Goal: Task Accomplishment & Management: Use online tool/utility

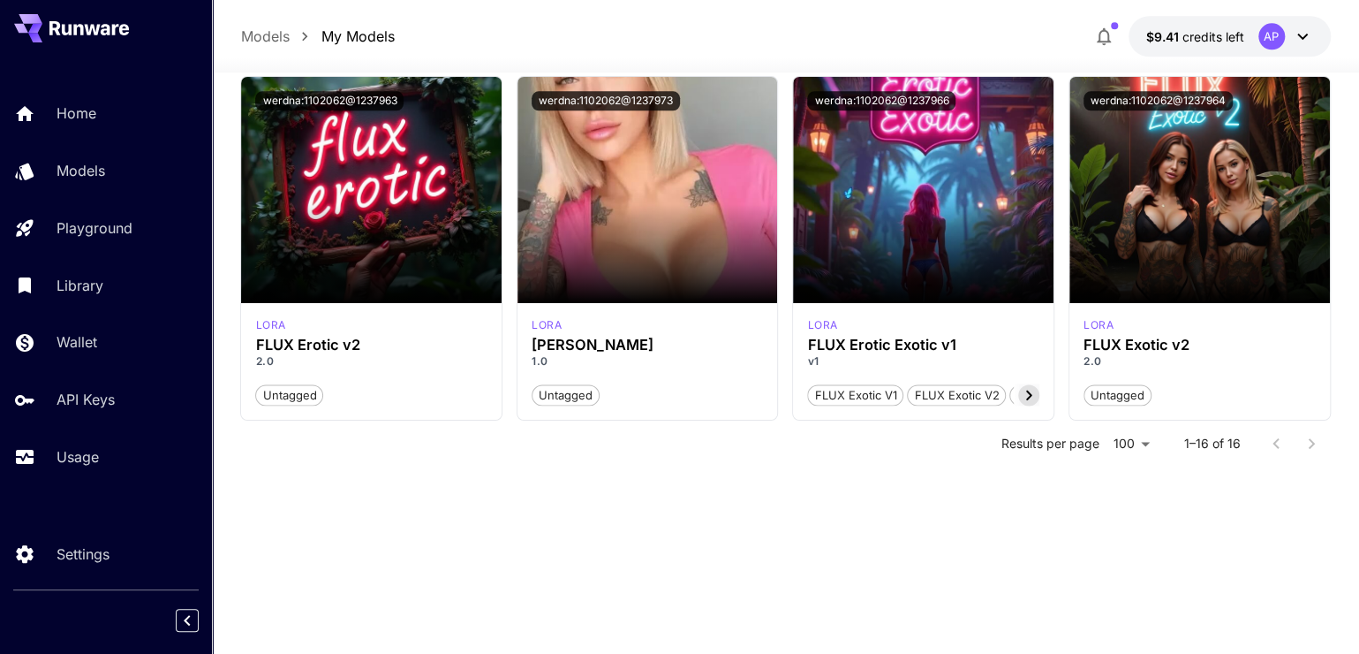
scroll to position [1297, 0]
click at [1026, 399] on icon at bounding box center [1029, 395] width 6 height 10
click at [1027, 405] on icon at bounding box center [1028, 394] width 21 height 21
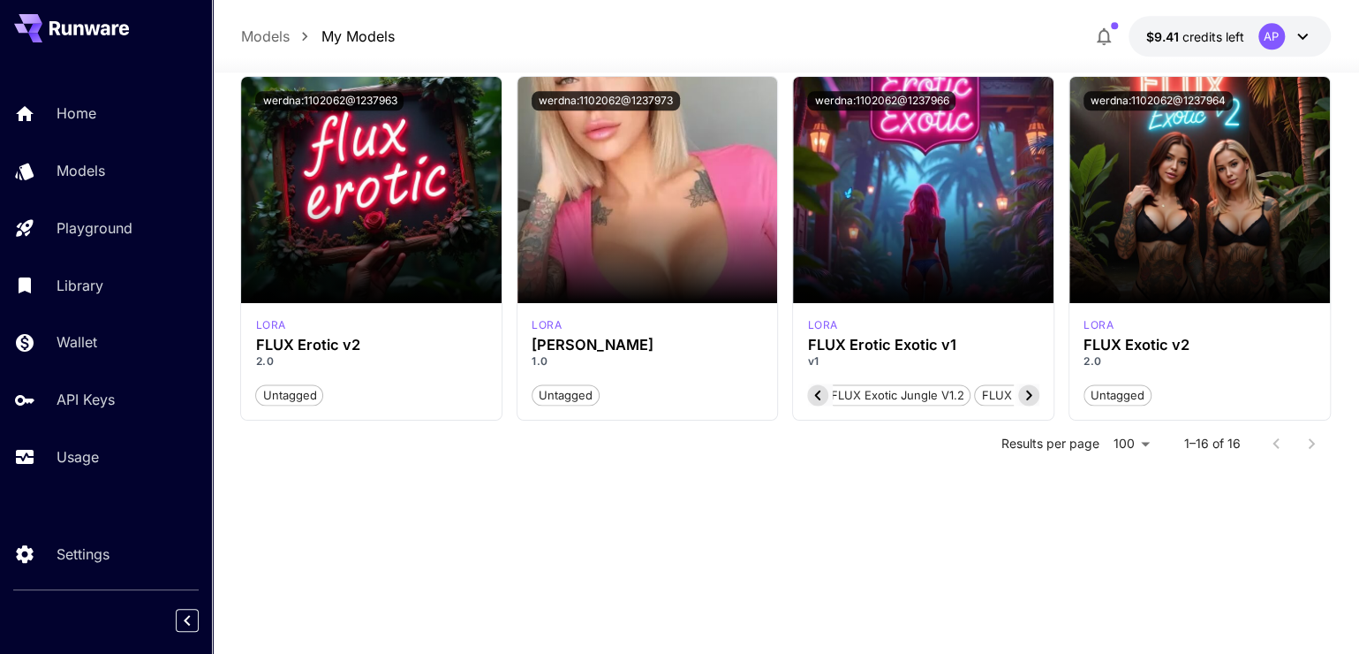
click at [1025, 405] on icon at bounding box center [1028, 394] width 21 height 21
click at [1018, 405] on icon at bounding box center [1028, 394] width 21 height 21
click at [815, 405] on span "FLUX Erotic v2" at bounding box center [767, 396] width 95 height 18
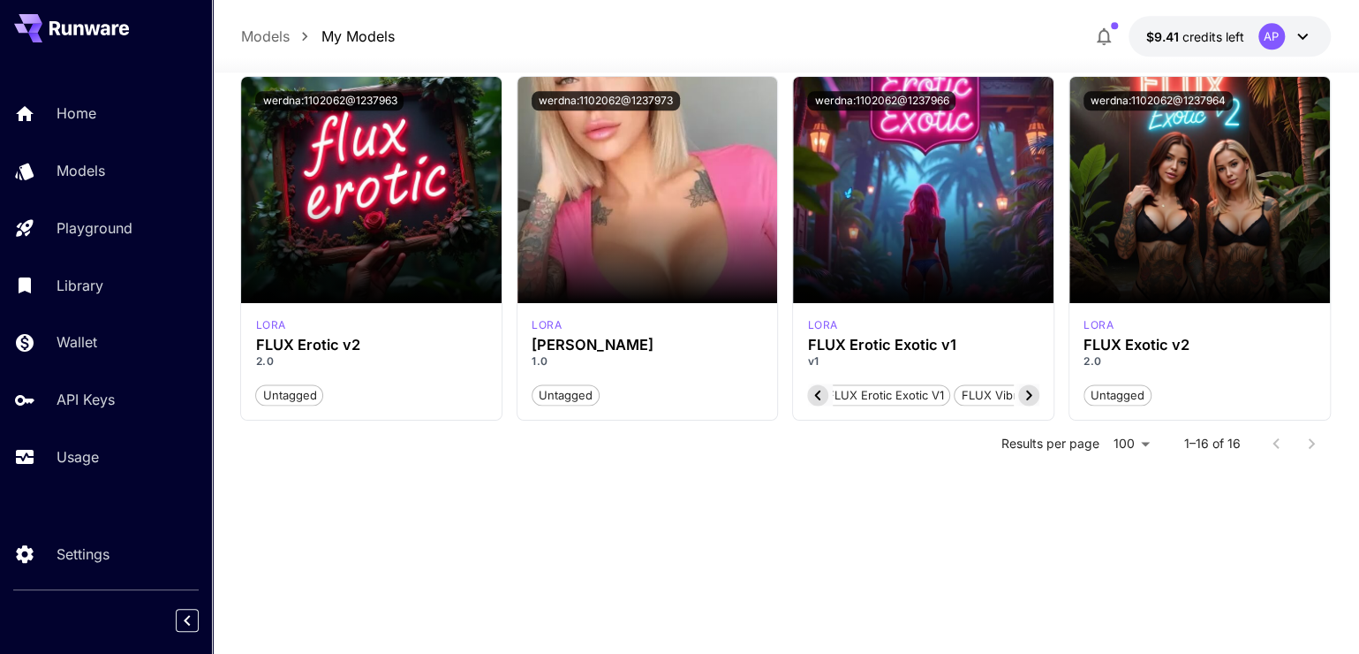
click at [815, 405] on span "FLUX Erotic v2" at bounding box center [767, 396] width 95 height 18
click at [1026, 399] on icon at bounding box center [1029, 395] width 6 height 10
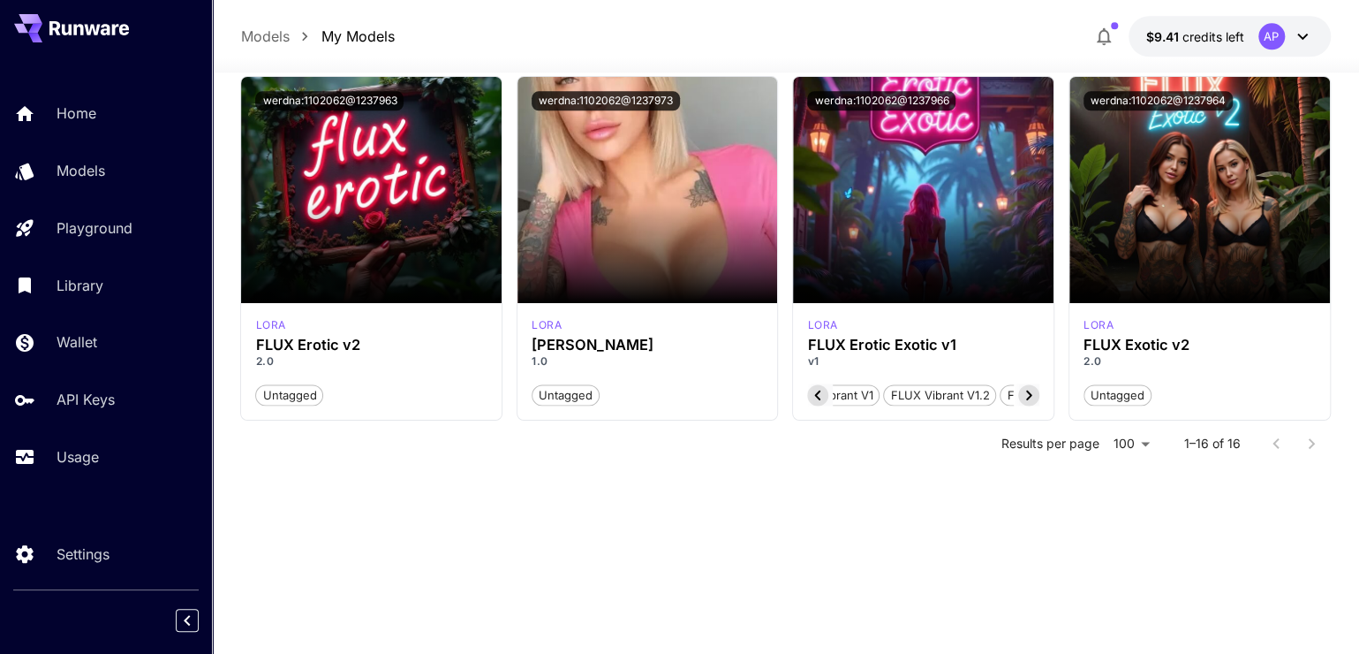
click at [879, 405] on span "FLUX Vibrant v1" at bounding box center [828, 396] width 101 height 18
click at [1122, 405] on span "Untagged" at bounding box center [1118, 396] width 66 height 18
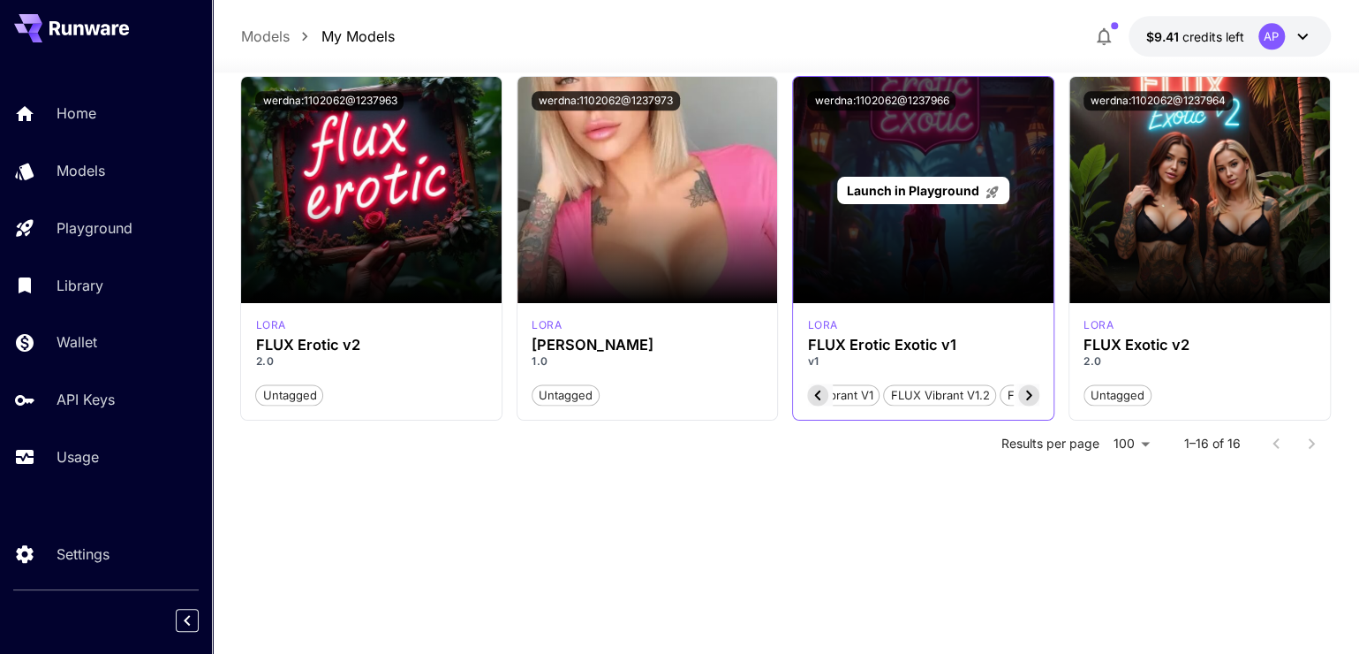
click at [920, 263] on div "Launch in Playground" at bounding box center [923, 190] width 261 height 226
click at [925, 198] on span "Launch in Playground" at bounding box center [913, 190] width 132 height 15
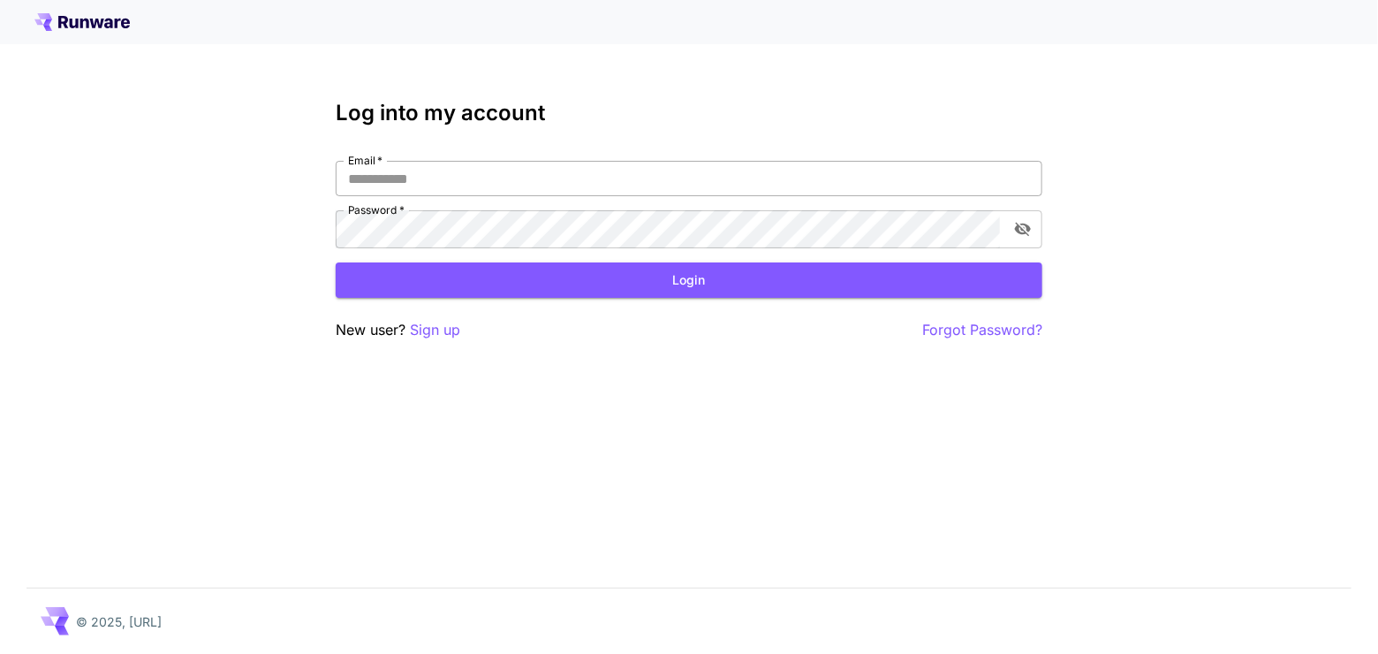
click at [707, 230] on div "Email   * Email   * Password   * Password   *" at bounding box center [689, 204] width 707 height 87
type input "**********"
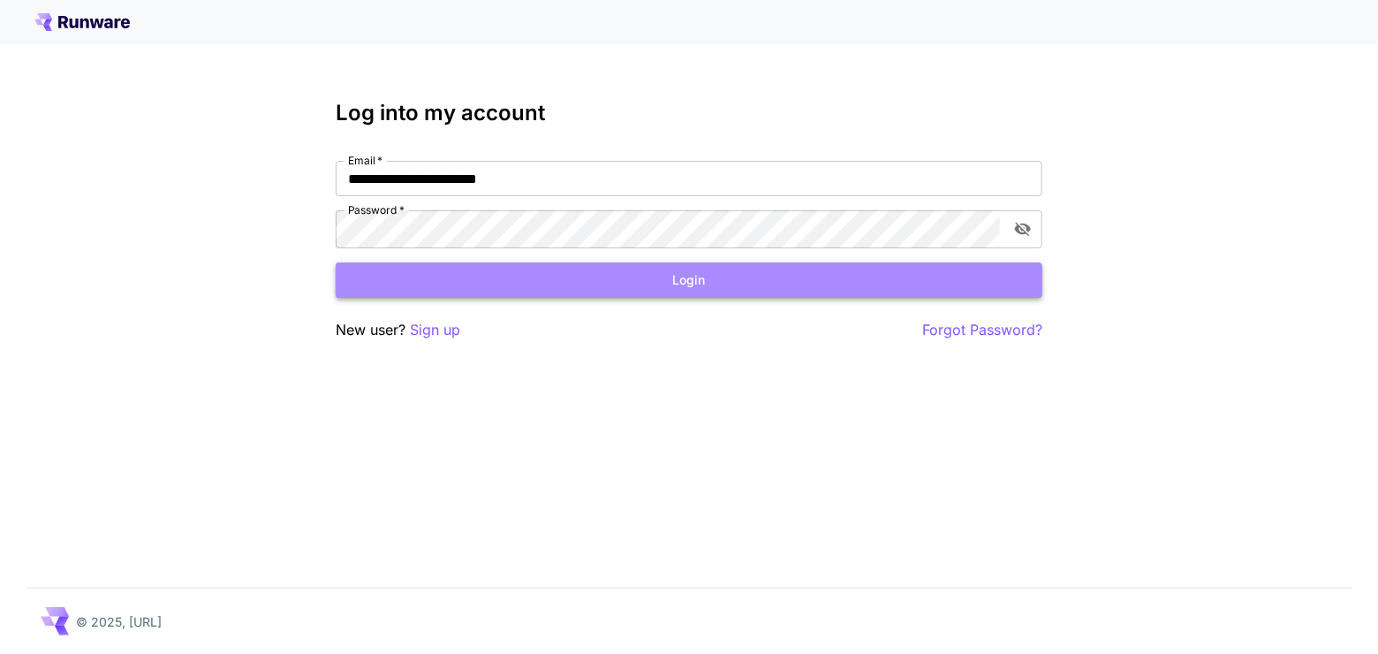
click at [728, 299] on button "Login" at bounding box center [689, 280] width 707 height 36
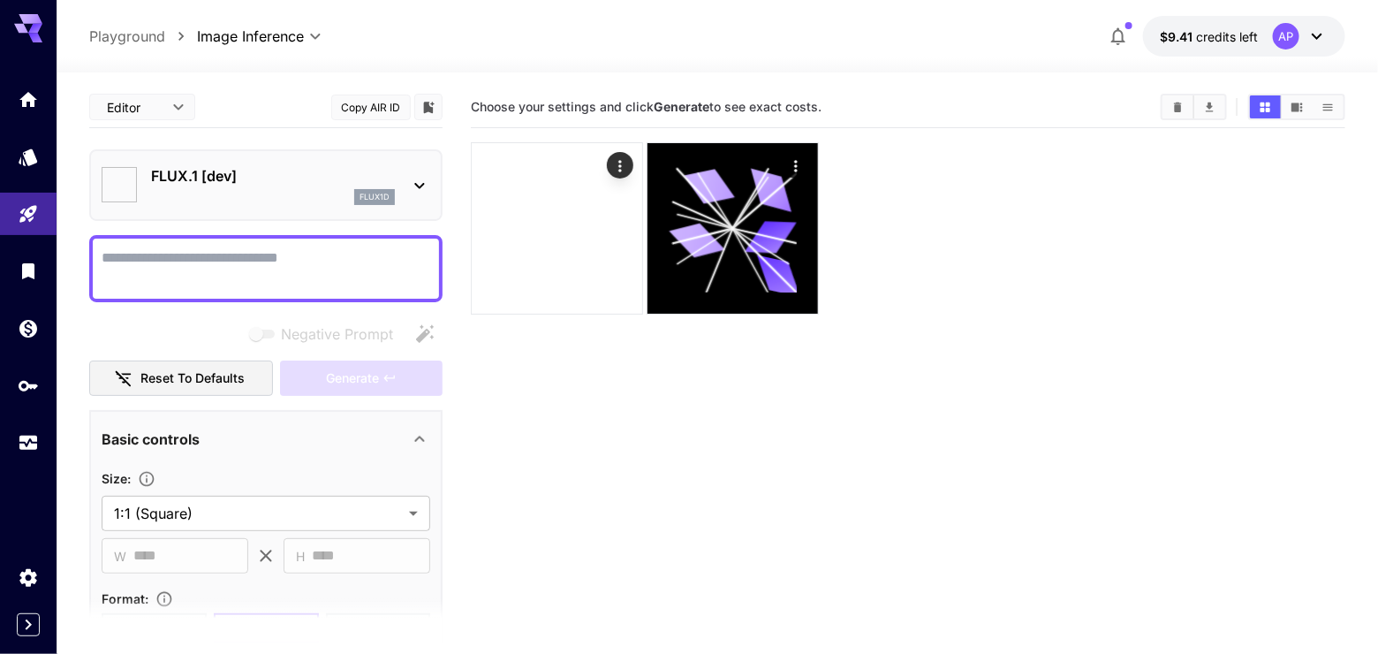
type input "**********"
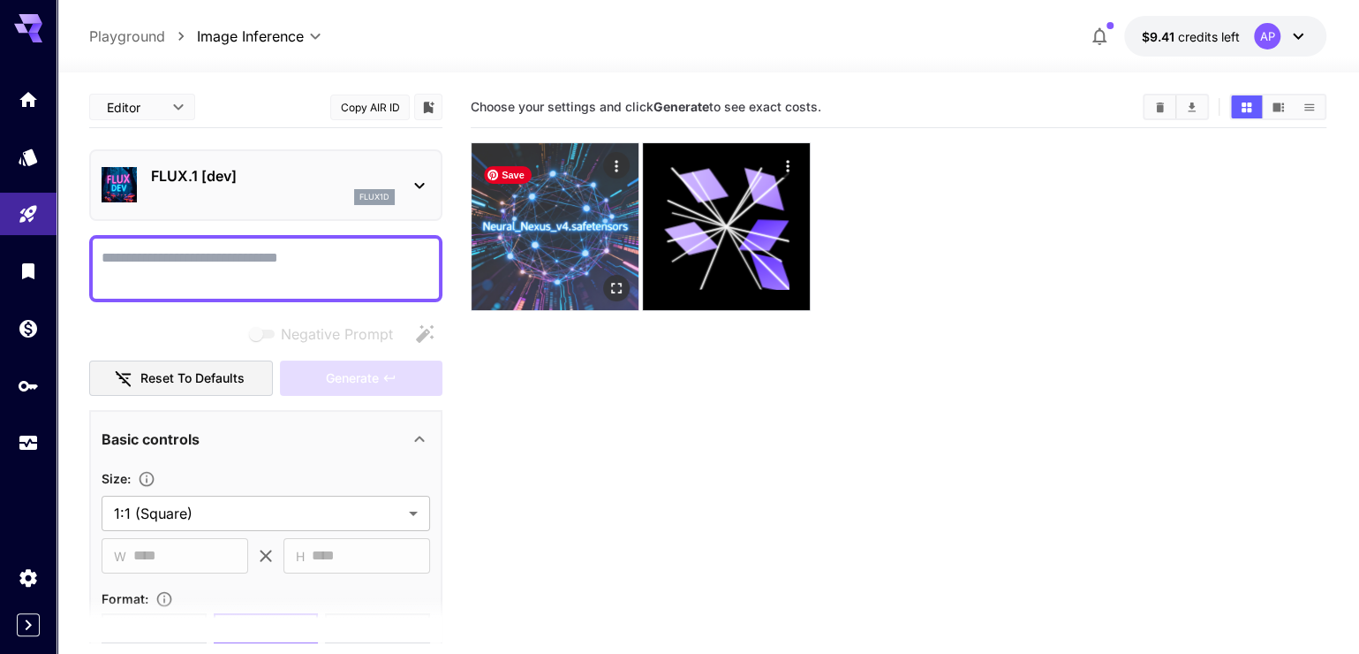
click at [553, 260] on img at bounding box center [555, 226] width 167 height 167
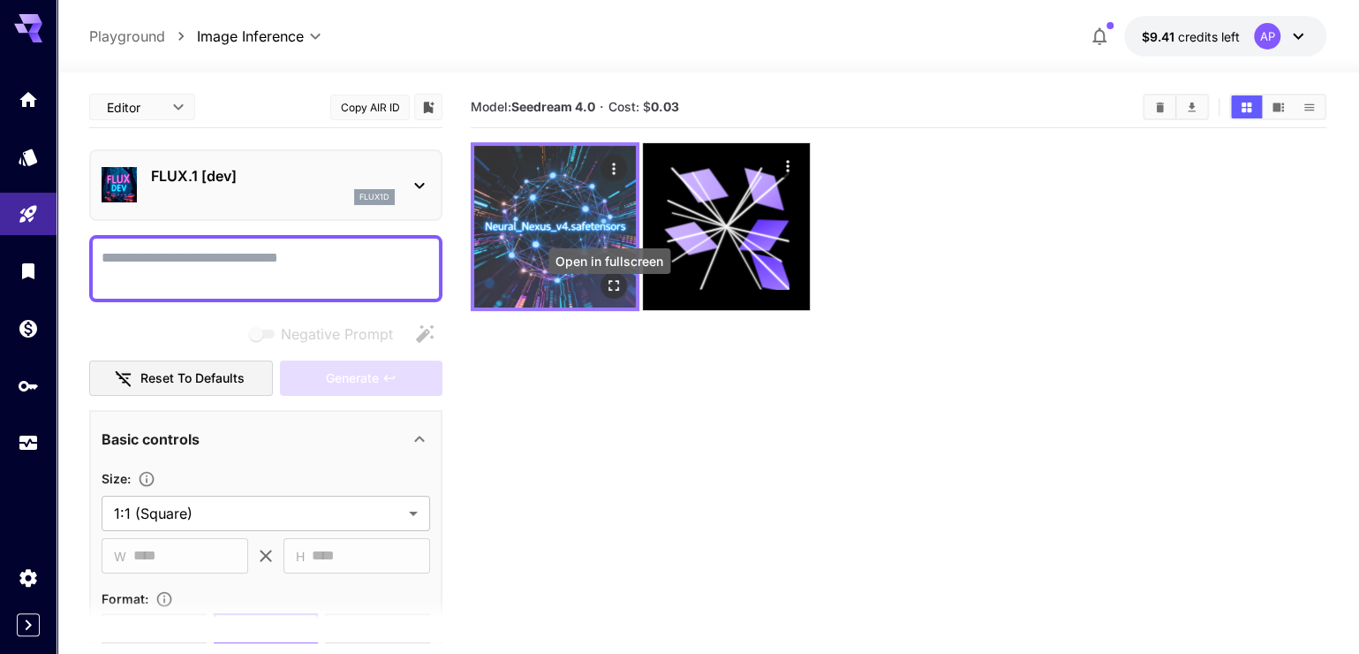
click at [617, 294] on icon "Open in fullscreen" at bounding box center [614, 285] width 18 height 18
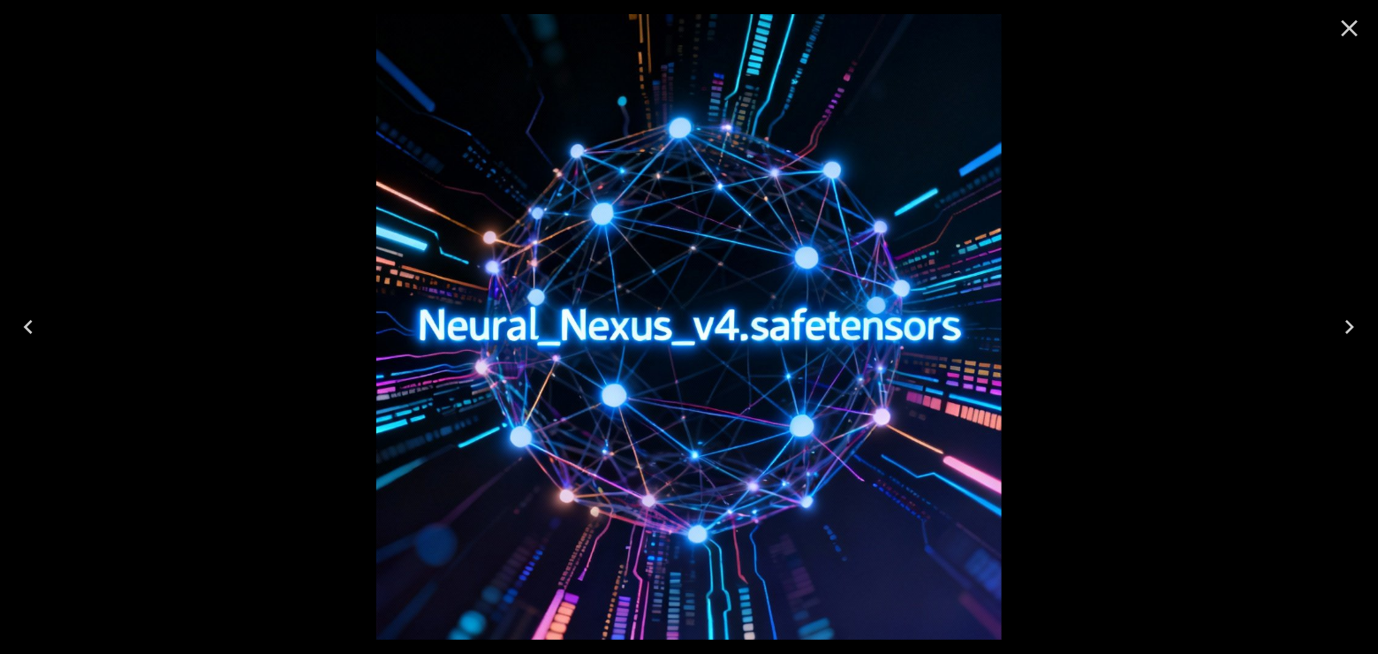
click at [1358, 27] on icon "Close" at bounding box center [1349, 28] width 28 height 28
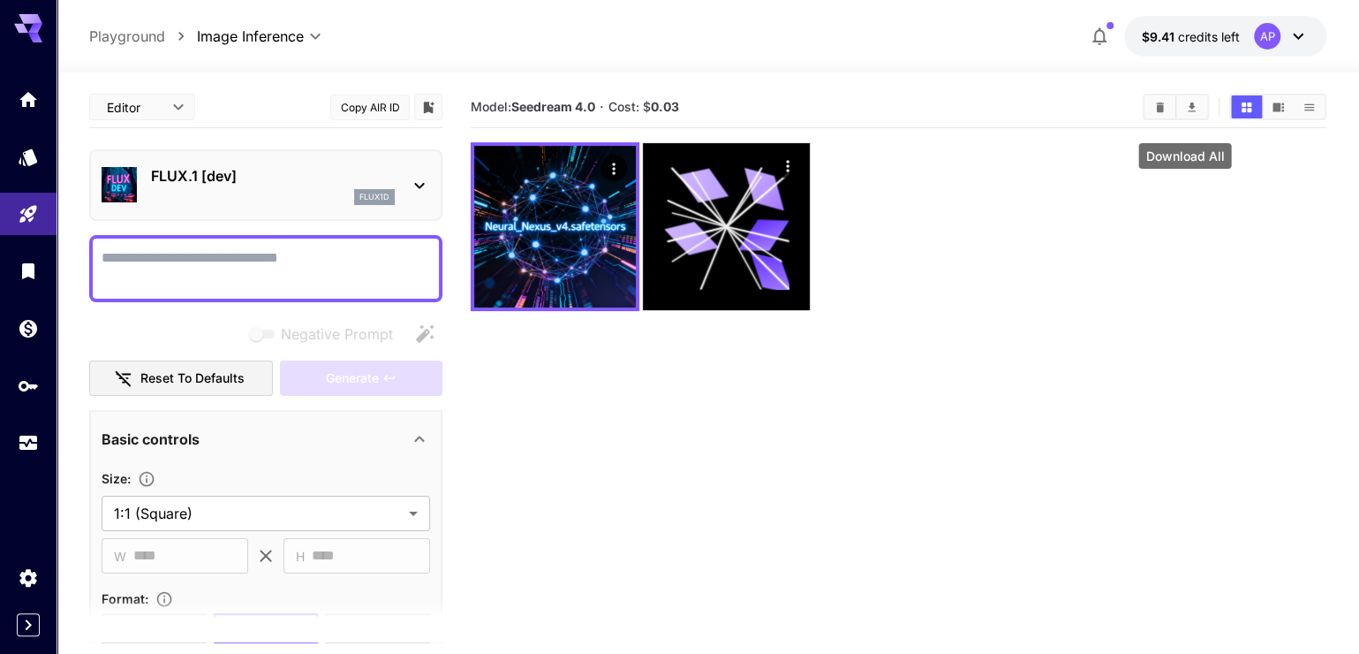
click at [1185, 114] on icon "Download All" at bounding box center [1191, 107] width 13 height 13
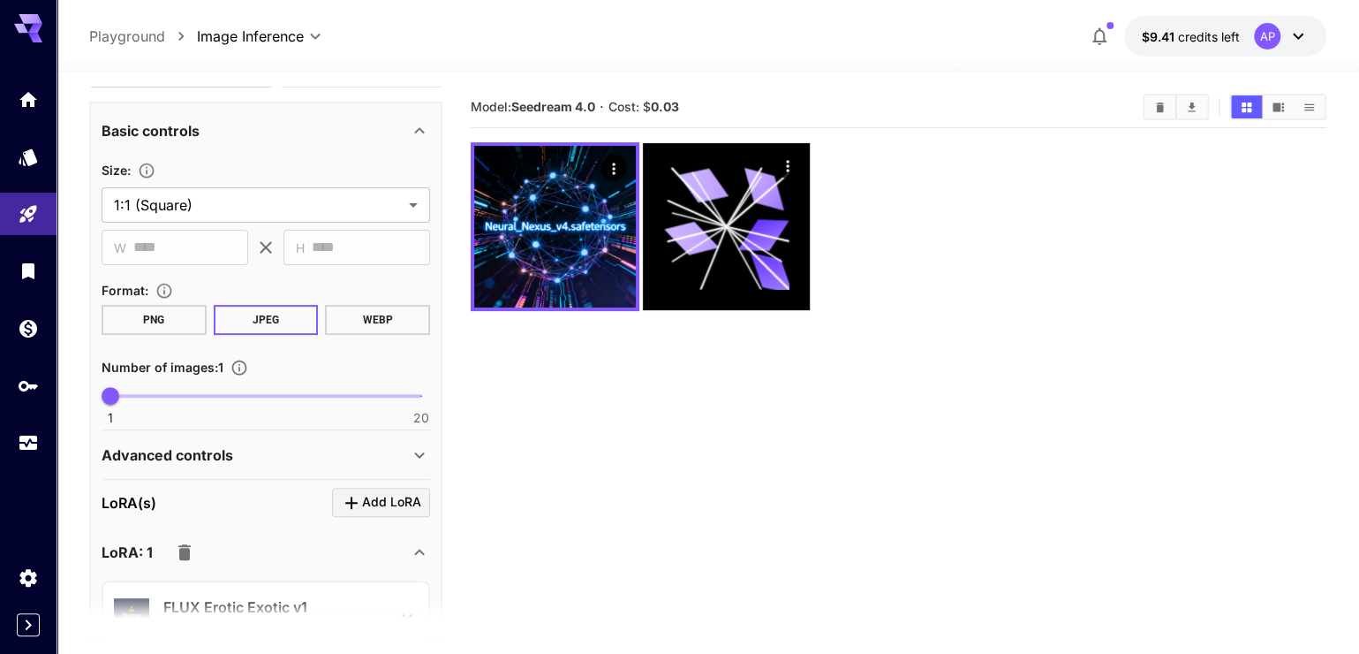
scroll to position [336, 0]
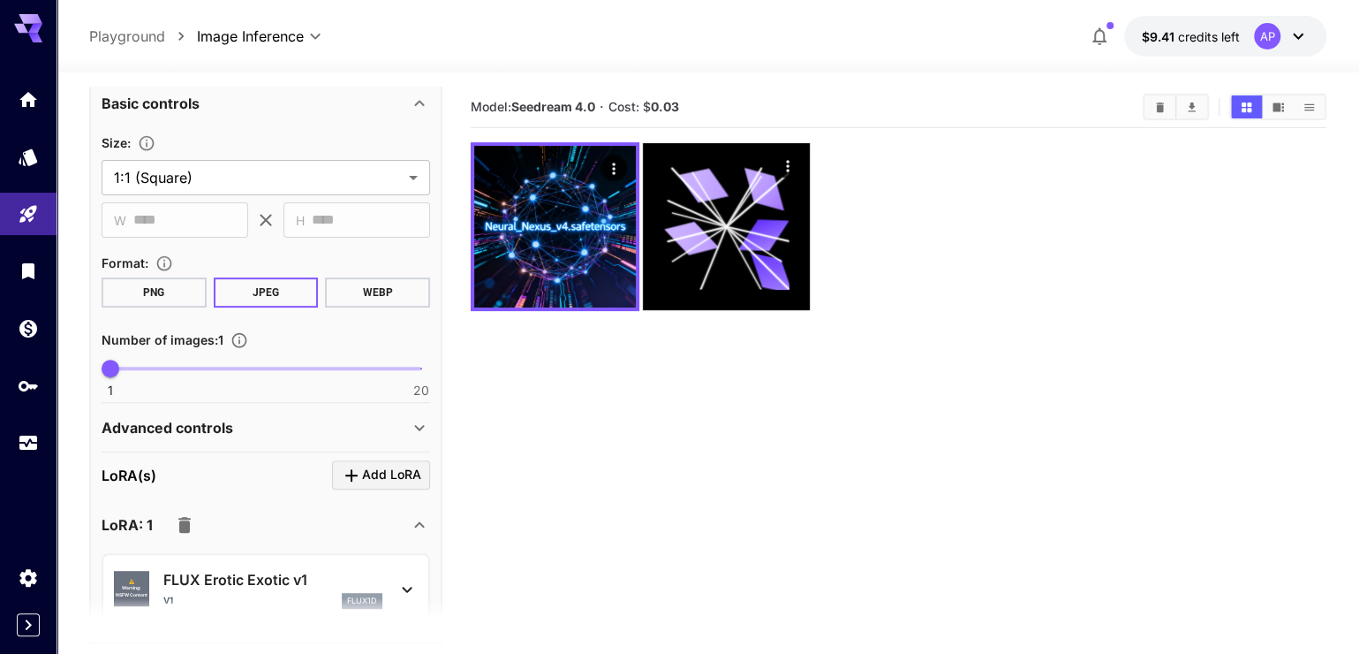
click at [176, 307] on button "PNG" at bounding box center [154, 292] width 105 height 30
click at [394, 486] on span "Add LoRA" at bounding box center [391, 475] width 59 height 22
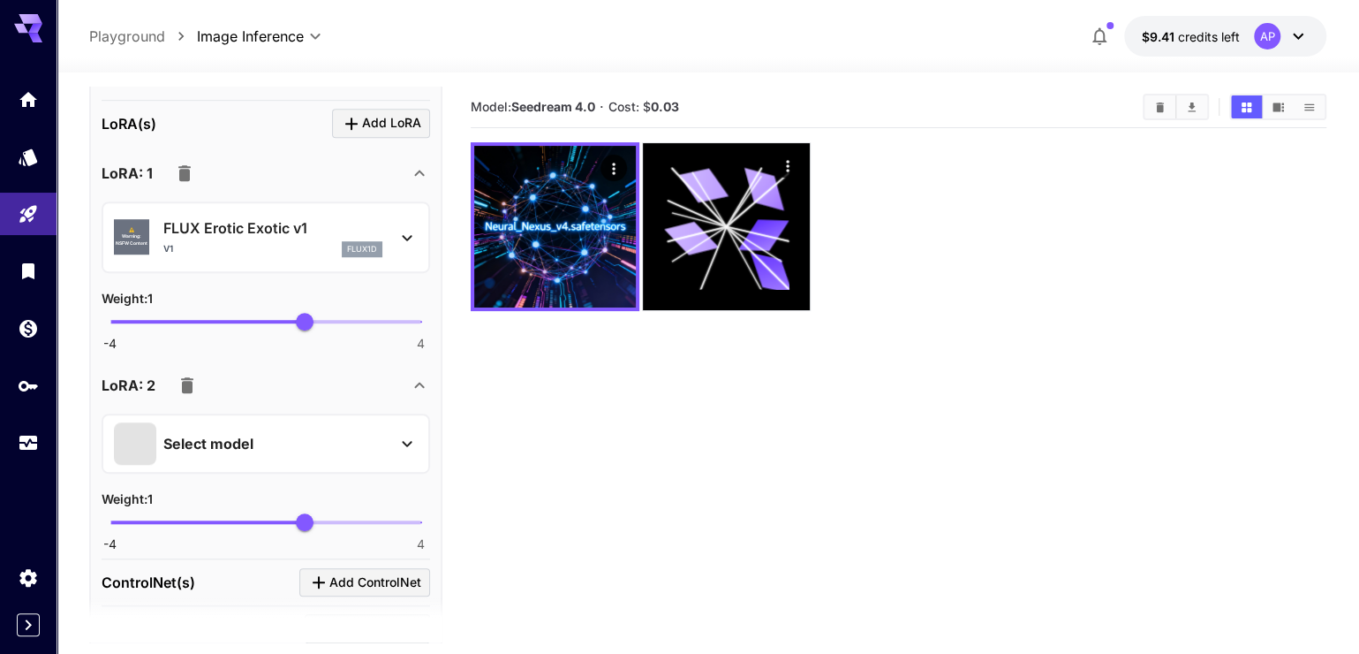
scroll to position [841, 0]
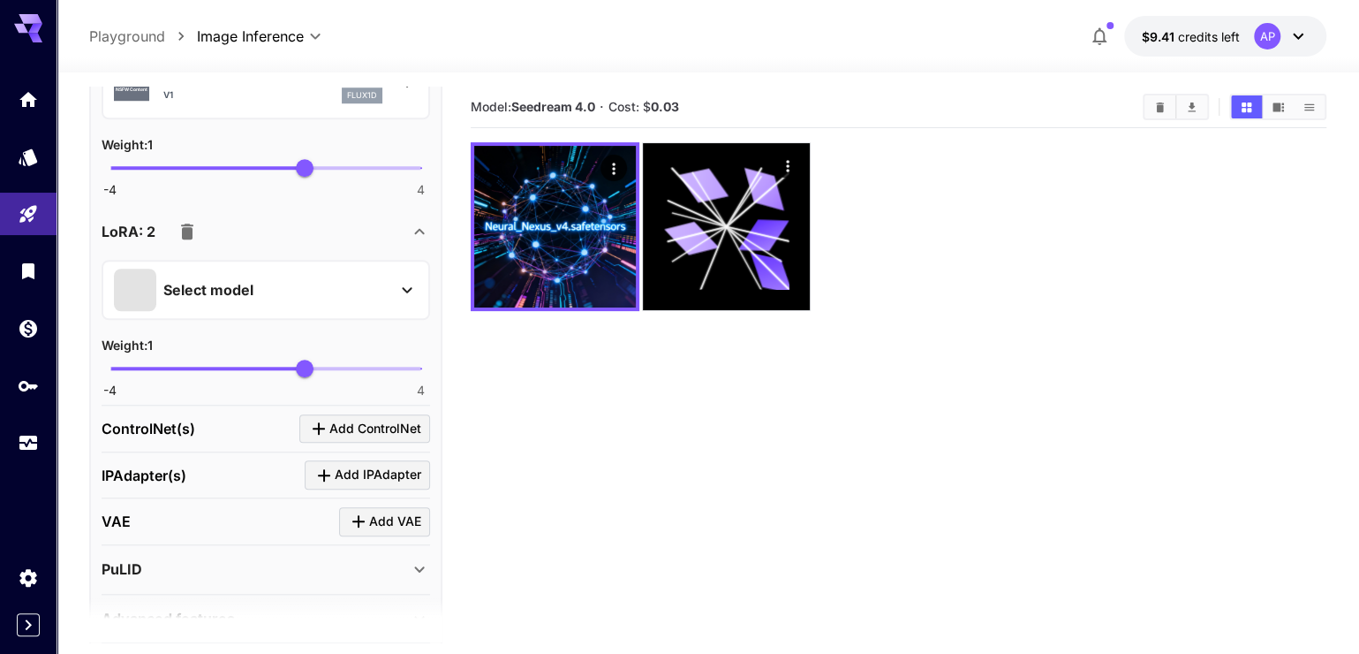
click at [209, 311] on div "Select model" at bounding box center [252, 290] width 276 height 42
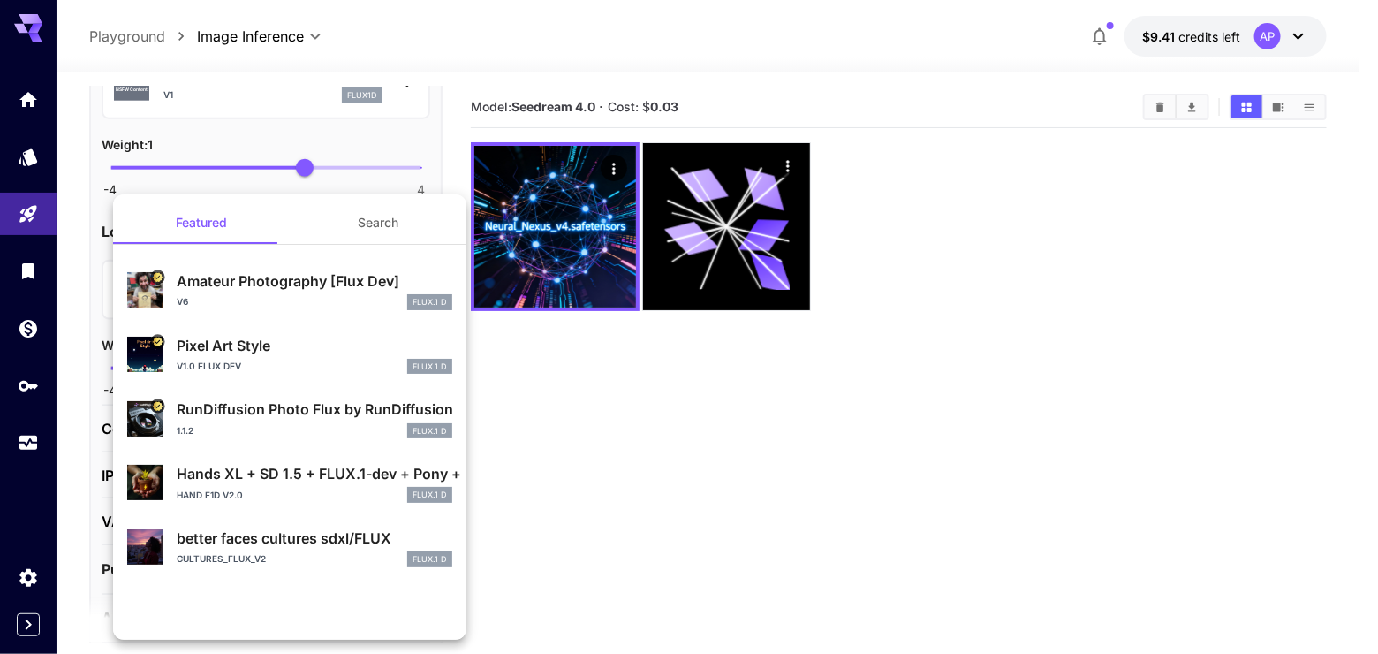
click at [402, 221] on button "Search" at bounding box center [378, 222] width 177 height 42
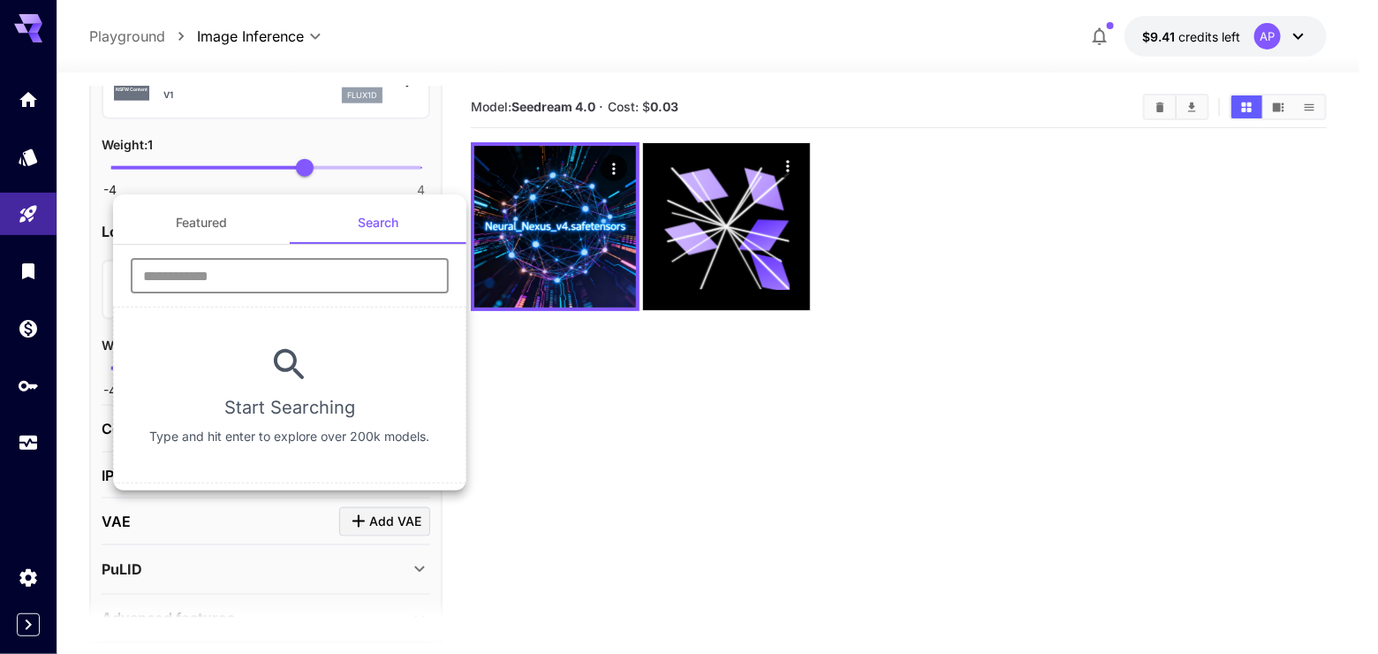
click at [361, 277] on input "text" at bounding box center [290, 275] width 318 height 35
type input "**********"
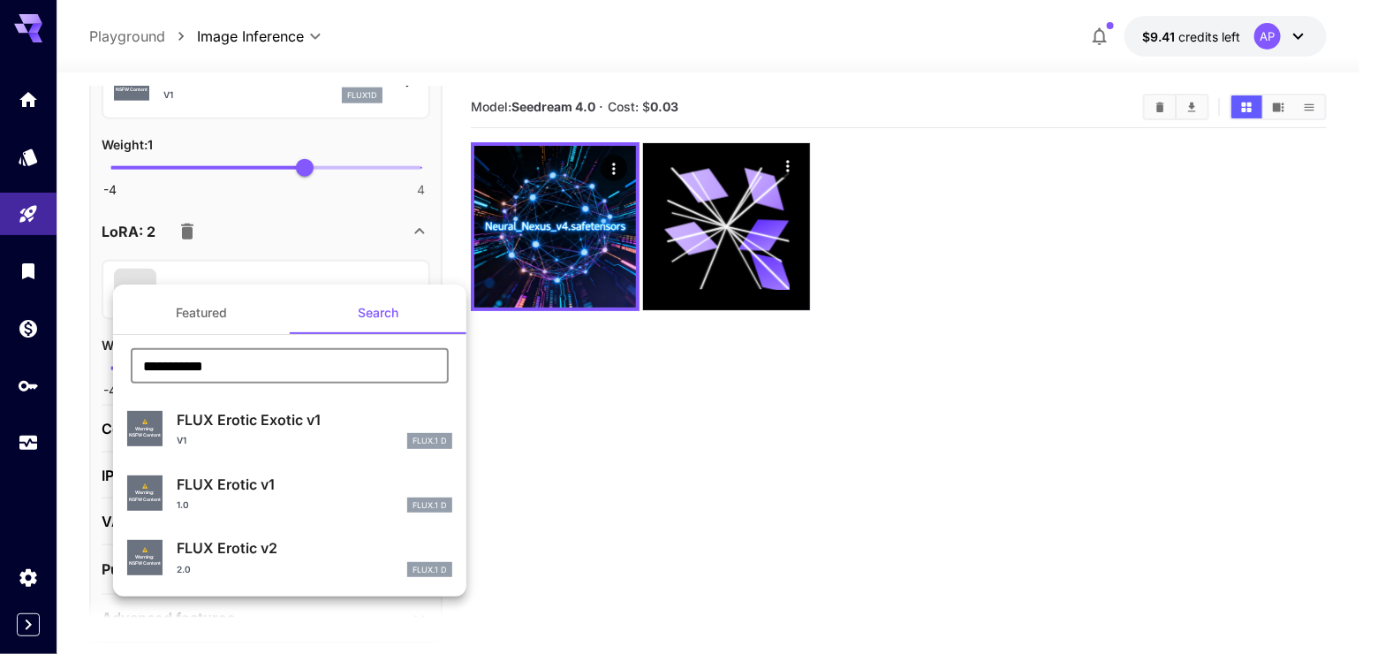
click at [300, 558] on p "FLUX Erotic v2" at bounding box center [315, 547] width 276 height 21
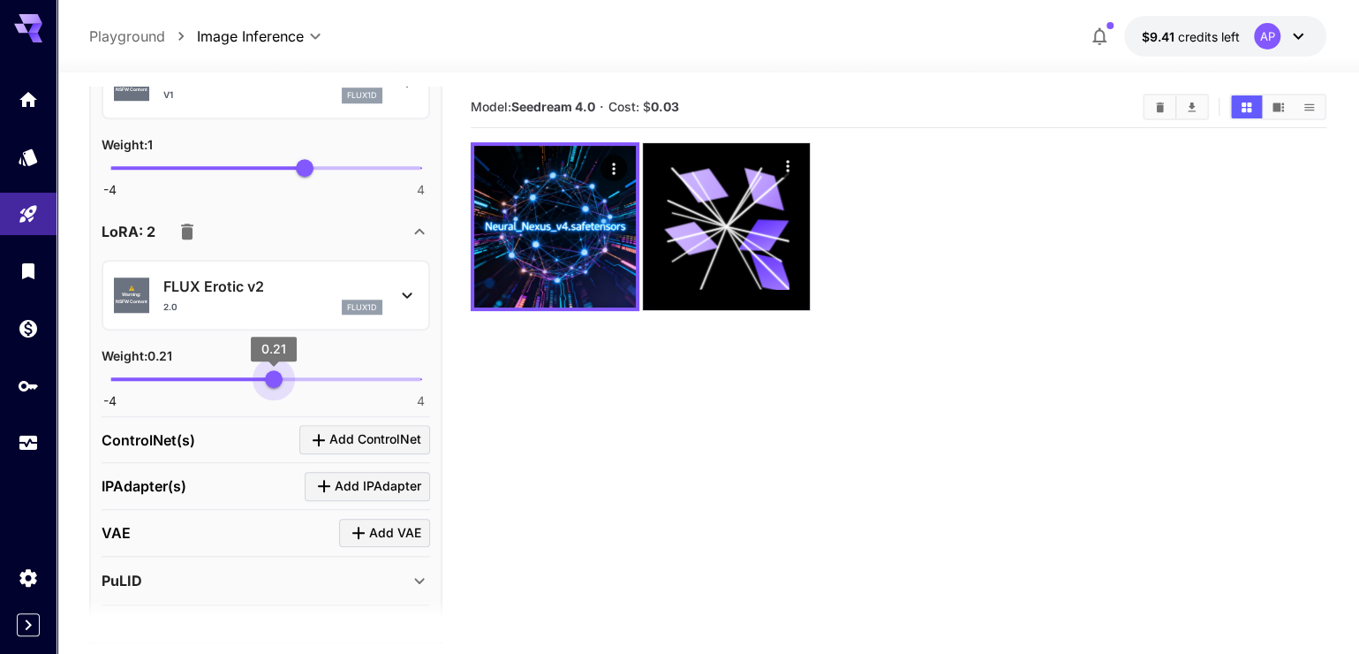
drag, startPoint x: 313, startPoint y: 480, endPoint x: 274, endPoint y: 488, distance: 39.7
click at [274, 388] on span "0.21" at bounding box center [274, 379] width 18 height 18
click at [276, 388] on span "0.28" at bounding box center [277, 379] width 18 height 18
type input "***"
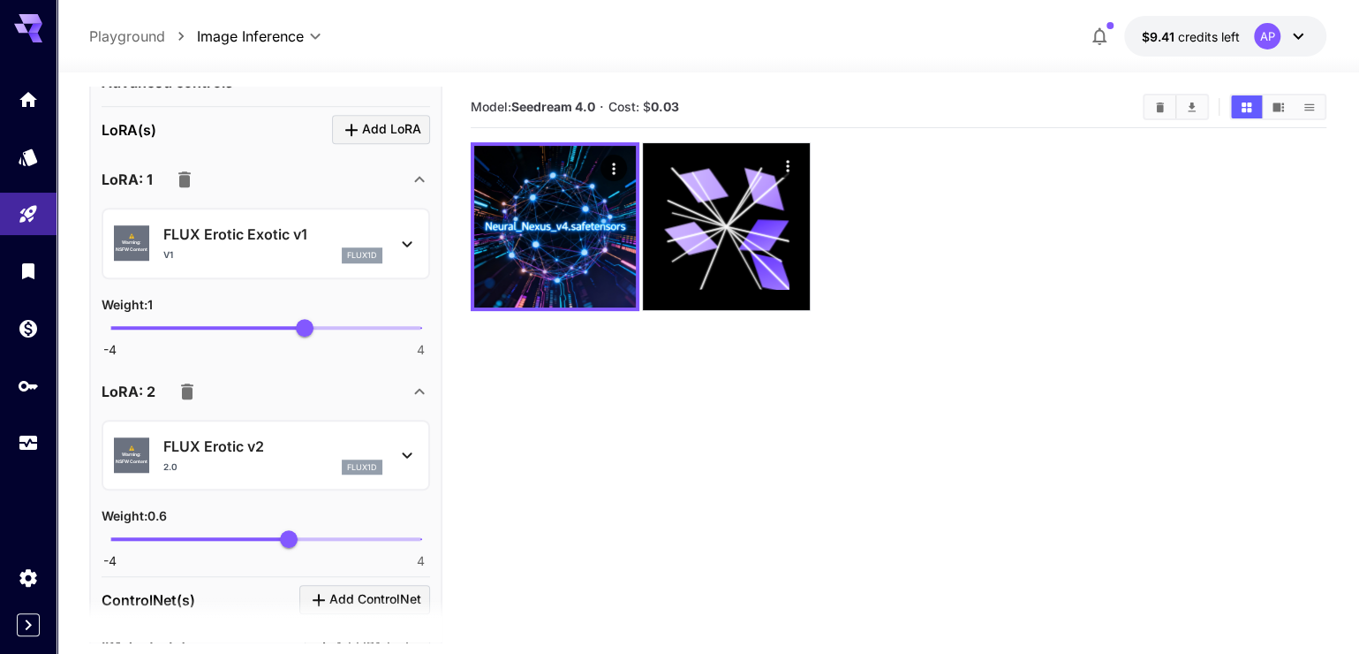
scroll to position [673, 0]
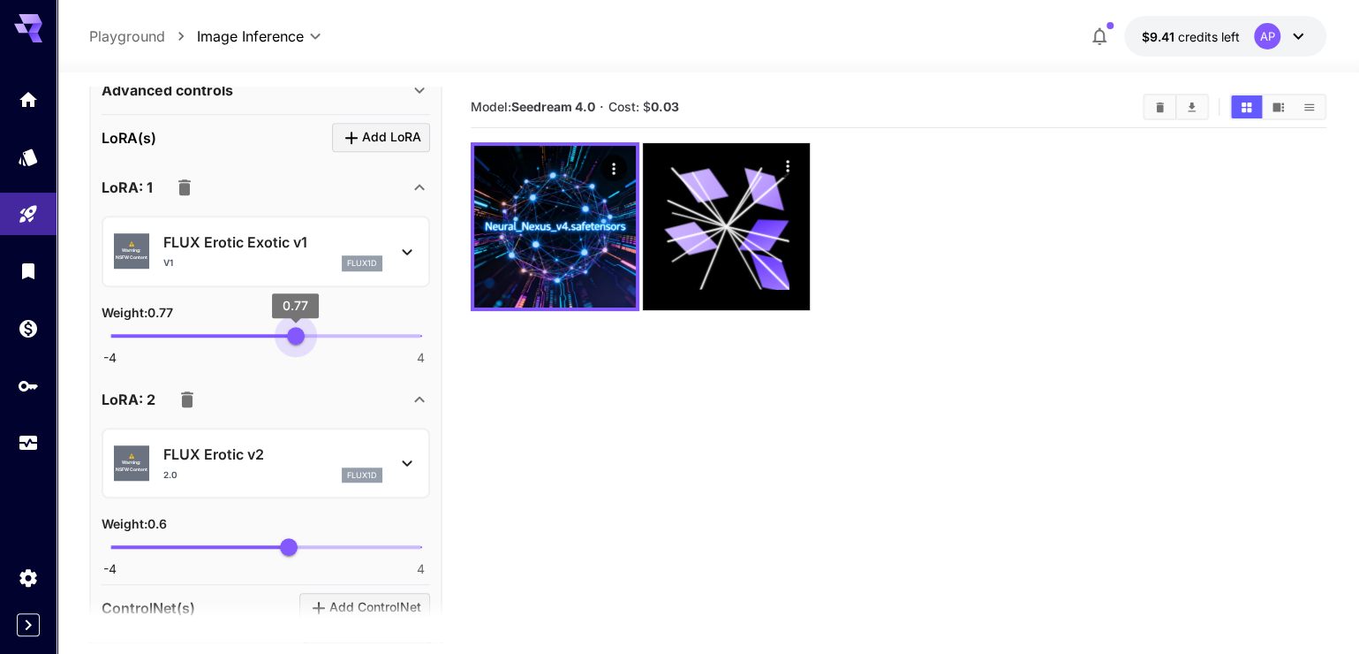
click at [296, 344] on span "0.77" at bounding box center [296, 336] width 18 height 18
type input "***"
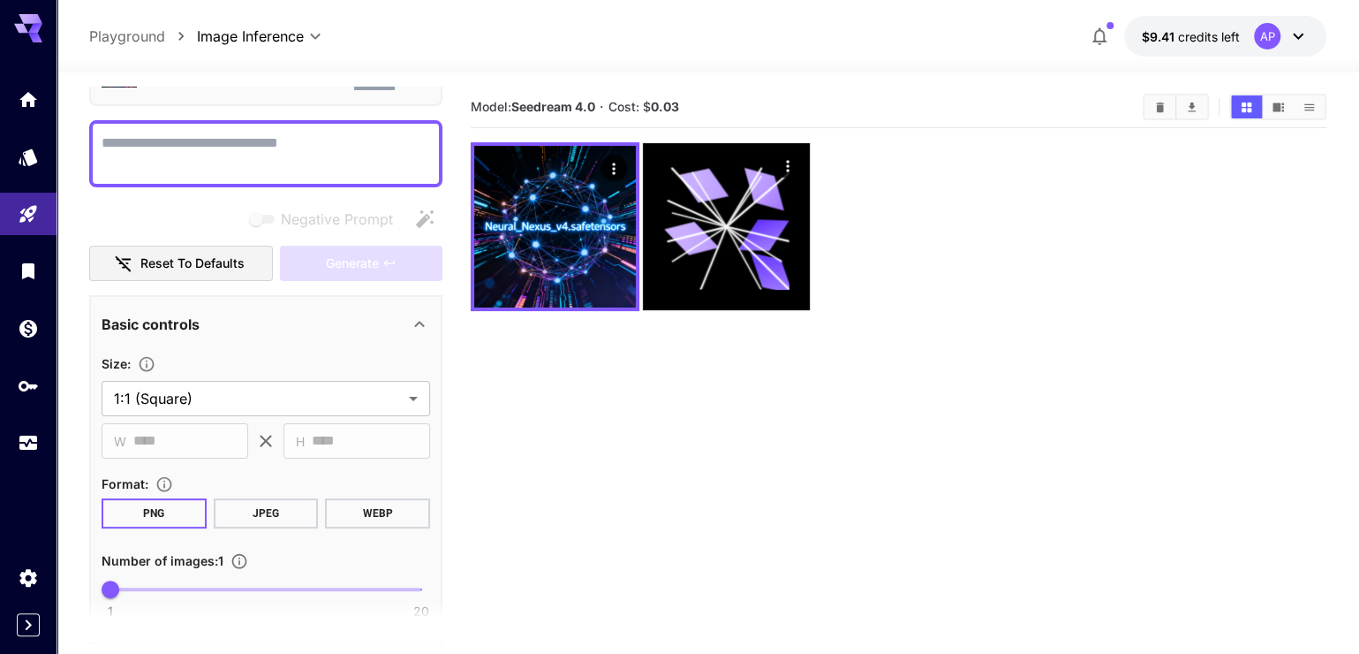
scroll to position [0, 0]
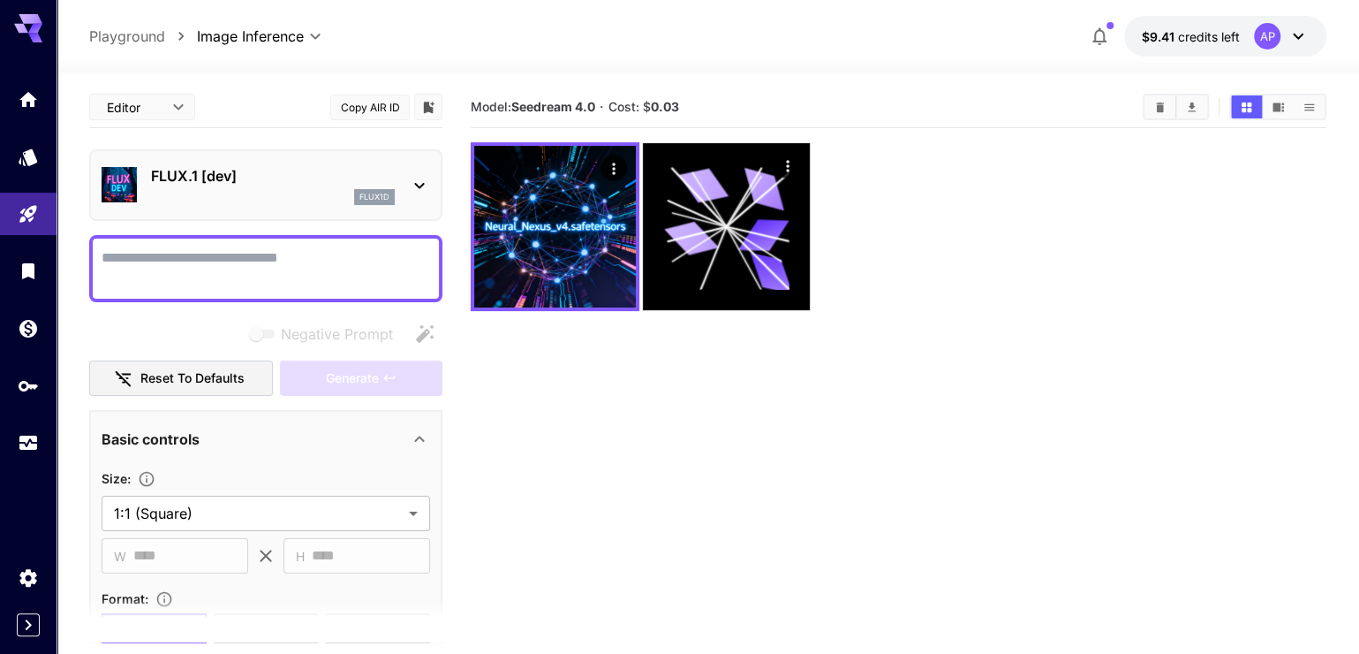
click at [293, 290] on textarea "Negative Prompt" at bounding box center [266, 268] width 329 height 42
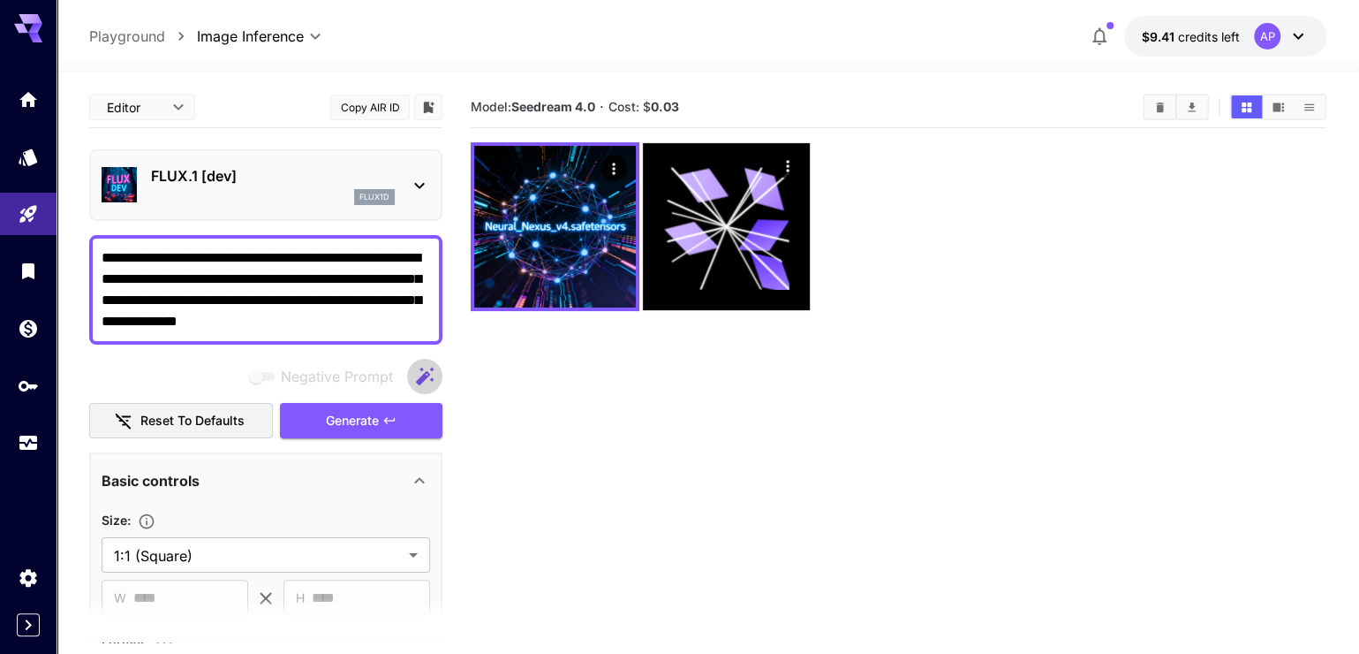
click at [419, 387] on icon "button" at bounding box center [424, 376] width 21 height 21
click at [370, 432] on span "Generate" at bounding box center [352, 421] width 53 height 22
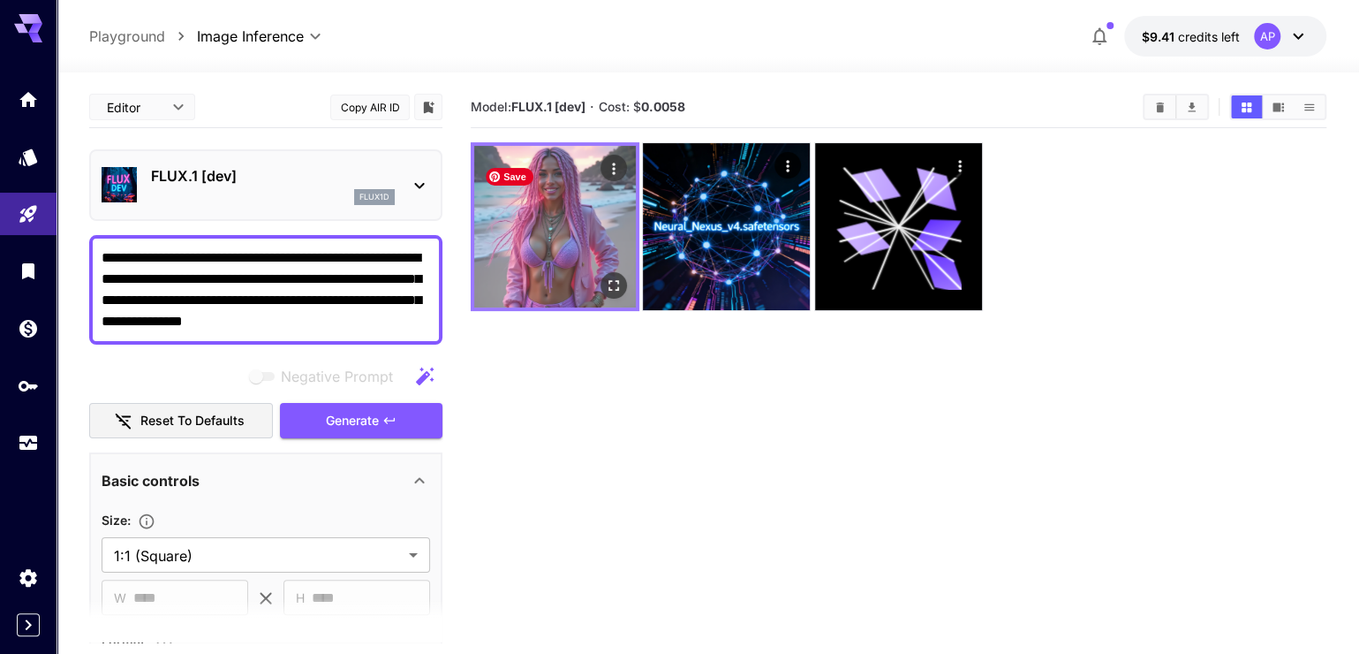
click at [555, 194] on img at bounding box center [555, 227] width 162 height 162
click at [544, 223] on img at bounding box center [555, 227] width 162 height 162
click at [616, 294] on icon "Open in fullscreen" at bounding box center [614, 285] width 18 height 18
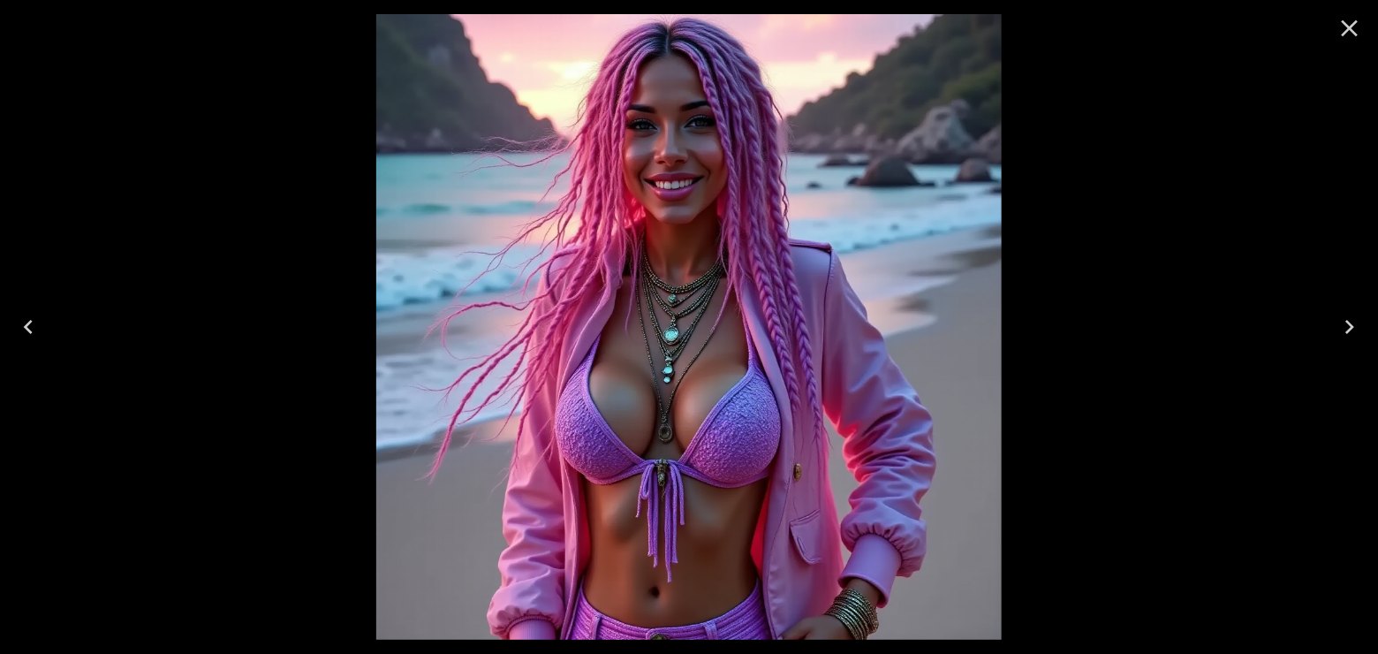
click at [1352, 24] on icon "Close" at bounding box center [1350, 28] width 17 height 17
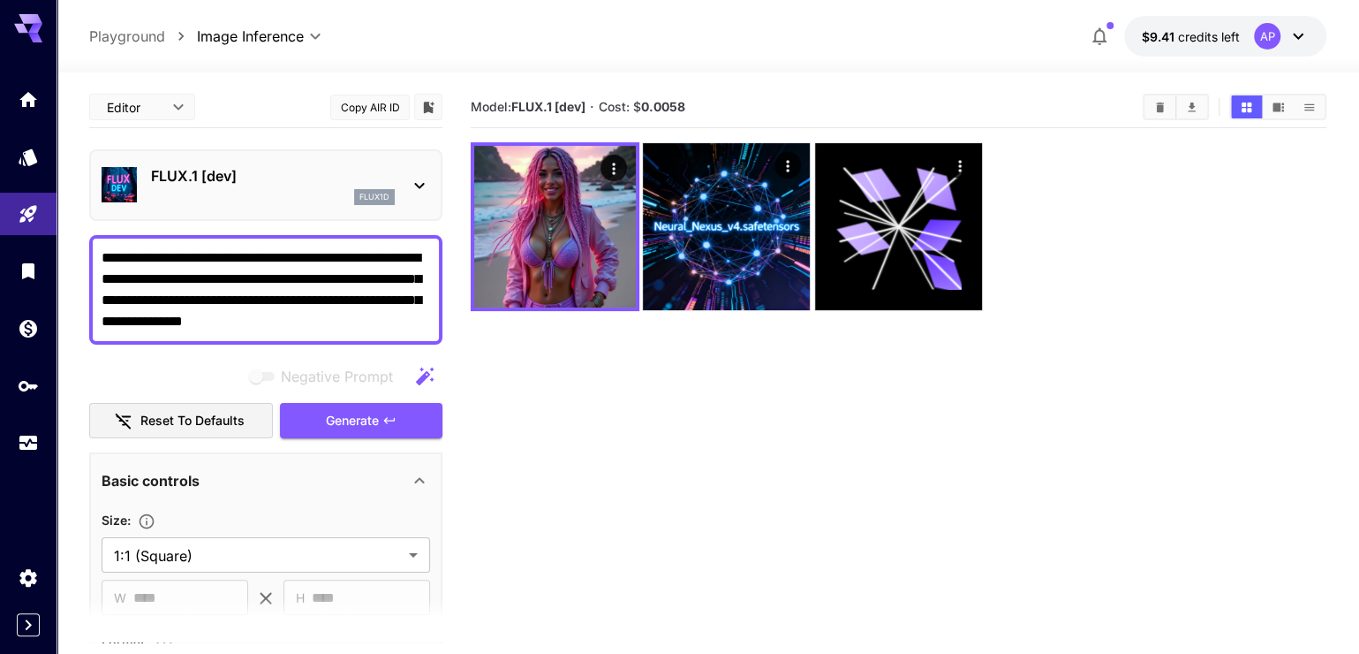
drag, startPoint x: 367, startPoint y: 365, endPoint x: 64, endPoint y: 277, distance: 314.5
click at [64, 277] on section "**********" at bounding box center [708, 432] width 1303 height 721
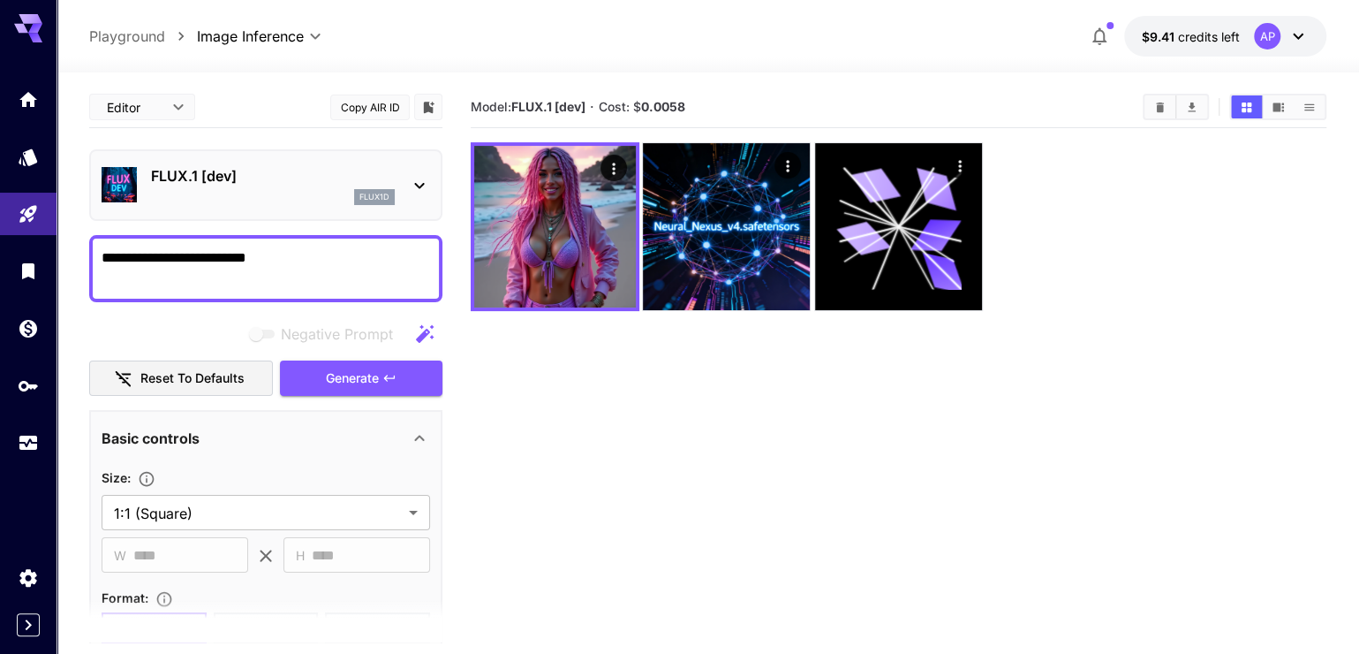
click at [102, 290] on textarea "**********" at bounding box center [266, 268] width 329 height 42
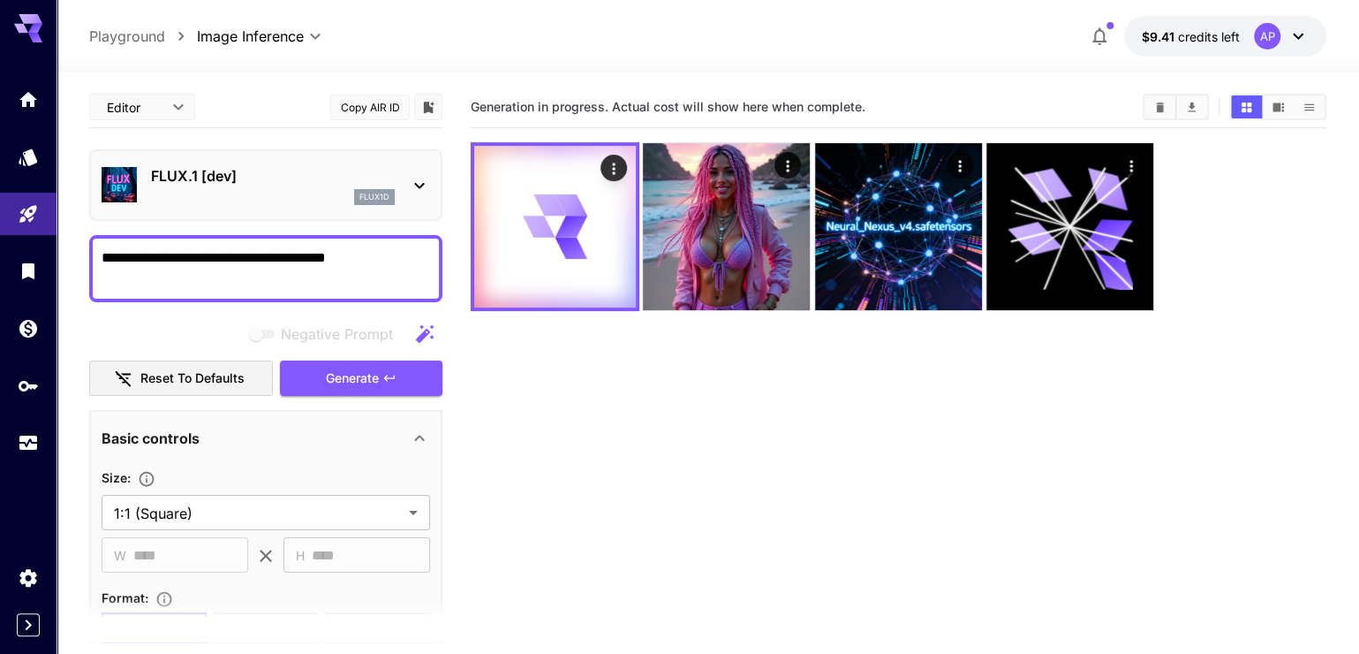
scroll to position [588, 0]
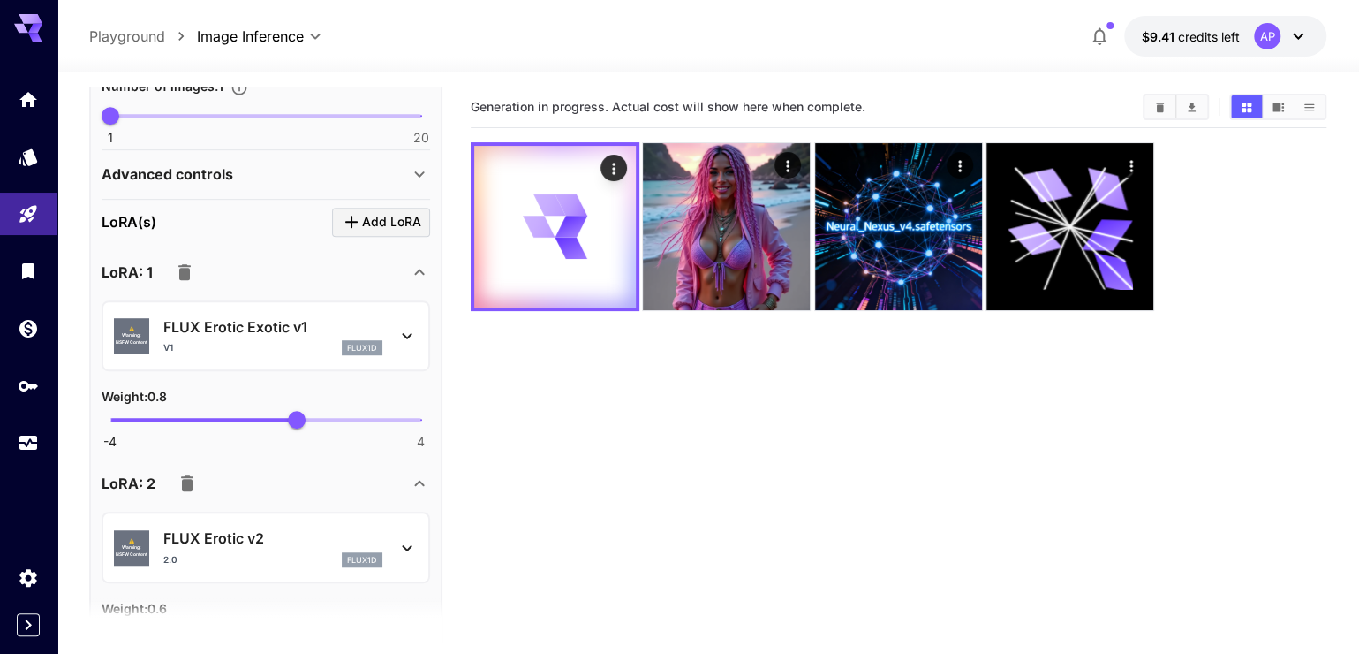
type textarea "**********"
click at [261, 433] on span "-4 4 0.8" at bounding box center [265, 419] width 311 height 26
click at [321, 433] on span "-4 4 -0.11" at bounding box center [265, 419] width 311 height 26
type input "****"
click at [289, 433] on span "-4 4 0.59" at bounding box center [265, 419] width 311 height 26
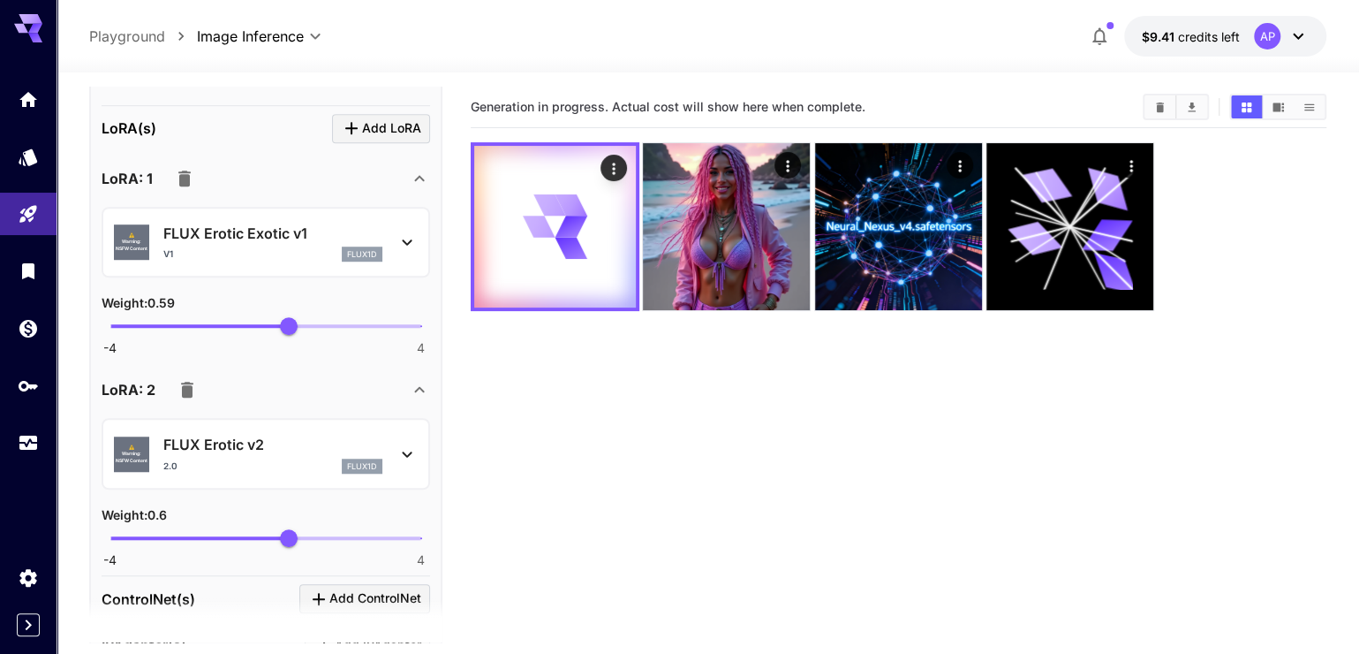
scroll to position [757, 0]
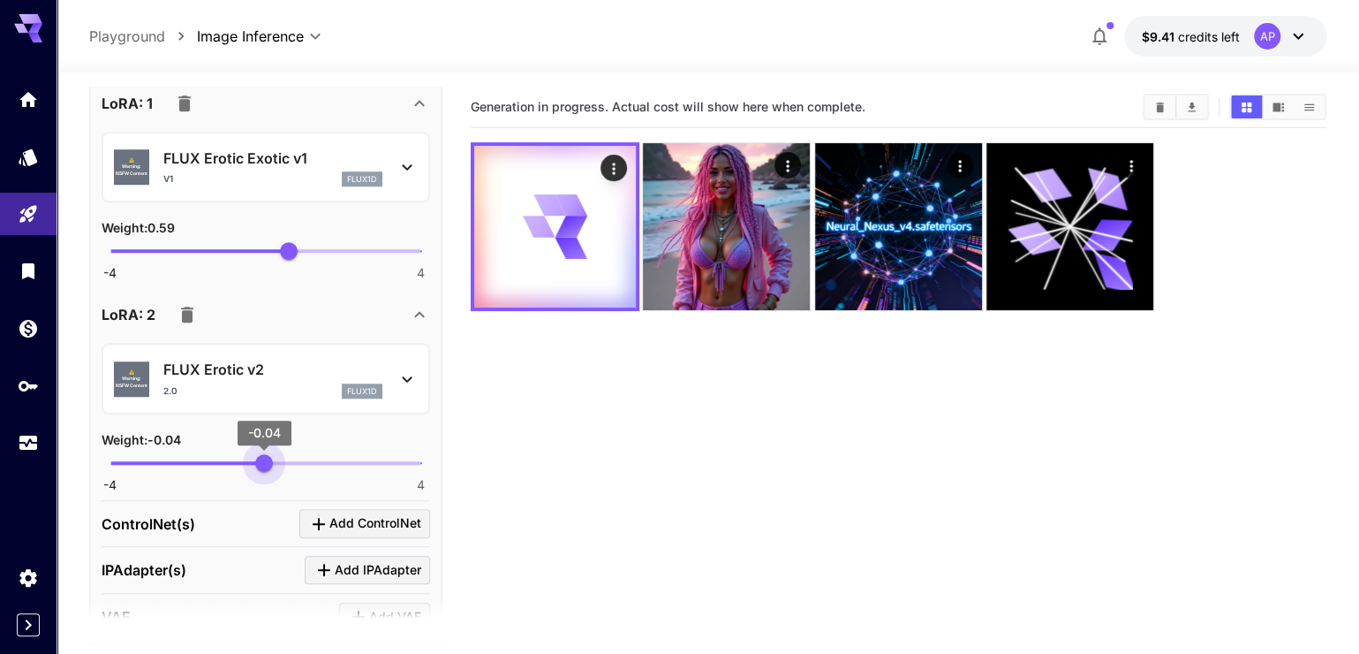
click at [264, 476] on span "-4 4 -0.04" at bounding box center [265, 463] width 311 height 26
click at [270, 472] on span "-0.04" at bounding box center [264, 463] width 18 height 18
click at [309, 476] on span "-4 4 0.12" at bounding box center [265, 463] width 311 height 26
click at [318, 472] on span "1.11" at bounding box center [309, 463] width 18 height 18
type input "****"
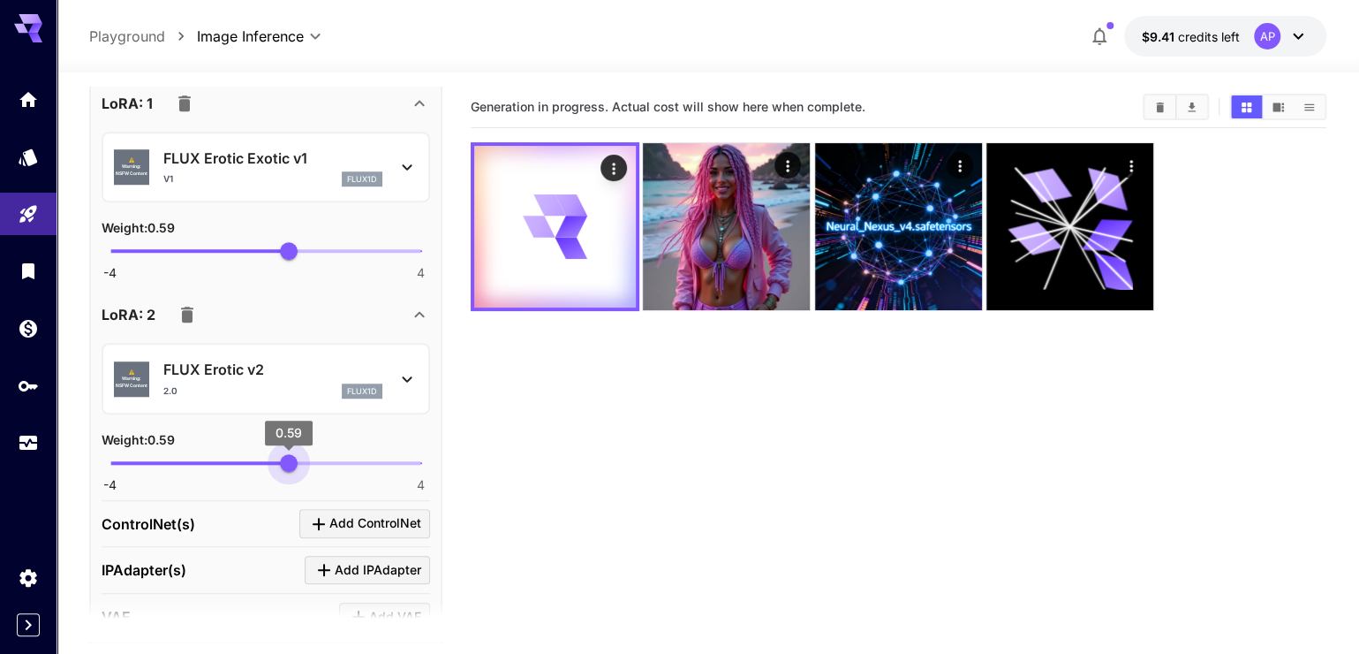
click at [289, 476] on span "-4 4 0.59" at bounding box center [265, 463] width 311 height 26
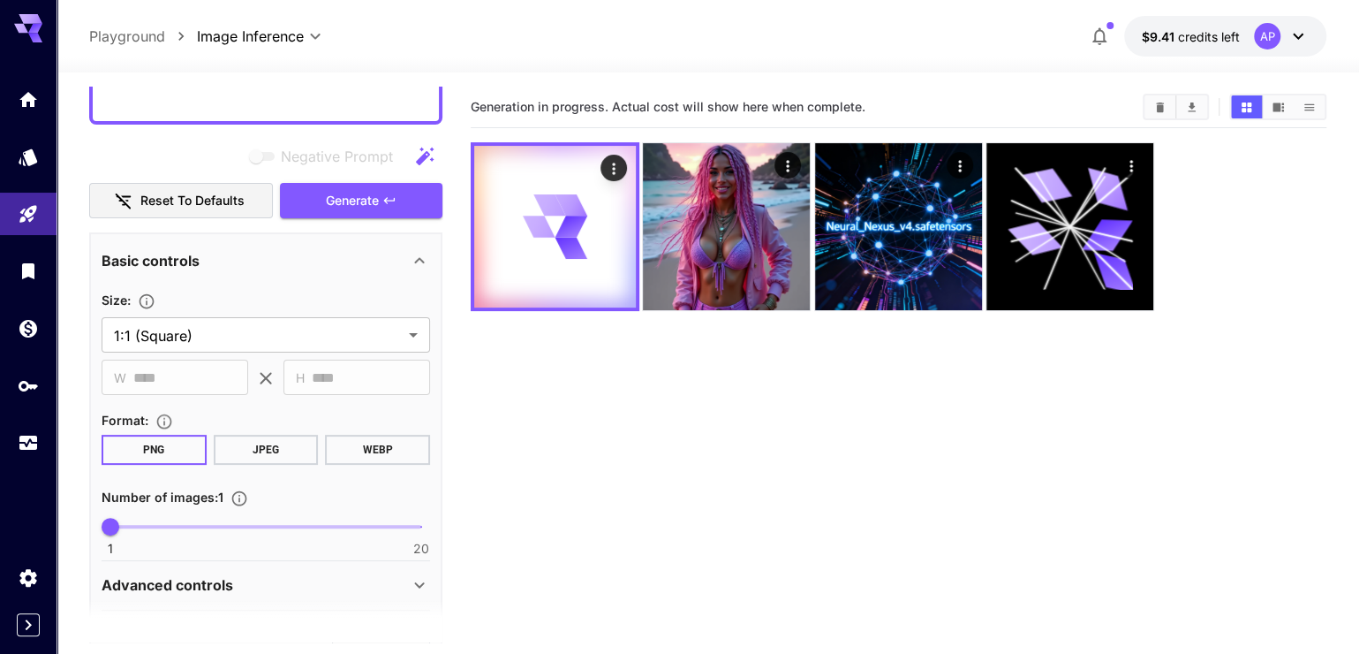
scroll to position [83, 0]
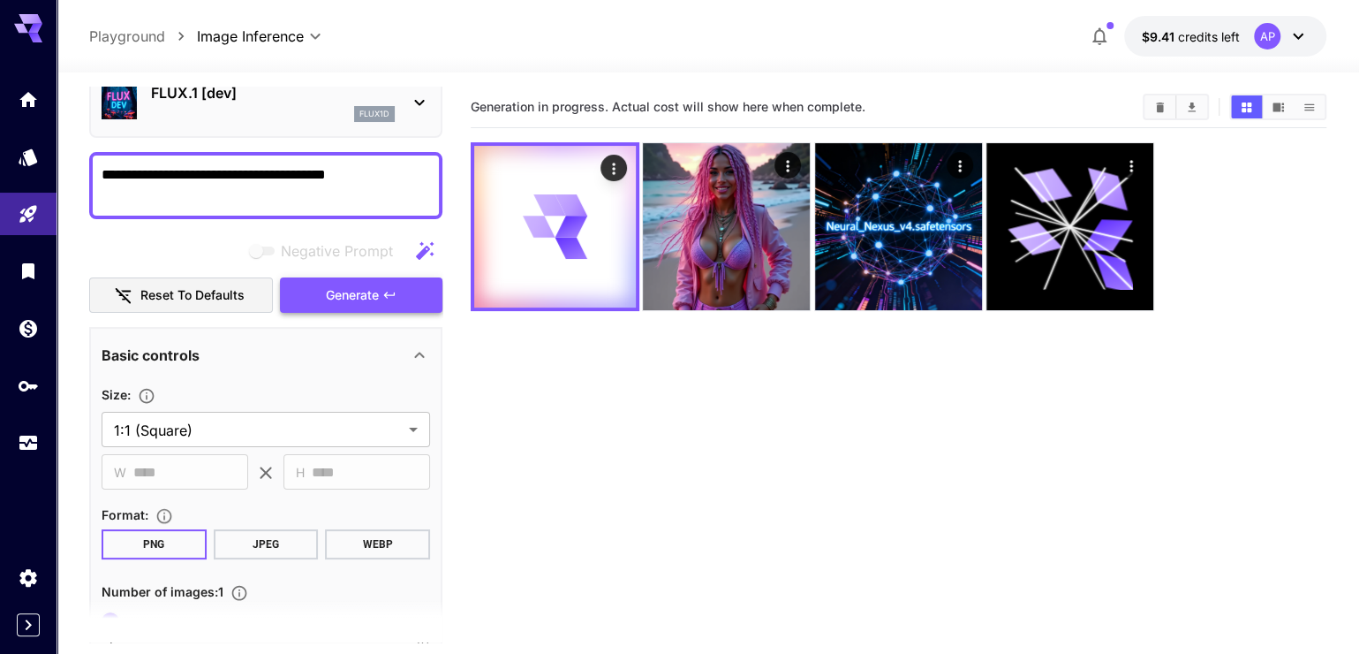
click at [326, 306] on span "Generate" at bounding box center [352, 295] width 53 height 22
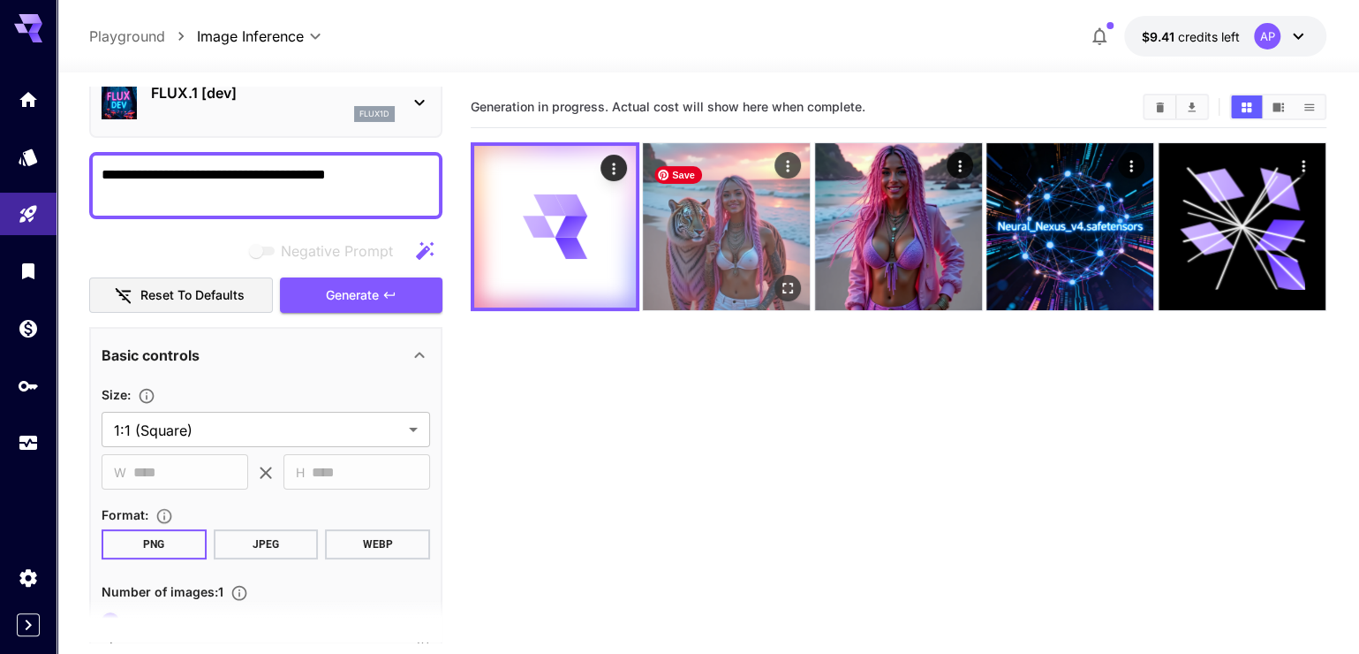
click at [727, 221] on img at bounding box center [726, 226] width 167 height 167
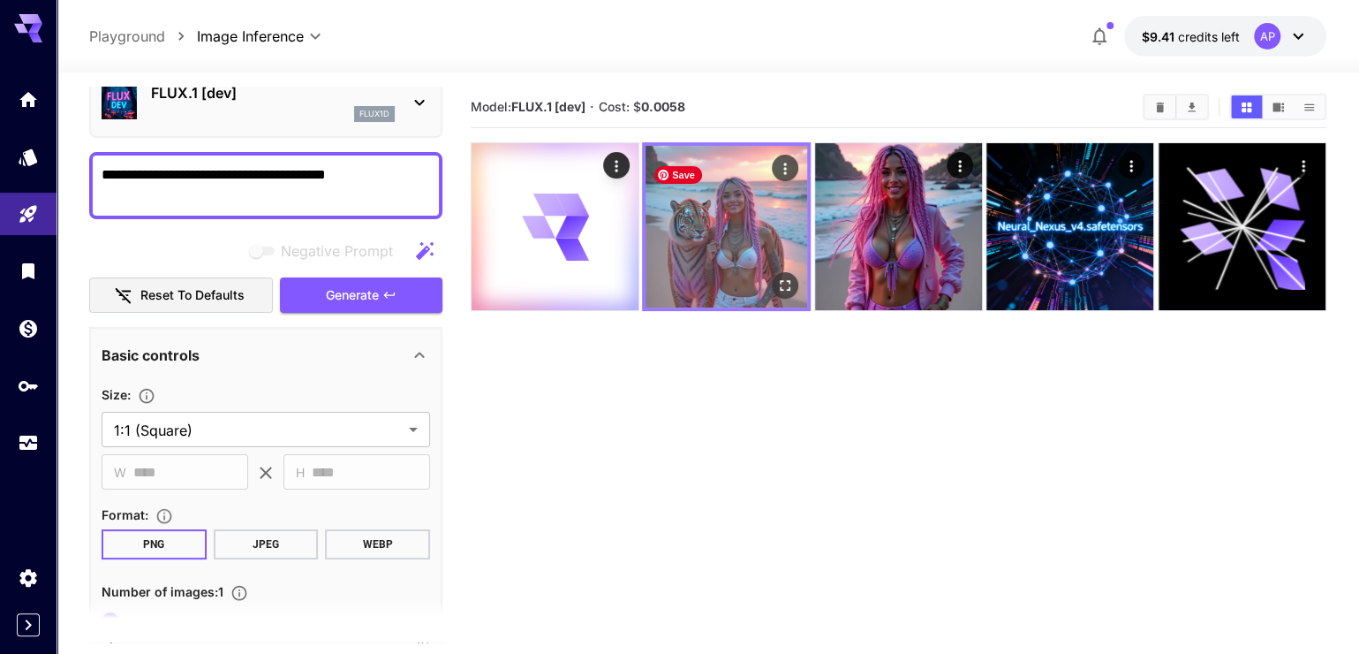
click at [727, 223] on img at bounding box center [727, 227] width 162 height 162
click at [790, 294] on icon "Open in fullscreen" at bounding box center [786, 285] width 18 height 18
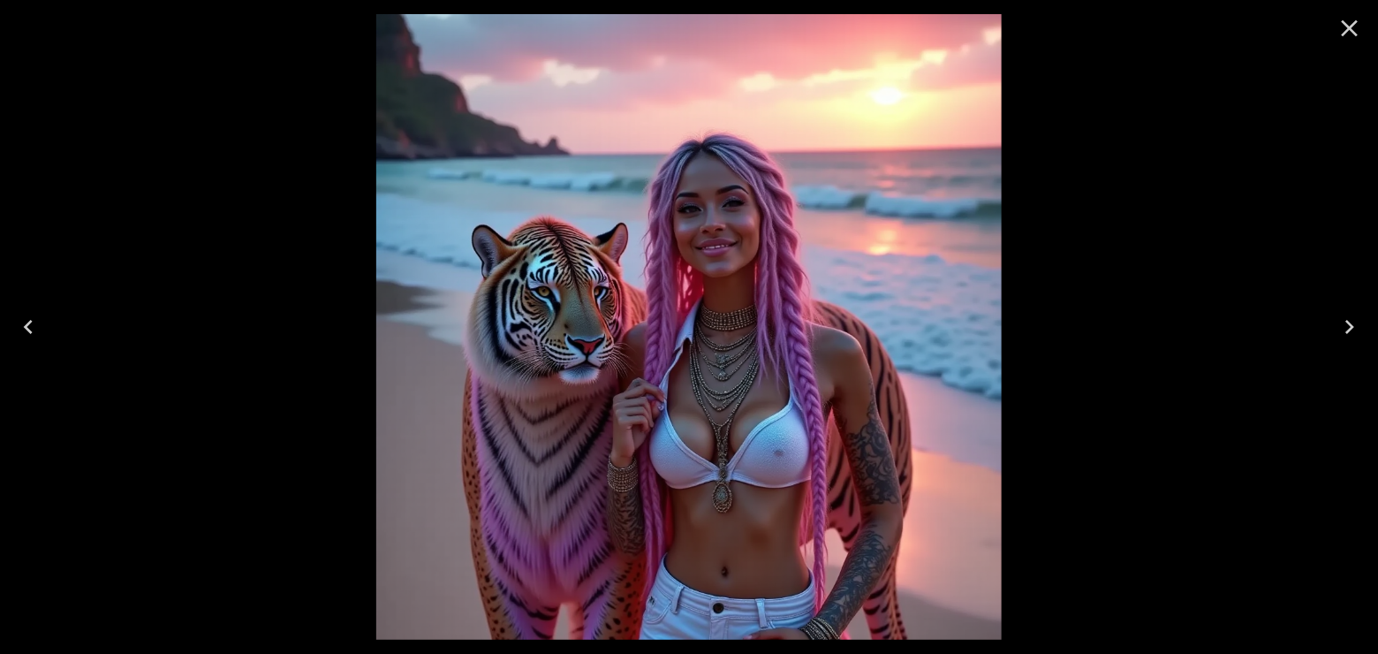
click at [1352, 35] on icon "Close" at bounding box center [1349, 28] width 28 height 28
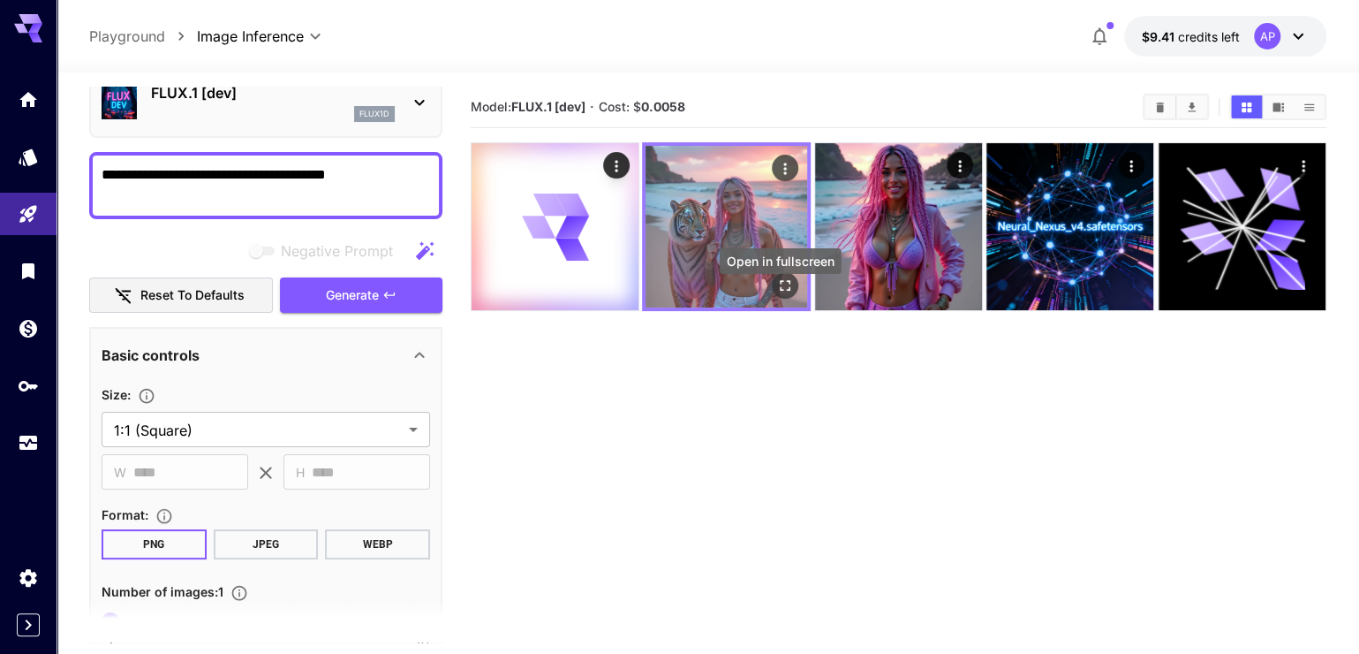
click at [789, 294] on icon "Open in fullscreen" at bounding box center [786, 285] width 18 height 18
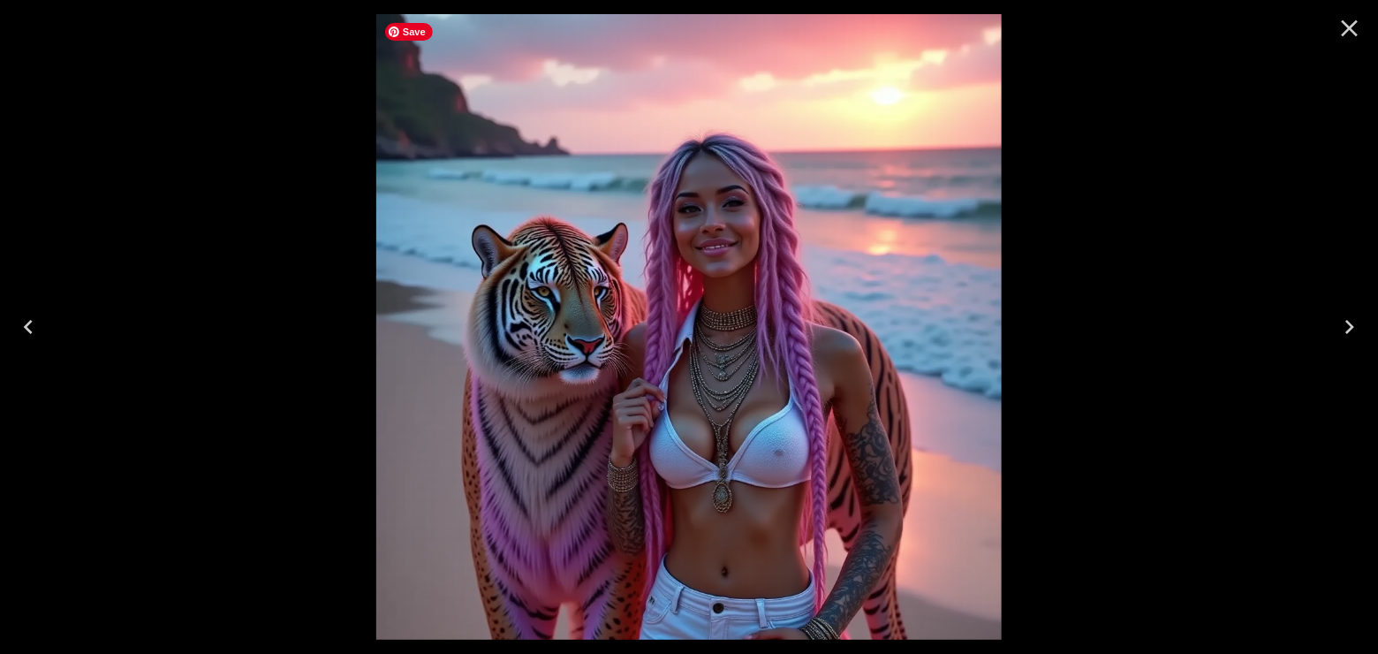
click at [786, 462] on img at bounding box center [688, 326] width 625 height 625
click at [1356, 302] on button "Next" at bounding box center [1349, 326] width 57 height 71
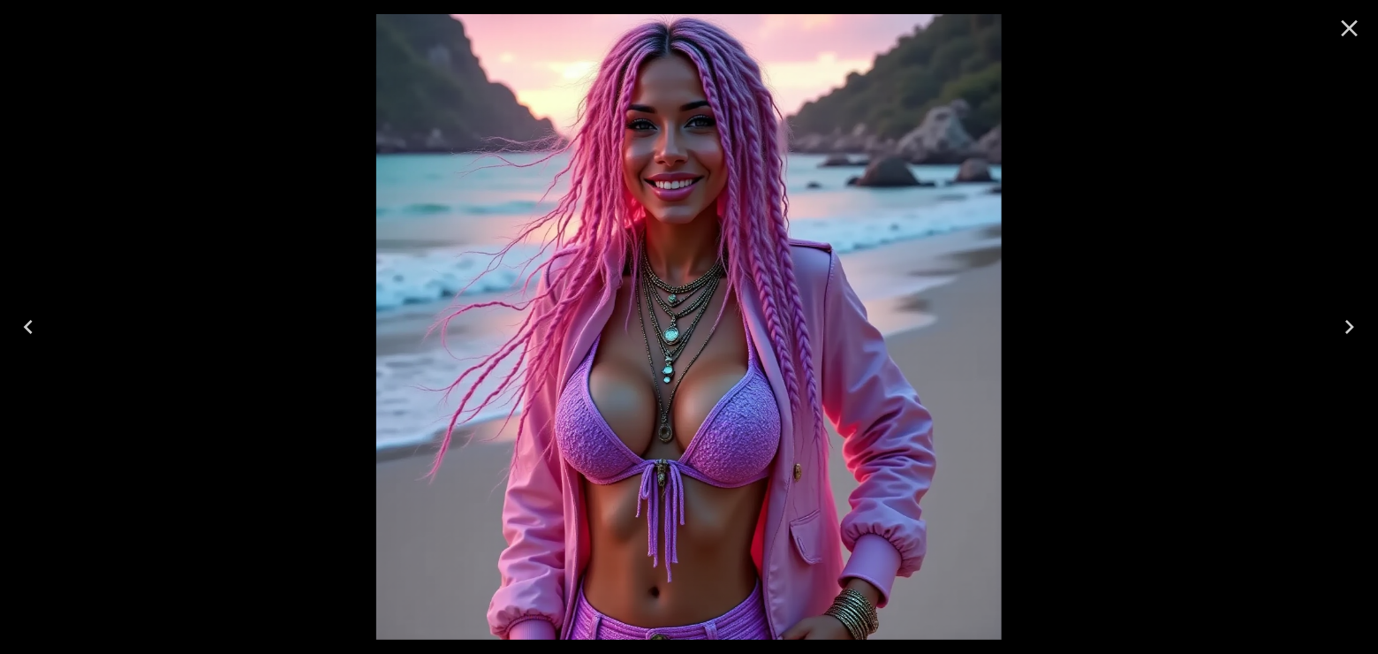
click at [1355, 314] on icon "Next" at bounding box center [1349, 327] width 28 height 28
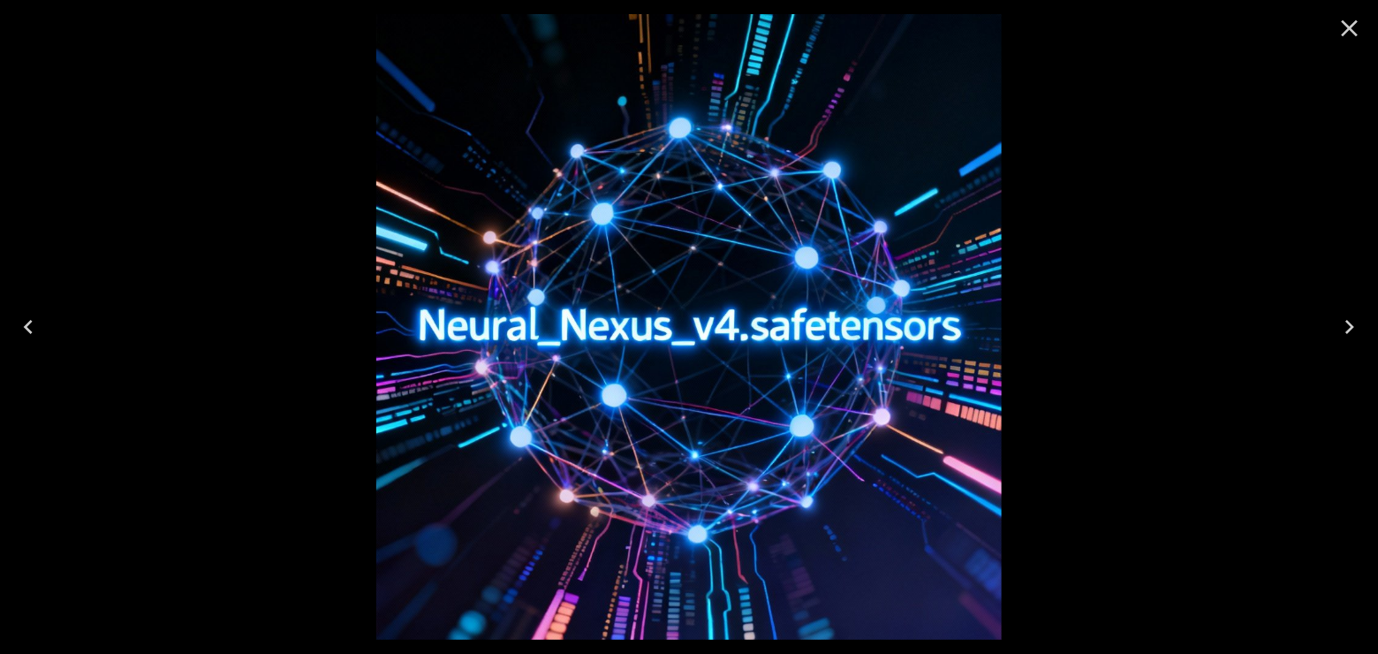
click at [1352, 315] on icon "Next" at bounding box center [1349, 327] width 28 height 28
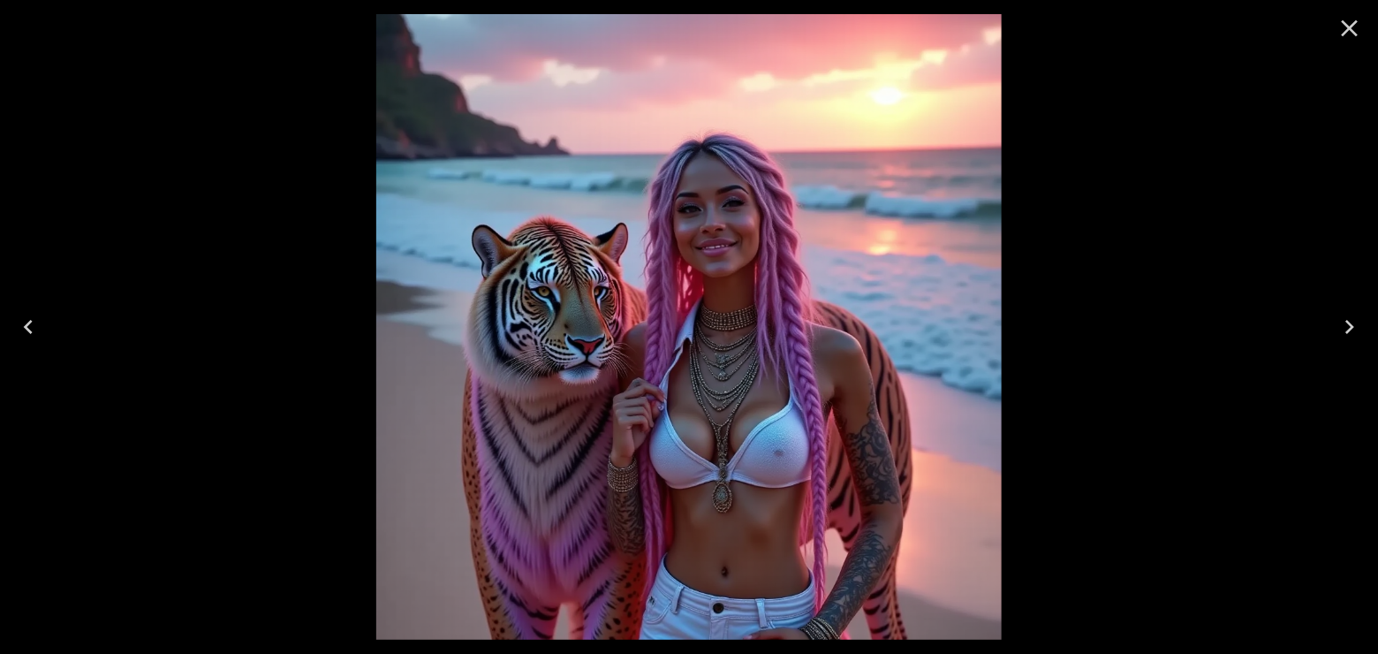
click at [1352, 315] on icon "Next" at bounding box center [1349, 327] width 28 height 28
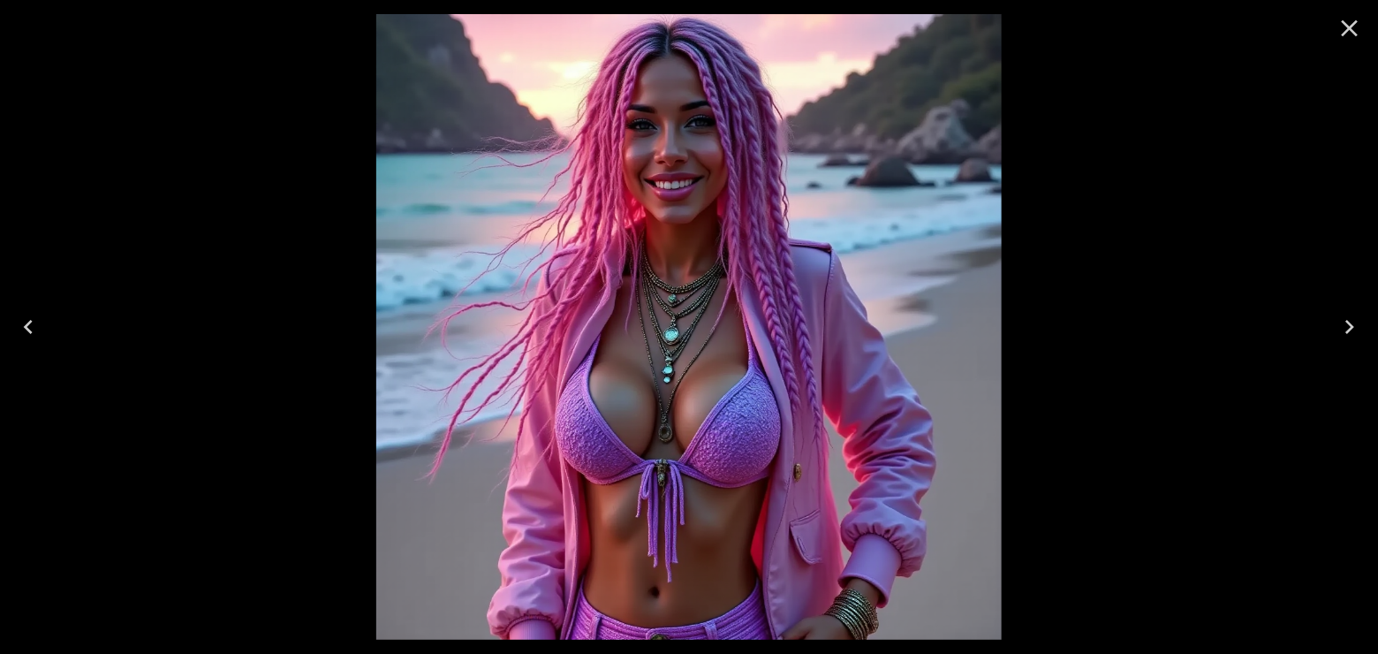
click at [1352, 30] on icon "Close" at bounding box center [1350, 28] width 17 height 17
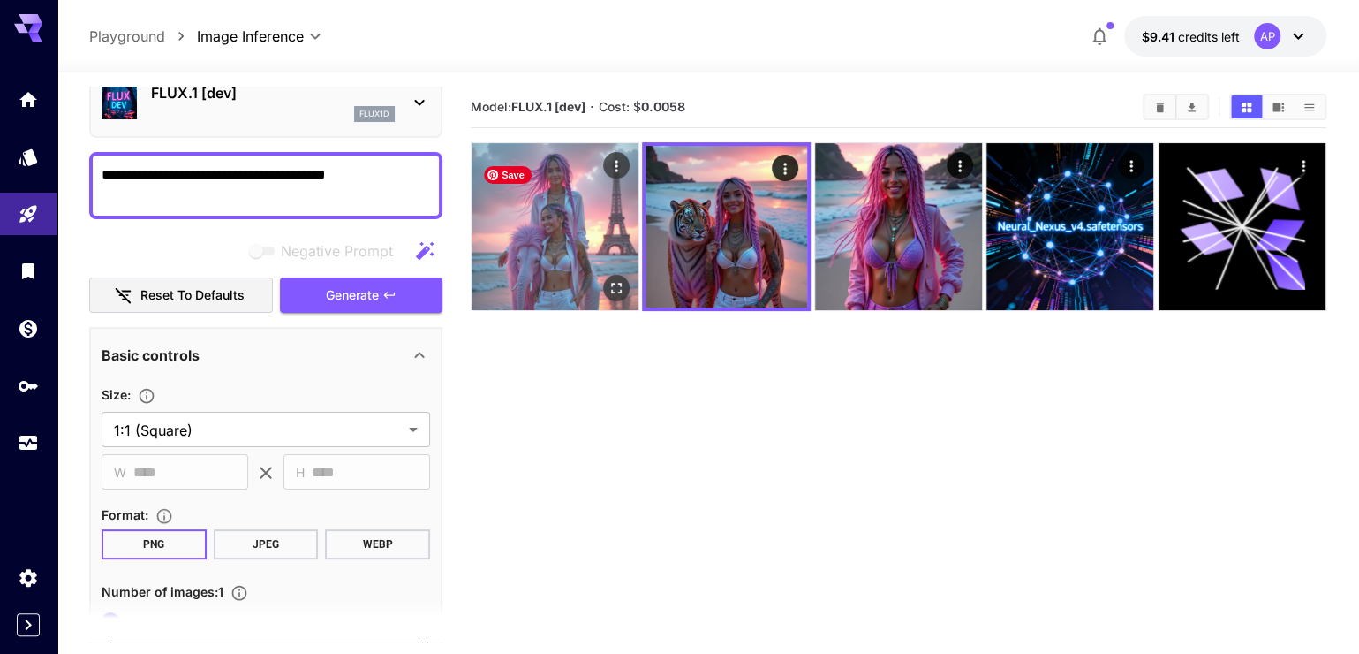
click at [516, 200] on img at bounding box center [555, 226] width 167 height 167
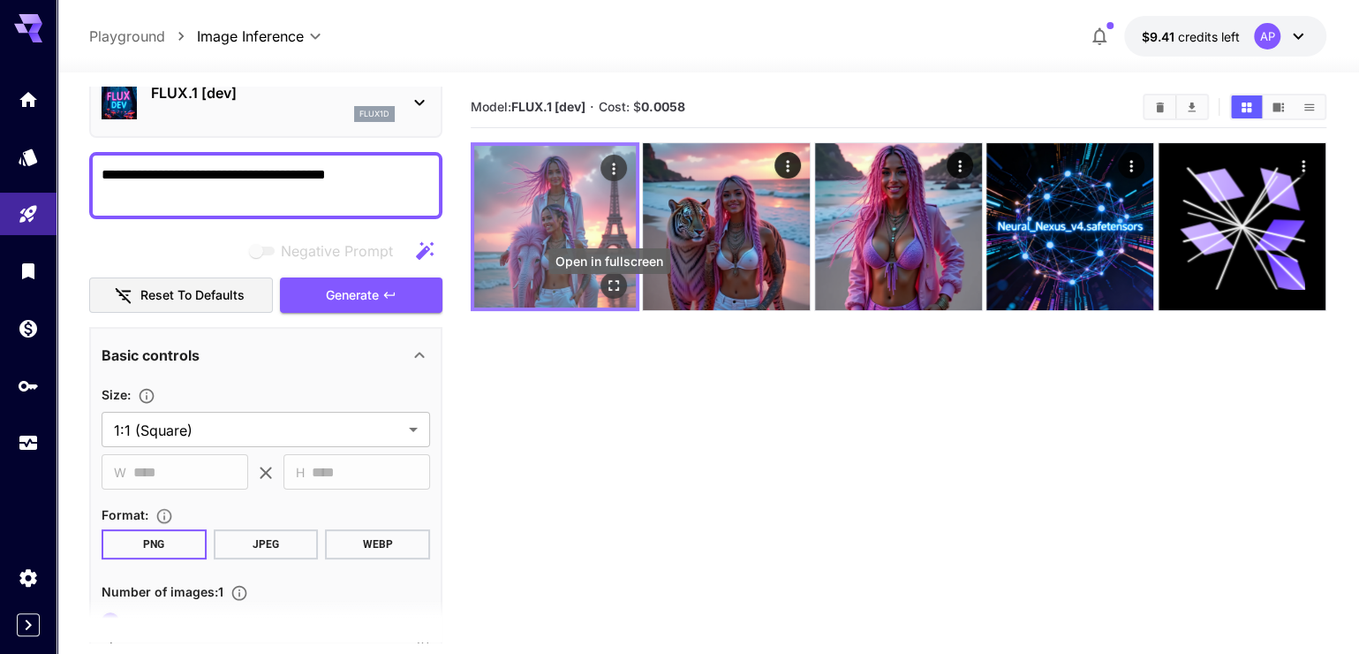
click at [624, 288] on button "Open in fullscreen" at bounding box center [614, 285] width 26 height 26
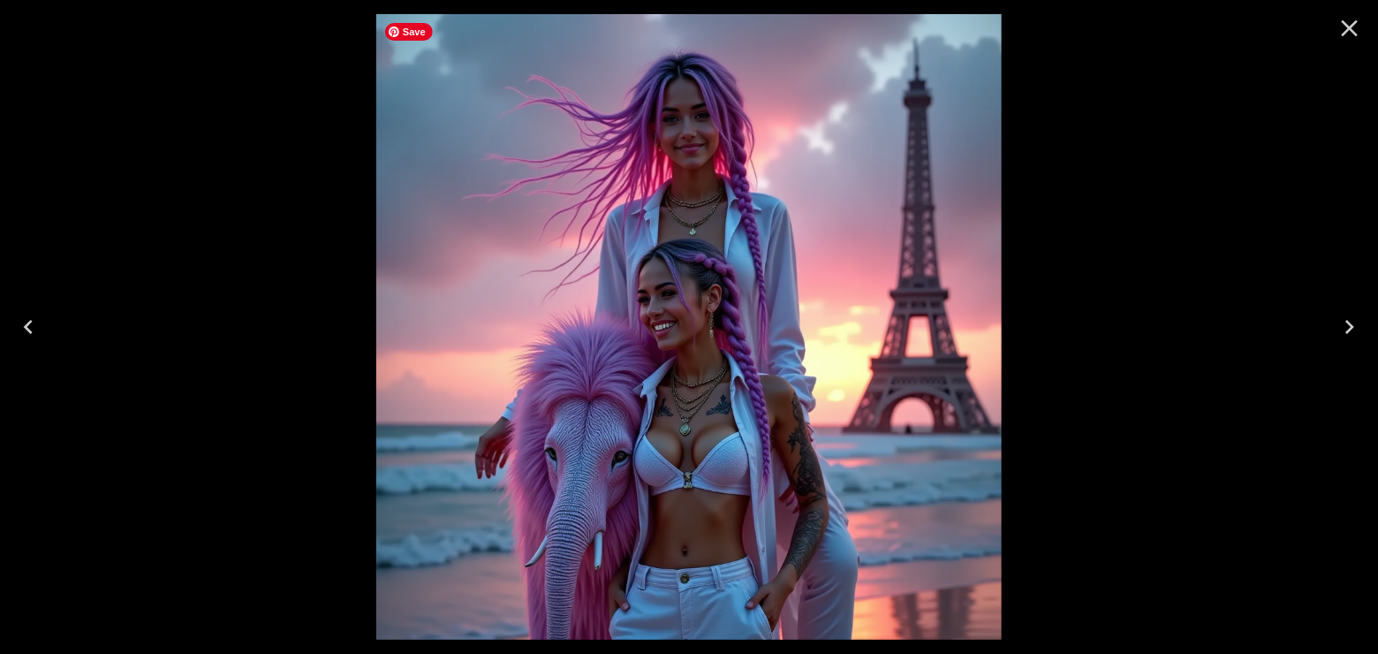
click at [615, 299] on img at bounding box center [688, 326] width 625 height 625
click at [1350, 26] on icon "Close" at bounding box center [1350, 28] width 17 height 17
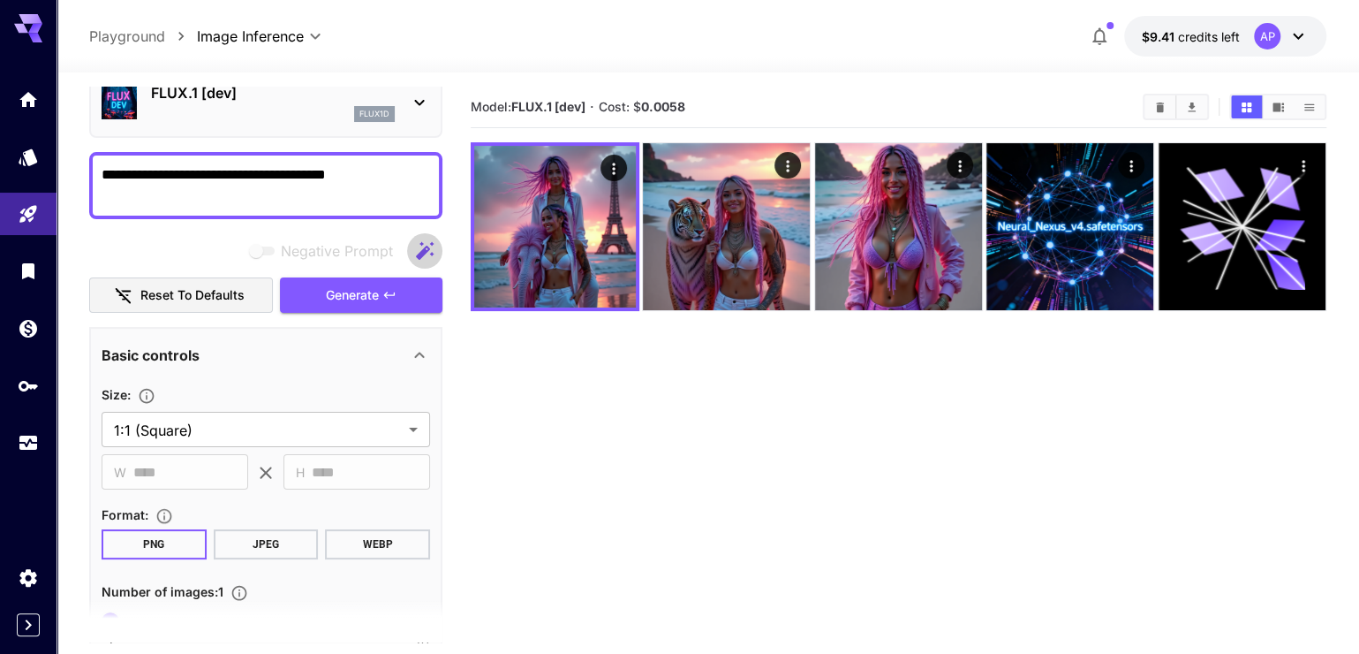
click at [414, 261] on icon "button" at bounding box center [424, 250] width 21 height 21
type textarea "**********"
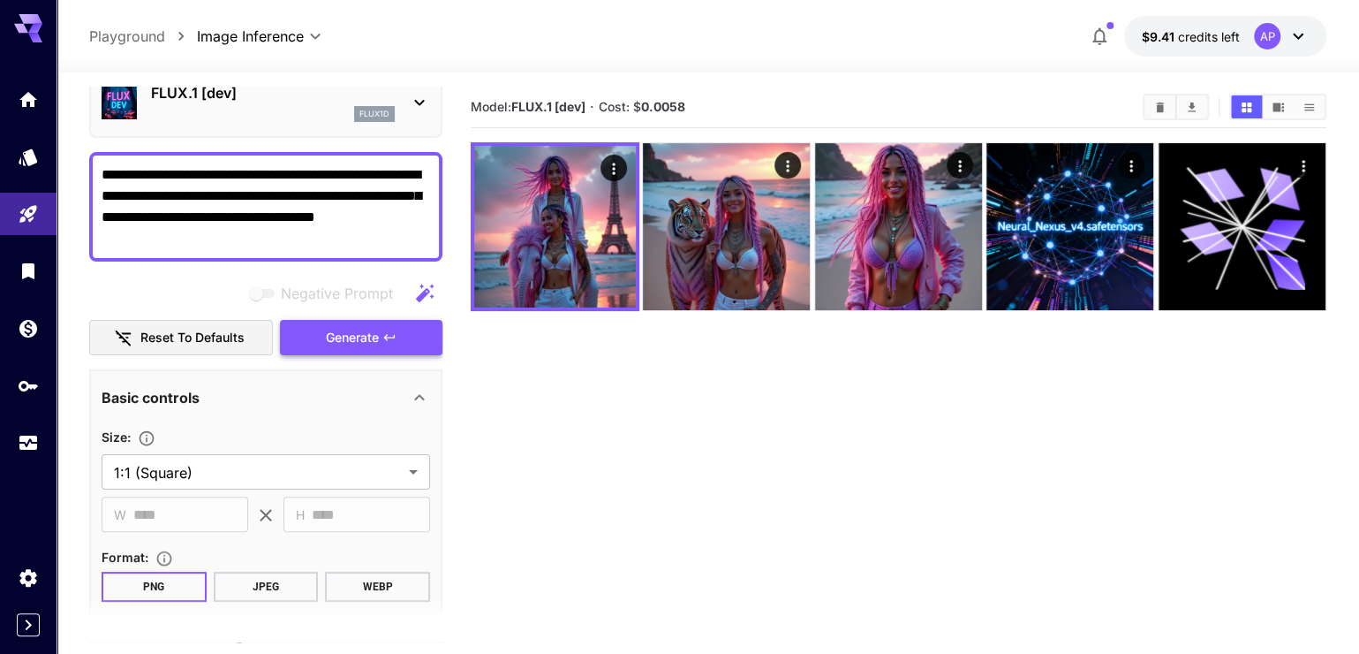
click at [371, 349] on span "Generate" at bounding box center [352, 338] width 53 height 22
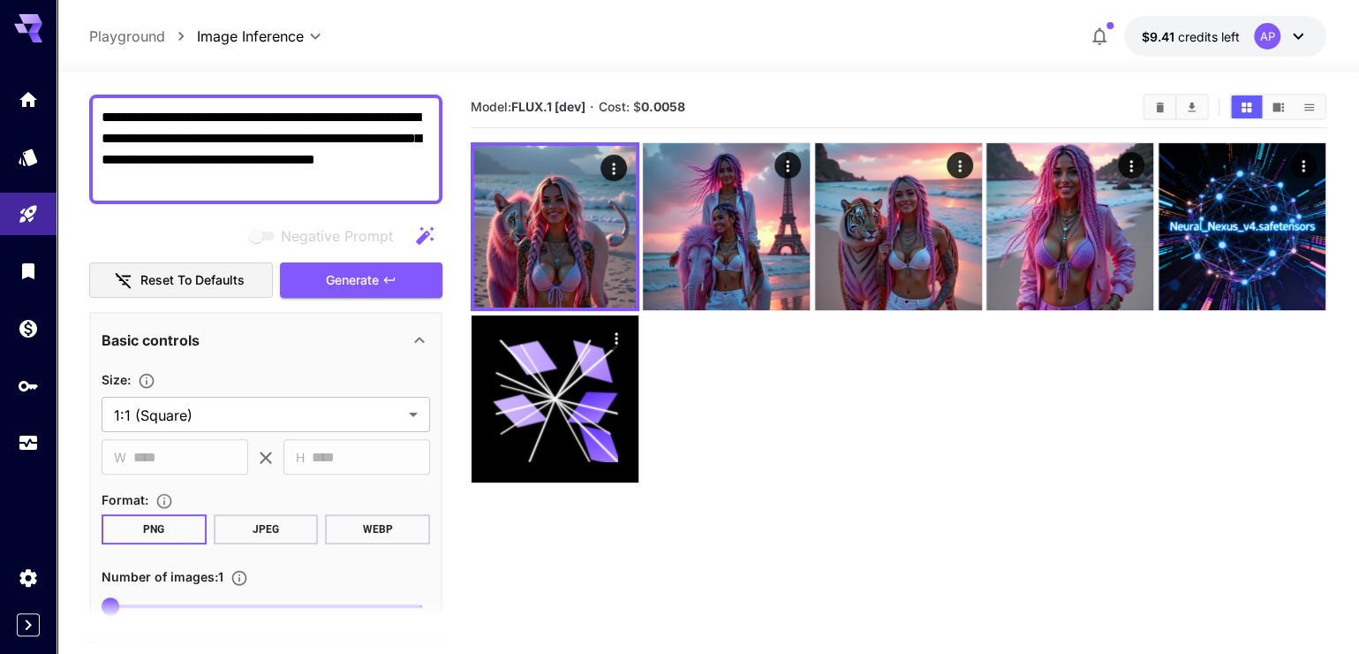
scroll to position [168, 0]
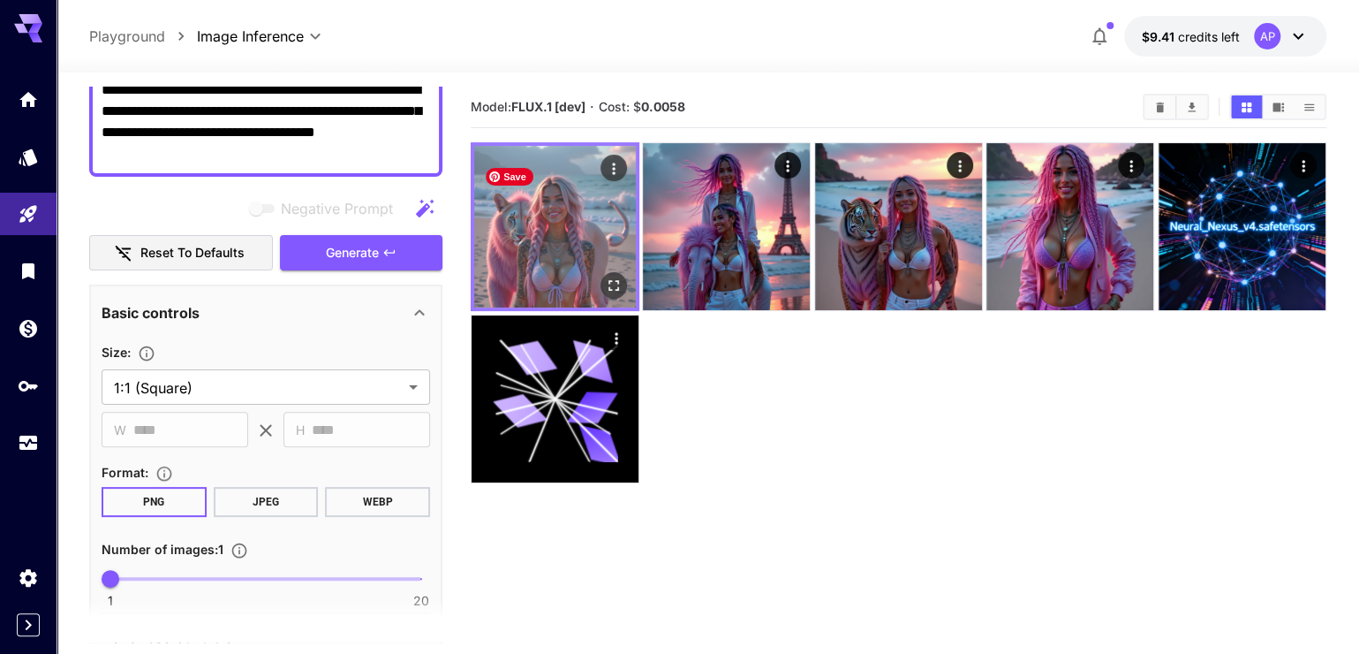
click at [533, 268] on img at bounding box center [555, 227] width 162 height 162
click at [613, 291] on icon "Open in fullscreen" at bounding box center [614, 285] width 11 height 11
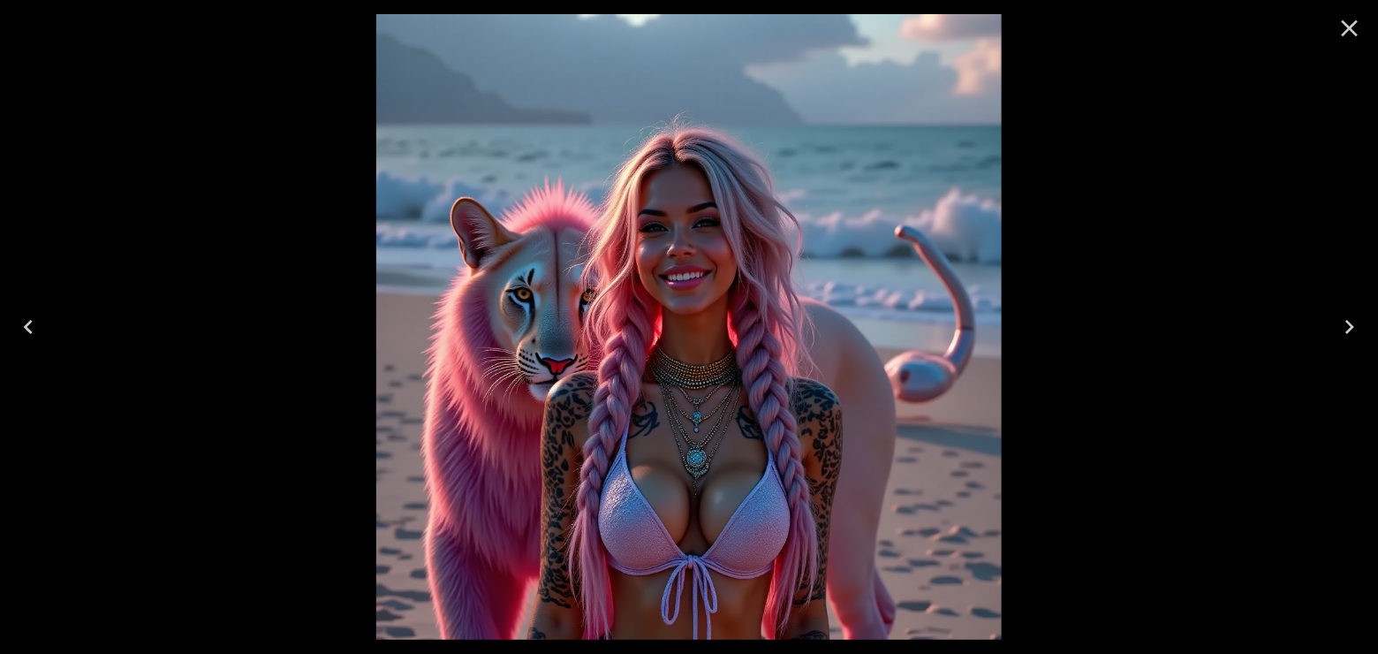
scroll to position [168, 0]
click at [1357, 24] on icon "Close" at bounding box center [1349, 28] width 28 height 28
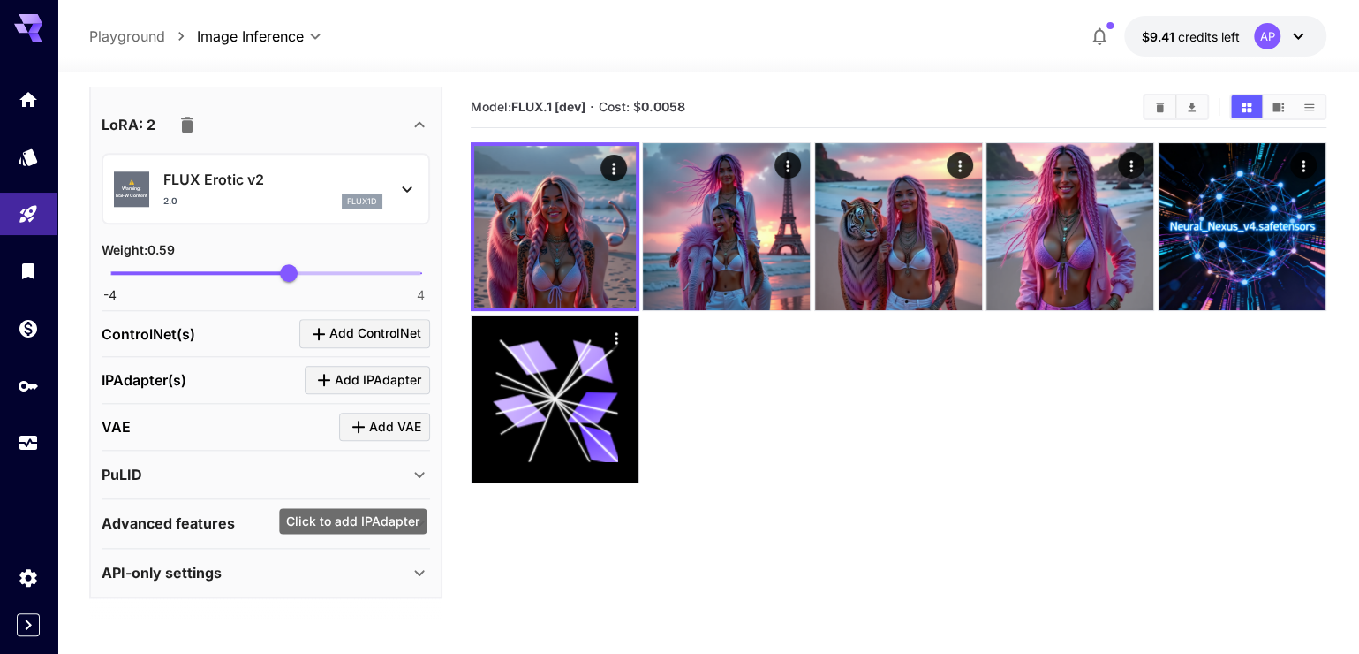
scroll to position [1093, 0]
click at [355, 533] on div "Advanced features" at bounding box center [255, 522] width 307 height 21
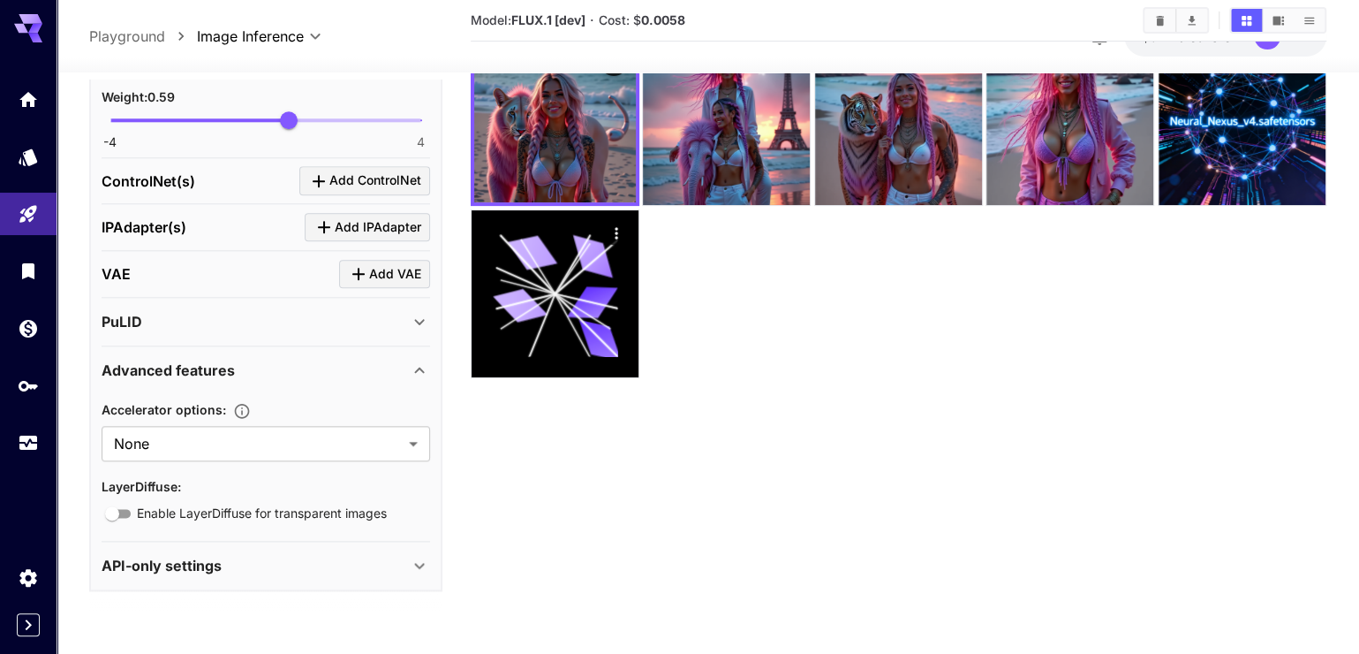
scroll to position [152, 0]
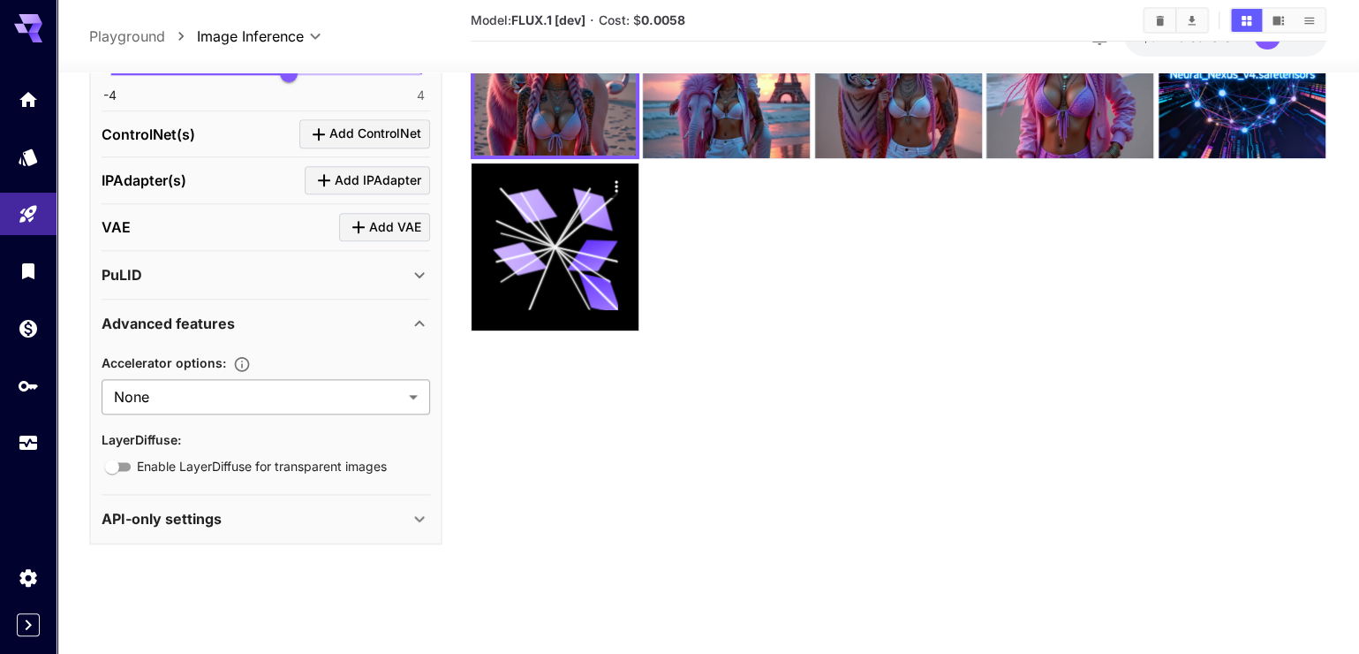
click at [324, 392] on body "**********" at bounding box center [679, 311] width 1359 height 927
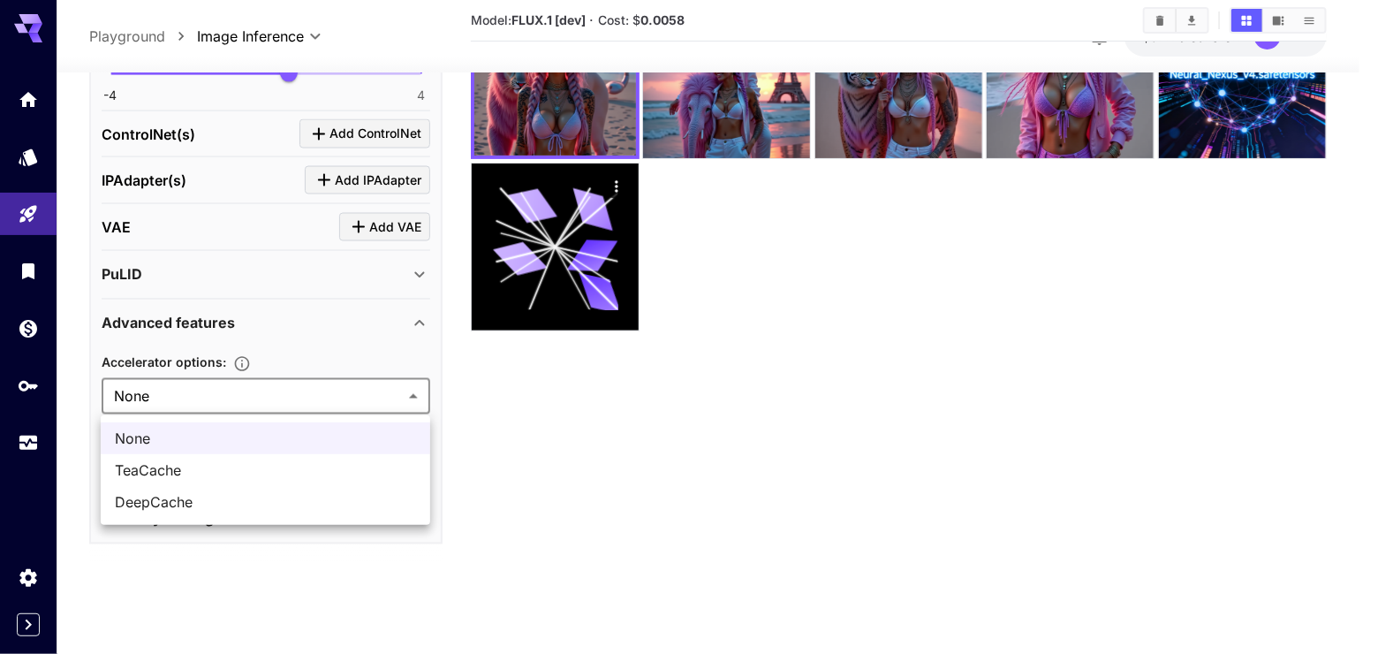
click at [312, 480] on span "TeaCache" at bounding box center [265, 469] width 301 height 21
type input "********"
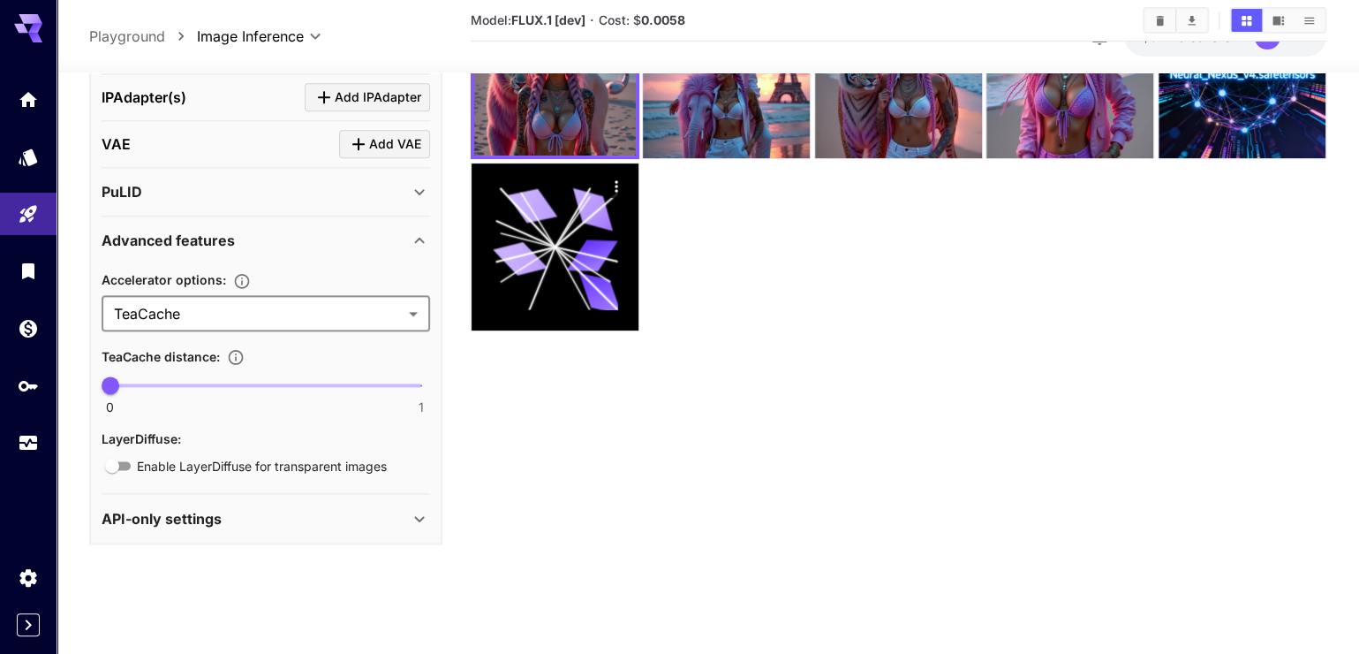
click at [218, 387] on span at bounding box center [265, 385] width 311 height 4
type input "***"
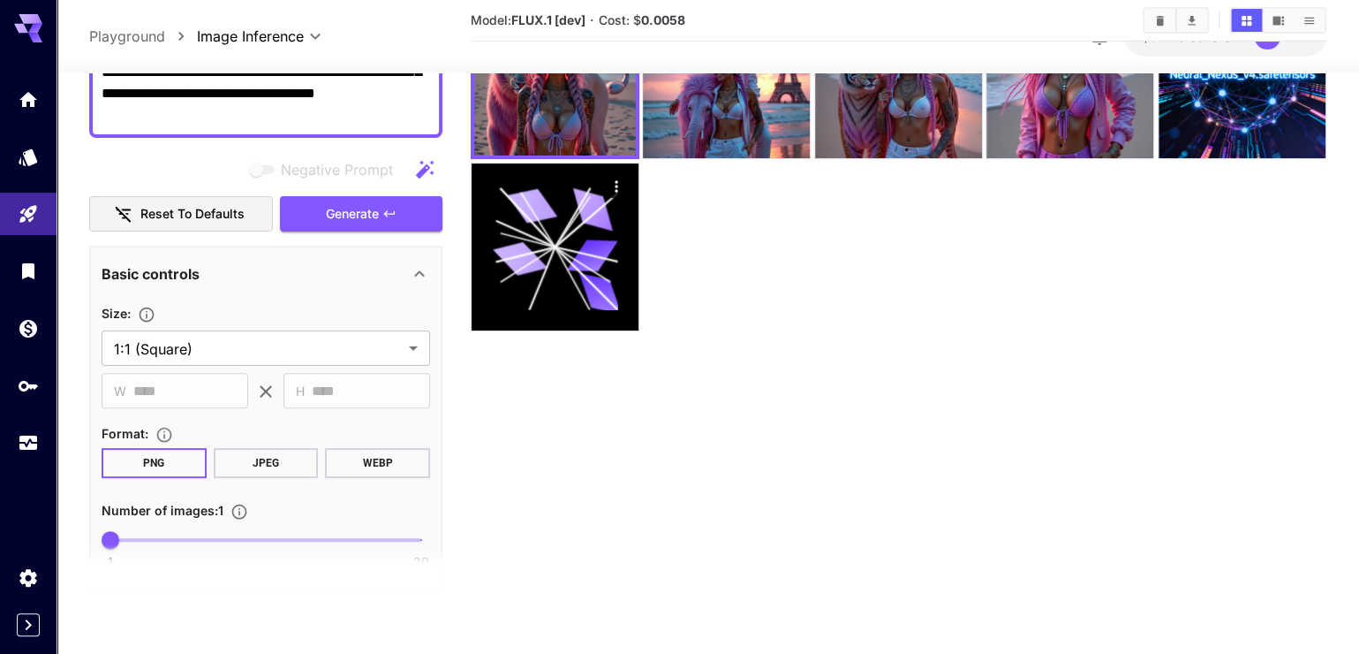
scroll to position [0, 0]
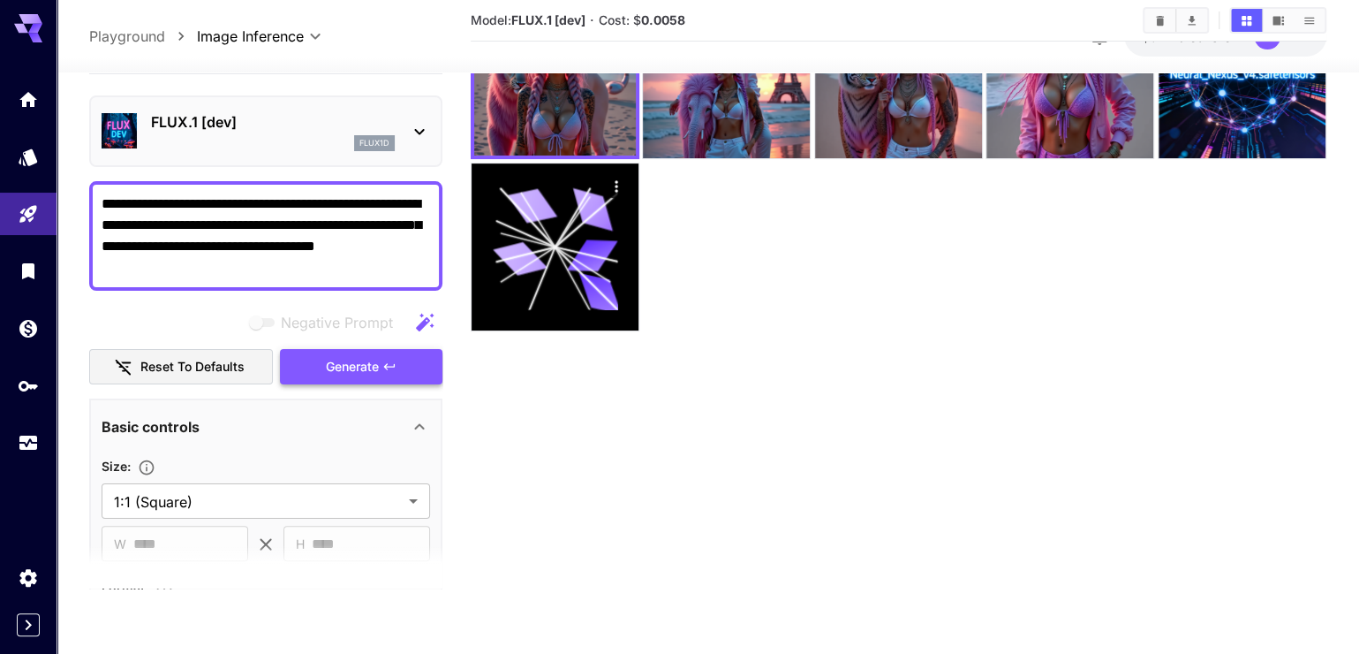
click at [376, 378] on span "Generate" at bounding box center [352, 367] width 53 height 22
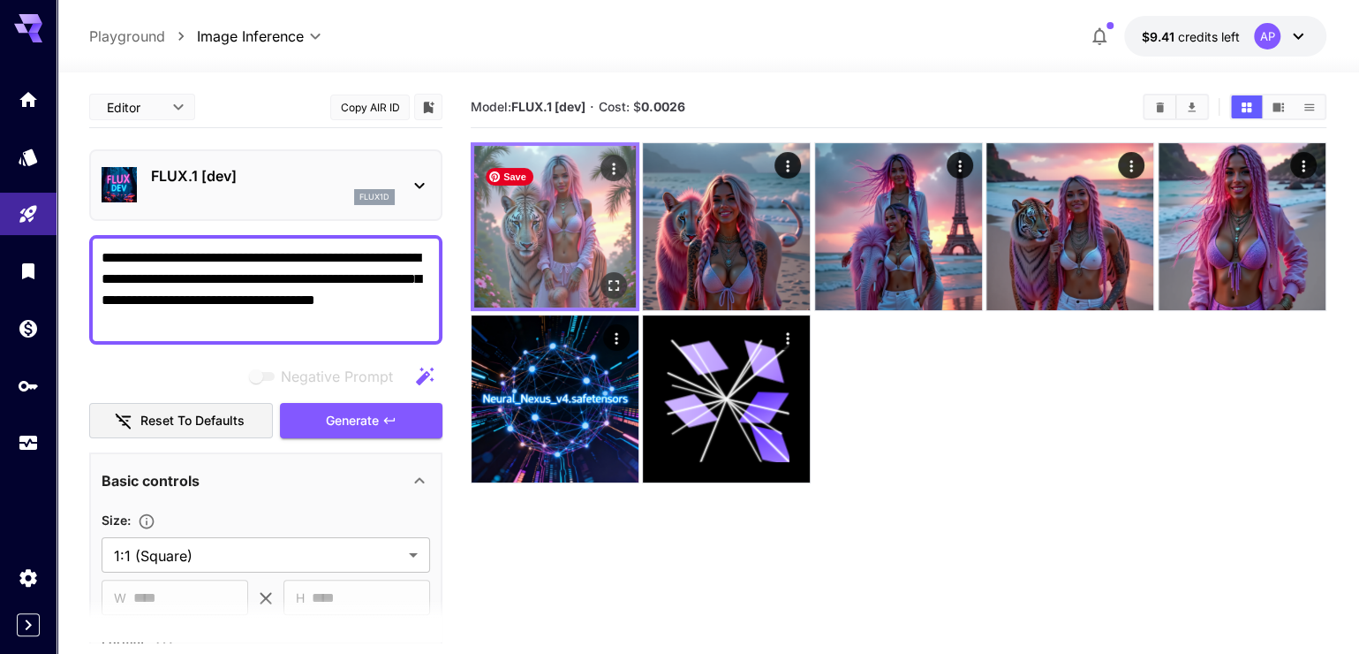
click at [539, 252] on img at bounding box center [555, 227] width 162 height 162
click at [616, 294] on icon "Open in fullscreen" at bounding box center [614, 285] width 18 height 18
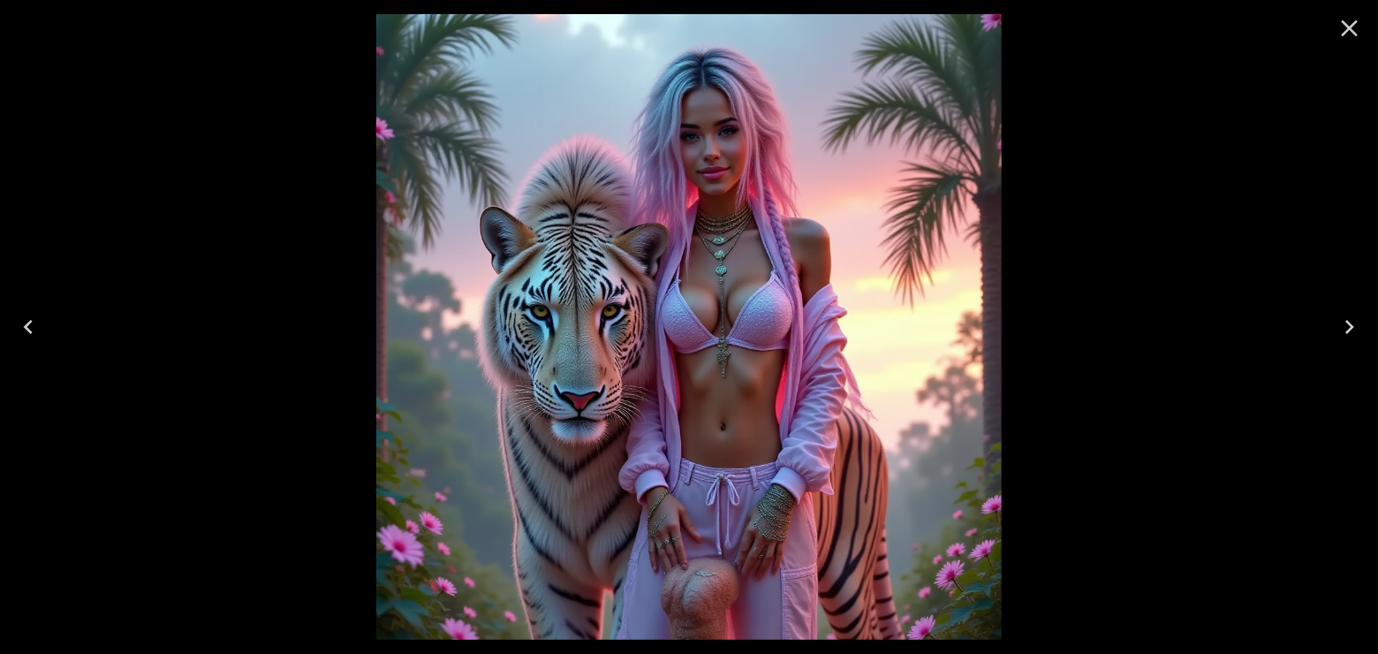
click at [1349, 31] on icon "Close" at bounding box center [1349, 28] width 28 height 28
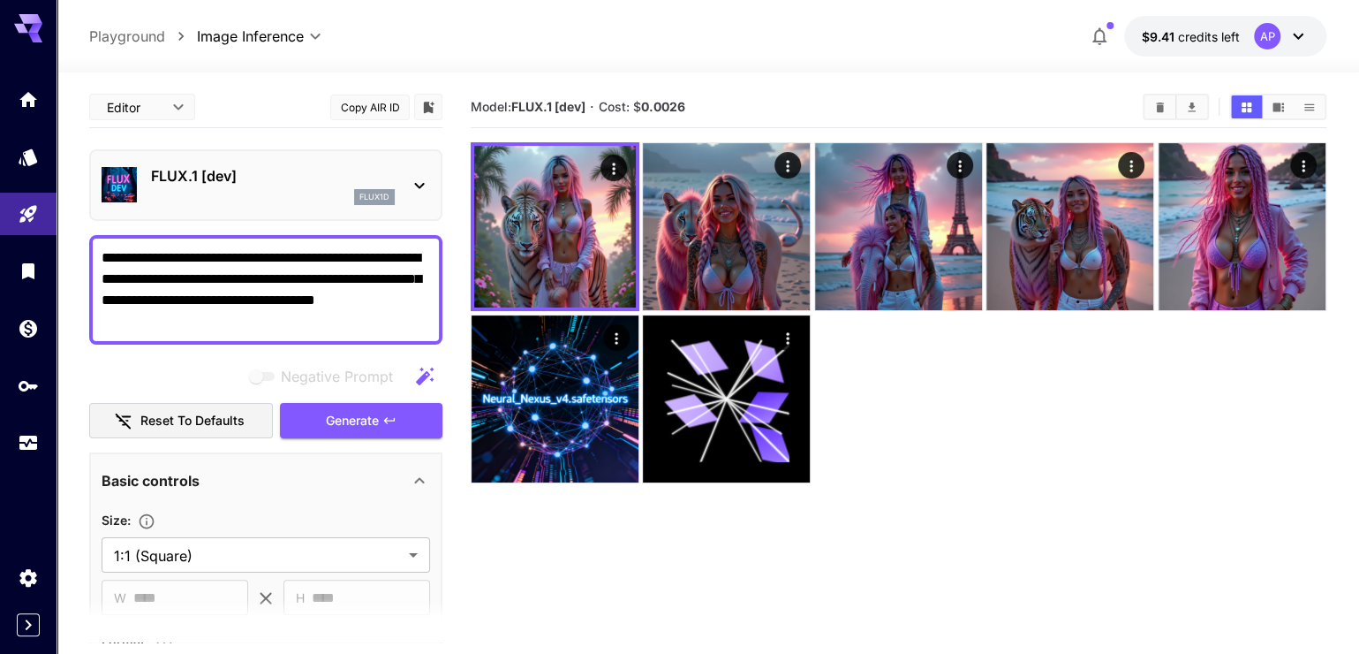
click at [224, 290] on textarea "**********" at bounding box center [266, 289] width 329 height 85
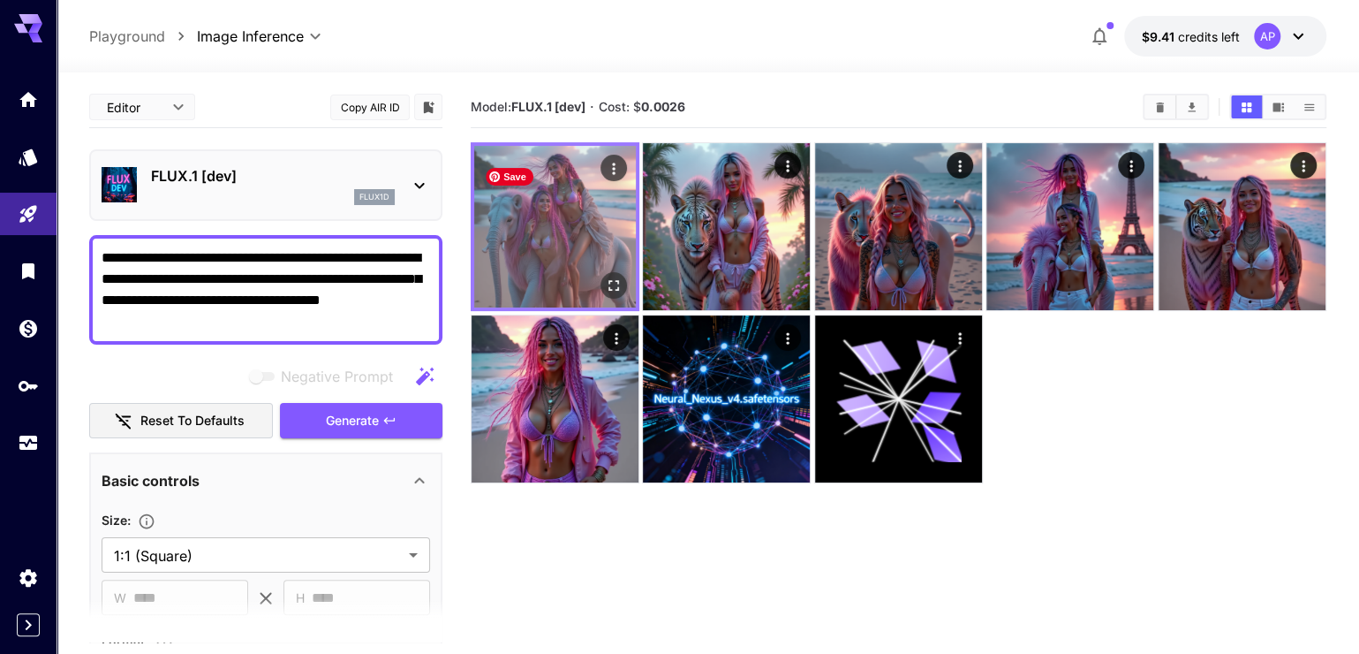
type textarea "**********"
click at [568, 246] on img at bounding box center [555, 227] width 162 height 162
click at [566, 248] on img at bounding box center [555, 227] width 162 height 162
click at [617, 294] on icon "Open in fullscreen" at bounding box center [614, 285] width 18 height 18
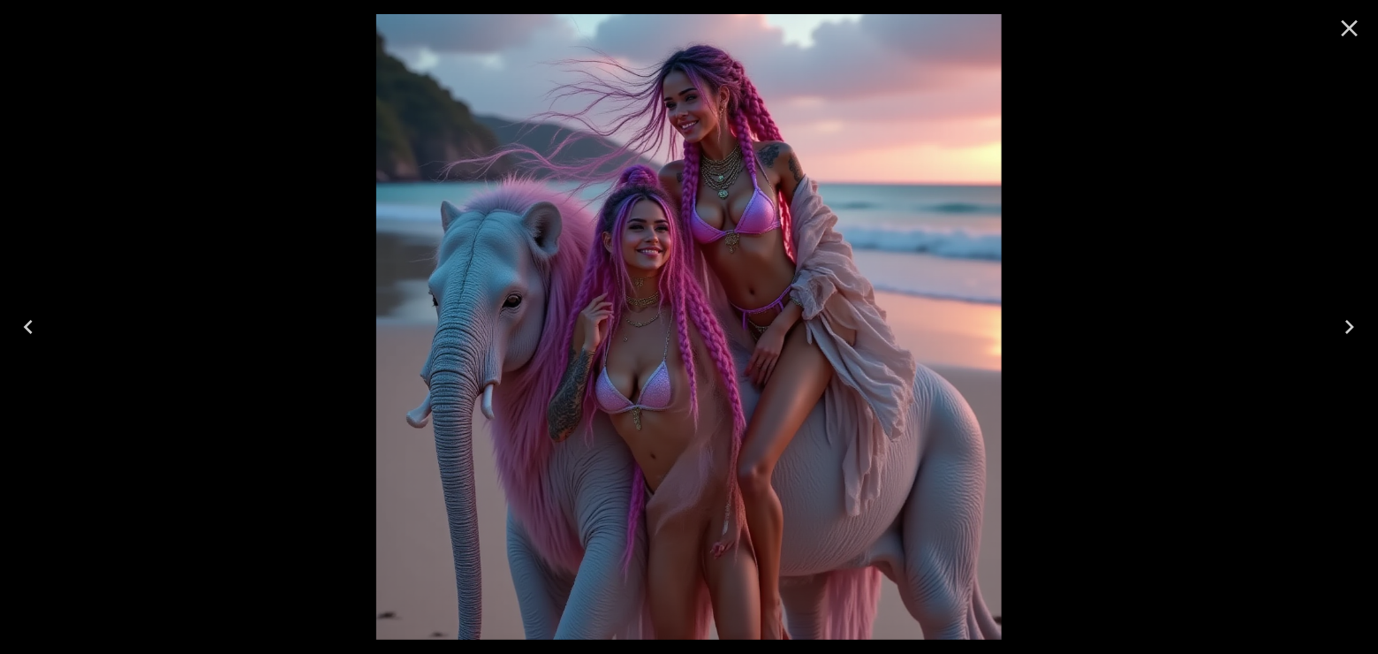
click at [1350, 24] on icon "Close" at bounding box center [1349, 28] width 28 height 28
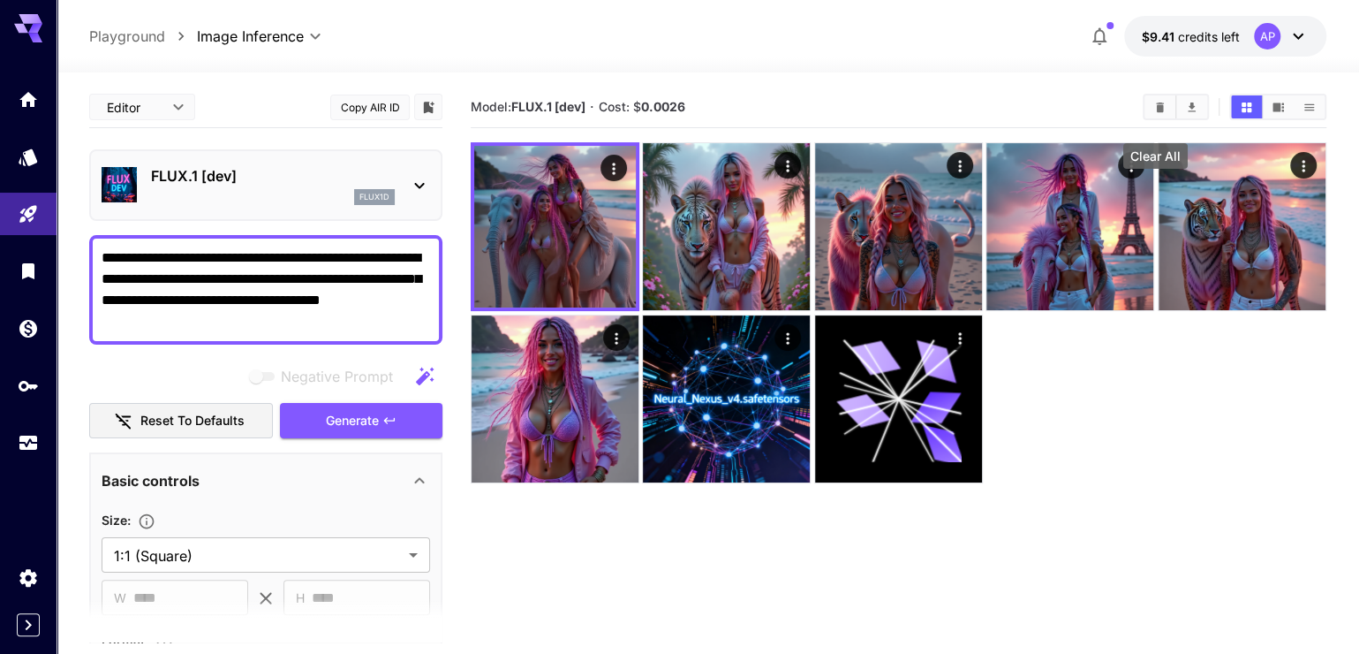
click at [1162, 114] on icon "Clear All" at bounding box center [1159, 107] width 13 height 13
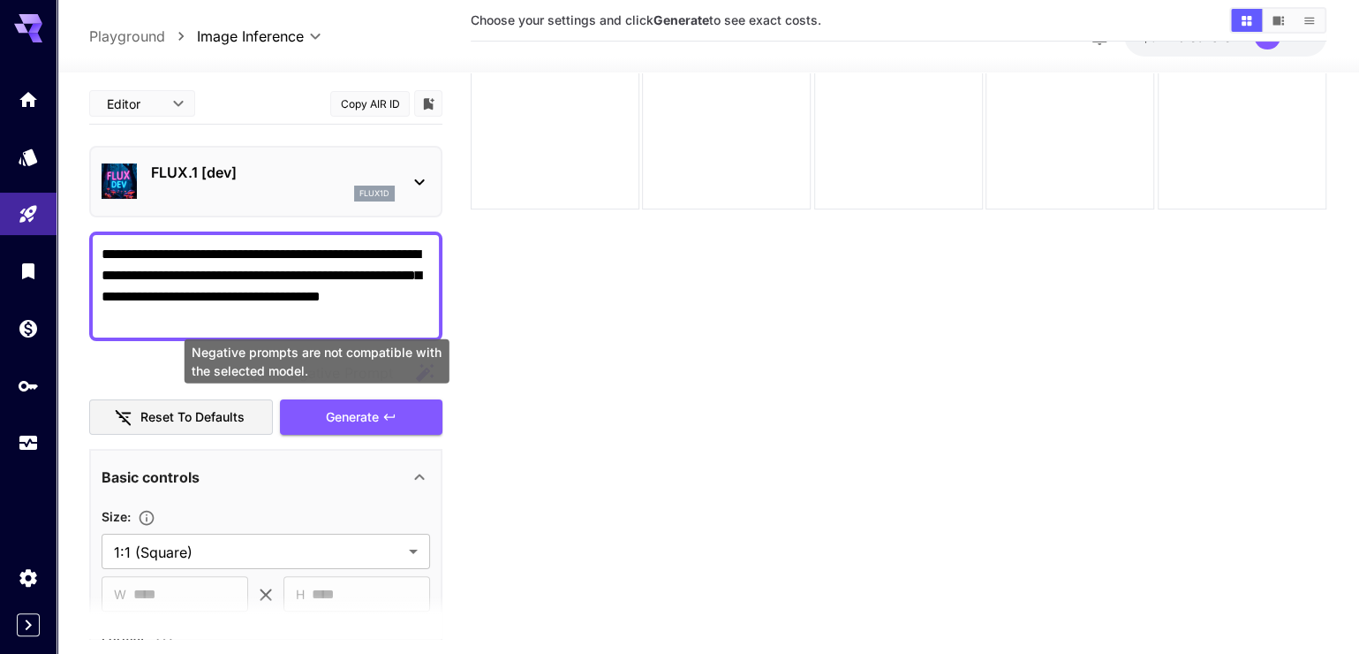
scroll to position [152, 0]
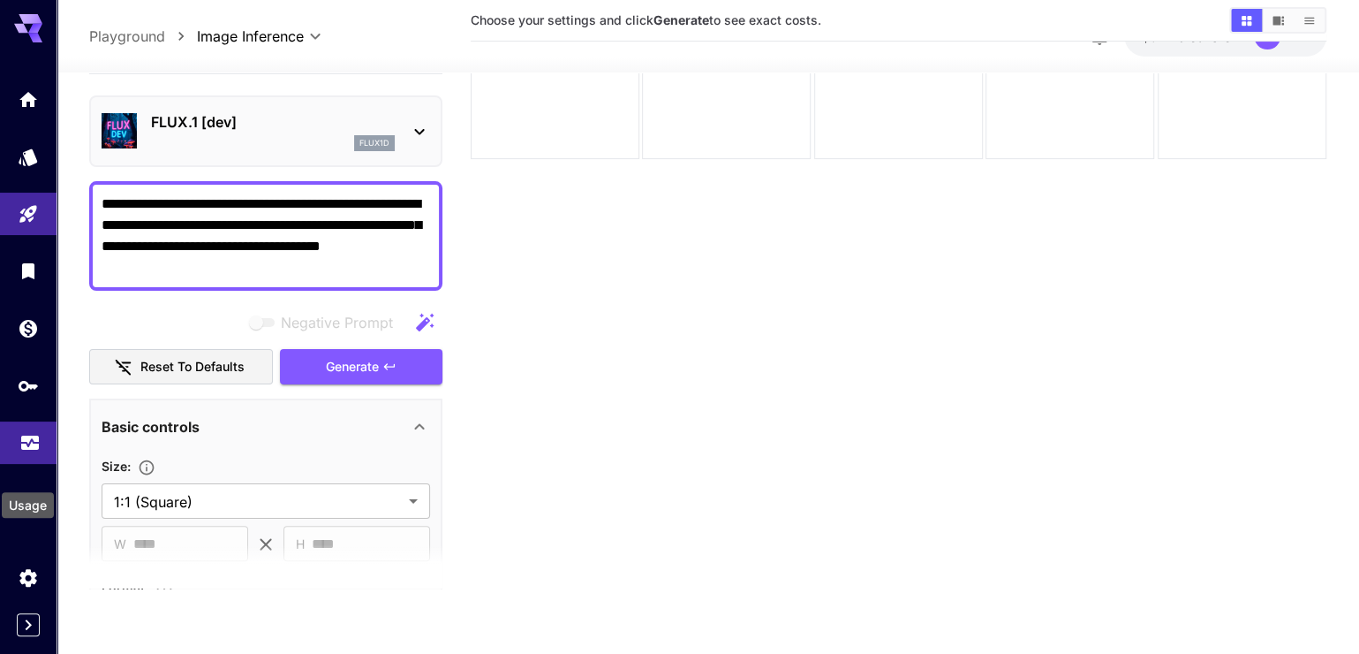
click at [31, 448] on icon "Usage" at bounding box center [29, 437] width 21 height 21
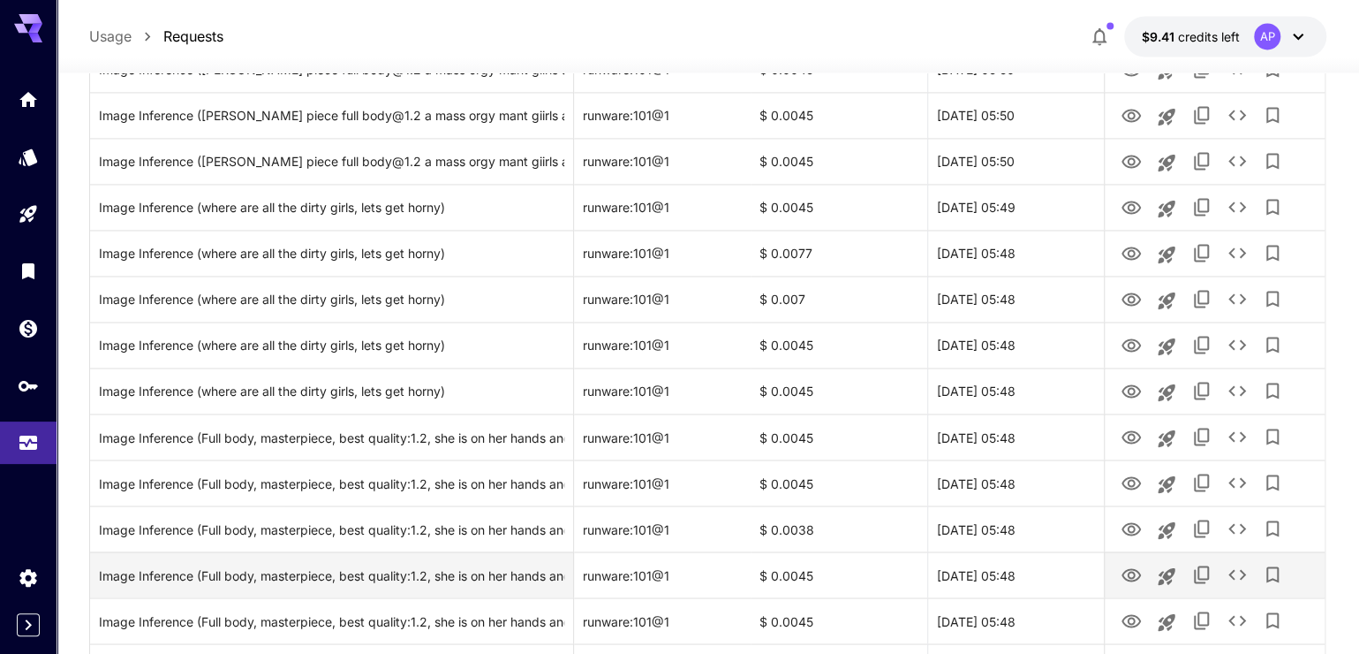
scroll to position [1683, 0]
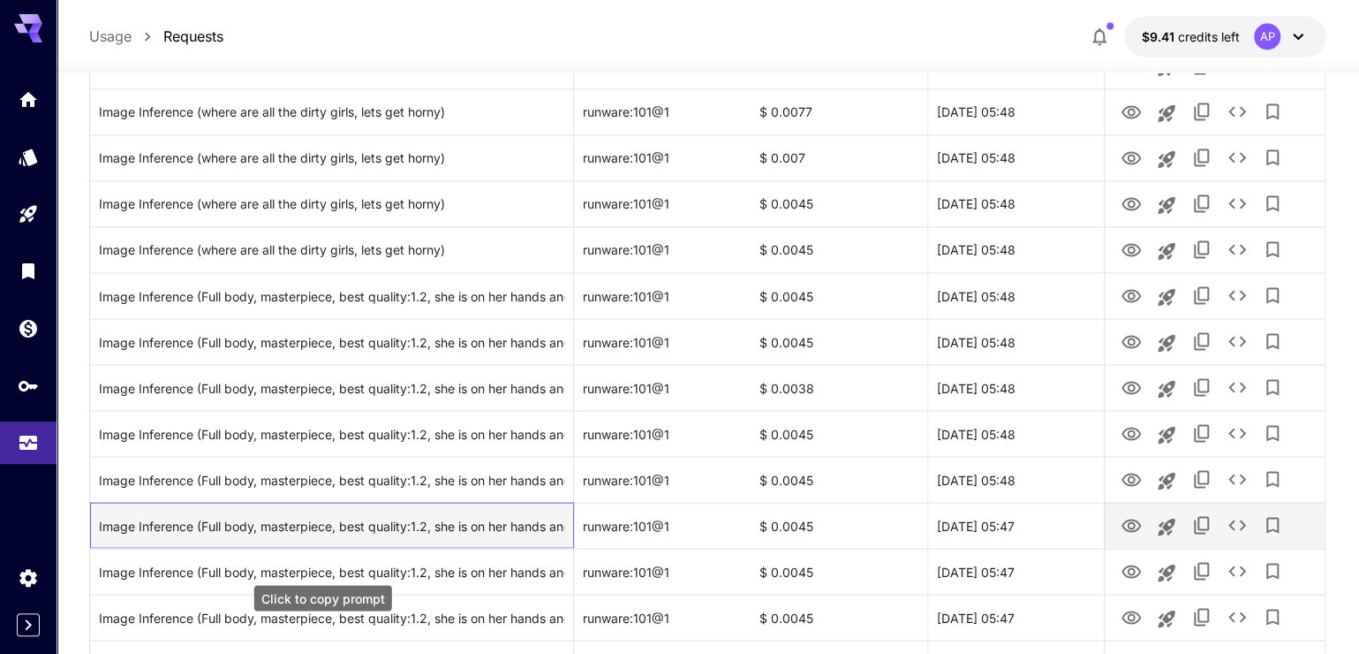
click at [518, 548] on div "Image Inference (Full body, masterpiece, best quality:1.2, she is on her hands …" at bounding box center [331, 525] width 465 height 45
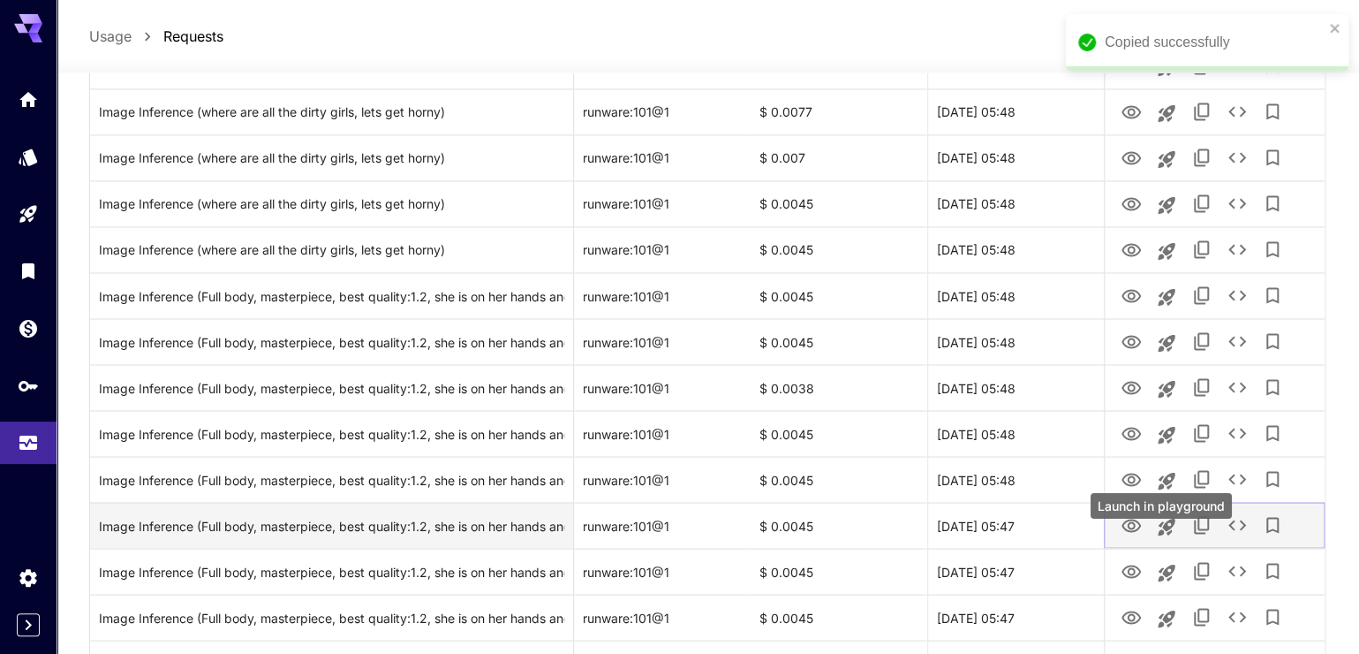
click at [1170, 534] on icon "Launch in playground" at bounding box center [1166, 526] width 17 height 17
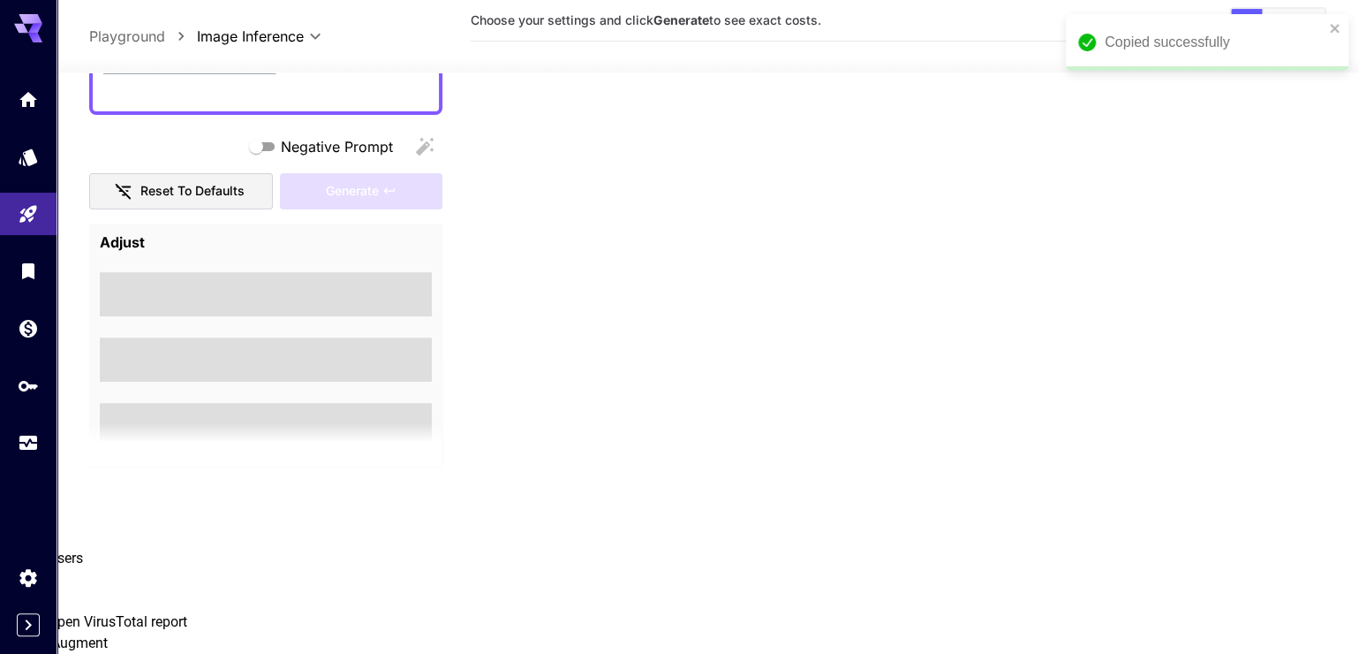
scroll to position [152, 0]
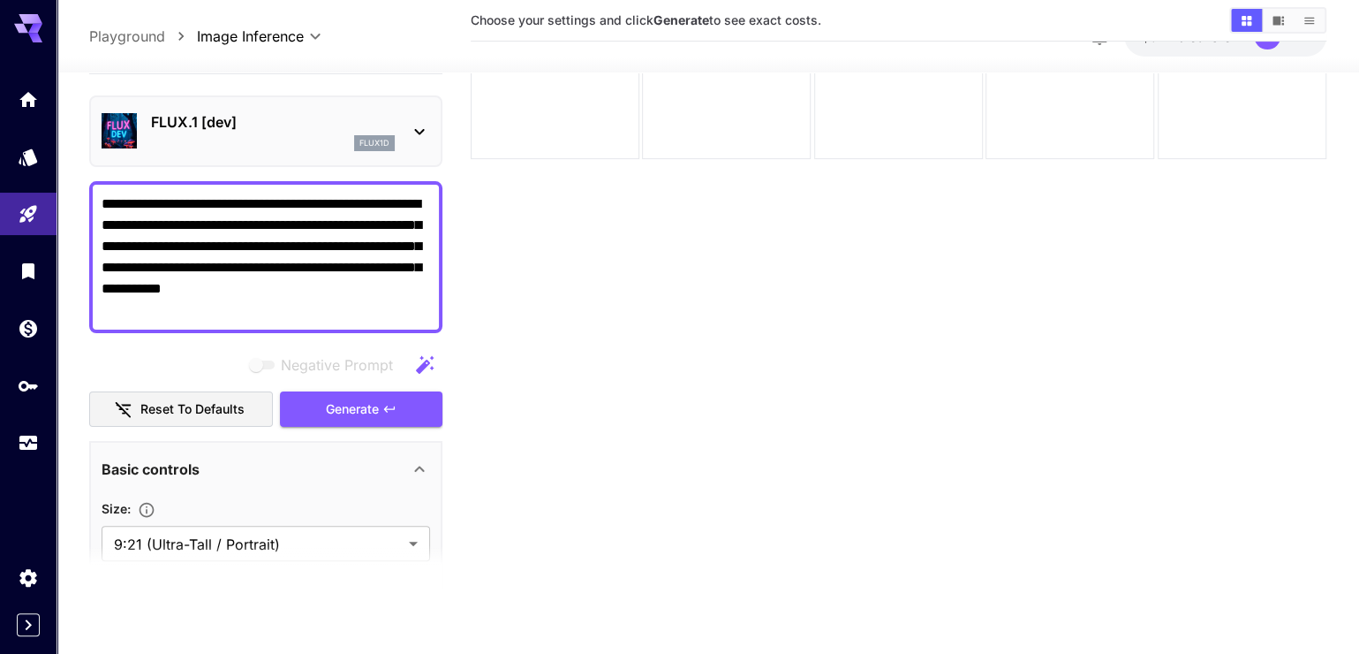
click at [426, 375] on icon "button" at bounding box center [424, 364] width 21 height 21
type textarea "**********"
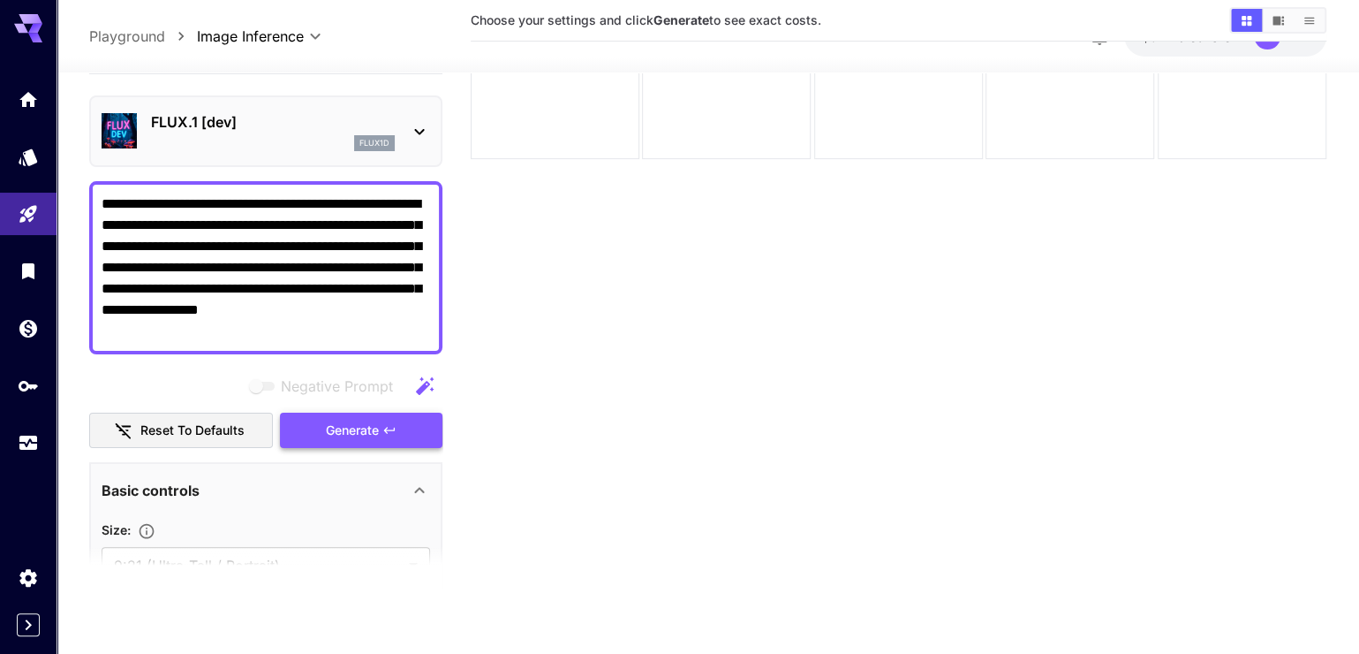
click at [344, 442] on span "Generate" at bounding box center [352, 431] width 53 height 22
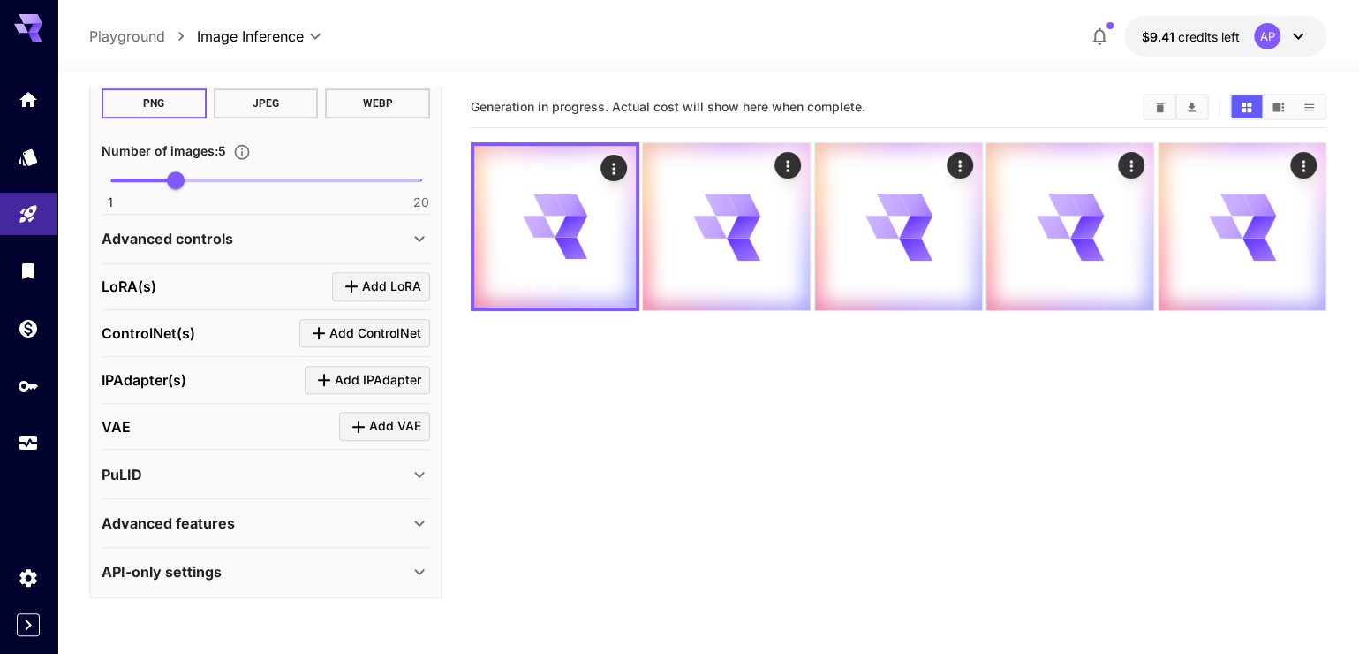
scroll to position [706, 0]
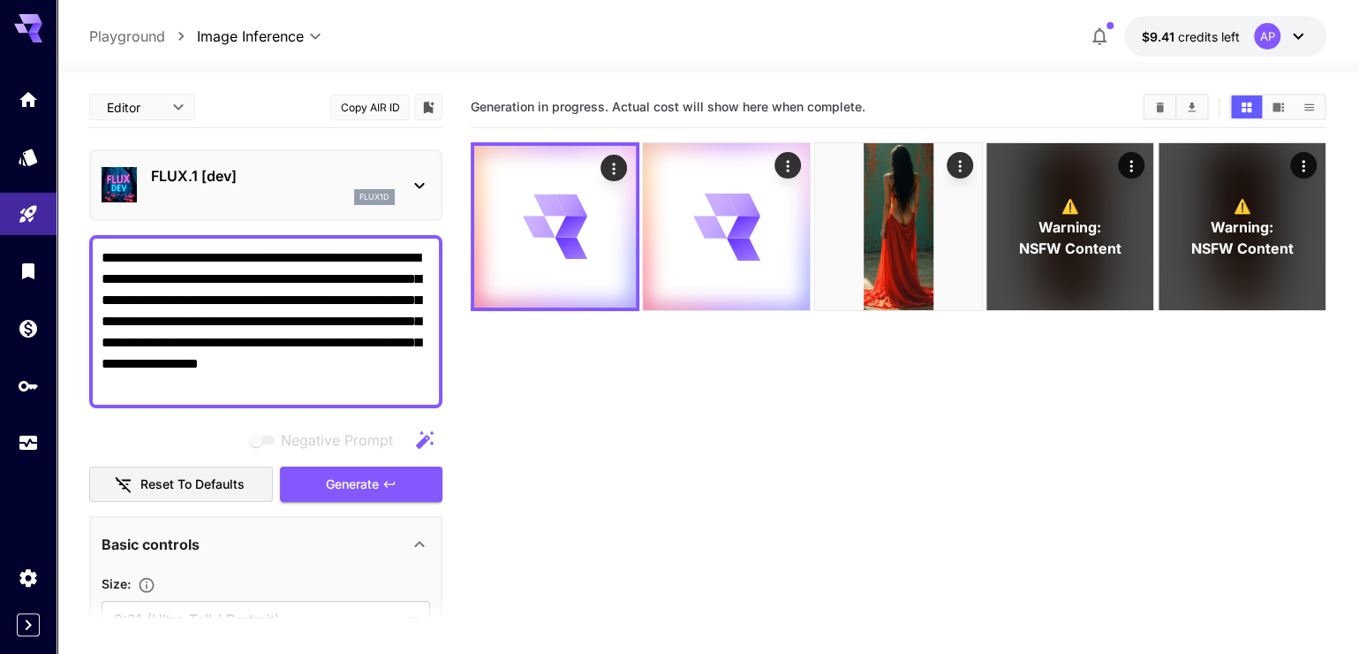
scroll to position [622, 0]
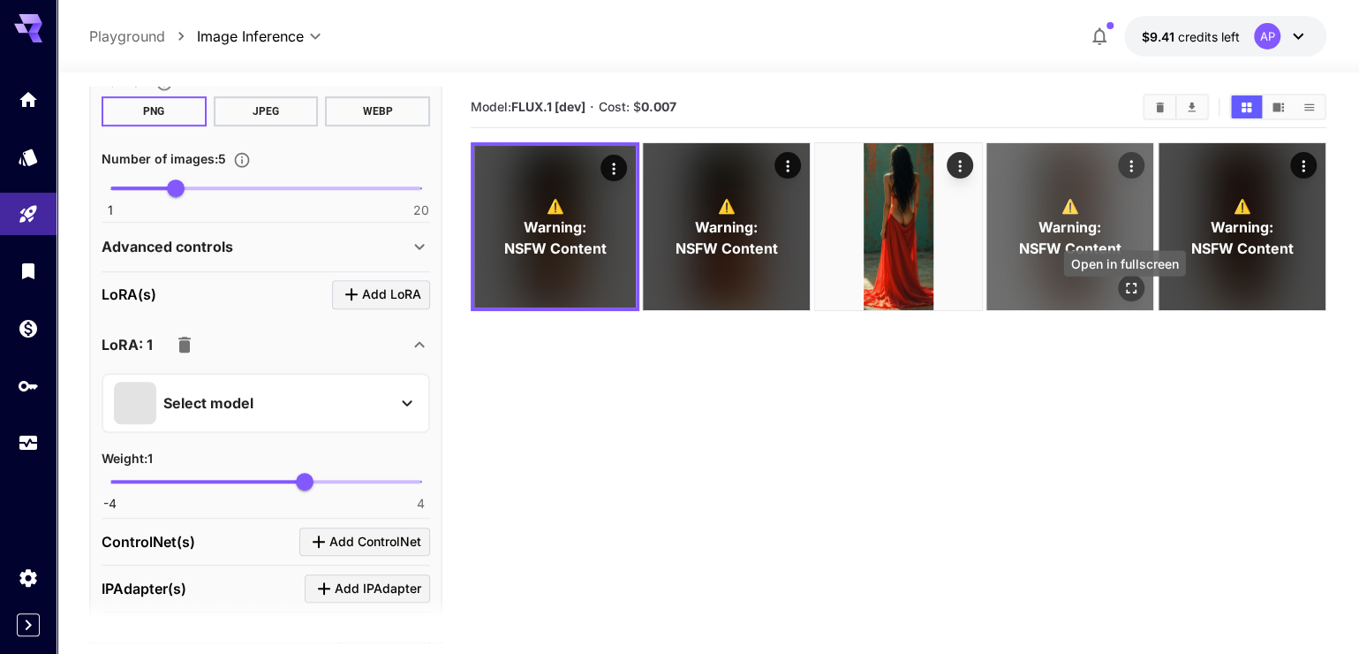
drag, startPoint x: 1134, startPoint y: 297, endPoint x: 1140, endPoint y: 306, distance: 10.8
click at [1140, 297] on icon "Open in fullscreen" at bounding box center [1132, 288] width 18 height 18
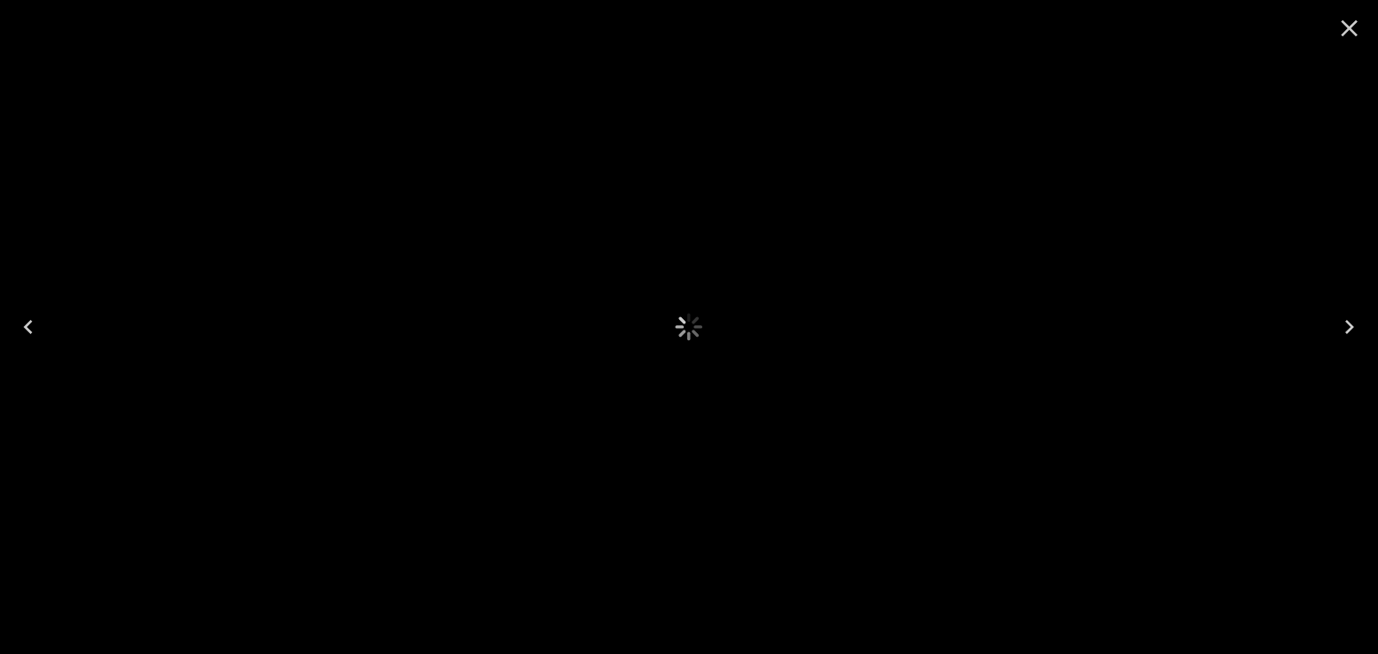
click at [1136, 302] on div at bounding box center [689, 327] width 1378 height 654
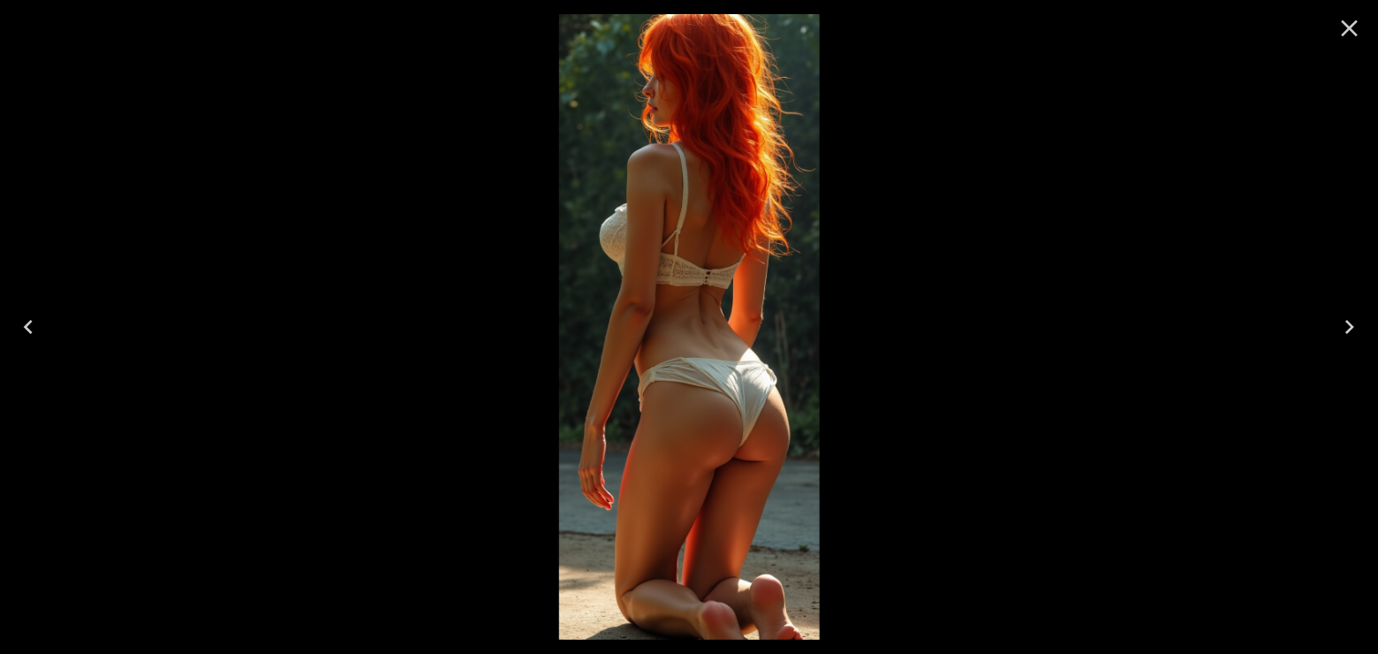
click at [1348, 330] on icon "Next" at bounding box center [1349, 327] width 9 height 14
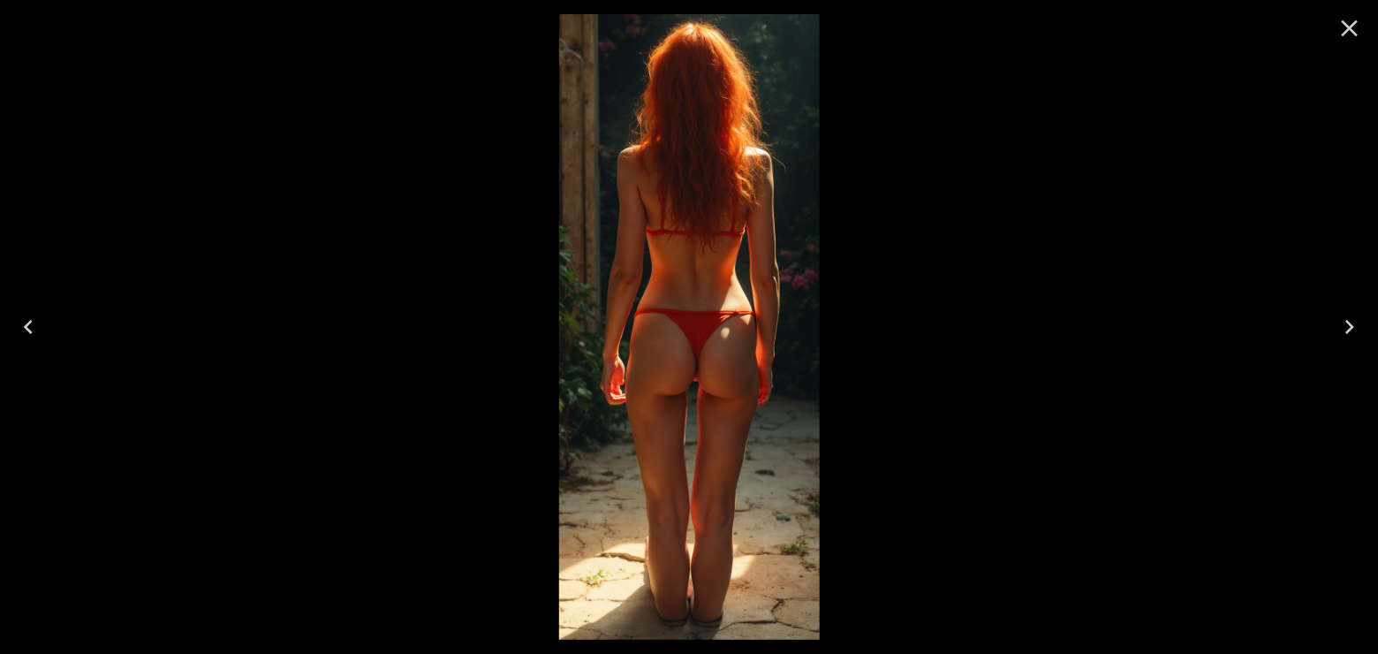
click at [1344, 329] on icon "Next" at bounding box center [1349, 327] width 28 height 28
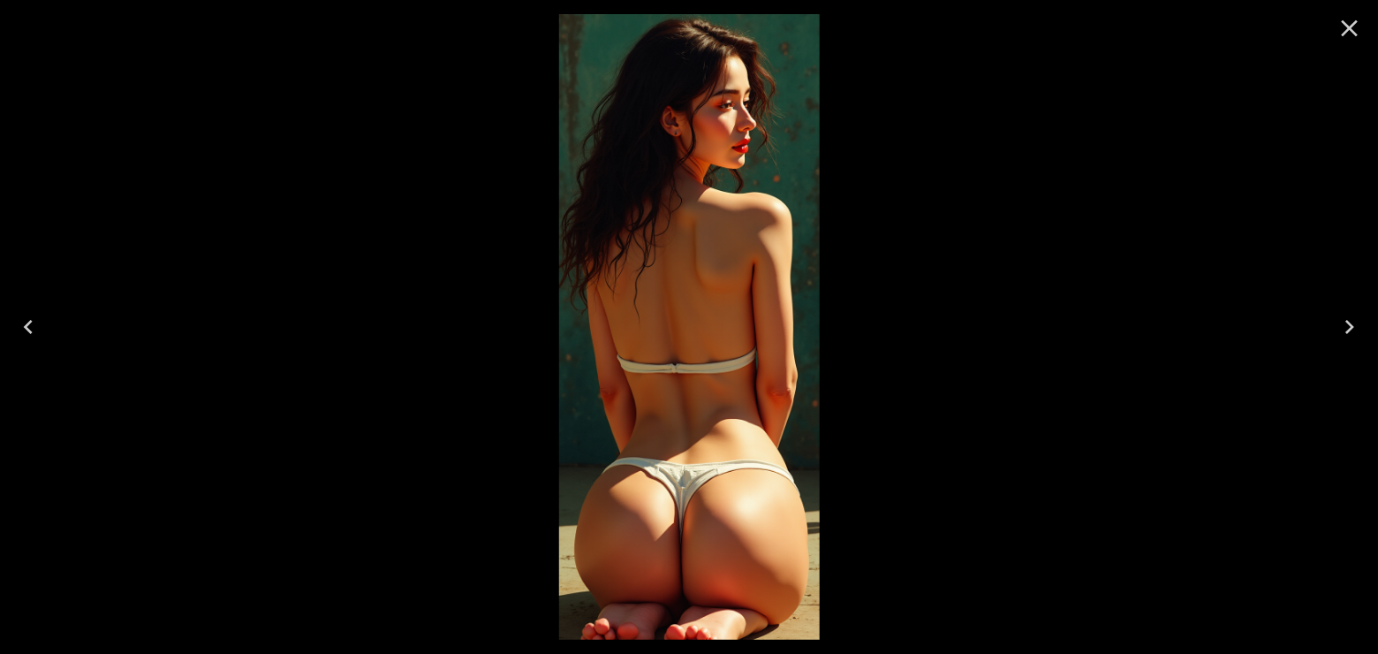
click at [1343, 327] on icon "Next" at bounding box center [1349, 327] width 28 height 28
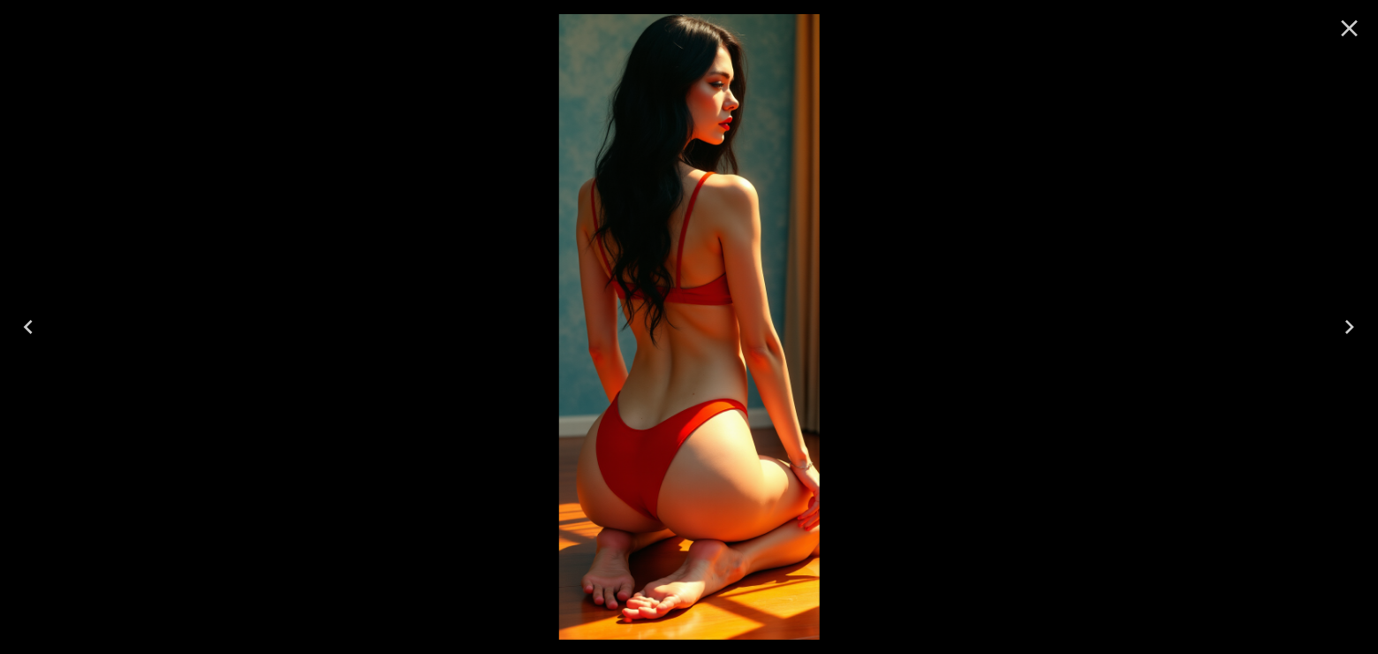
click at [1348, 21] on icon "Close" at bounding box center [1349, 28] width 28 height 28
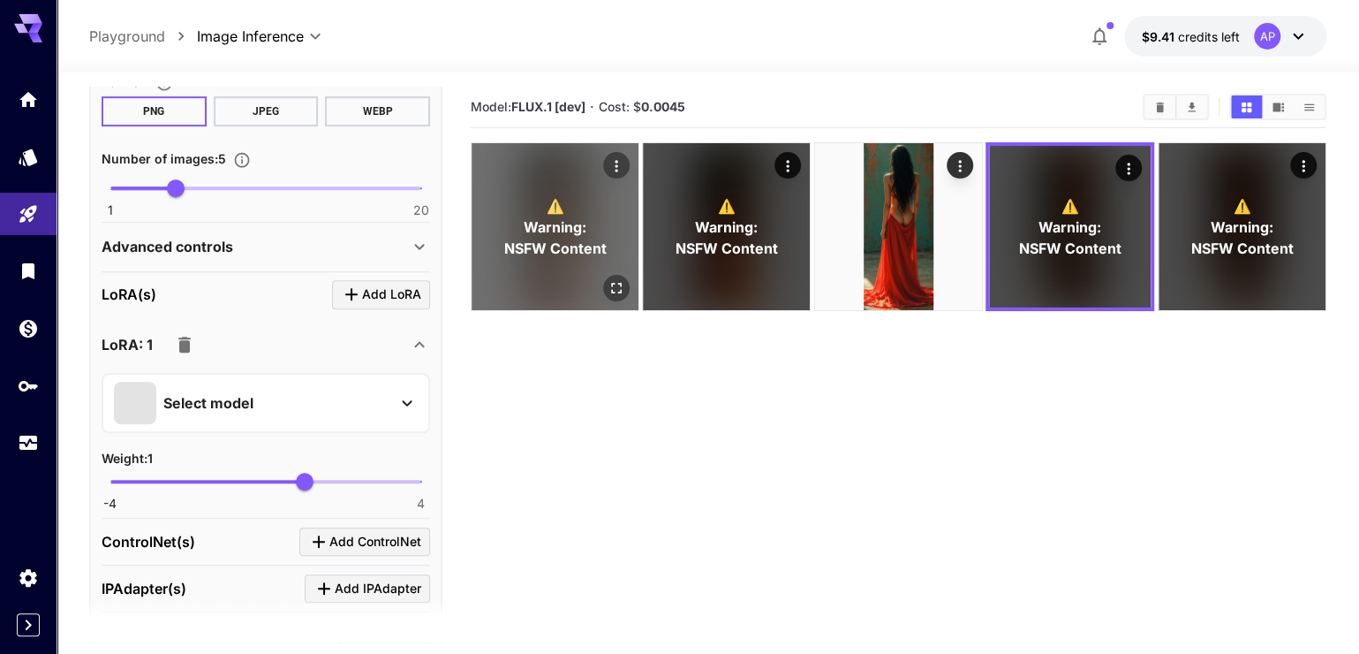
click at [617, 297] on icon "Open in fullscreen" at bounding box center [617, 288] width 18 height 18
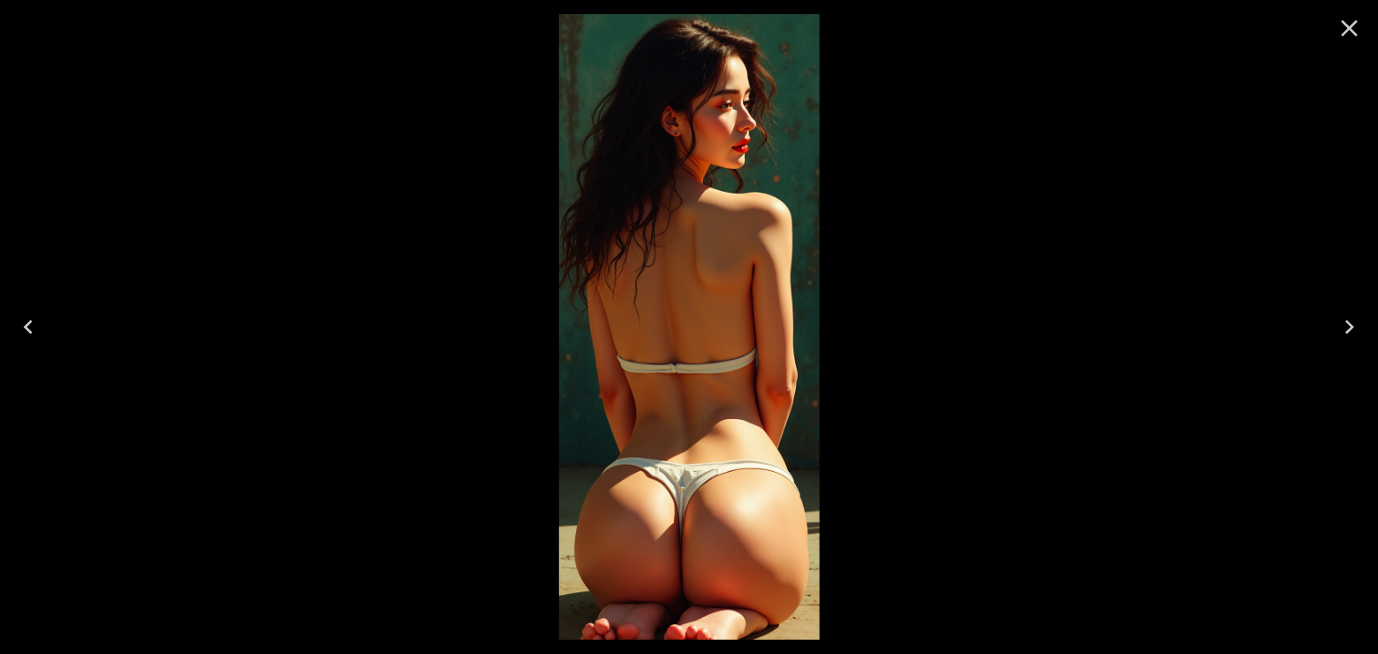
click at [1357, 321] on icon "Next" at bounding box center [1349, 327] width 28 height 28
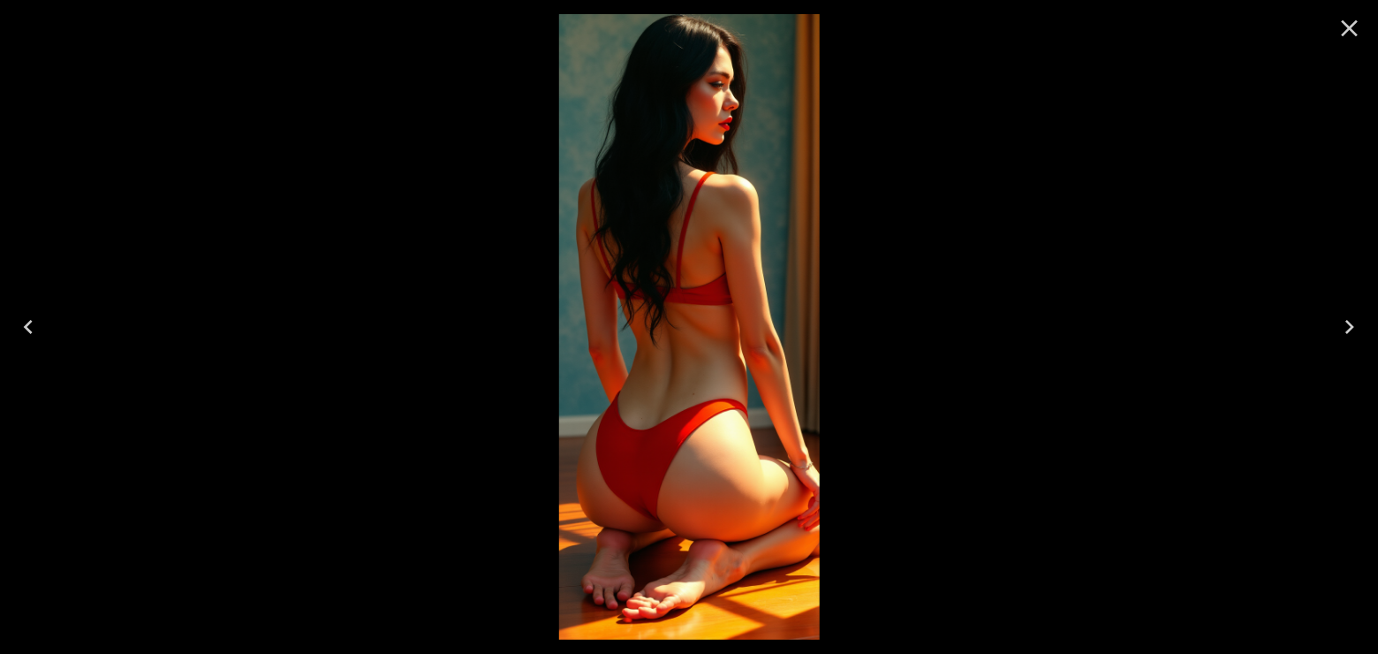
click at [1350, 32] on icon "Close" at bounding box center [1349, 28] width 28 height 28
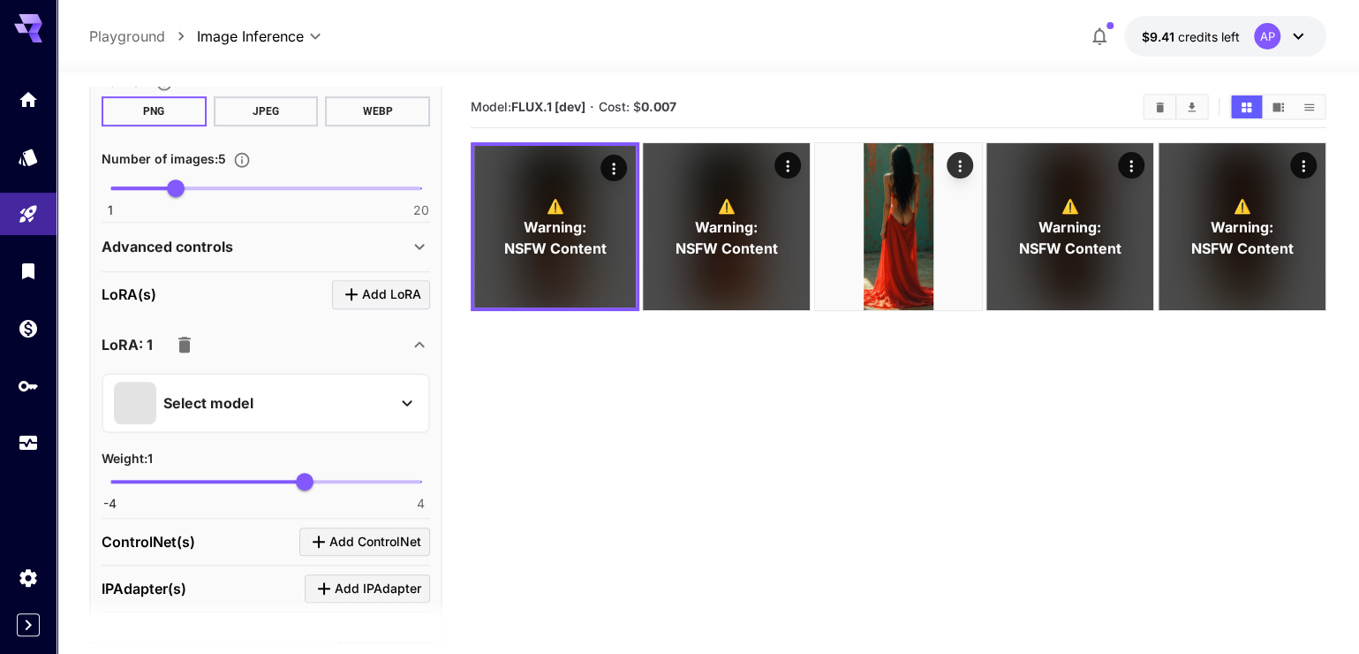
click at [366, 424] on div "Select model" at bounding box center [252, 403] width 276 height 42
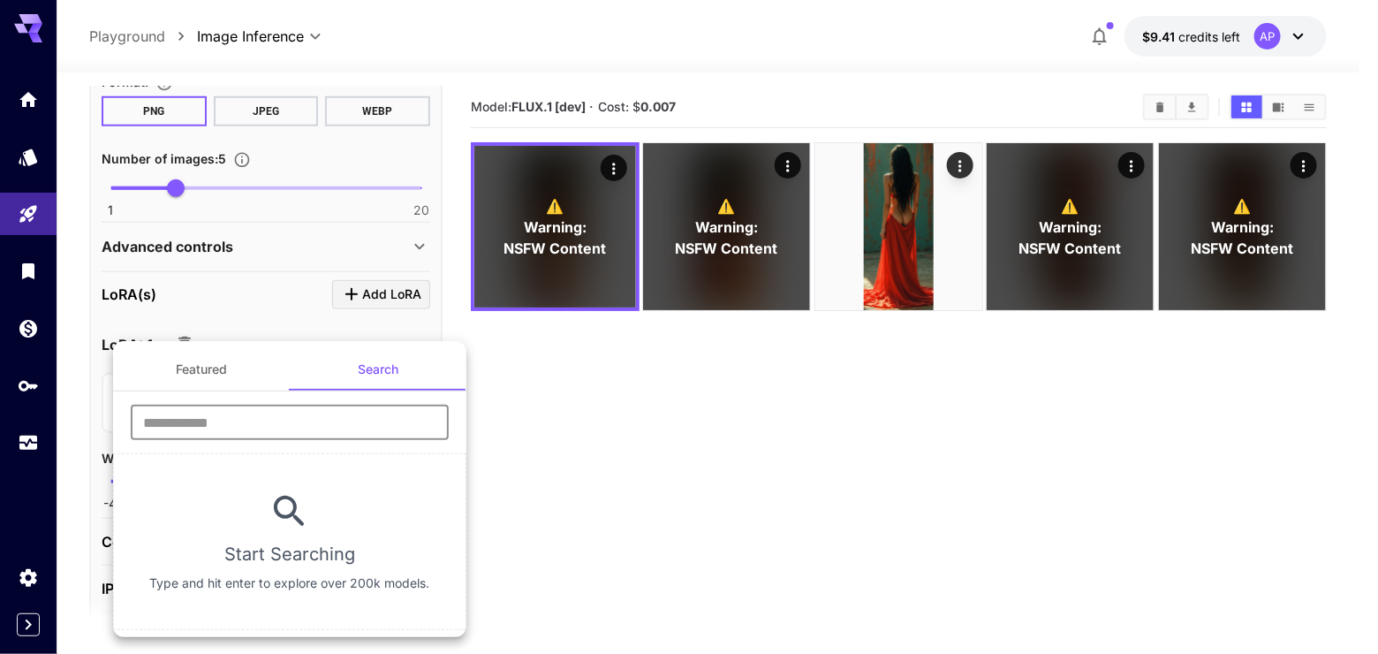
click at [356, 435] on input "text" at bounding box center [290, 422] width 318 height 35
type input "******"
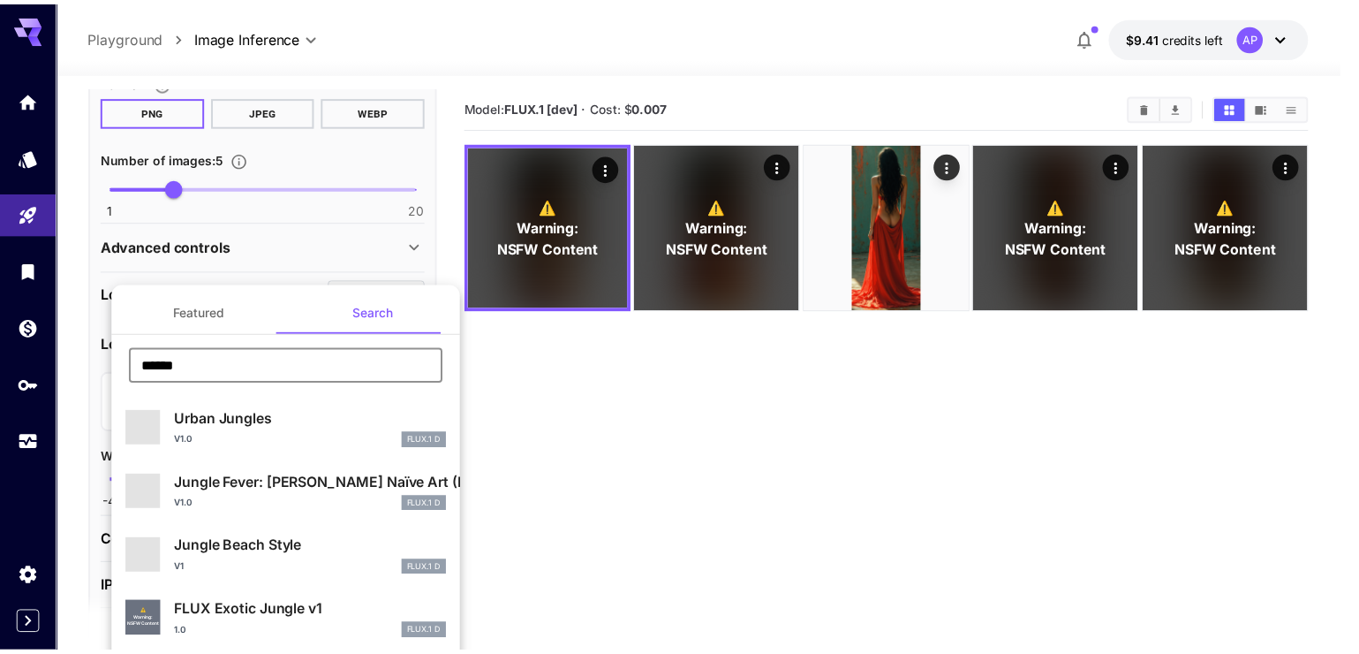
scroll to position [67, 0]
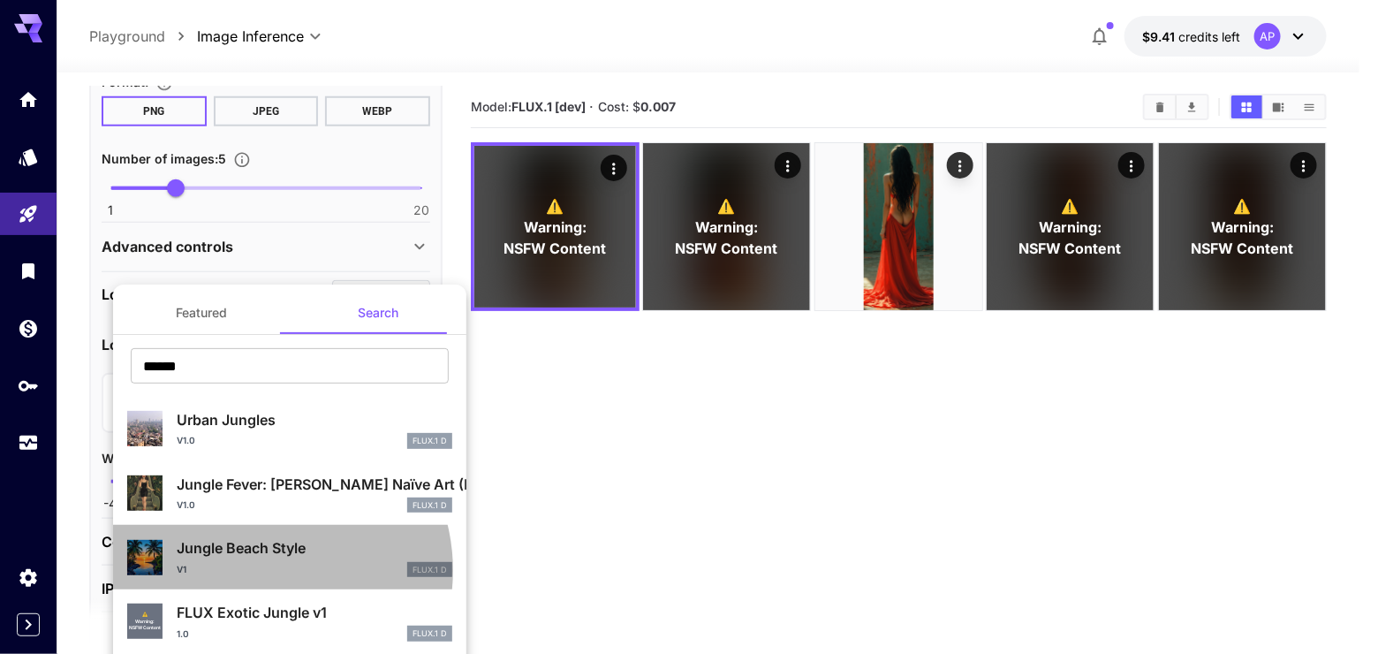
click at [262, 562] on div "V1 FLUX.1 D" at bounding box center [315, 570] width 276 height 16
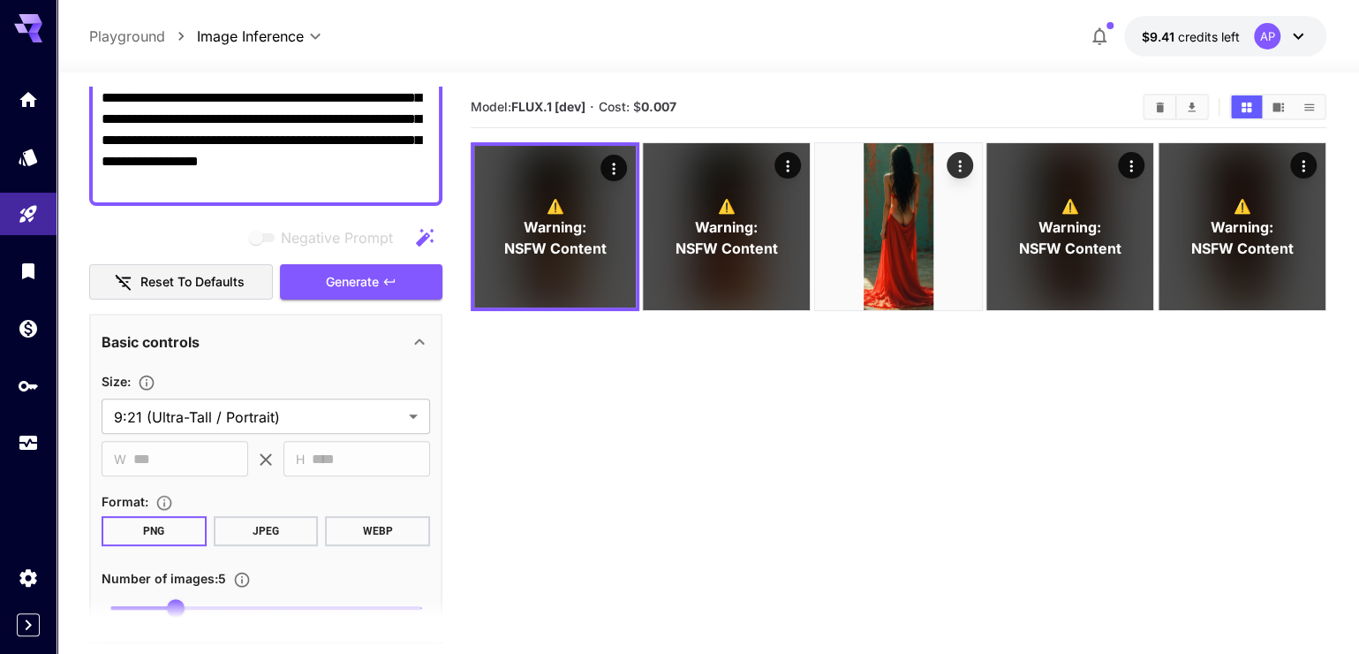
scroll to position [200, 0]
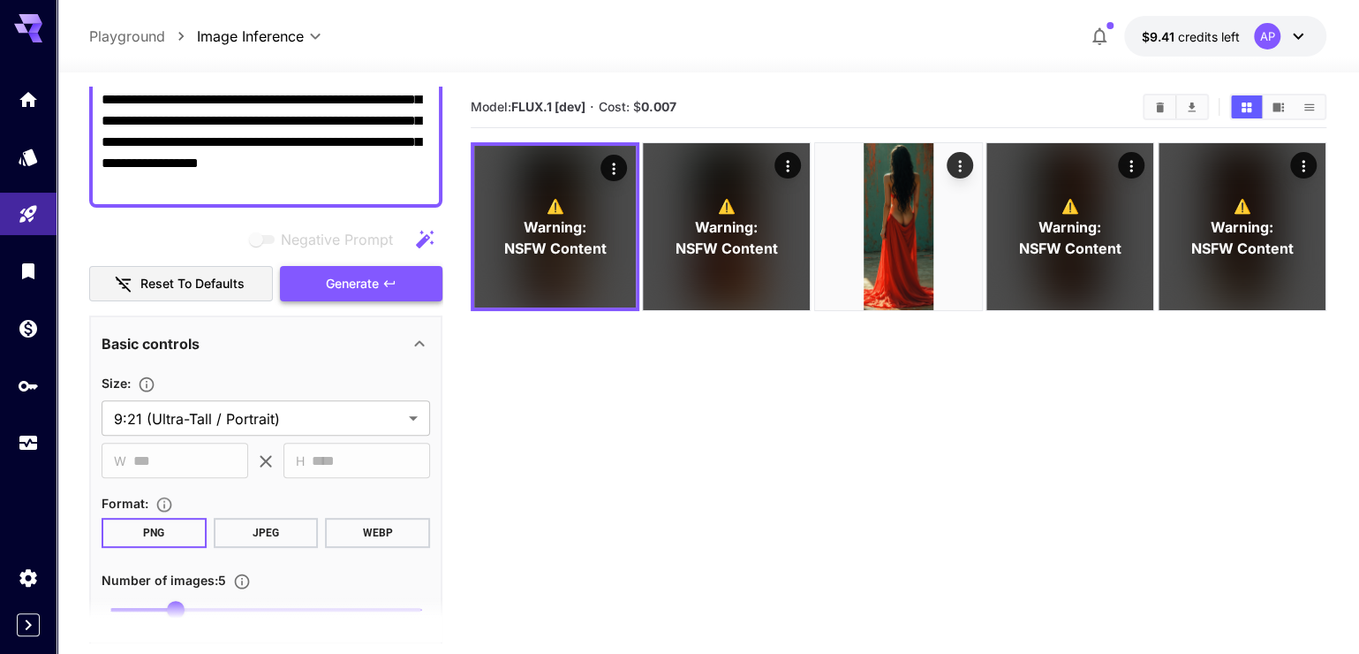
click at [335, 302] on button "Generate" at bounding box center [361, 284] width 163 height 36
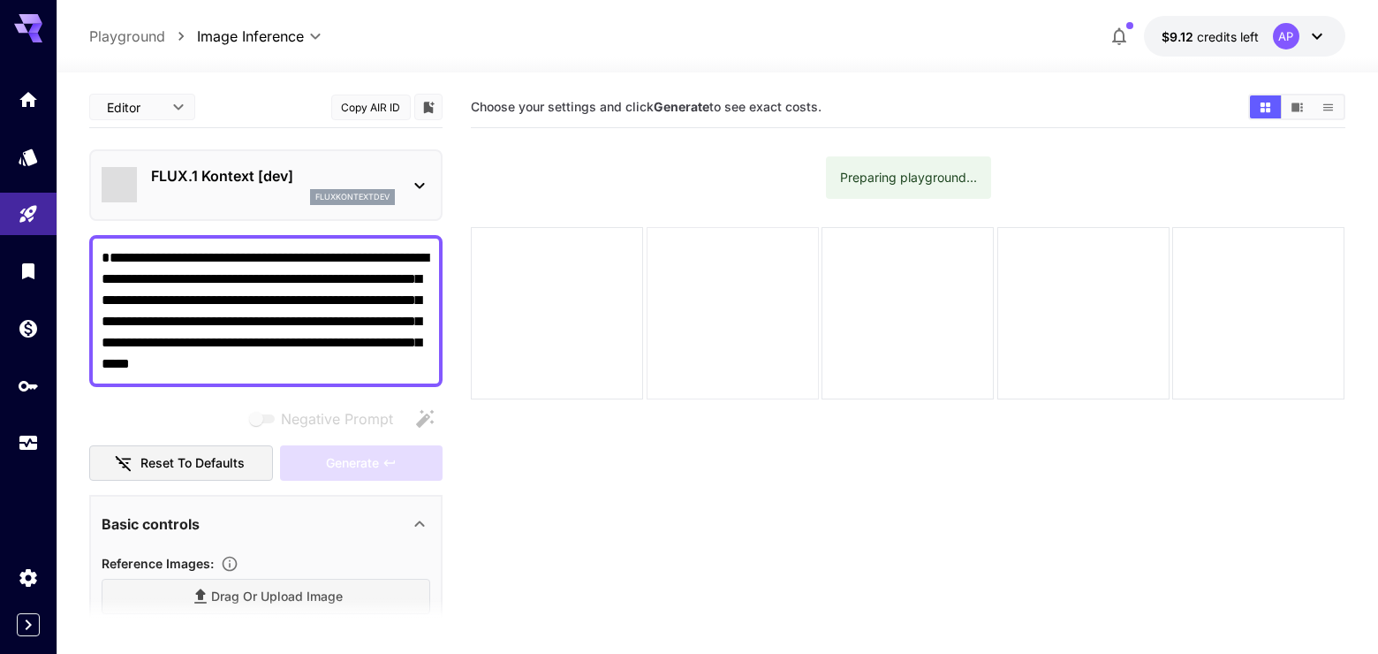
type input "*******"
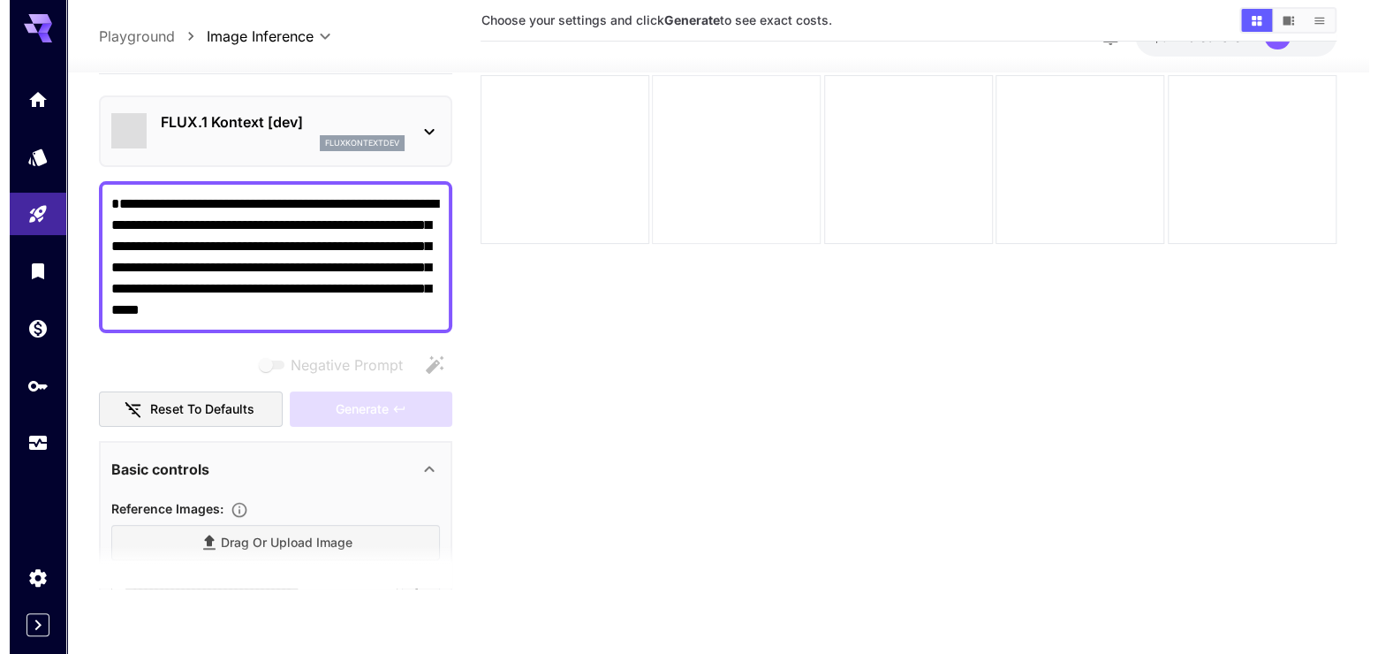
scroll to position [152, 0]
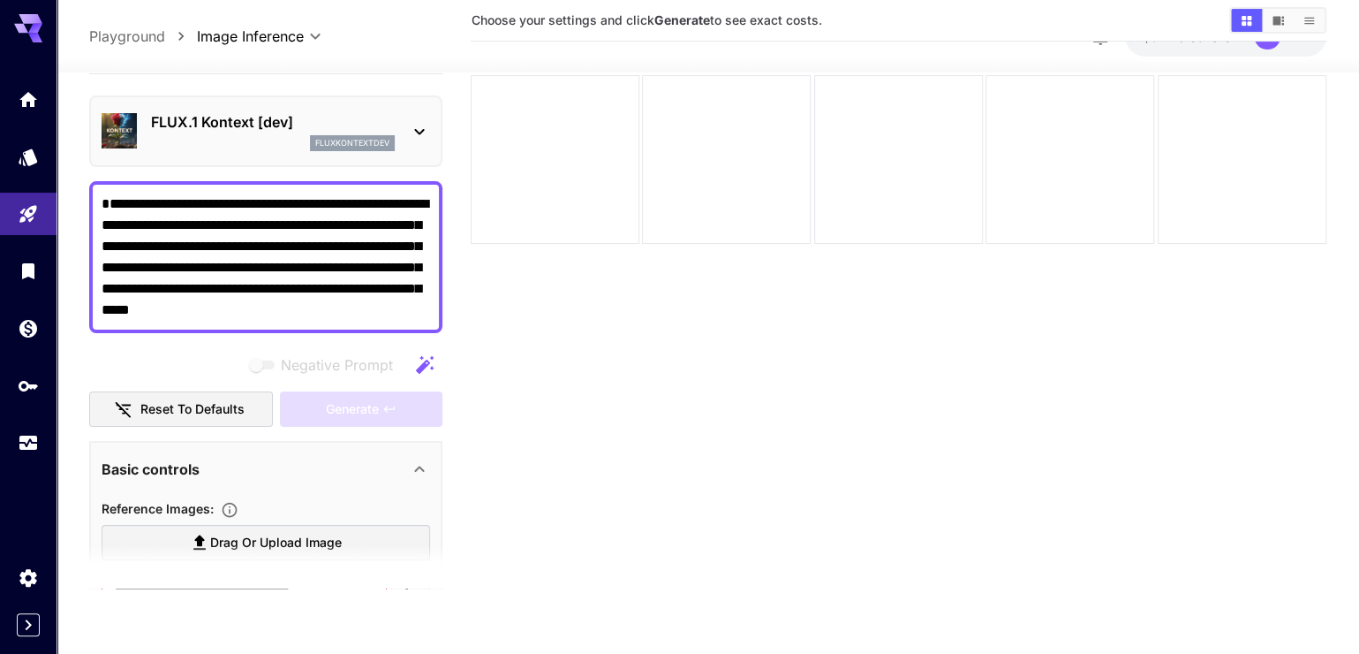
type input "*******"
click at [229, 151] on div "fluxkontextdev" at bounding box center [273, 143] width 244 height 16
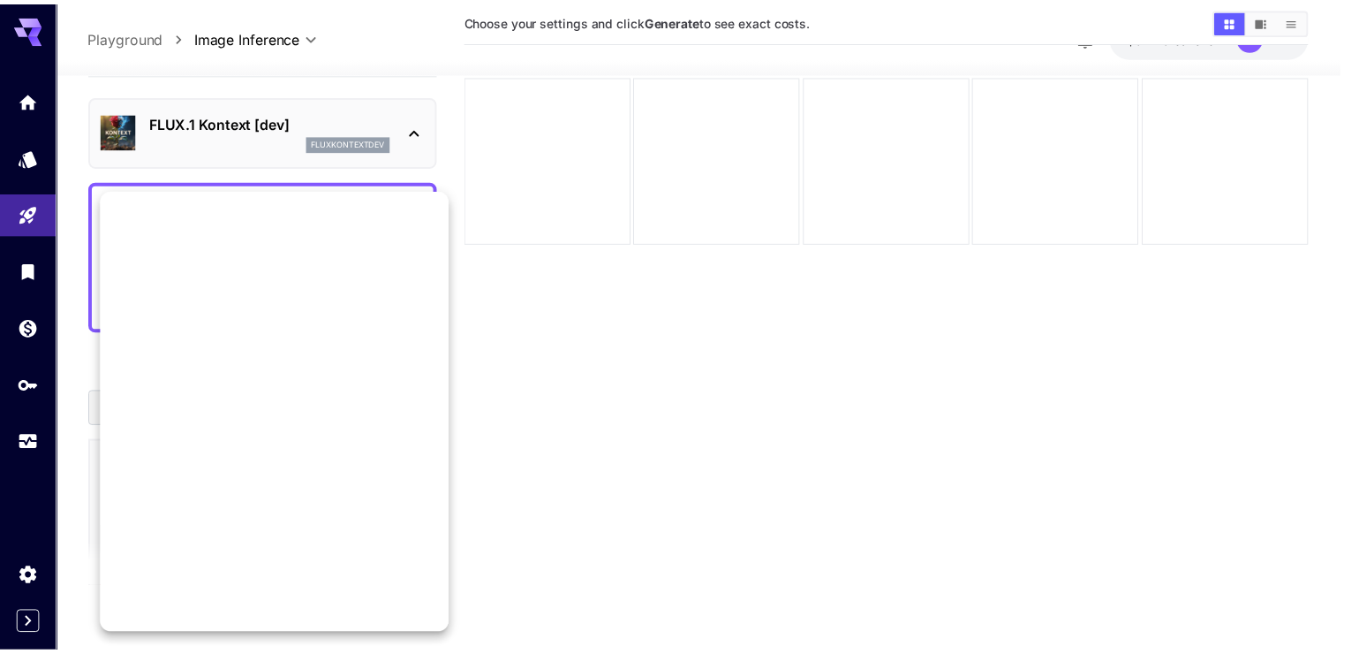
scroll to position [1604, 0]
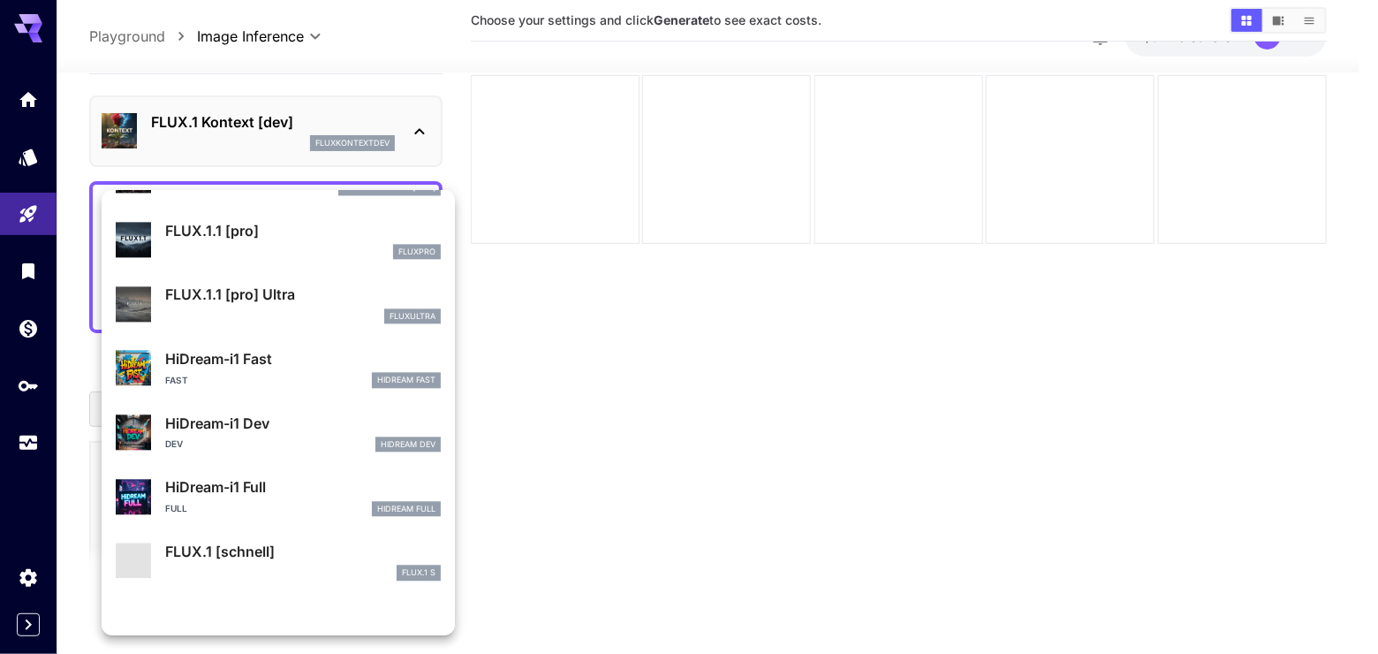
click at [319, 388] on div "HiDream-i1 Fast Fast HiDream Fast" at bounding box center [303, 368] width 276 height 40
type input "**********"
type input "**"
type input "*"
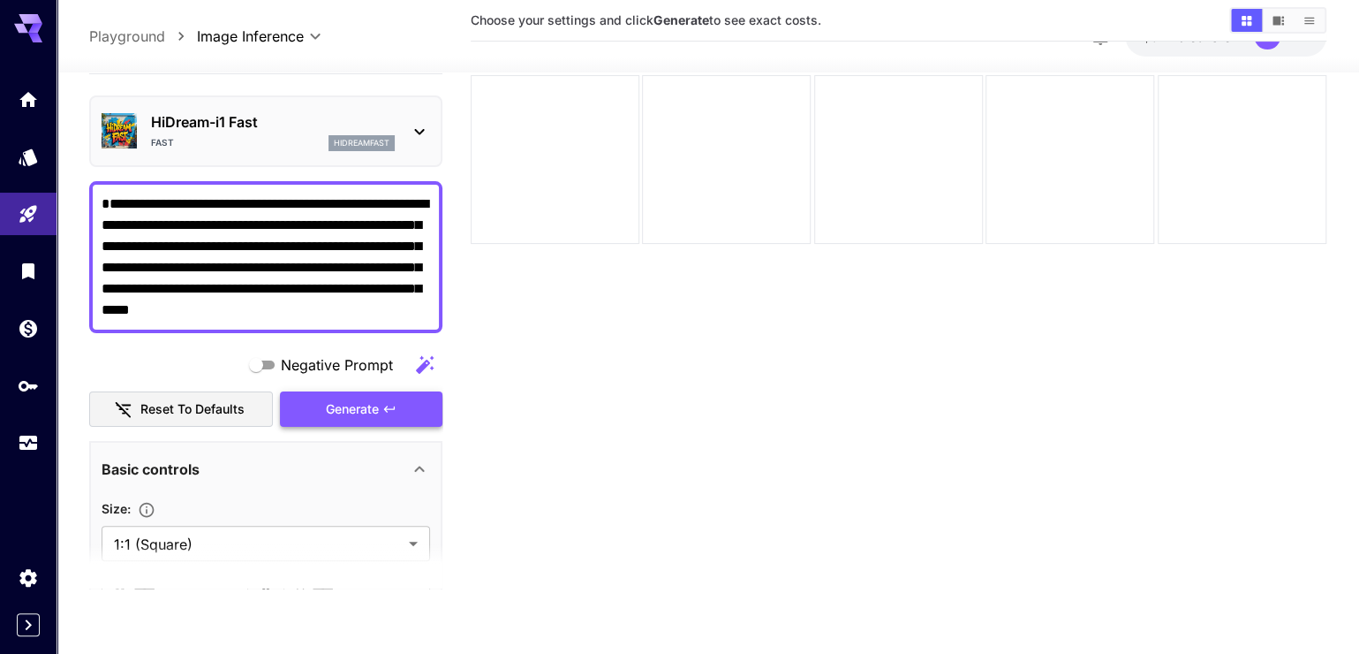
click at [358, 427] on button "Generate" at bounding box center [361, 409] width 163 height 36
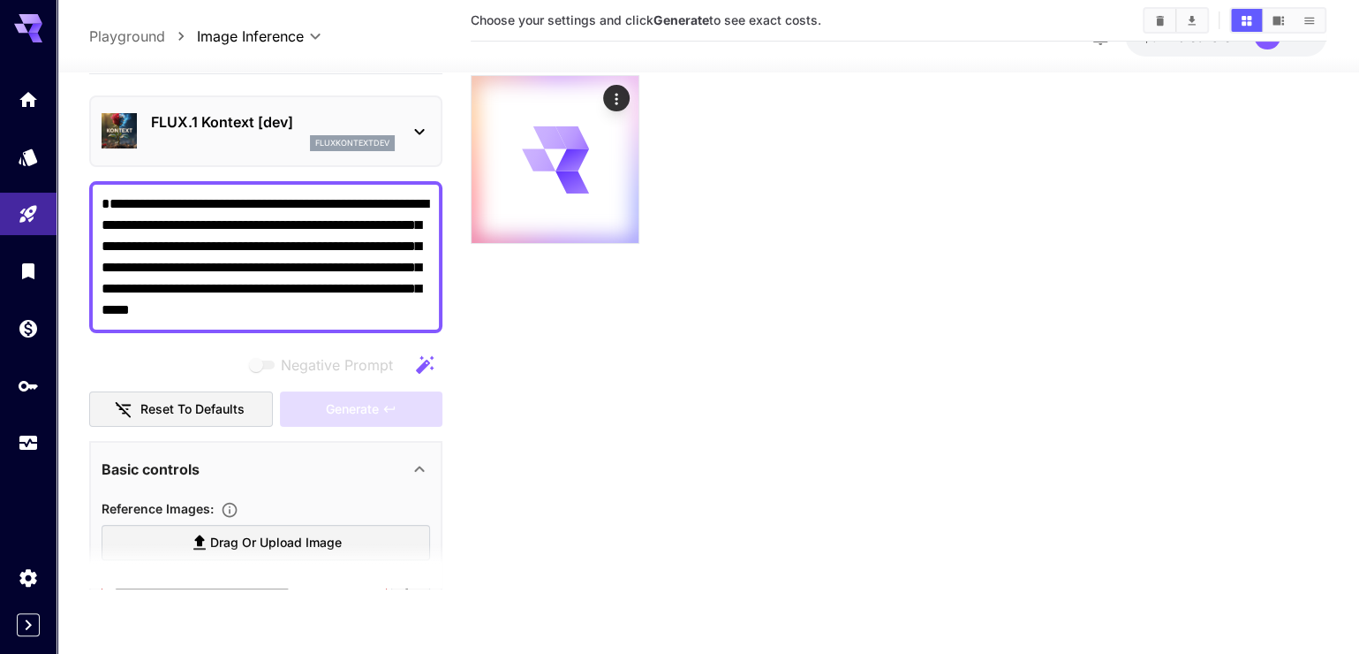
type input "*******"
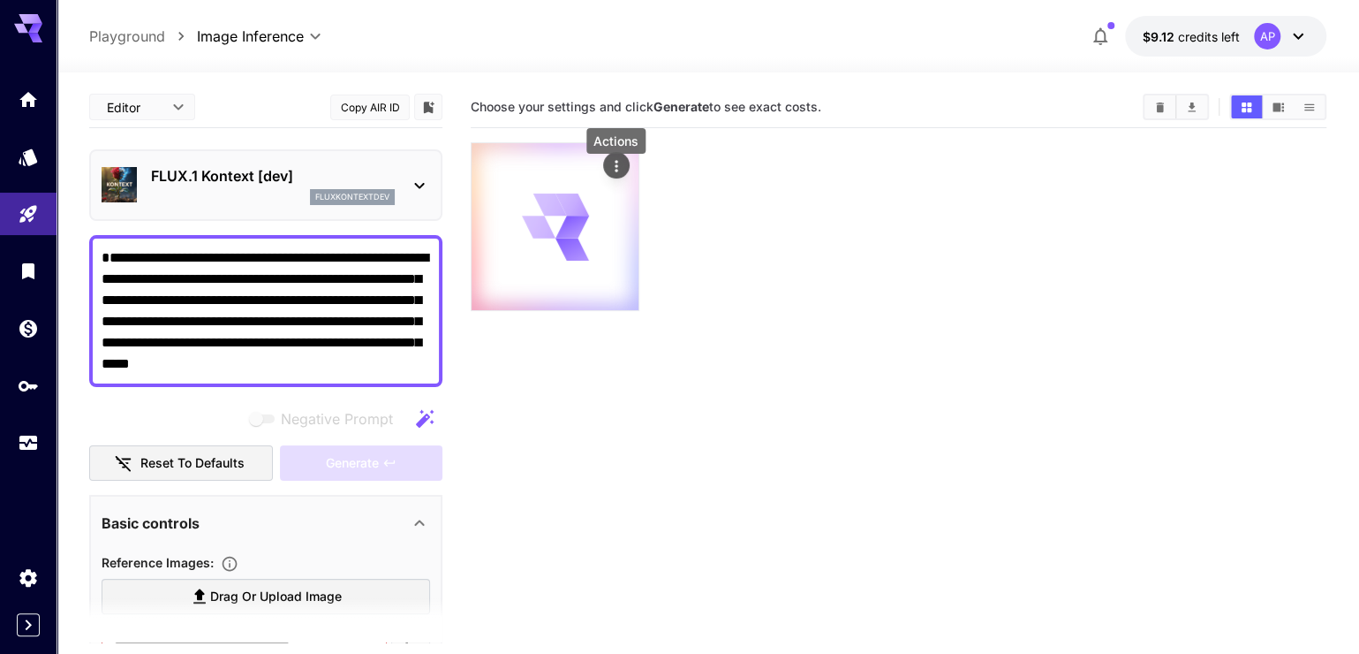
click at [619, 176] on div "Actions" at bounding box center [617, 165] width 18 height 21
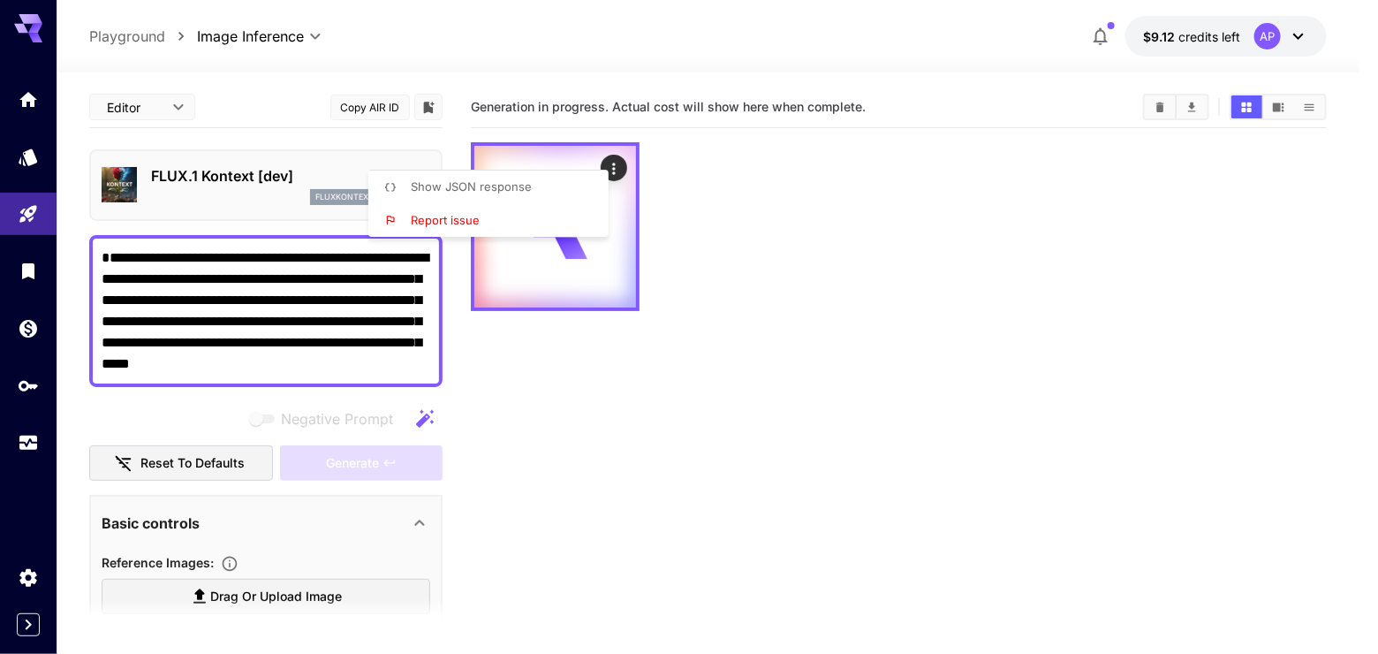
click at [927, 197] on div at bounding box center [689, 327] width 1378 height 654
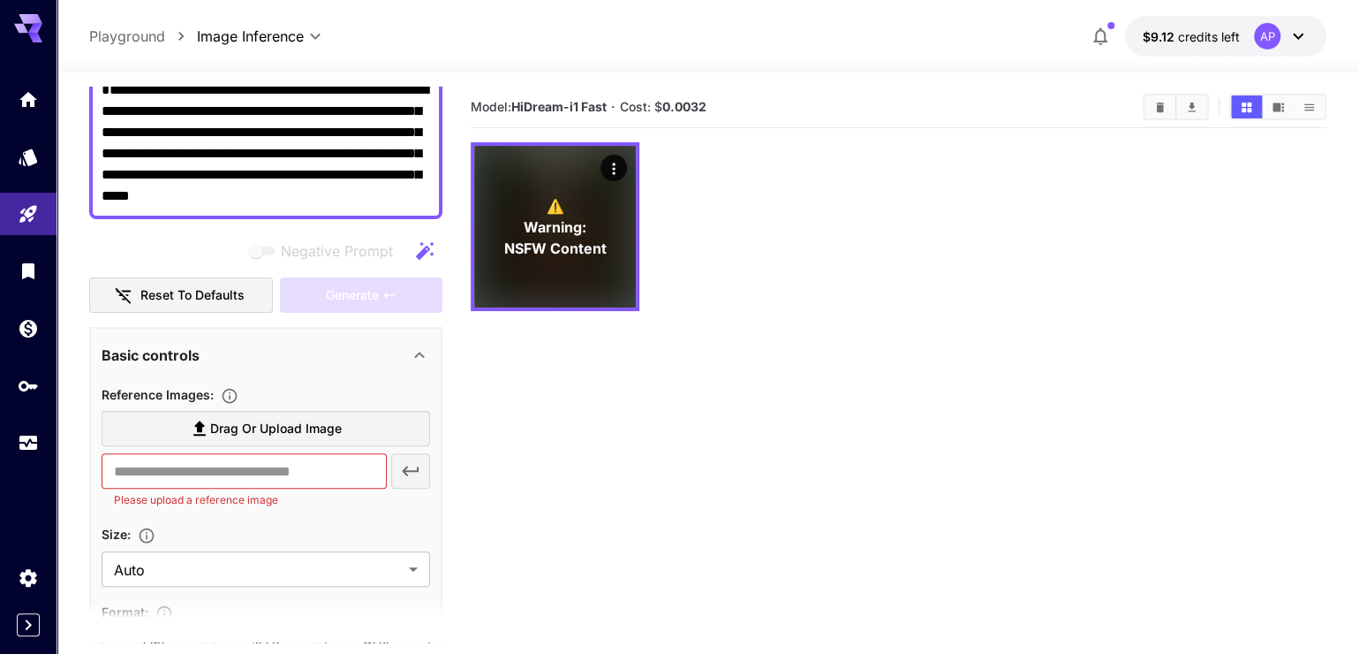
scroll to position [252, 0]
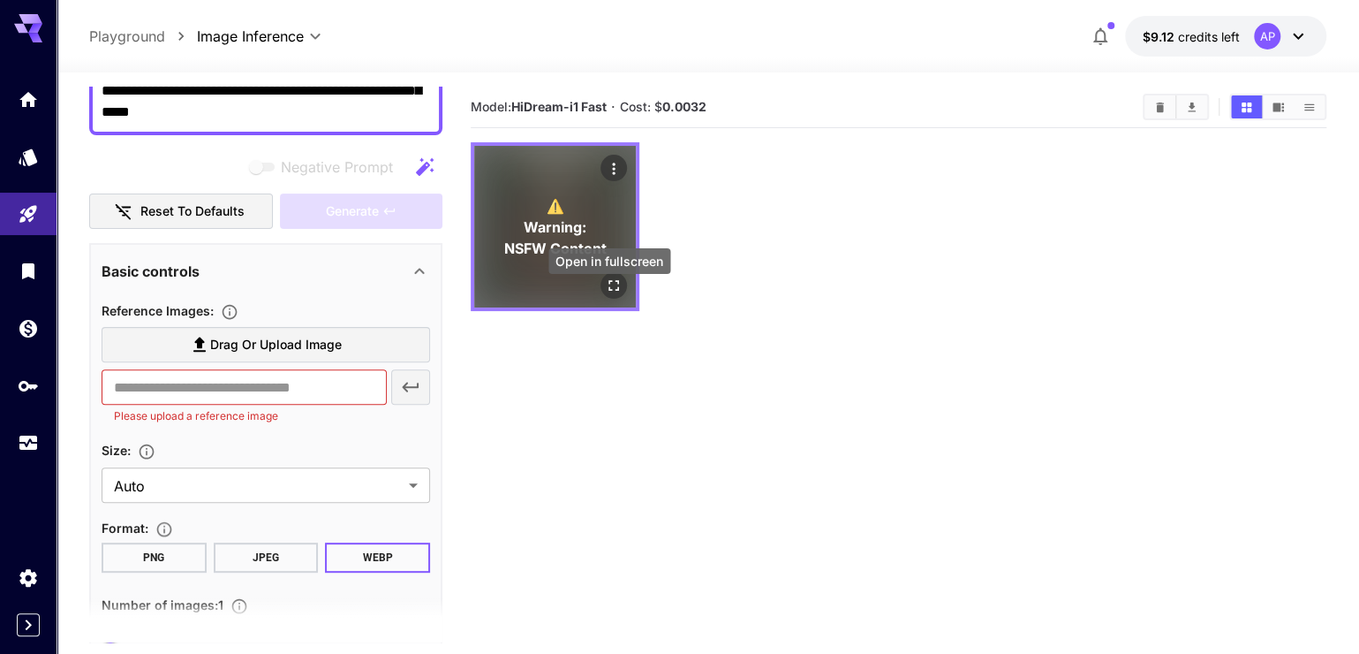
click at [618, 291] on icon "Open in fullscreen" at bounding box center [614, 285] width 11 height 11
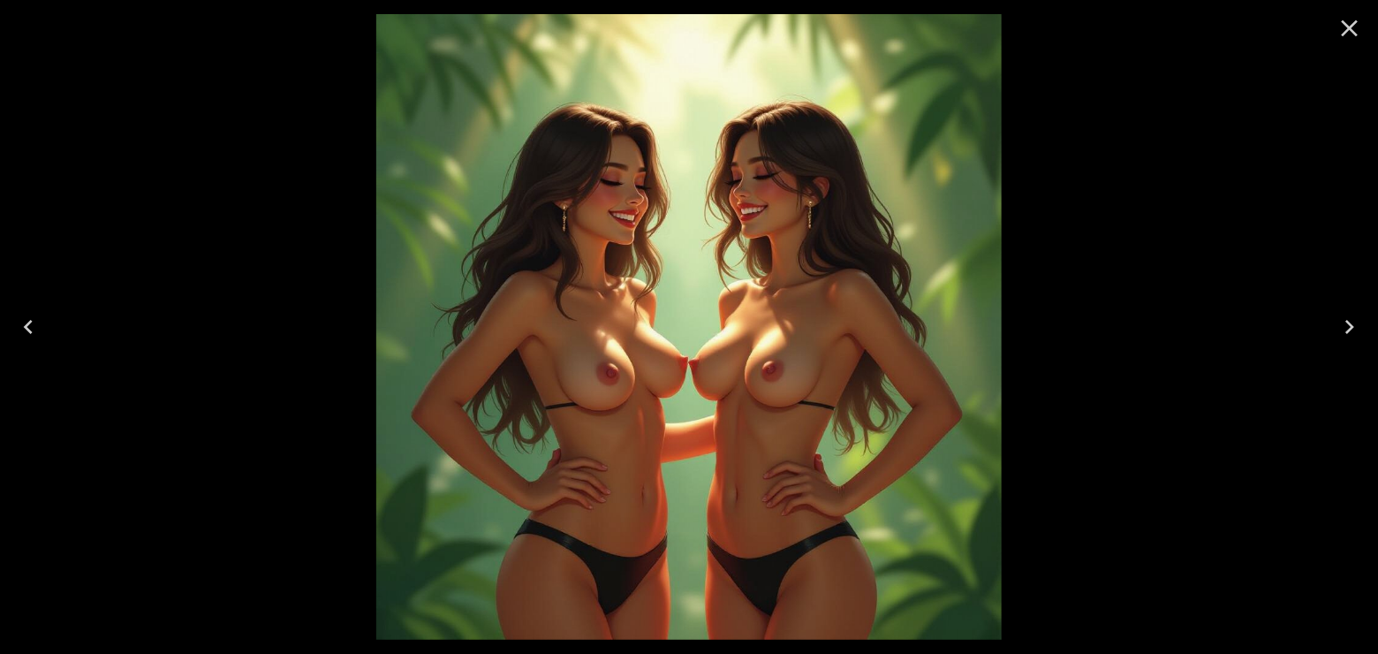
click at [1343, 34] on icon "Close" at bounding box center [1350, 28] width 17 height 17
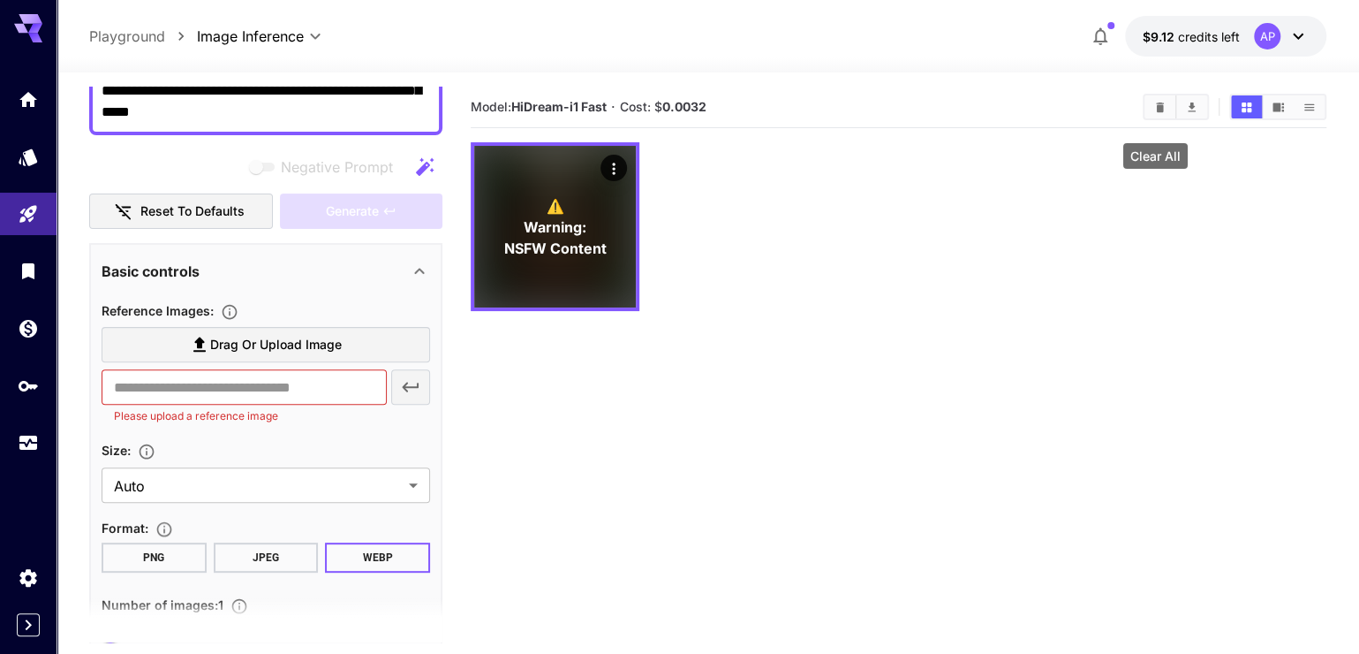
click at [1157, 111] on icon "Clear All" at bounding box center [1160, 107] width 8 height 10
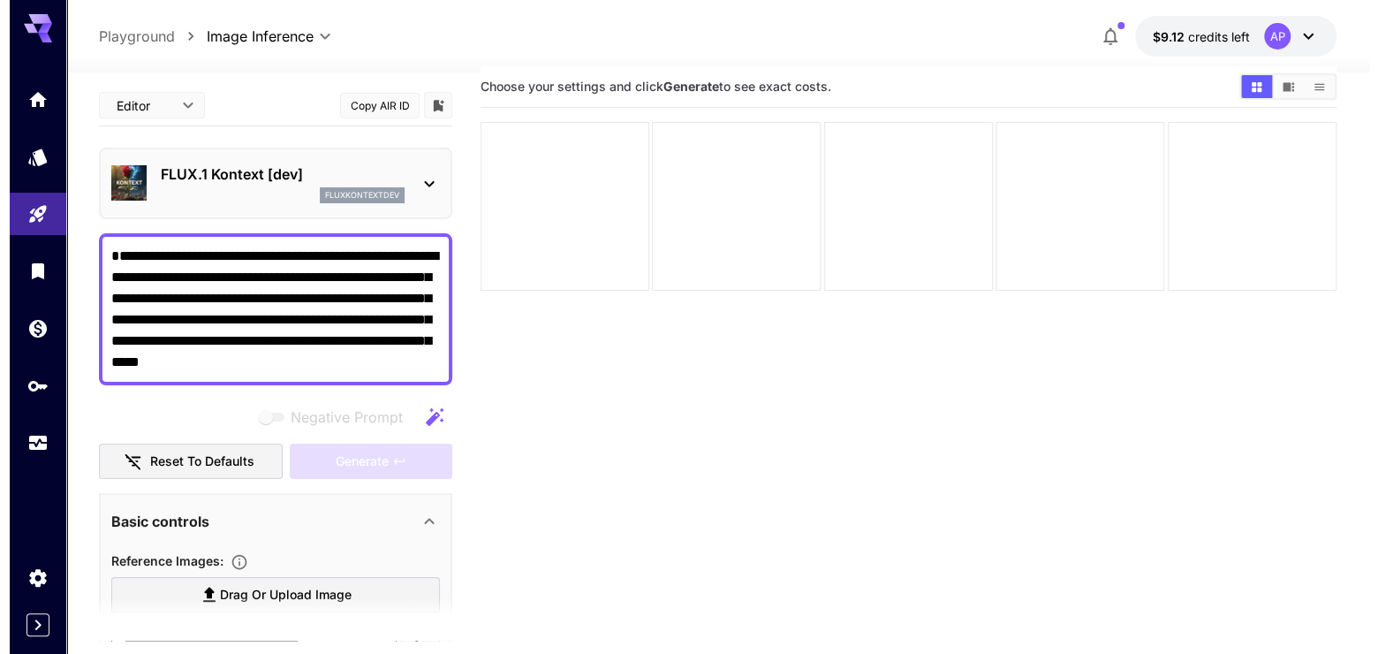
scroll to position [0, 0]
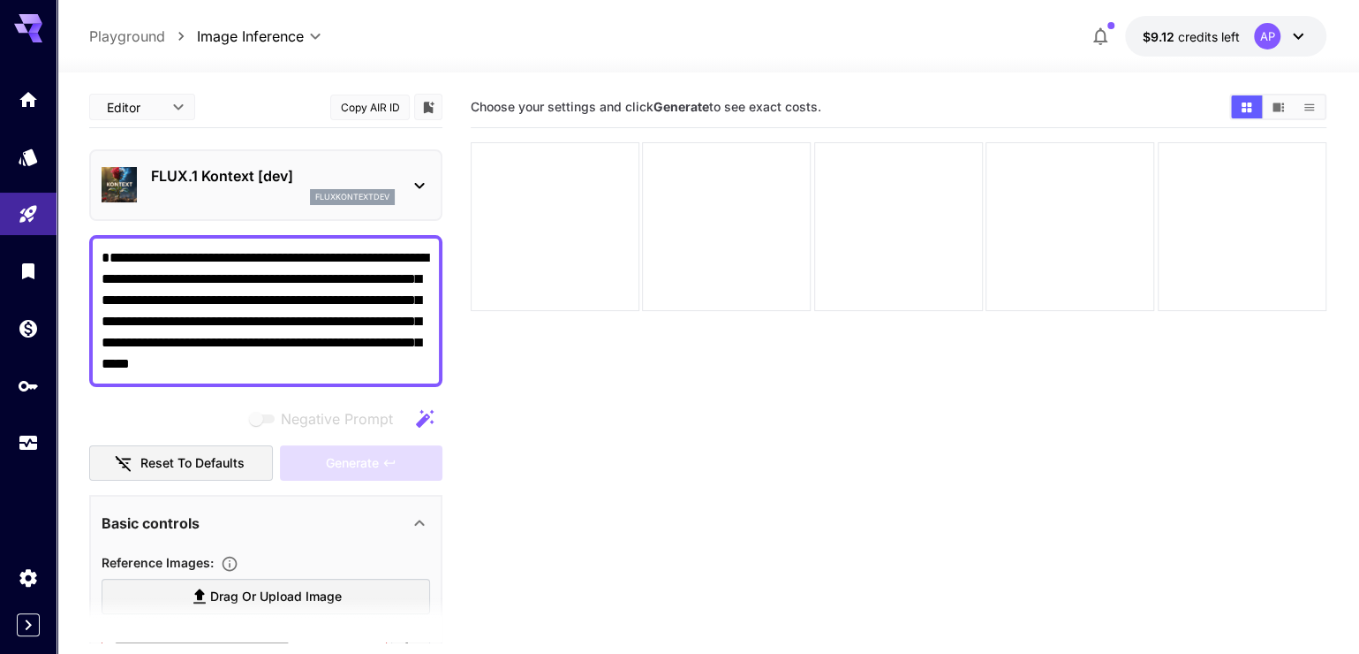
click at [253, 186] on p "FLUX.1 Kontext [dev]" at bounding box center [273, 175] width 244 height 21
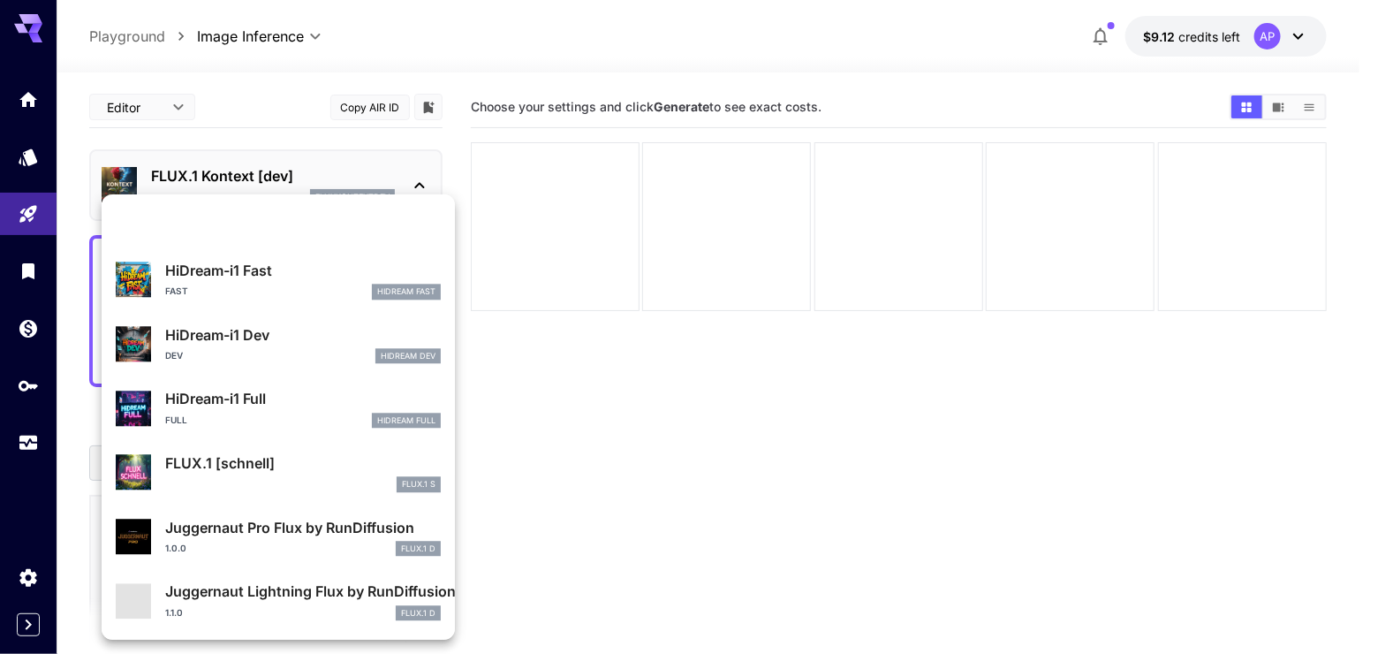
scroll to position [1823, 0]
click at [269, 452] on p "FLUX.1 [schnell]" at bounding box center [303, 462] width 276 height 21
type input "**********"
type input "*"
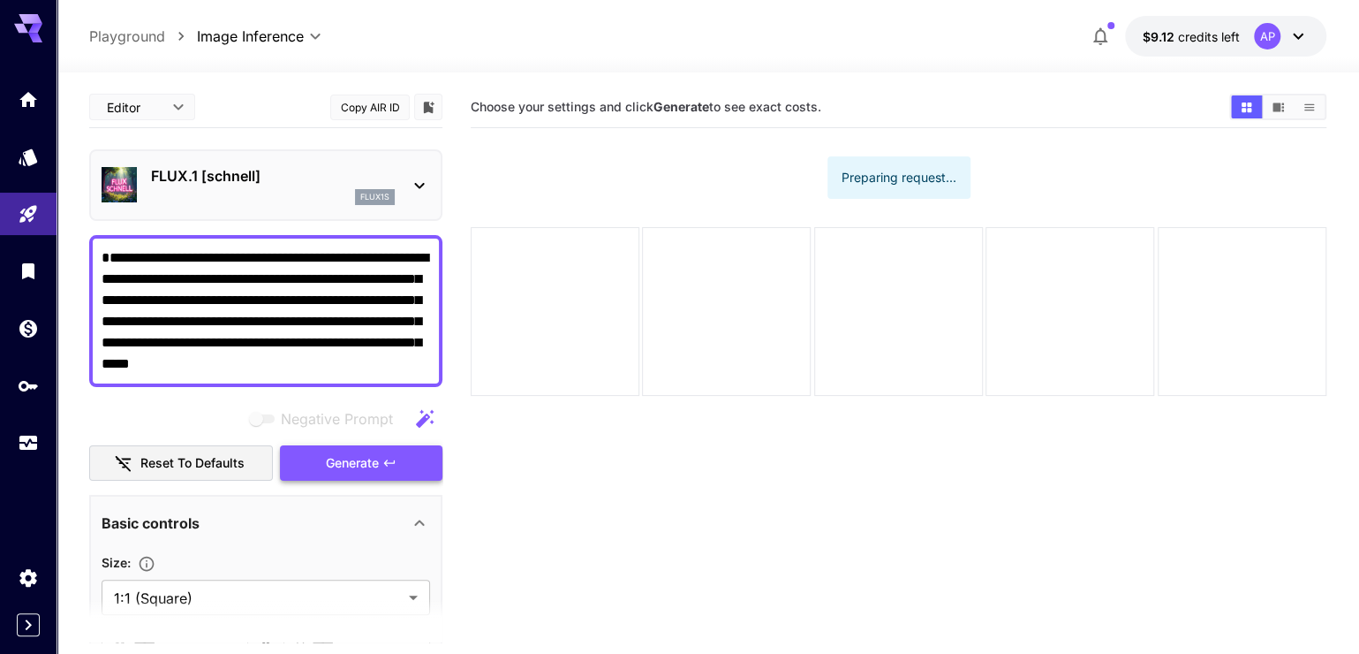
click at [365, 481] on button "Generate" at bounding box center [361, 463] width 163 height 36
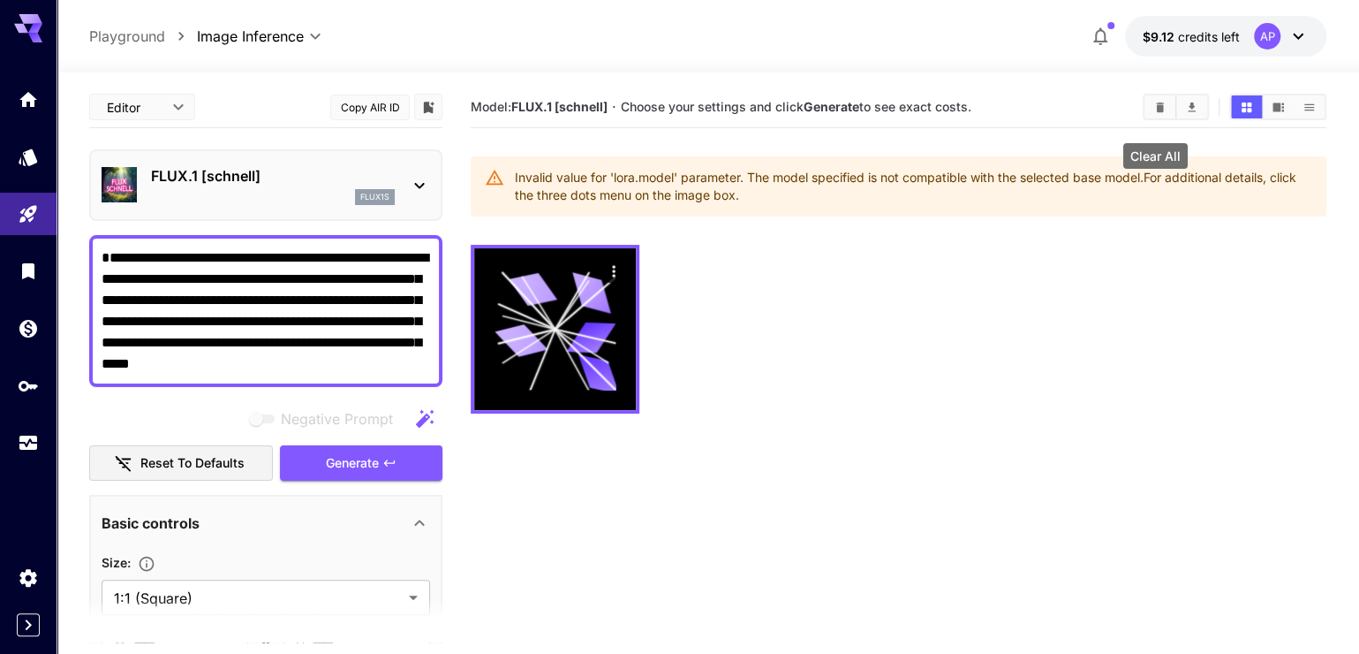
click at [1153, 111] on icon "Clear All" at bounding box center [1159, 107] width 13 height 13
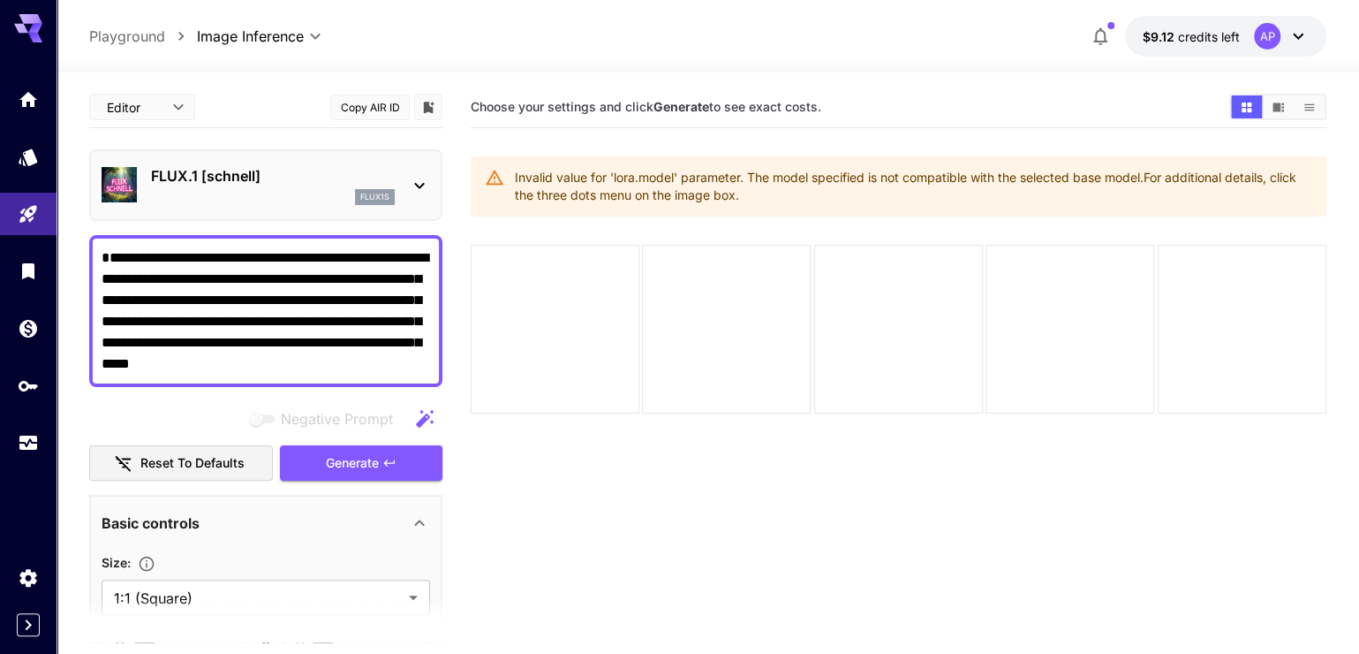
click at [336, 186] on p "FLUX.1 [schnell]" at bounding box center [273, 175] width 244 height 21
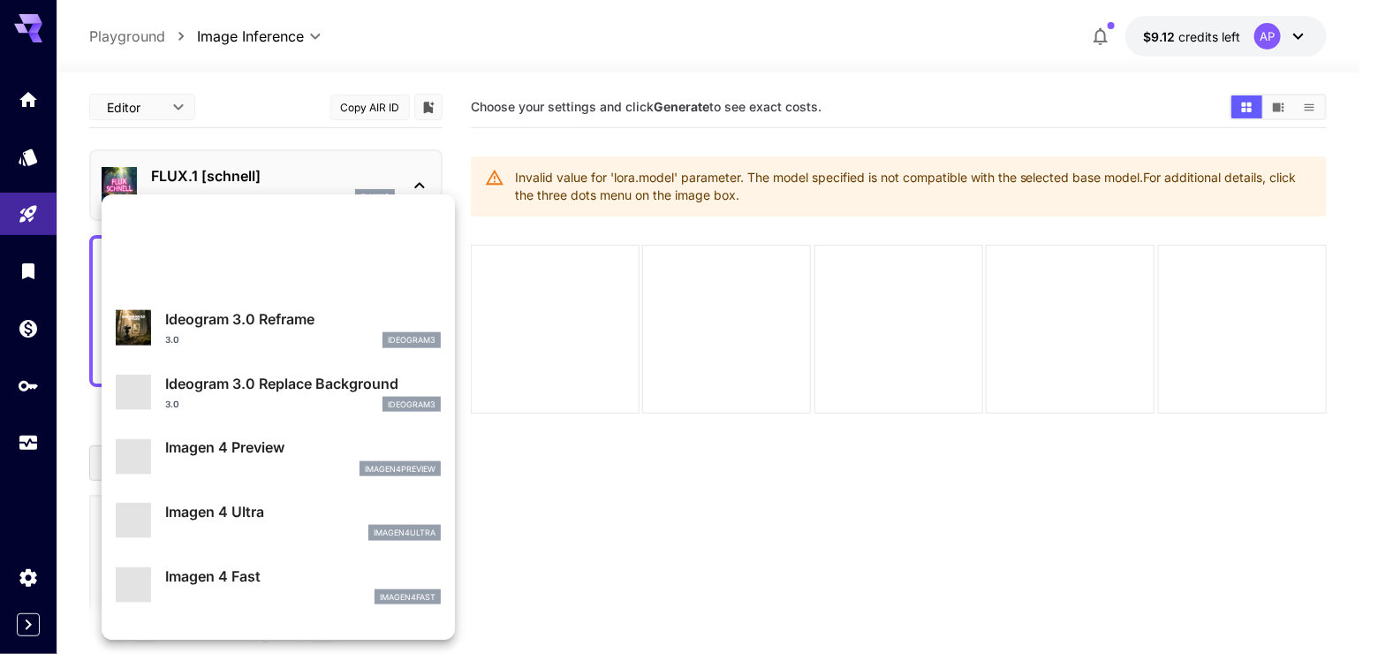
scroll to position [930, 0]
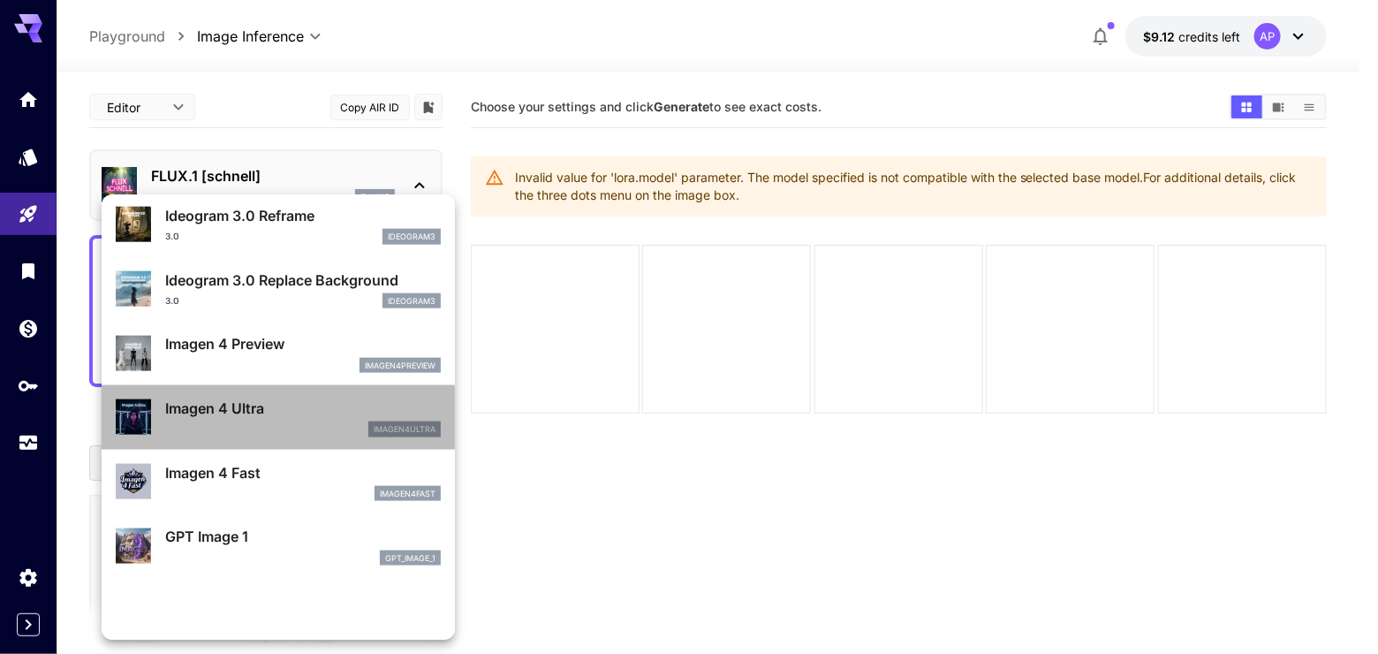
click at [357, 419] on p "Imagen 4 Ultra" at bounding box center [303, 407] width 276 height 21
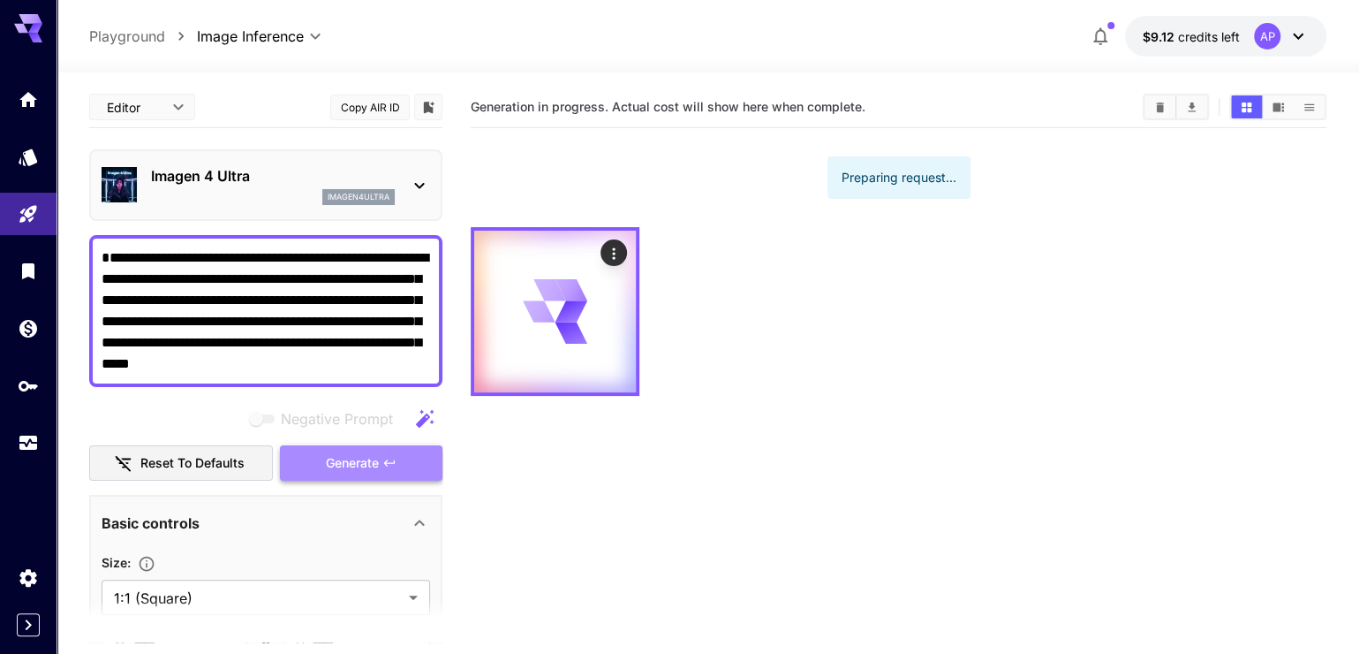
click at [367, 474] on span "Generate" at bounding box center [352, 463] width 53 height 22
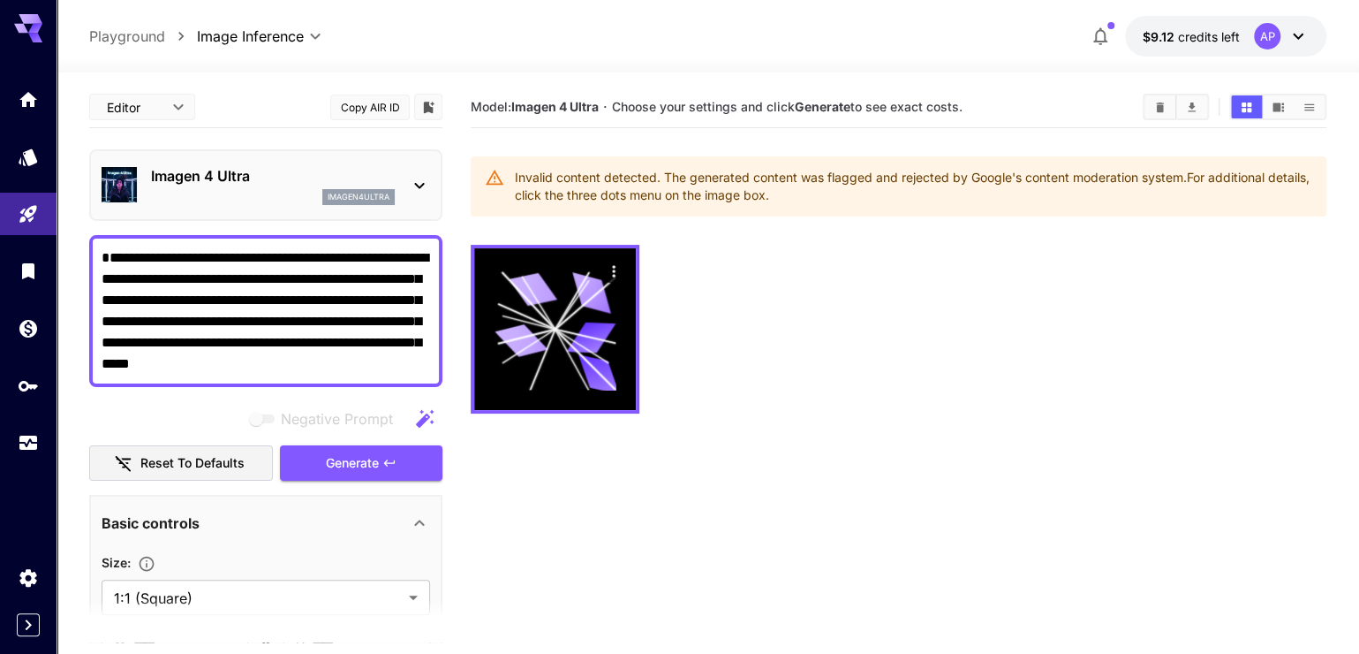
click at [339, 186] on p "Imagen 4 Ultra" at bounding box center [273, 175] width 244 height 21
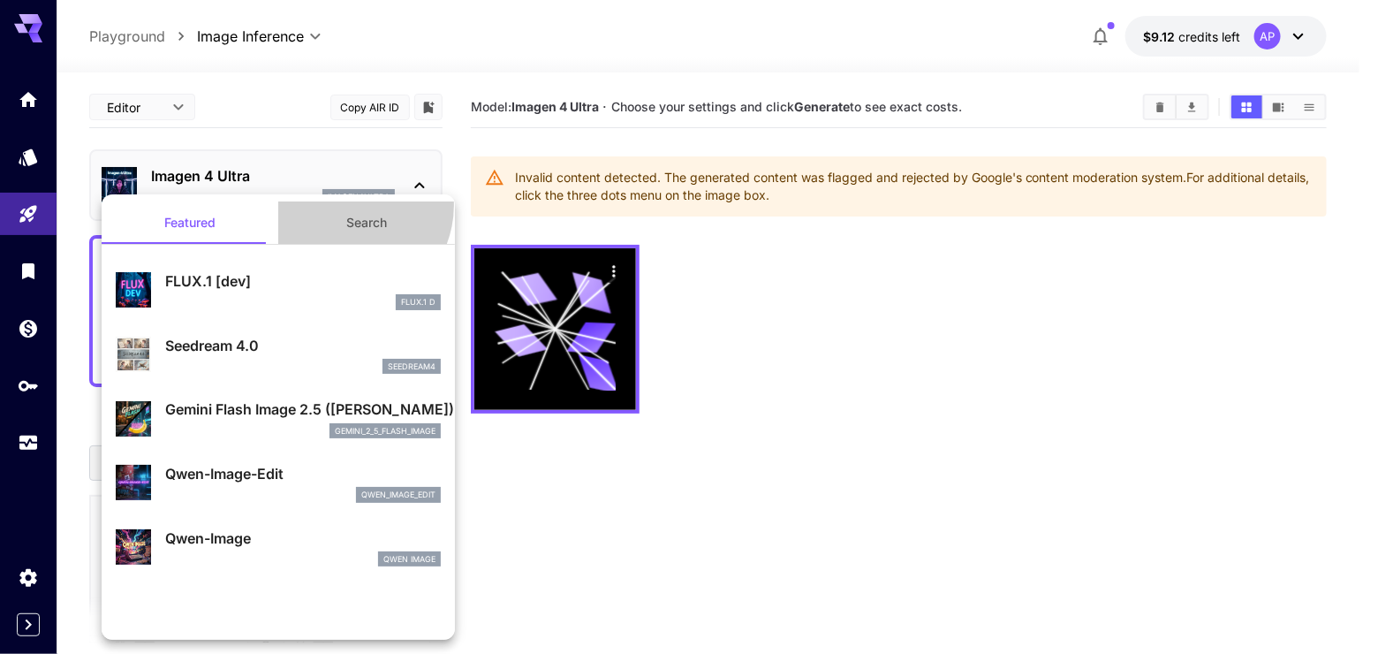
click at [337, 205] on button "Search" at bounding box center [366, 222] width 177 height 42
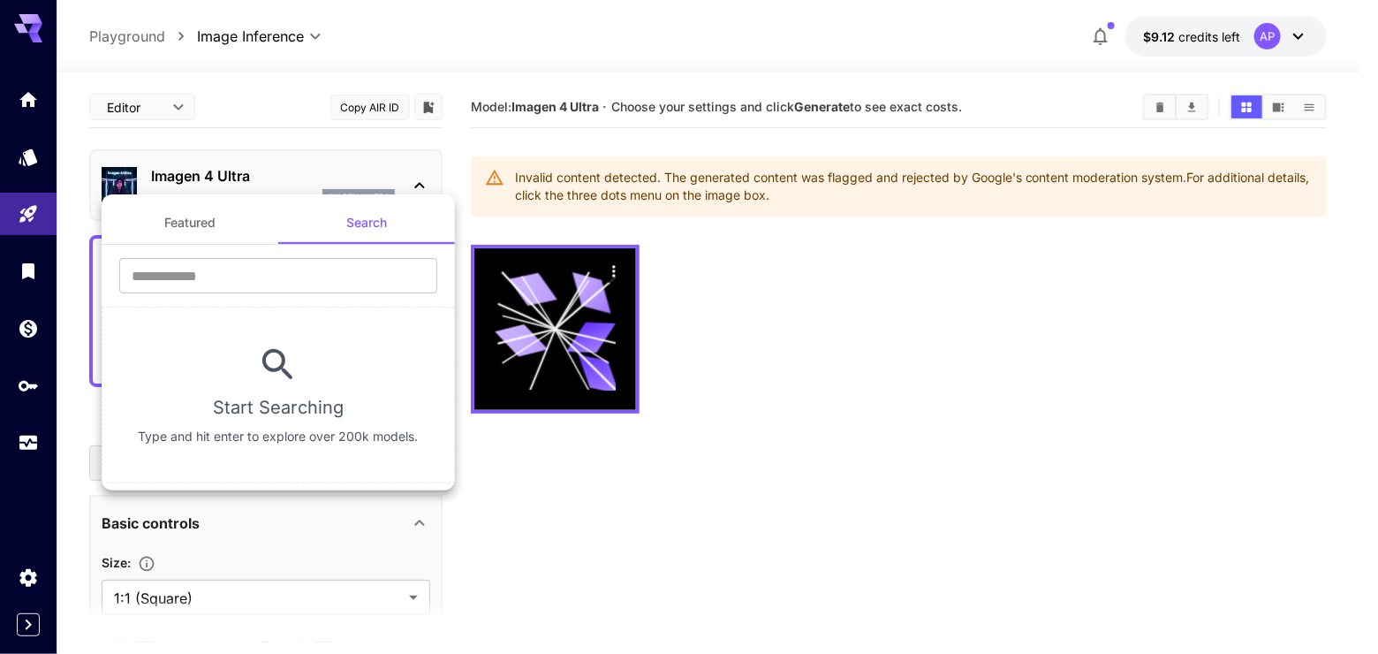
click at [249, 241] on button "Featured" at bounding box center [190, 222] width 177 height 42
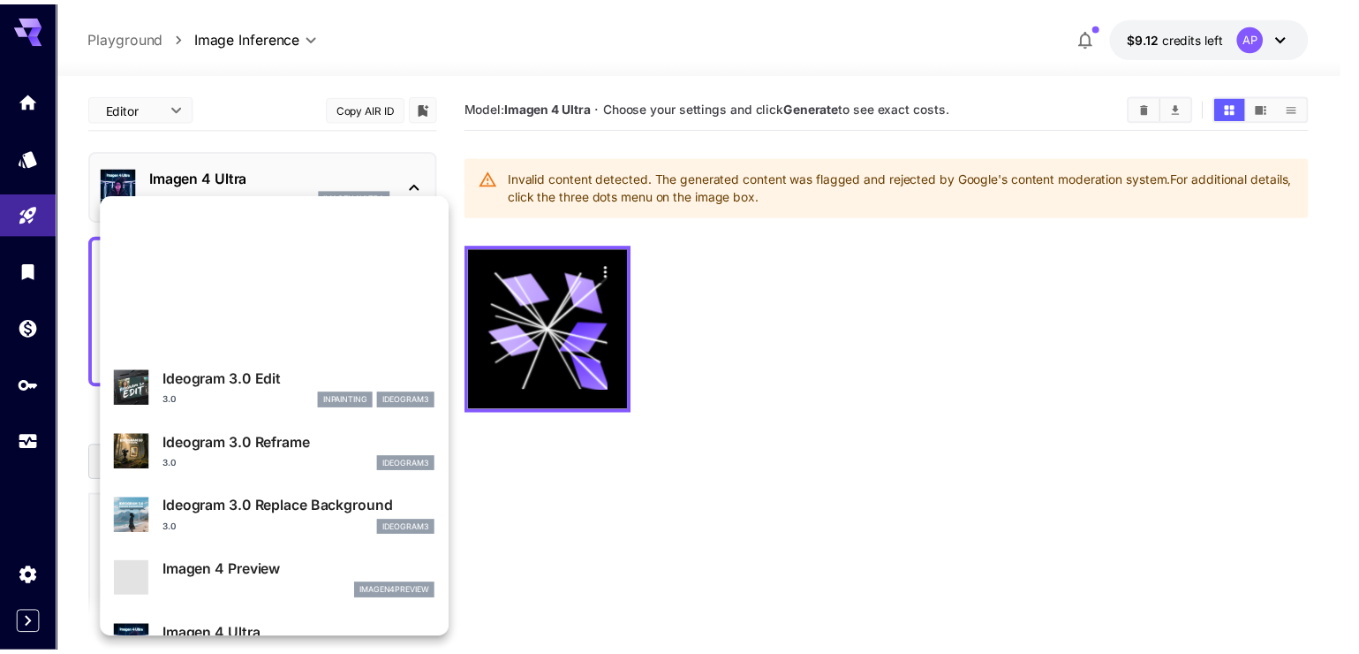
scroll to position [1083, 0]
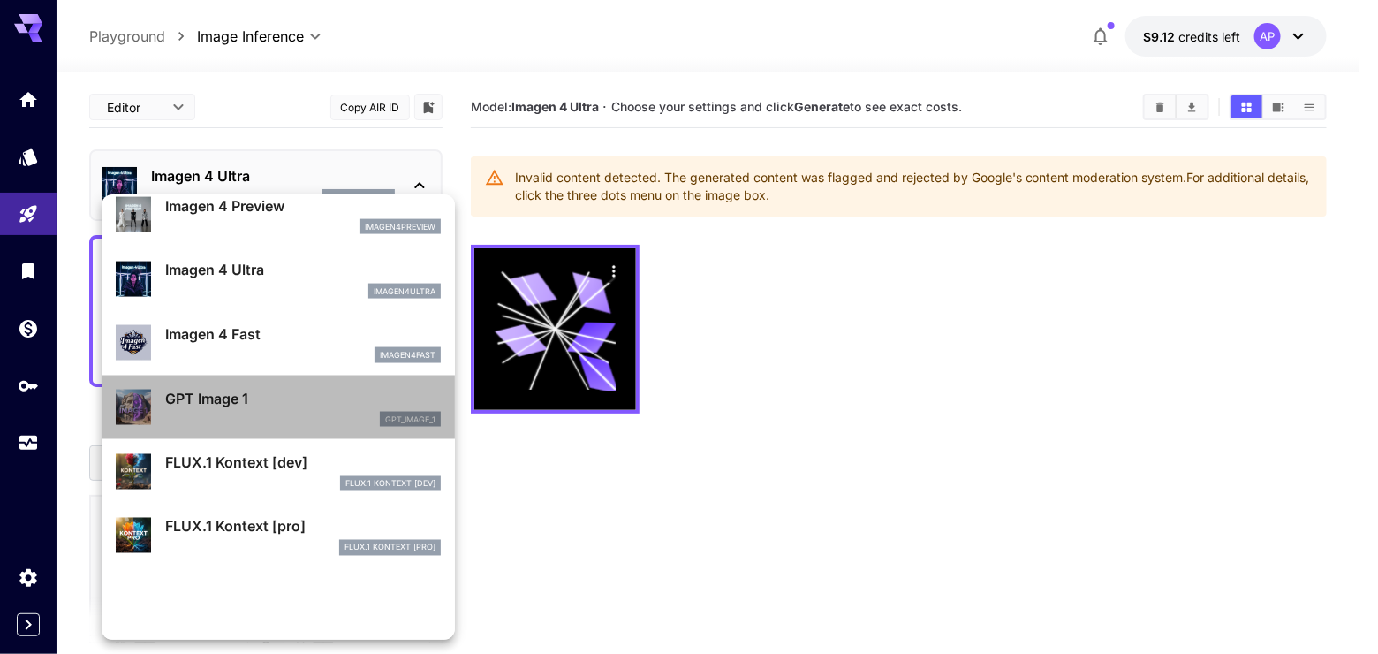
click at [380, 440] on li "GPT Image 1 gpt_image_1" at bounding box center [278, 407] width 353 height 64
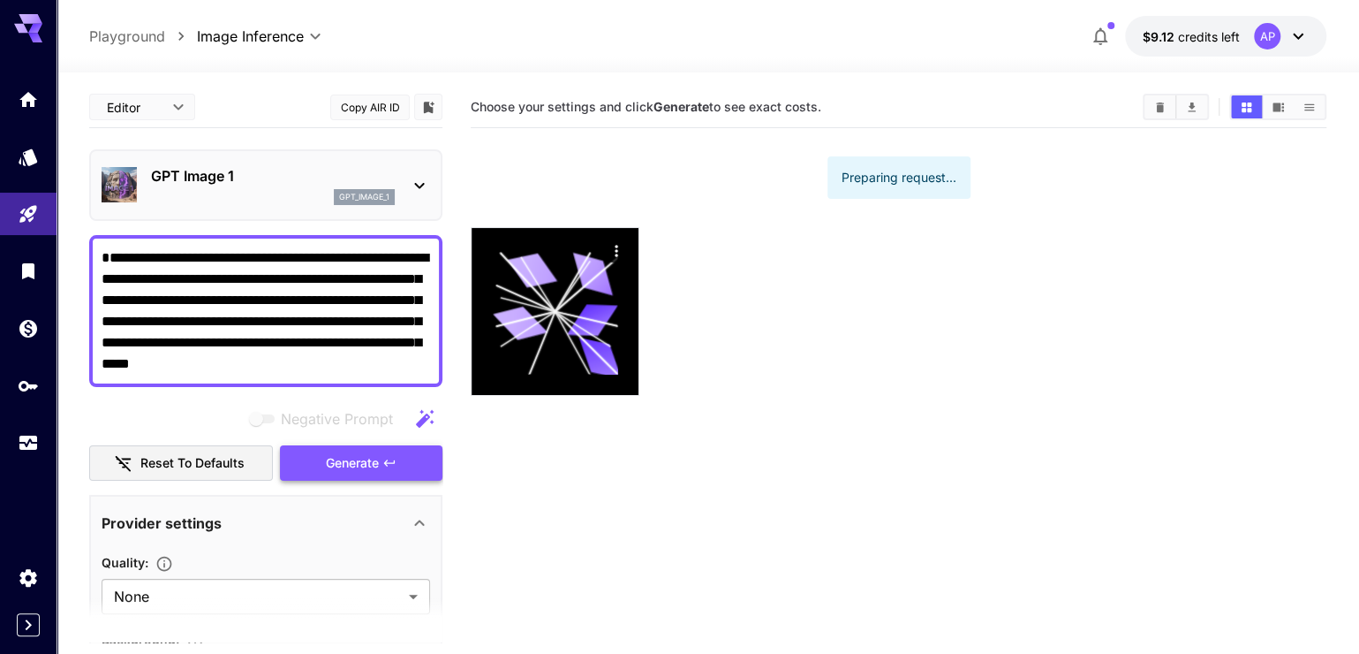
click at [342, 474] on span "Generate" at bounding box center [352, 463] width 53 height 22
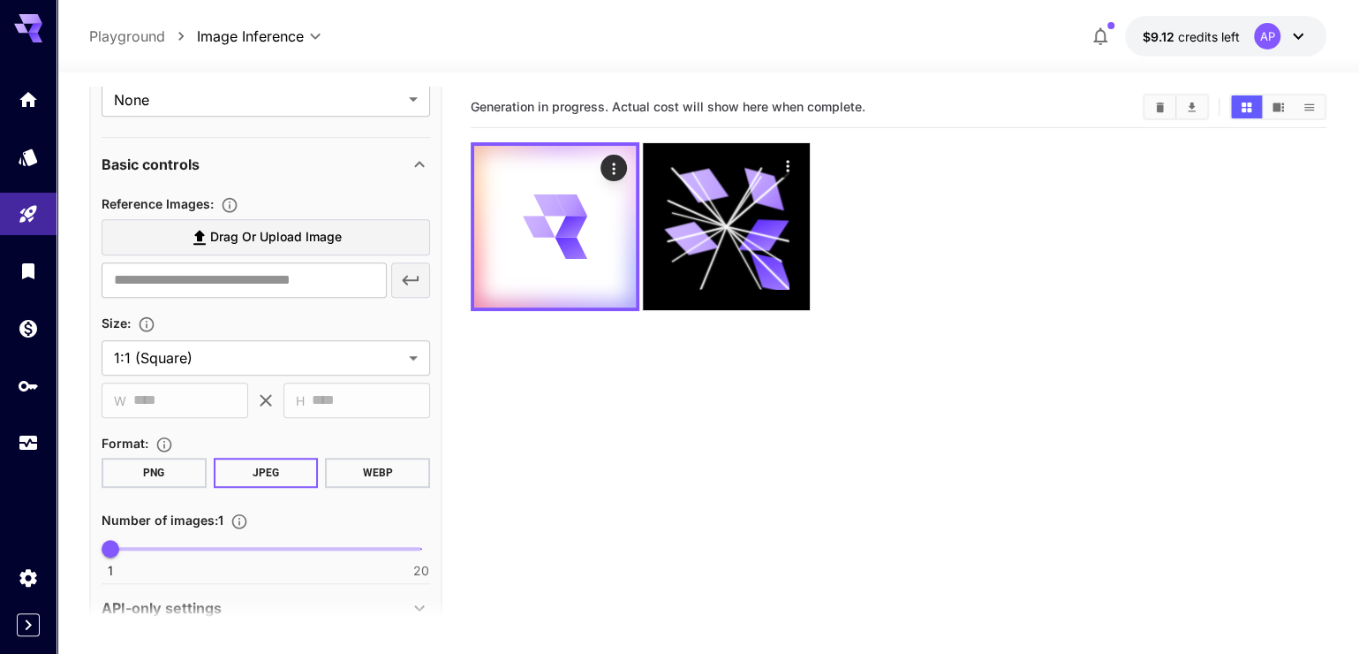
scroll to position [687, 0]
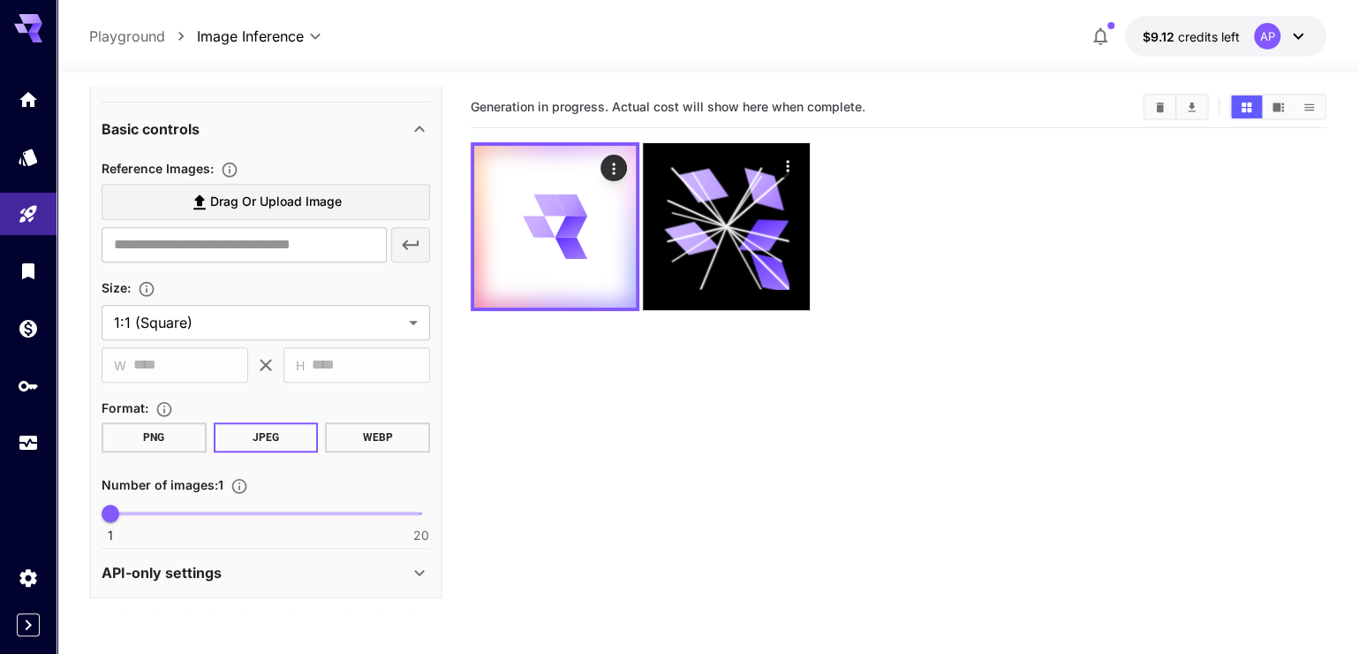
click at [416, 118] on icon at bounding box center [419, 128] width 21 height 21
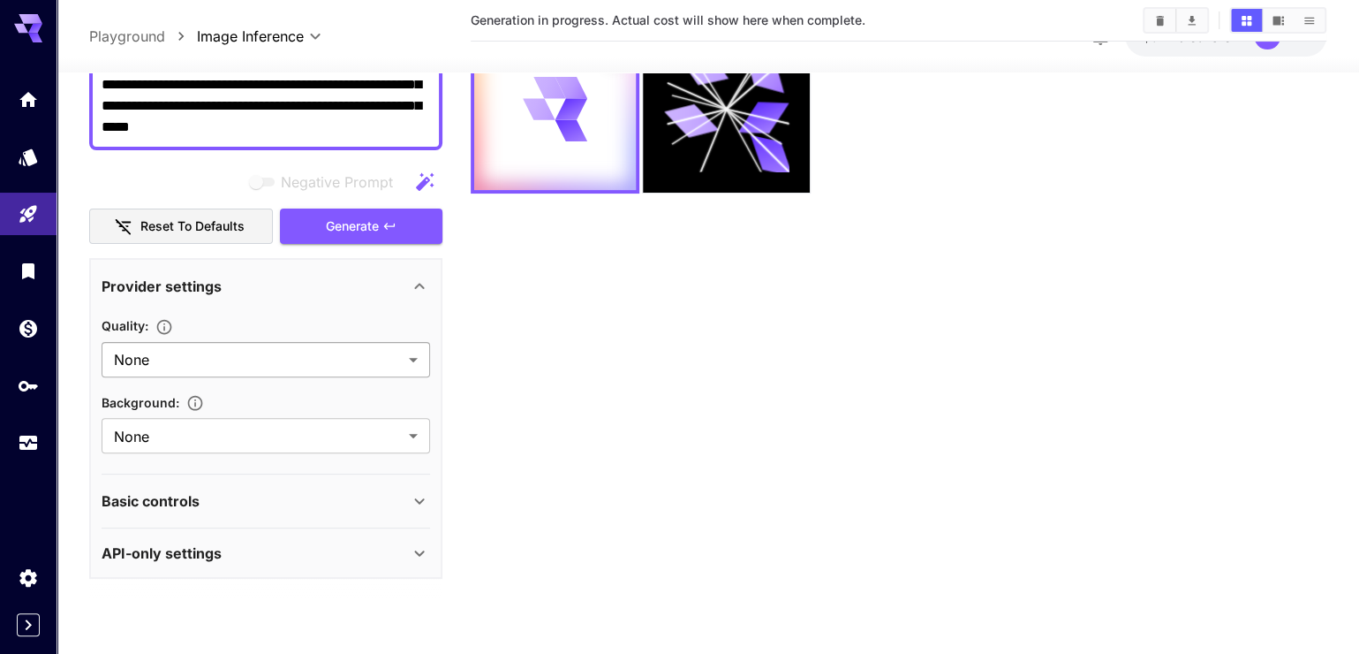
scroll to position [152, 0]
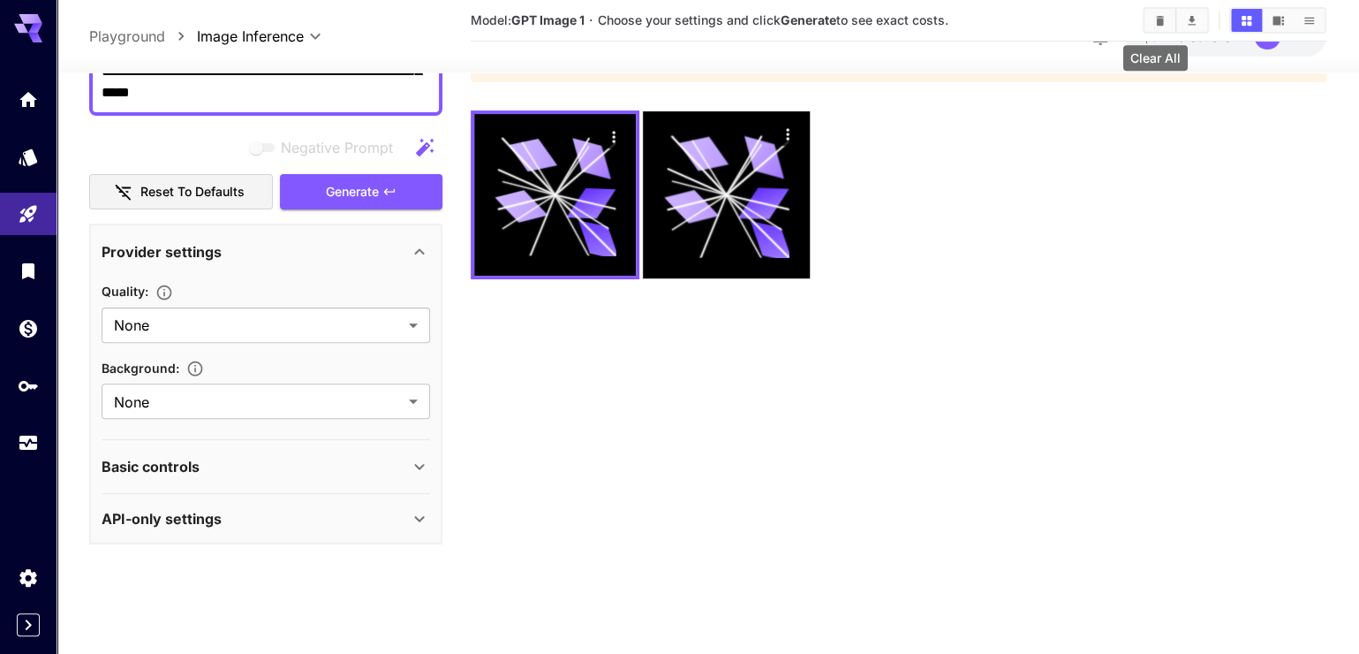
click at [1146, 15] on button "Clear All" at bounding box center [1160, 20] width 31 height 23
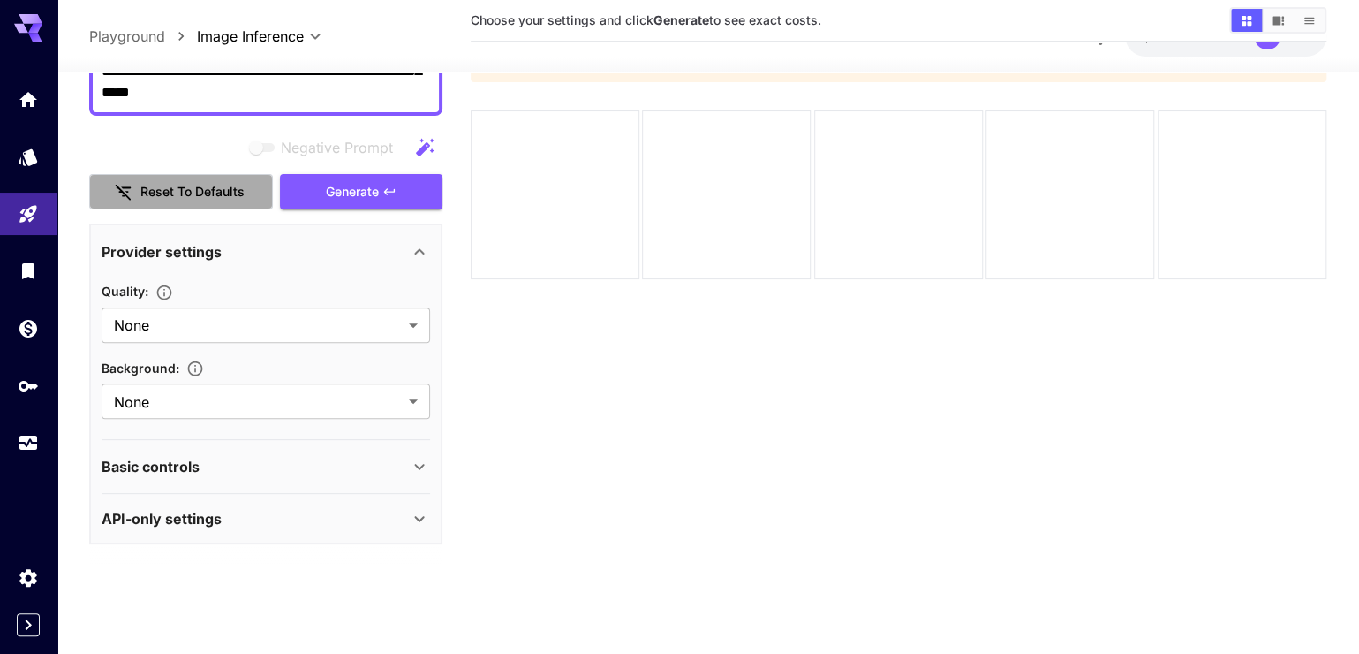
click at [221, 195] on button "Reset to defaults" at bounding box center [181, 192] width 184 height 36
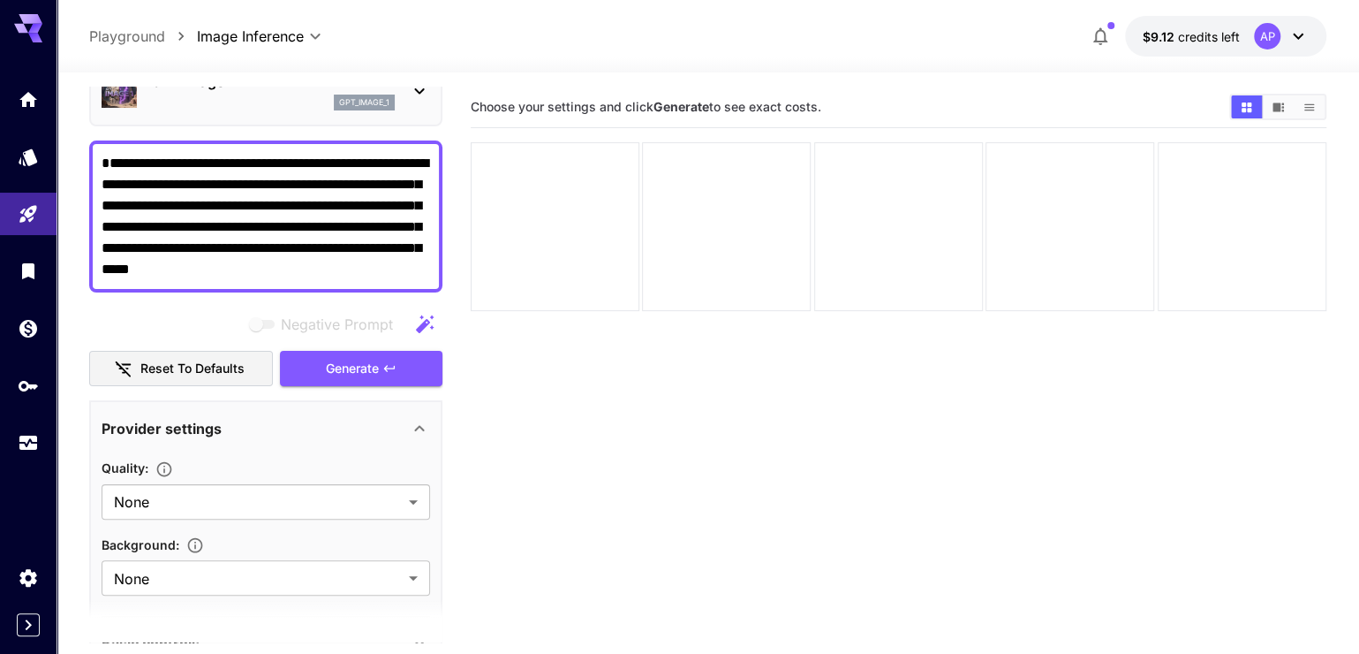
scroll to position [0, 0]
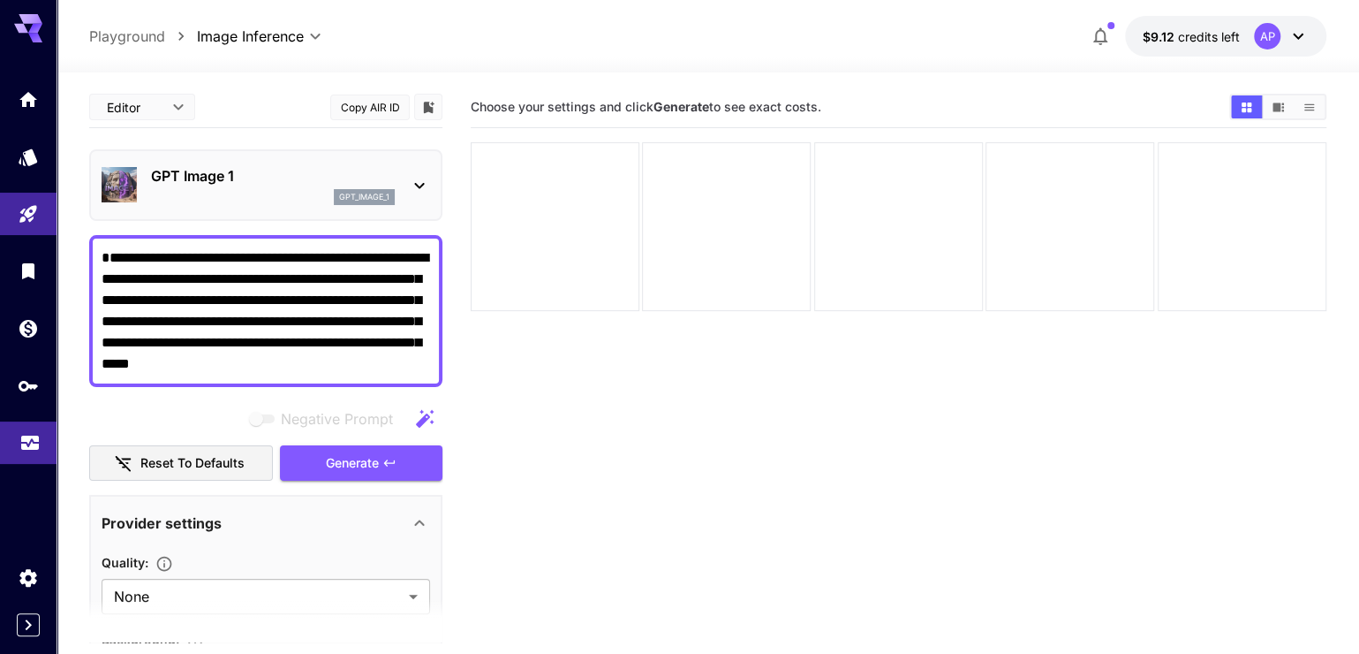
click at [29, 465] on link at bounding box center [28, 442] width 57 height 43
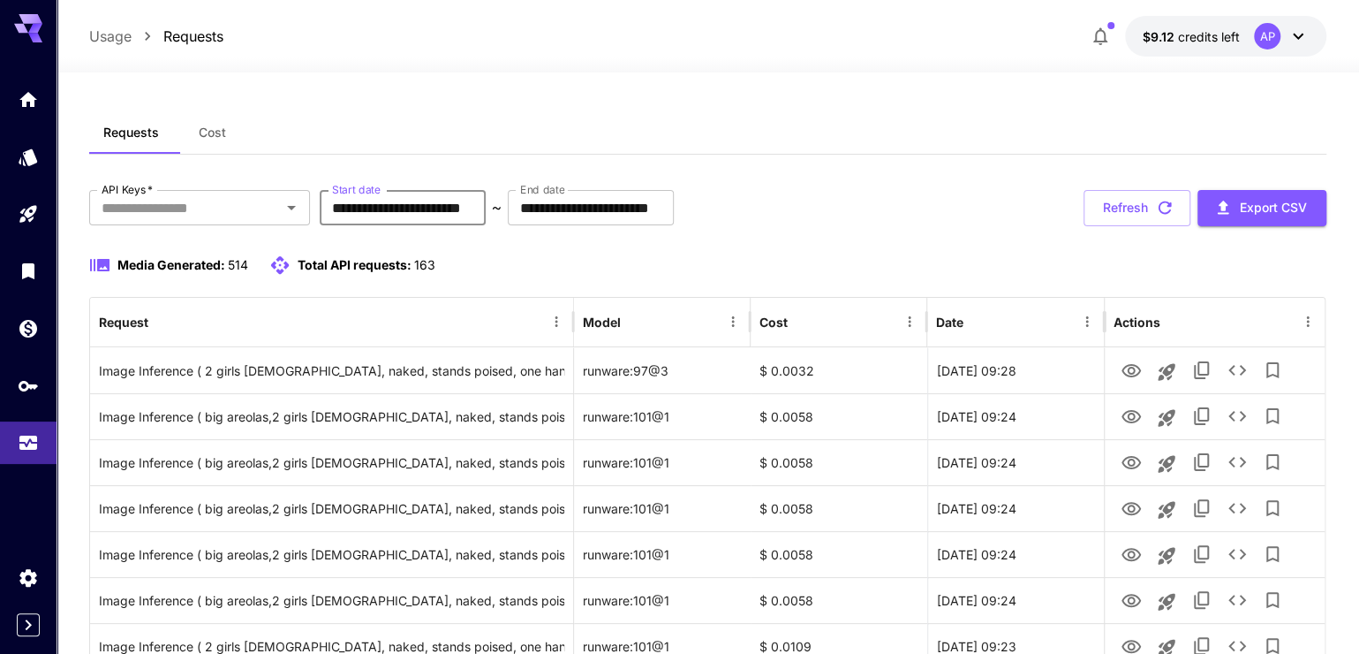
click at [486, 225] on input "**********" at bounding box center [403, 207] width 166 height 35
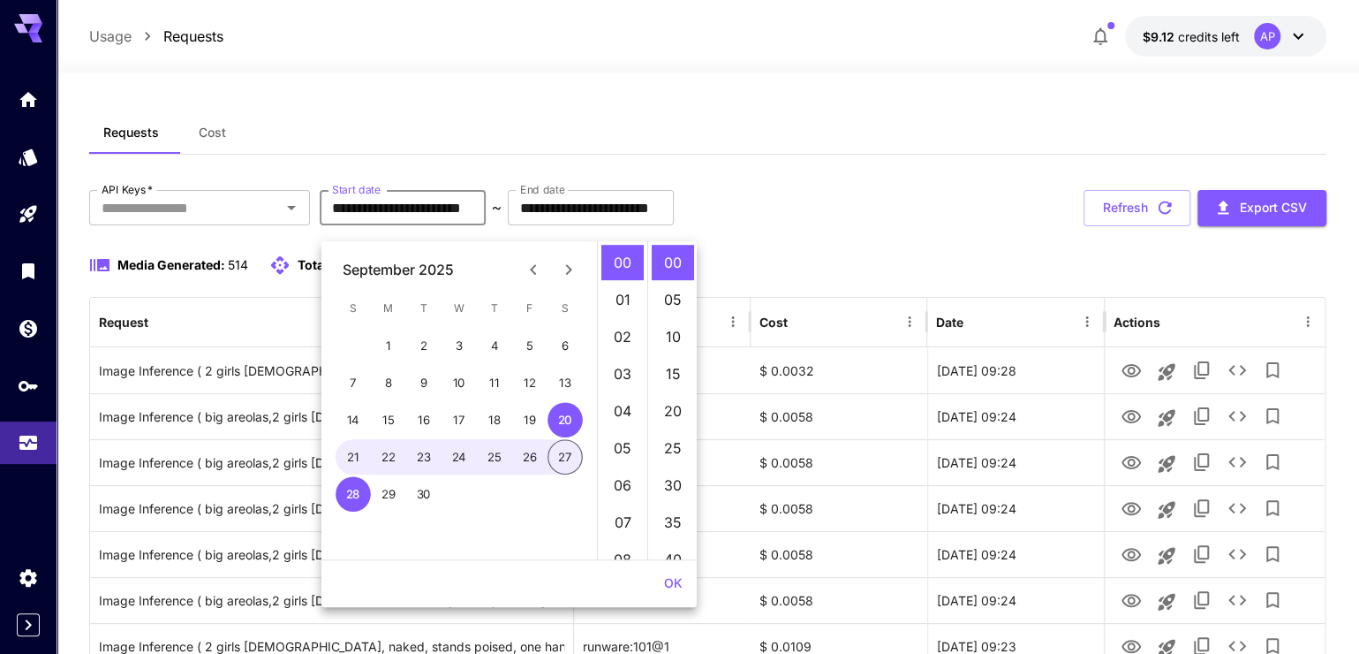
click at [443, 269] on div "September 2025" at bounding box center [398, 269] width 111 height 21
click at [436, 265] on div "September 2025" at bounding box center [398, 269] width 111 height 21
click at [435, 265] on div "September 2025" at bounding box center [398, 269] width 111 height 21
click at [516, 267] on button "Previous month" at bounding box center [533, 269] width 35 height 35
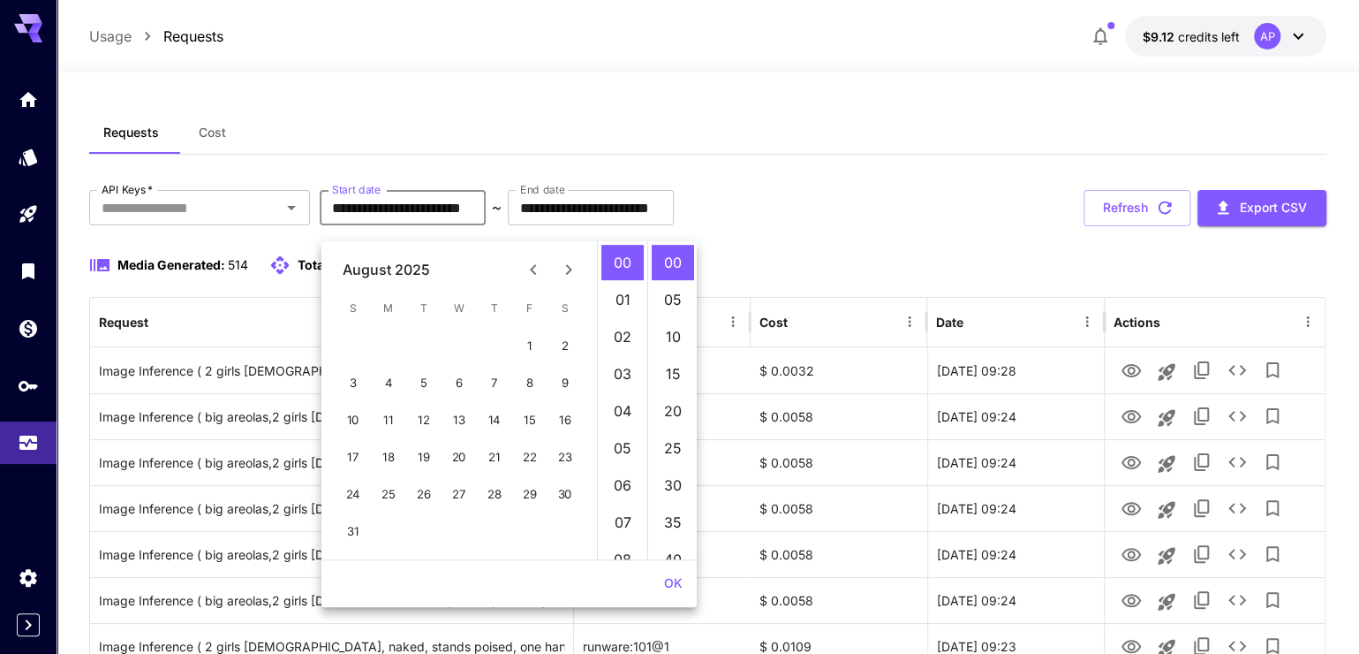
click at [526, 265] on icon "Previous month" at bounding box center [533, 269] width 21 height 21
click at [526, 264] on icon "Previous month" at bounding box center [533, 269] width 21 height 21
click at [527, 264] on icon "Previous month" at bounding box center [533, 269] width 21 height 21
click at [528, 264] on icon "Previous month" at bounding box center [533, 269] width 21 height 21
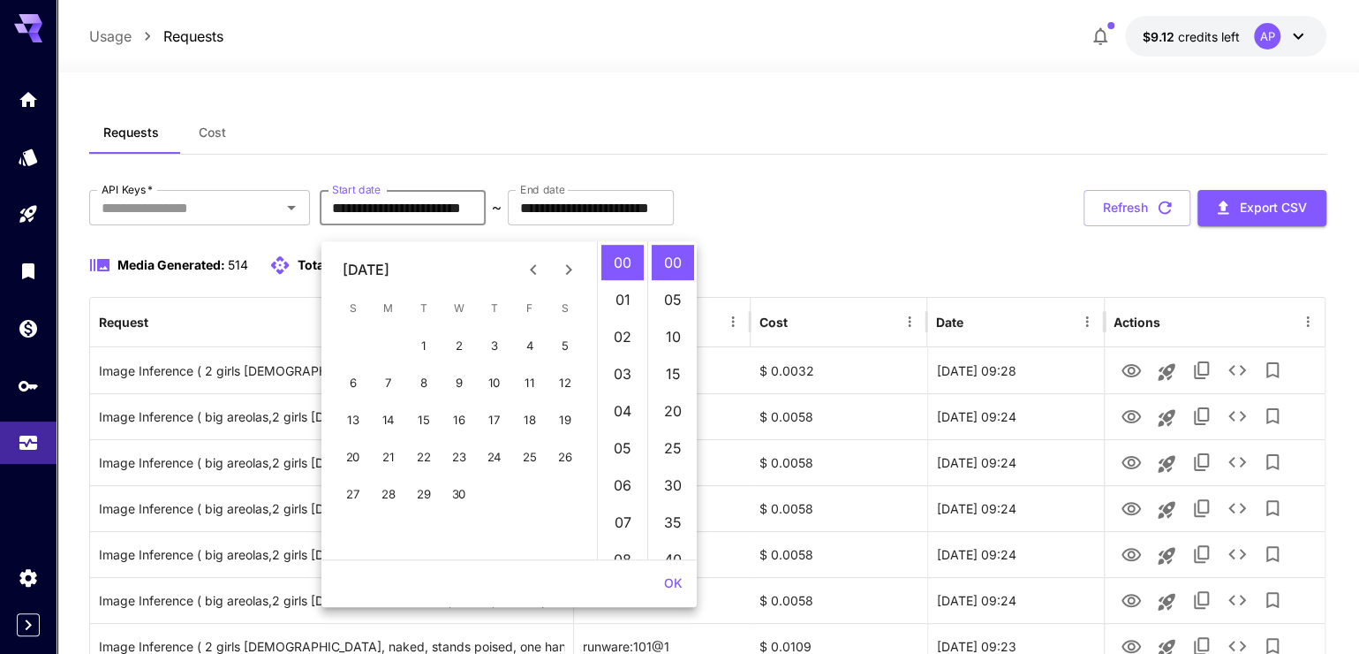
click at [529, 264] on icon "Previous month" at bounding box center [533, 269] width 21 height 21
click at [530, 264] on icon "Previous month" at bounding box center [533, 269] width 6 height 11
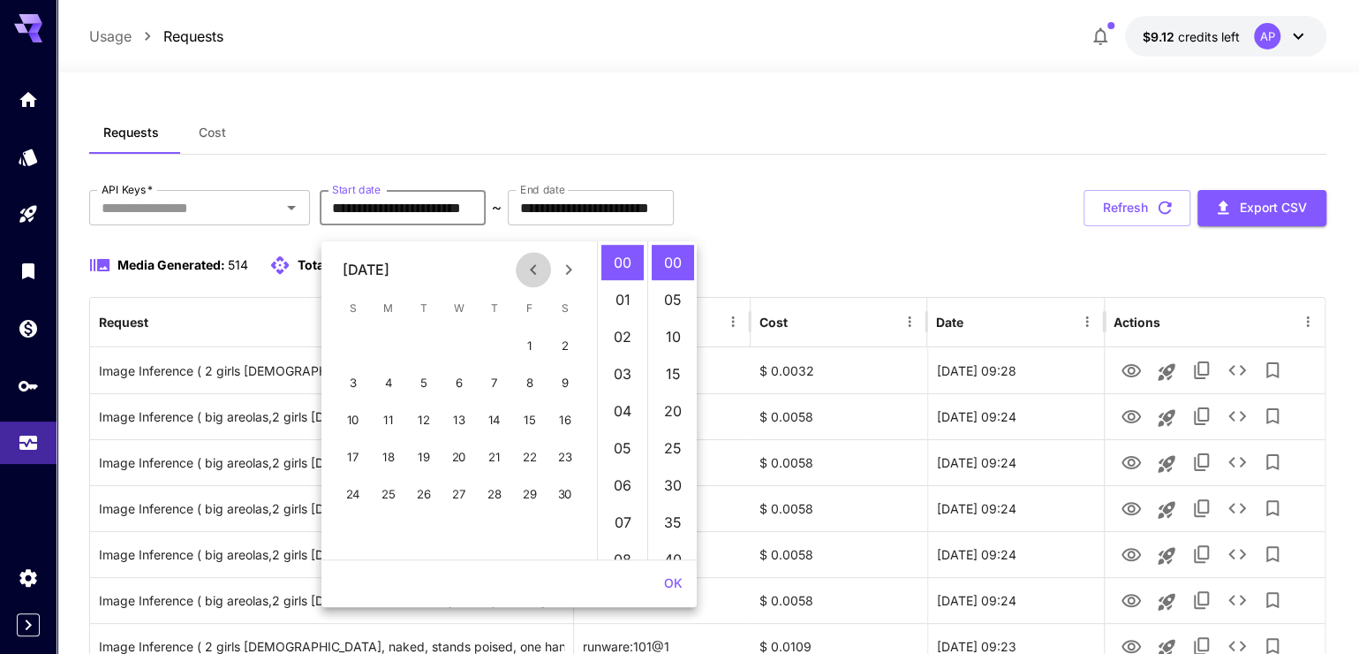
click at [530, 264] on icon "Previous month" at bounding box center [533, 269] width 6 height 11
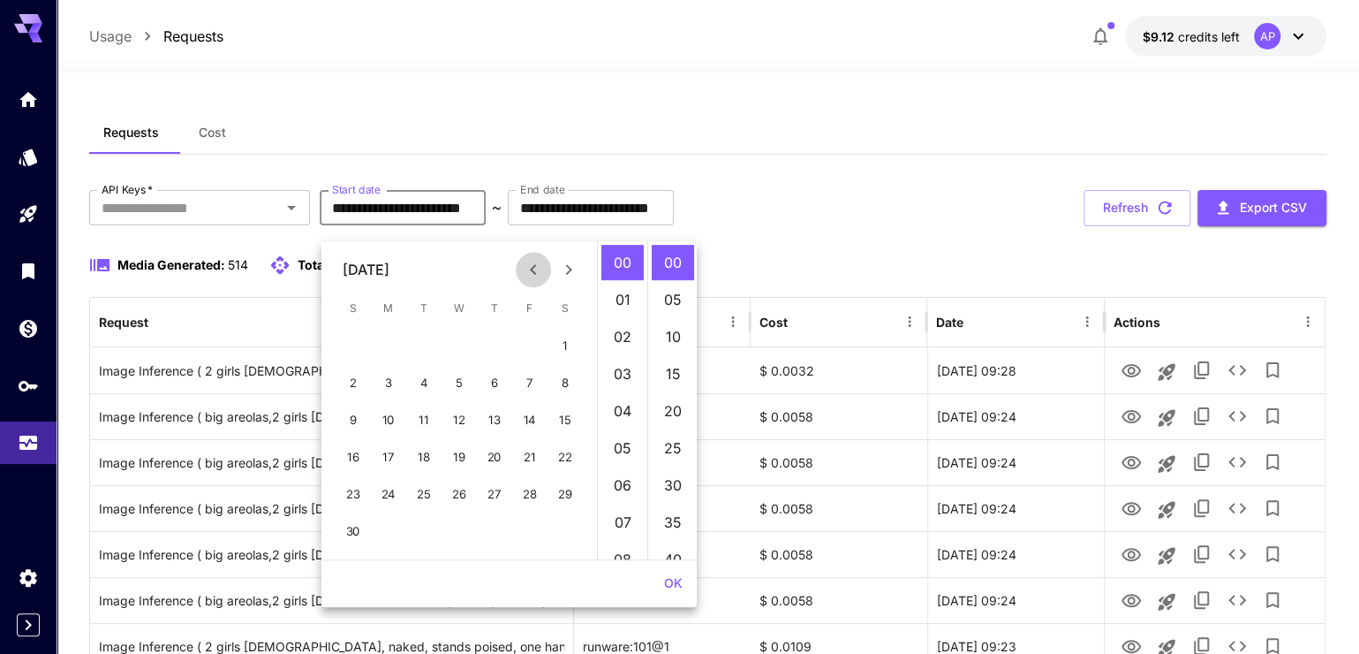
click at [530, 264] on icon "Previous month" at bounding box center [533, 269] width 6 height 11
click at [383, 337] on button "1" at bounding box center [388, 345] width 35 height 35
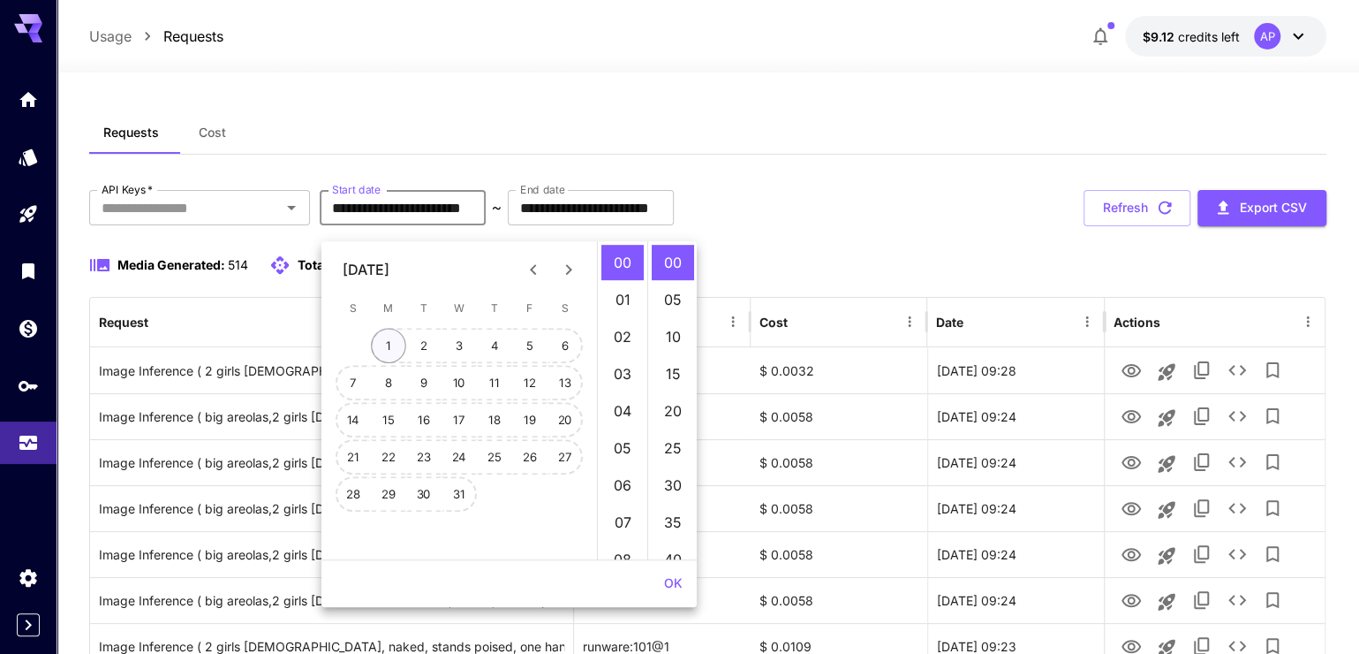
type input "**********"
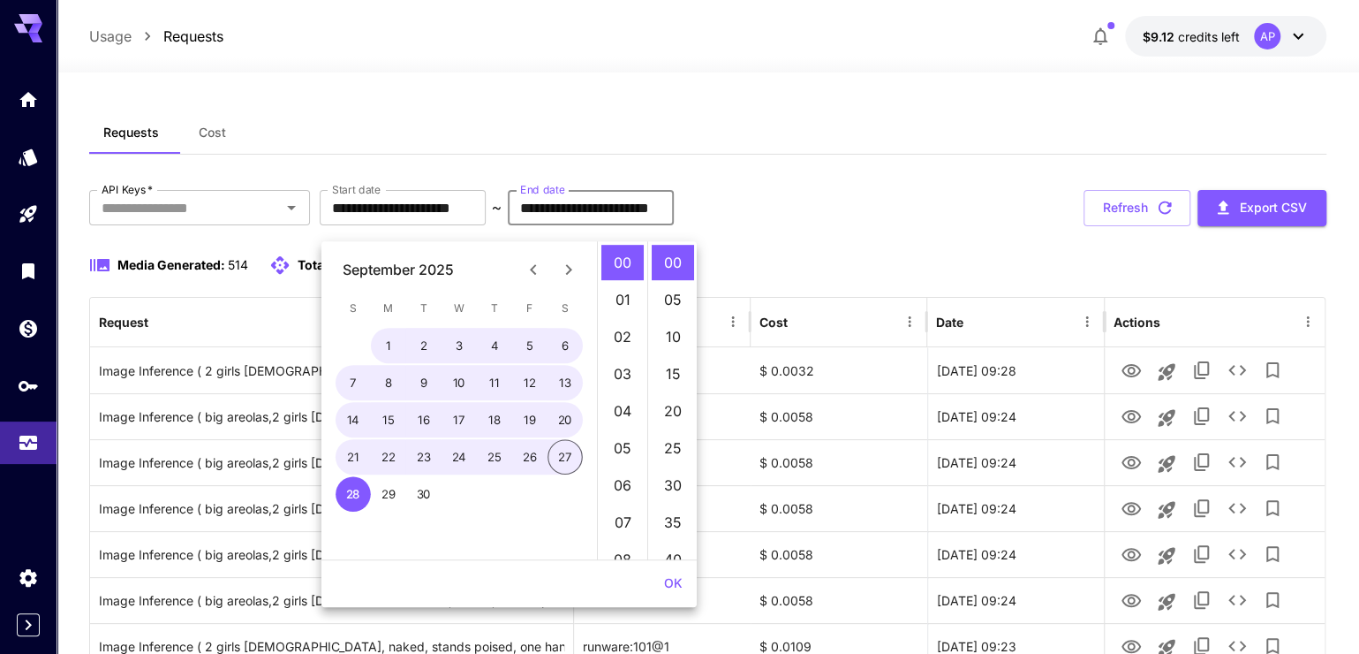
drag, startPoint x: 772, startPoint y: 228, endPoint x: 767, endPoint y: 218, distance: 11.1
click at [674, 225] on input "**********" at bounding box center [591, 207] width 166 height 35
click at [389, 344] on button "1" at bounding box center [388, 345] width 35 height 35
type input "**********"
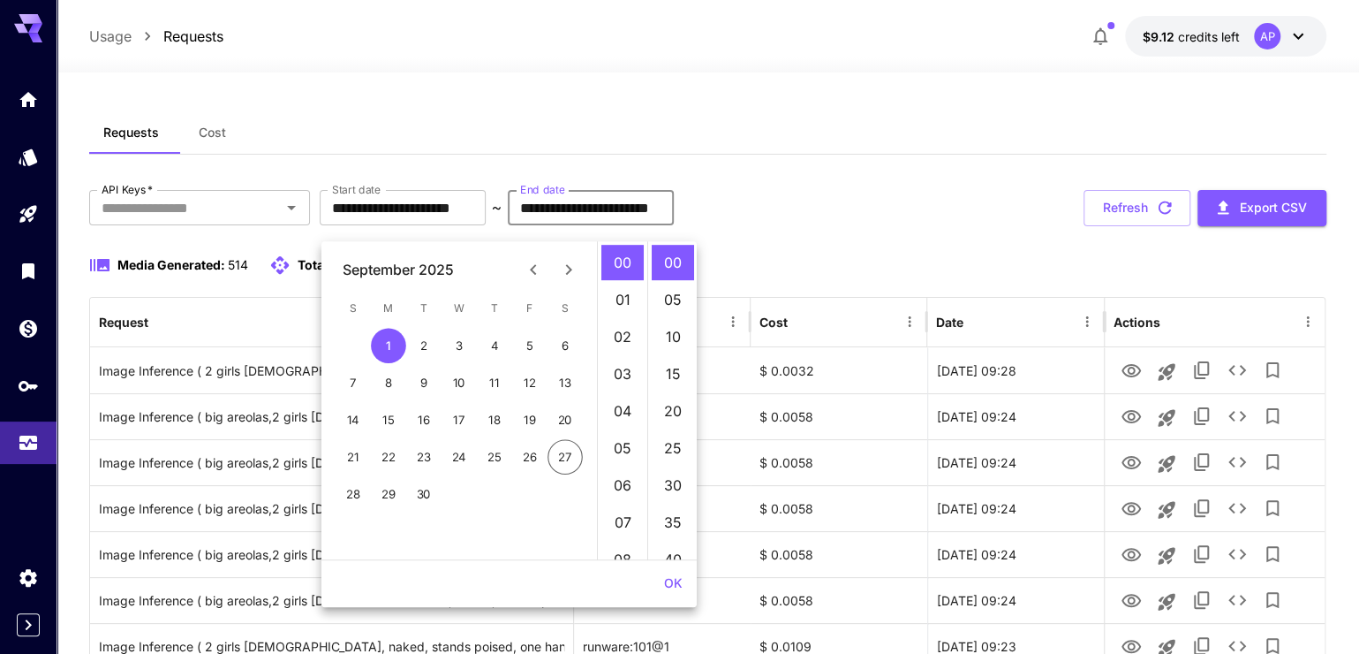
click at [868, 276] on div "Media Generated: 514 Total API requests: 163" at bounding box center [707, 264] width 1237 height 21
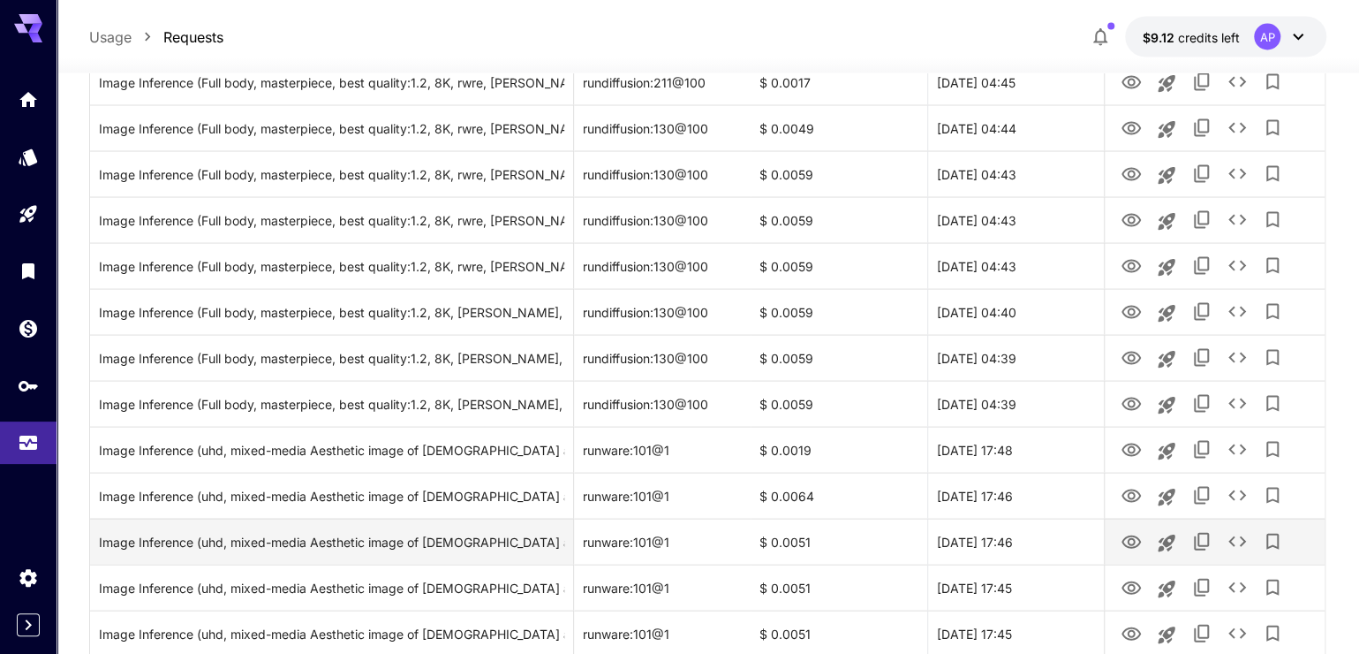
scroll to position [2115, 0]
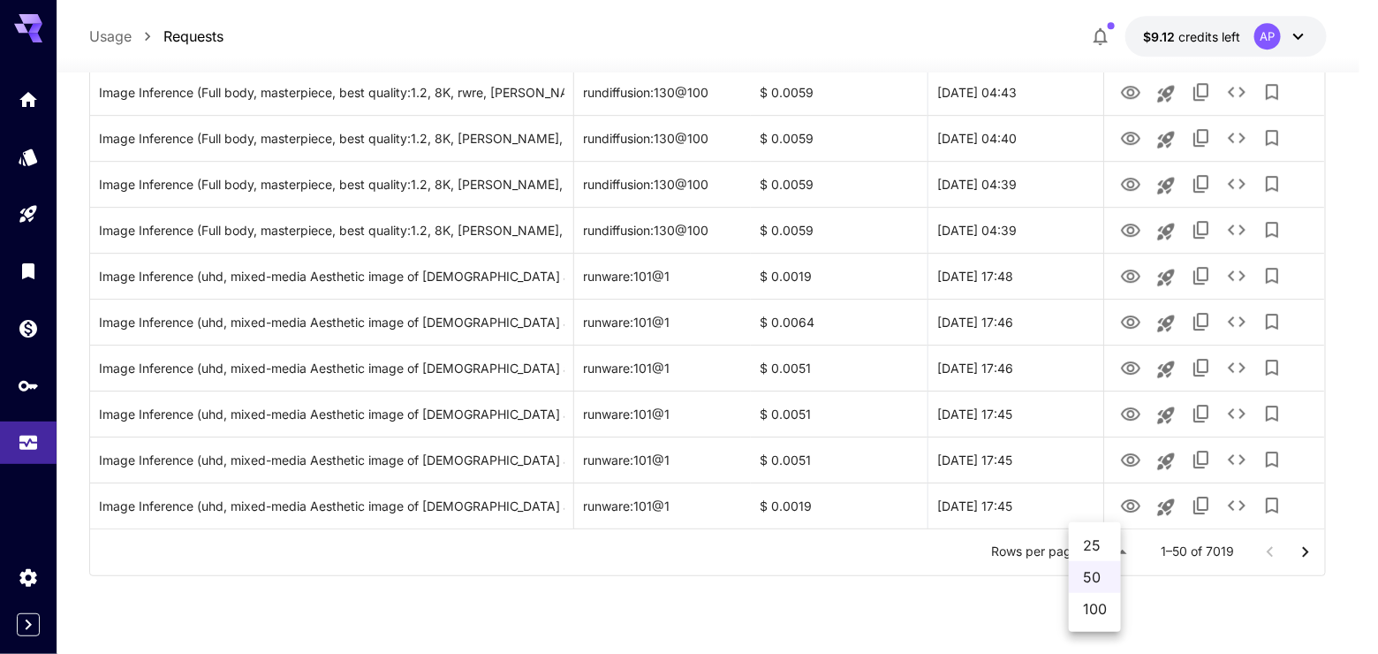
click at [1092, 632] on ul "25 50 100" at bounding box center [1095, 577] width 52 height 110
click at [1089, 622] on li "100" at bounding box center [1095, 609] width 52 height 32
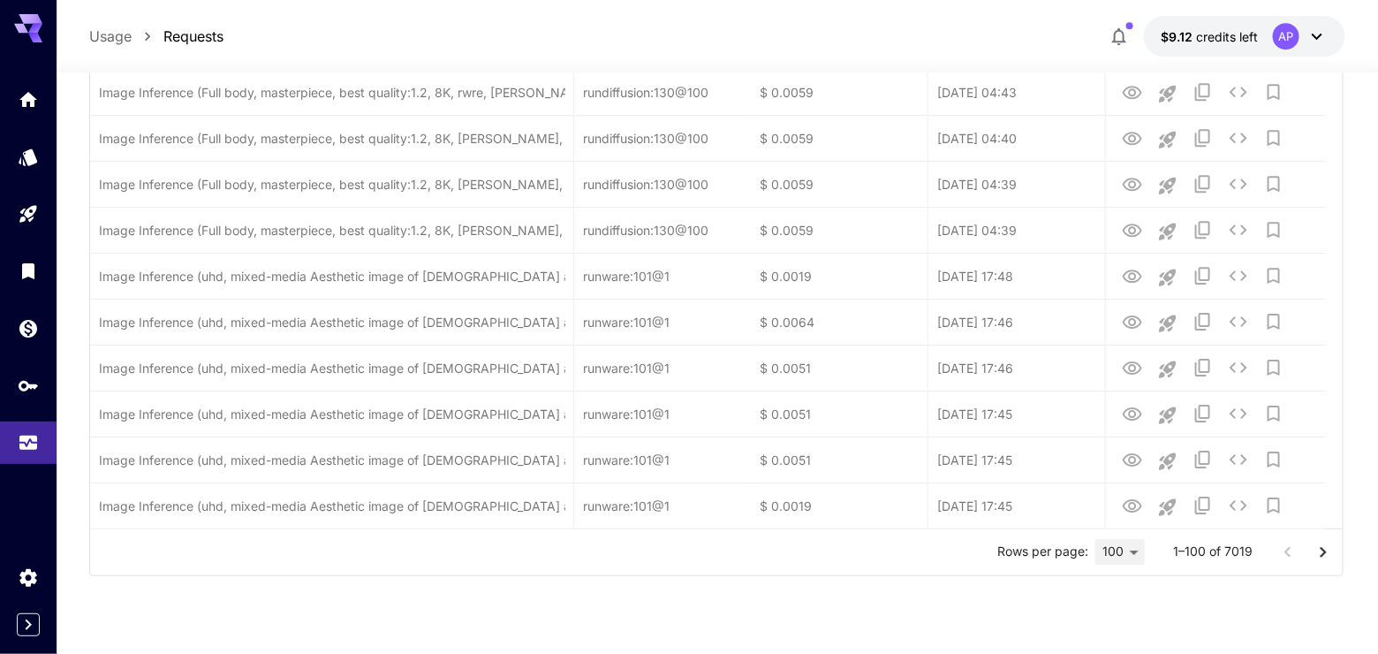
type input "***"
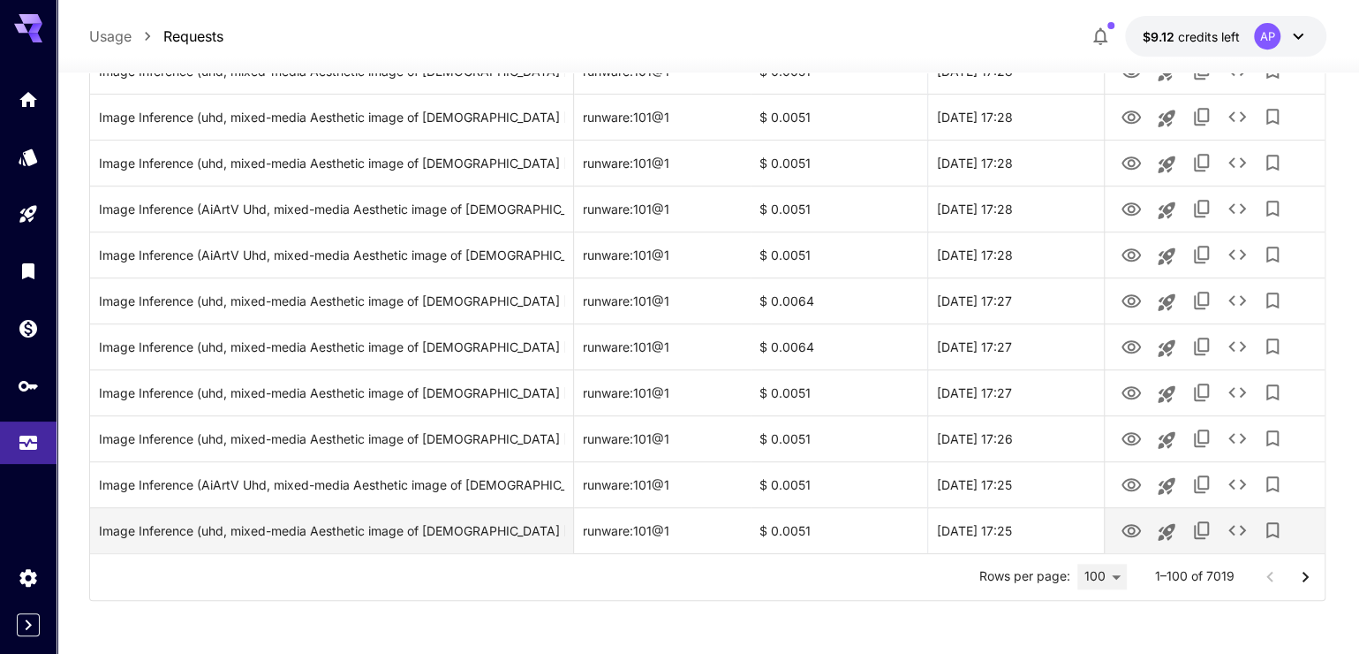
scroll to position [4412, 0]
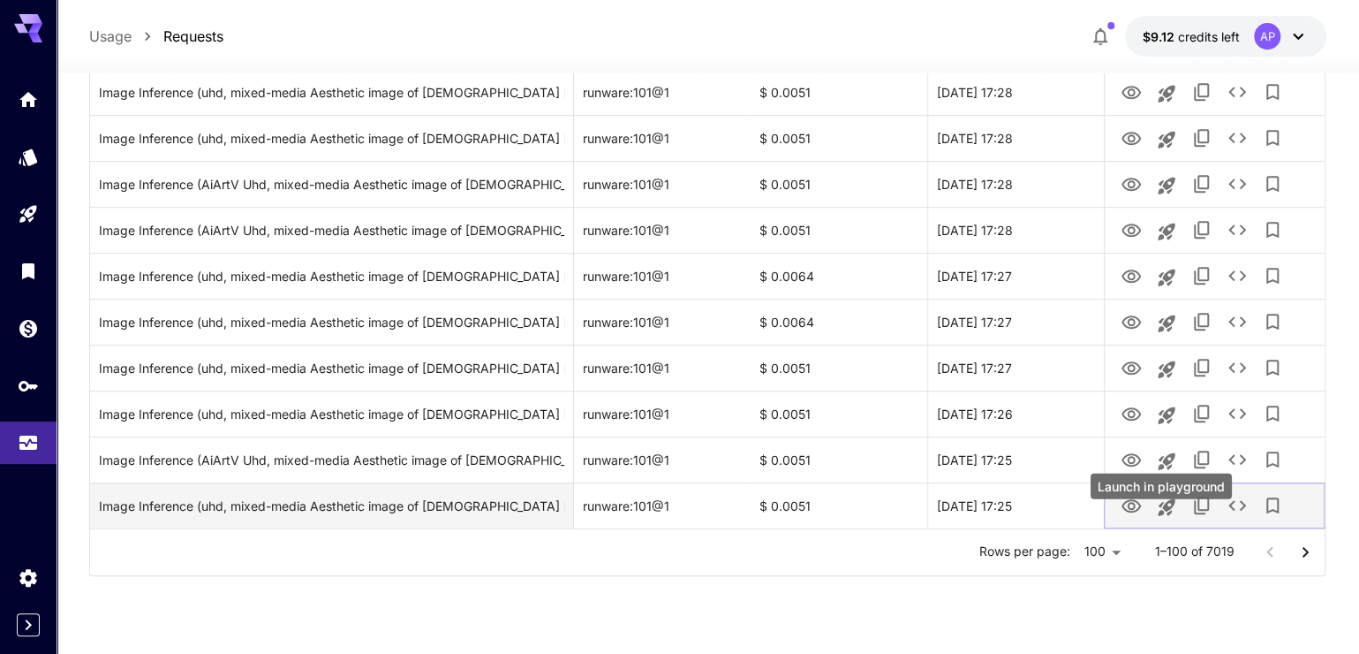
click at [1174, 515] on icon "Launch in playground" at bounding box center [1166, 506] width 17 height 17
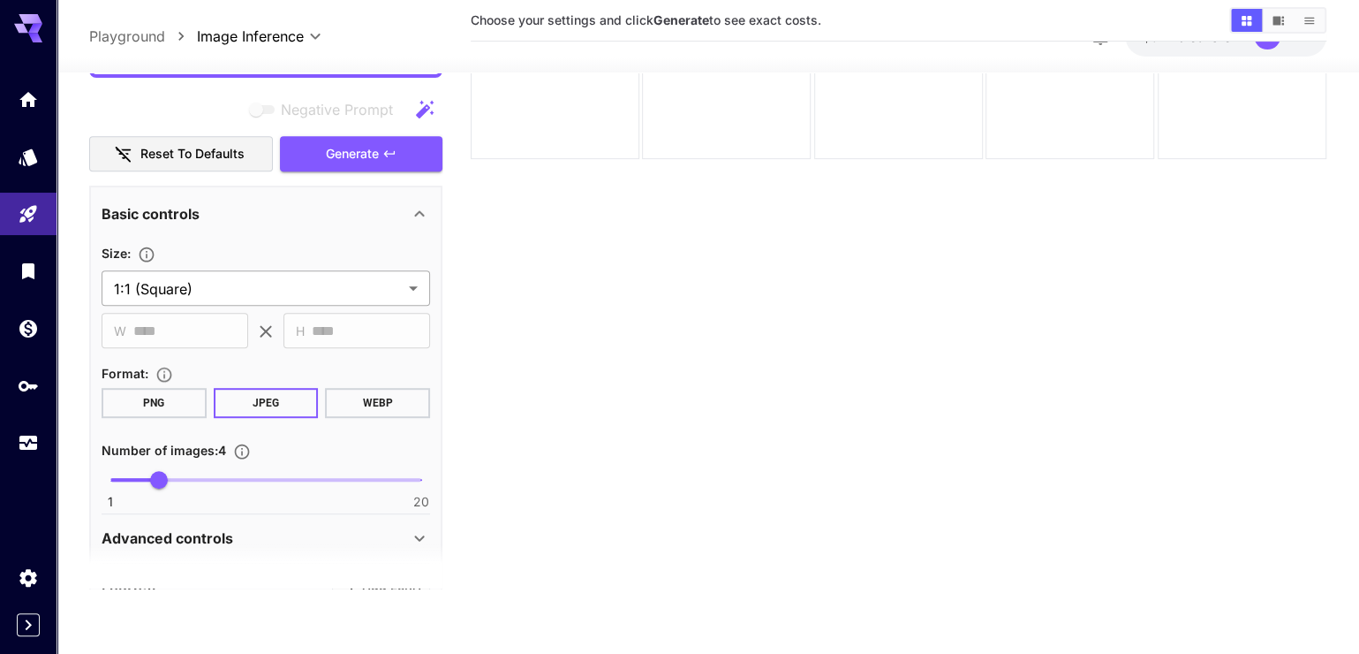
scroll to position [252, 0]
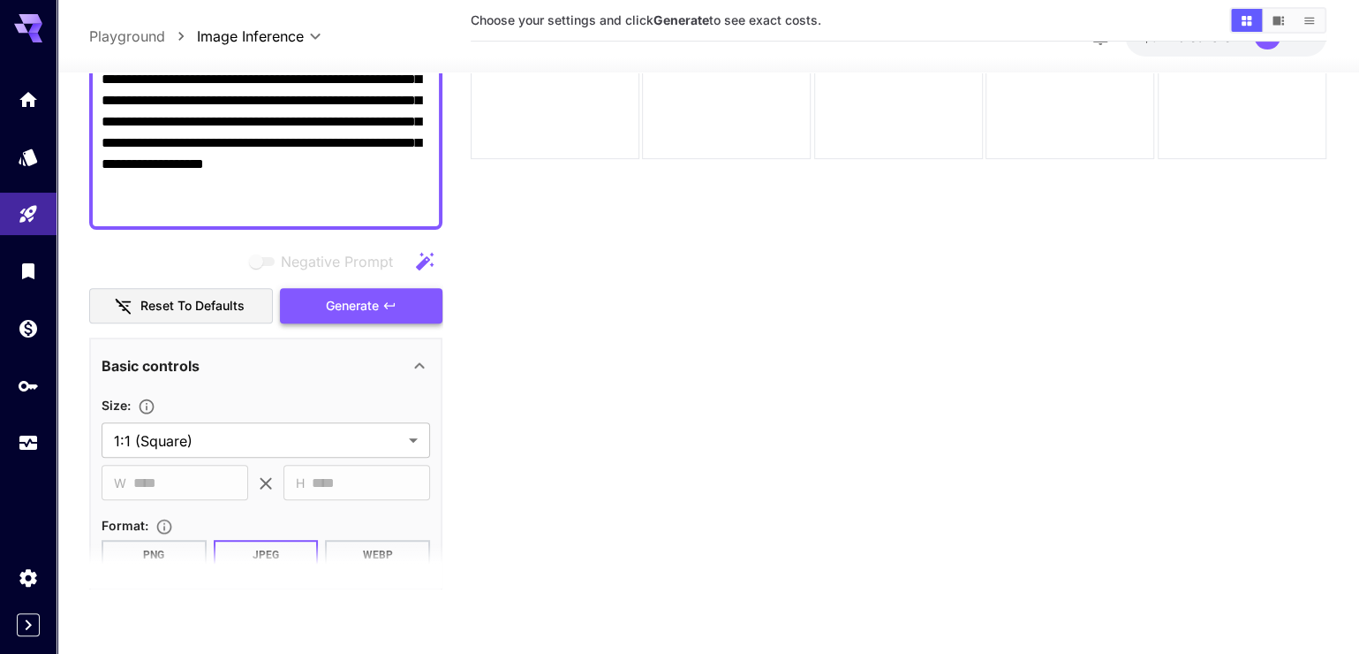
click at [341, 317] on span "Generate" at bounding box center [352, 306] width 53 height 22
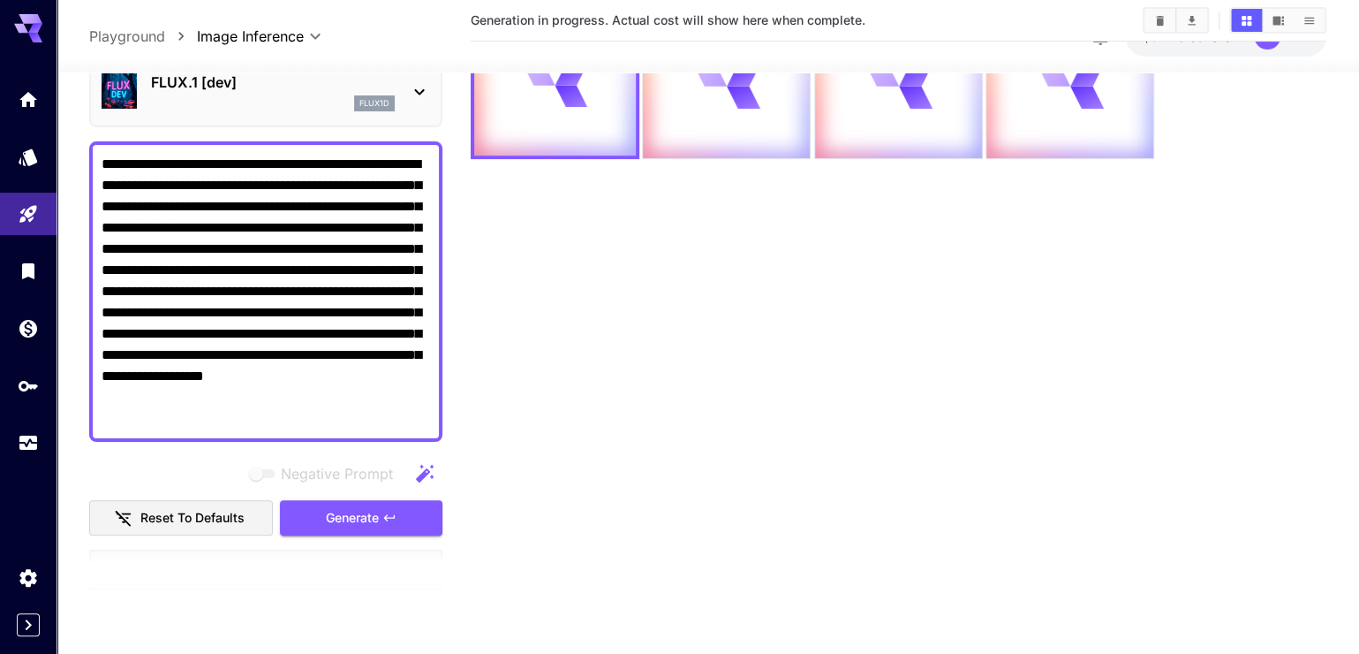
scroll to position [0, 0]
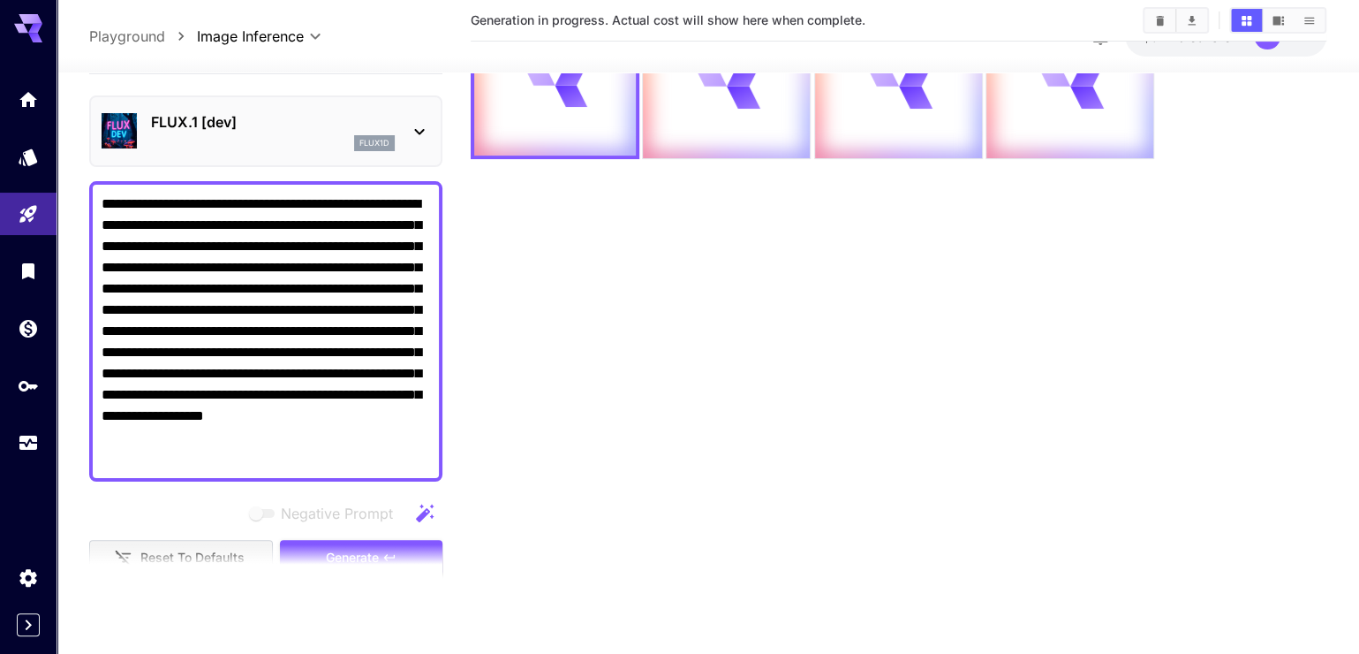
click at [208, 277] on textarea "**********" at bounding box center [266, 331] width 329 height 276
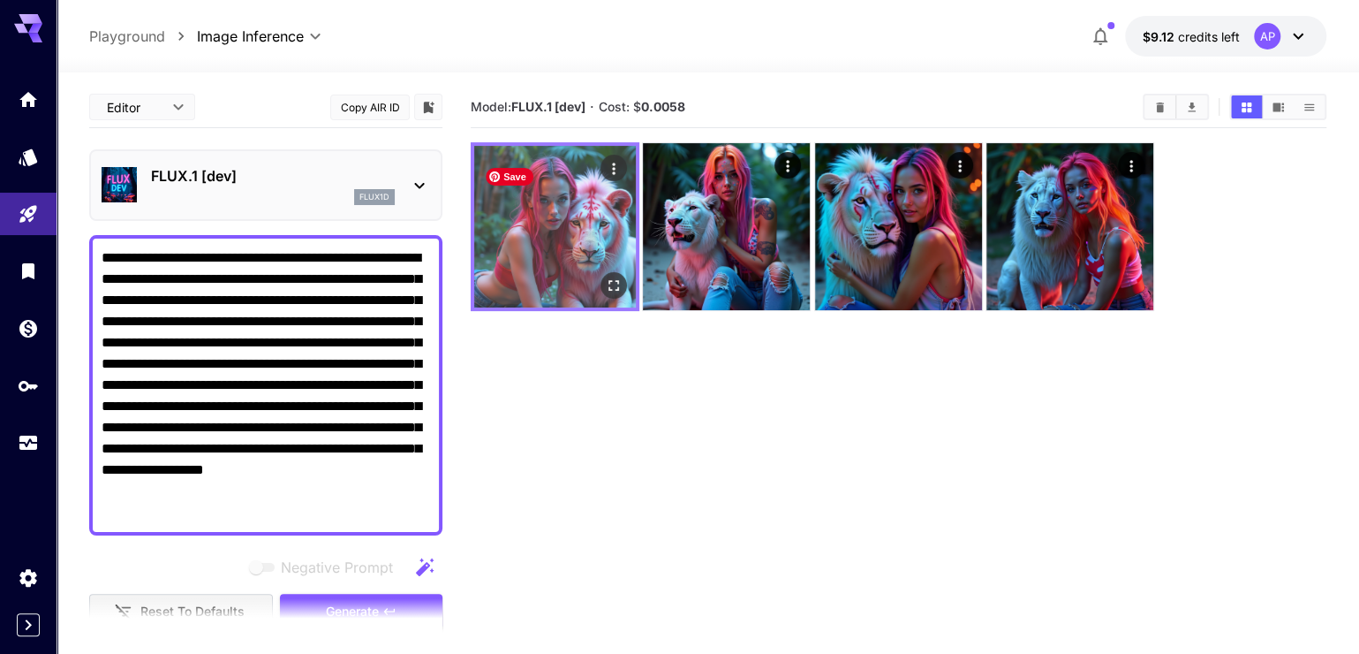
type textarea "**********"
click at [563, 230] on img at bounding box center [555, 227] width 162 height 162
click at [617, 294] on icon "Open in fullscreen" at bounding box center [614, 285] width 18 height 18
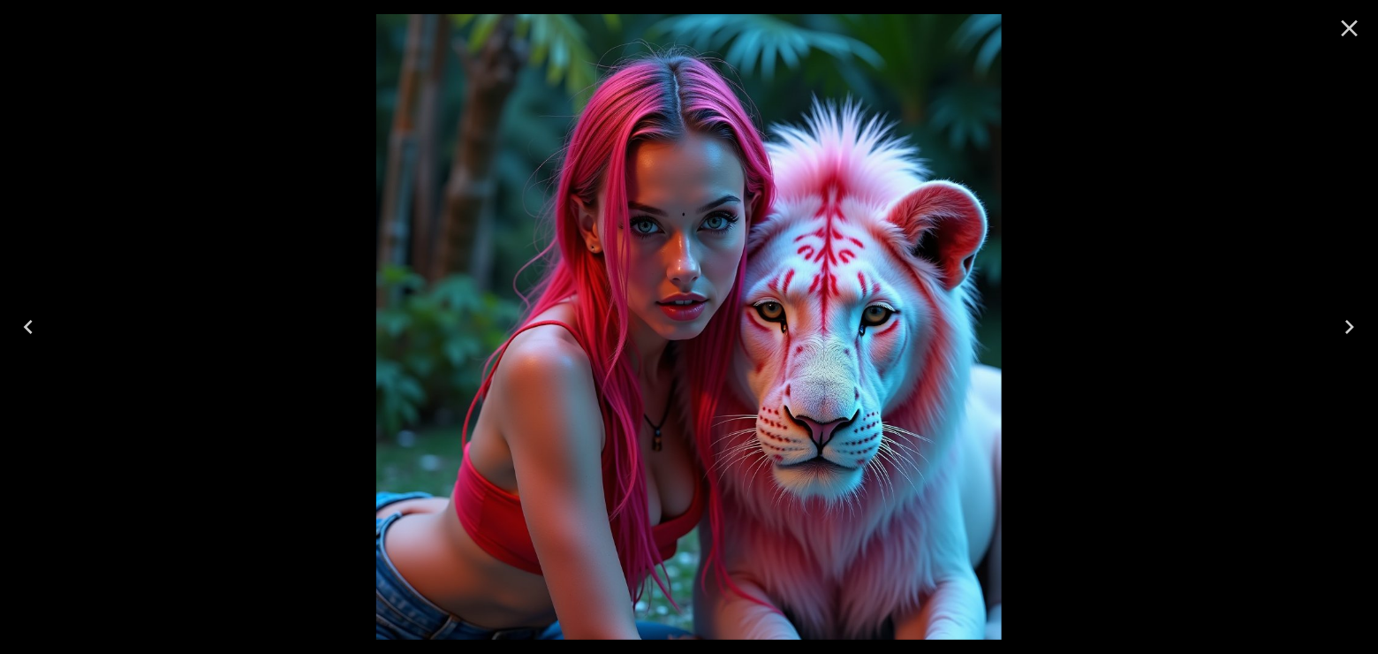
click at [1347, 322] on icon "Next" at bounding box center [1349, 327] width 28 height 28
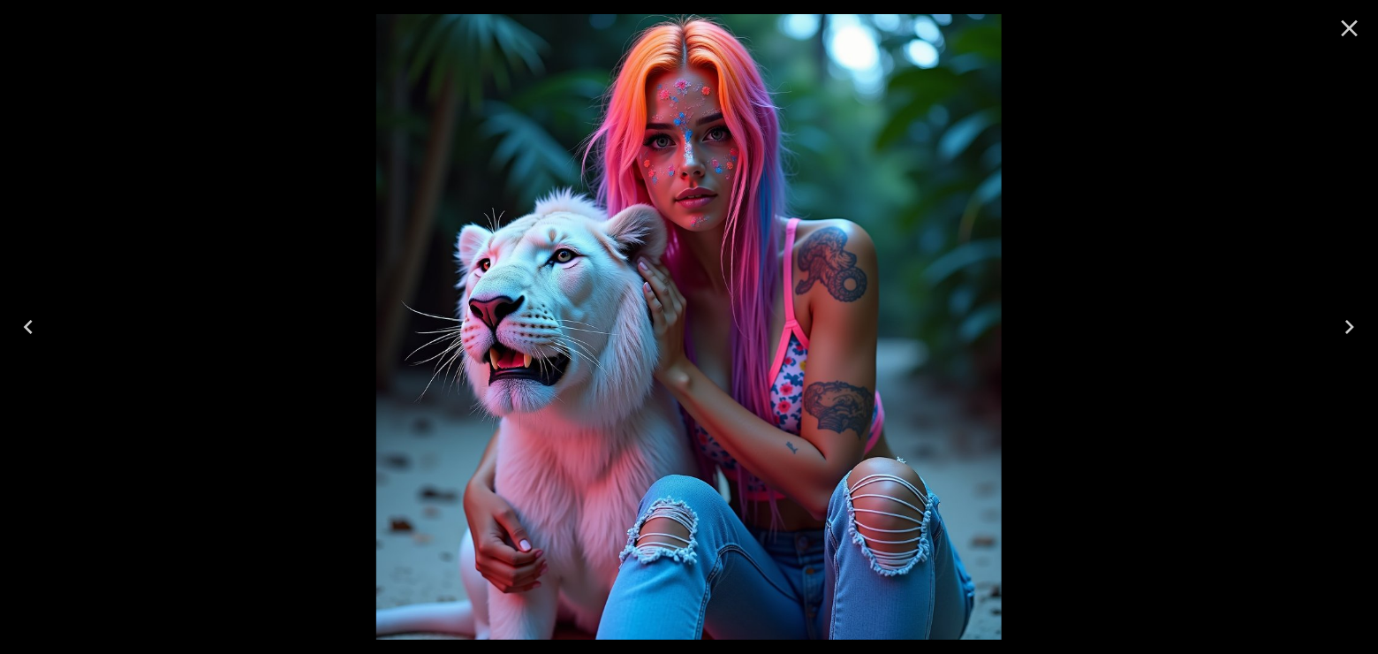
click at [1345, 321] on icon "Next" at bounding box center [1349, 327] width 28 height 28
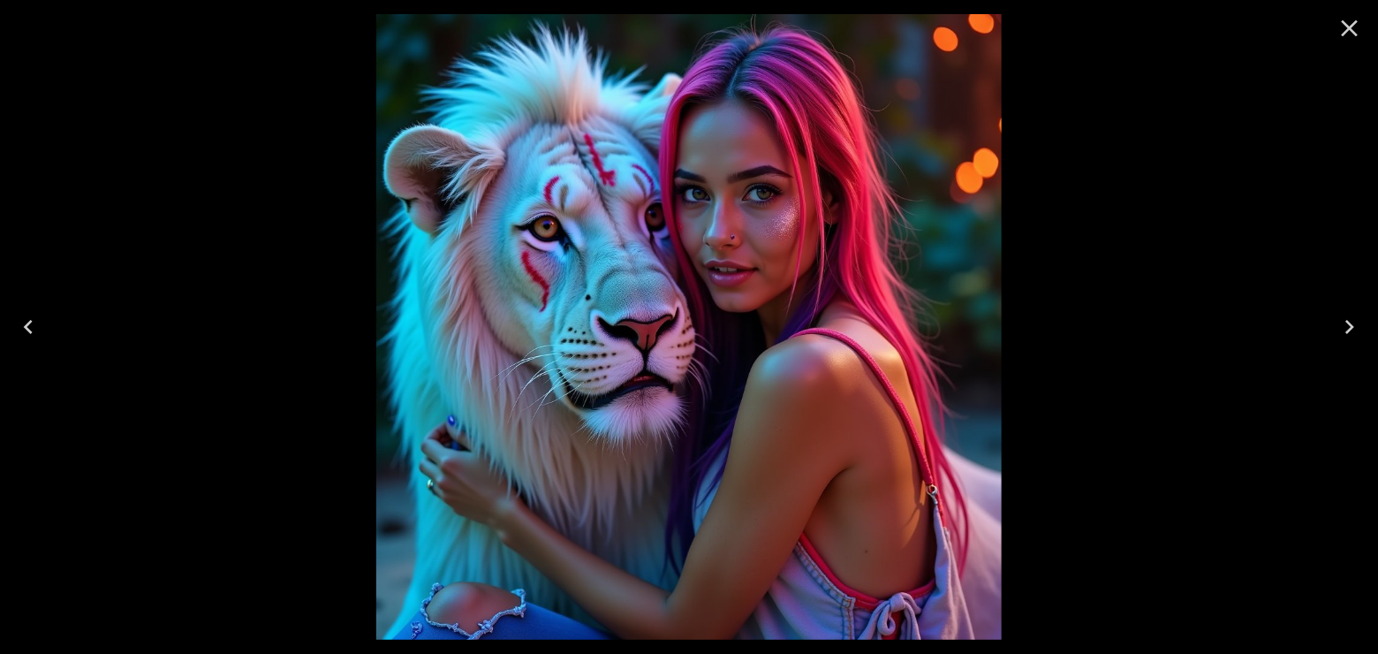
click at [1343, 321] on icon "Next" at bounding box center [1349, 327] width 28 height 28
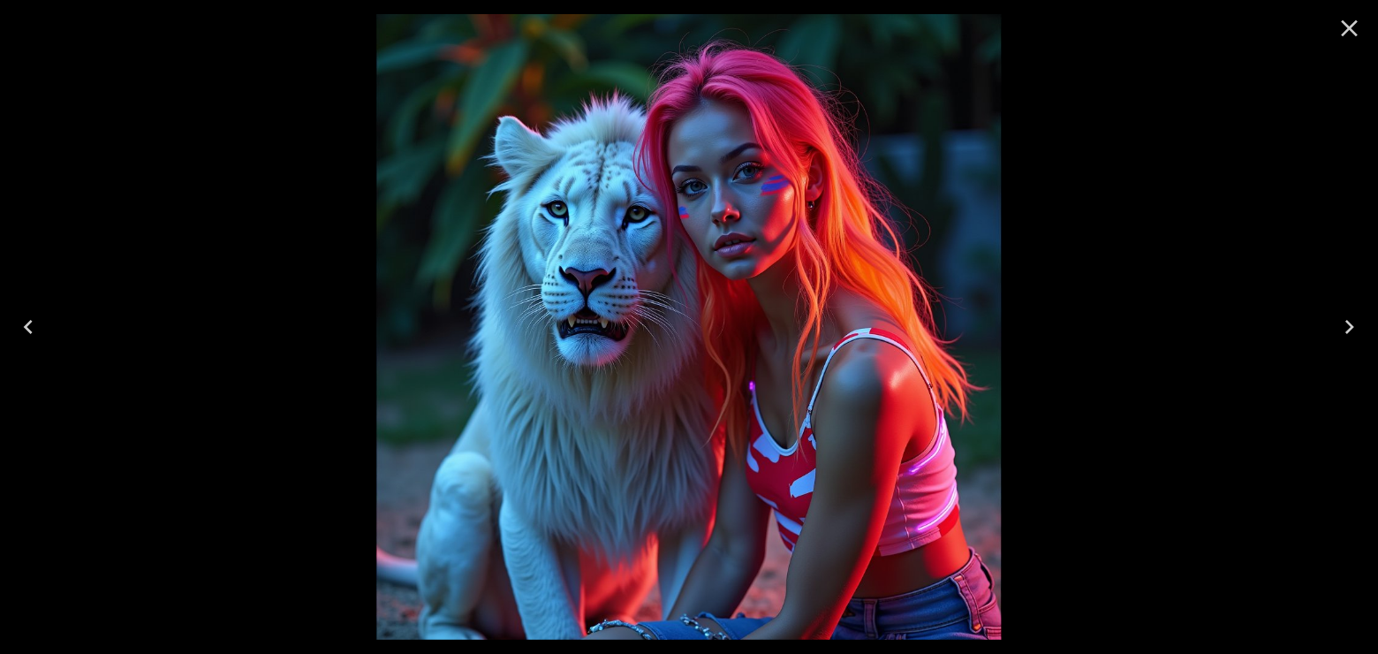
click at [1343, 321] on icon "Next" at bounding box center [1349, 327] width 28 height 28
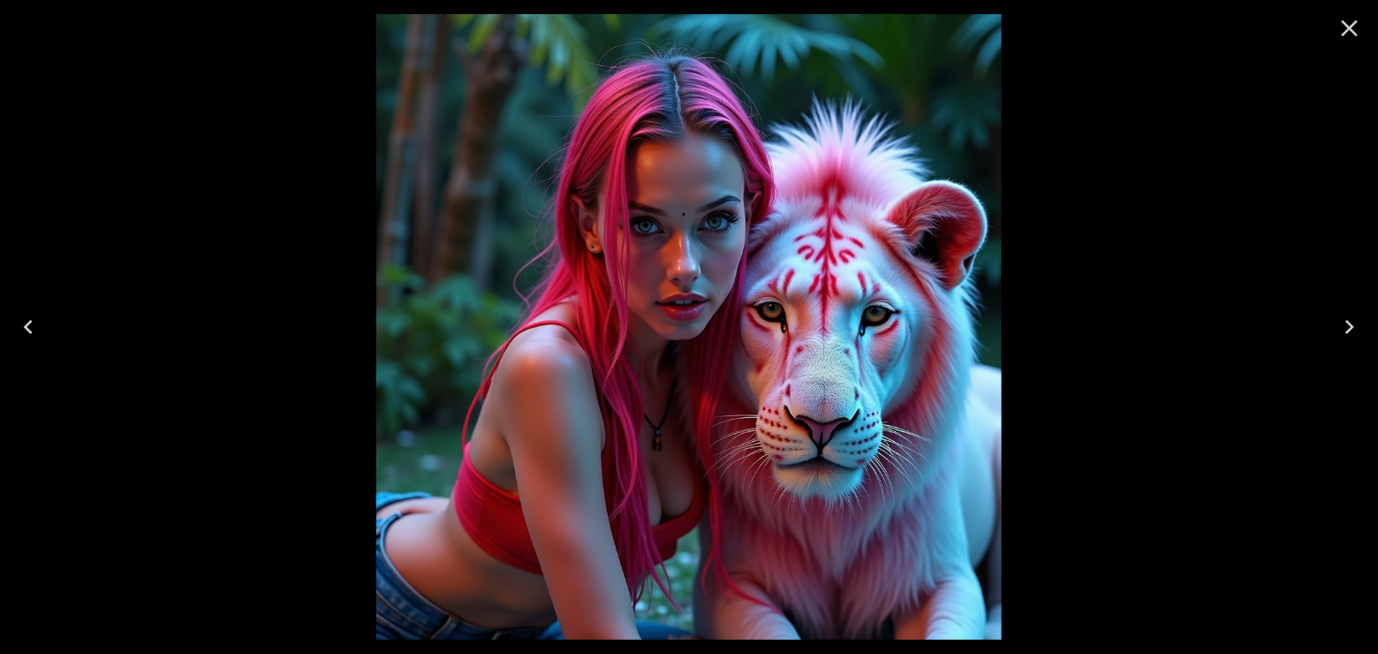
click at [1344, 32] on icon "Close" at bounding box center [1350, 28] width 17 height 17
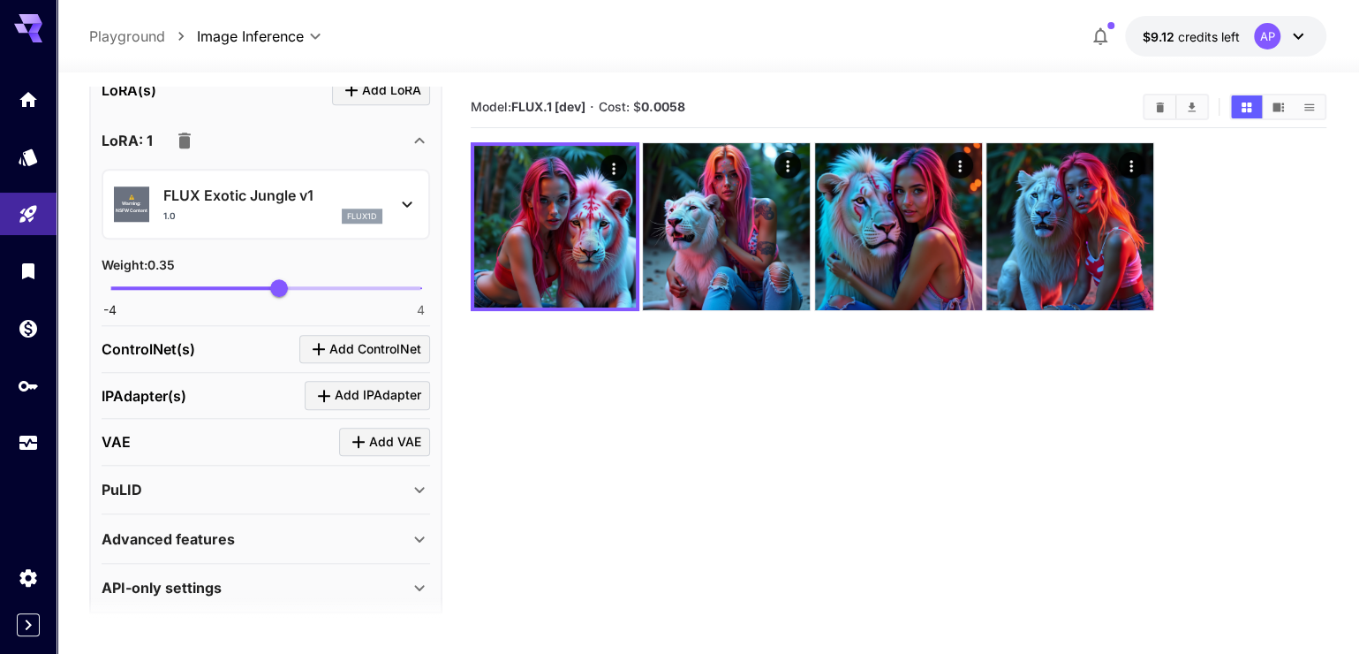
scroll to position [925, 0]
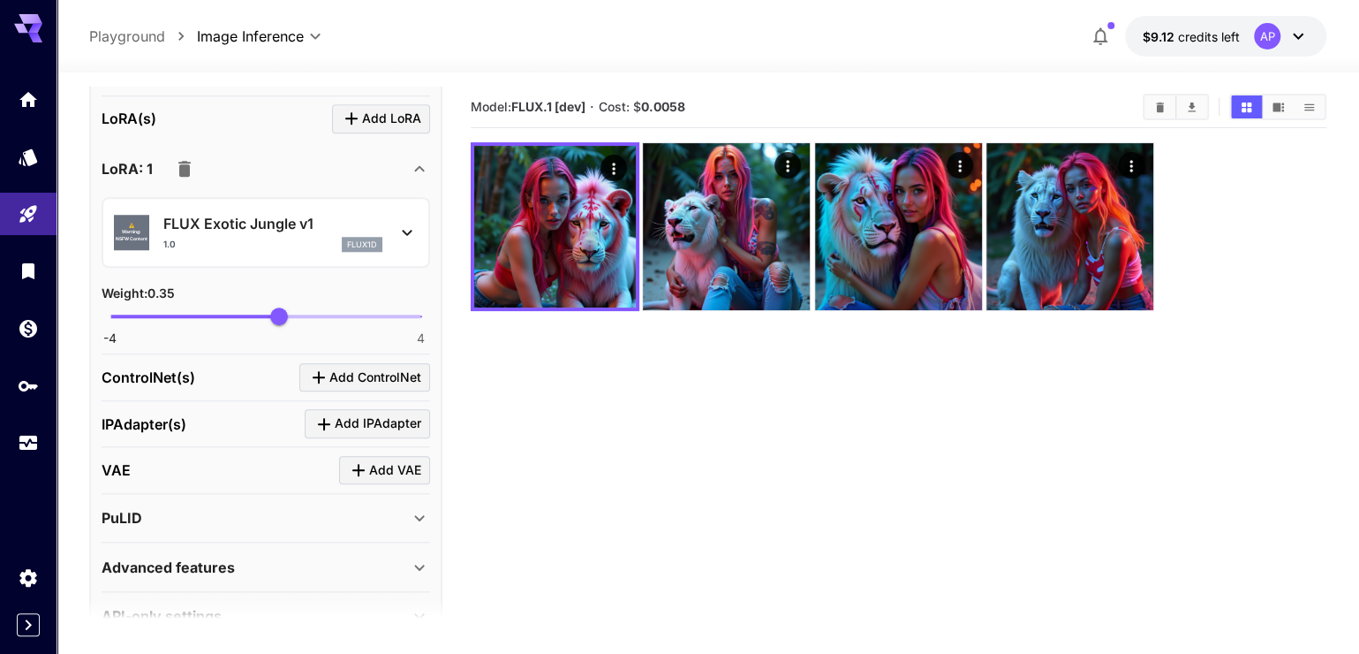
click at [347, 251] on p "flux1d" at bounding box center [362, 244] width 30 height 12
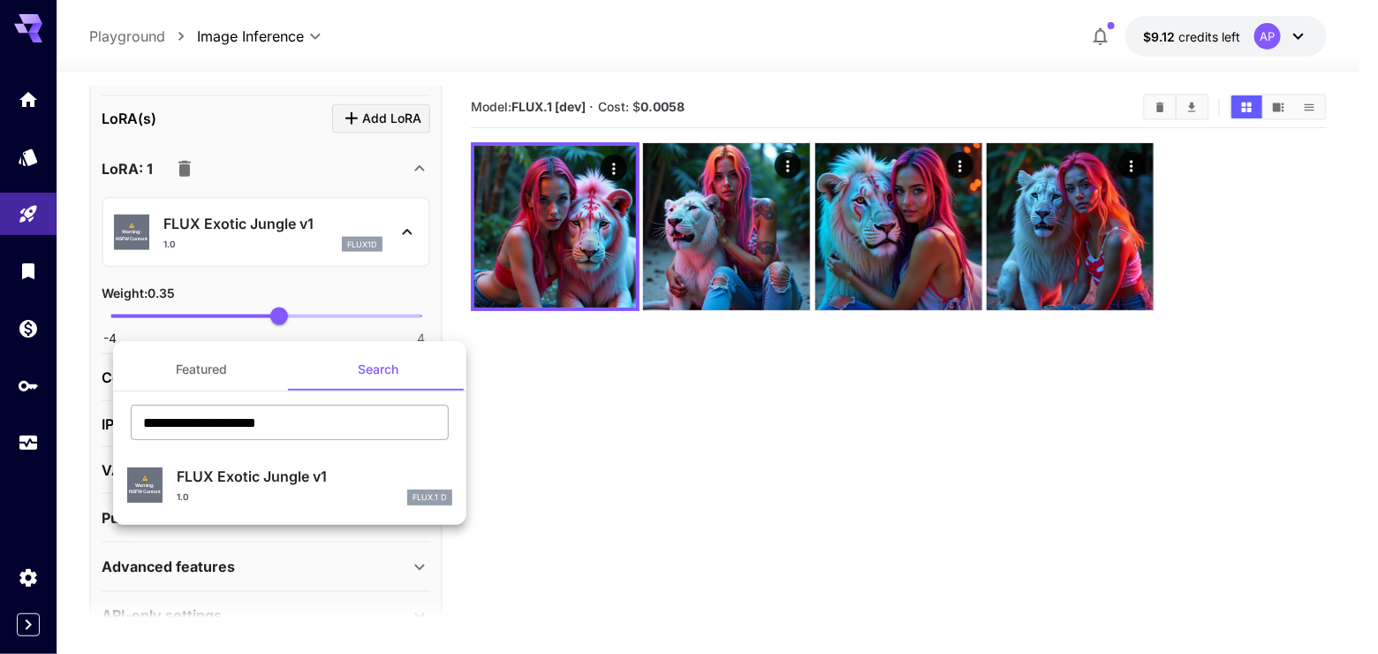
click at [374, 426] on input "**********" at bounding box center [290, 422] width 318 height 35
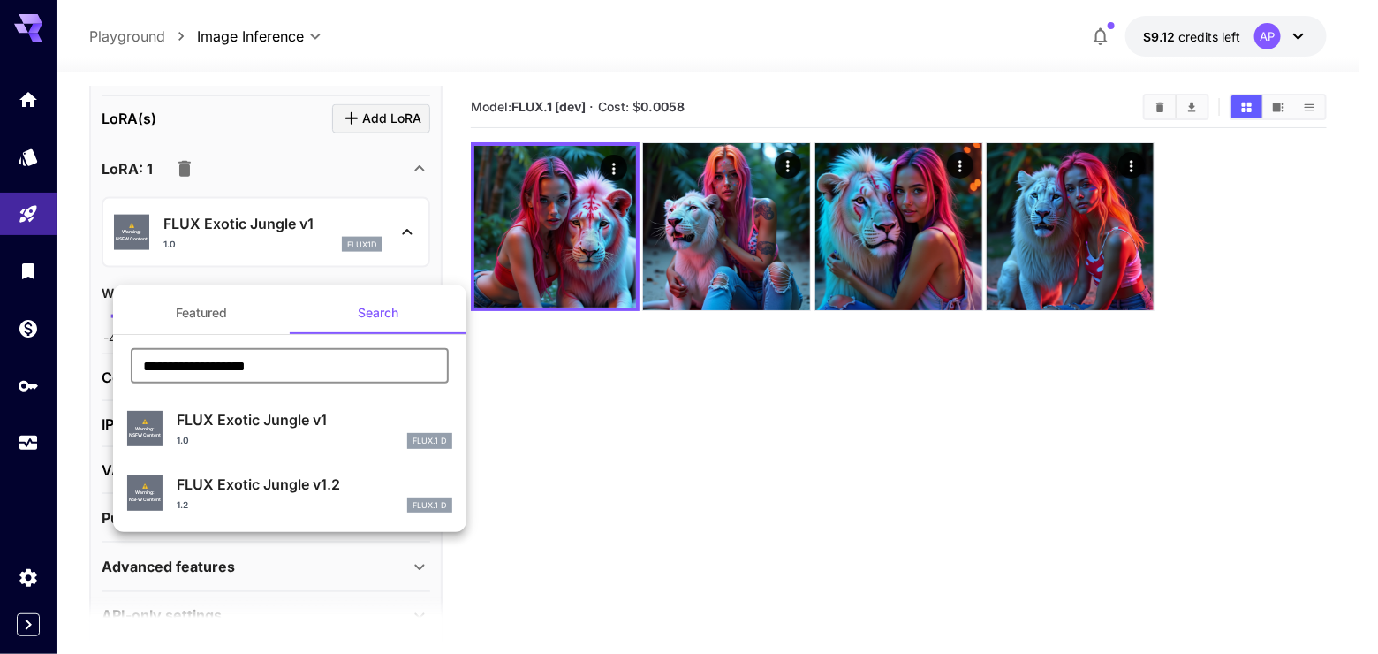
type input "**********"
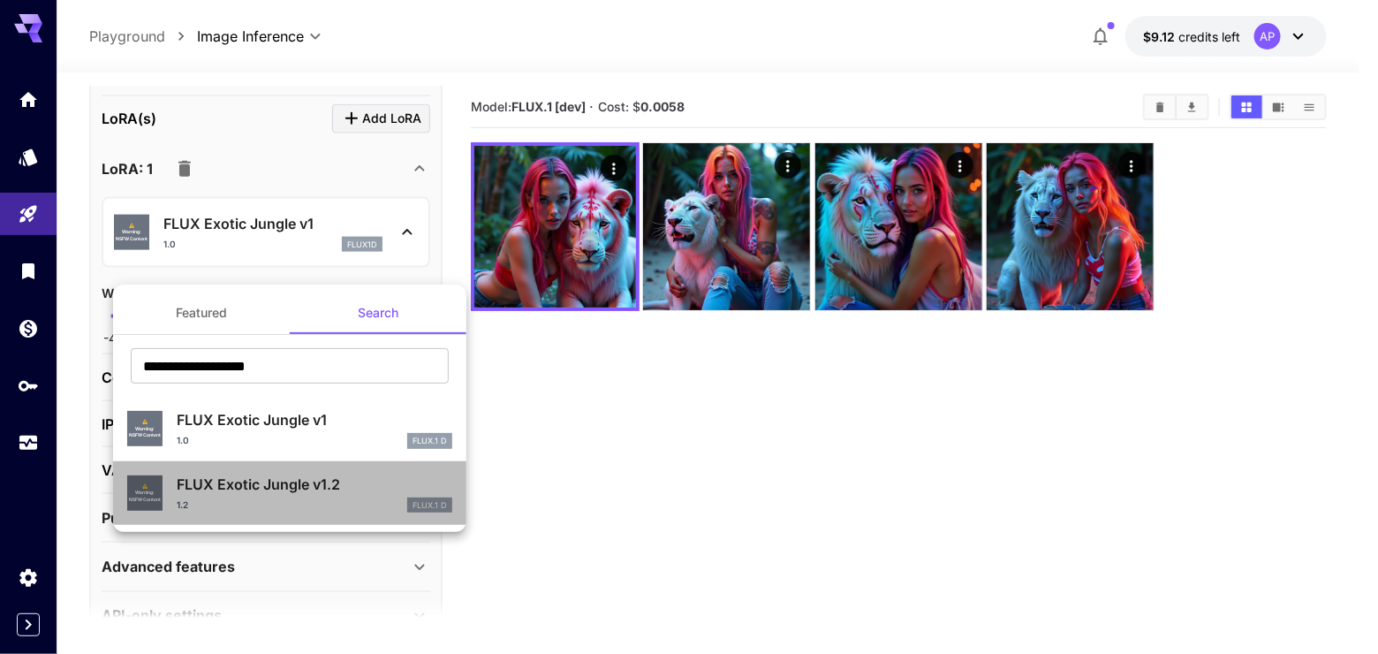
click at [301, 513] on div "1.2 FLUX.1 D" at bounding box center [315, 505] width 276 height 16
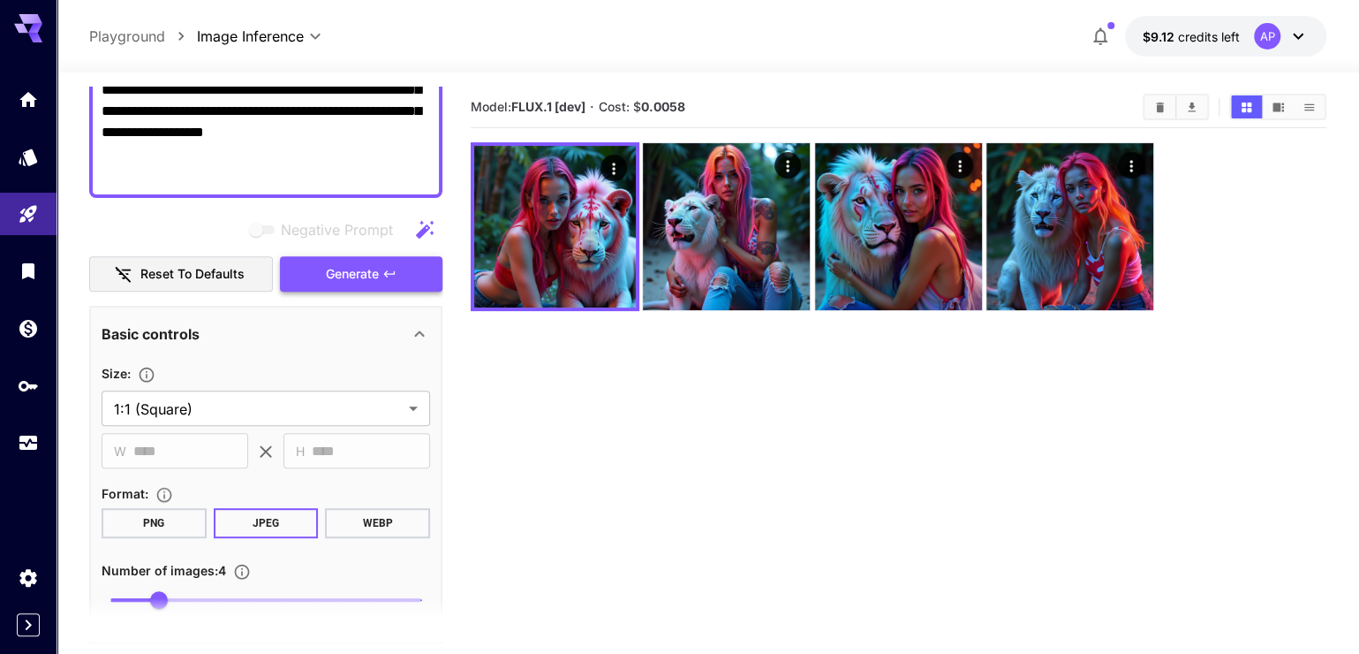
scroll to position [336, 0]
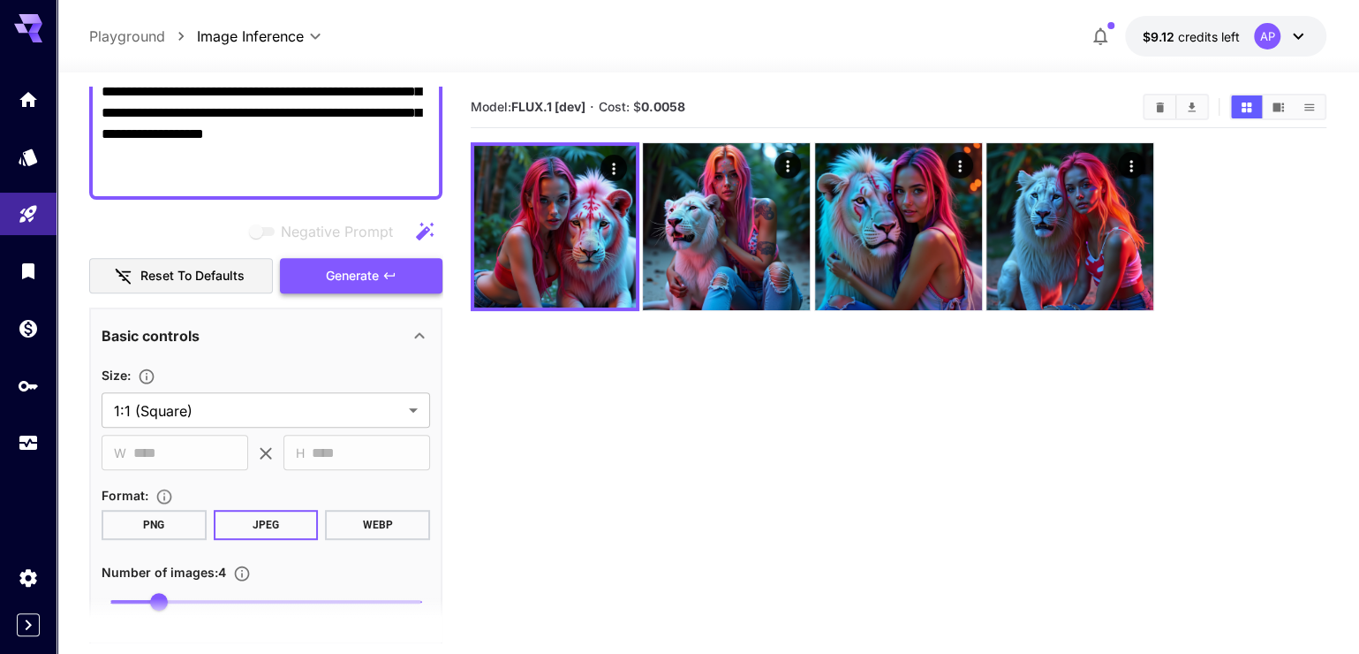
click at [385, 294] on button "Generate" at bounding box center [361, 276] width 163 height 36
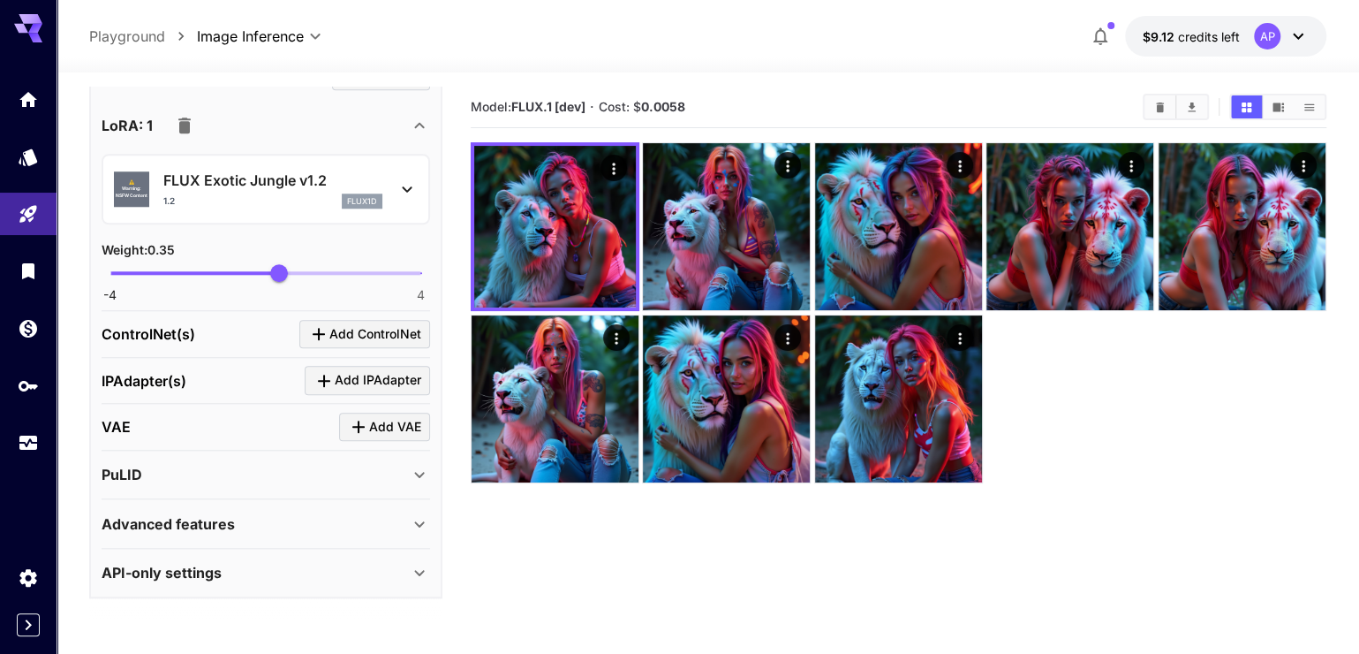
scroll to position [1064, 0]
click at [28, 448] on icon "Usage" at bounding box center [29, 437] width 21 height 21
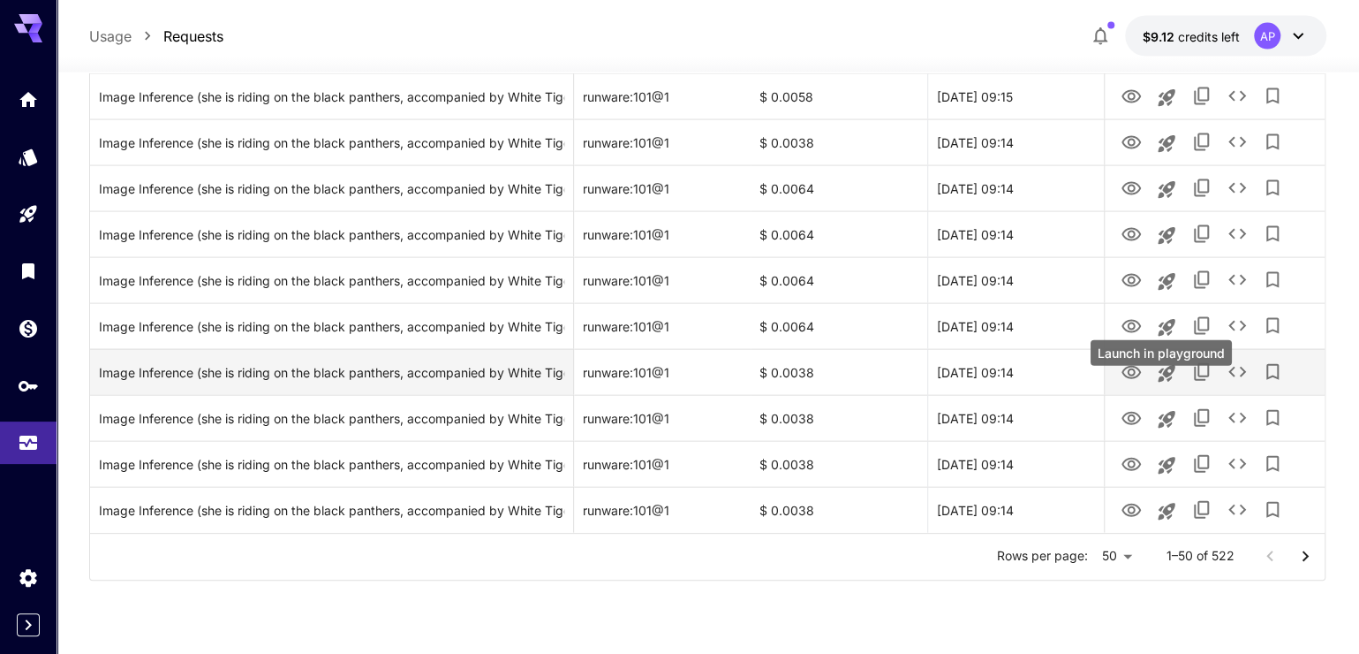
scroll to position [2115, 0]
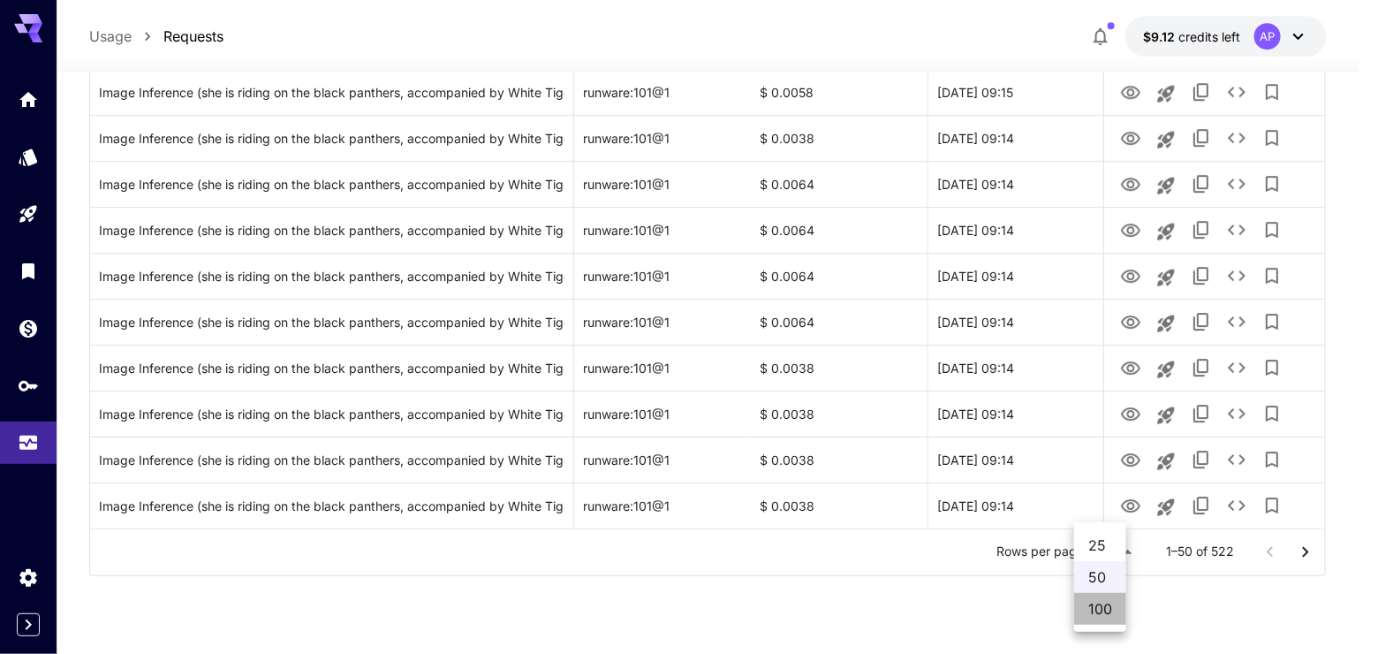
click at [1098, 612] on li "100" at bounding box center [1100, 609] width 52 height 32
type input "***"
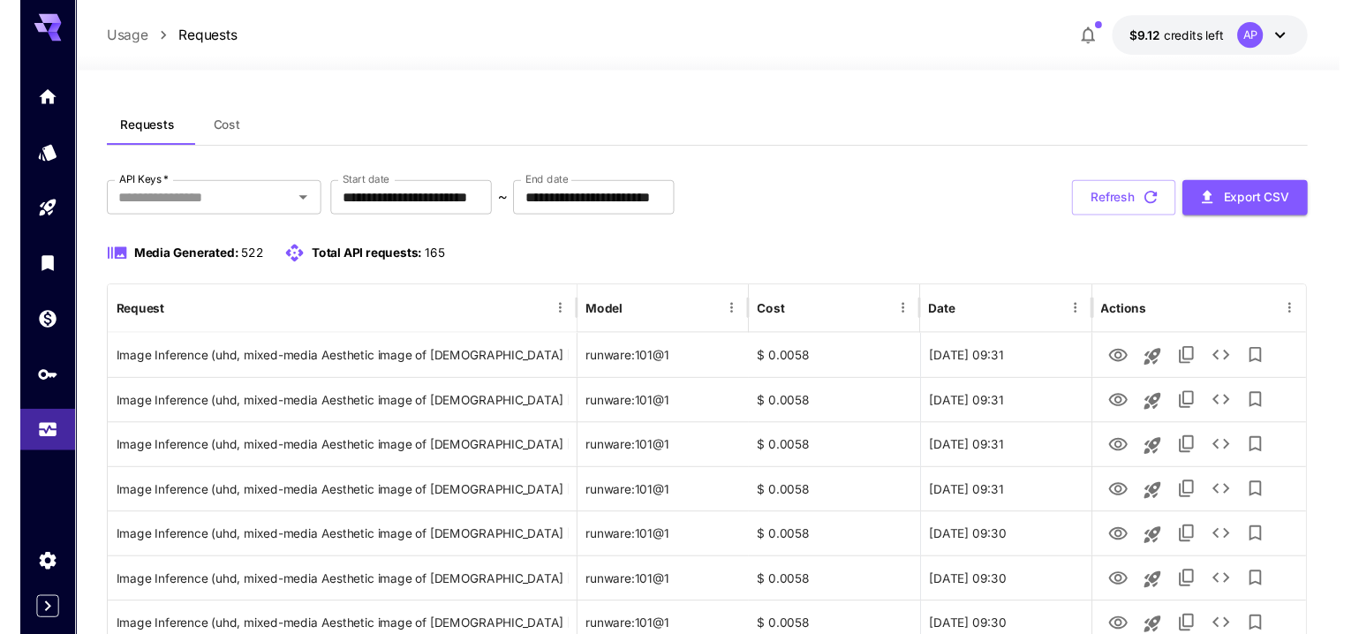
scroll to position [0, 0]
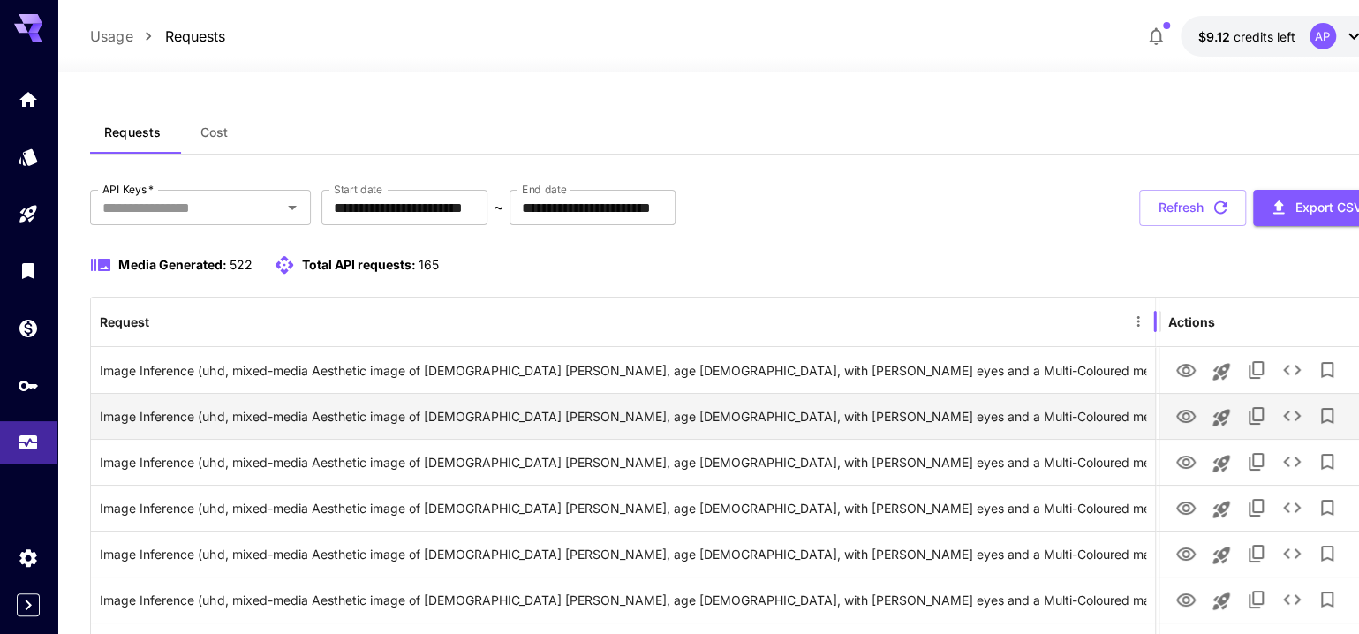
drag, startPoint x: 571, startPoint y: 364, endPoint x: 1147, endPoint y: 452, distance: 582.6
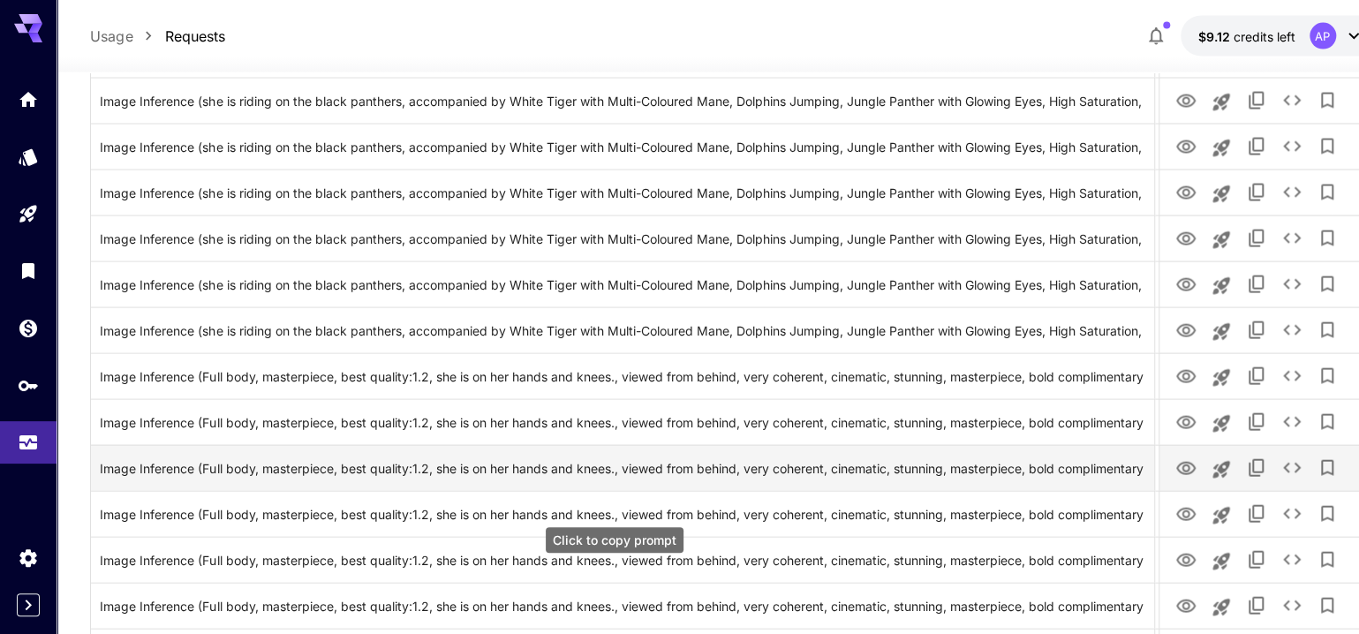
scroll to position [2355, 0]
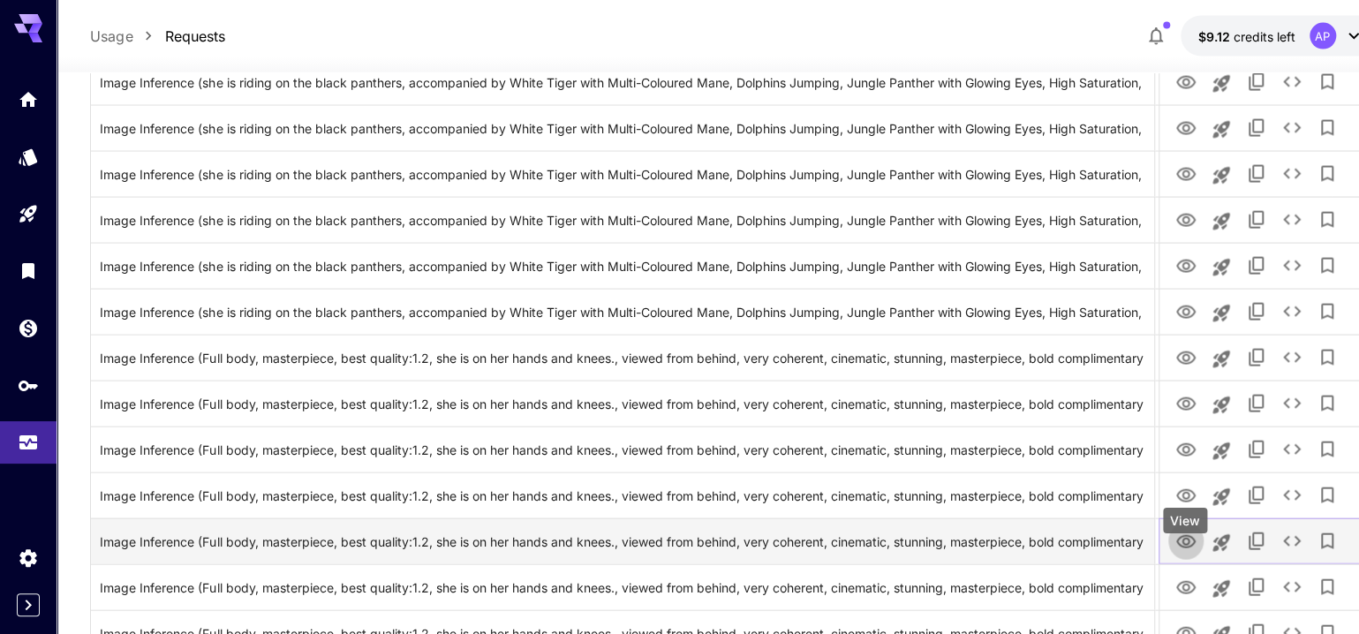
click at [1185, 548] on icon "View" at bounding box center [1185, 541] width 19 height 13
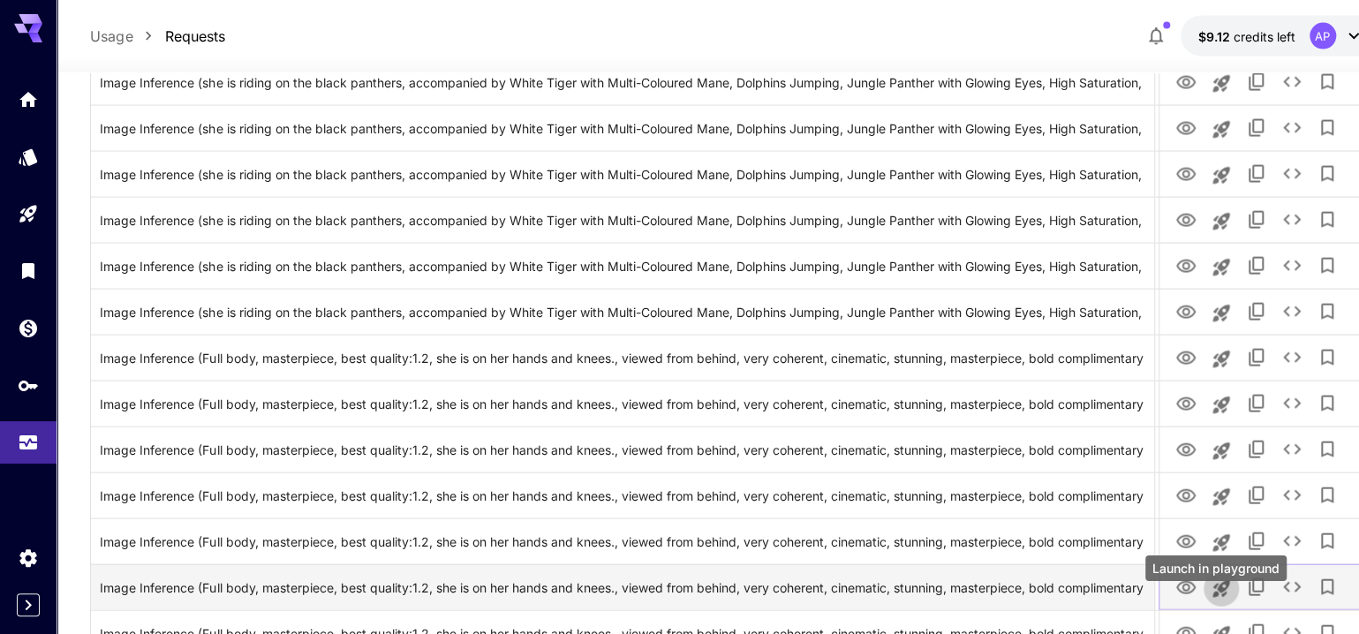
click at [1218, 597] on icon "Launch in playground" at bounding box center [1221, 588] width 17 height 17
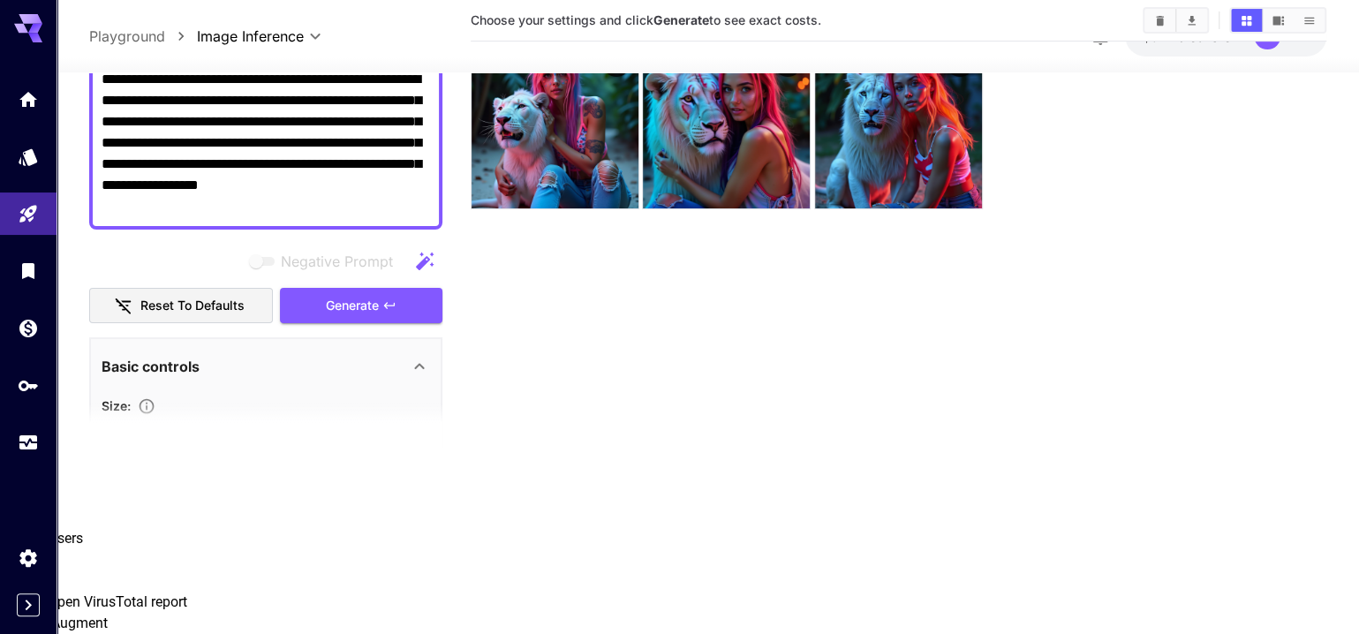
type textarea "**********"
type input "*****"
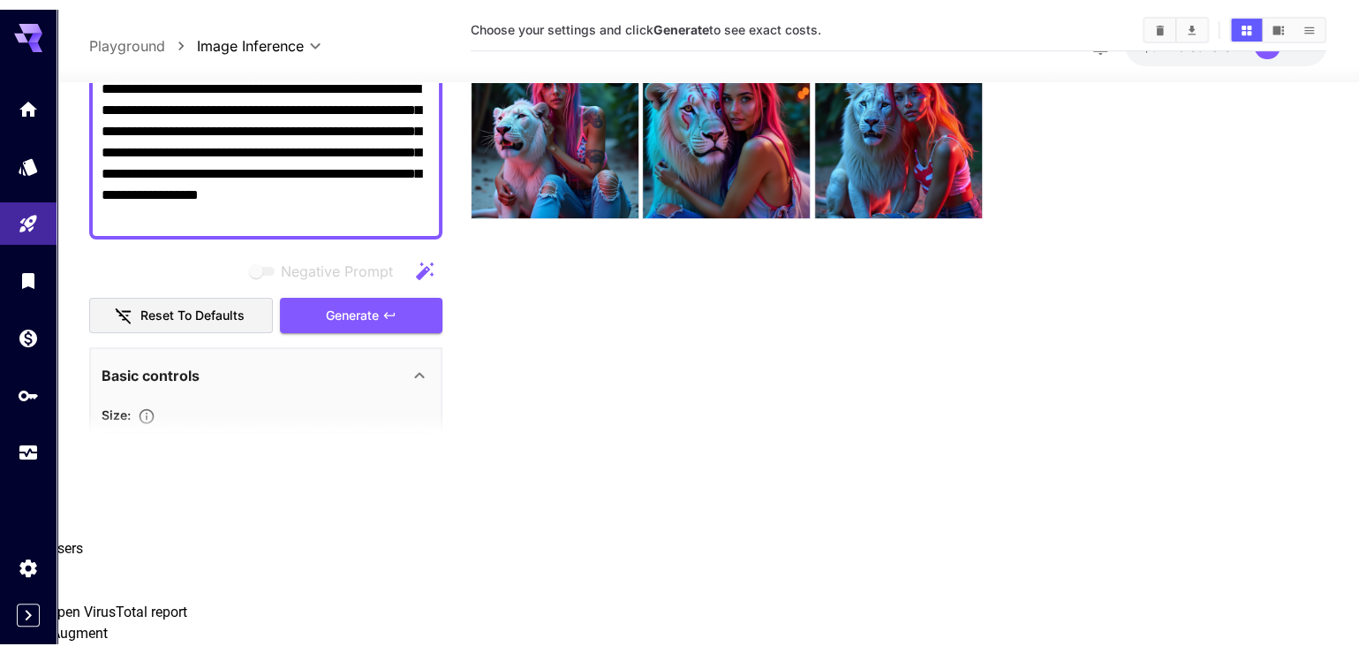
scroll to position [152, 0]
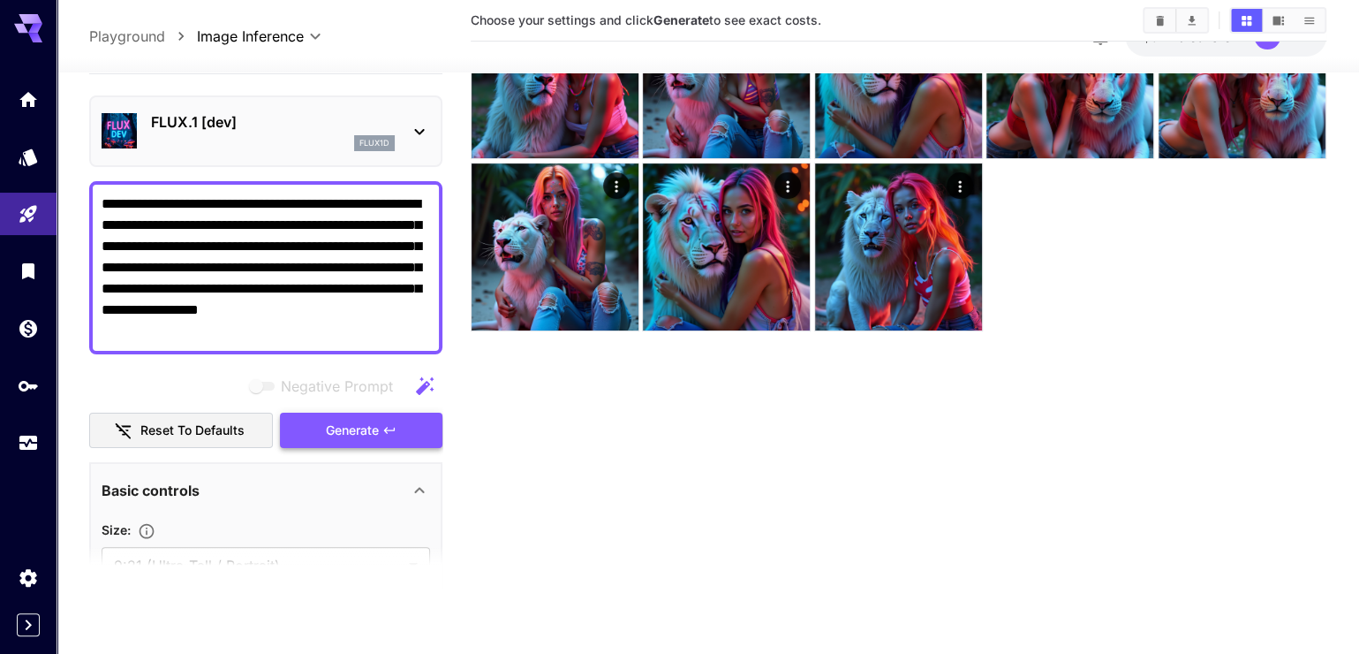
click at [341, 442] on span "Generate" at bounding box center [352, 431] width 53 height 22
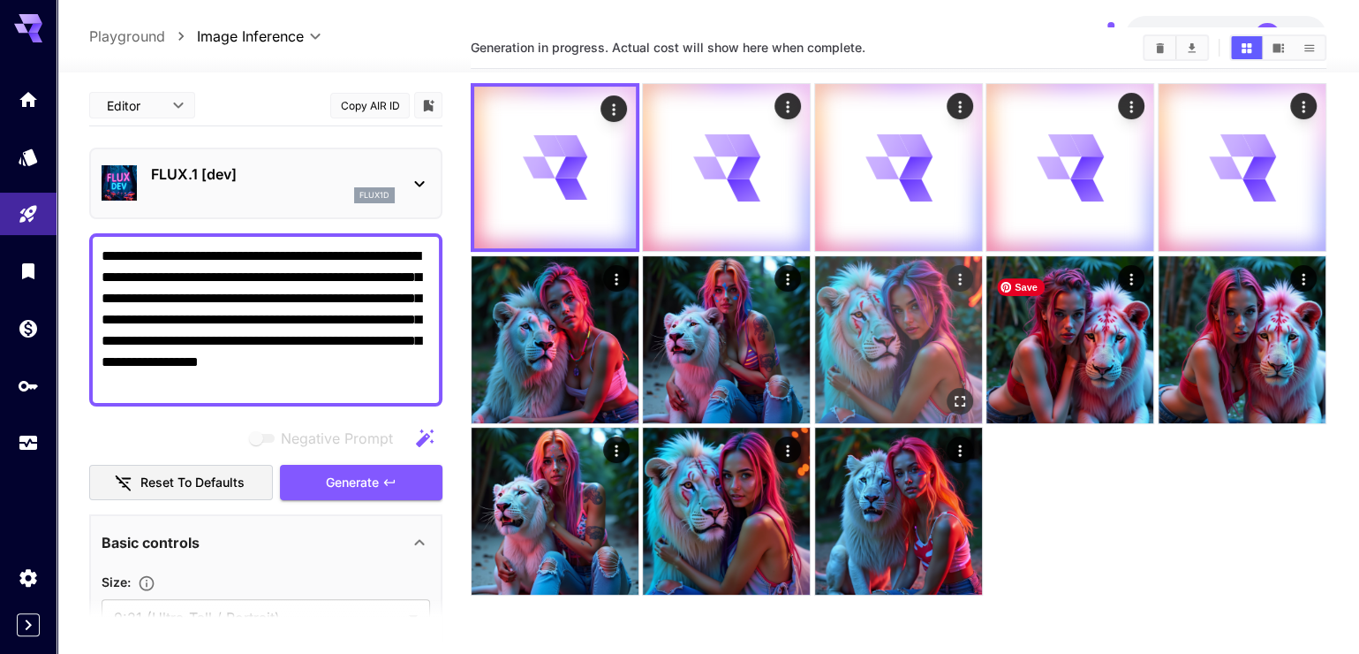
scroll to position [0, 0]
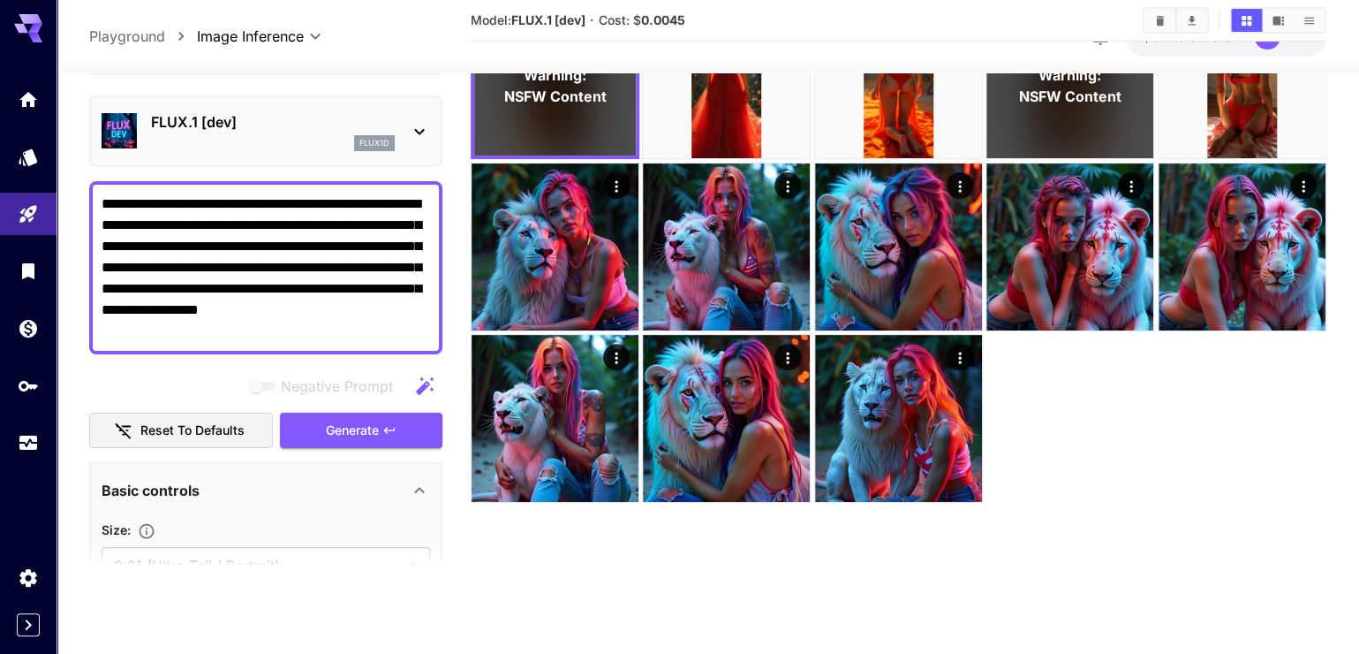
scroll to position [878, 0]
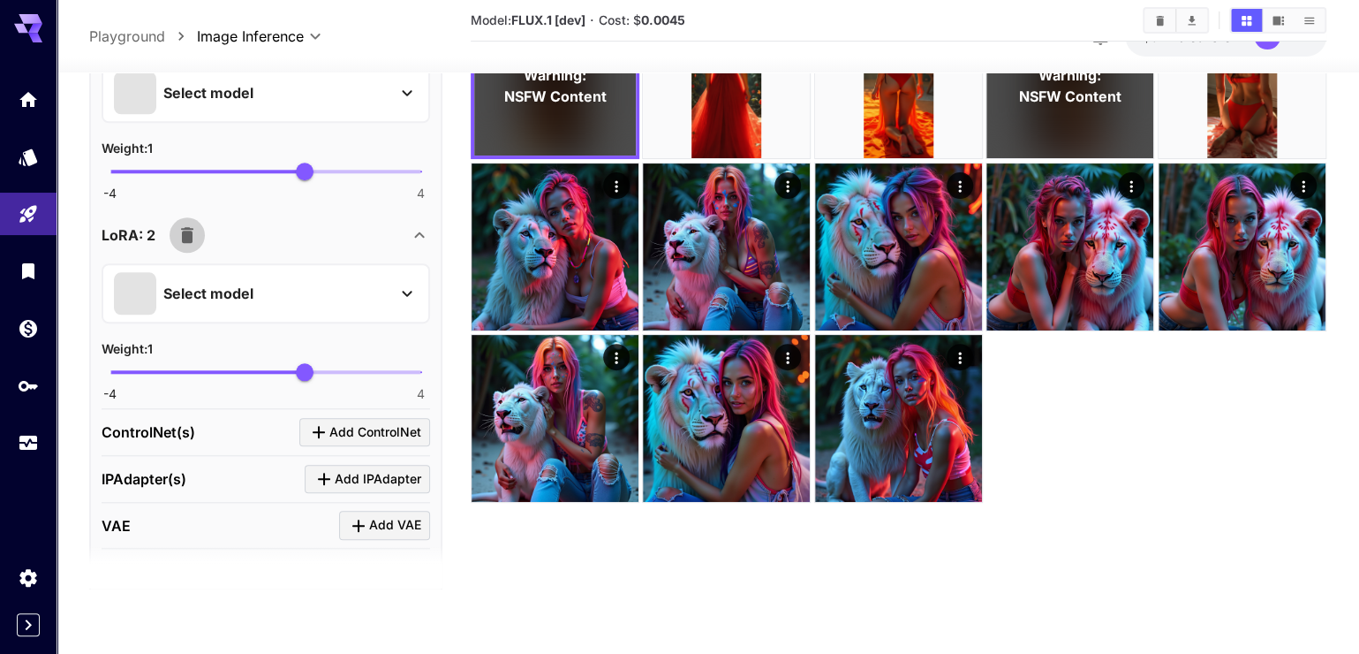
click at [190, 246] on icon "button" at bounding box center [187, 234] width 21 height 21
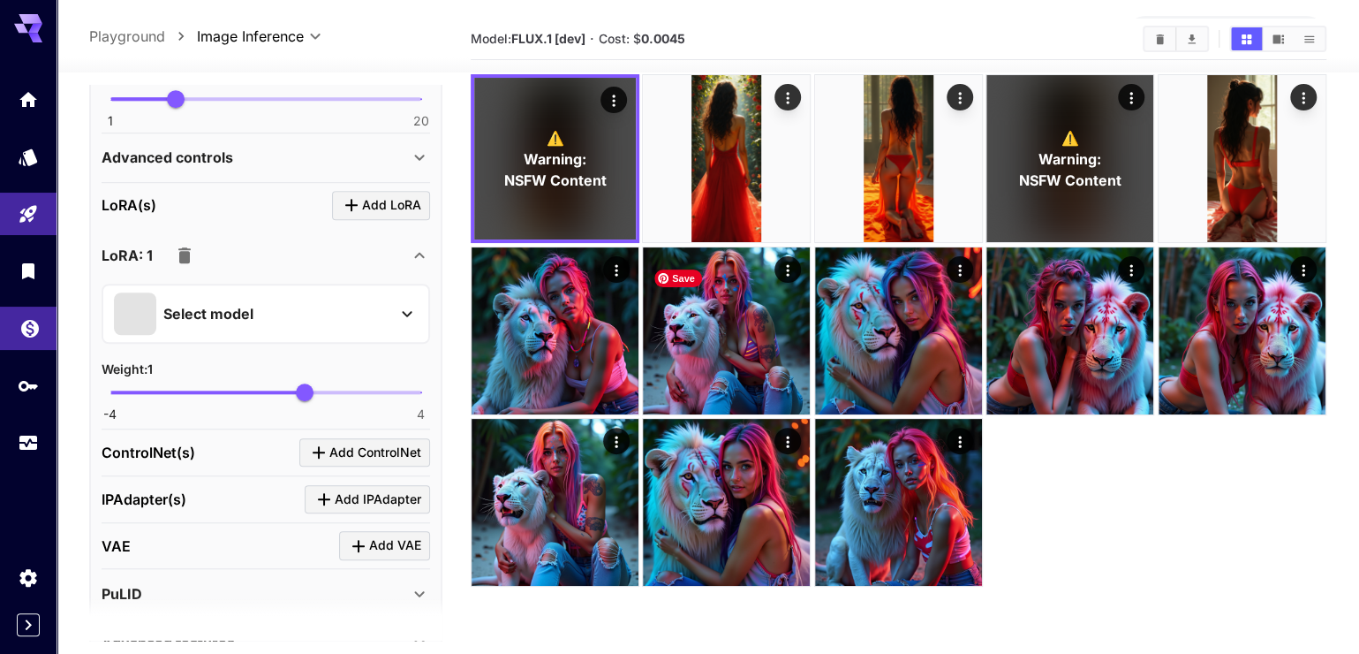
scroll to position [152, 0]
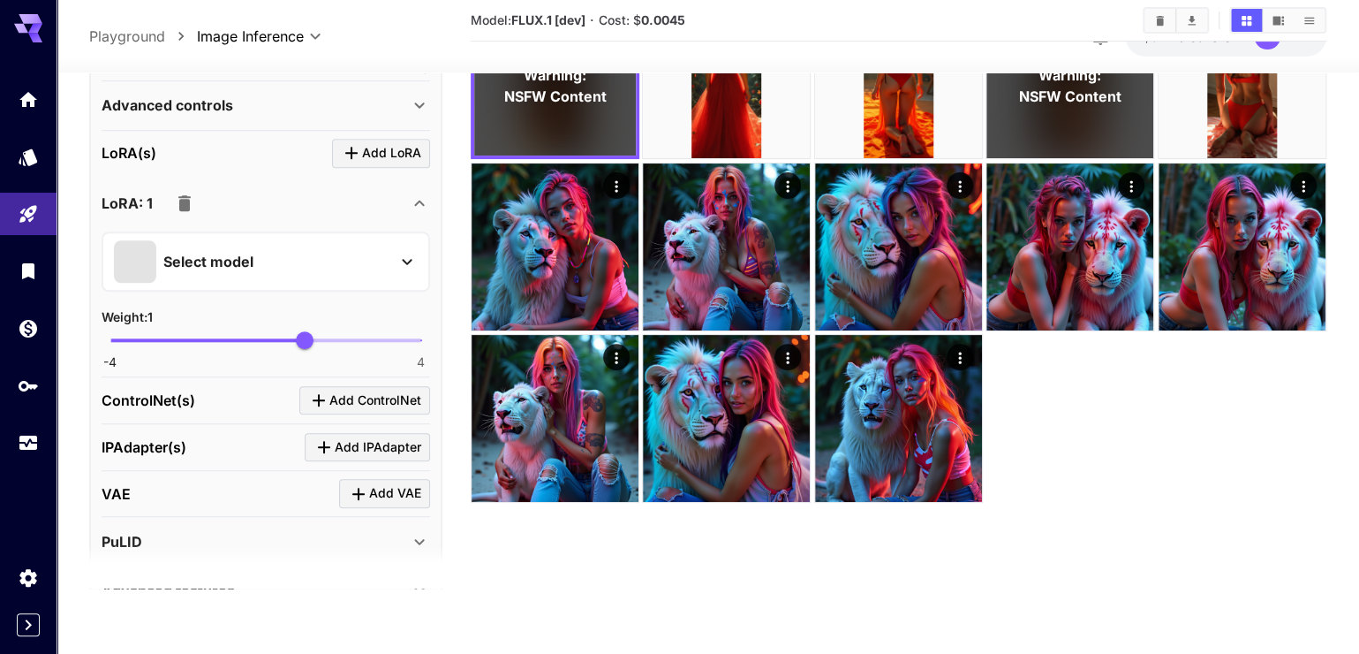
click at [362, 164] on span "Add LoRA" at bounding box center [391, 153] width 59 height 22
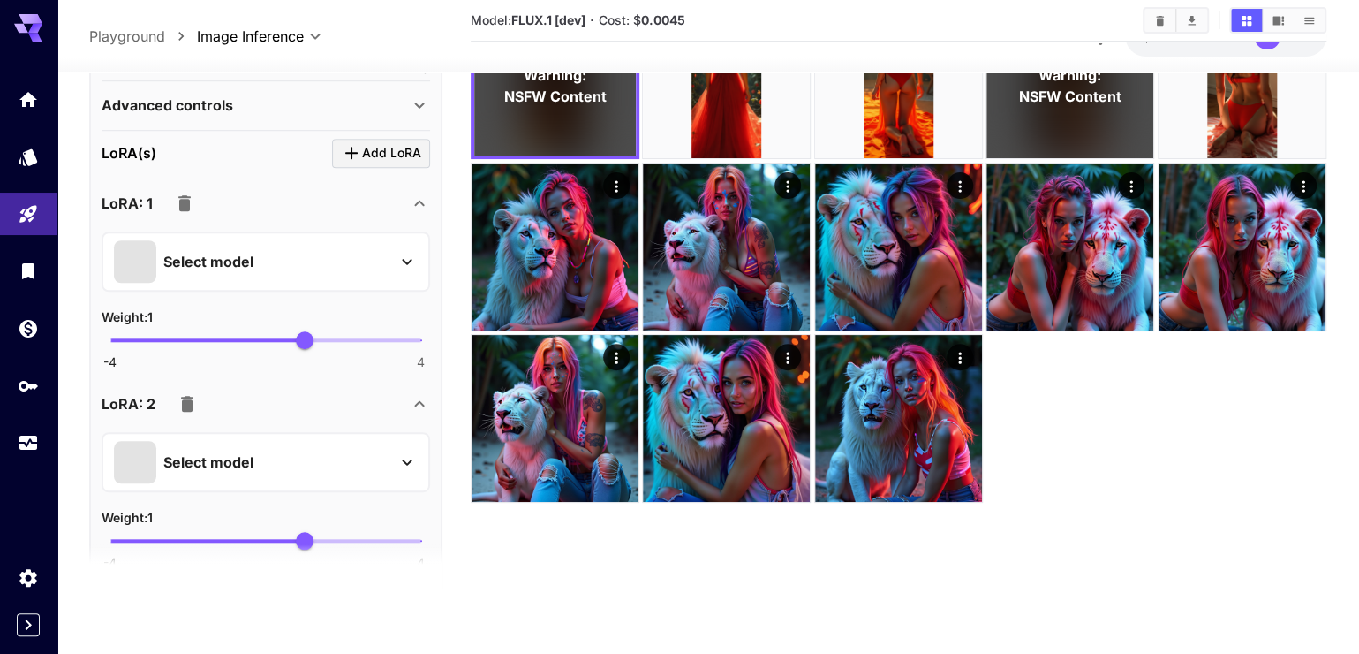
click at [278, 555] on section at bounding box center [265, 566] width 353 height 44
click at [316, 483] on div "Select model" at bounding box center [252, 462] width 276 height 42
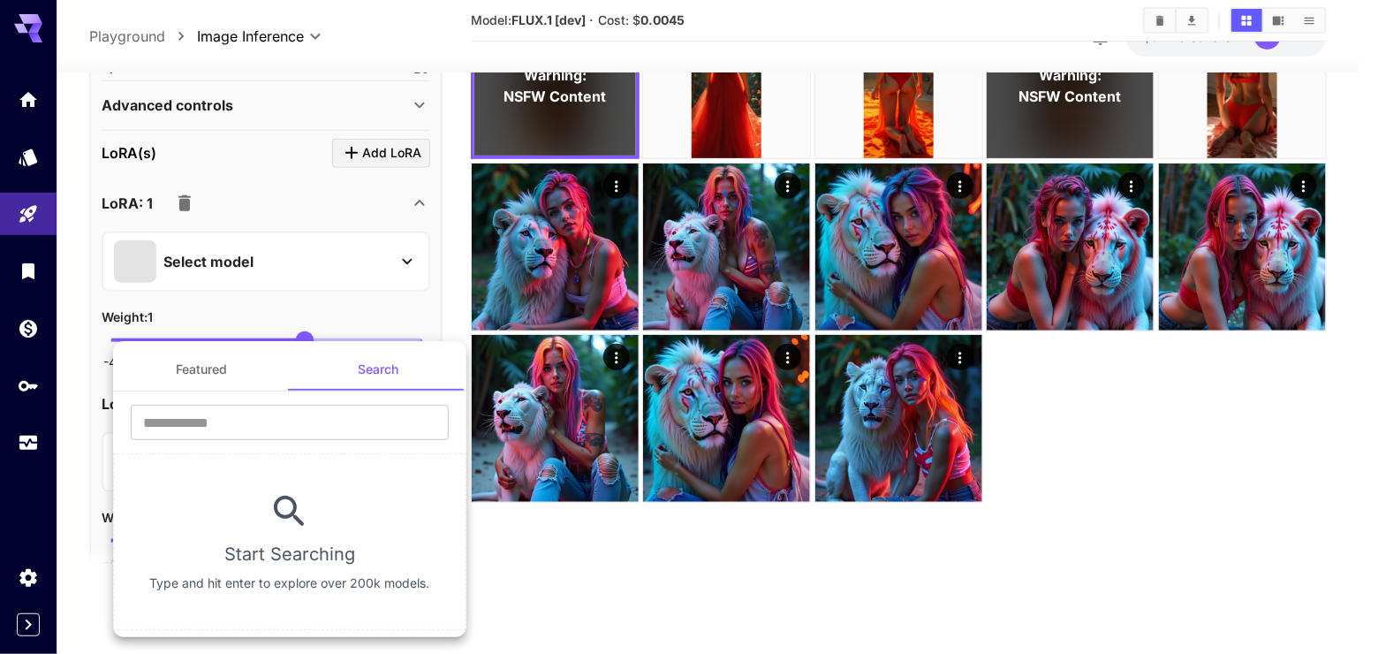
click at [381, 360] on button "Search" at bounding box center [378, 369] width 177 height 42
click at [312, 425] on input "text" at bounding box center [290, 422] width 318 height 35
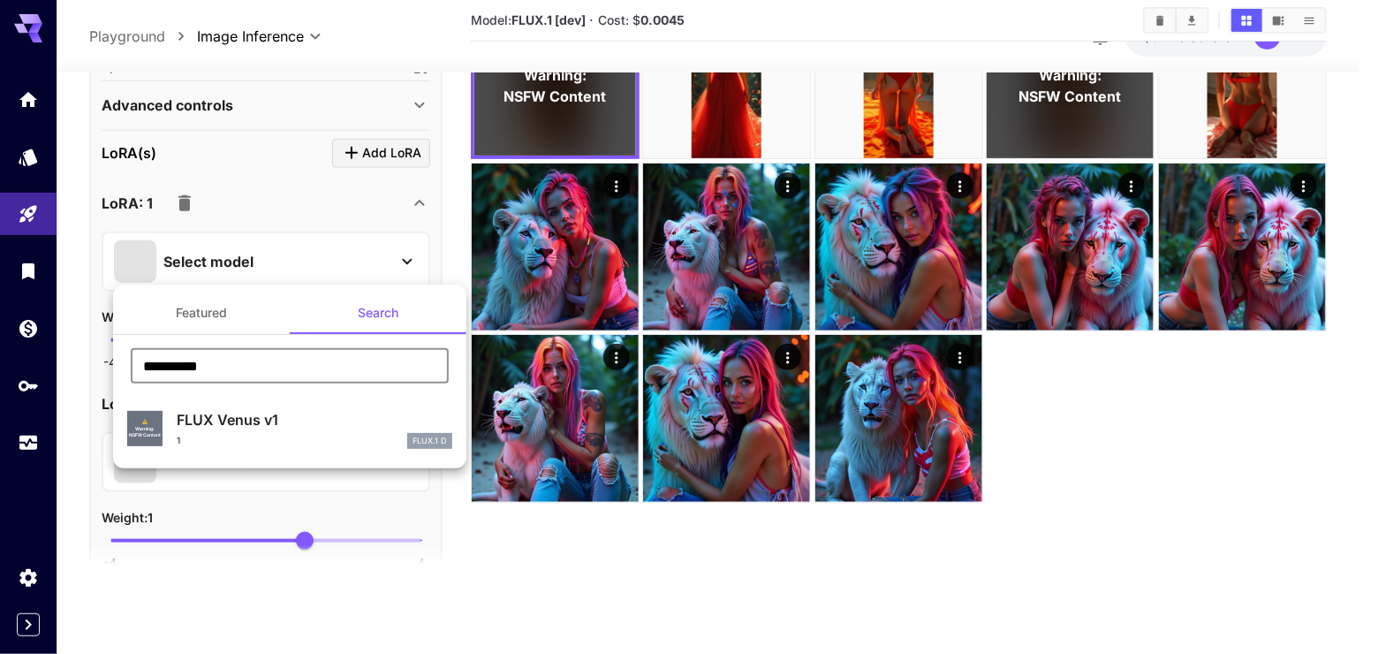
type input "**********"
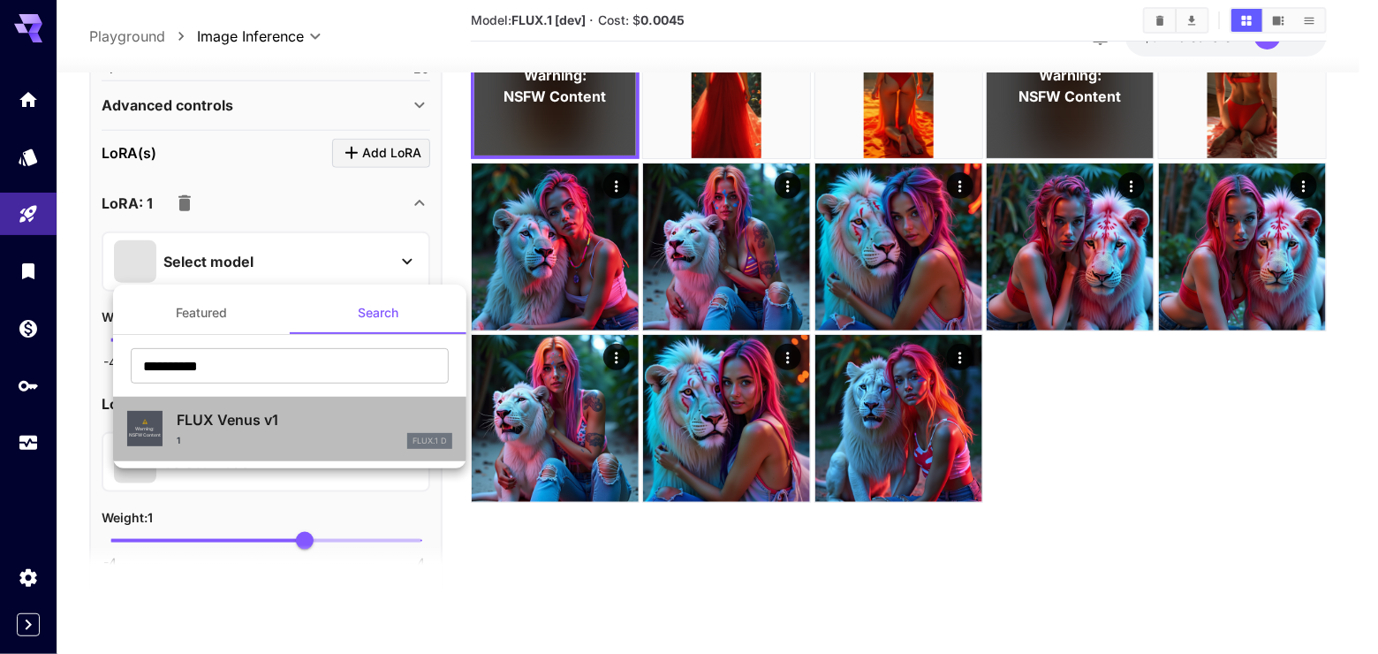
click at [412, 442] on p "FLUX.1 D" at bounding box center [429, 441] width 34 height 12
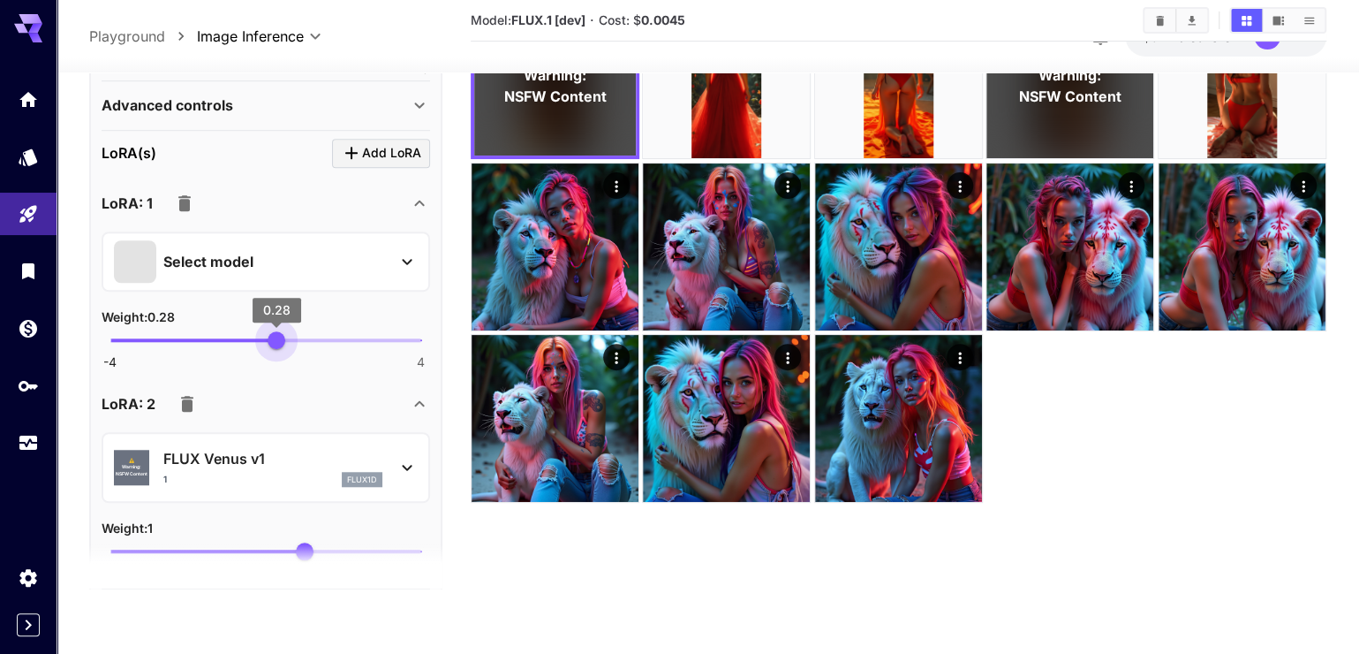
click at [276, 353] on span "-4 4 0.28" at bounding box center [265, 340] width 311 height 26
type input "****"
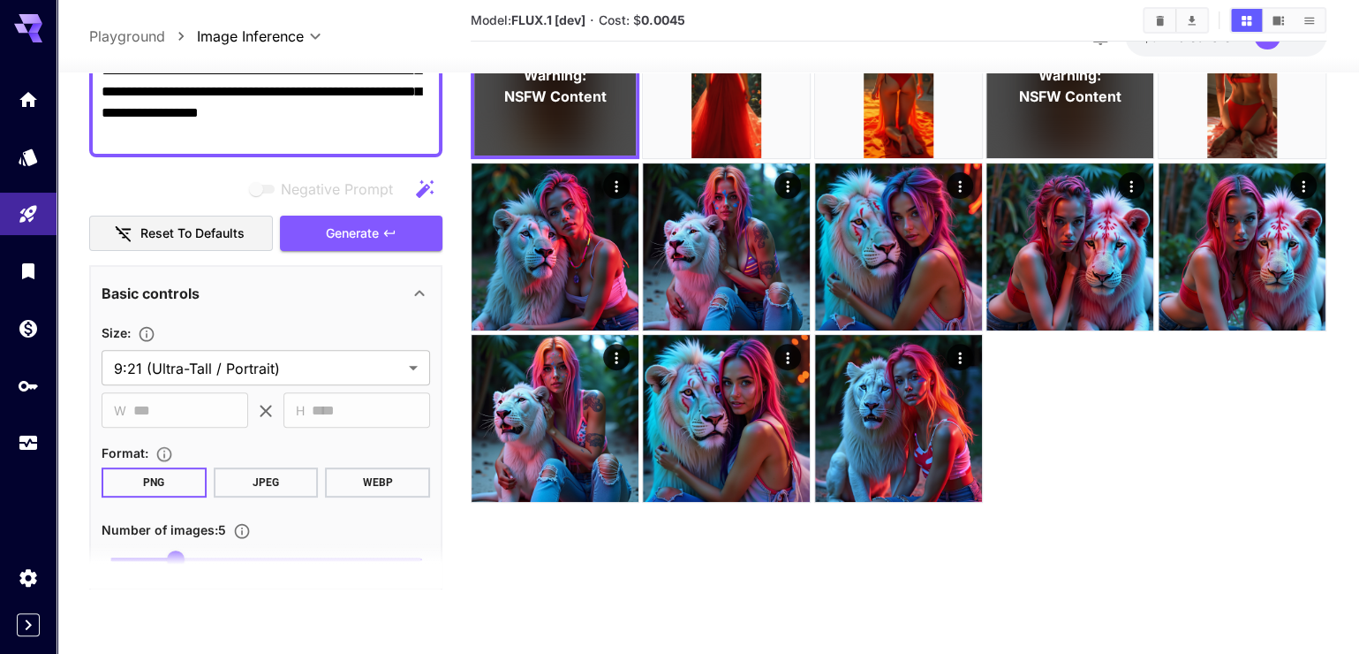
scroll to position [120, 0]
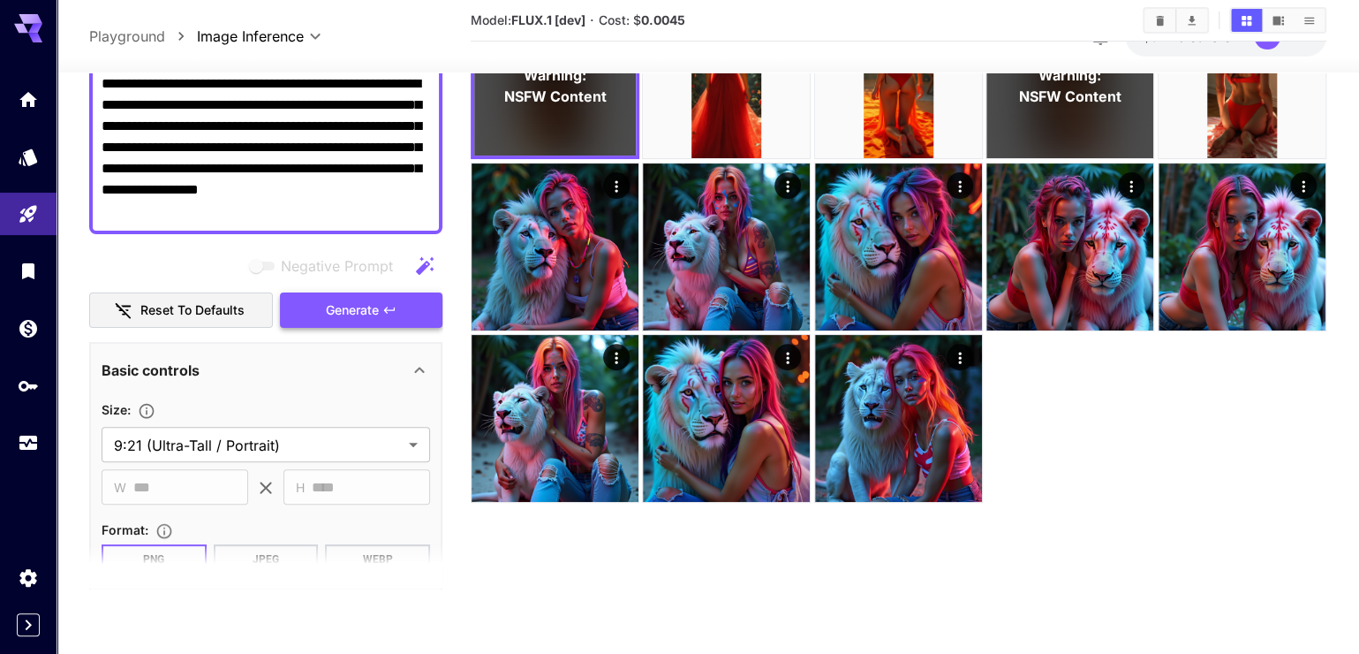
click at [367, 329] on div "Negative Prompt Reset to defaults Generate" at bounding box center [265, 288] width 353 height 80
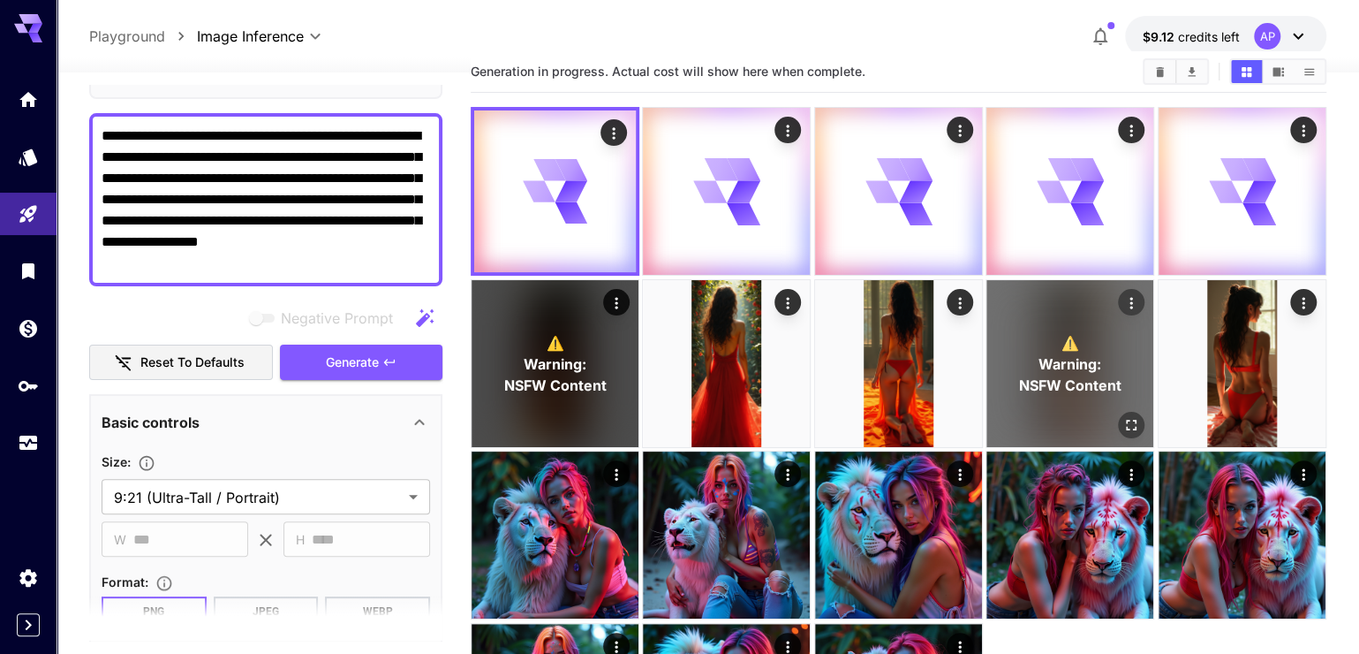
scroll to position [0, 0]
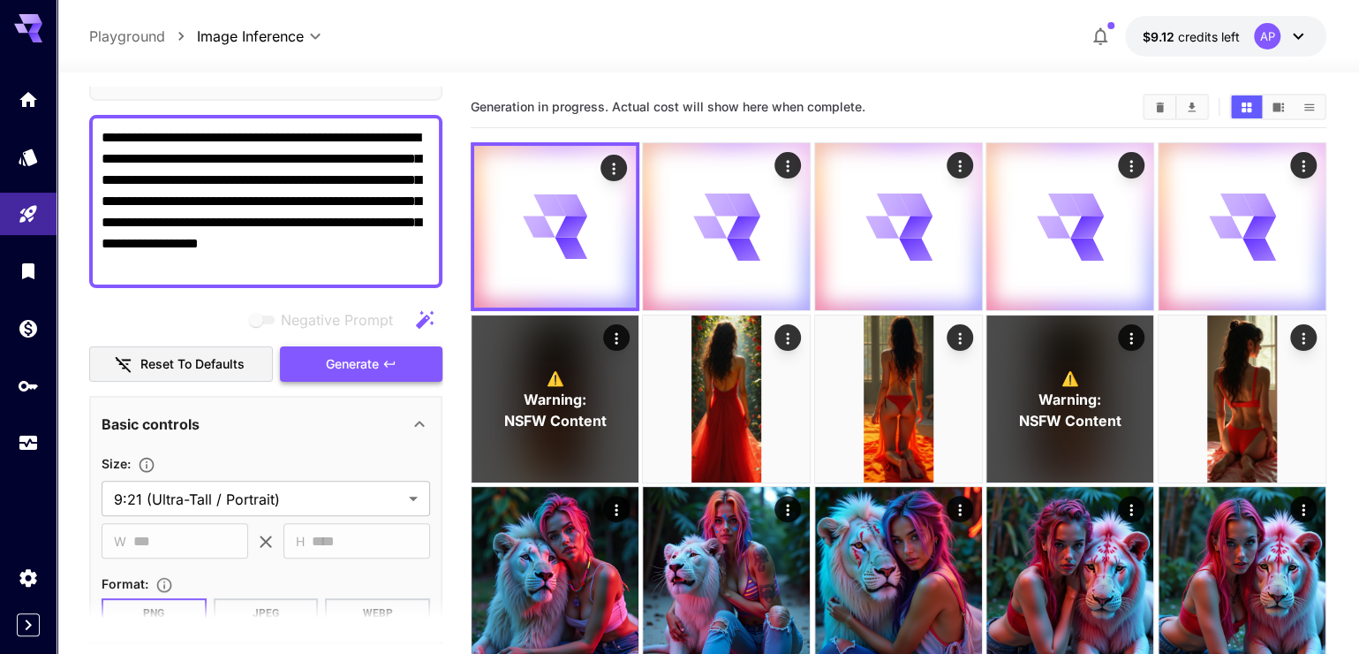
click at [301, 382] on button "Generate" at bounding box center [361, 364] width 163 height 36
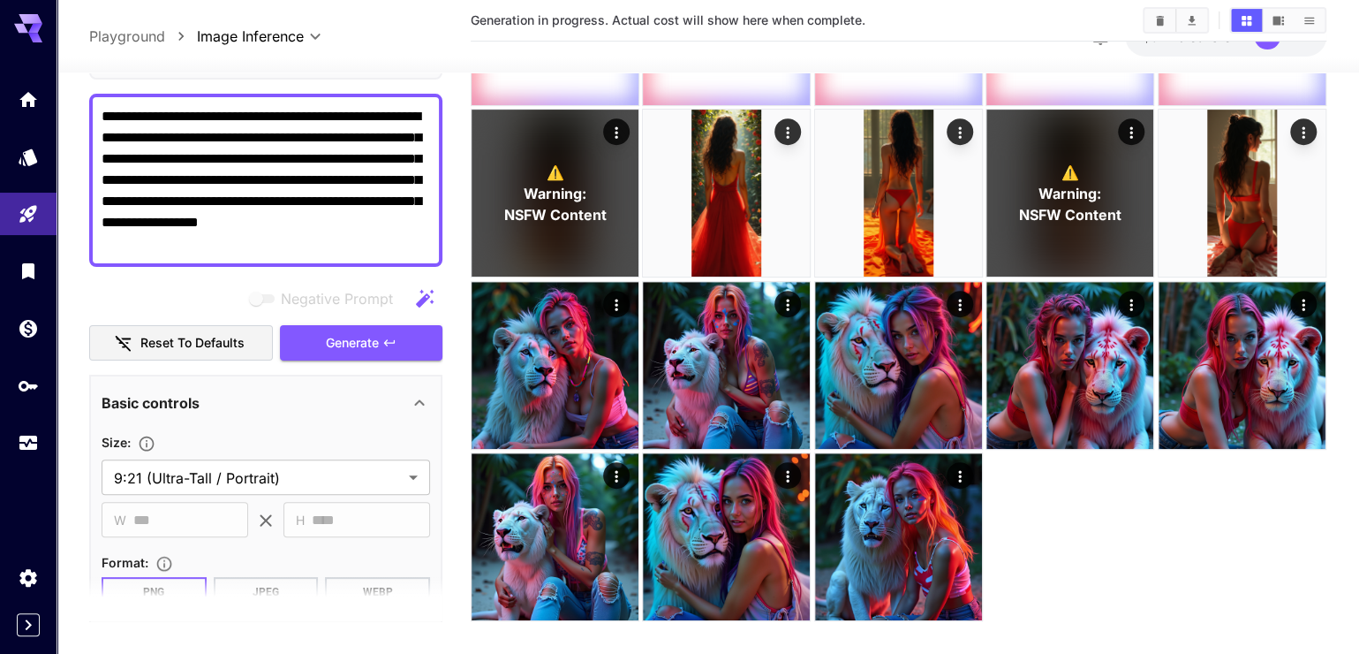
scroll to position [409, 0]
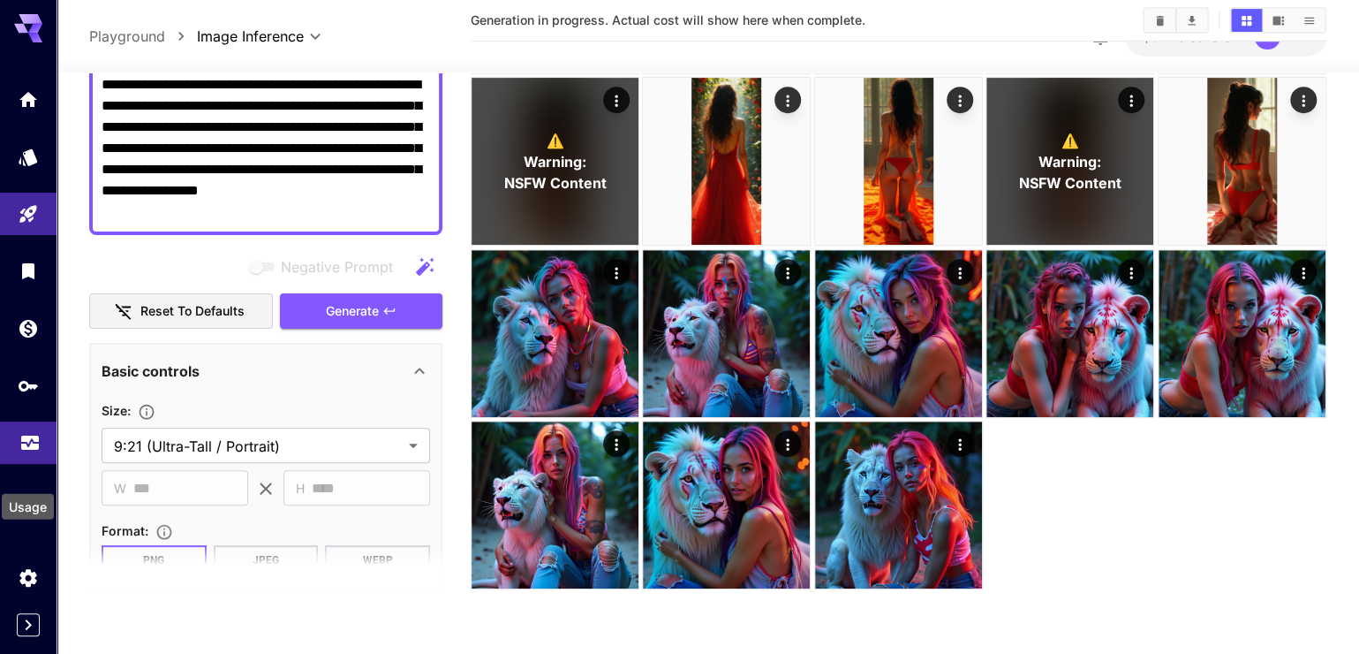
click at [19, 448] on icon "Usage" at bounding box center [29, 437] width 21 height 21
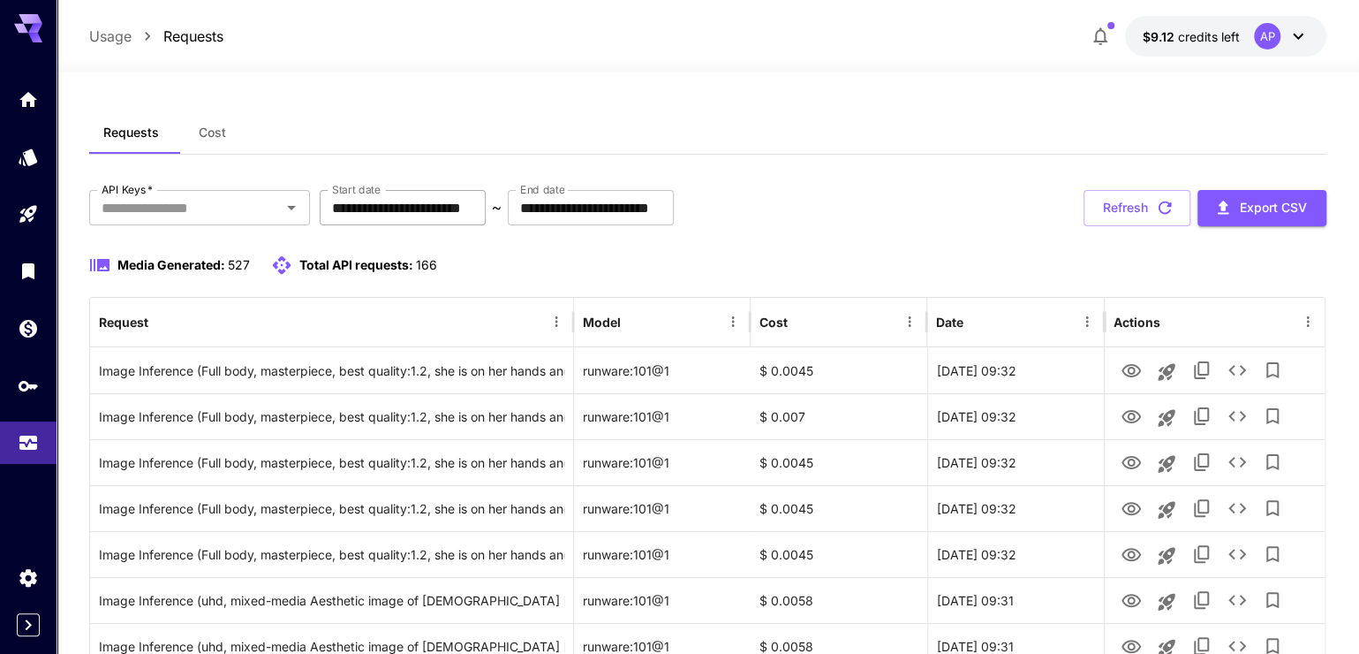
click at [486, 218] on input "**********" at bounding box center [403, 207] width 166 height 35
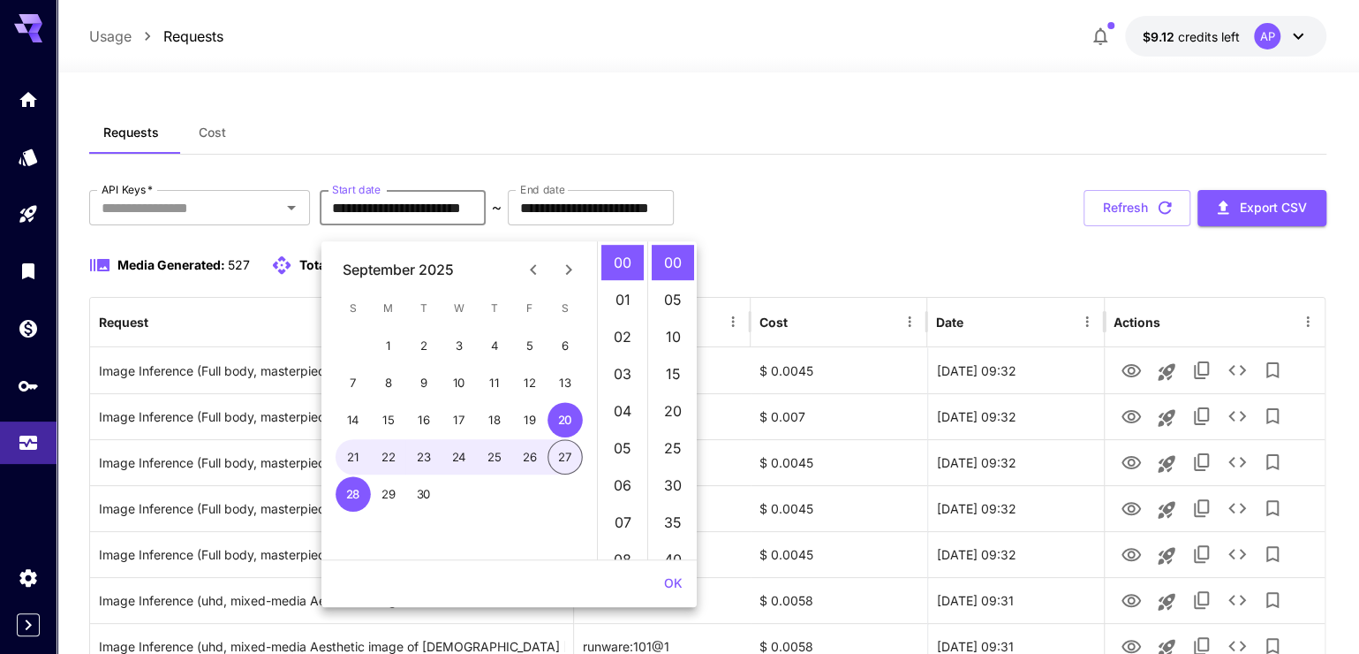
click at [422, 266] on div "September 2025" at bounding box center [398, 269] width 111 height 21
click at [420, 267] on div "September 2025" at bounding box center [398, 269] width 111 height 21
click at [418, 266] on div "September 2025" at bounding box center [398, 269] width 111 height 21
click at [450, 267] on div "September 2025" at bounding box center [398, 269] width 111 height 21
click at [450, 269] on div "September 2025" at bounding box center [398, 269] width 111 height 21
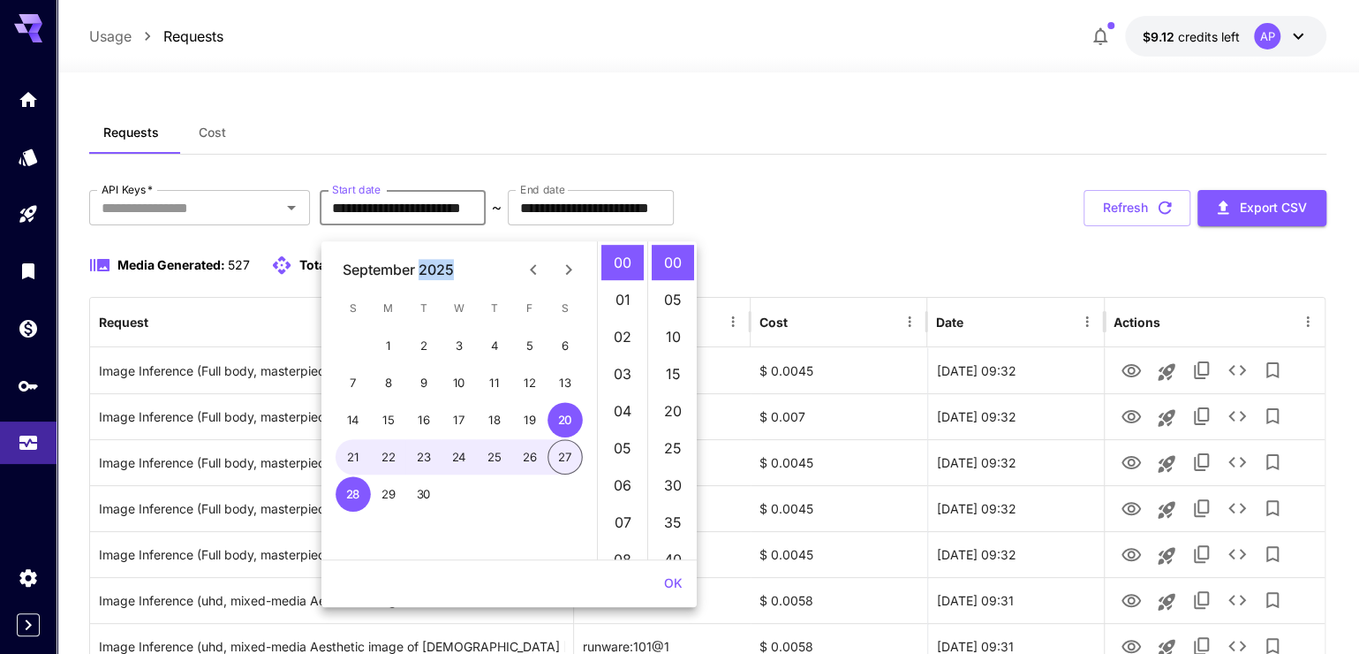
click at [448, 275] on div "September 2025" at bounding box center [398, 269] width 111 height 21
click at [447, 274] on div "September 2025" at bounding box center [398, 269] width 111 height 21
click at [529, 263] on icon "Previous month" at bounding box center [533, 269] width 21 height 21
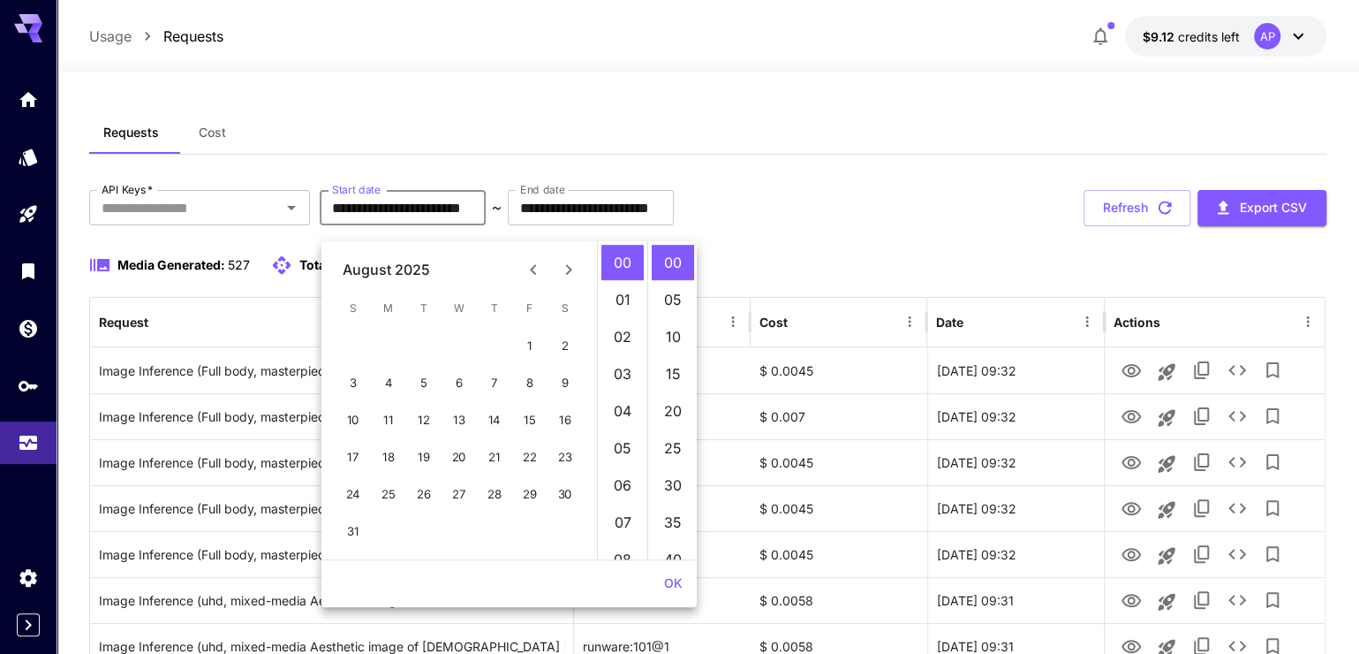
click at [534, 259] on icon "Previous month" at bounding box center [533, 269] width 21 height 21
click at [534, 264] on icon "Previous month" at bounding box center [533, 269] width 21 height 21
click at [534, 265] on icon "Previous month" at bounding box center [533, 269] width 21 height 21
click at [516, 252] on button "Previous month" at bounding box center [533, 269] width 35 height 35
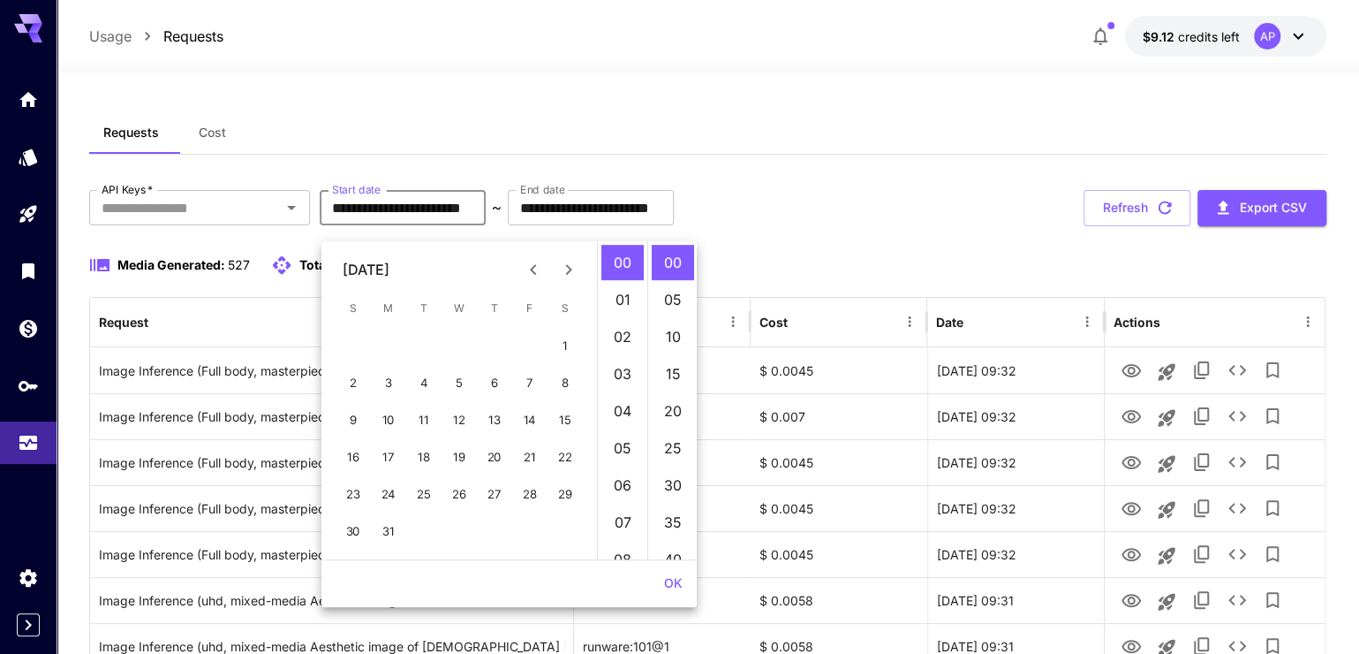
click at [516, 252] on button "Previous month" at bounding box center [533, 269] width 35 height 35
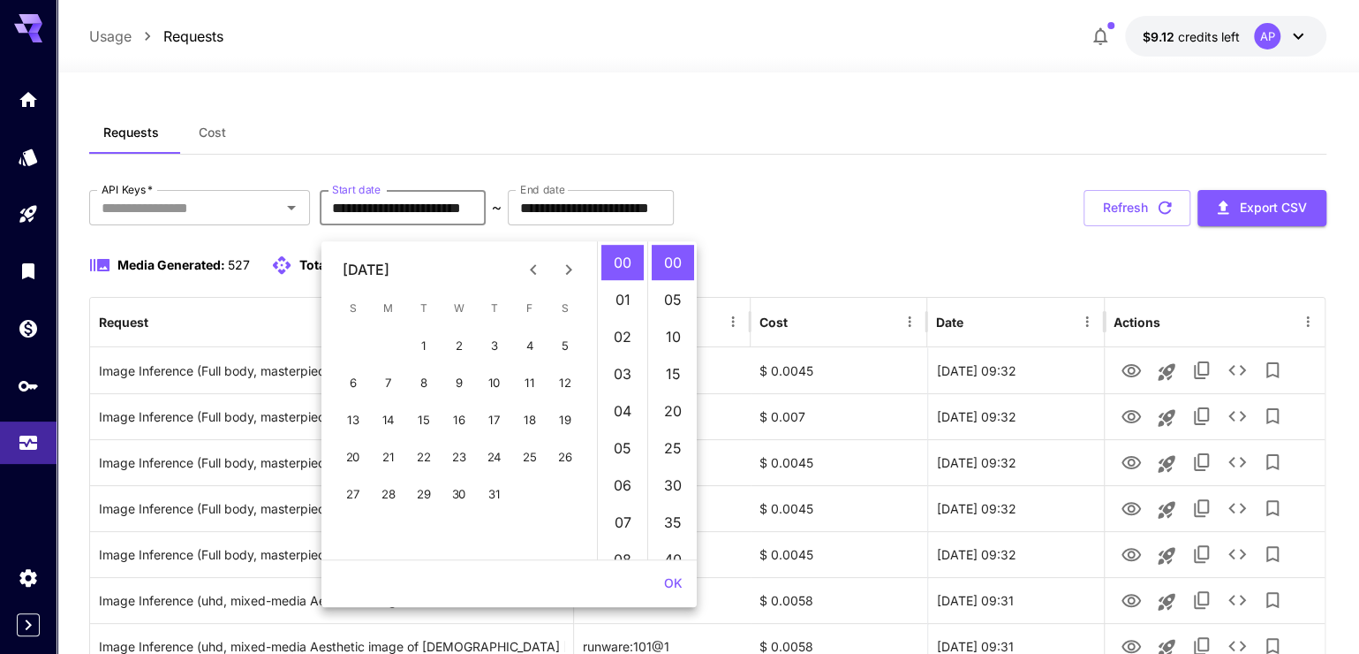
click at [516, 252] on button "Previous month" at bounding box center [533, 269] width 35 height 35
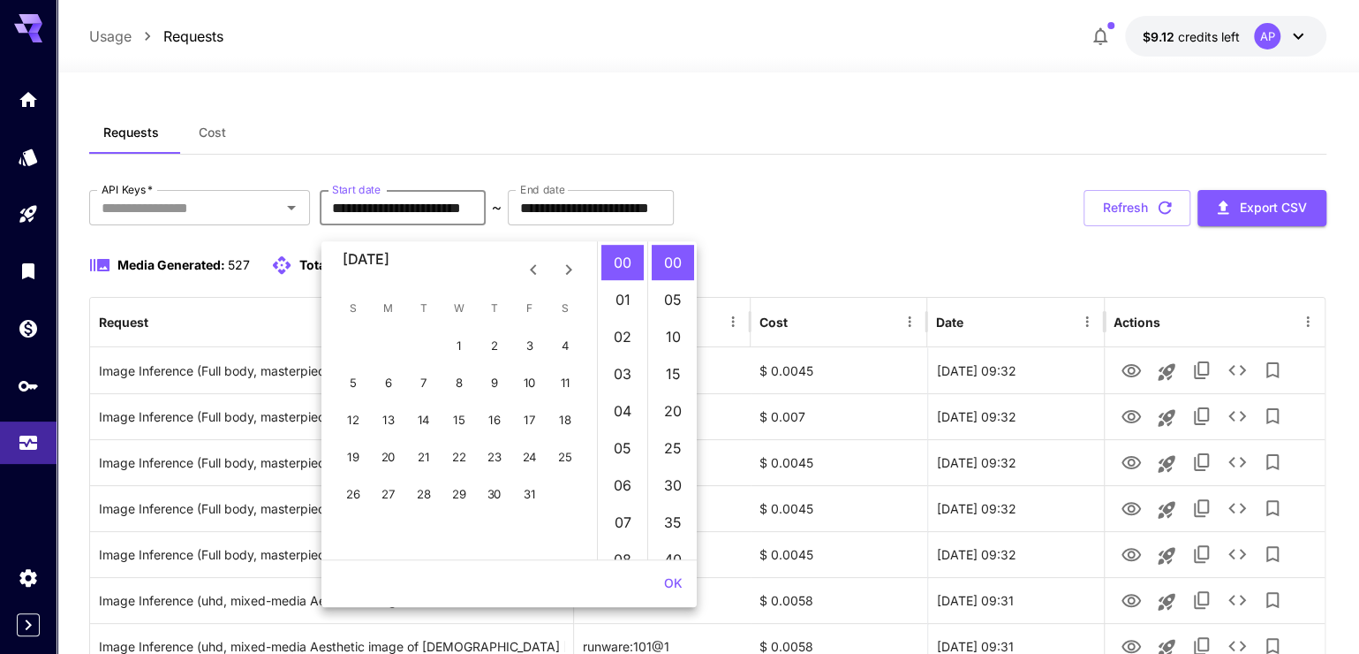
click at [516, 252] on button "Previous month" at bounding box center [533, 269] width 35 height 35
click at [383, 349] on button "1" at bounding box center [388, 345] width 35 height 35
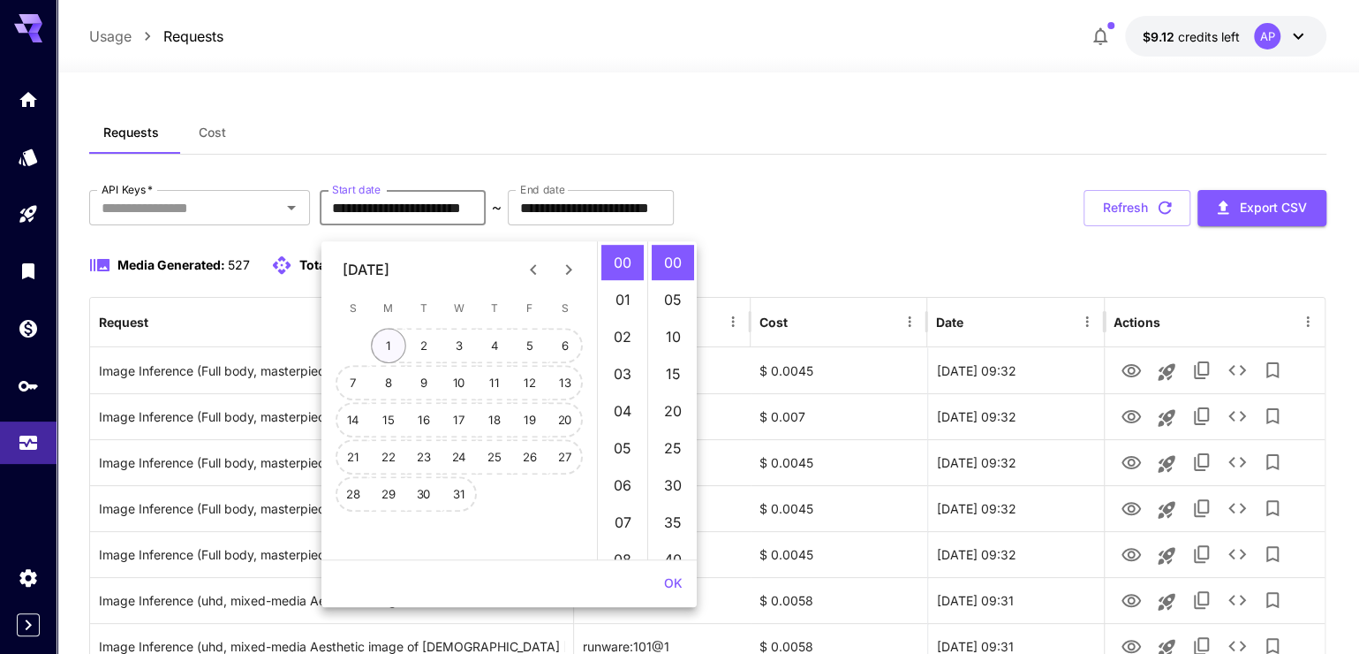
type input "**********"
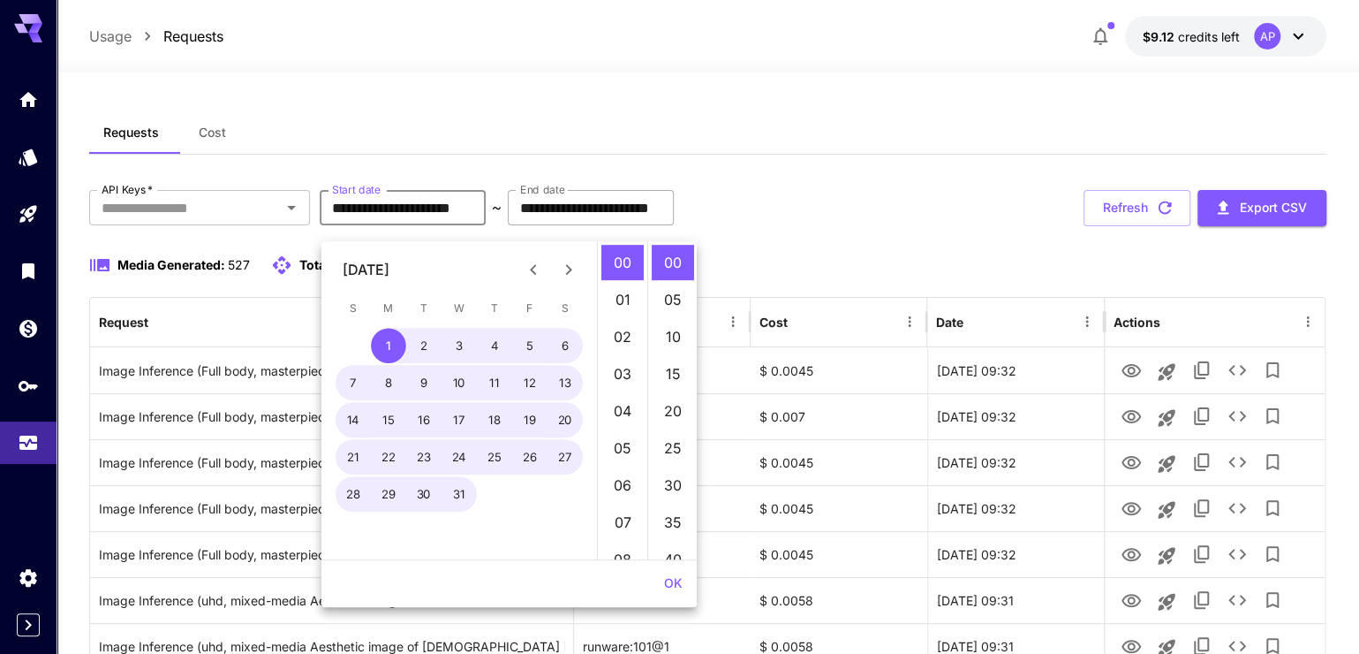
click at [609, 225] on input "**********" at bounding box center [591, 207] width 166 height 35
click at [925, 153] on div "Requests Cost" at bounding box center [707, 132] width 1237 height 43
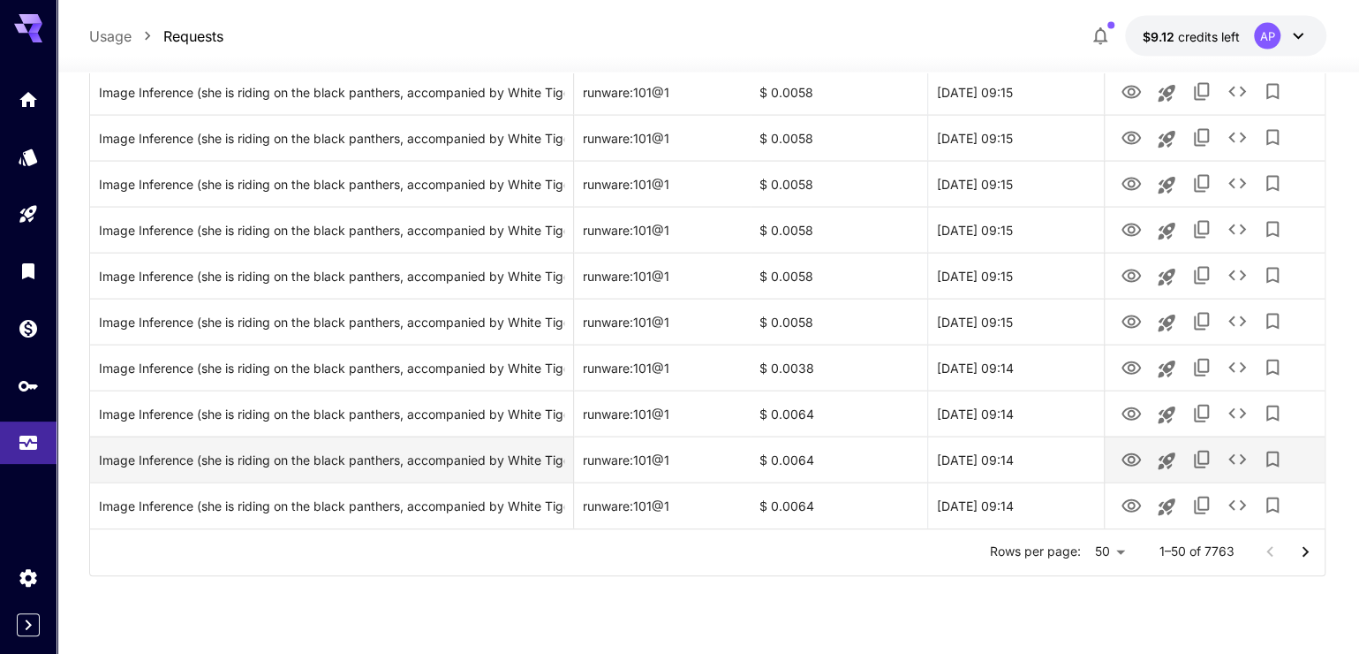
scroll to position [2031, 0]
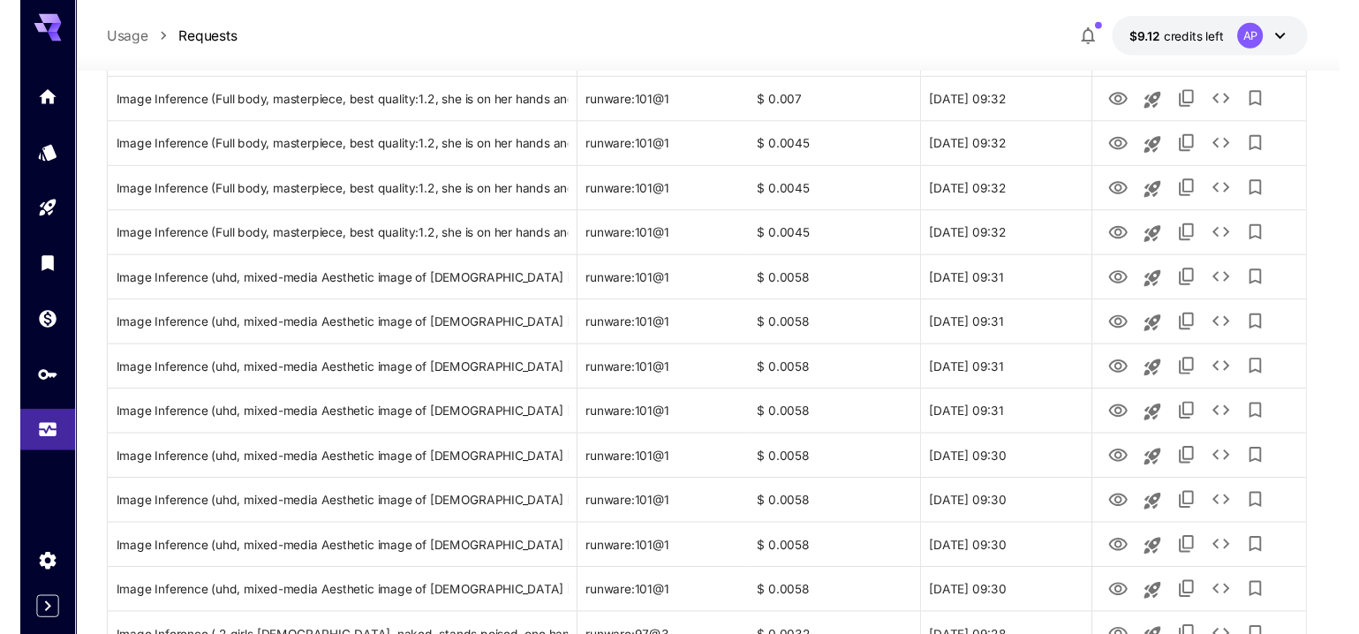
scroll to position [0, 0]
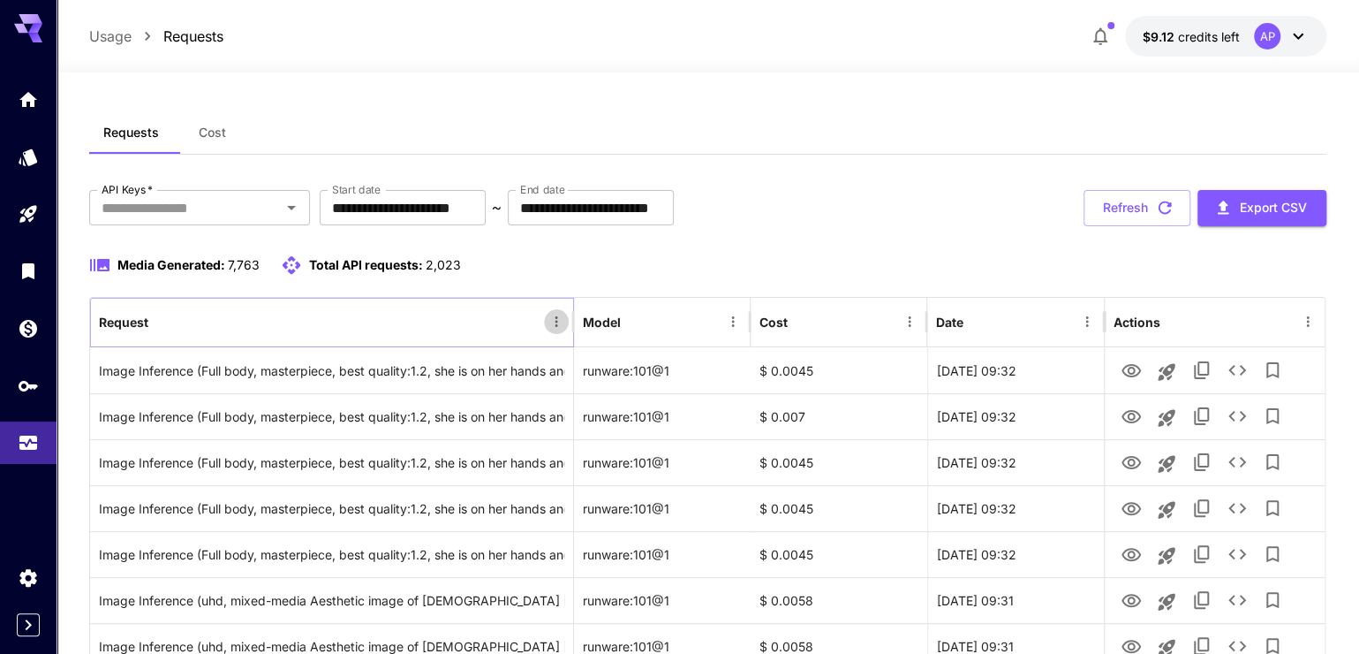
click at [550, 329] on icon "Menu" at bounding box center [556, 322] width 16 height 16
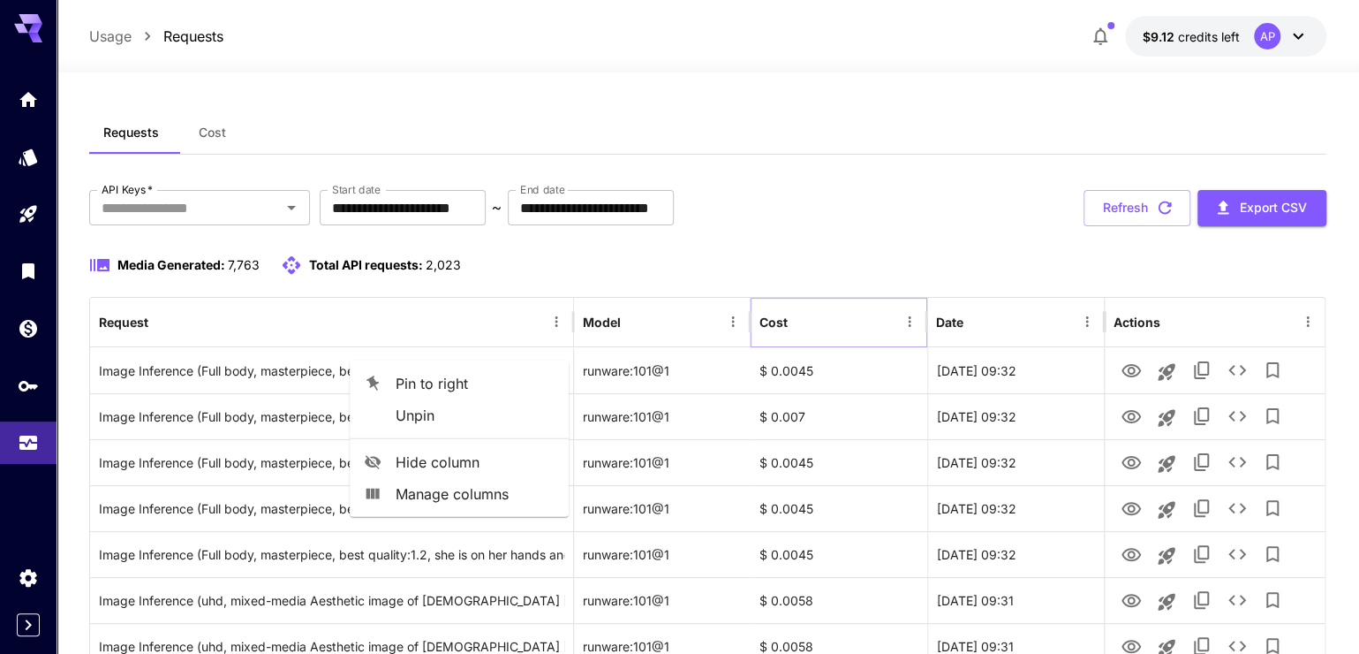
click at [909, 329] on icon "Menu" at bounding box center [910, 322] width 16 height 16
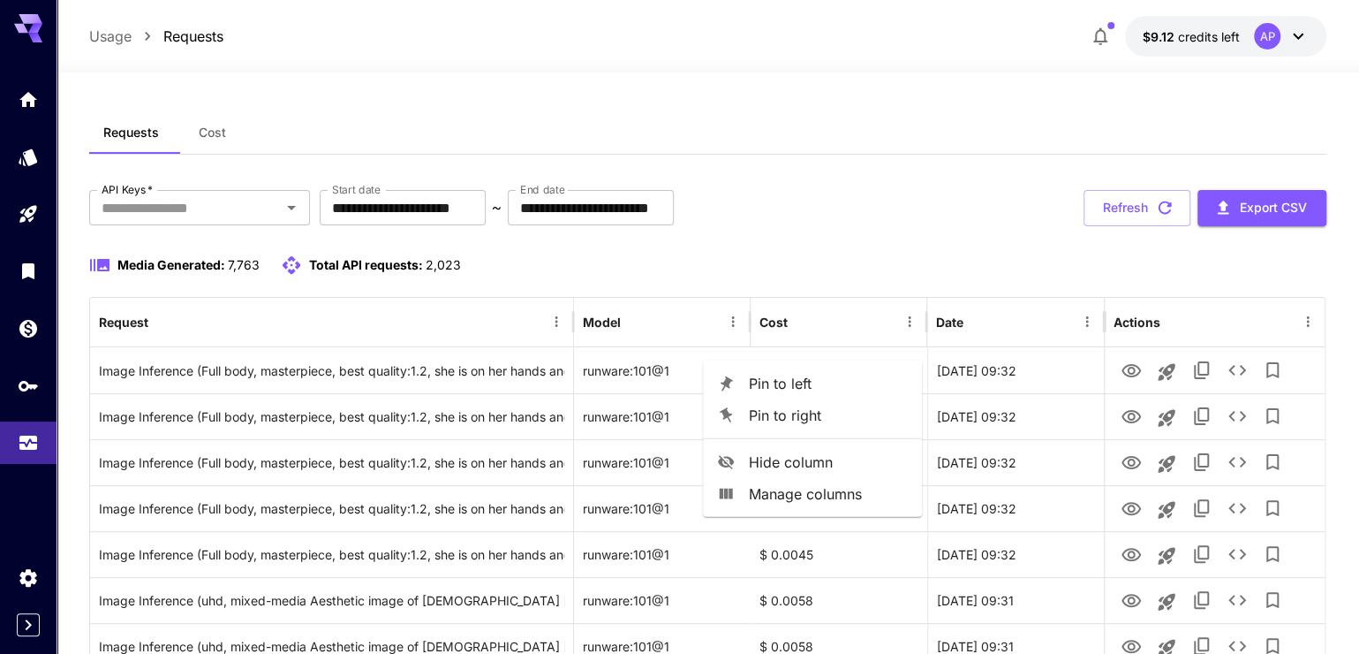
click at [843, 457] on span "Hide column" at bounding box center [828, 461] width 159 height 21
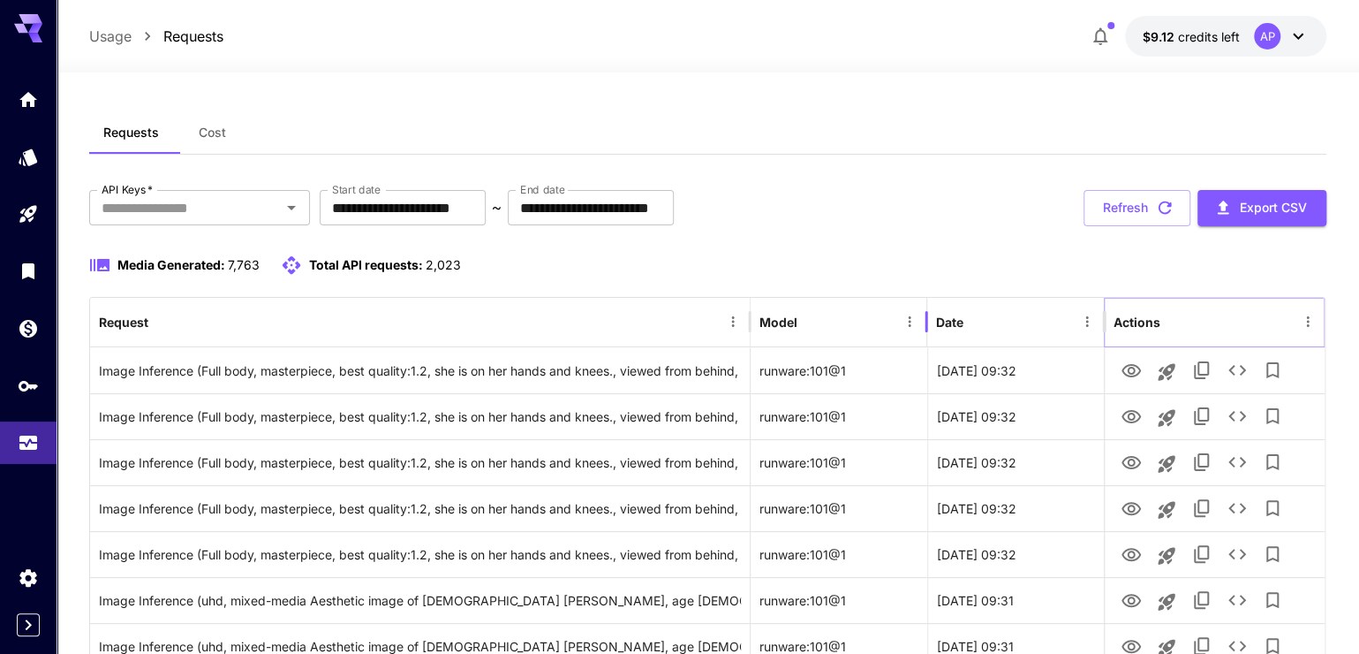
click at [1301, 329] on icon "Menu" at bounding box center [1308, 322] width 16 height 16
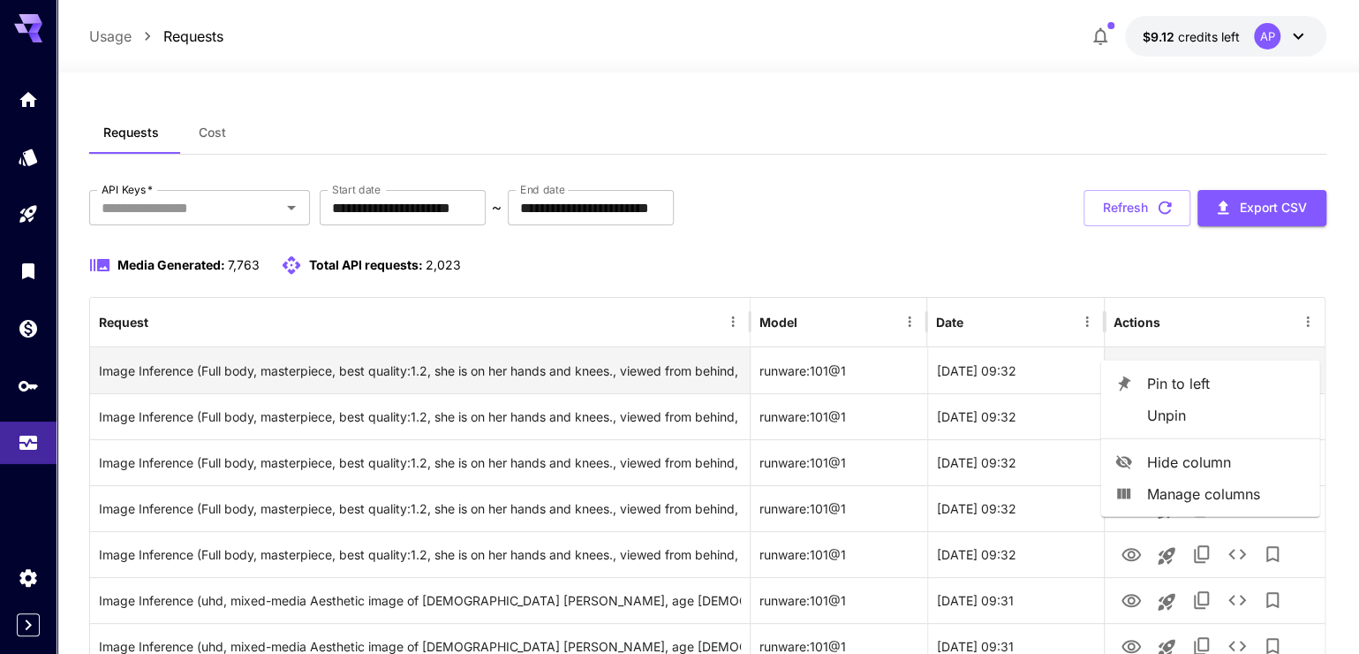
click at [1256, 381] on span "Pin to left" at bounding box center [1225, 383] width 159 height 21
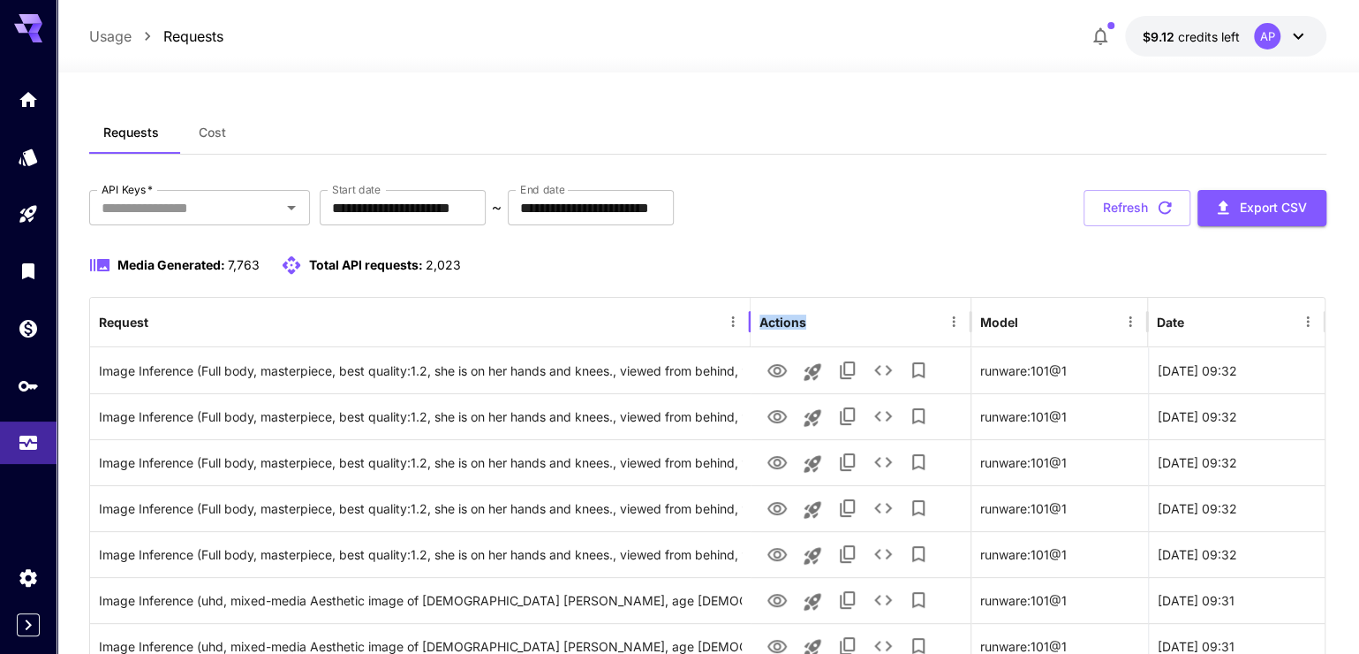
drag, startPoint x: 751, startPoint y: 358, endPoint x: 1011, endPoint y: 362, distance: 260.6
click at [1011, 347] on div "Request Actions Model Date" at bounding box center [707, 322] width 1235 height 49
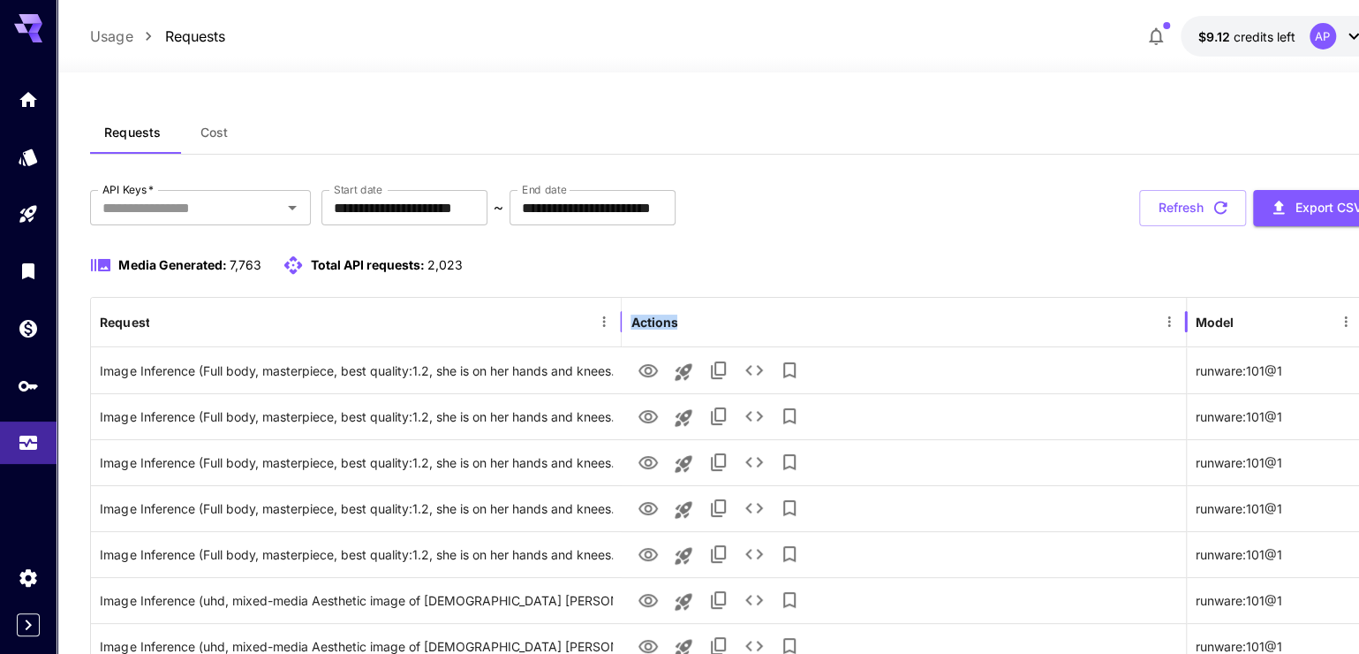
drag, startPoint x: 969, startPoint y: 342, endPoint x: 1315, endPoint y: 342, distance: 346.2
click at [1191, 344] on div at bounding box center [1186, 321] width 9 height 49
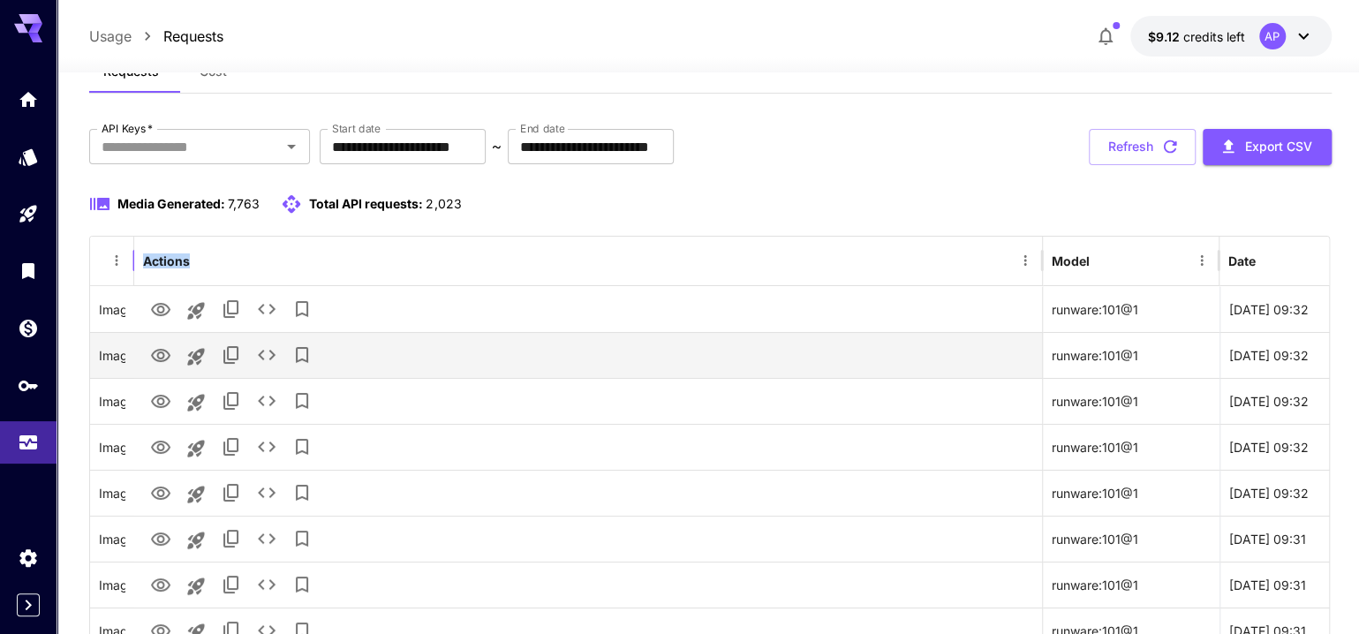
scroll to position [83, 0]
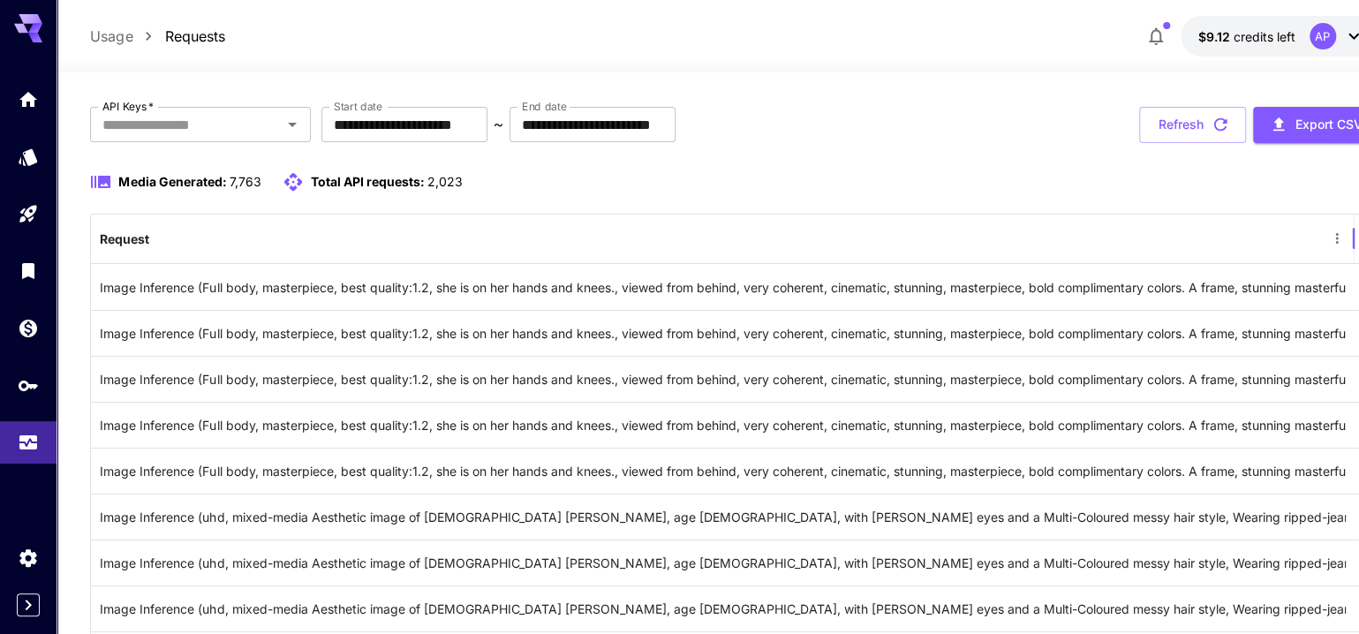
drag, startPoint x: 131, startPoint y: 269, endPoint x: 1359, endPoint y: 278, distance: 1228.6
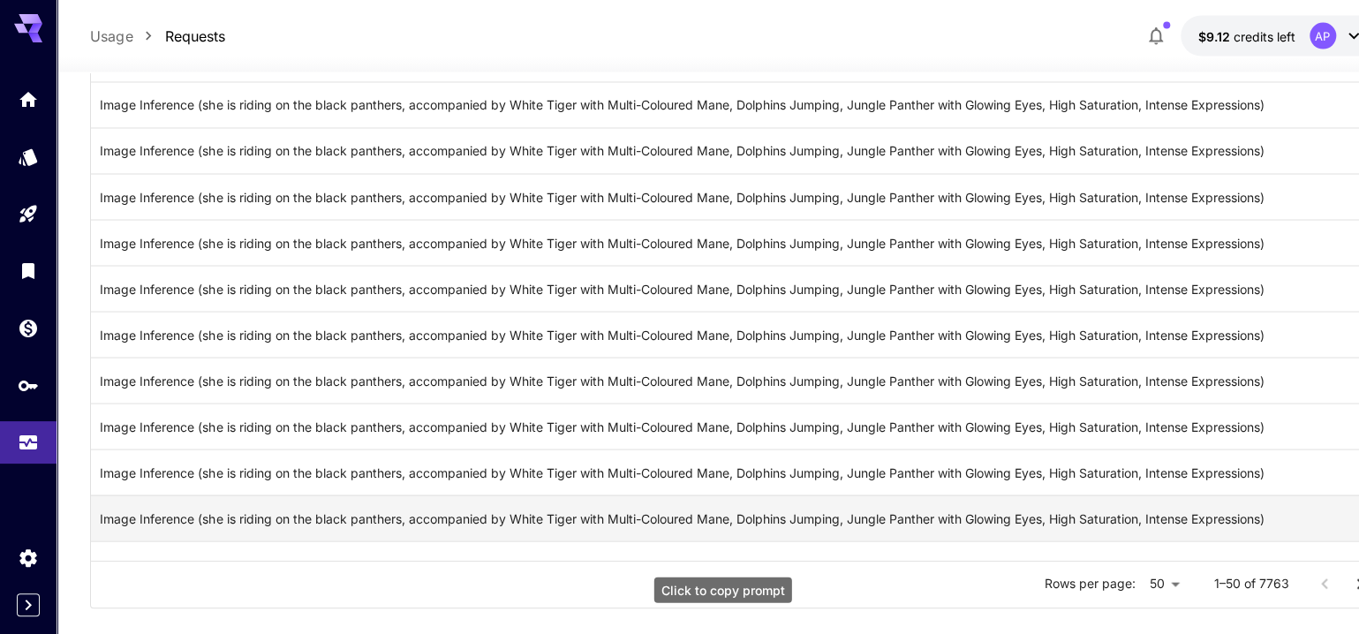
scroll to position [2155, 0]
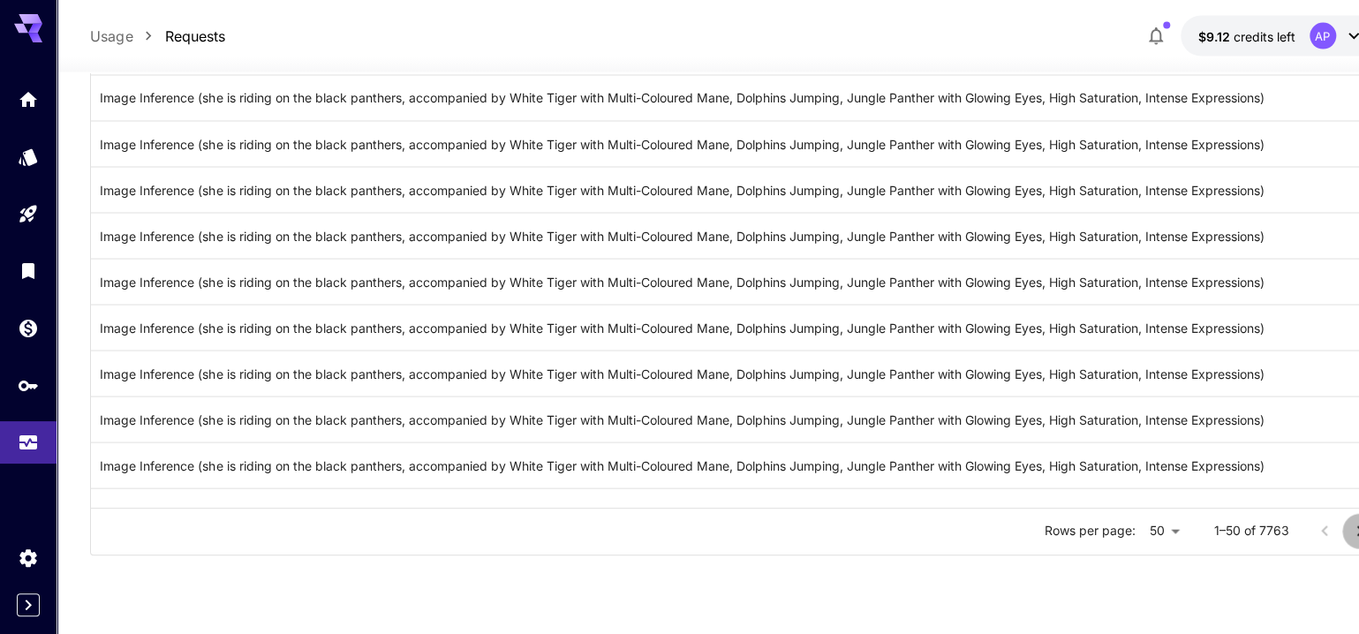
click at [1350, 542] on icon "Go to next page" at bounding box center [1360, 531] width 21 height 21
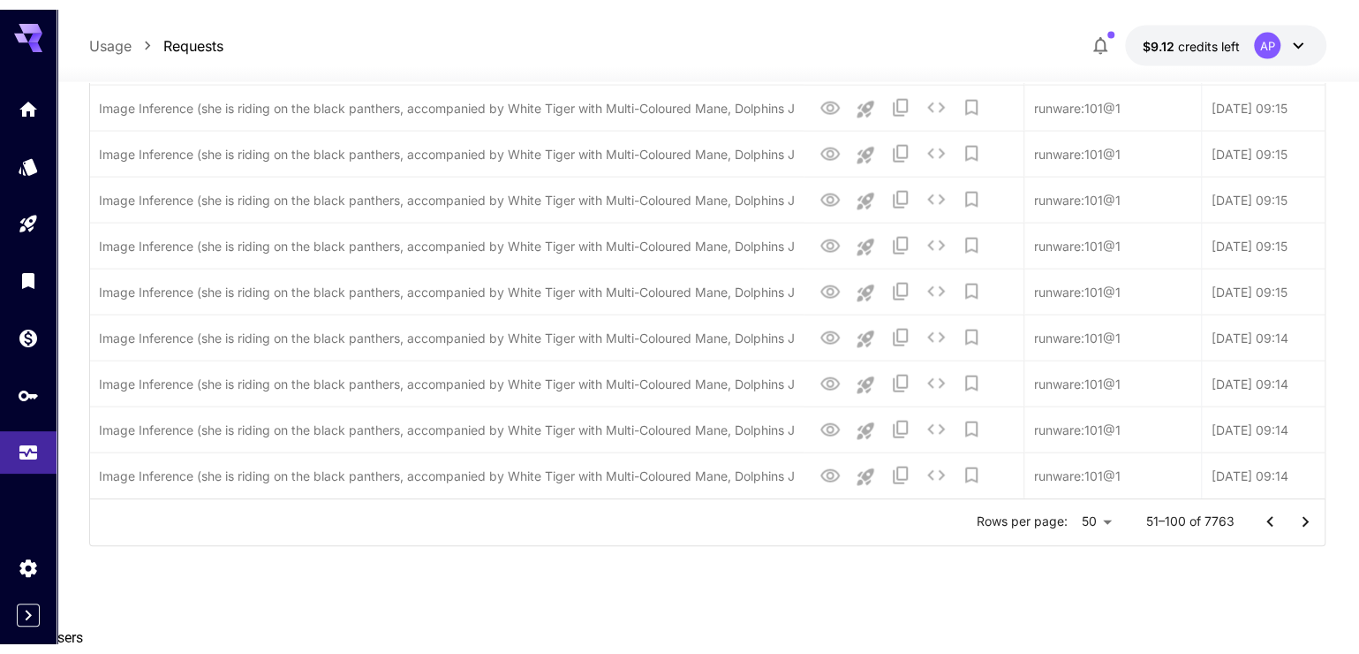
scroll to position [2115, 0]
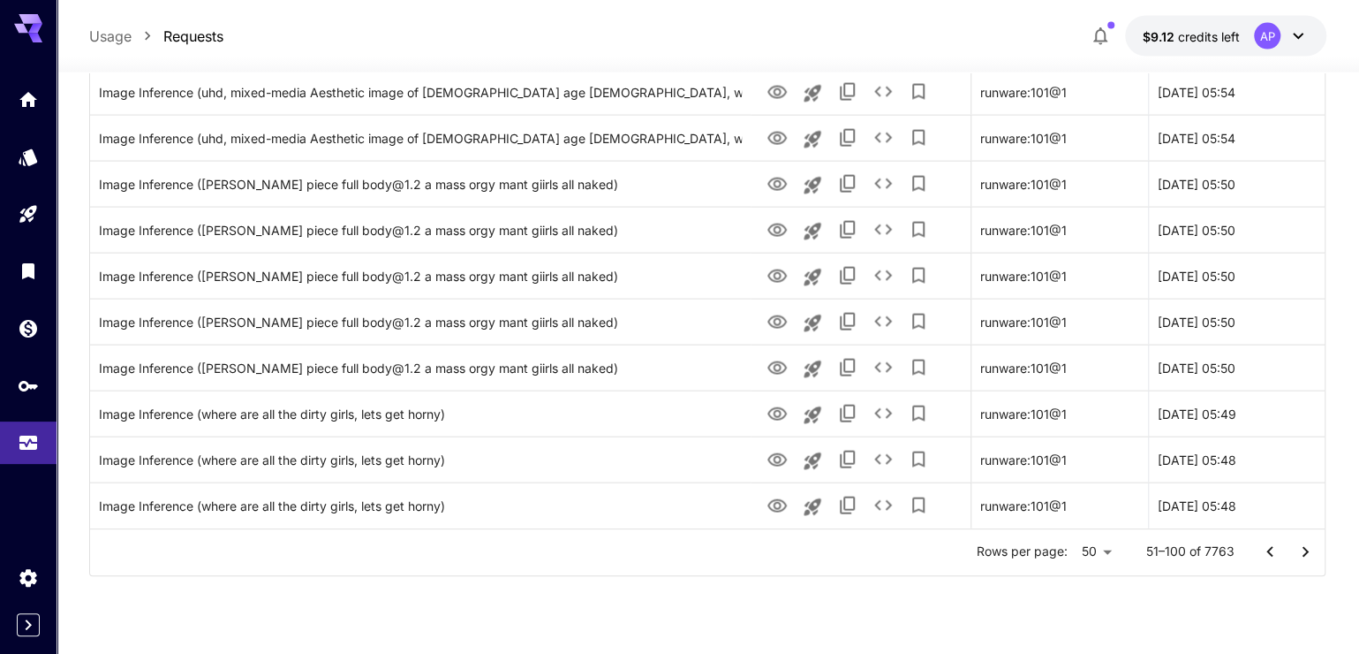
click at [1309, 563] on icon "Go to next page" at bounding box center [1305, 551] width 21 height 21
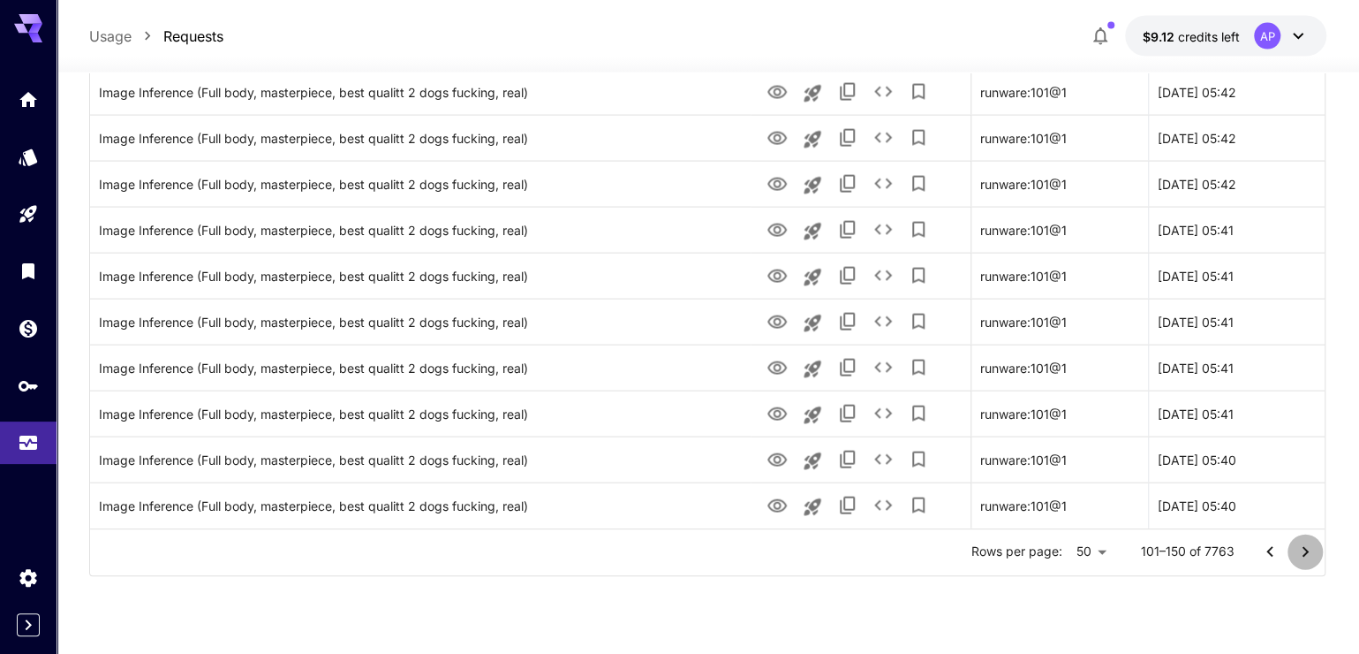
click at [1299, 563] on icon "Go to next page" at bounding box center [1305, 551] width 21 height 21
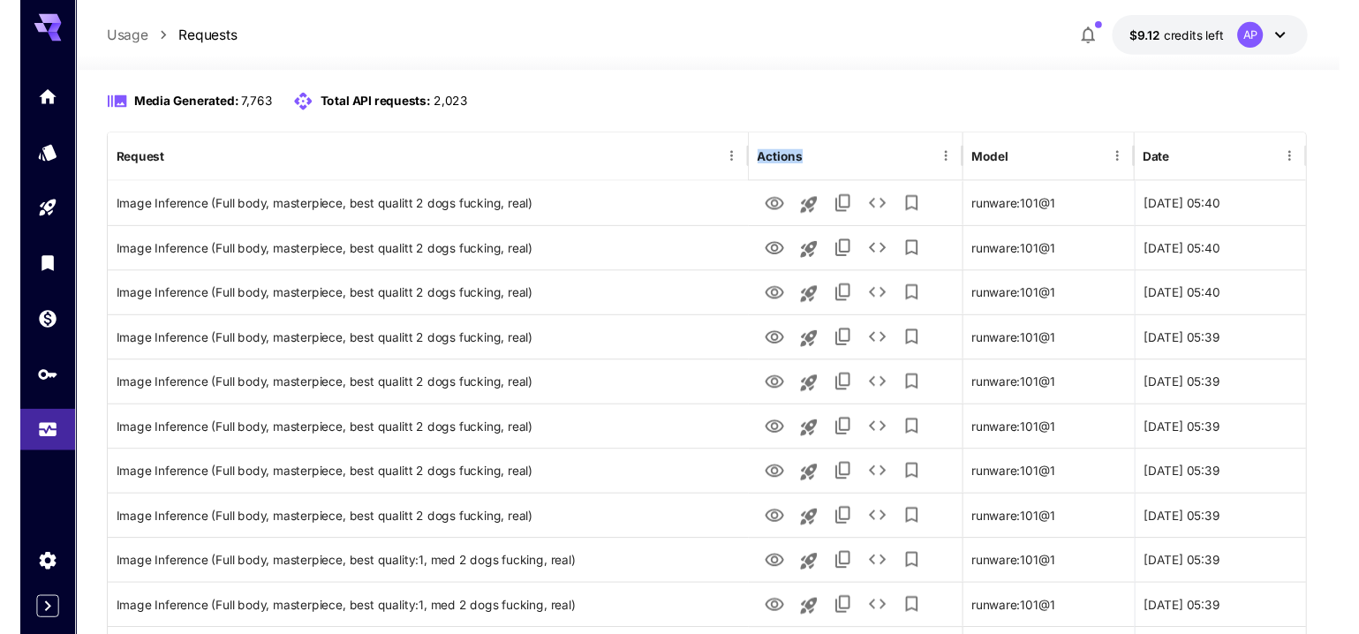
scroll to position [137, 0]
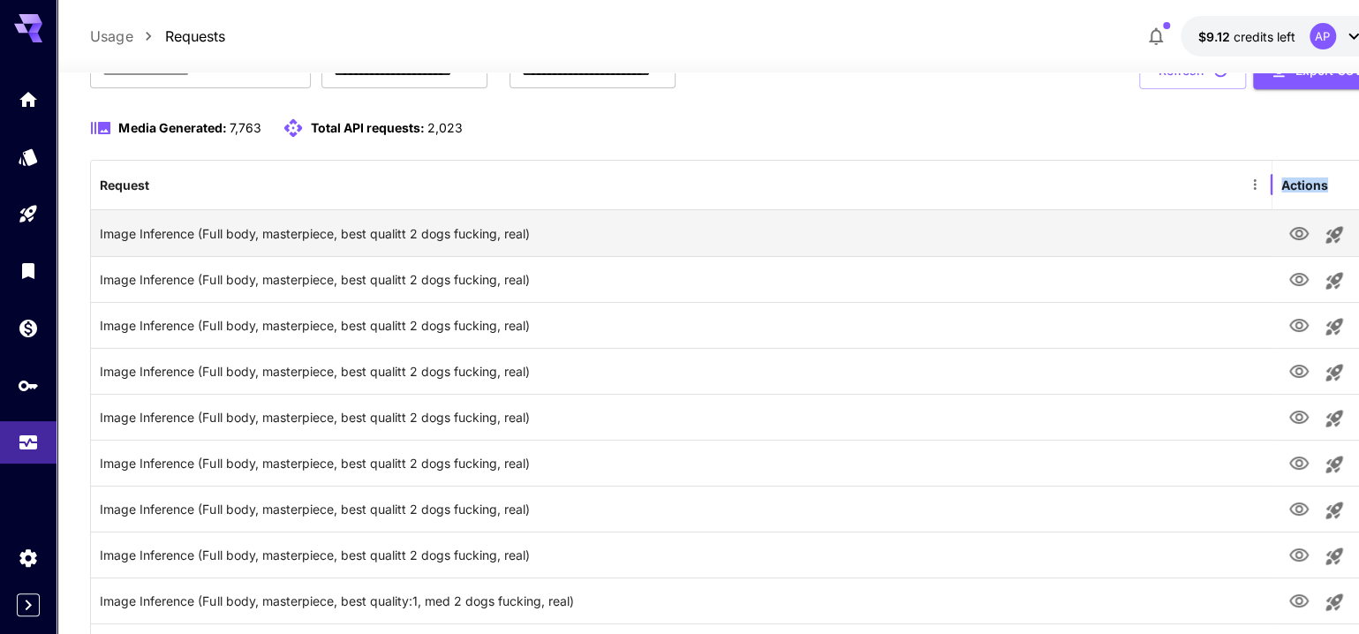
drag, startPoint x: 751, startPoint y: 213, endPoint x: 1286, endPoint y: 251, distance: 536.6
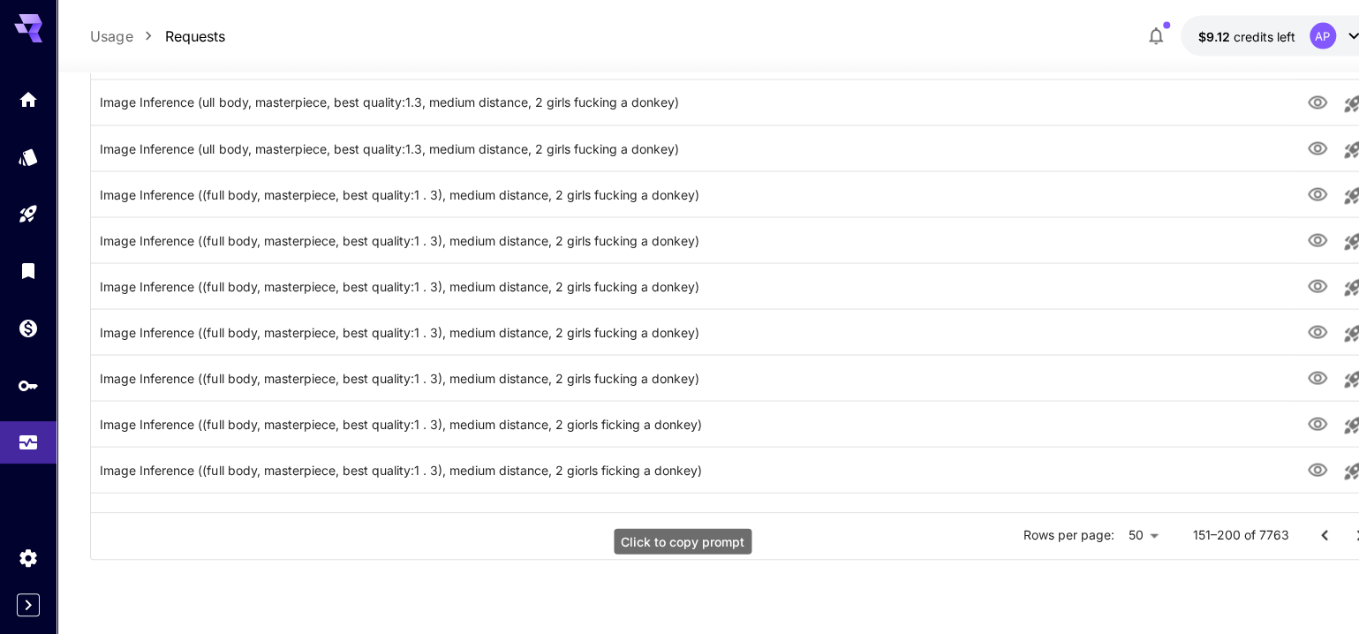
scroll to position [2155, 0]
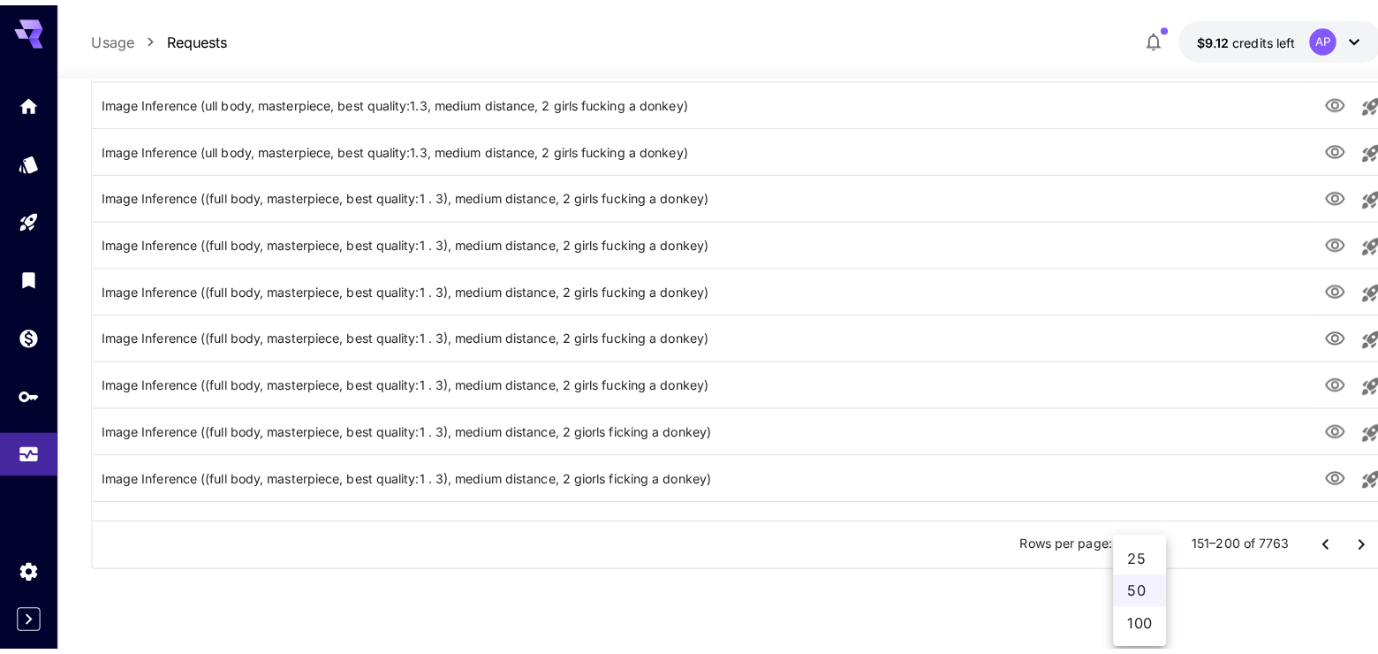
scroll to position [2136, 0]
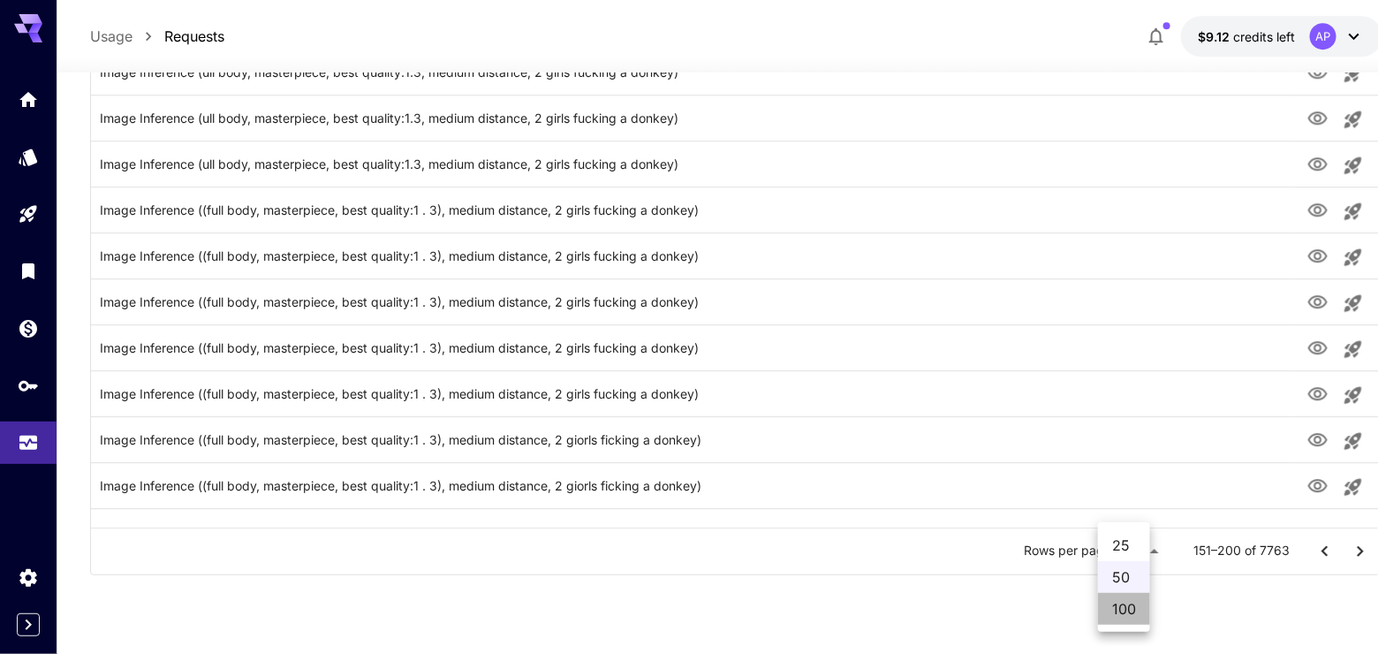
click at [1136, 624] on li "100" at bounding box center [1124, 609] width 52 height 32
type input "***"
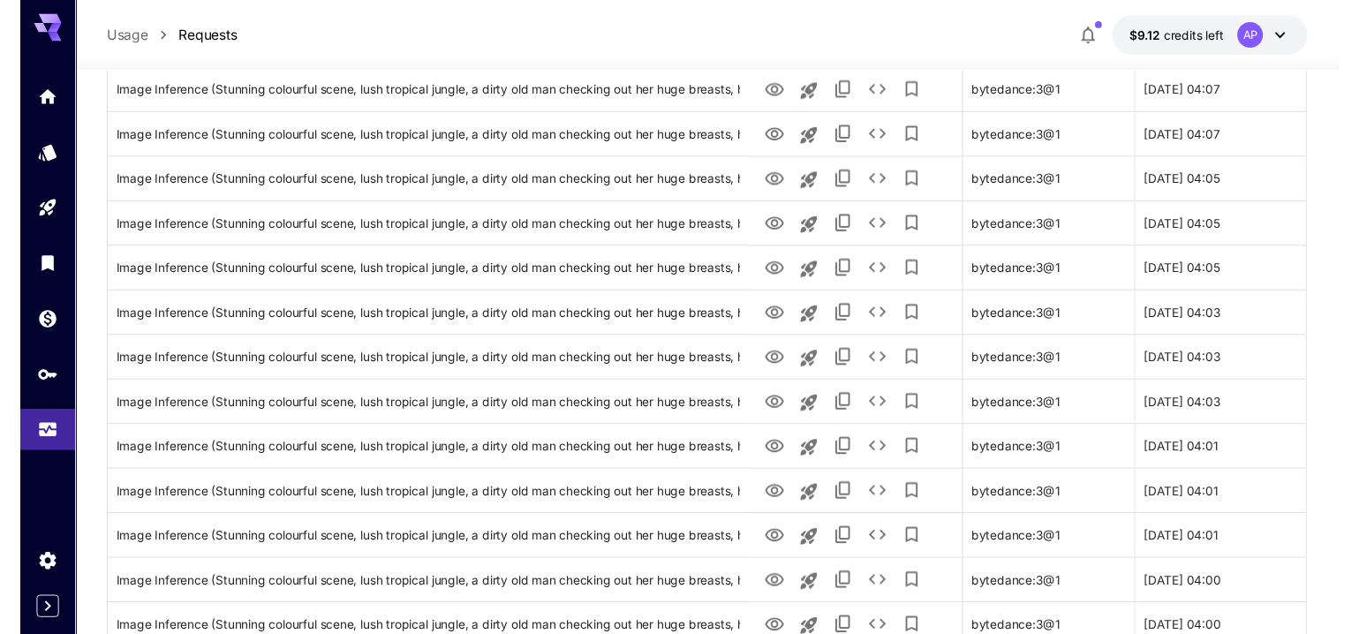
scroll to position [231, 0]
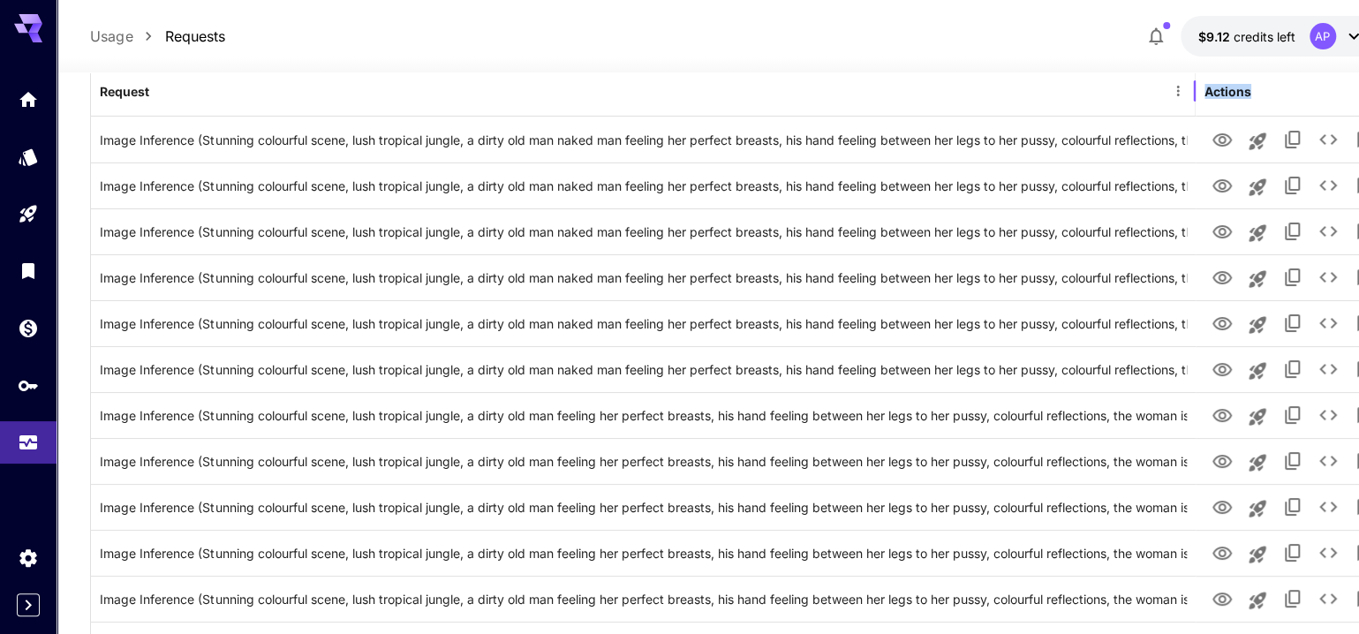
drag, startPoint x: 745, startPoint y: 114, endPoint x: 1265, endPoint y: 133, distance: 519.7
click at [1199, 116] on div at bounding box center [1195, 90] width 9 height 49
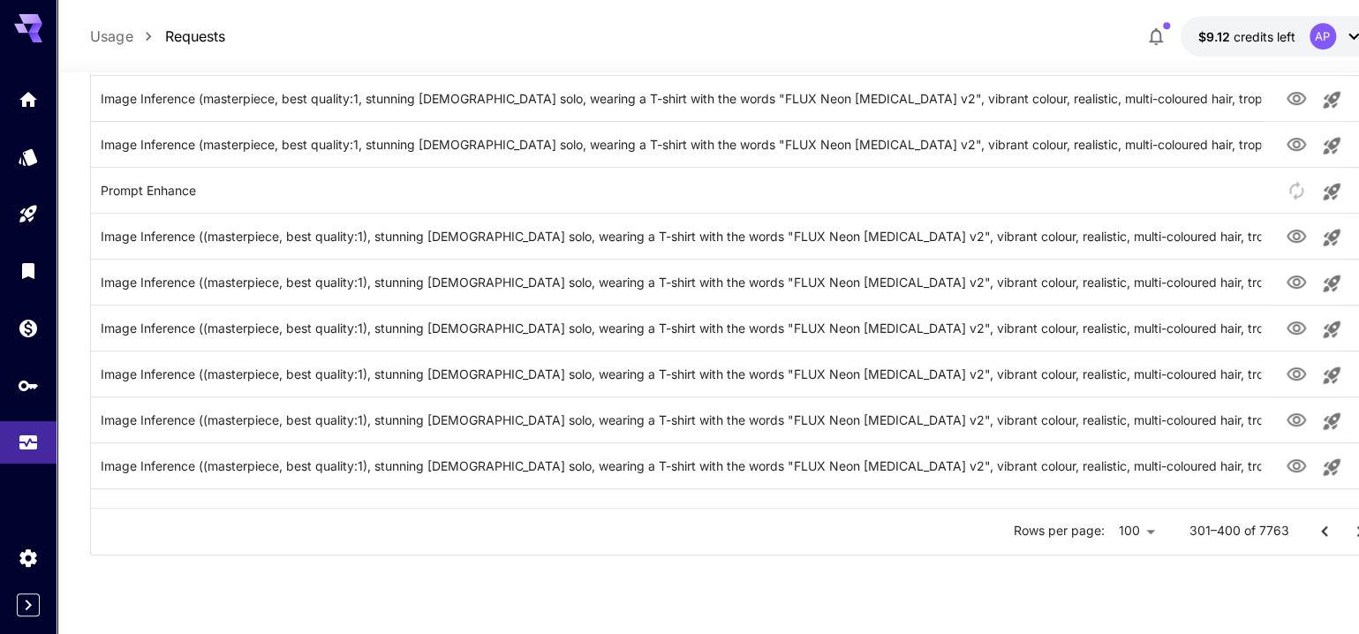
scroll to position [0, 0]
click at [1350, 542] on icon "Go to next page" at bounding box center [1360, 531] width 21 height 21
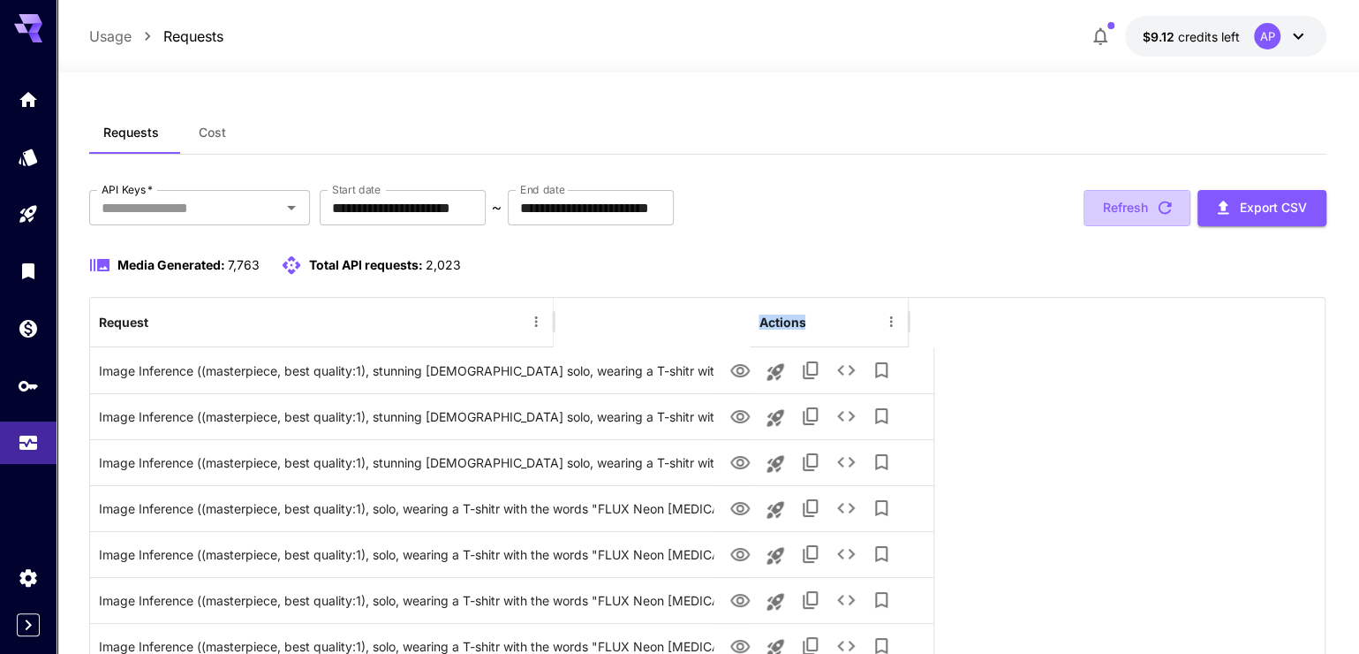
click at [1138, 222] on button "Refresh" at bounding box center [1137, 208] width 107 height 36
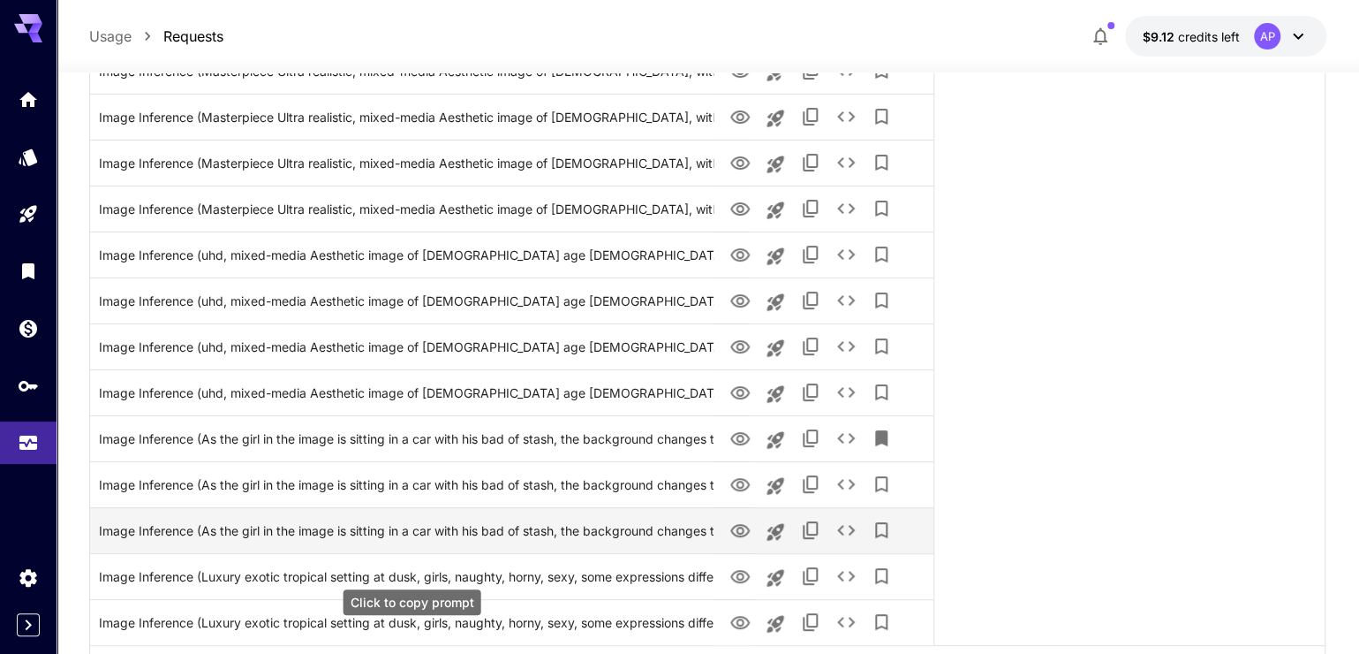
scroll to position [4412, 0]
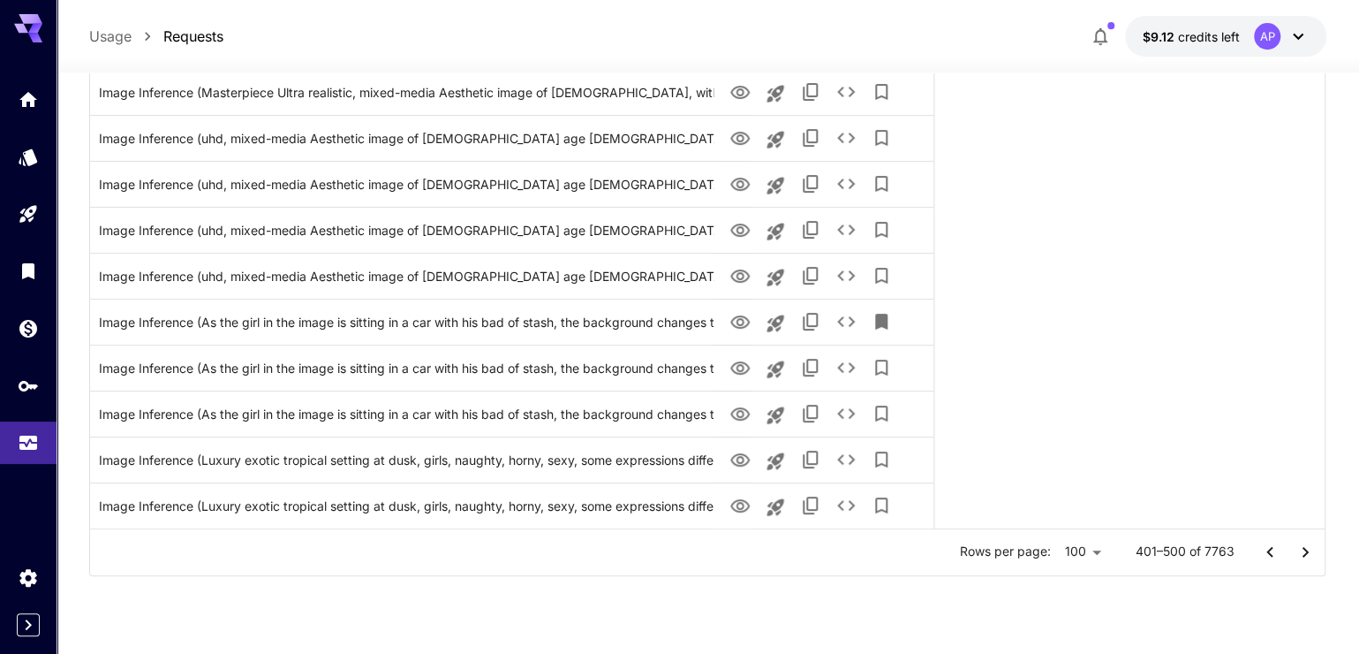
click at [1298, 563] on icon "Go to next page" at bounding box center [1305, 551] width 21 height 21
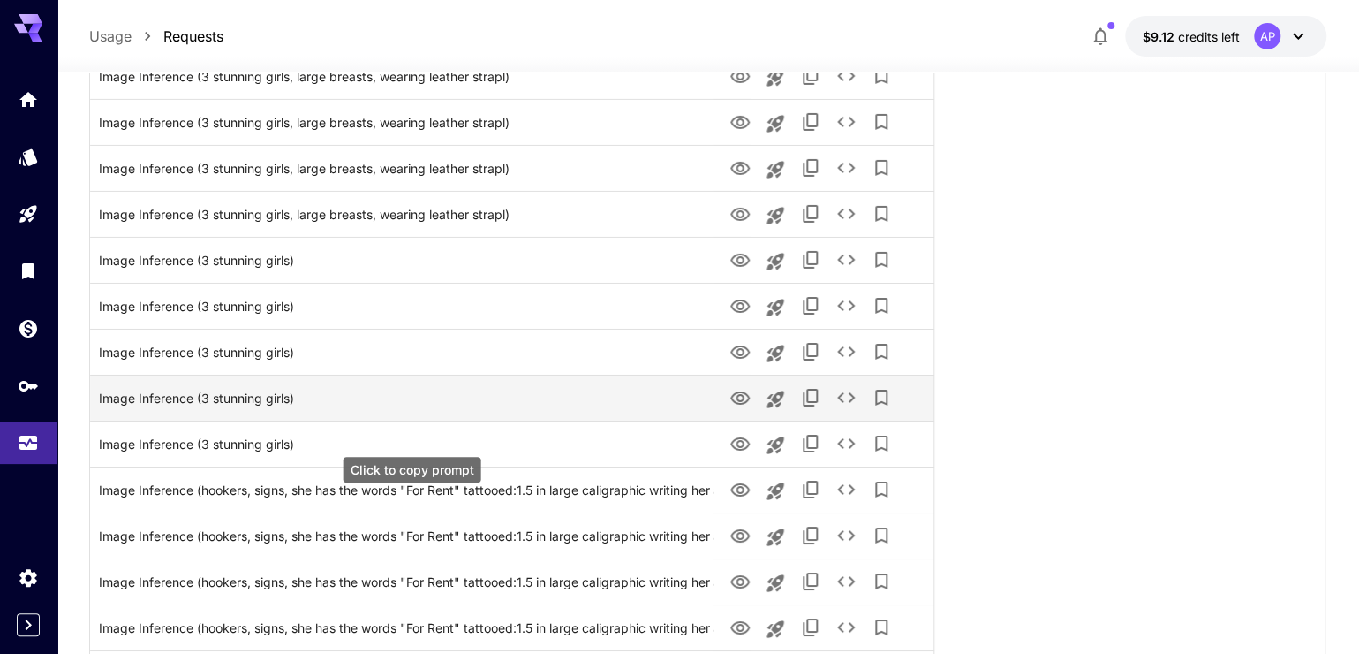
scroll to position [3655, 0]
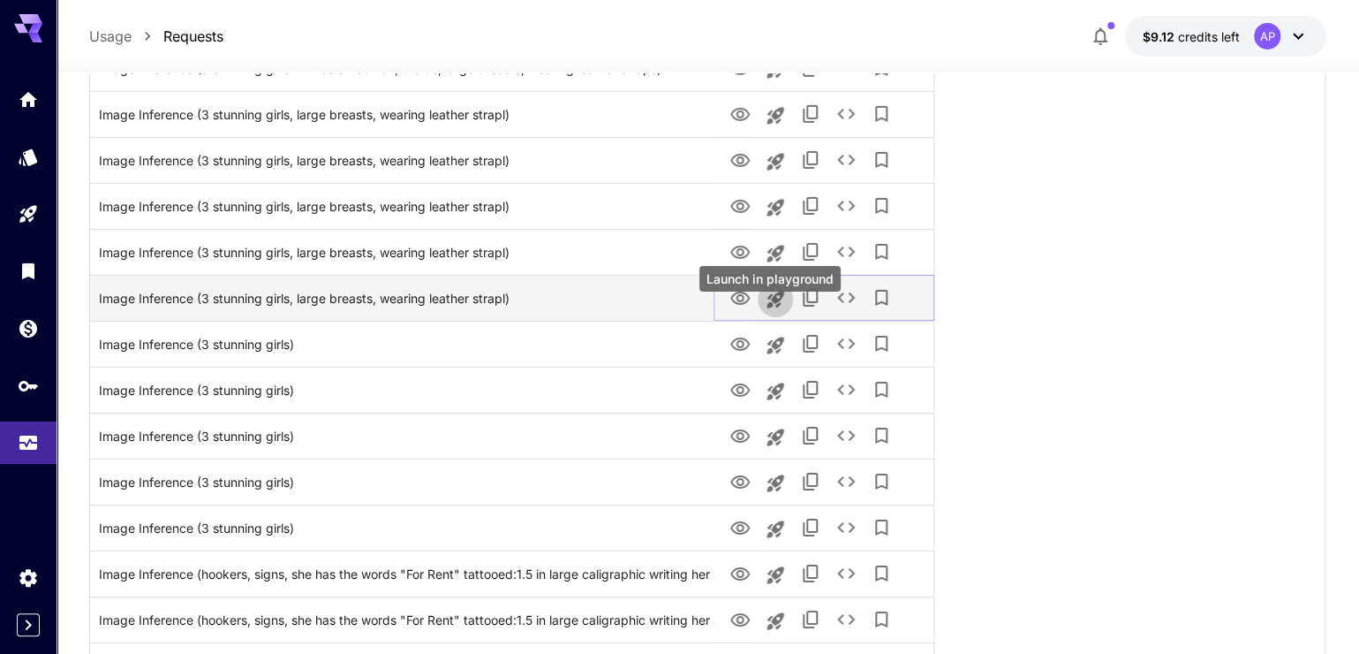
click at [786, 310] on icon "Launch in playground" at bounding box center [775, 299] width 21 height 21
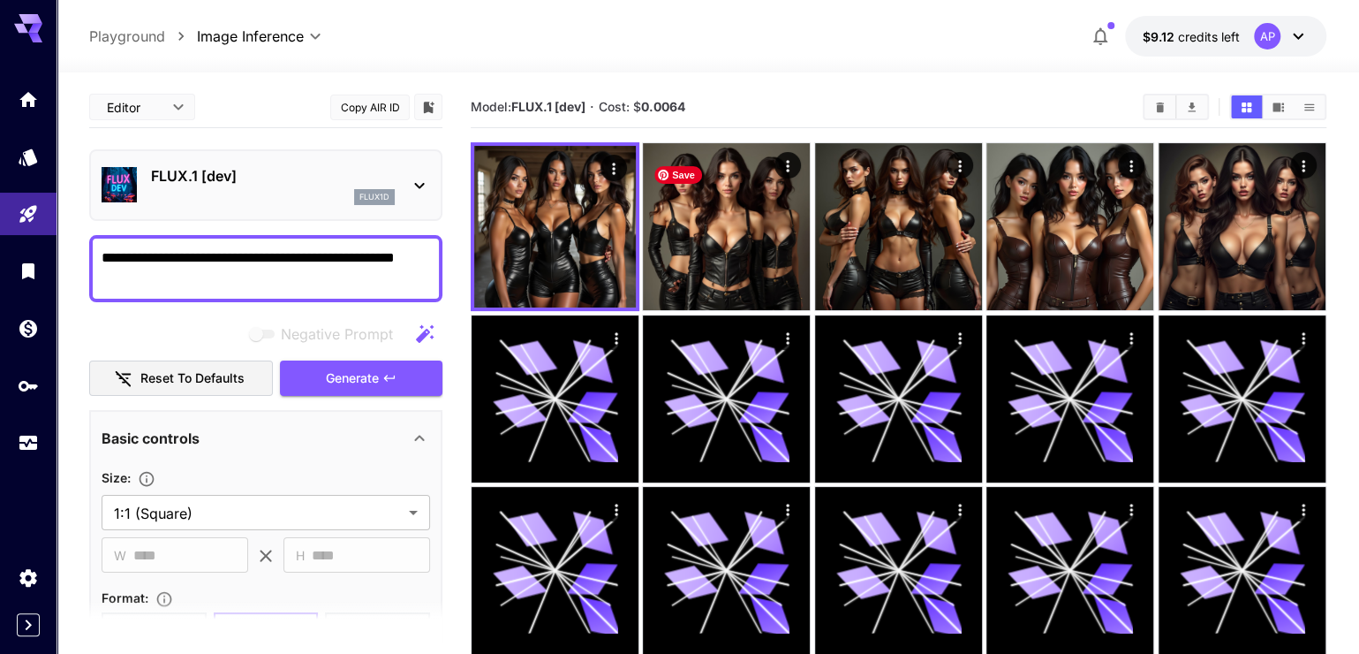
click at [1157, 111] on icon "Clear All" at bounding box center [1160, 107] width 8 height 10
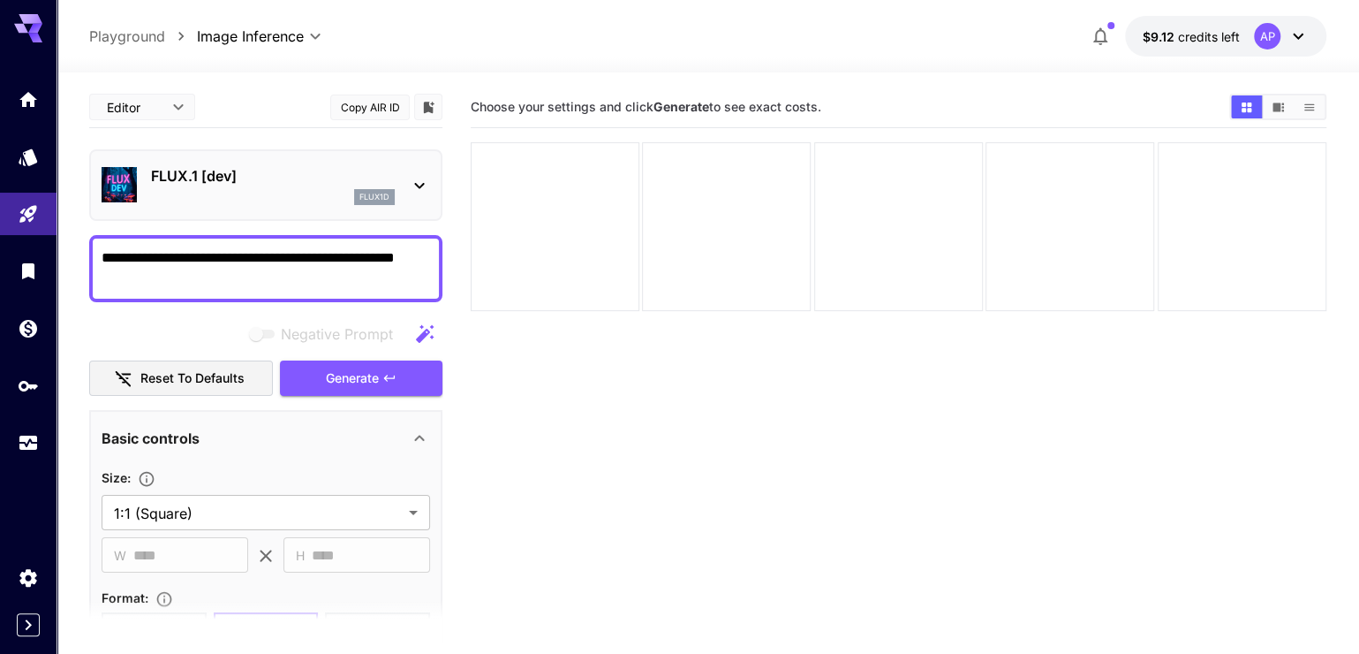
click at [418, 342] on icon "button" at bounding box center [425, 333] width 18 height 18
click at [374, 397] on div "Generating" at bounding box center [361, 378] width 163 height 36
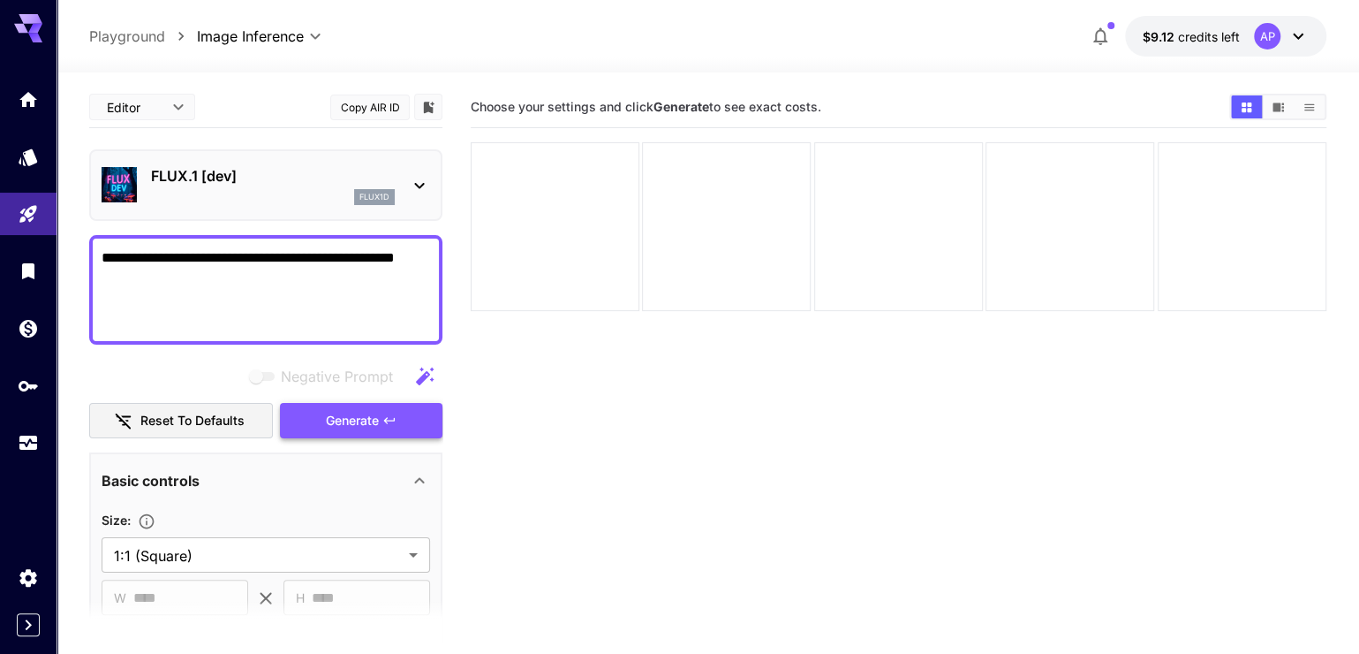
click at [378, 439] on button "Generate" at bounding box center [361, 421] width 163 height 36
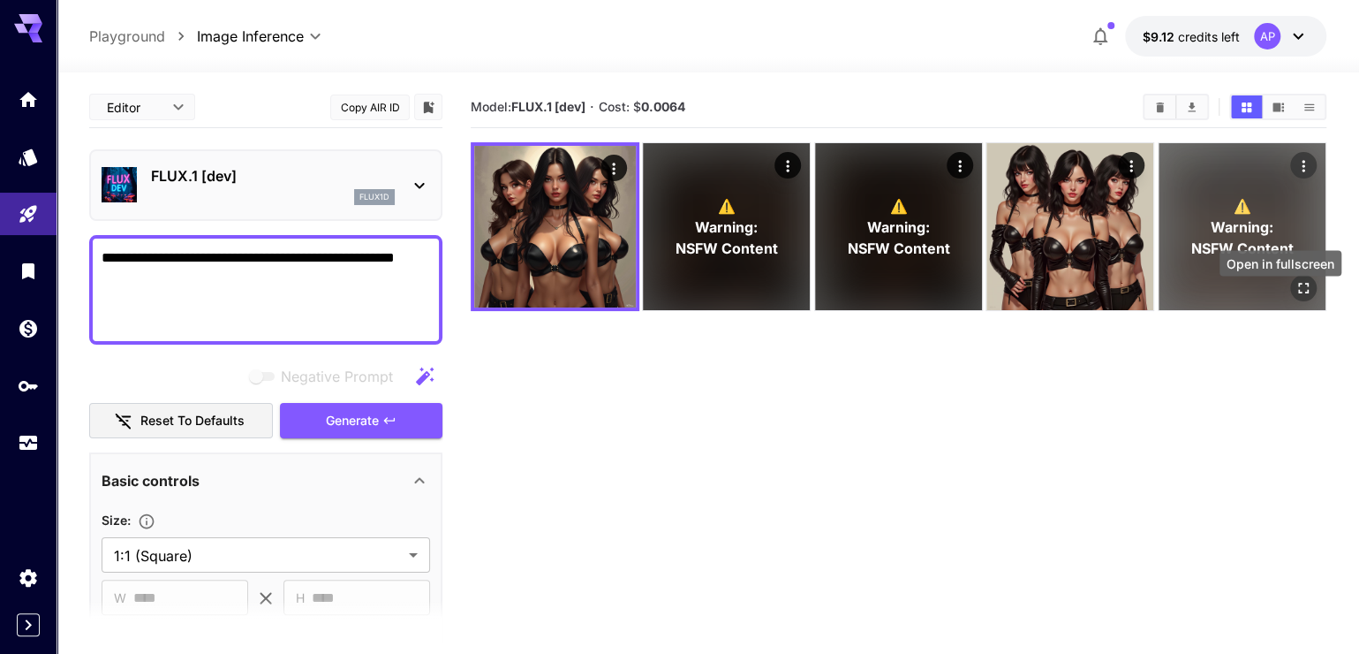
click at [1297, 297] on icon "Open in fullscreen" at bounding box center [1304, 288] width 18 height 18
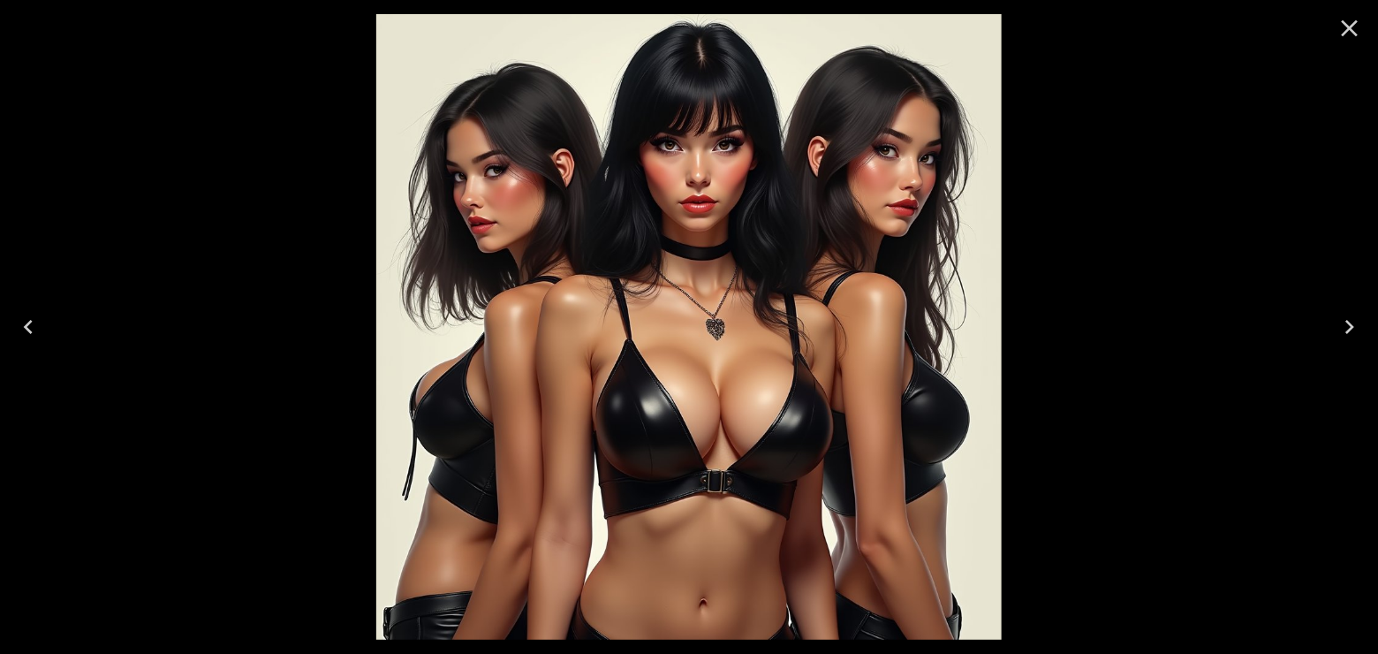
click at [27, 309] on button "Previous" at bounding box center [28, 326] width 57 height 71
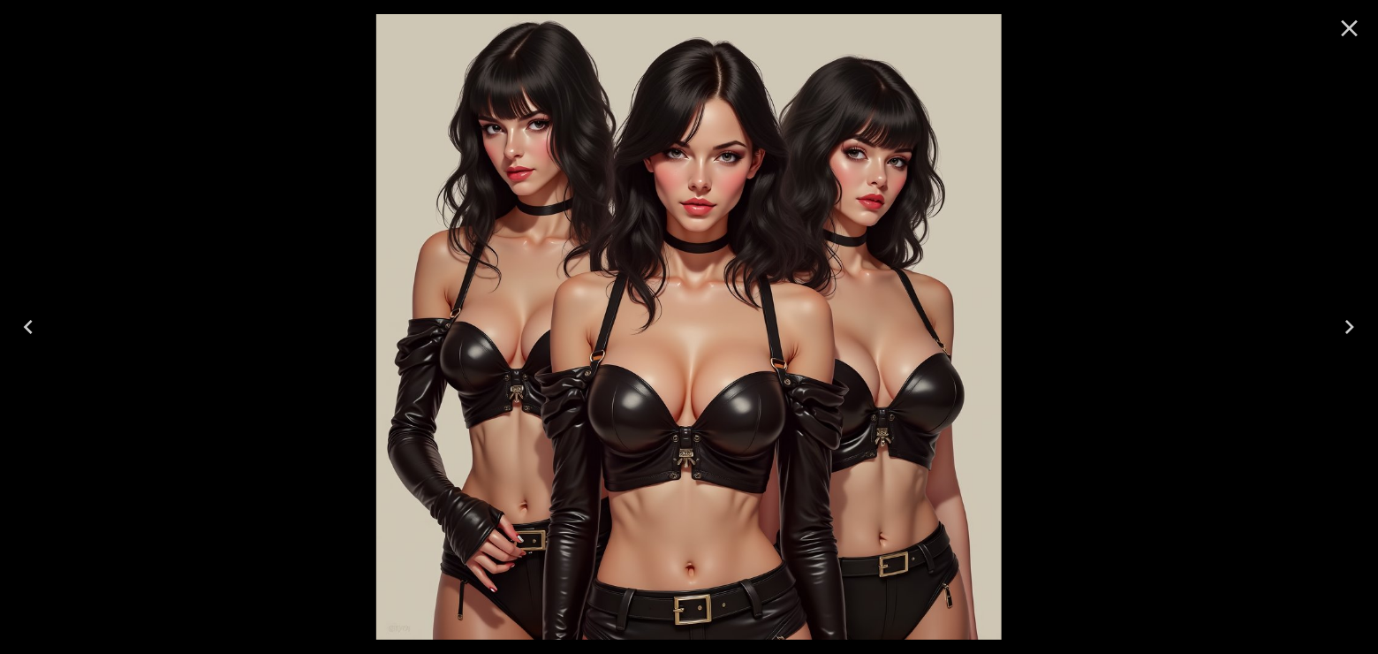
click at [31, 311] on button "Previous" at bounding box center [28, 326] width 57 height 71
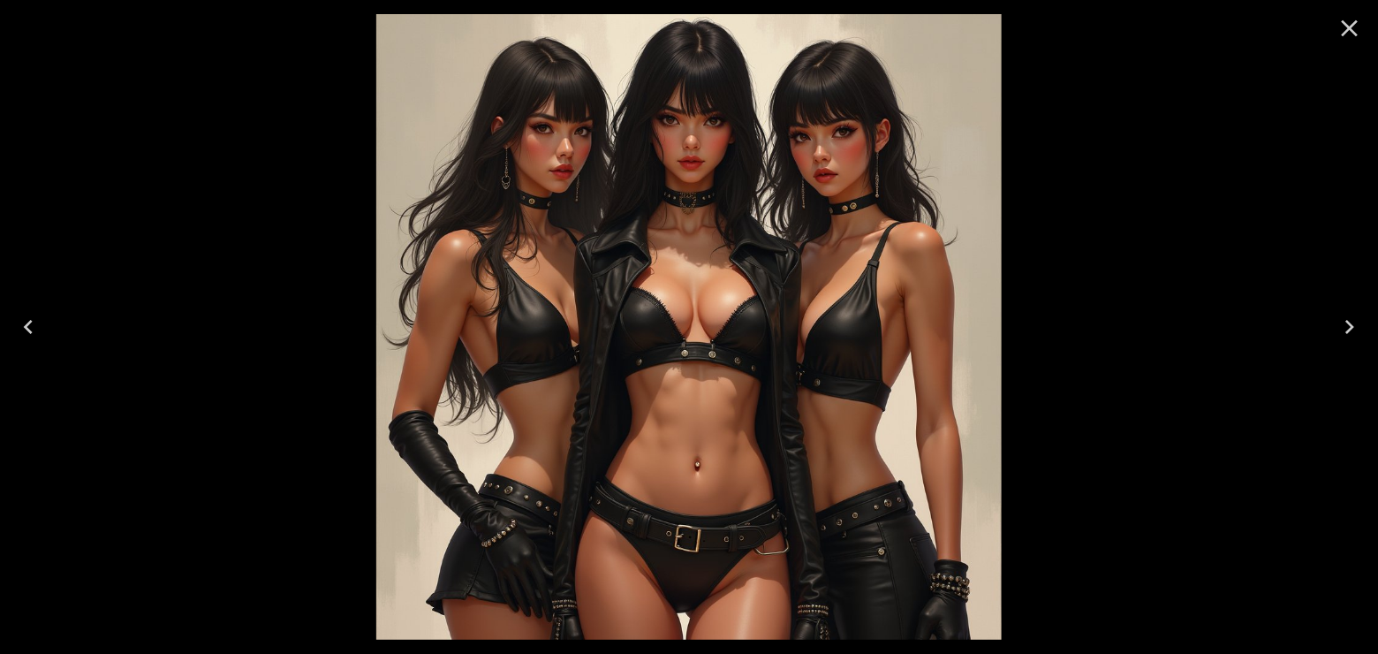
click at [32, 311] on button "Previous" at bounding box center [28, 326] width 57 height 71
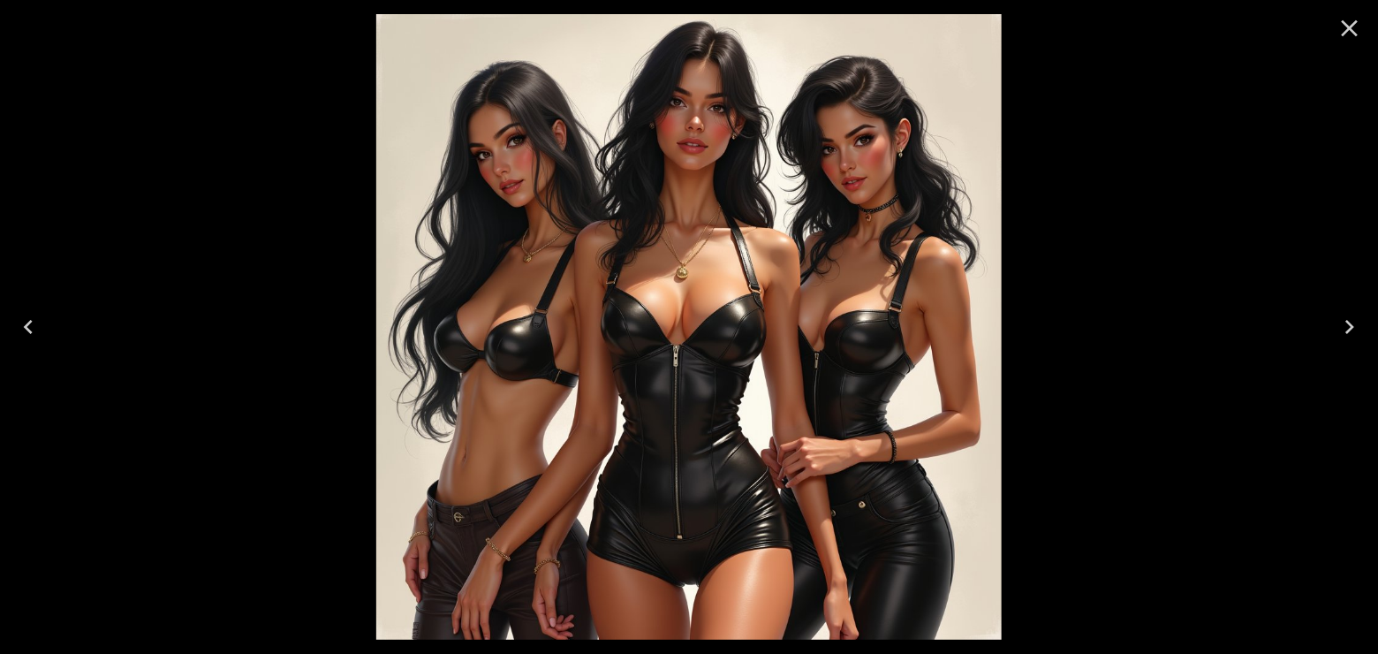
click at [1352, 33] on icon "Close" at bounding box center [1349, 28] width 28 height 28
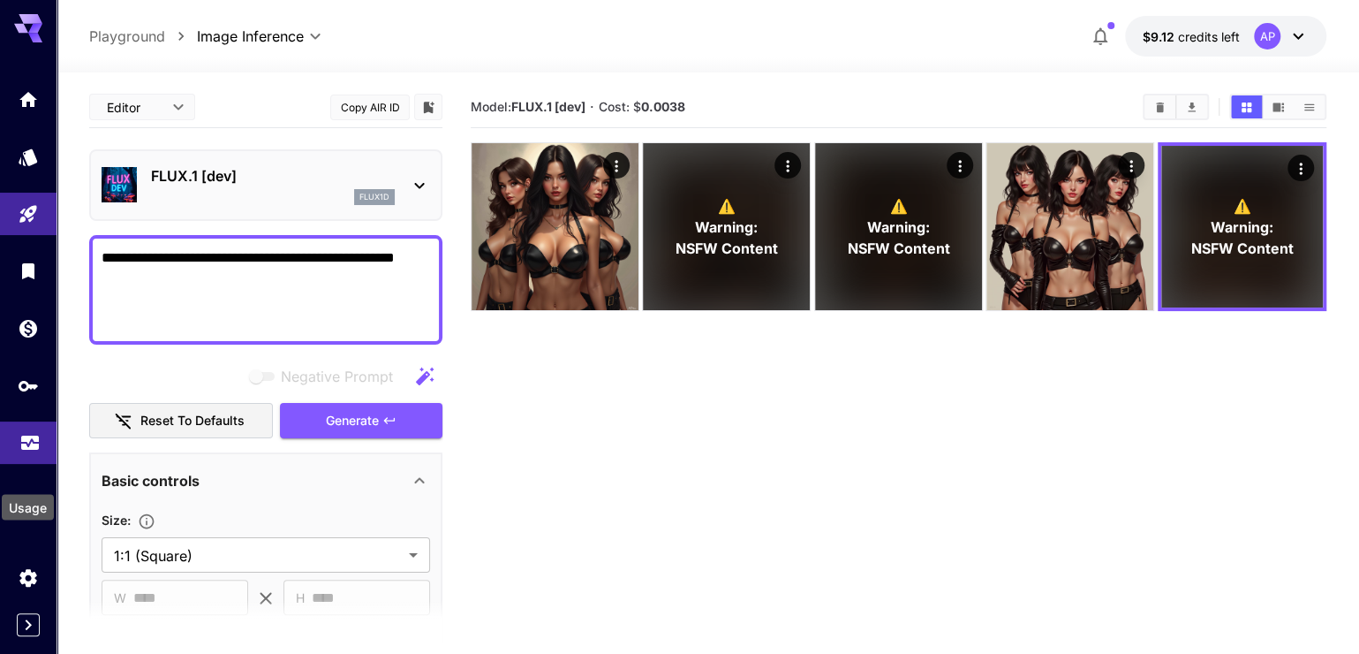
click at [21, 445] on icon "Usage" at bounding box center [30, 440] width 18 height 9
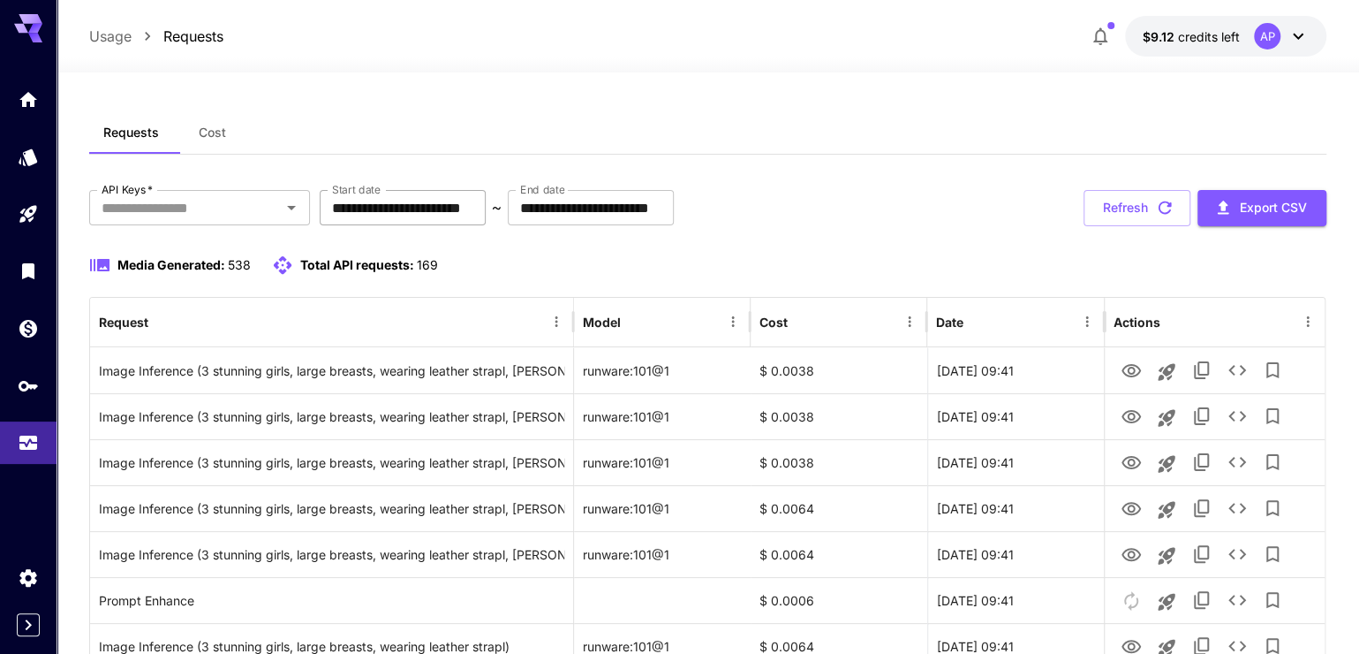
click at [430, 225] on input "**********" at bounding box center [403, 207] width 166 height 35
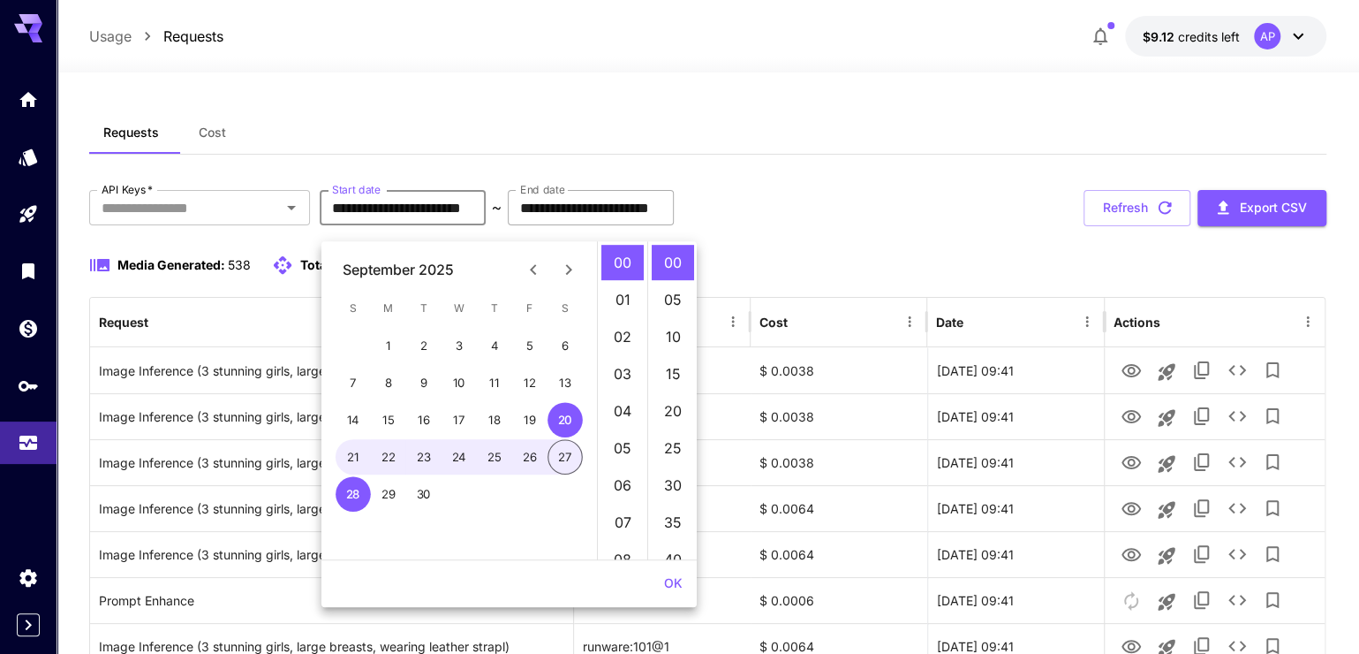
click at [674, 225] on input "**********" at bounding box center [591, 207] width 166 height 35
click at [1086, 208] on button "Refresh" at bounding box center [1137, 208] width 107 height 36
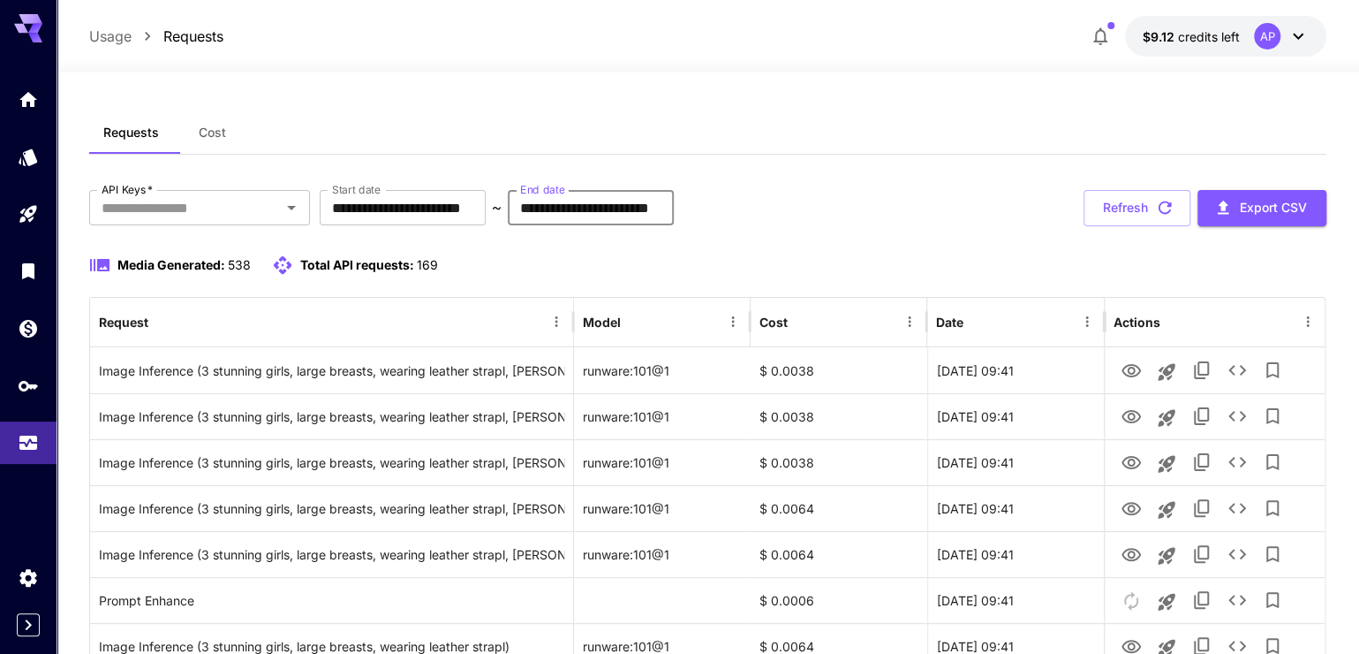
click at [674, 216] on input "**********" at bounding box center [591, 207] width 166 height 35
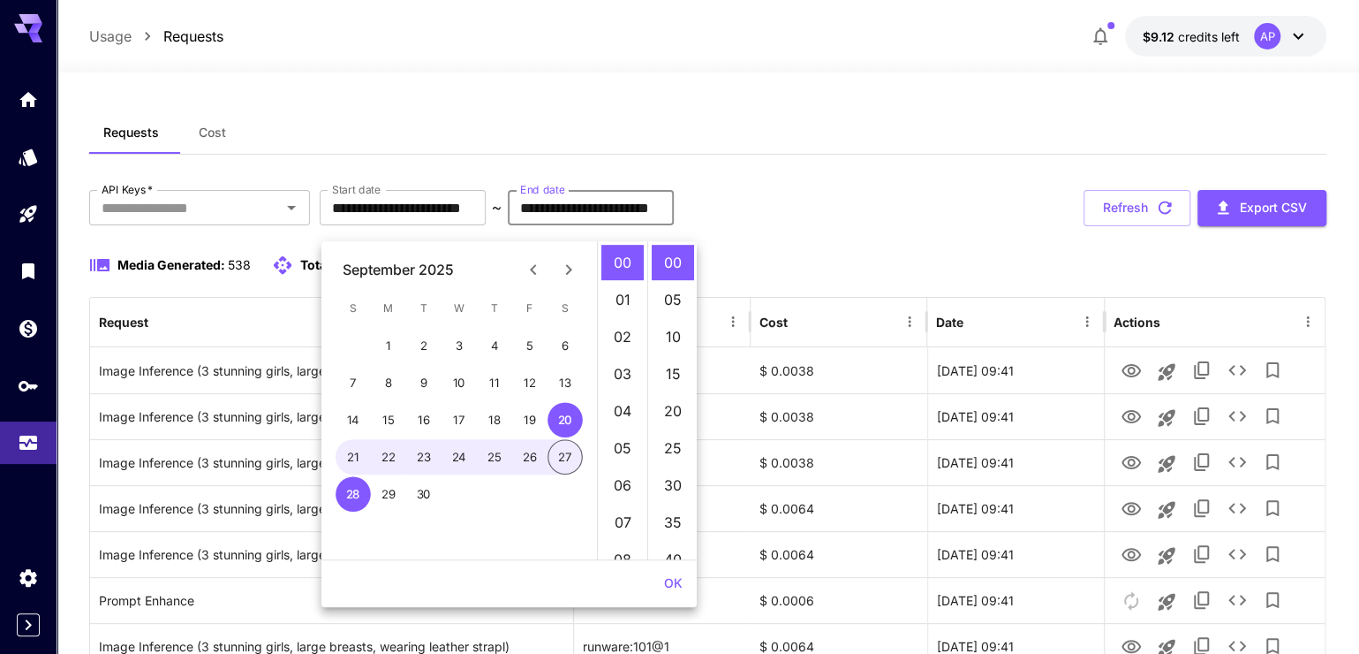
click at [530, 273] on icon "Previous month" at bounding box center [533, 269] width 6 height 11
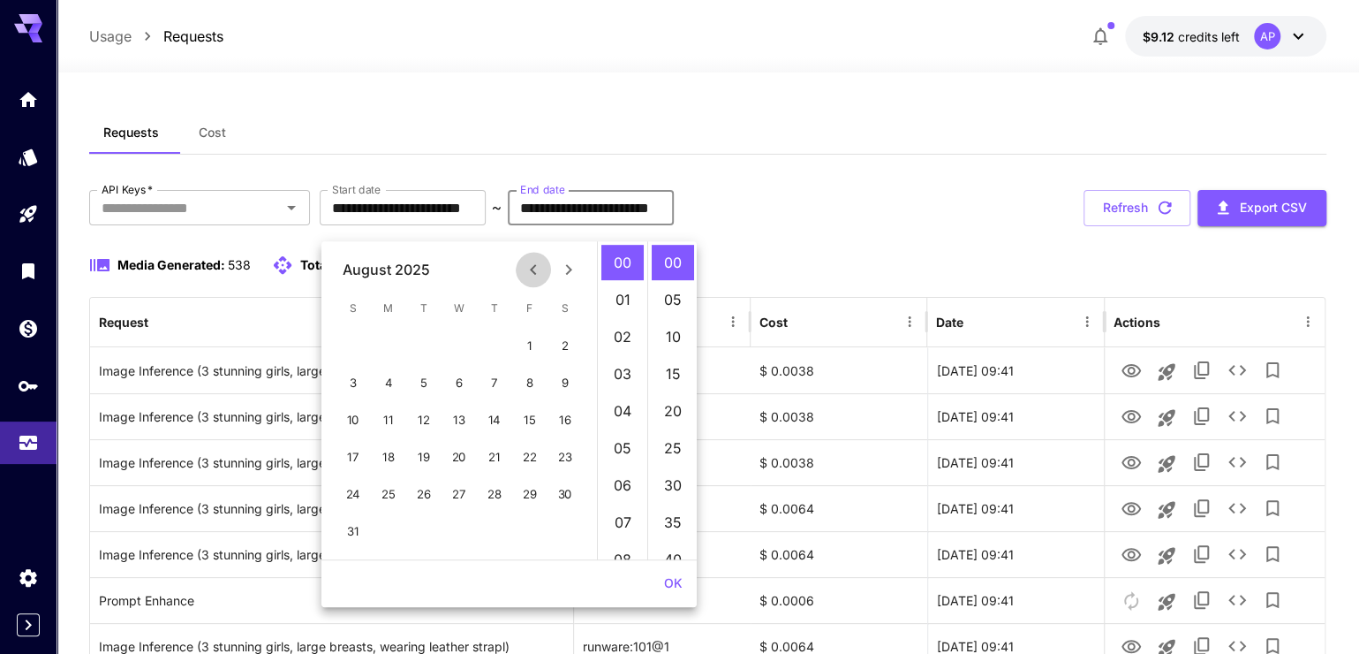
click at [532, 274] on icon "Previous month" at bounding box center [533, 269] width 21 height 21
click at [532, 274] on icon "Previous month" at bounding box center [533, 269] width 6 height 11
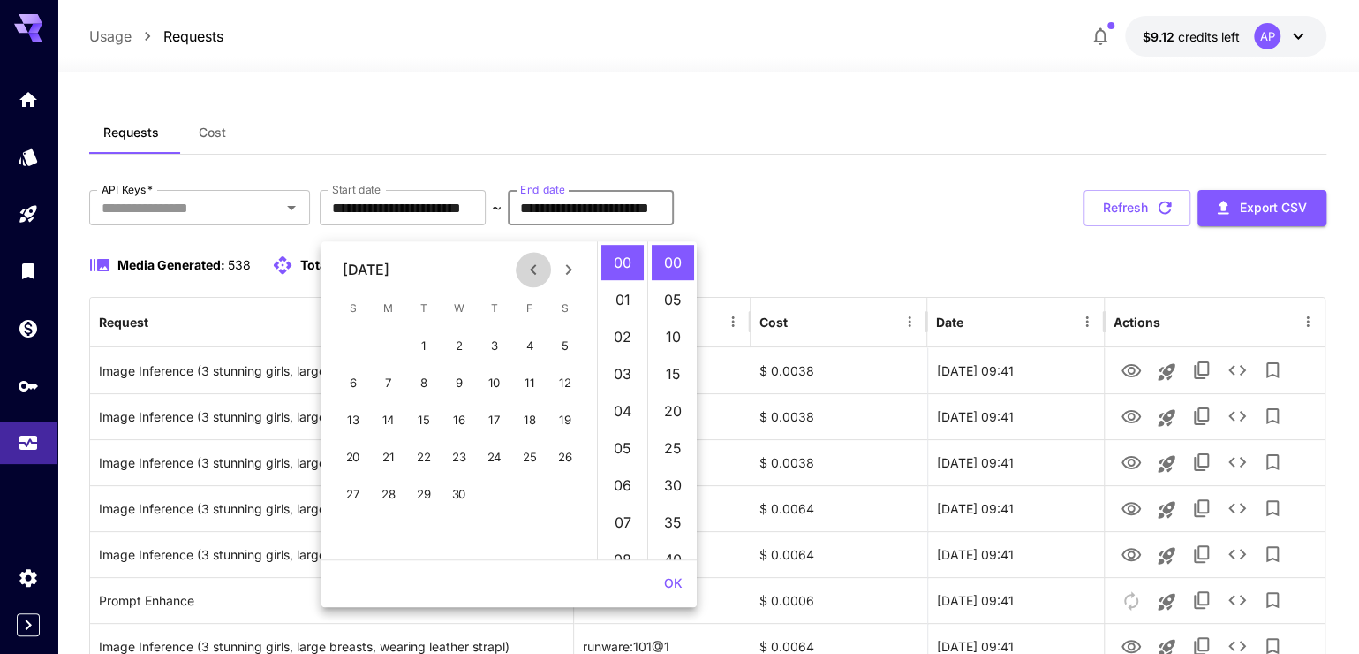
click at [532, 274] on icon "Previous month" at bounding box center [533, 269] width 6 height 11
click at [533, 284] on button "Previous month" at bounding box center [533, 269] width 35 height 35
click at [533, 287] on button "Previous month" at bounding box center [533, 269] width 35 height 35
click at [533, 263] on icon "Previous month" at bounding box center [533, 269] width 21 height 21
click at [534, 269] on icon "Previous month" at bounding box center [533, 269] width 21 height 21
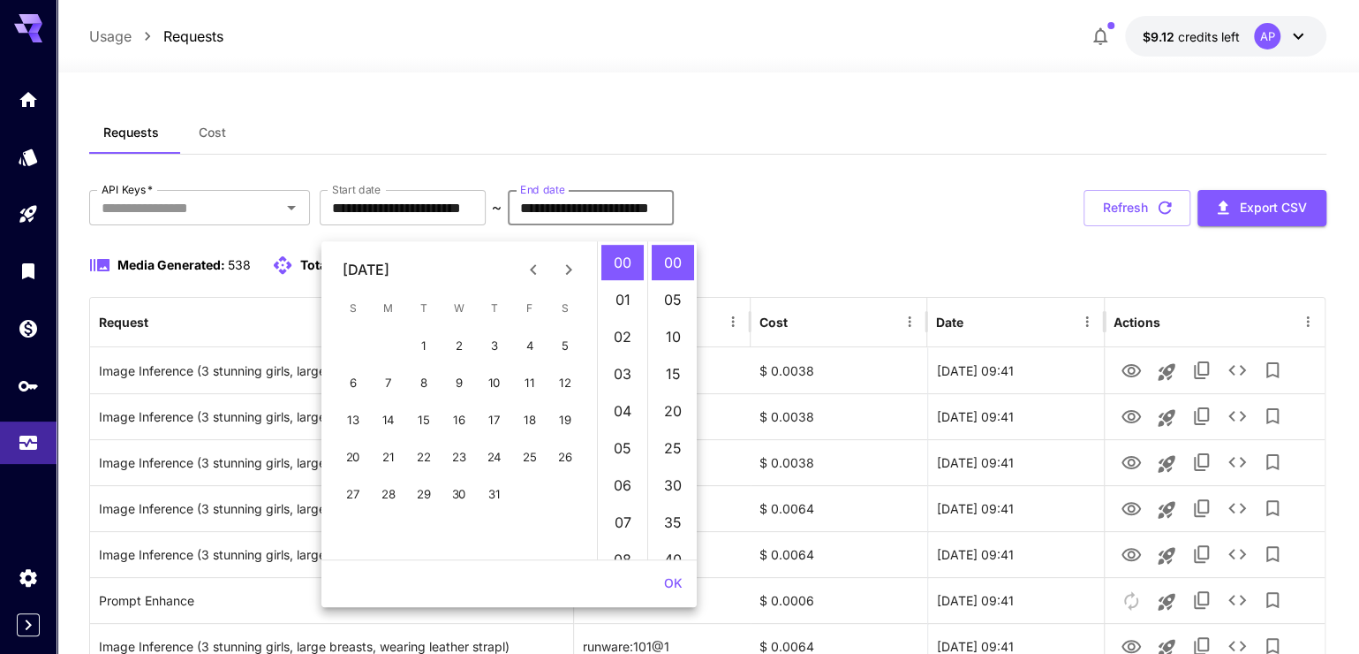
click at [534, 269] on icon "Previous month" at bounding box center [533, 269] width 21 height 21
click at [470, 315] on span "W" at bounding box center [459, 308] width 32 height 35
click at [503, 334] on button "1" at bounding box center [494, 345] width 35 height 35
type input "**********"
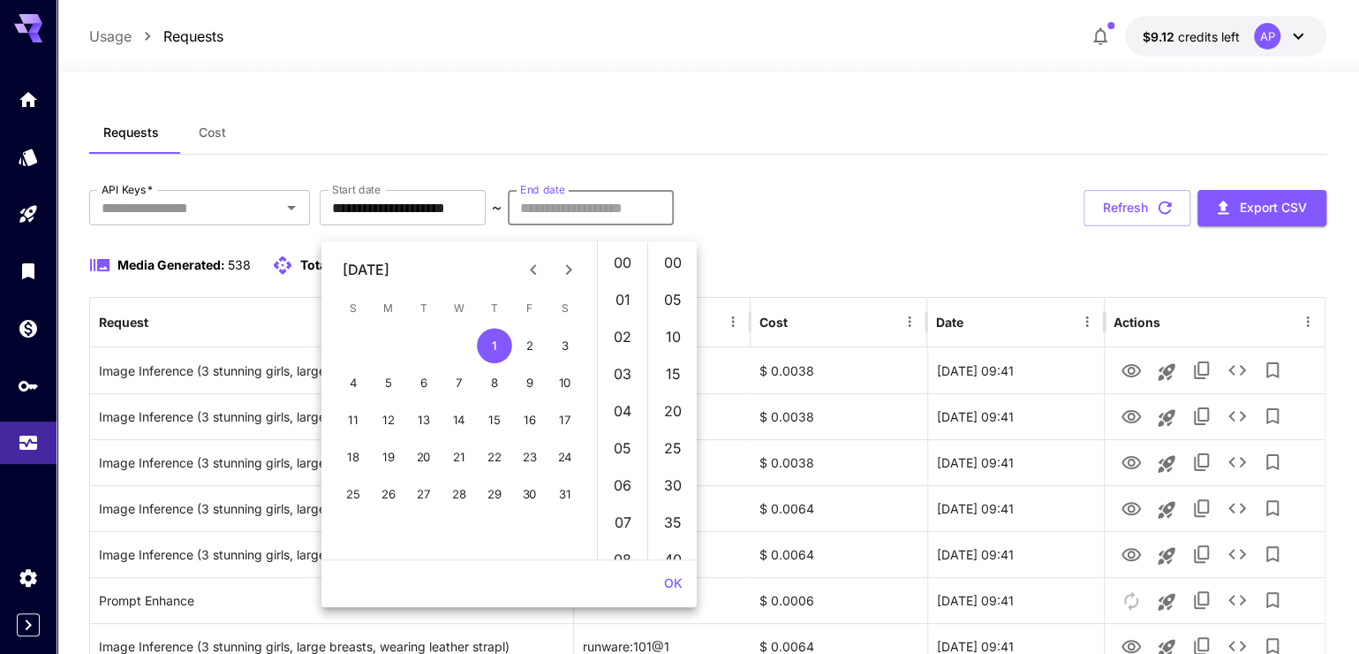
type input "**********"
click at [653, 225] on input "**********" at bounding box center [591, 207] width 166 height 35
click at [654, 225] on input "**********" at bounding box center [591, 207] width 166 height 35
click at [528, 261] on icon "Previous month" at bounding box center [533, 269] width 21 height 21
click at [528, 262] on icon "Previous month" at bounding box center [533, 269] width 21 height 21
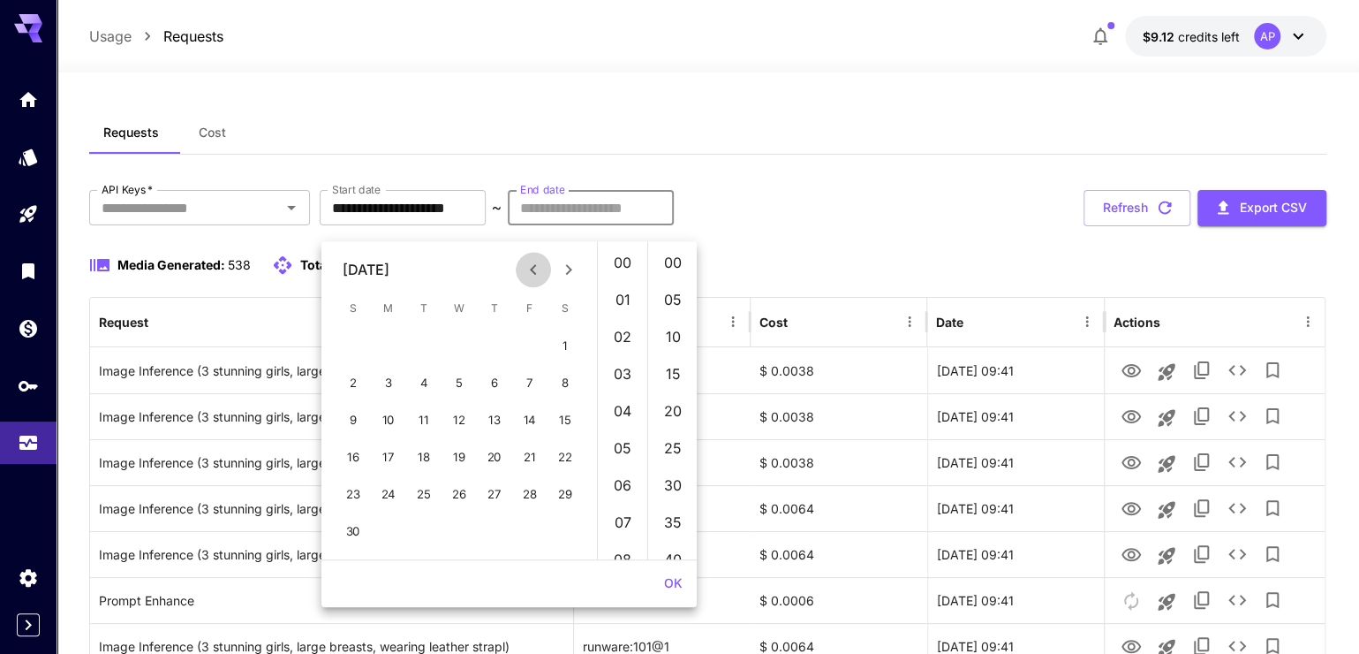
click at [528, 262] on icon "Previous month" at bounding box center [533, 269] width 21 height 21
click at [528, 264] on icon "Previous month" at bounding box center [533, 269] width 21 height 21
click at [528, 266] on icon "Previous month" at bounding box center [533, 269] width 21 height 21
click at [530, 269] on icon "Previous month" at bounding box center [533, 269] width 6 height 11
click at [456, 409] on button "14" at bounding box center [459, 419] width 35 height 35
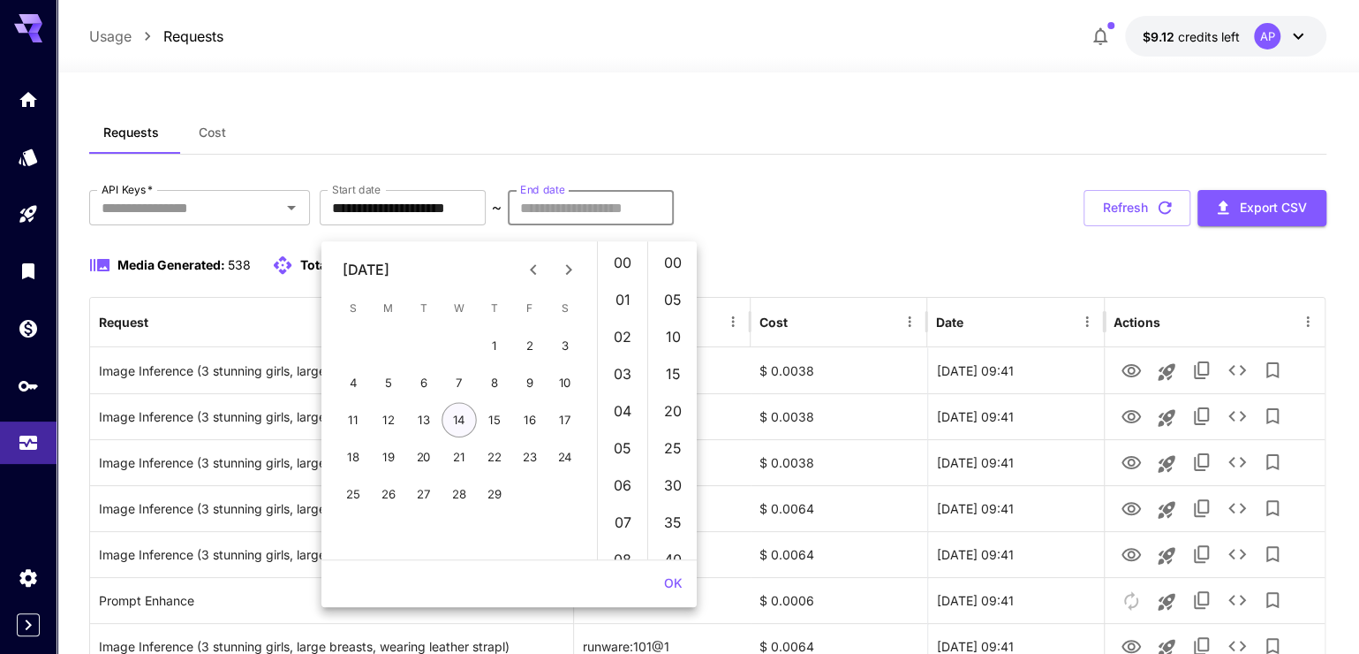
type input "**********"
click at [456, 409] on button "14" at bounding box center [459, 419] width 35 height 35
type input "**********"
click at [976, 209] on div "**********" at bounding box center [707, 208] width 1237 height 36
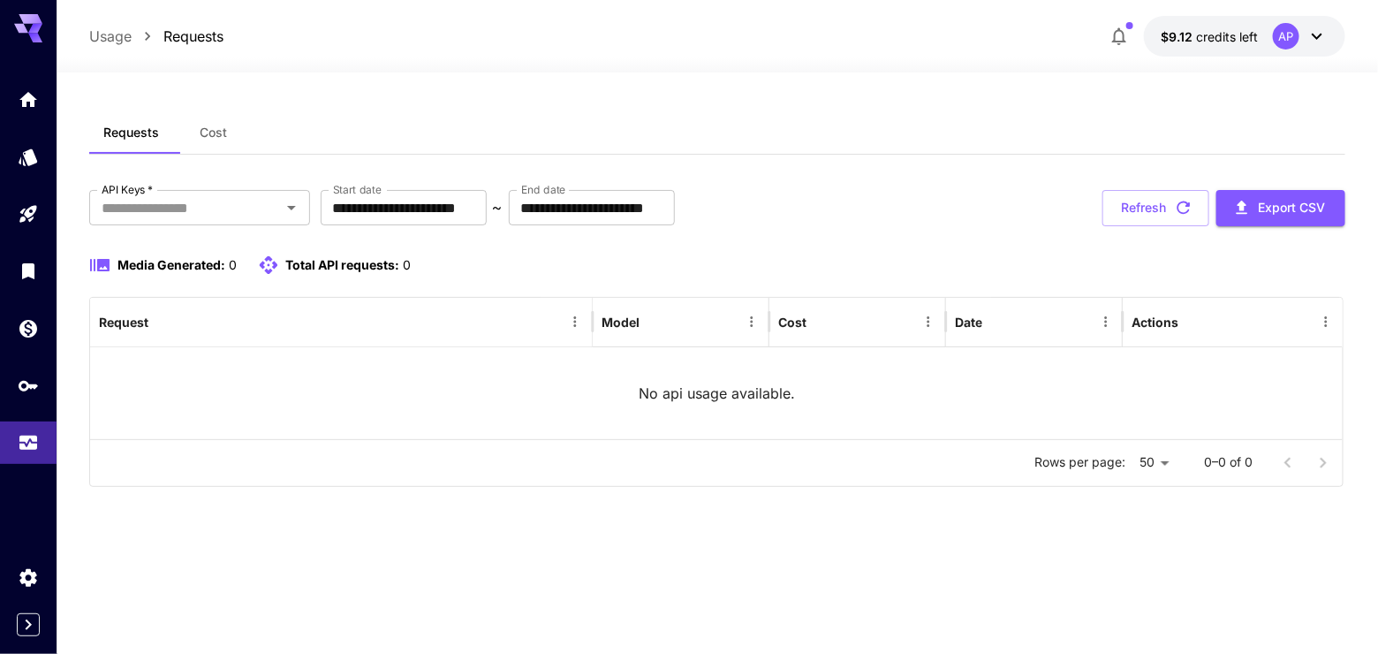
click at [775, 243] on div "**********" at bounding box center [716, 338] width 1255 height 297
click at [649, 206] on input "**********" at bounding box center [592, 207] width 166 height 35
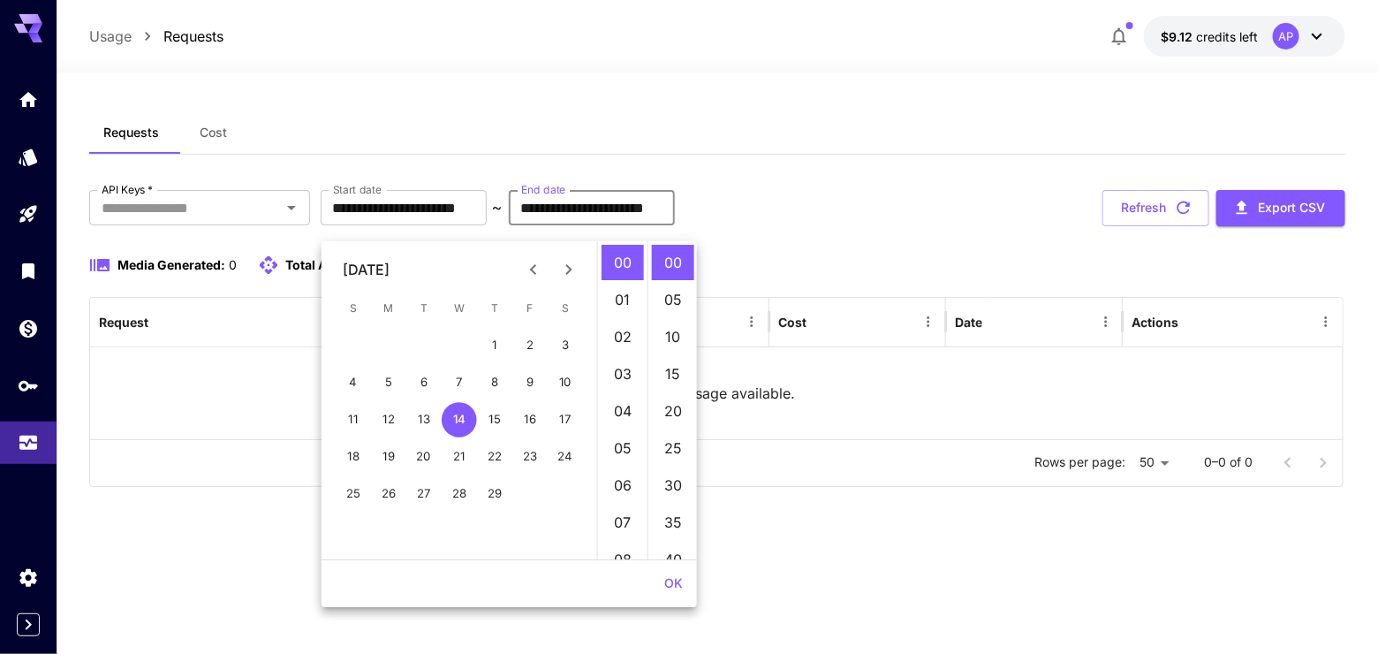
click at [647, 216] on input "**********" at bounding box center [592, 207] width 166 height 35
click at [569, 269] on icon "Next month" at bounding box center [568, 269] width 6 height 11
click at [569, 276] on icon "Next month" at bounding box center [568, 269] width 21 height 21
click at [569, 275] on icon "Next month" at bounding box center [568, 269] width 21 height 21
click at [568, 280] on icon "Next month" at bounding box center [568, 269] width 21 height 21
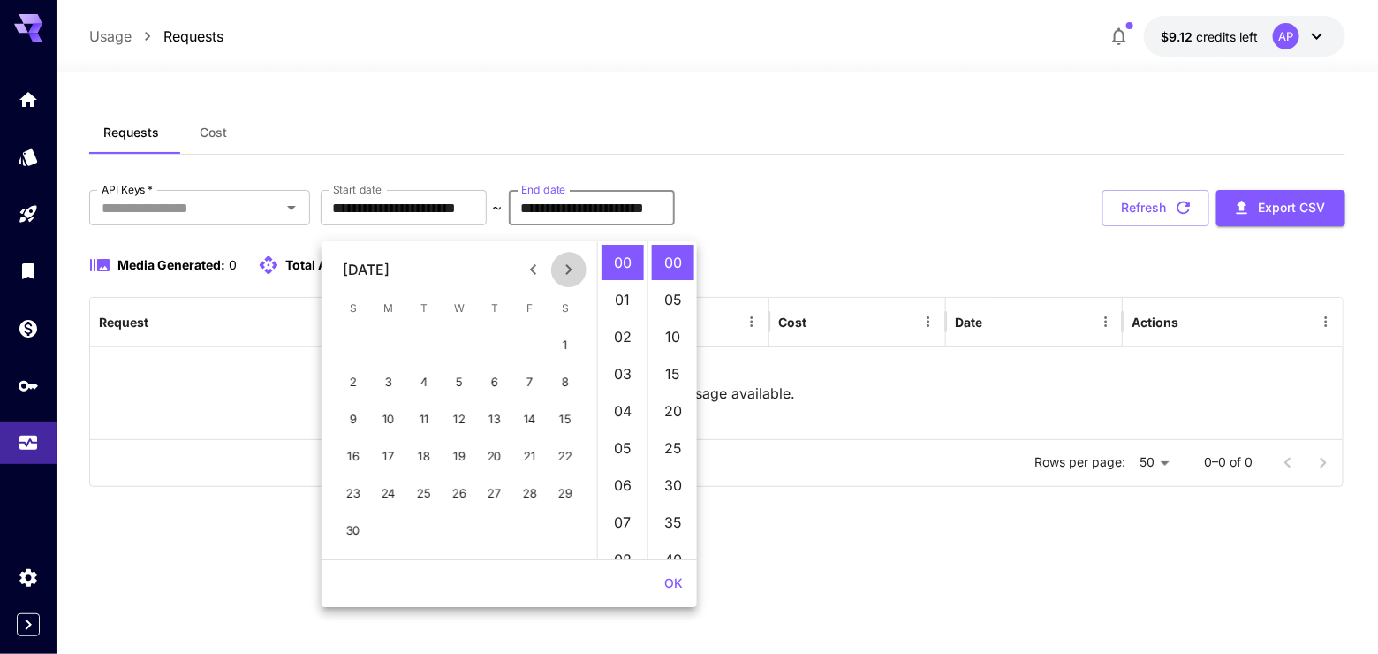
click at [568, 276] on icon "Next month" at bounding box center [568, 269] width 21 height 21
click at [568, 277] on icon "Next month" at bounding box center [568, 269] width 21 height 21
click at [568, 276] on icon "Next month" at bounding box center [568, 269] width 21 height 21
click at [487, 270] on div "[DATE]" at bounding box center [459, 269] width 276 height 35
click at [517, 269] on button "Previous month" at bounding box center [533, 269] width 35 height 35
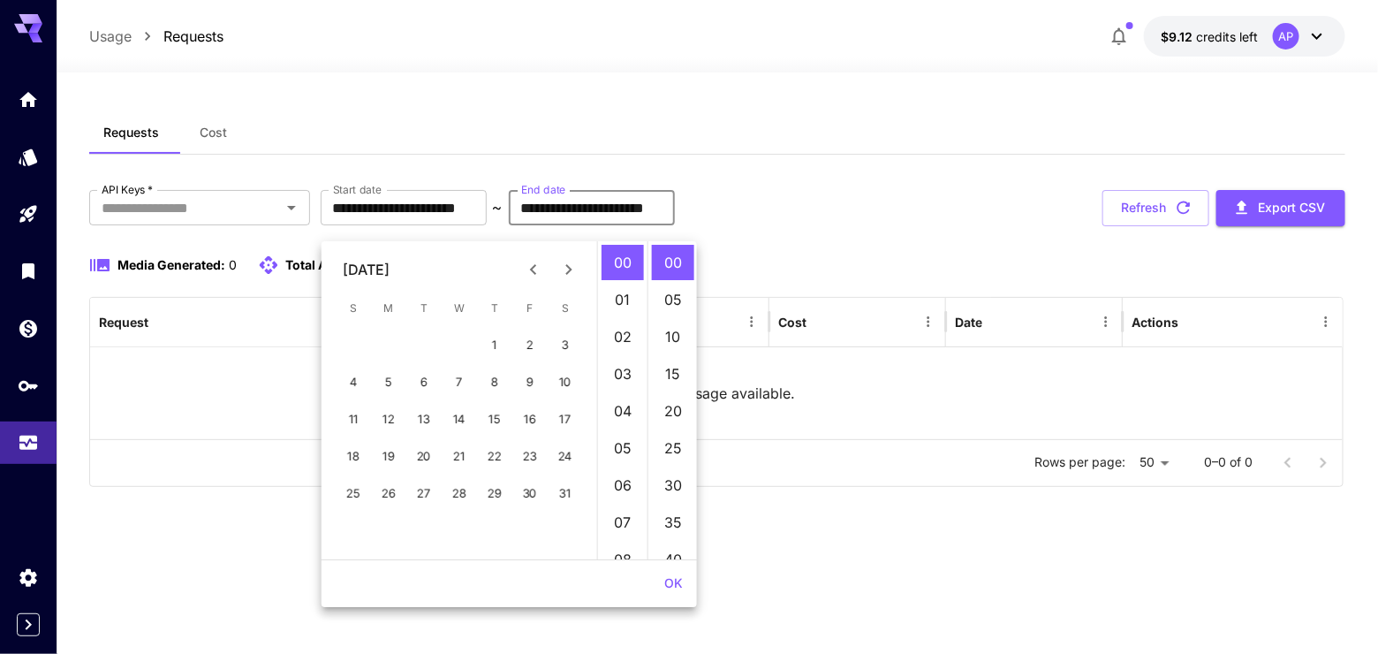
click at [523, 269] on icon "Previous month" at bounding box center [533, 269] width 21 height 21
click at [919, 214] on div "**********" at bounding box center [716, 208] width 1255 height 36
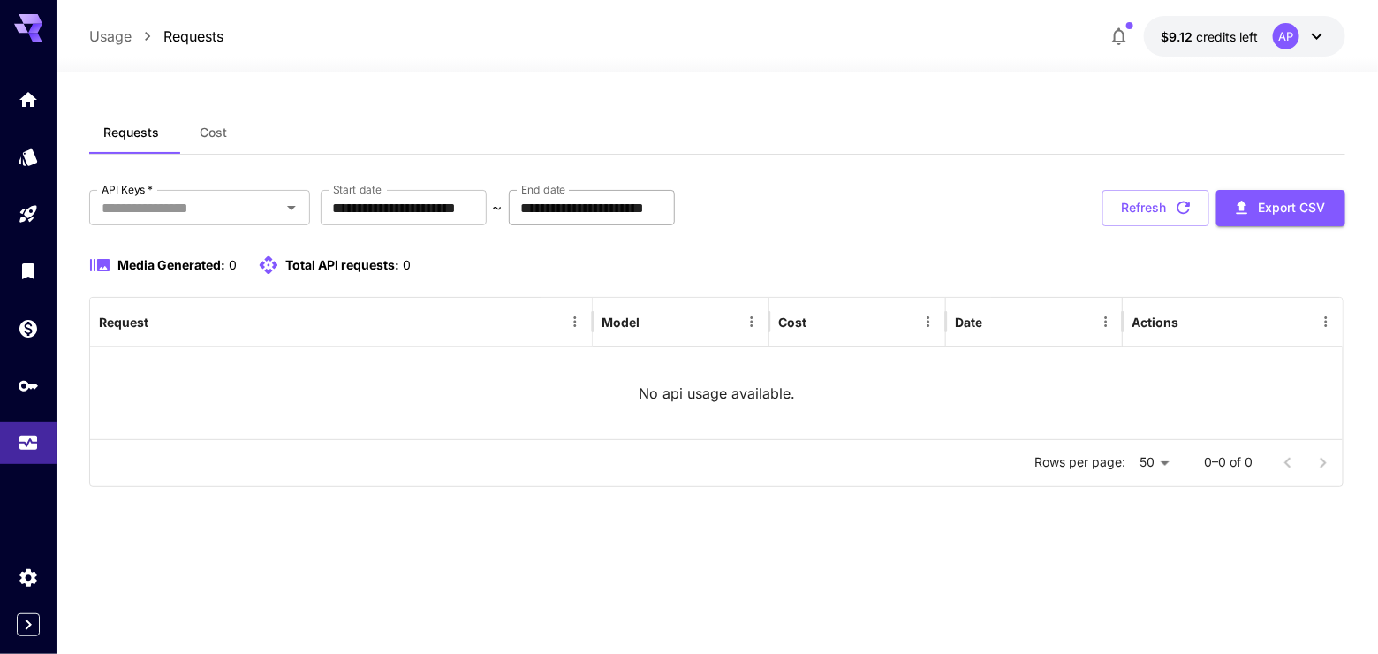
click at [635, 217] on input "**********" at bounding box center [592, 207] width 166 height 35
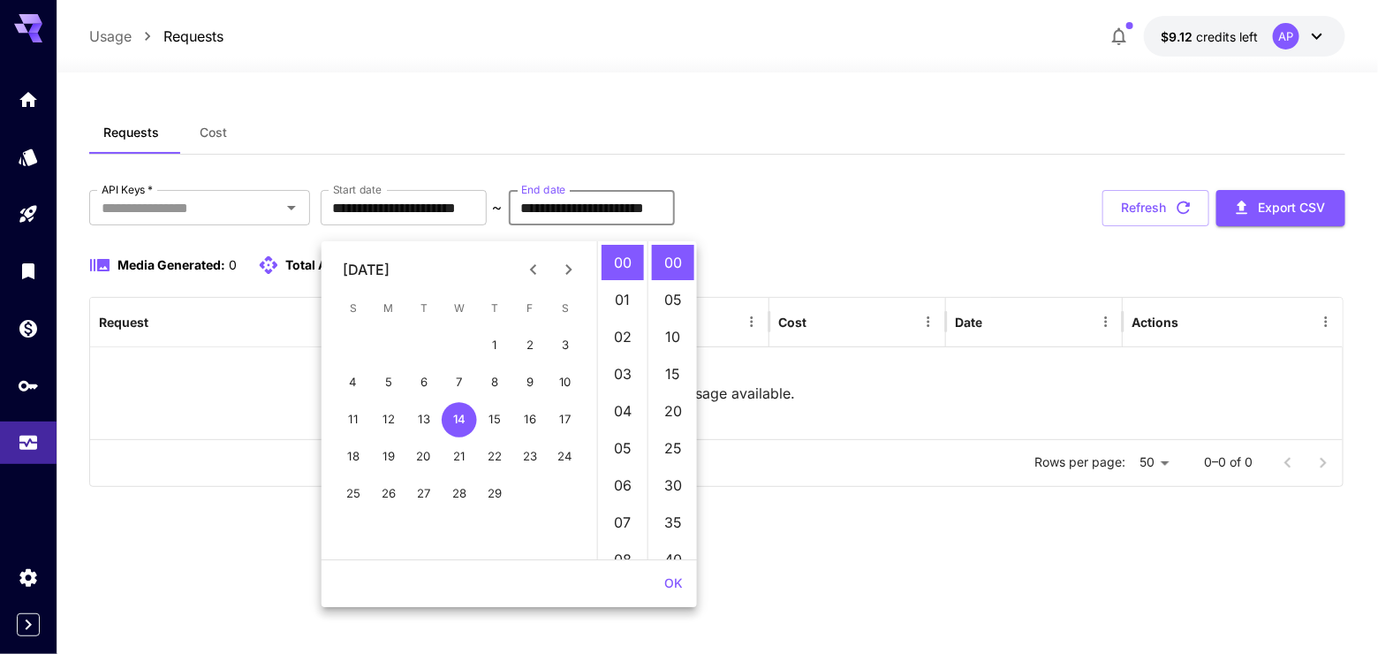
click at [571, 268] on icon "Next month" at bounding box center [568, 269] width 21 height 21
click at [571, 269] on icon "Next month" at bounding box center [568, 269] width 21 height 21
drag, startPoint x: 522, startPoint y: 392, endPoint x: 518, endPoint y: 381, distance: 12.0
click at [518, 388] on button "10" at bounding box center [529, 382] width 35 height 35
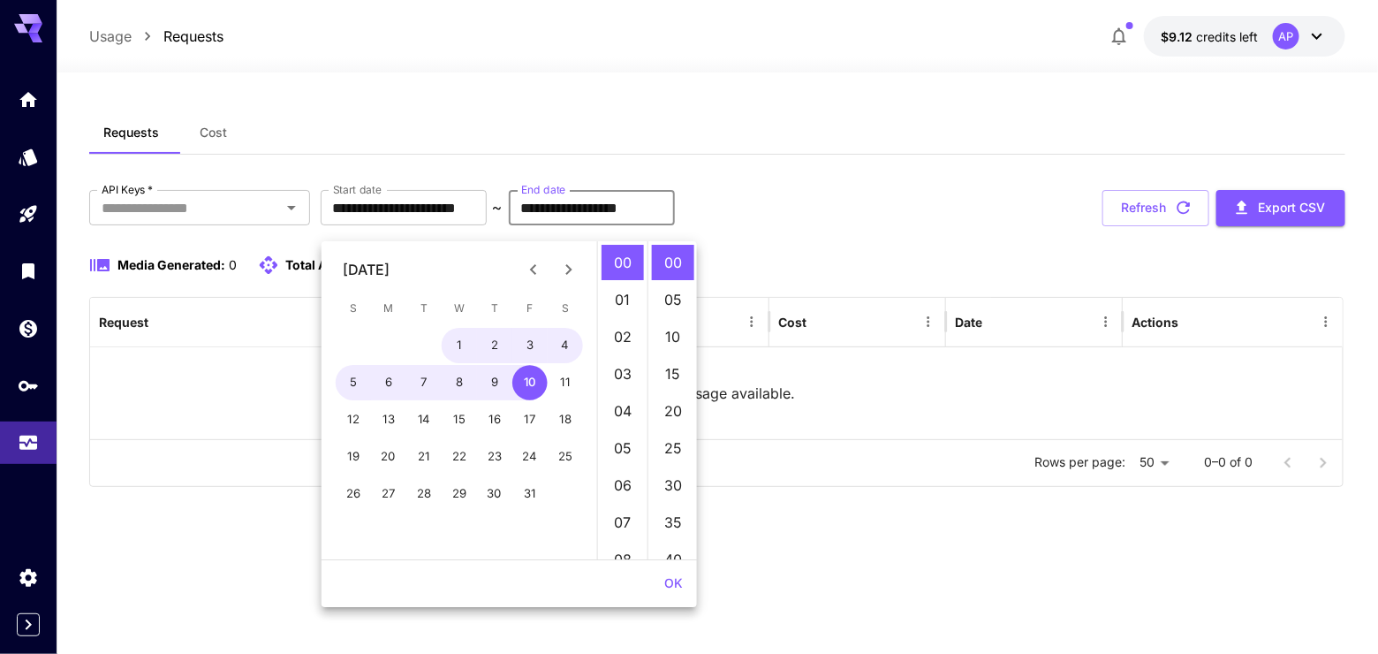
click at [933, 276] on div "Media Generated: 0 Total API requests: 0" at bounding box center [716, 264] width 1255 height 21
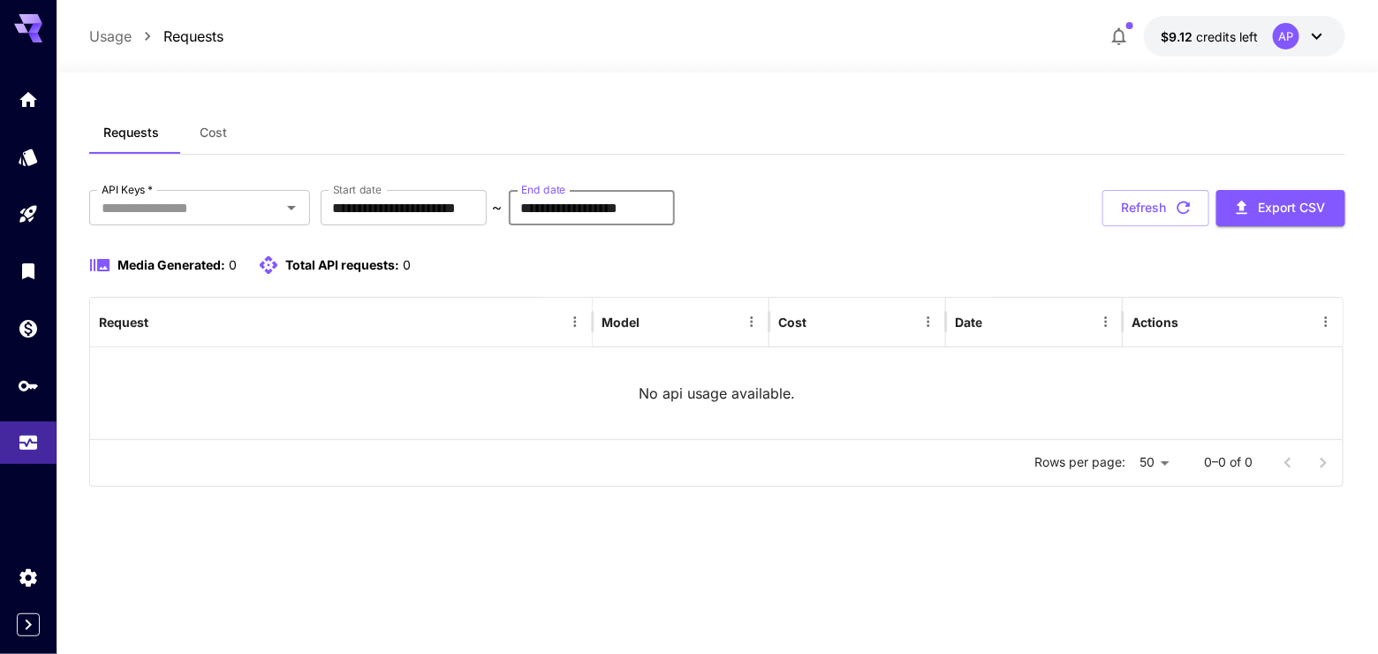
click at [608, 225] on input "**********" at bounding box center [592, 207] width 166 height 35
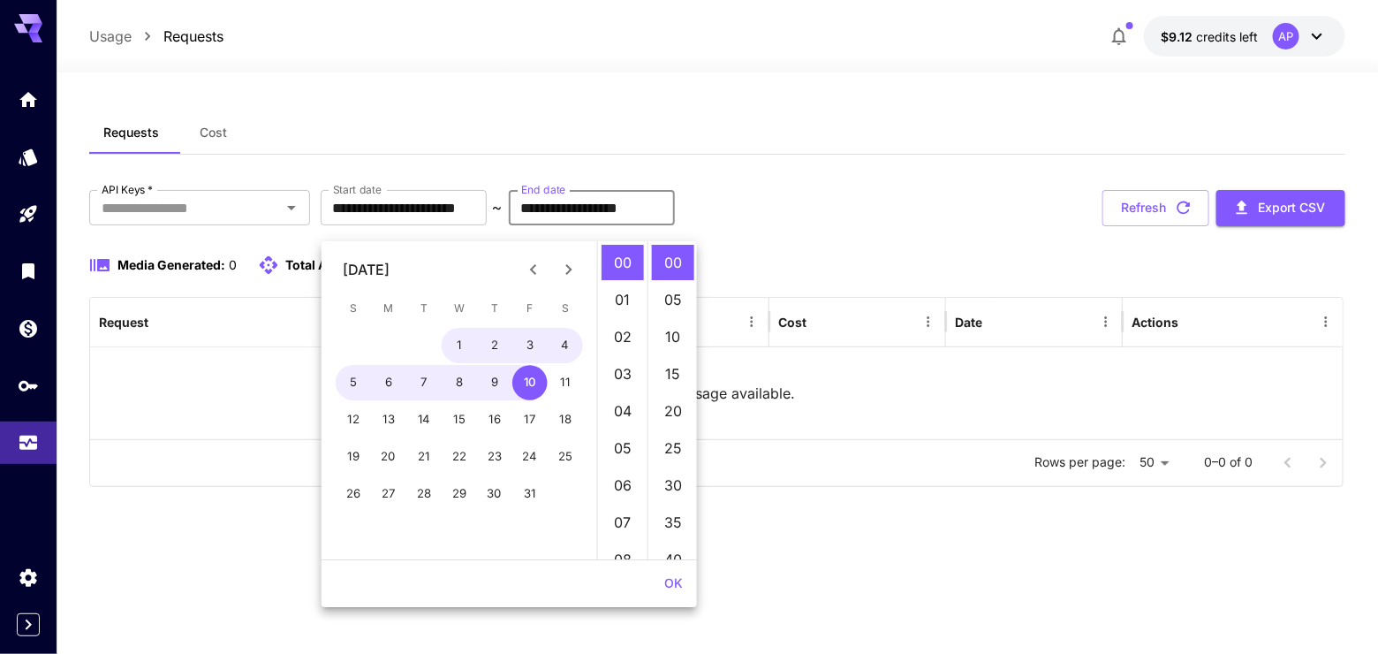
click at [573, 274] on icon "Next month" at bounding box center [568, 269] width 21 height 21
click at [573, 276] on icon "Next month" at bounding box center [568, 269] width 21 height 21
click at [553, 340] on button "6" at bounding box center [565, 345] width 35 height 35
click at [878, 242] on div "**********" at bounding box center [716, 338] width 1255 height 297
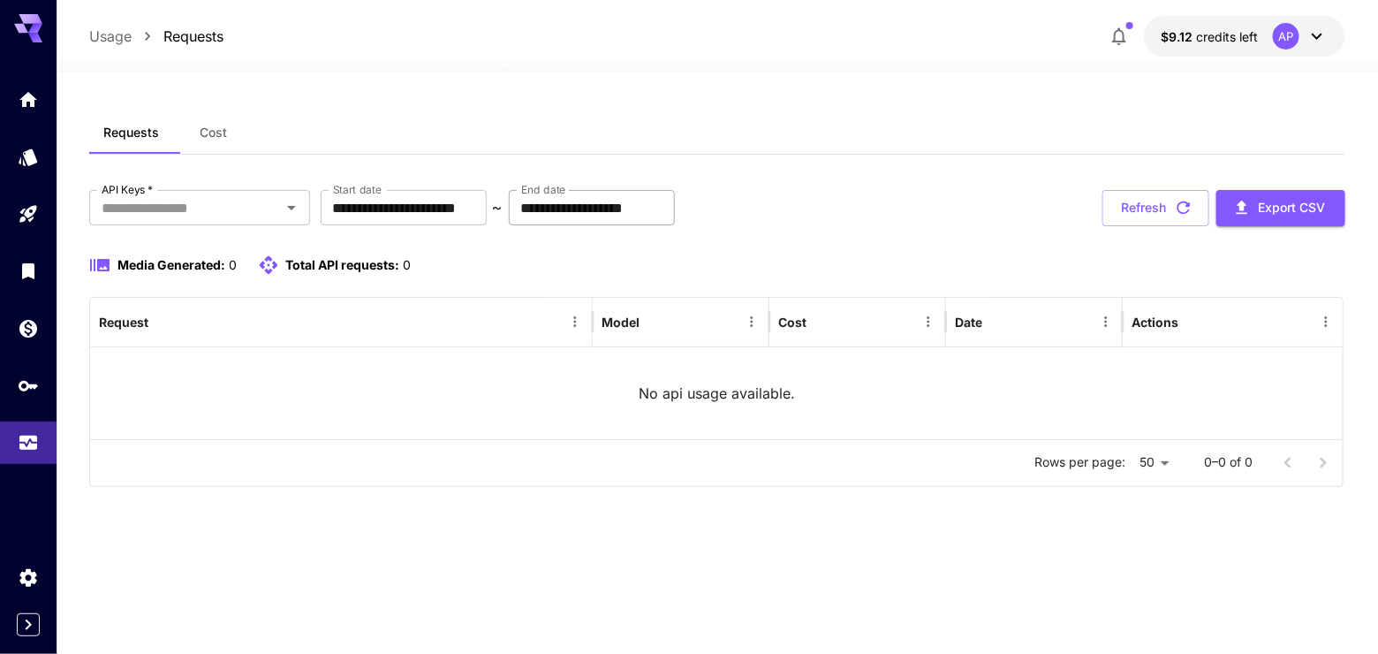
click at [675, 225] on input "**********" at bounding box center [592, 207] width 166 height 35
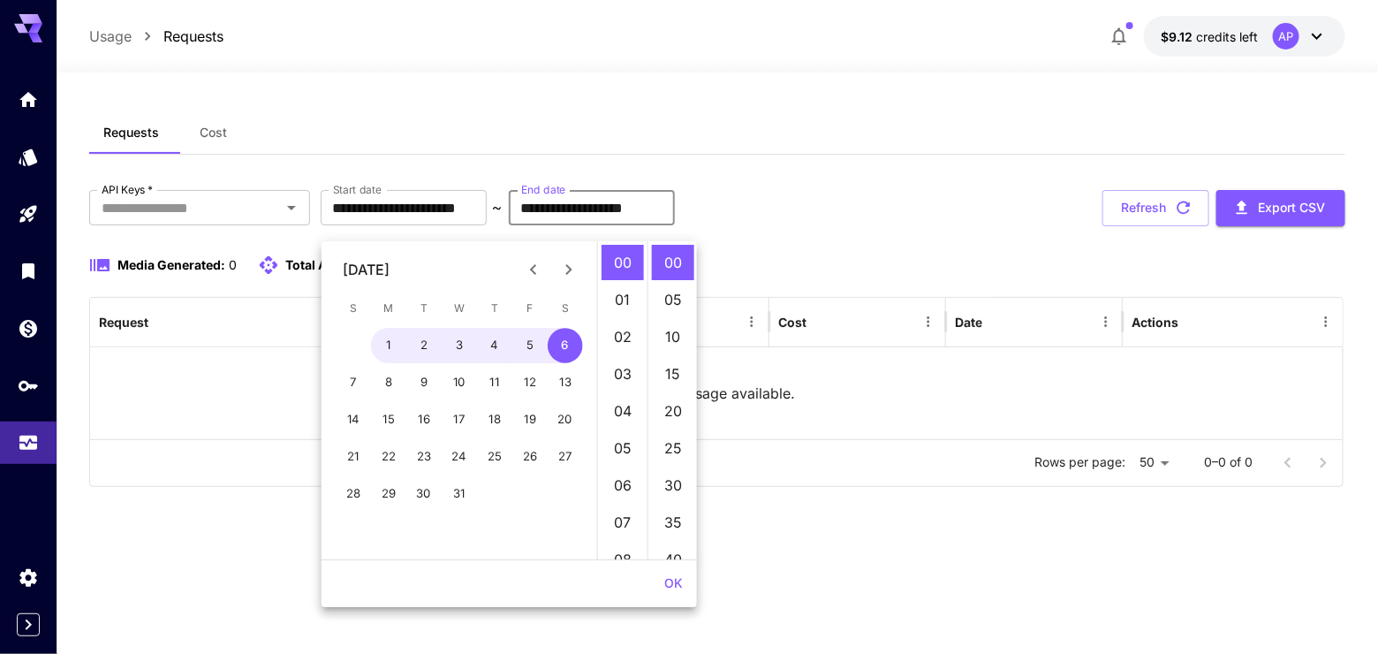
click at [565, 269] on icon "Next month" at bounding box center [568, 269] width 21 height 21
click at [568, 278] on icon "Next month" at bounding box center [568, 269] width 21 height 21
click at [568, 277] on icon "Next month" at bounding box center [568, 269] width 21 height 21
click at [568, 276] on icon "Next month" at bounding box center [568, 269] width 21 height 21
click at [510, 344] on div "1 2" at bounding box center [459, 345] width 276 height 35
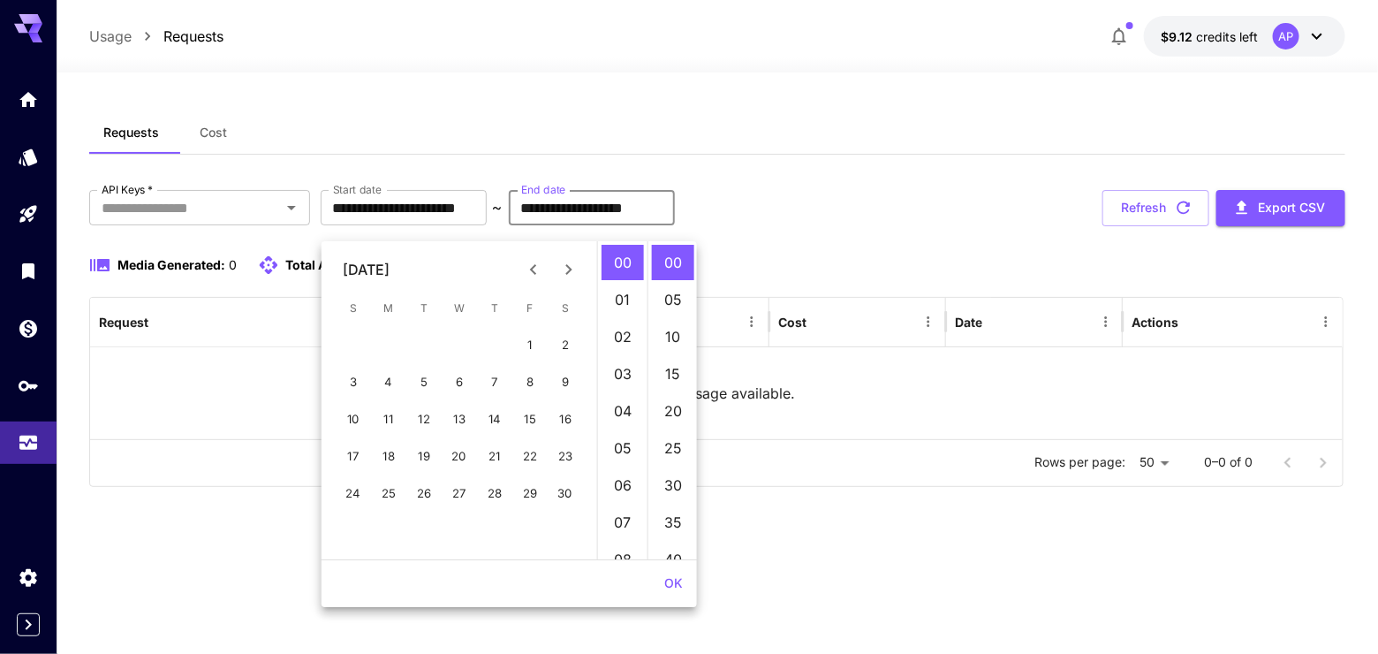
click at [534, 309] on span "F" at bounding box center [530, 308] width 32 height 35
click at [533, 329] on button "1" at bounding box center [529, 345] width 35 height 35
click at [1054, 257] on div "**********" at bounding box center [716, 338] width 1255 height 297
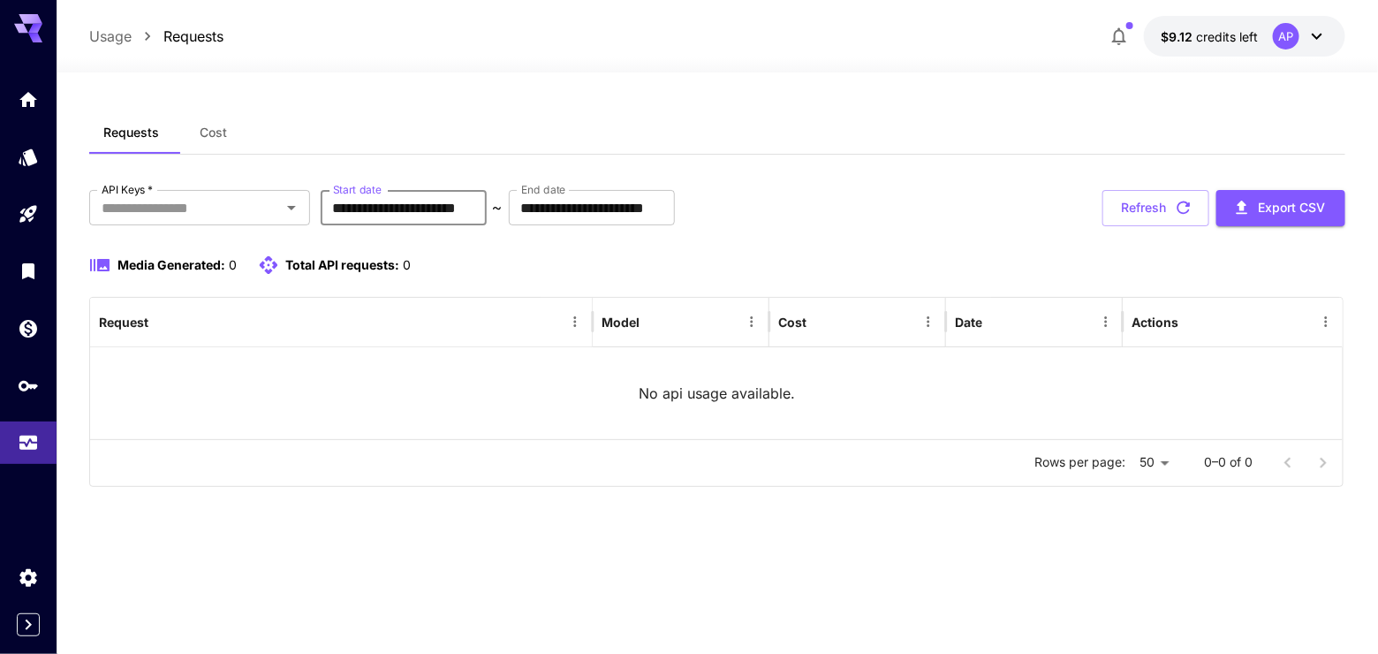
click at [423, 213] on input "**********" at bounding box center [404, 207] width 166 height 35
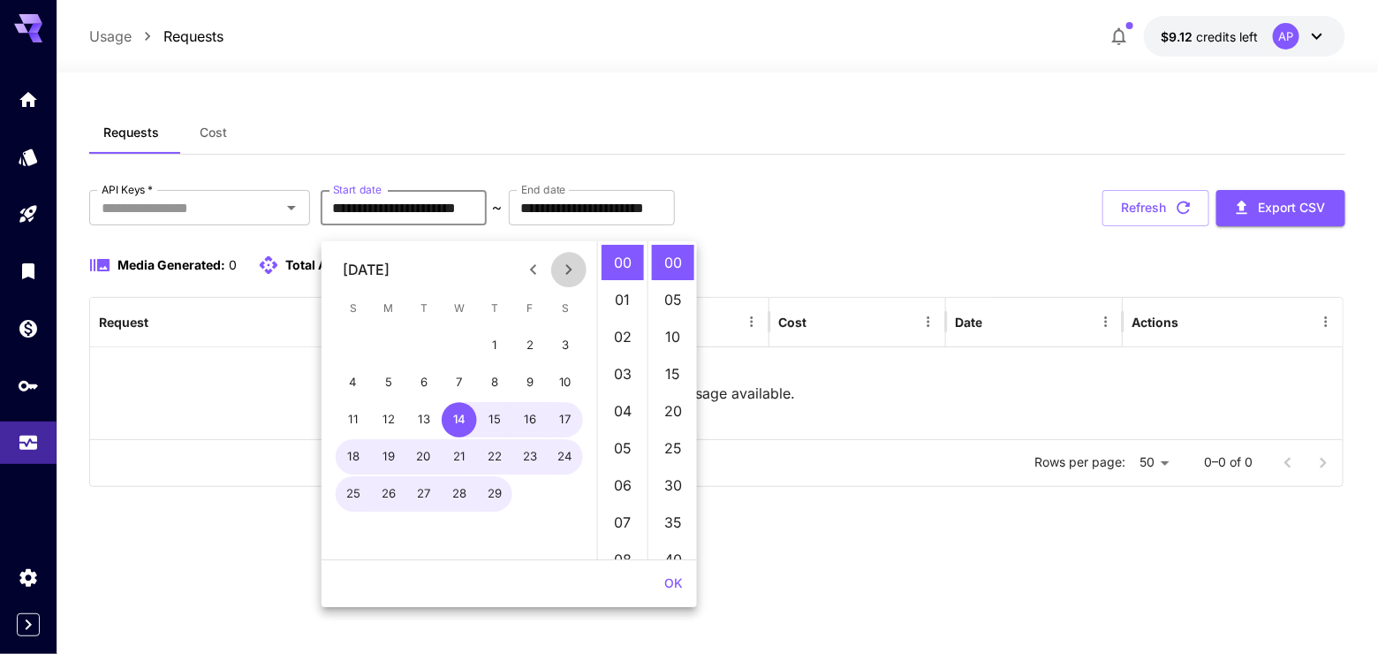
click at [561, 269] on icon "Next month" at bounding box center [568, 269] width 21 height 21
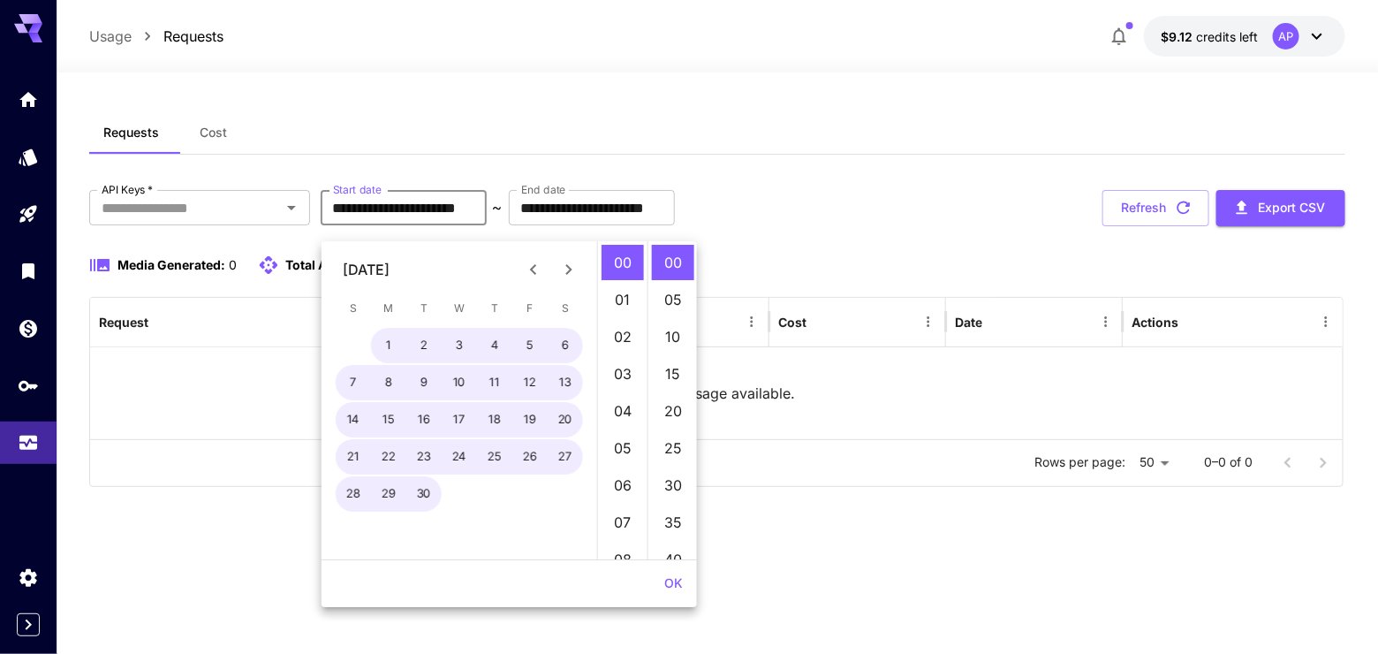
click at [561, 269] on icon "Next month" at bounding box center [568, 269] width 21 height 21
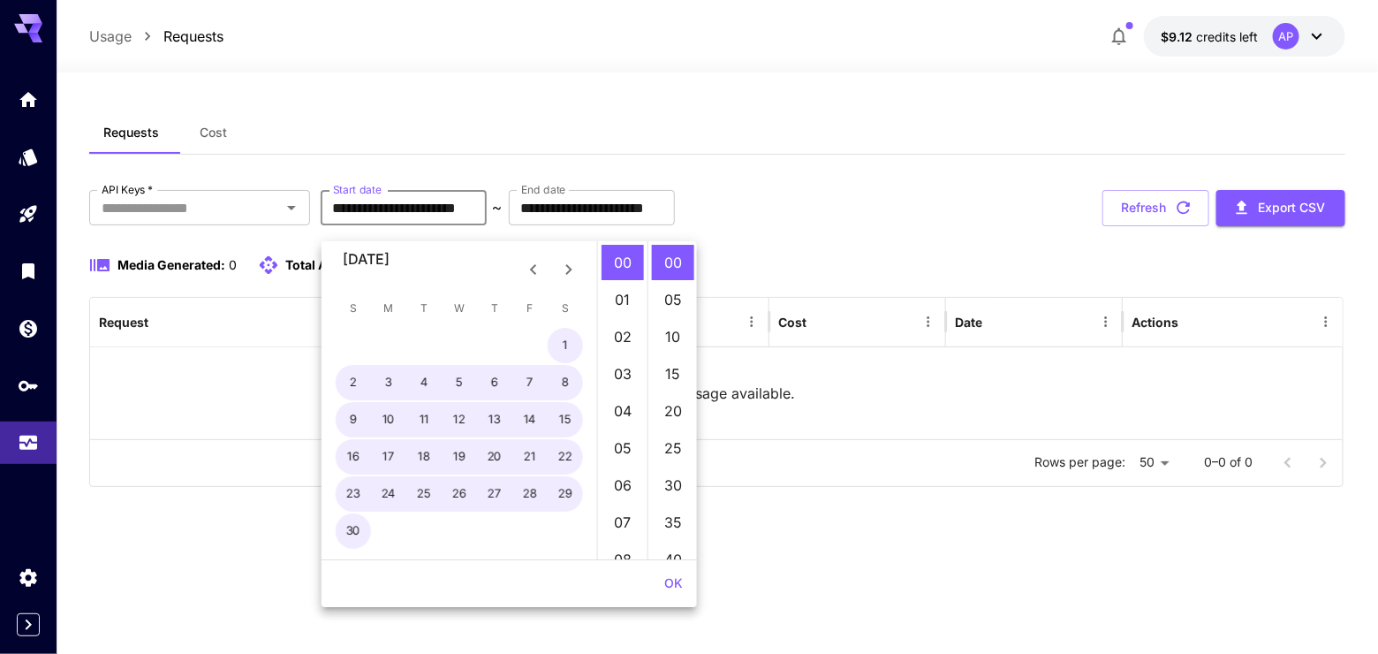
click at [561, 269] on icon "Next month" at bounding box center [568, 269] width 21 height 21
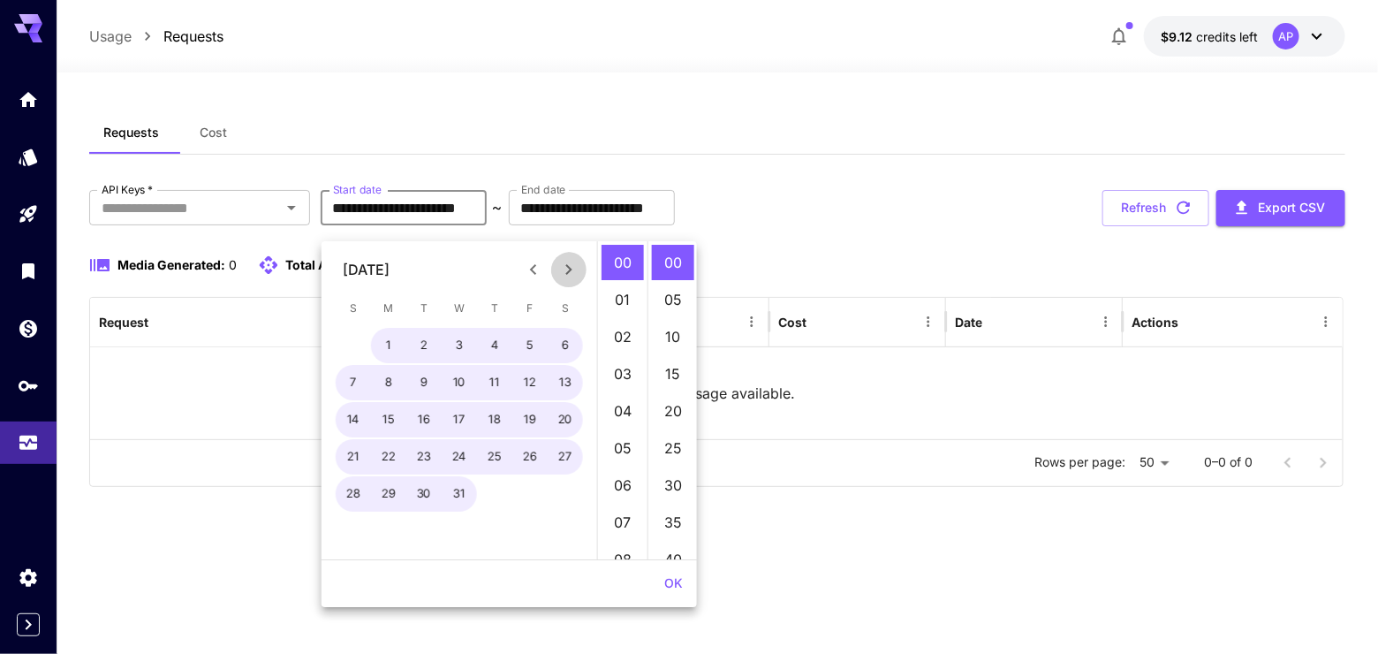
click at [560, 268] on icon "Next month" at bounding box center [568, 269] width 21 height 21
click at [560, 269] on icon "Next month" at bounding box center [568, 269] width 21 height 21
click at [561, 269] on icon "Next month" at bounding box center [568, 269] width 21 height 21
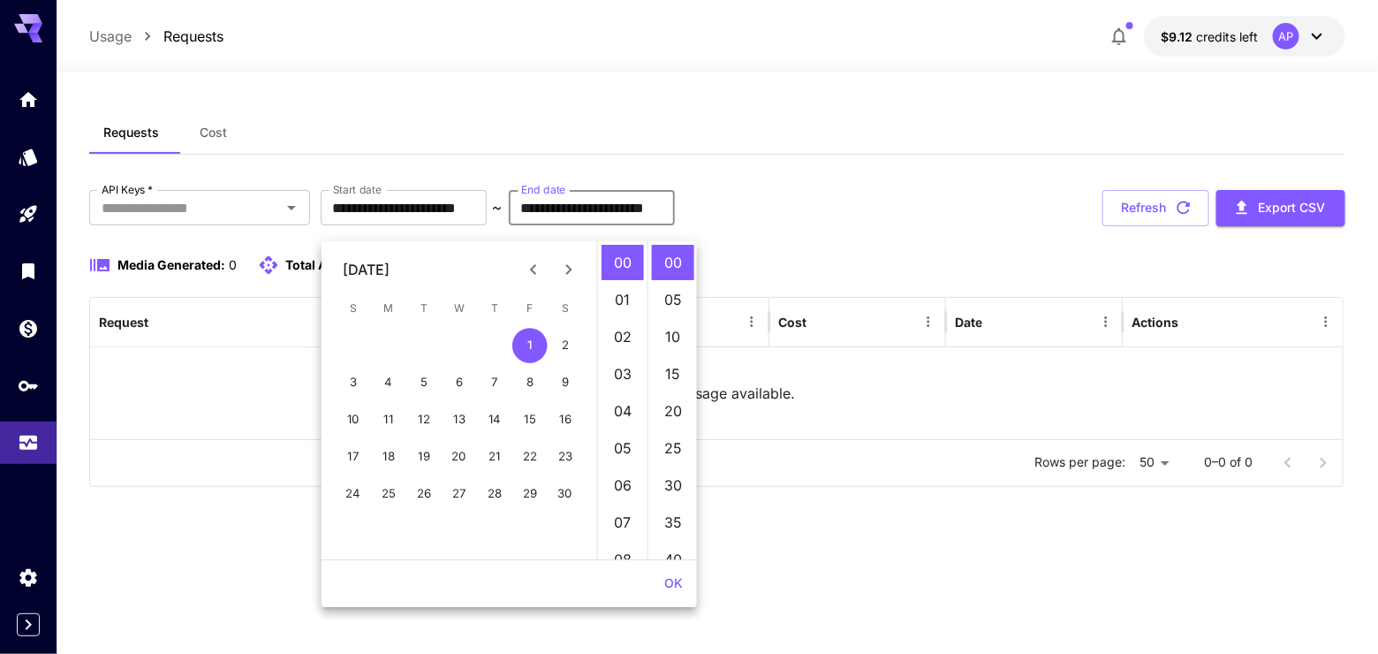
click at [675, 222] on input "**********" at bounding box center [592, 207] width 166 height 35
click at [675, 225] on input "**********" at bounding box center [592, 207] width 166 height 35
click at [813, 276] on div "Media Generated: 0 Total API requests: 0" at bounding box center [716, 264] width 1255 height 21
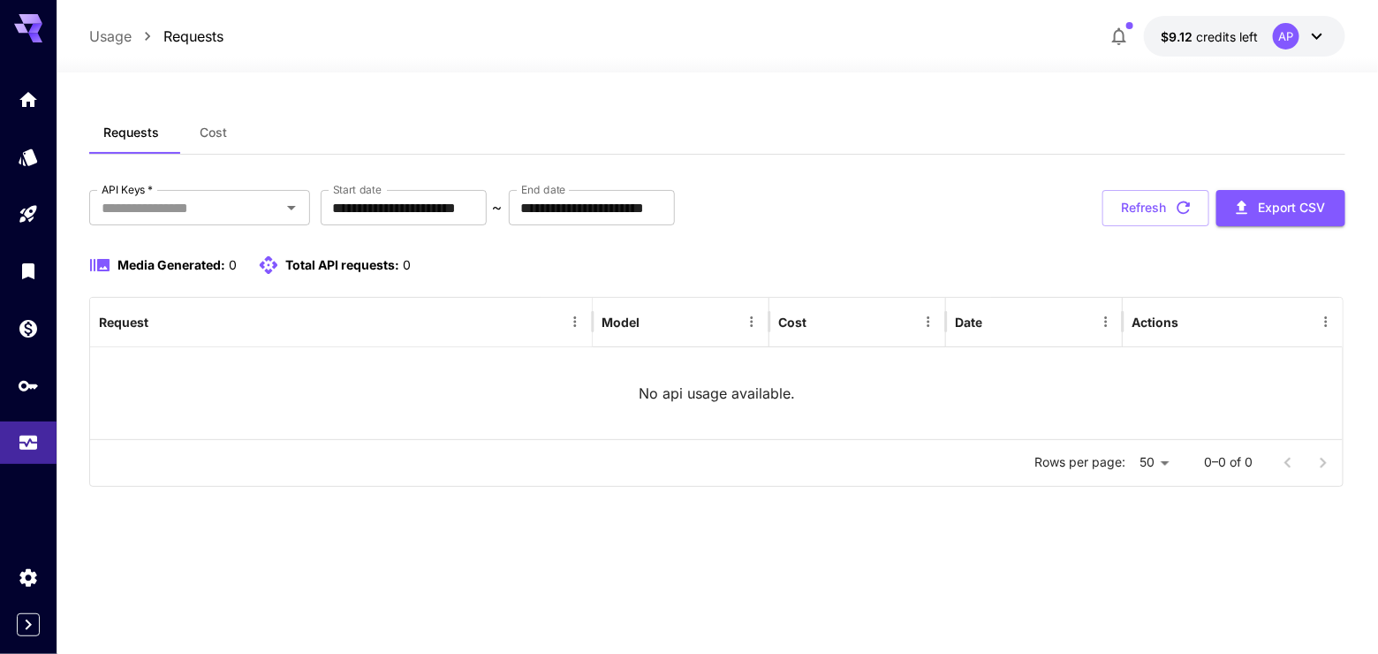
click at [790, 247] on div "**********" at bounding box center [716, 338] width 1255 height 297
click at [789, 242] on div "**********" at bounding box center [716, 338] width 1255 height 297
click at [675, 225] on input "**********" at bounding box center [592, 207] width 166 height 35
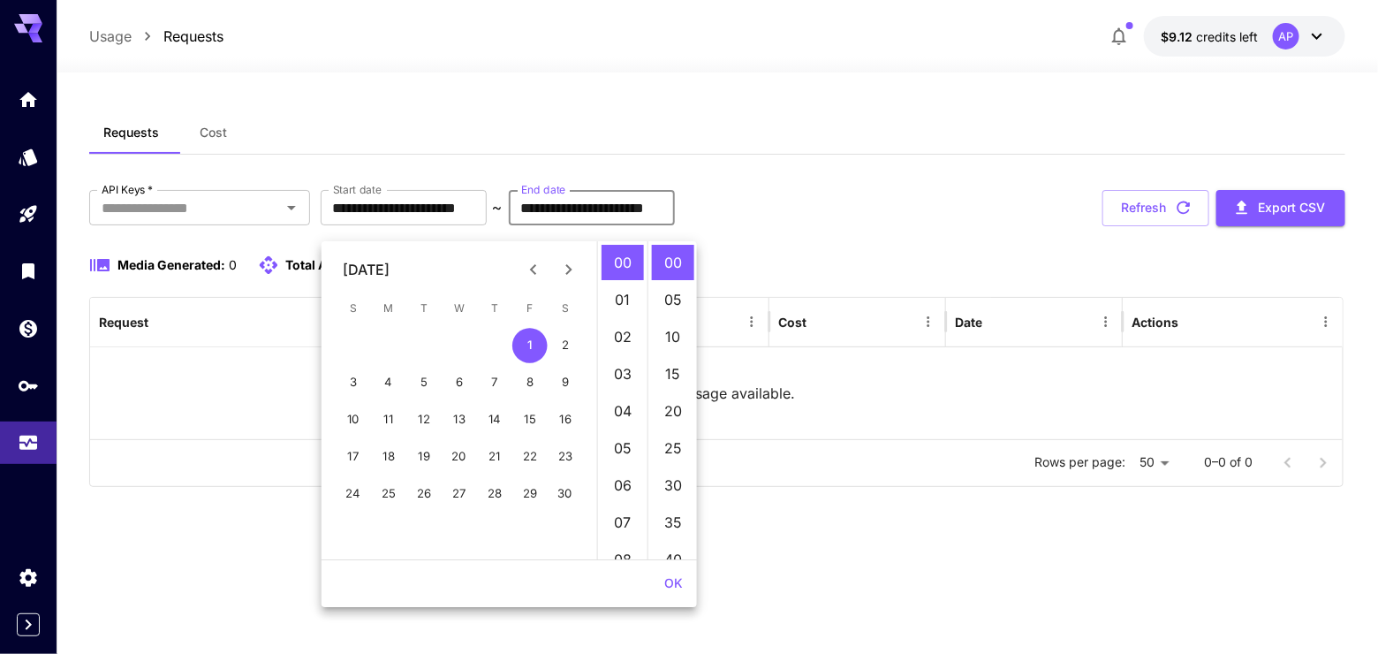
click at [866, 214] on div "**********" at bounding box center [716, 208] width 1255 height 36
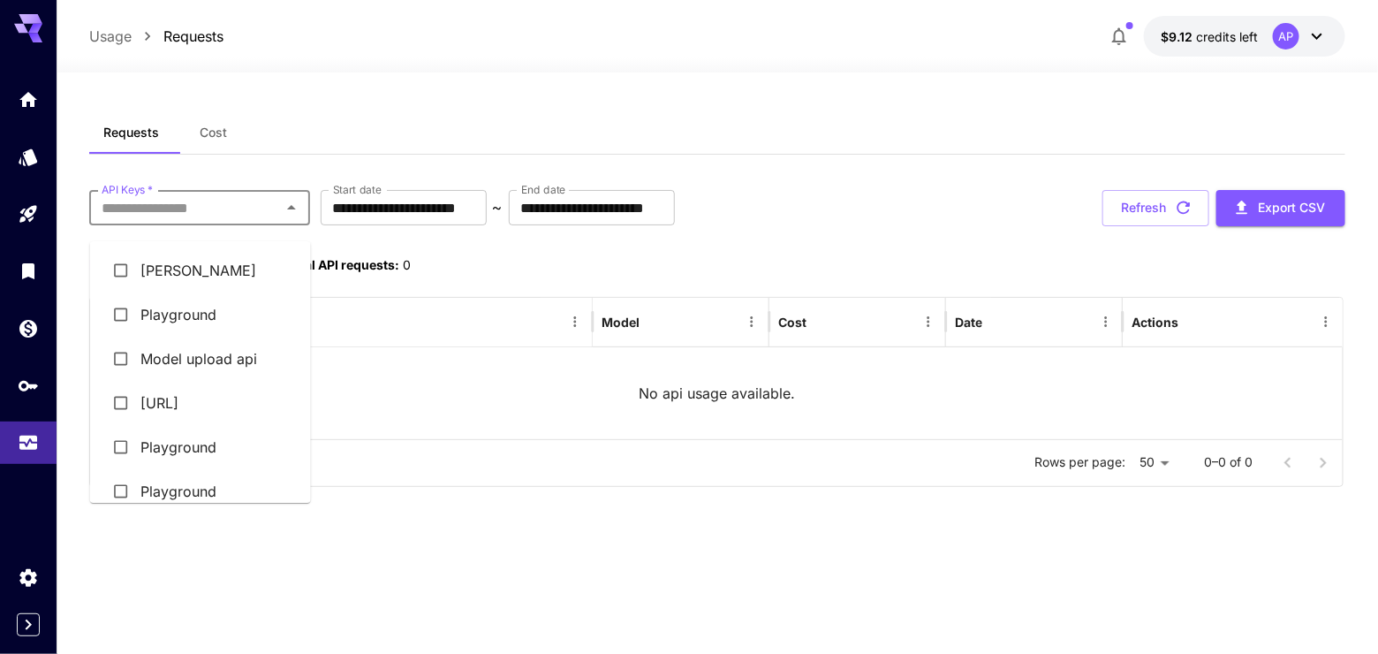
click at [248, 220] on input "API Keys   *" at bounding box center [185, 207] width 181 height 25
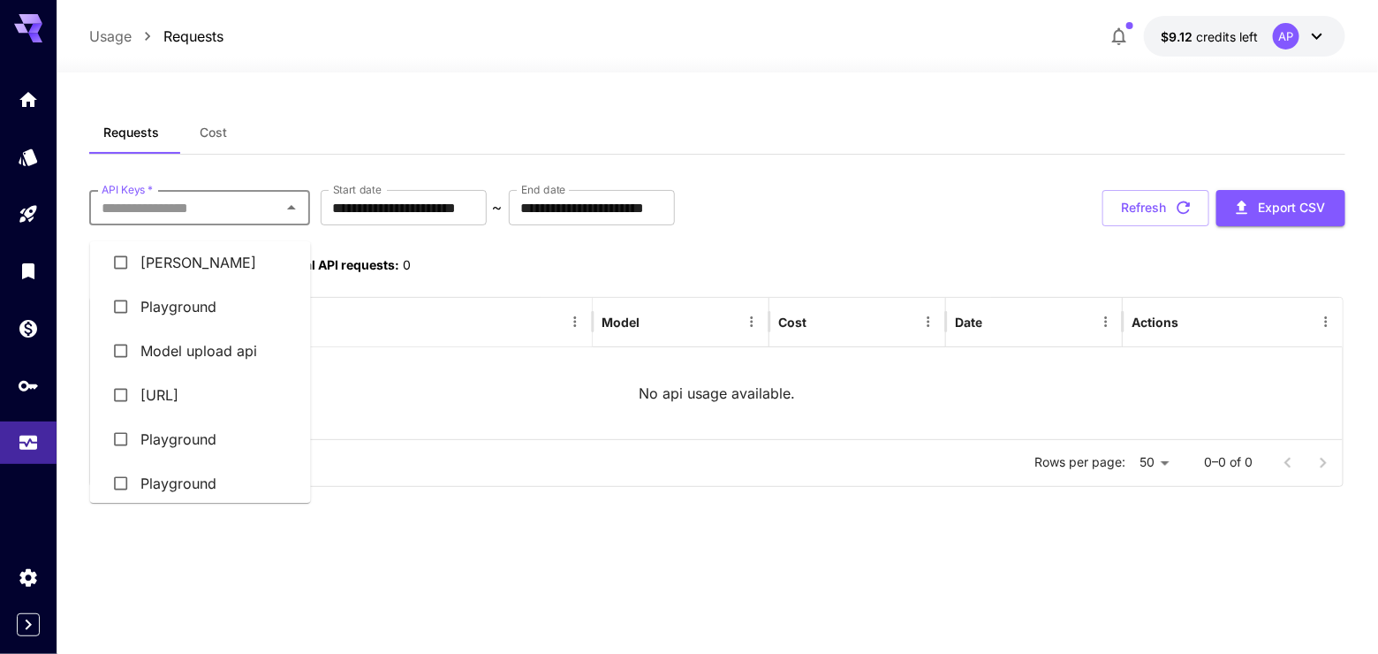
scroll to position [31, 0]
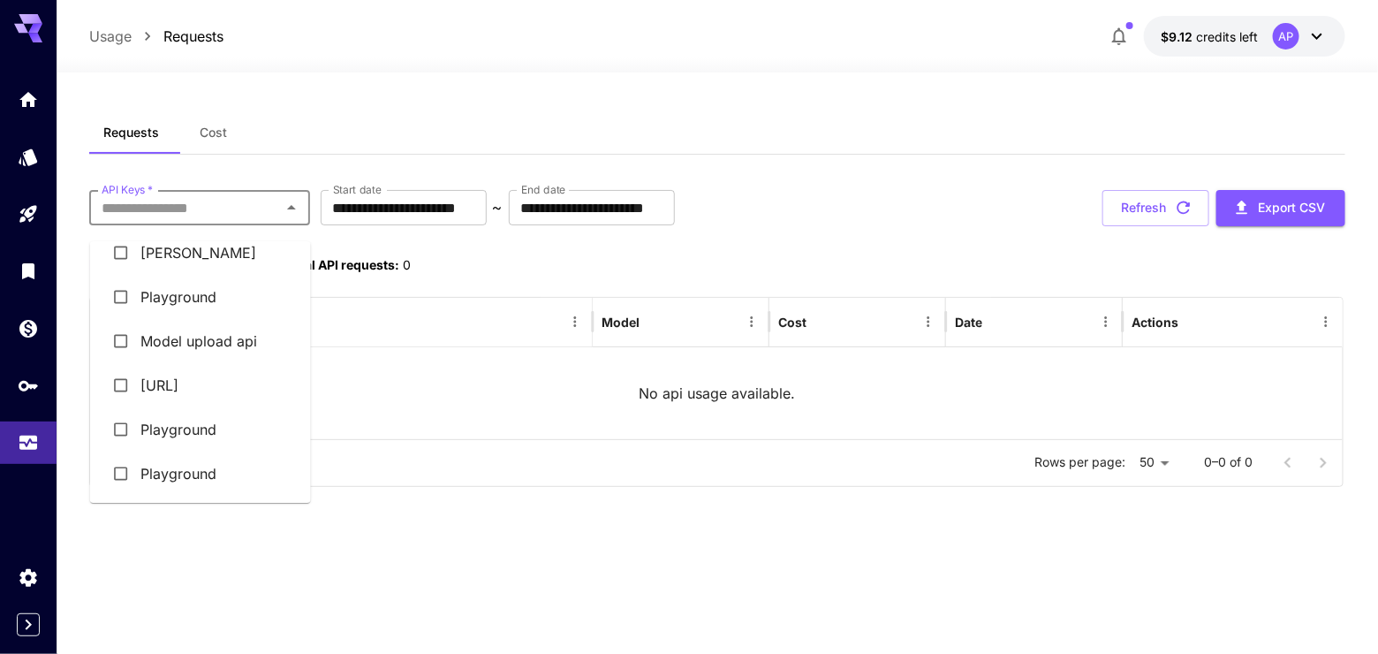
click at [171, 490] on li "Playground" at bounding box center [200, 473] width 221 height 44
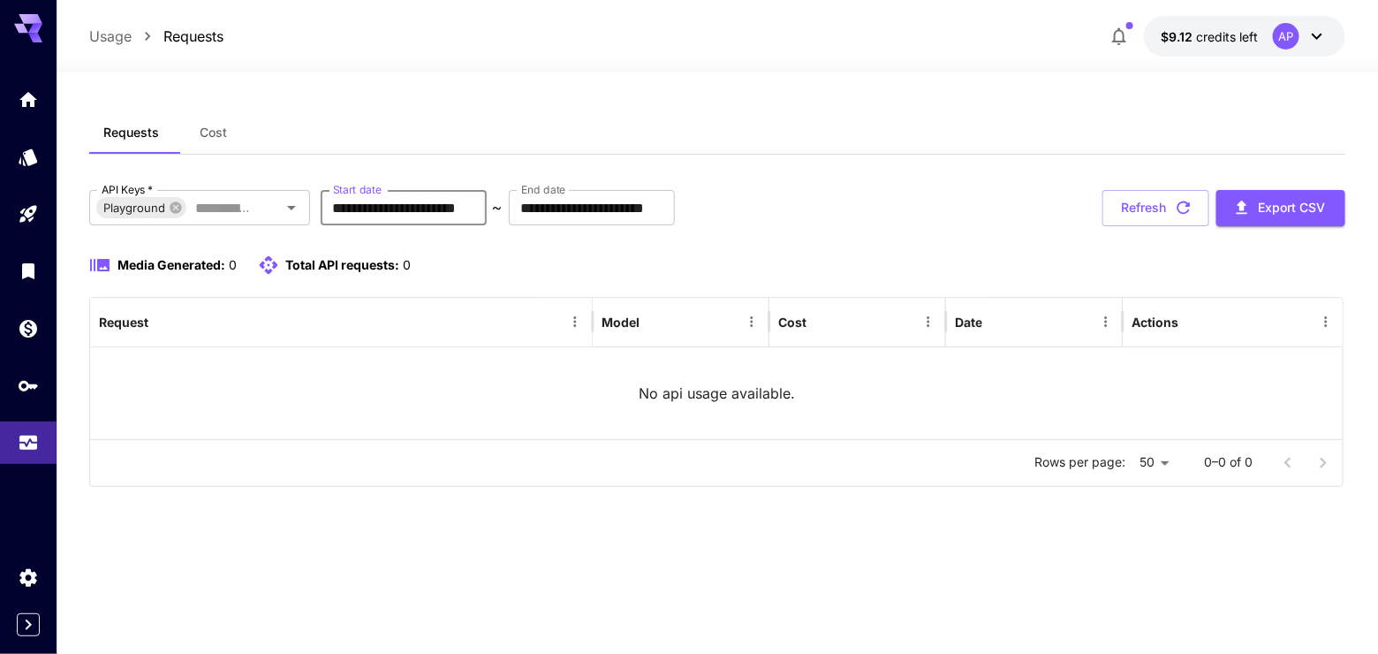
click at [422, 225] on input "**********" at bounding box center [404, 207] width 166 height 35
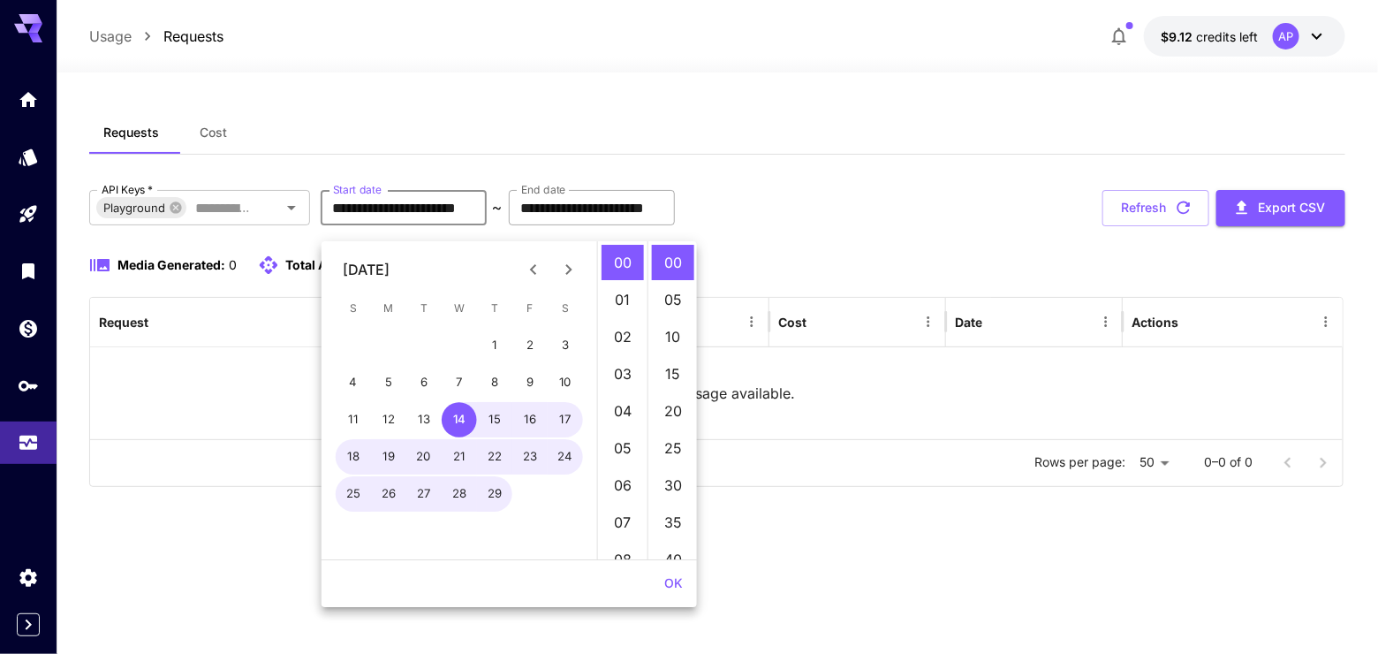
click at [672, 211] on input "**********" at bounding box center [592, 207] width 166 height 35
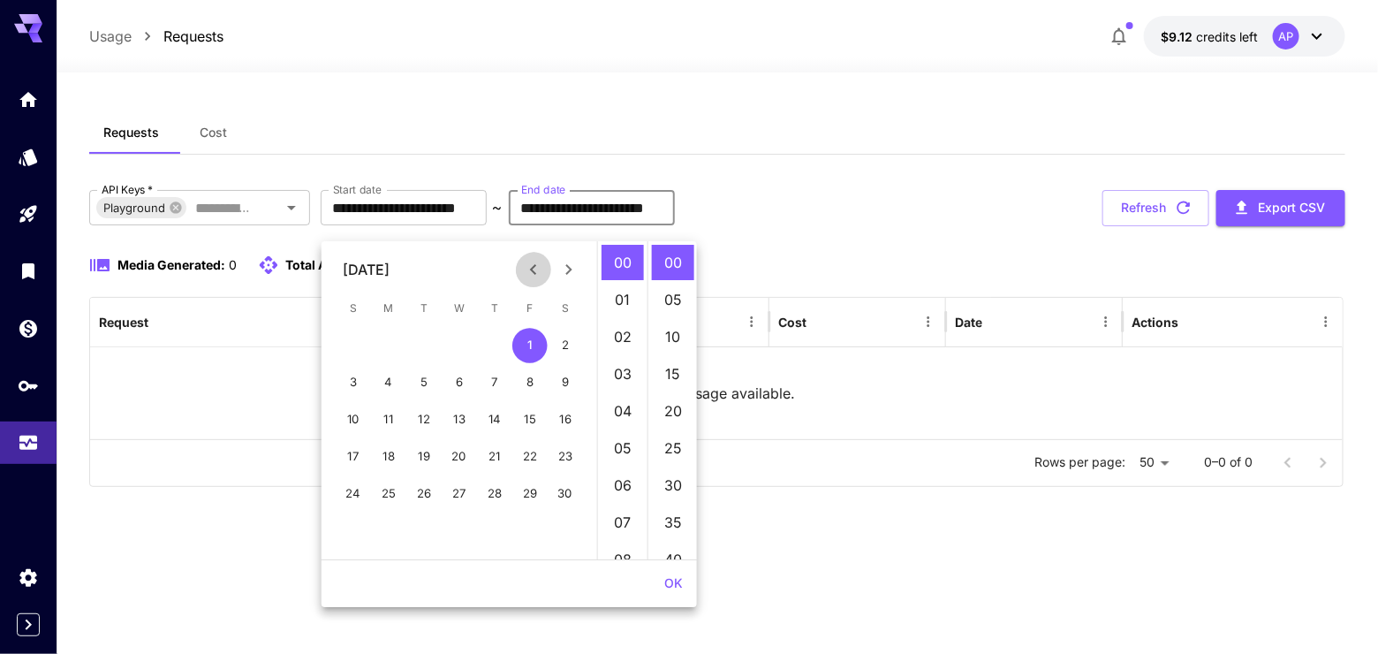
click at [525, 276] on icon "Previous month" at bounding box center [533, 269] width 21 height 21
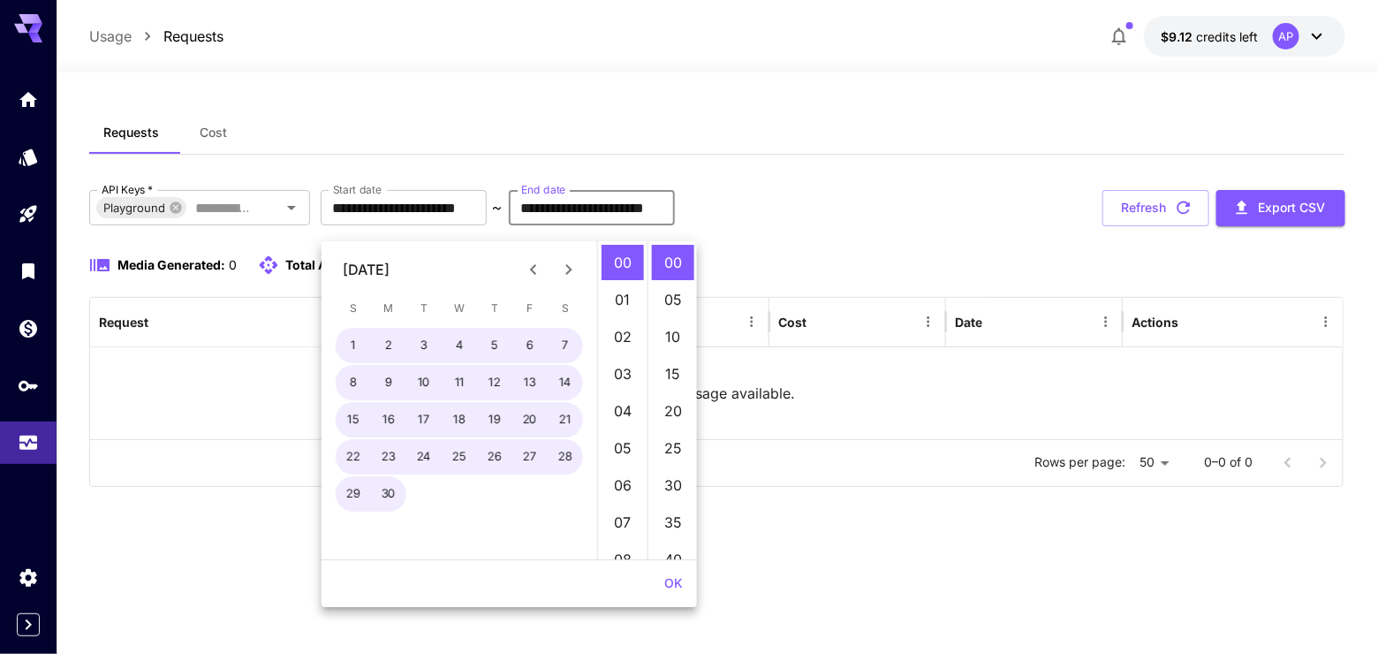
click at [525, 276] on icon "Previous month" at bounding box center [533, 269] width 21 height 21
click at [411, 352] on button "2" at bounding box center [423, 345] width 35 height 35
type input "**********"
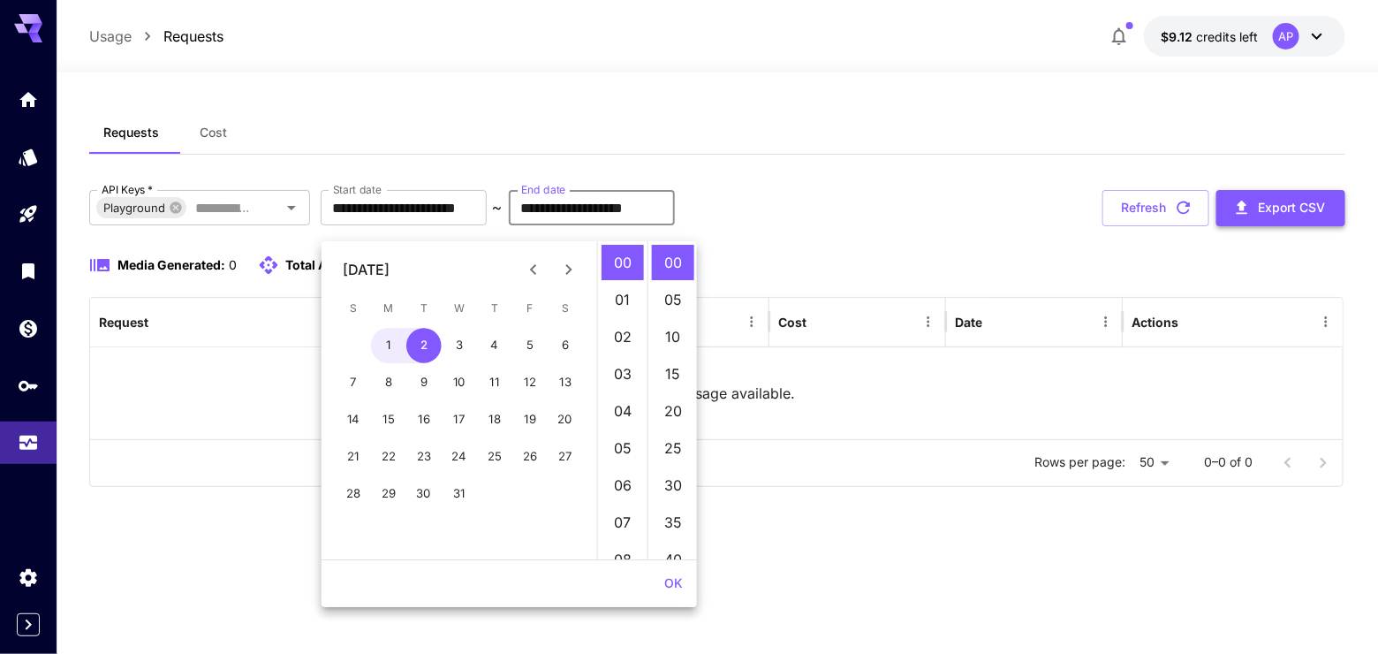
click at [1307, 220] on button "Export CSV" at bounding box center [1280, 208] width 129 height 36
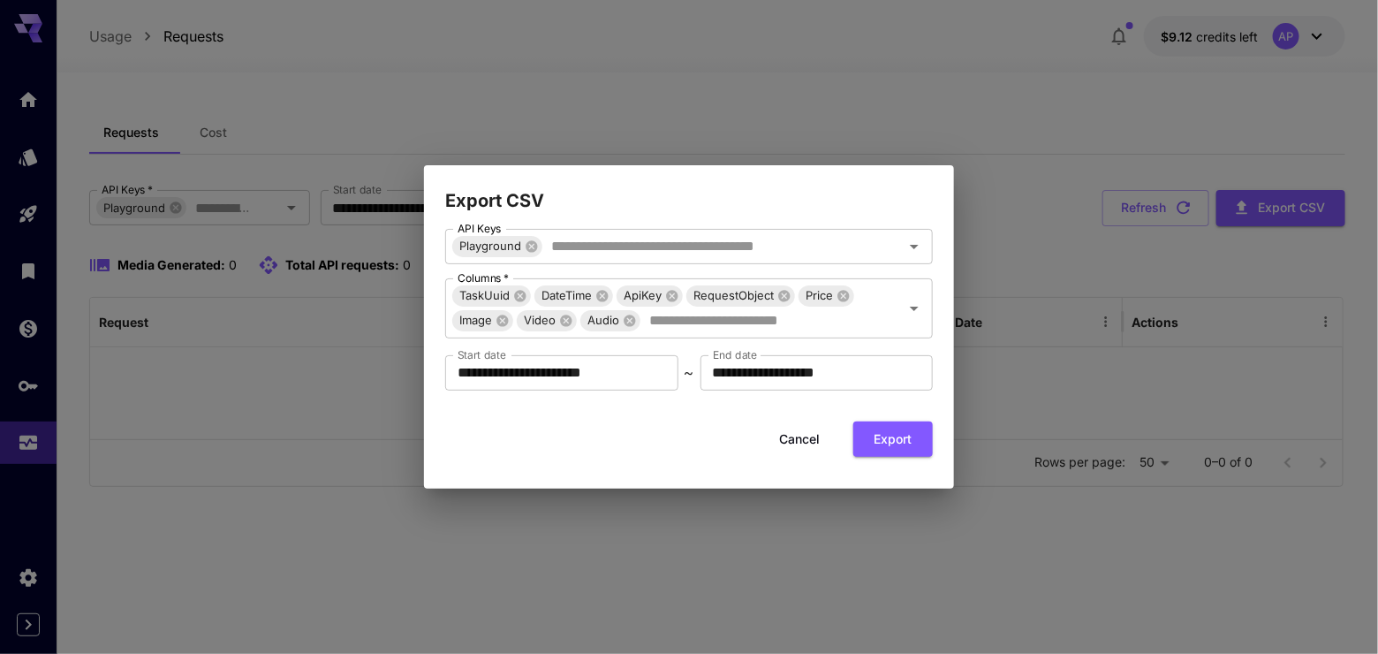
click at [798, 450] on button "Cancel" at bounding box center [799, 439] width 79 height 36
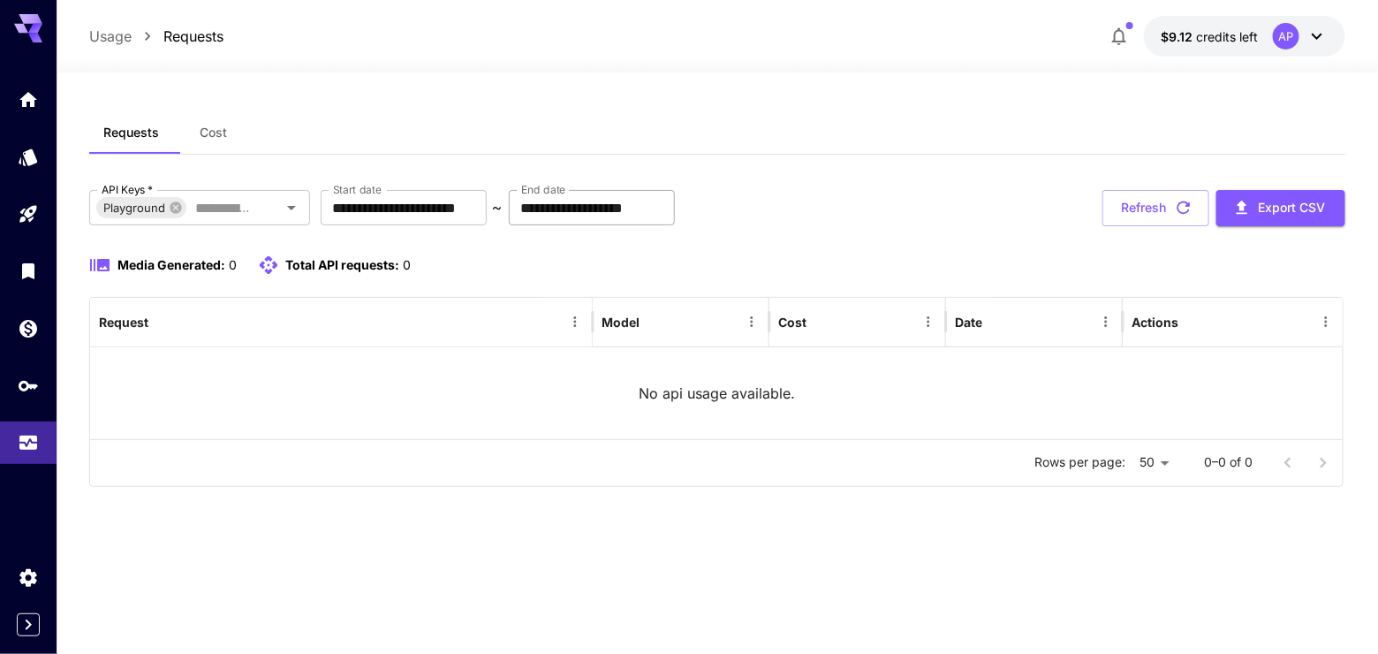
click at [675, 225] on input "**********" at bounding box center [592, 207] width 166 height 35
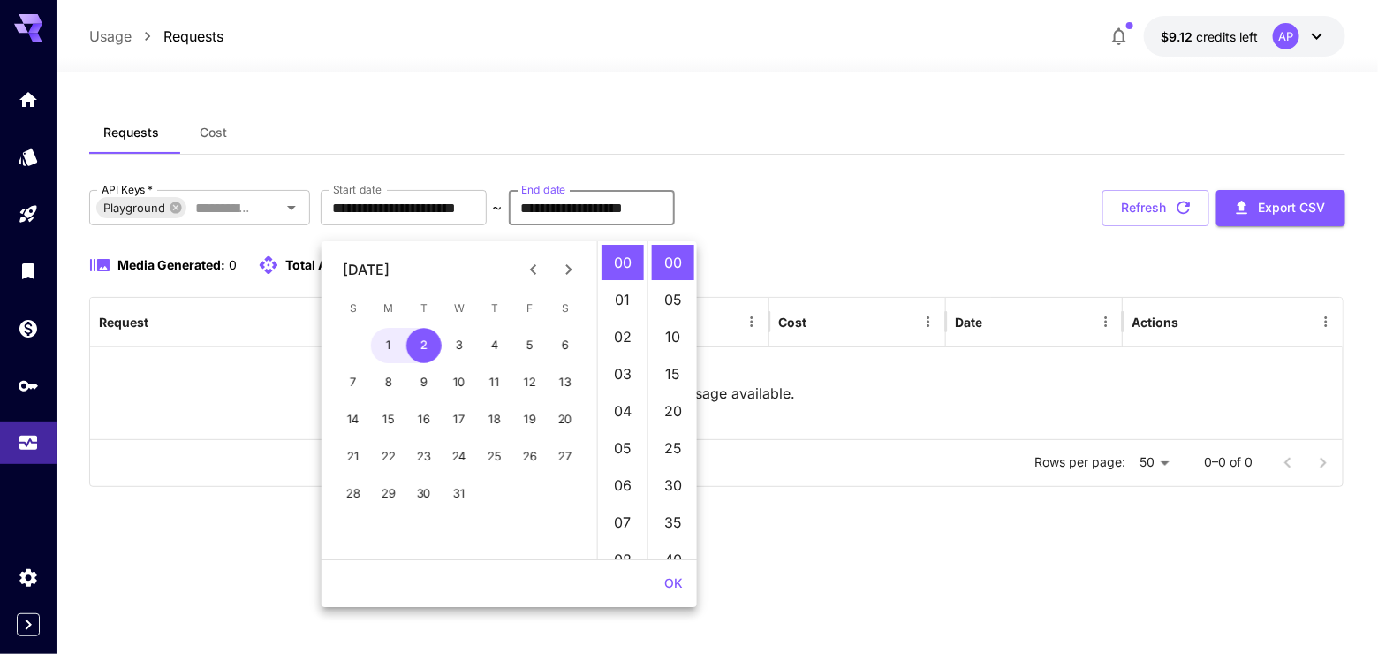
click at [675, 225] on input "**********" at bounding box center [592, 207] width 166 height 35
click at [1092, 171] on div "**********" at bounding box center [716, 306] width 1255 height 390
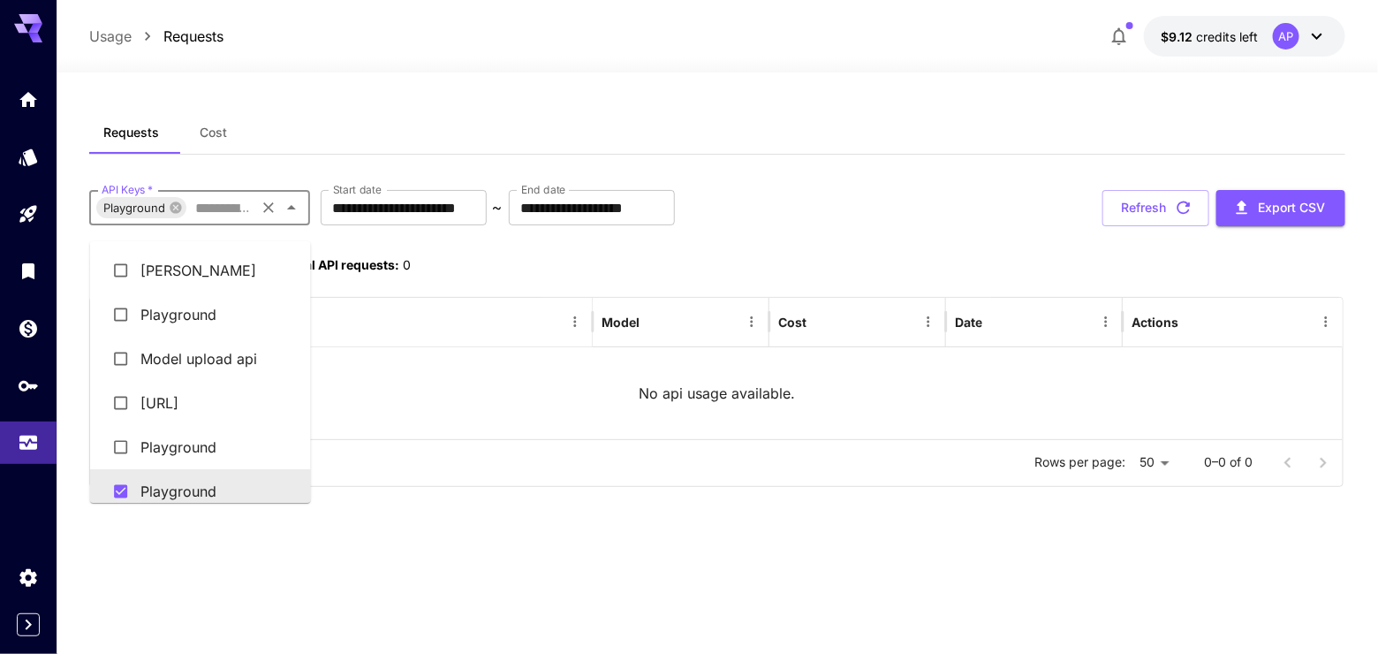
click at [246, 220] on input "API Keys   *" at bounding box center [220, 207] width 64 height 25
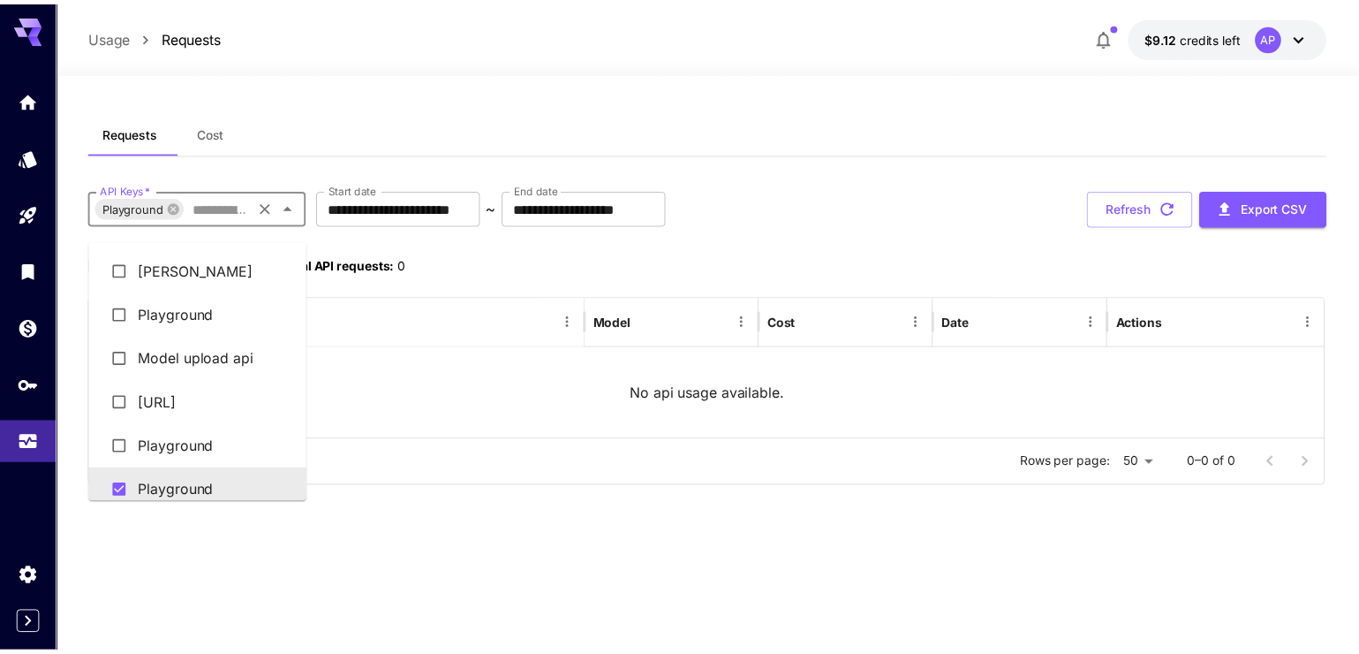
scroll to position [23, 0]
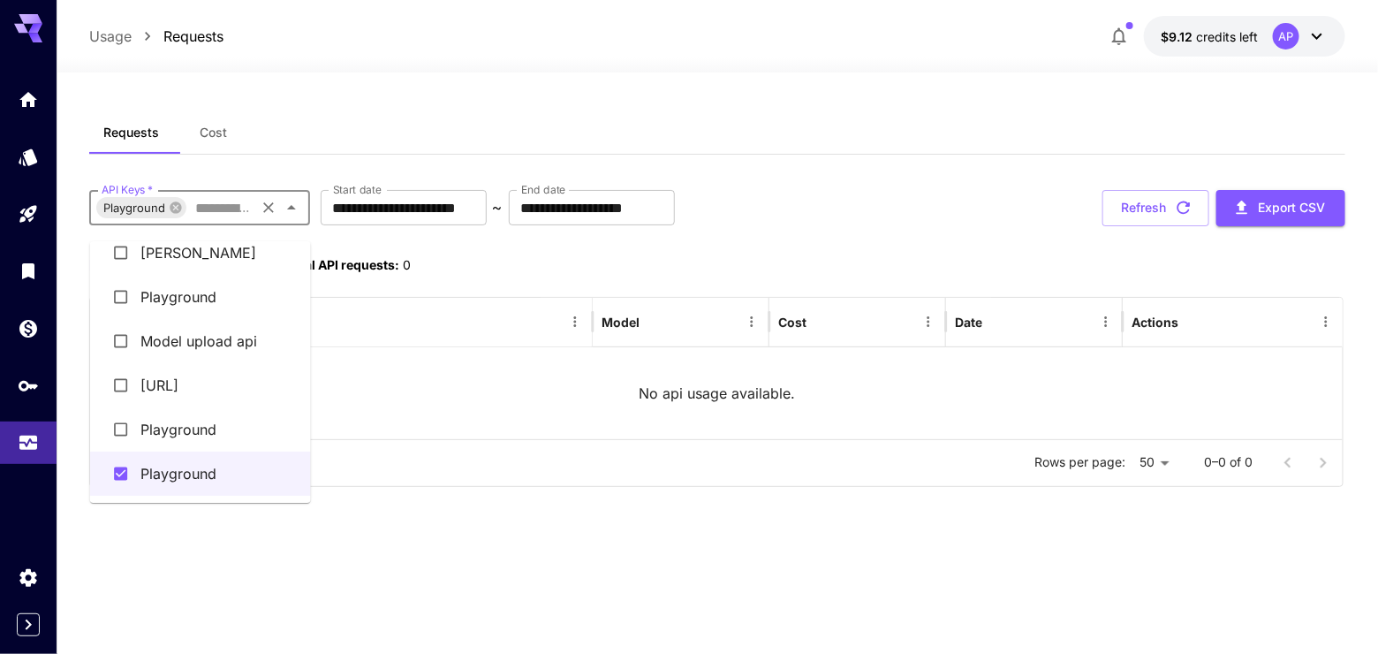
click at [244, 267] on li "[PERSON_NAME]" at bounding box center [200, 253] width 221 height 44
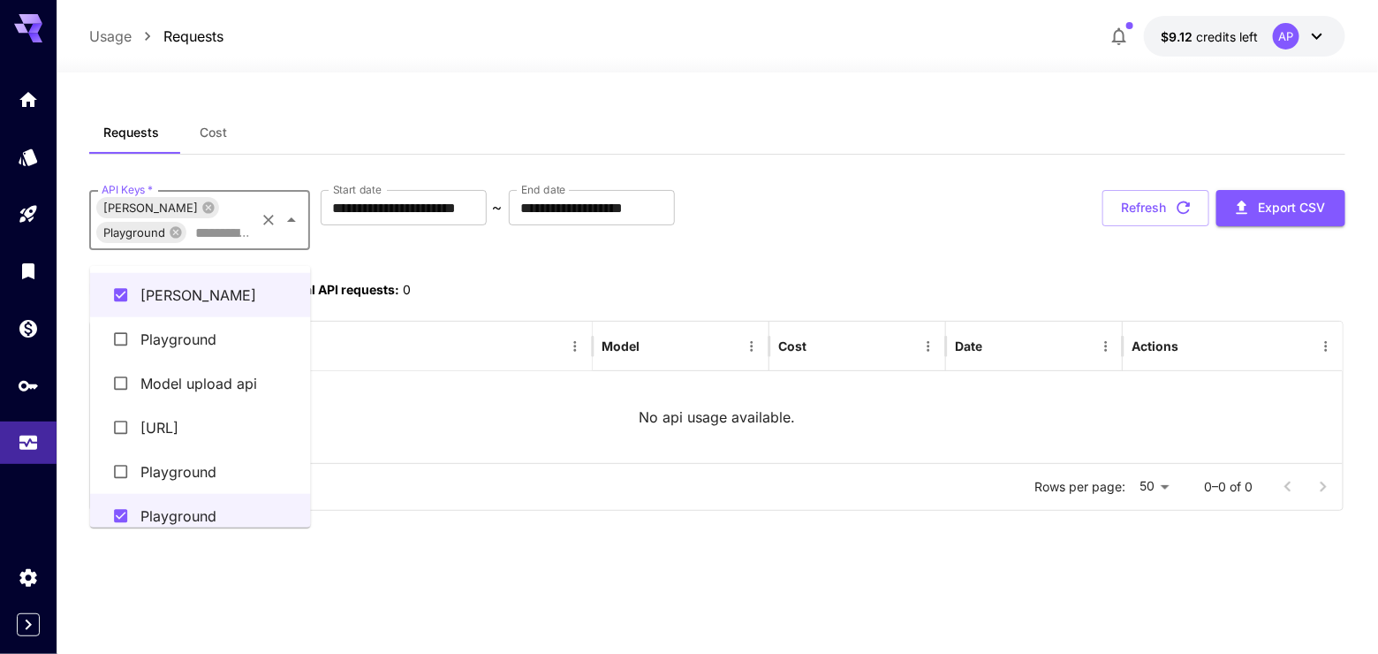
click at [241, 245] on input "API Keys   *" at bounding box center [220, 232] width 64 height 25
click at [172, 243] on span "Playground" at bounding box center [134, 233] width 76 height 20
click at [182, 238] on icon at bounding box center [175, 231] width 11 height 11
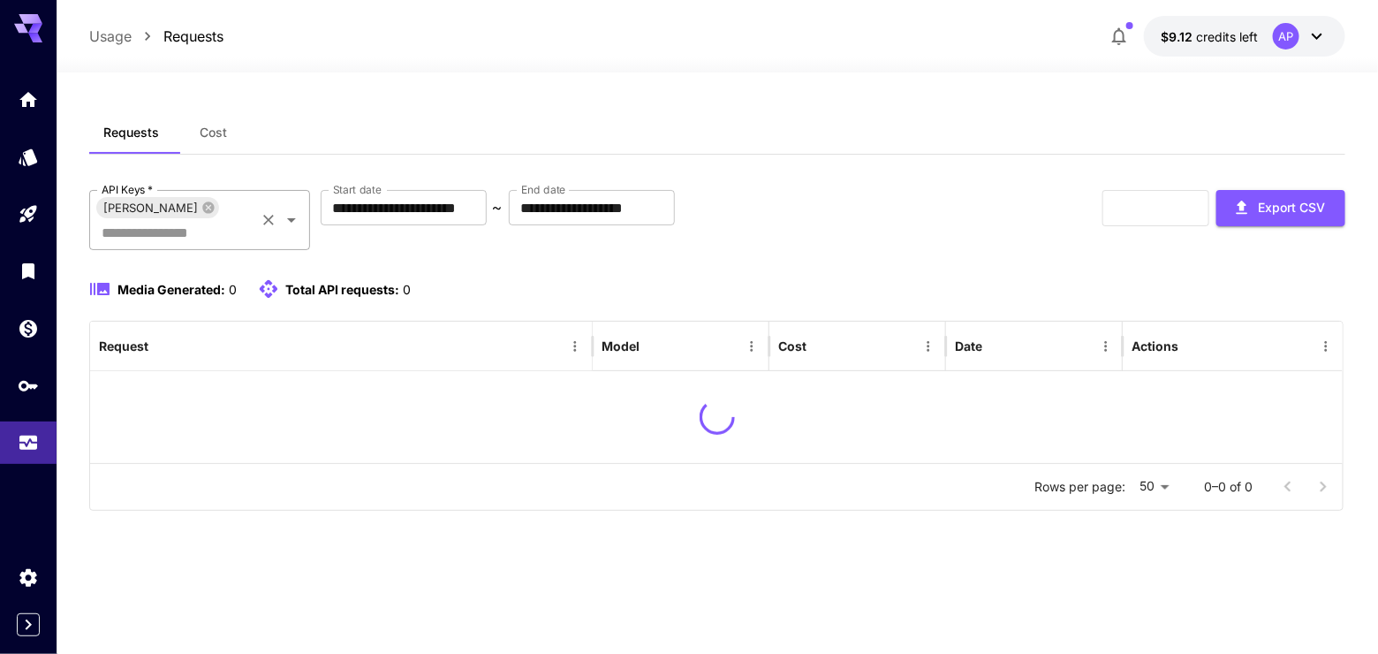
click at [188, 245] on input "API Keys   *" at bounding box center [174, 232] width 158 height 25
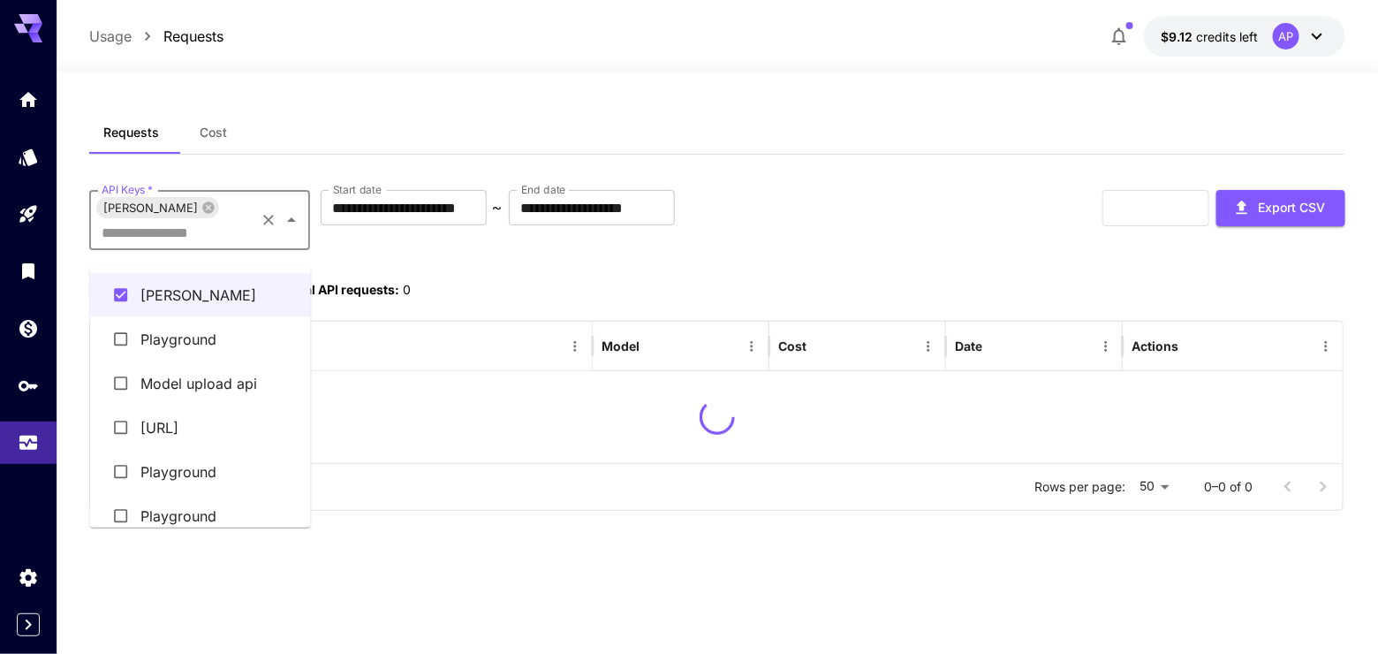
click at [202, 242] on input "API Keys   *" at bounding box center [174, 232] width 158 height 25
drag, startPoint x: 202, startPoint y: 242, endPoint x: 211, endPoint y: 239, distance: 9.2
click at [208, 241] on input "API Keys   *" at bounding box center [174, 232] width 158 height 25
click at [215, 238] on input "API Keys   *" at bounding box center [174, 232] width 158 height 25
click at [230, 236] on input "API Keys   *" at bounding box center [174, 232] width 158 height 25
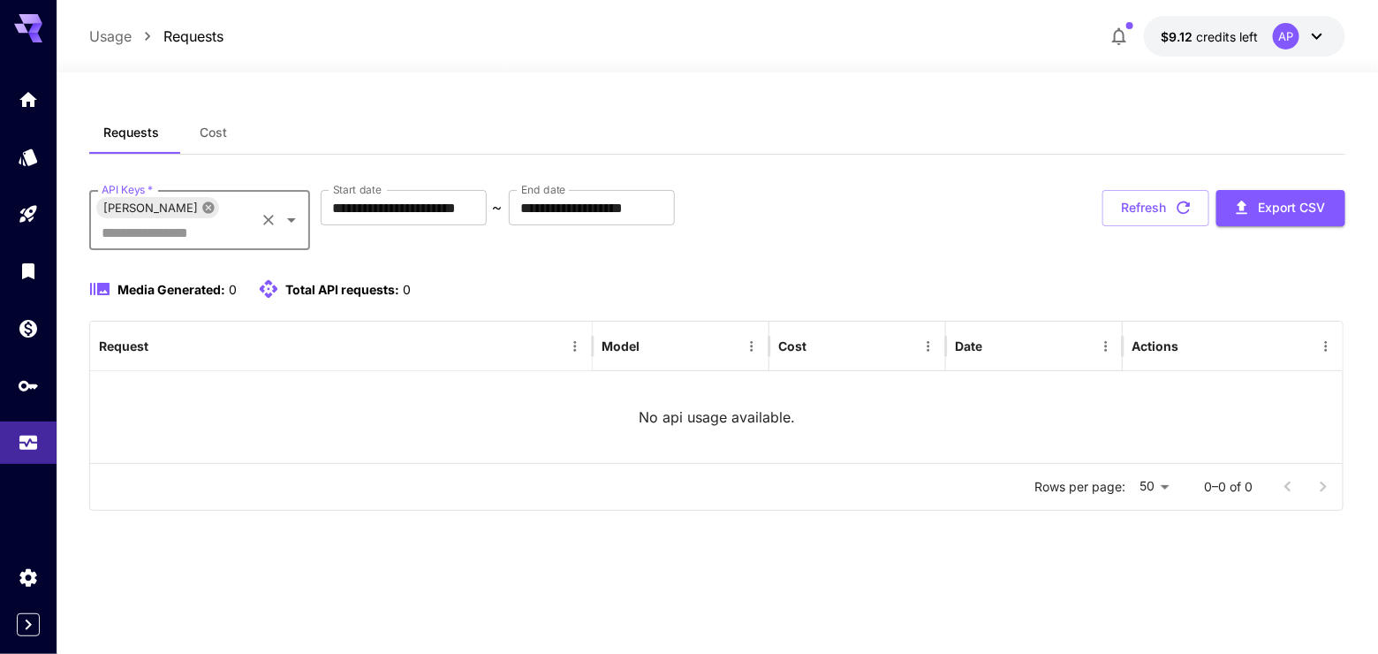
click at [219, 218] on div "[PERSON_NAME]" at bounding box center [157, 207] width 123 height 21
click at [216, 215] on icon at bounding box center [208, 207] width 14 height 14
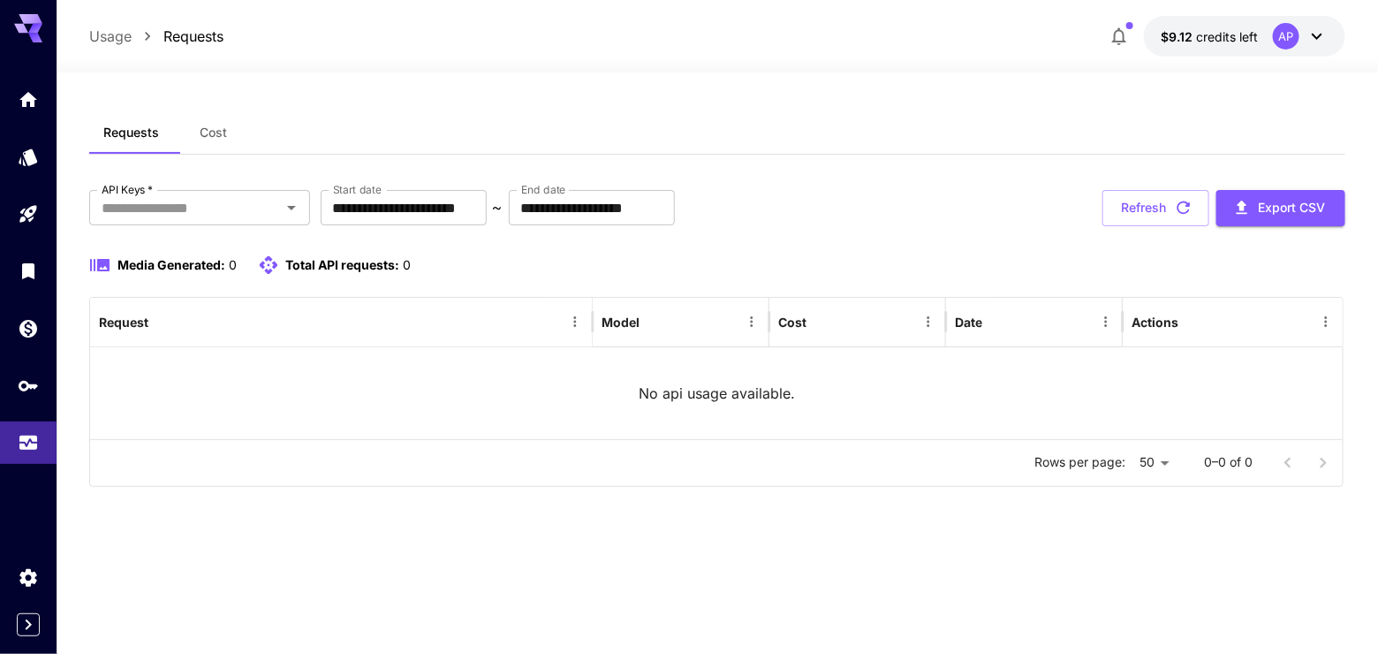
click at [204, 274] on p "Media Generated: 0" at bounding box center [176, 264] width 118 height 19
click at [646, 225] on input "**********" at bounding box center [592, 207] width 166 height 35
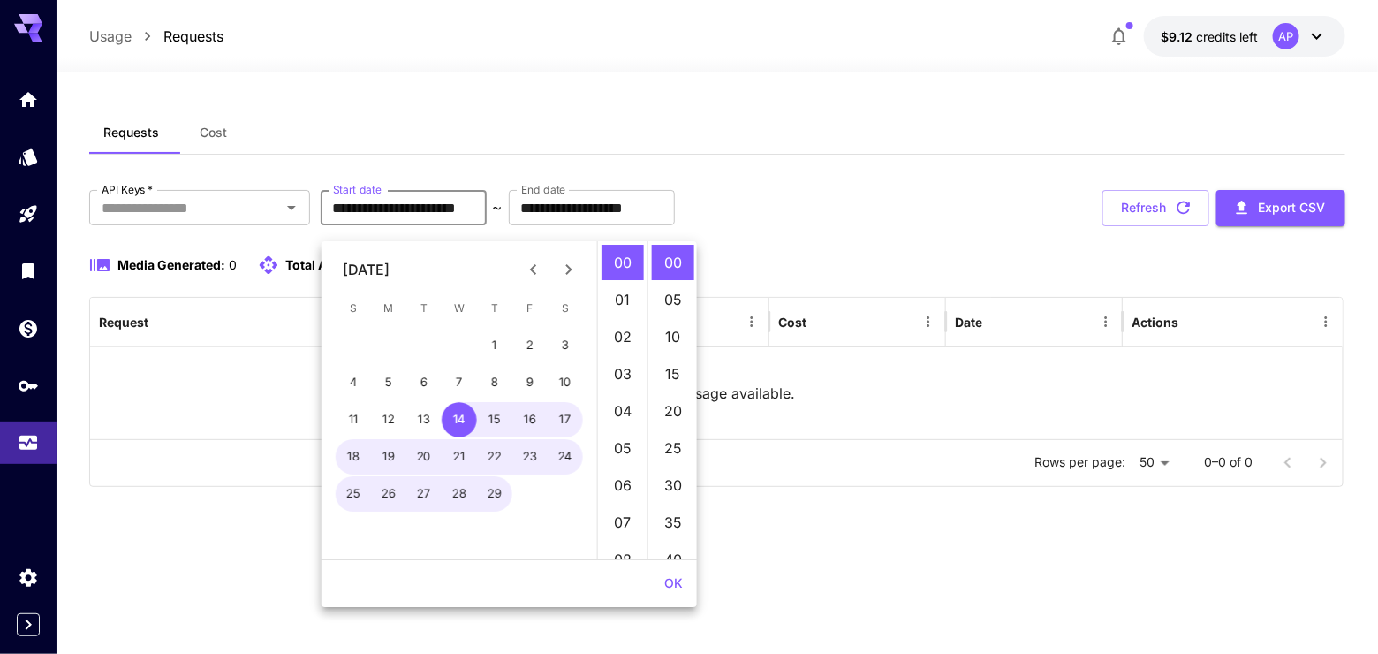
click at [487, 214] on input "**********" at bounding box center [404, 207] width 166 height 35
click at [562, 269] on icon "Next month" at bounding box center [568, 269] width 21 height 21
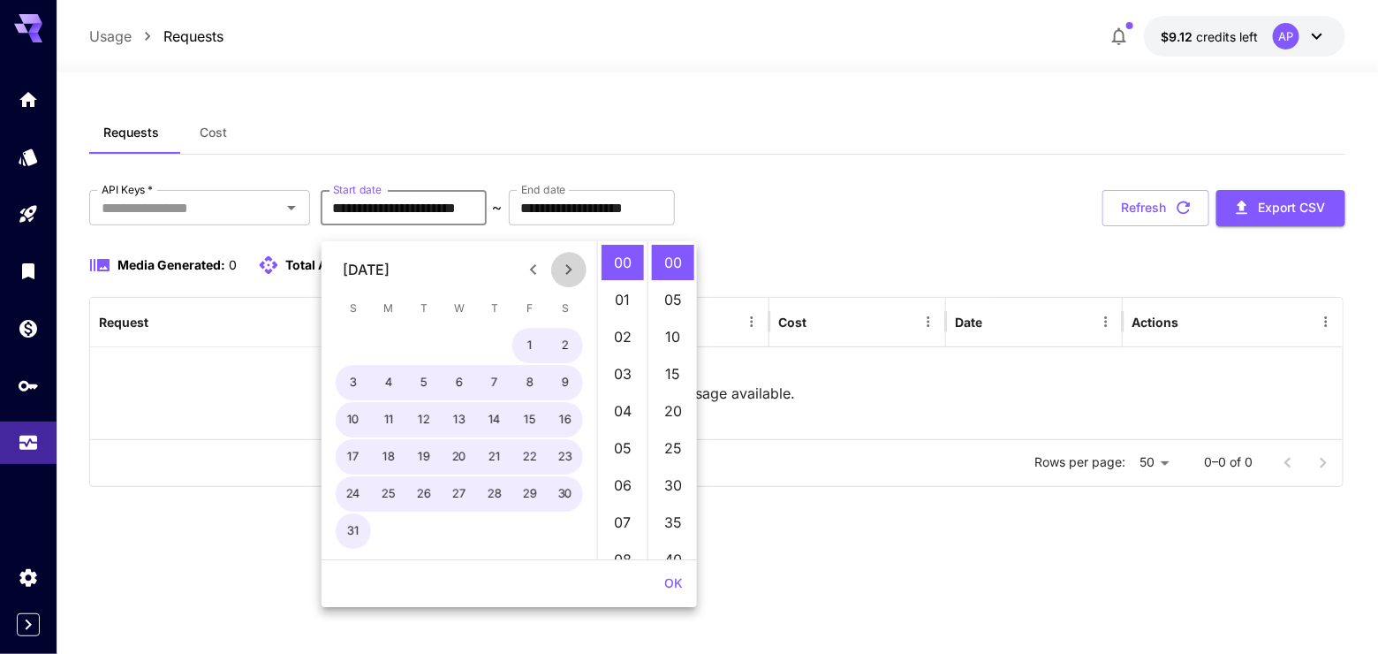
click at [562, 268] on icon "Next month" at bounding box center [568, 269] width 21 height 21
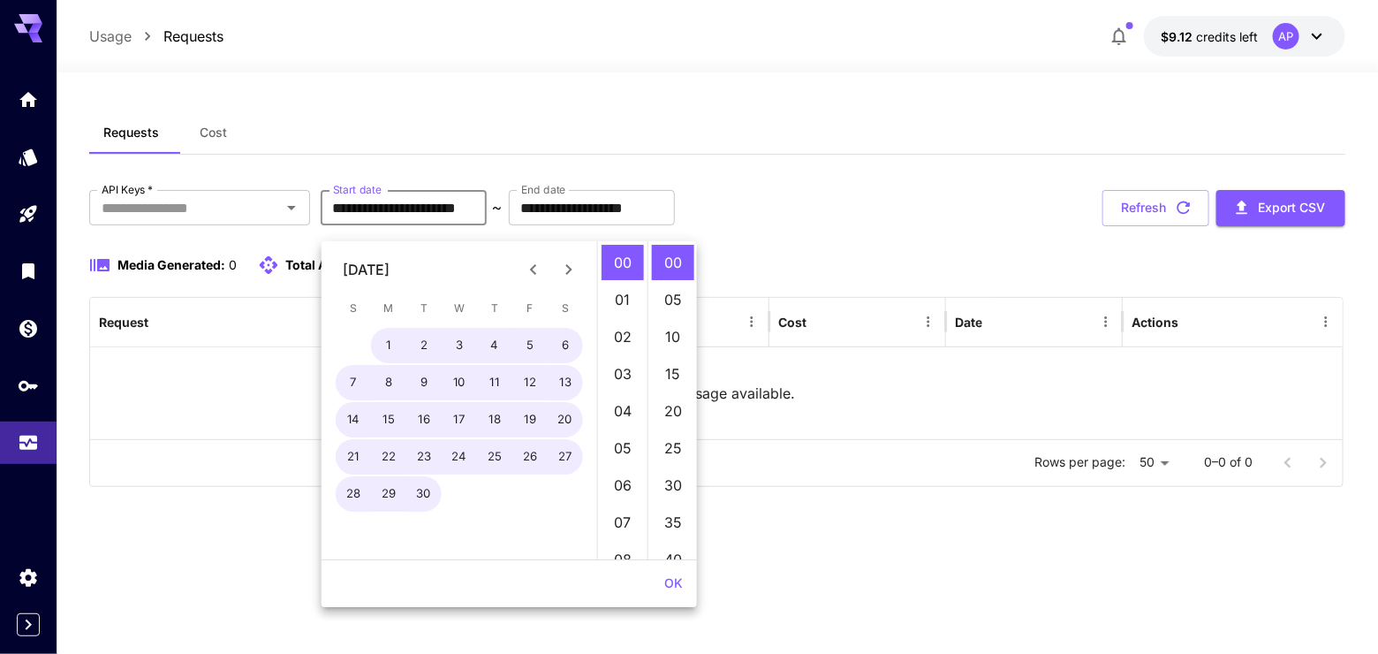
click at [563, 269] on icon "Next month" at bounding box center [568, 269] width 21 height 21
click at [564, 263] on icon "Next month" at bounding box center [568, 269] width 21 height 21
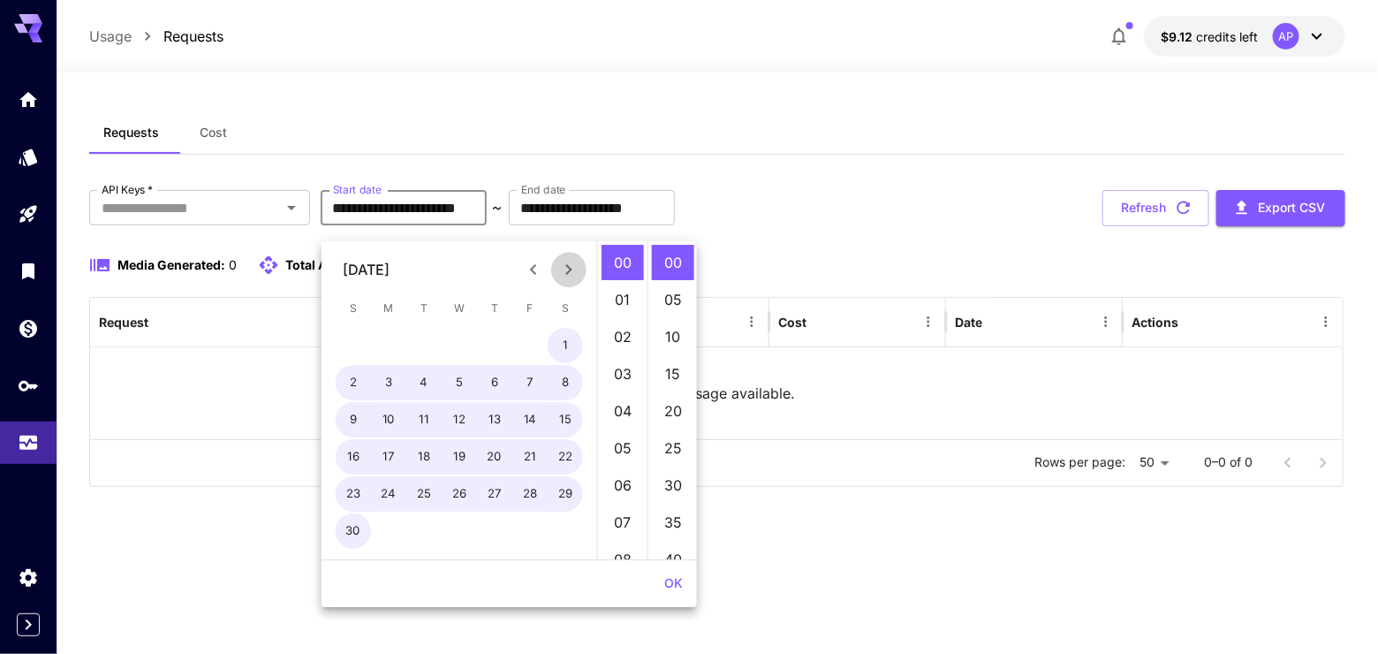
click at [567, 267] on icon "Next month" at bounding box center [568, 269] width 21 height 21
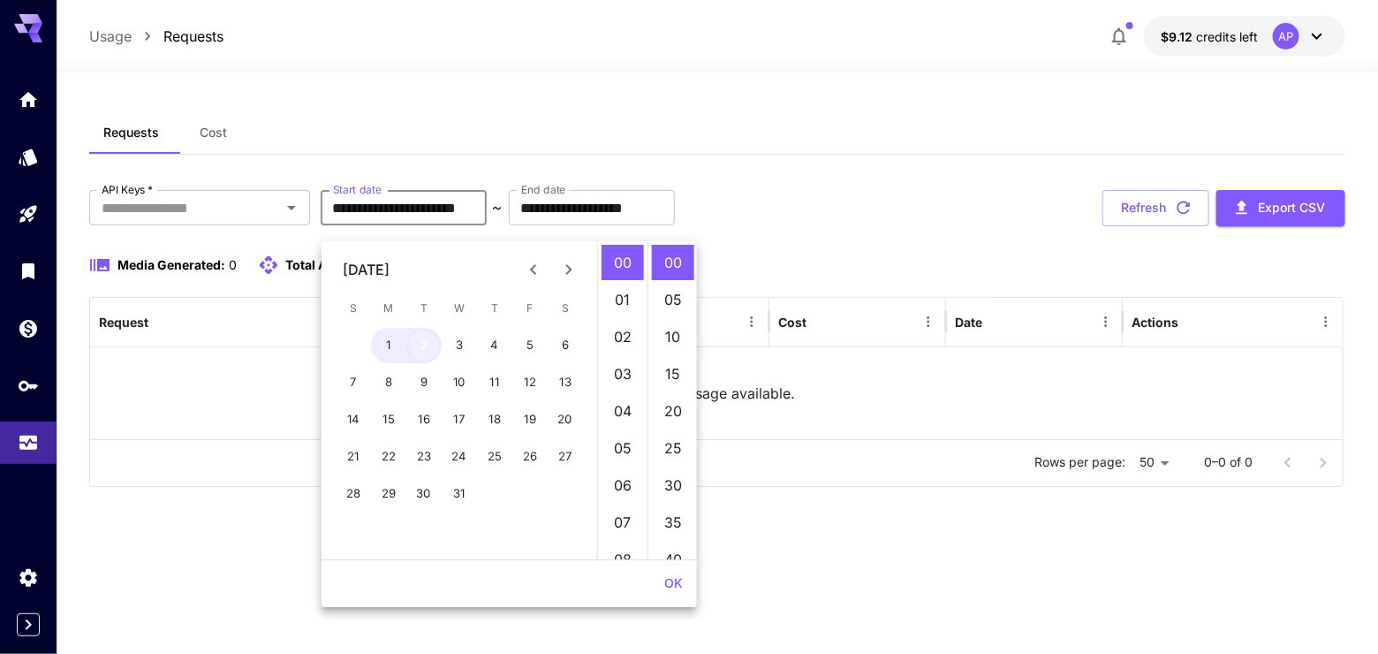
click at [432, 344] on button "2" at bounding box center [423, 345] width 35 height 35
type input "**********"
click at [675, 218] on input "**********" at bounding box center [592, 207] width 166 height 35
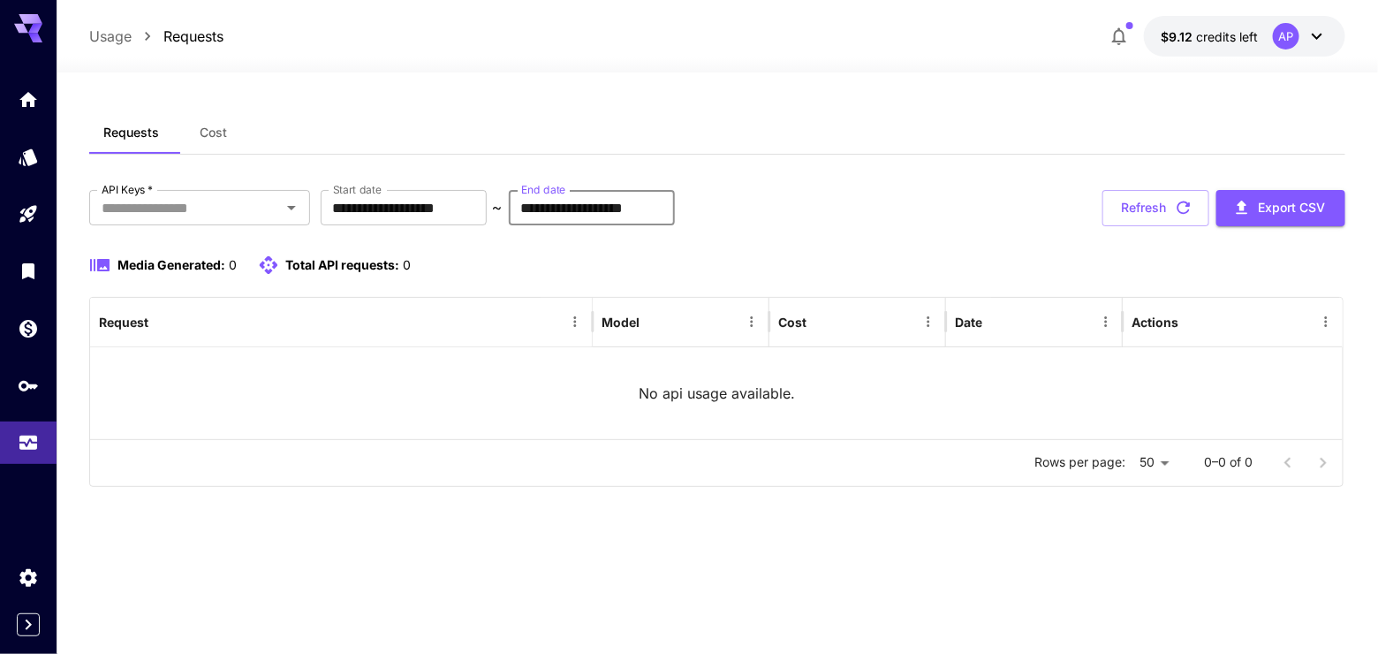
click at [675, 225] on input "**********" at bounding box center [592, 207] width 166 height 35
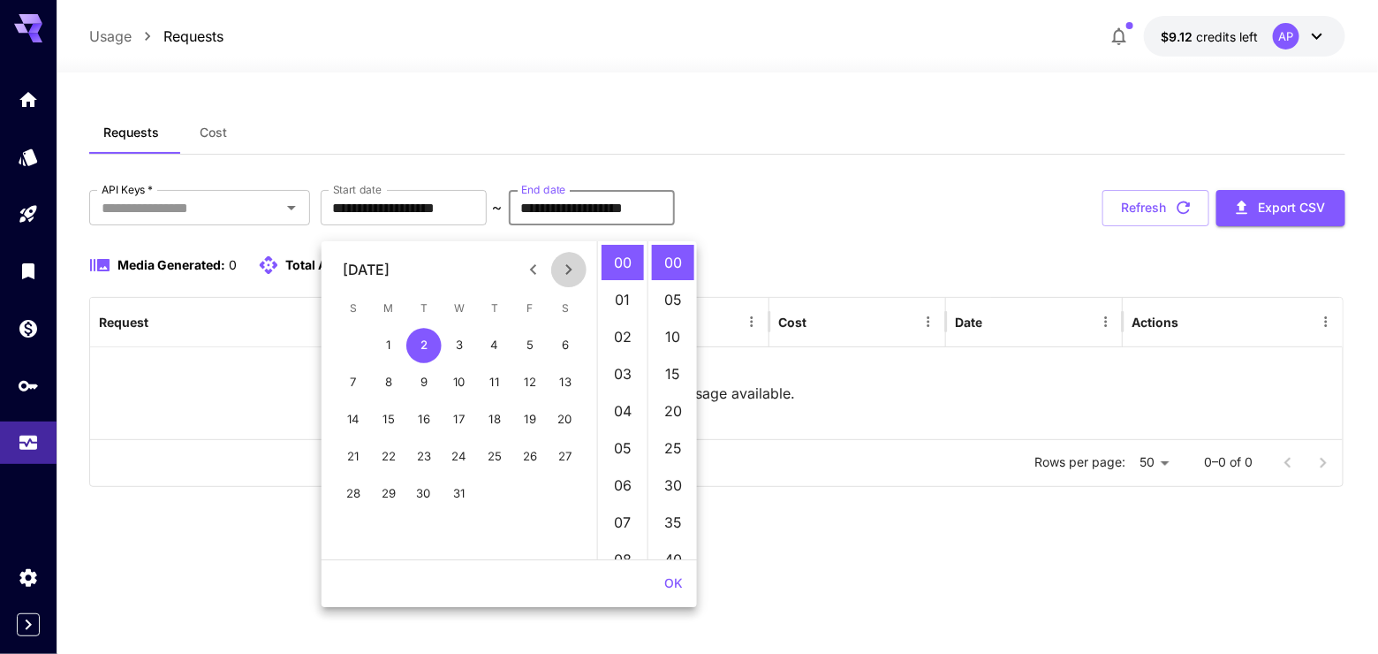
click at [566, 272] on icon "Next month" at bounding box center [568, 269] width 6 height 11
click at [566, 270] on icon "Next month" at bounding box center [568, 269] width 21 height 21
click at [566, 269] on icon "Next month" at bounding box center [568, 269] width 21 height 21
click at [567, 261] on icon "Next month" at bounding box center [568, 269] width 21 height 21
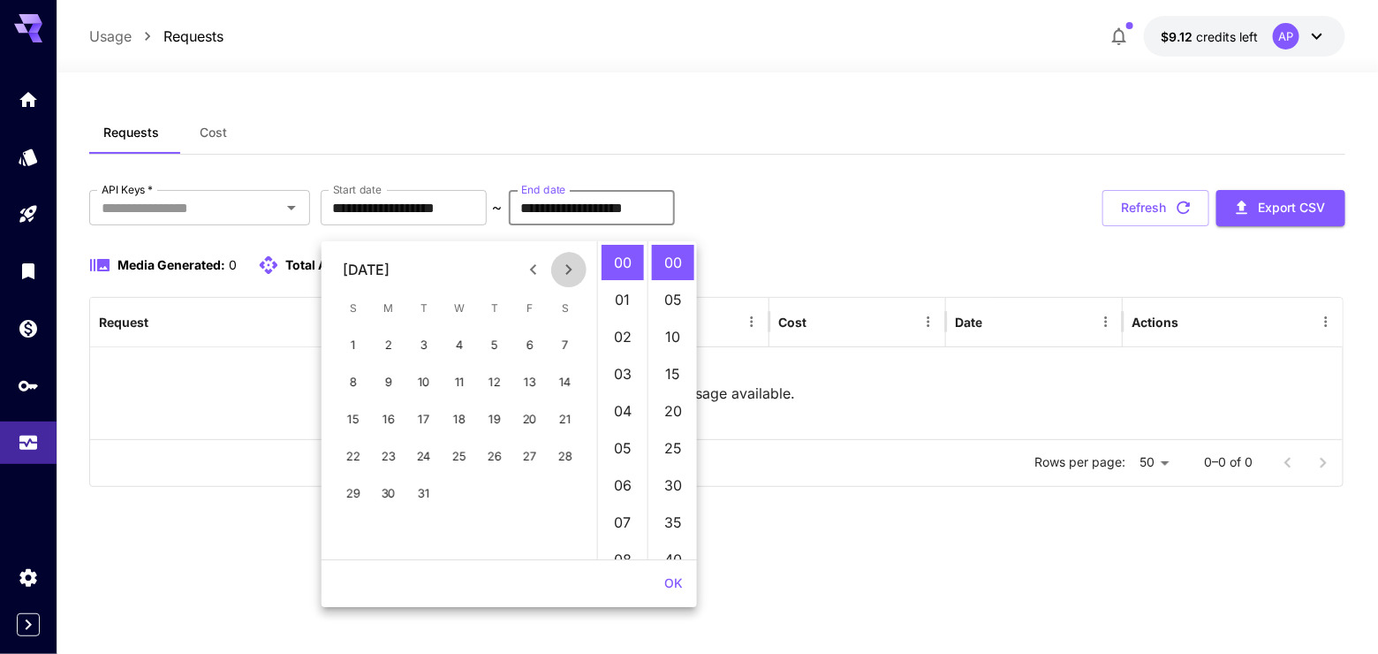
click at [568, 264] on icon "Next month" at bounding box center [568, 269] width 21 height 21
click at [568, 263] on icon "Next month" at bounding box center [568, 269] width 21 height 21
click at [569, 264] on icon "Next month" at bounding box center [568, 269] width 21 height 21
click at [571, 266] on icon "Next month" at bounding box center [568, 269] width 21 height 21
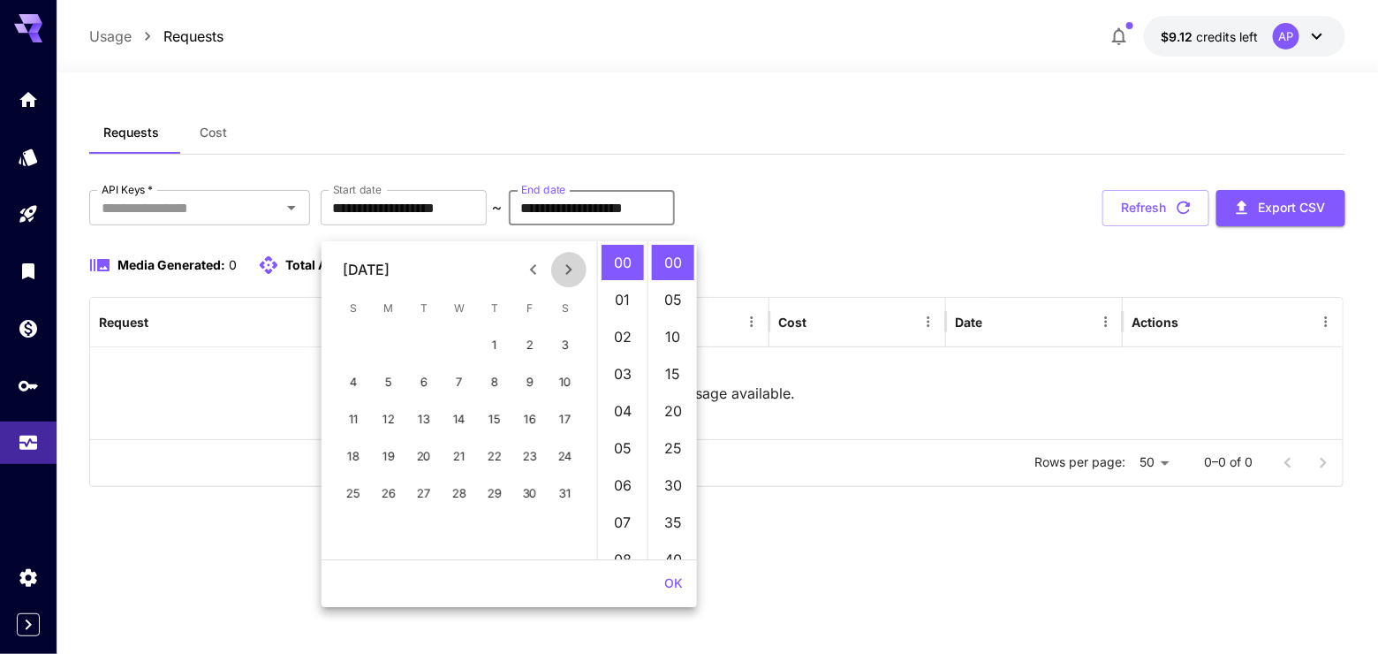
click at [571, 265] on icon "Next month" at bounding box center [568, 269] width 21 height 21
click at [571, 264] on icon "Next month" at bounding box center [568, 269] width 21 height 21
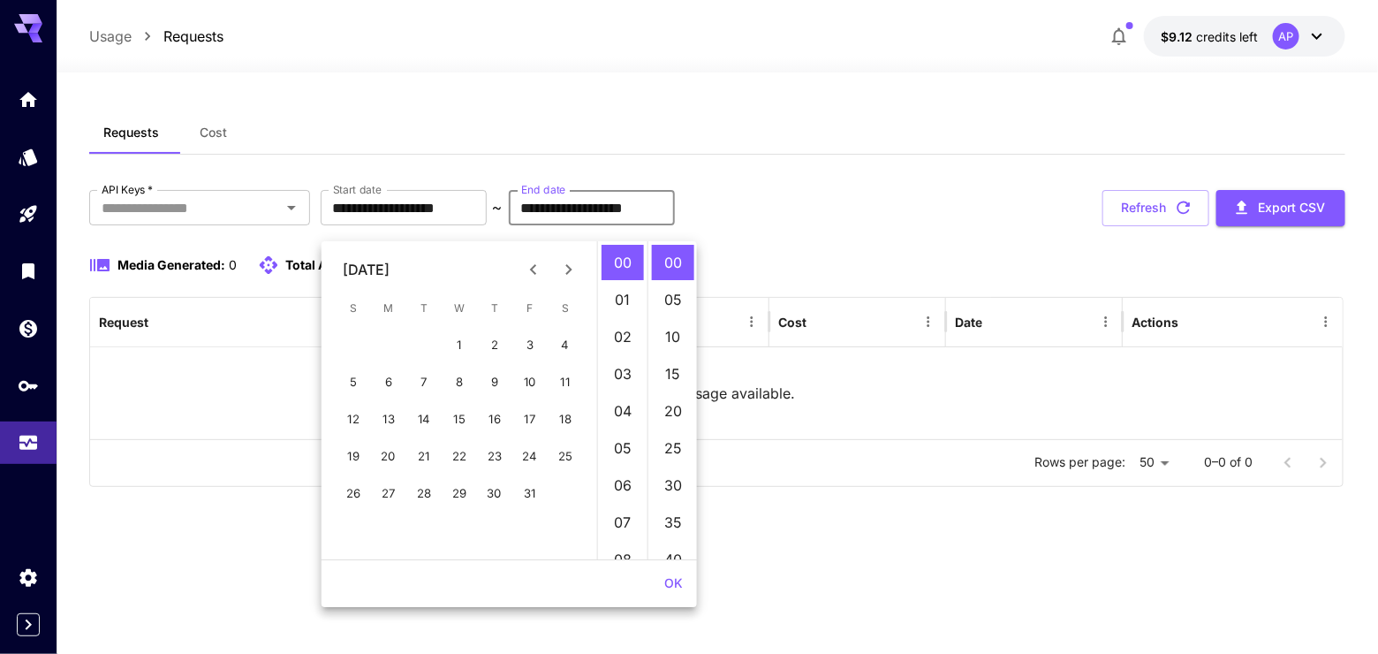
click at [1078, 187] on div "**********" at bounding box center [716, 306] width 1255 height 390
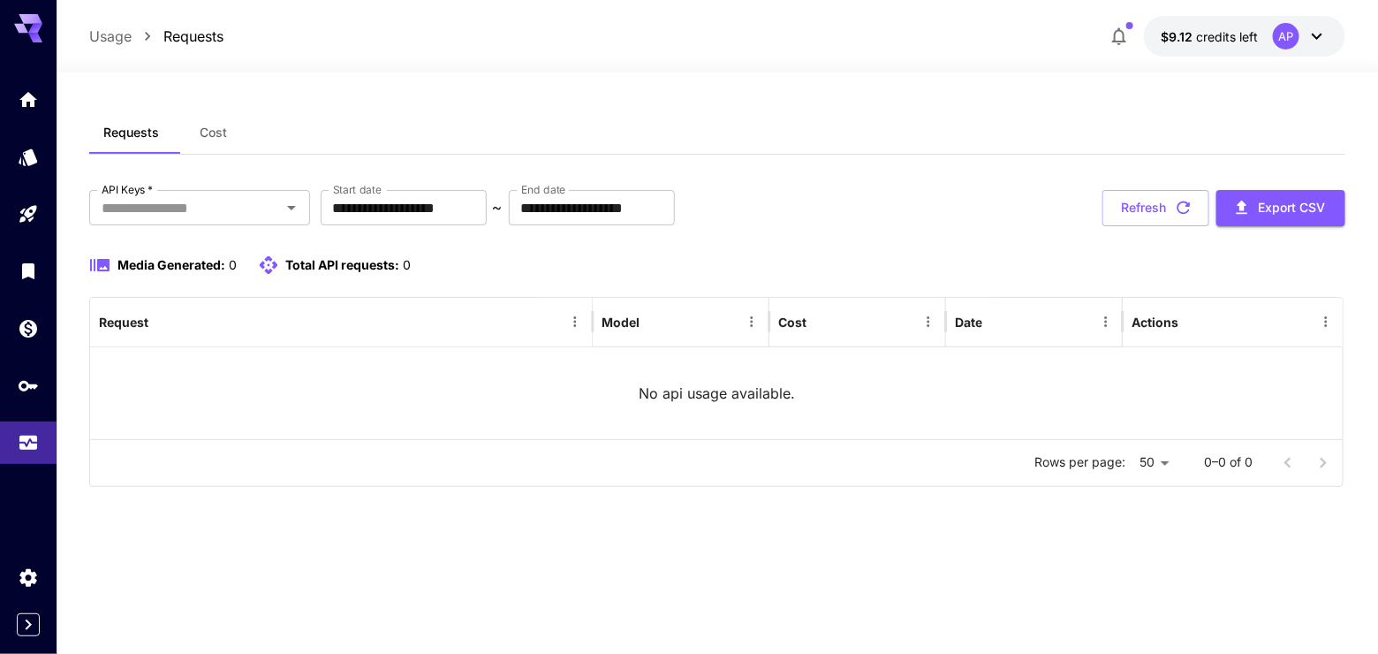
drag, startPoint x: 649, startPoint y: 255, endPoint x: 647, endPoint y: 264, distance: 9.0
click at [652, 269] on div "**********" at bounding box center [716, 338] width 1255 height 297
click at [647, 225] on input "**********" at bounding box center [592, 207] width 166 height 35
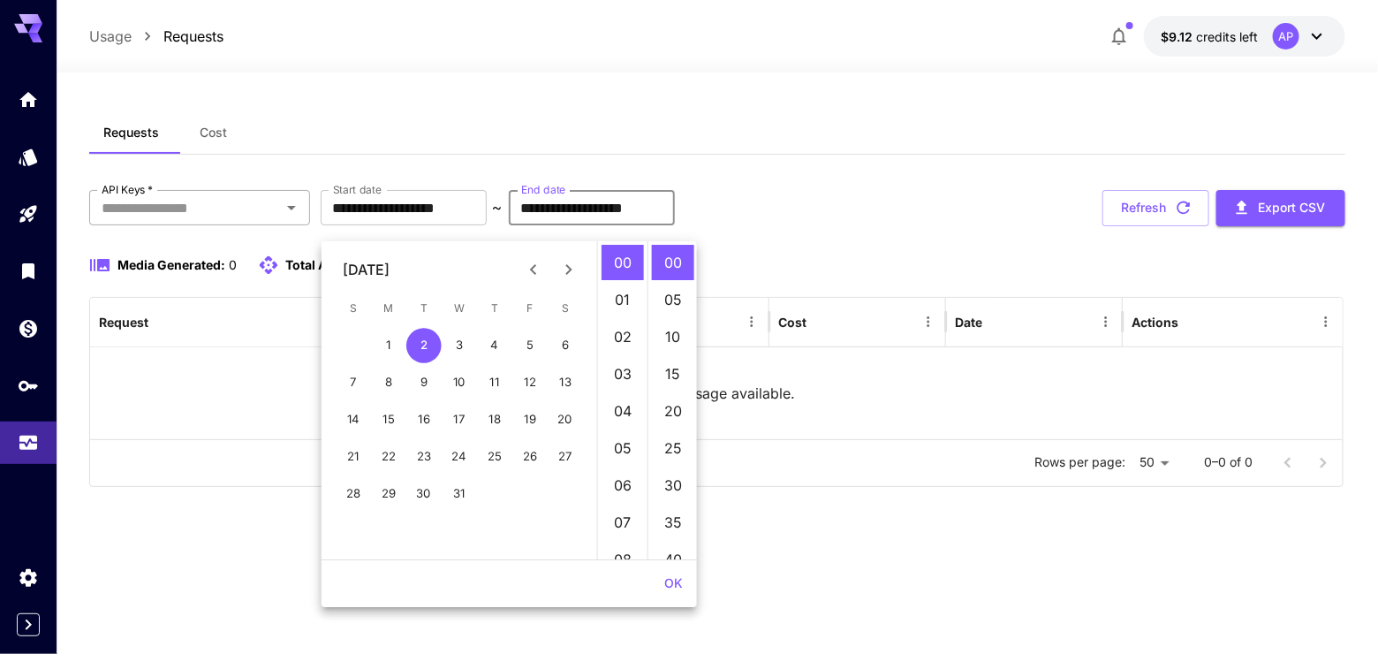
click at [306, 217] on div "API Keys   *" at bounding box center [199, 207] width 221 height 35
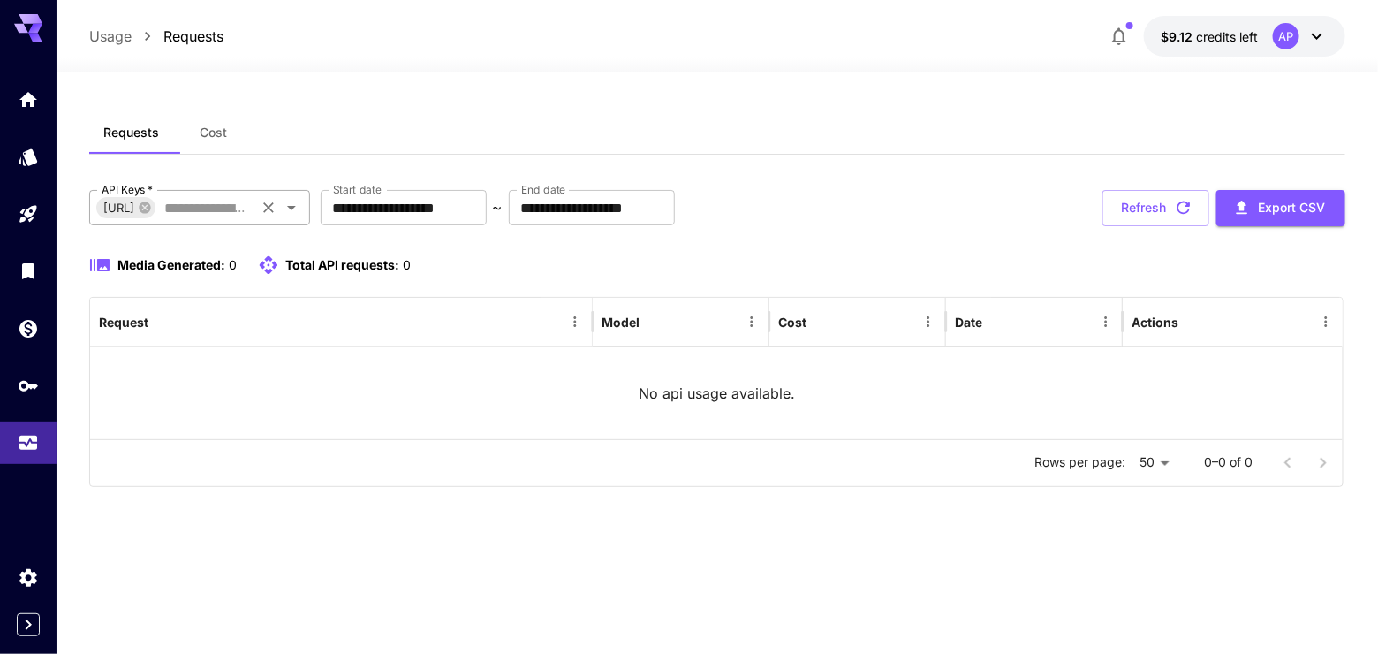
click at [155, 218] on div "Runware.ai" at bounding box center [125, 207] width 59 height 21
click at [291, 218] on icon "Open" at bounding box center [291, 207] width 21 height 21
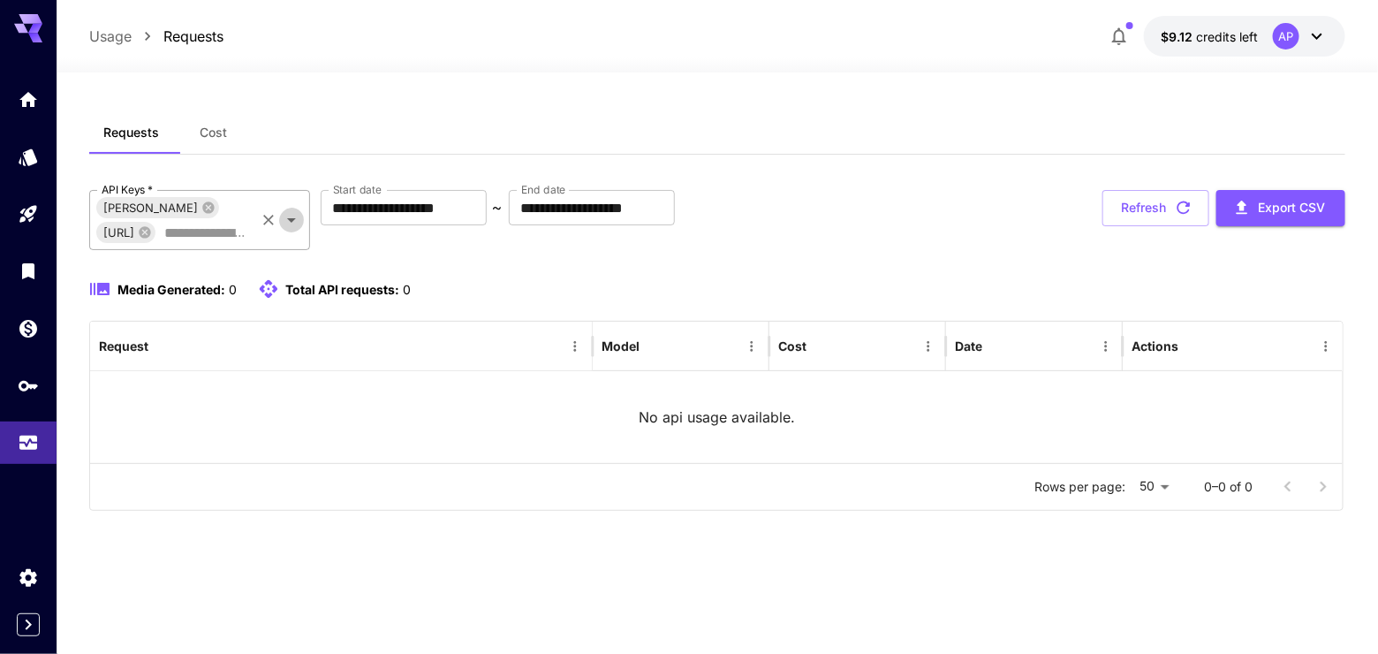
click at [294, 231] on icon "Open" at bounding box center [291, 219] width 21 height 21
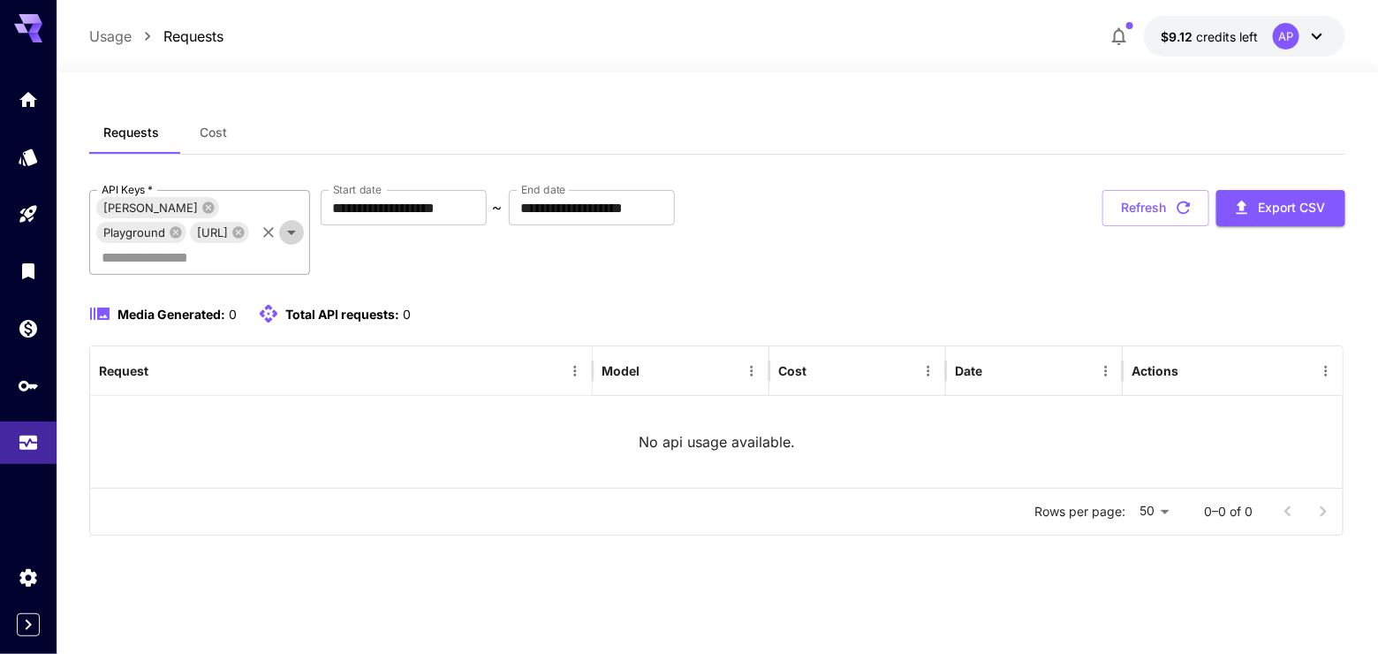
click at [296, 243] on icon "Open" at bounding box center [291, 232] width 21 height 21
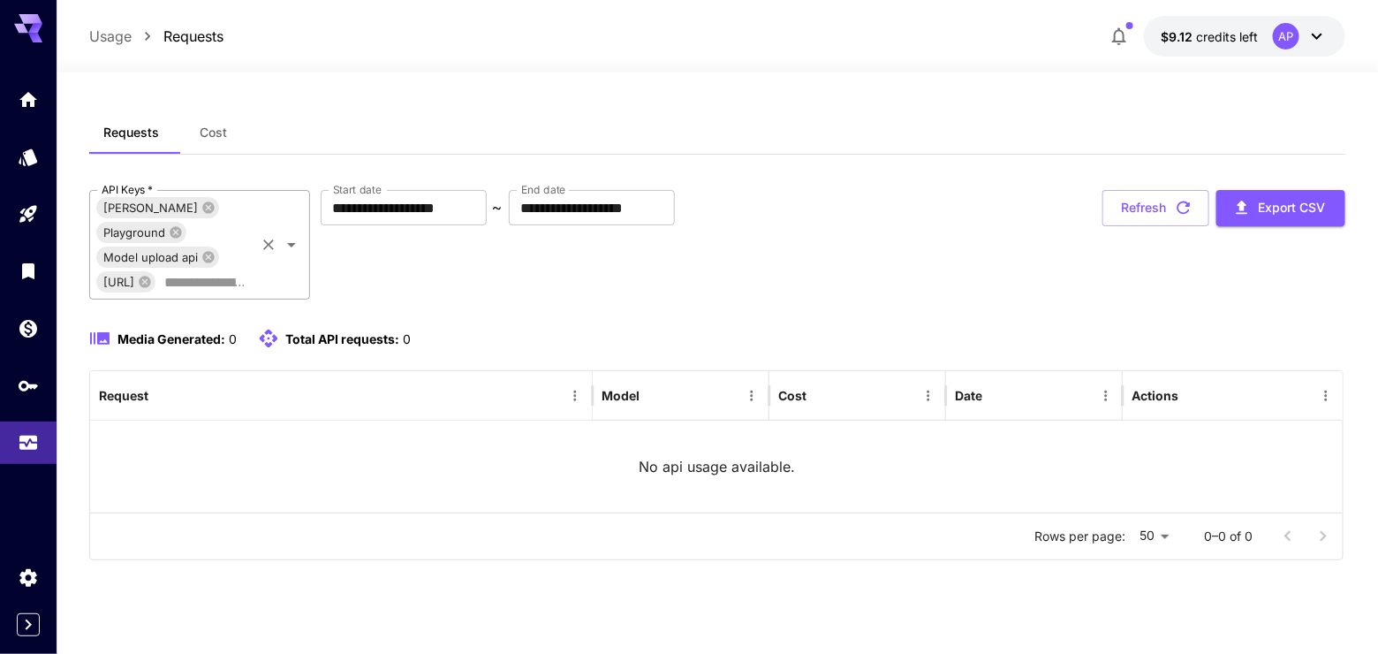
click at [290, 255] on icon "Open" at bounding box center [291, 244] width 21 height 21
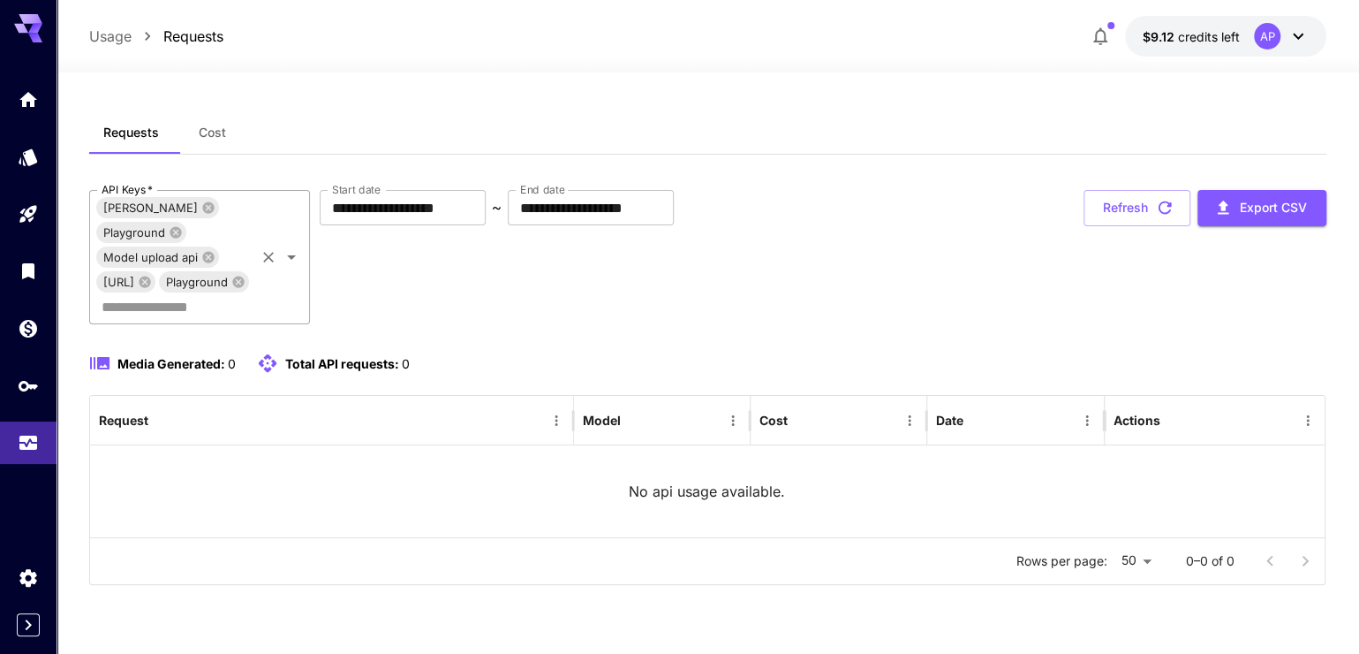
click at [284, 268] on icon "Open" at bounding box center [291, 256] width 21 height 21
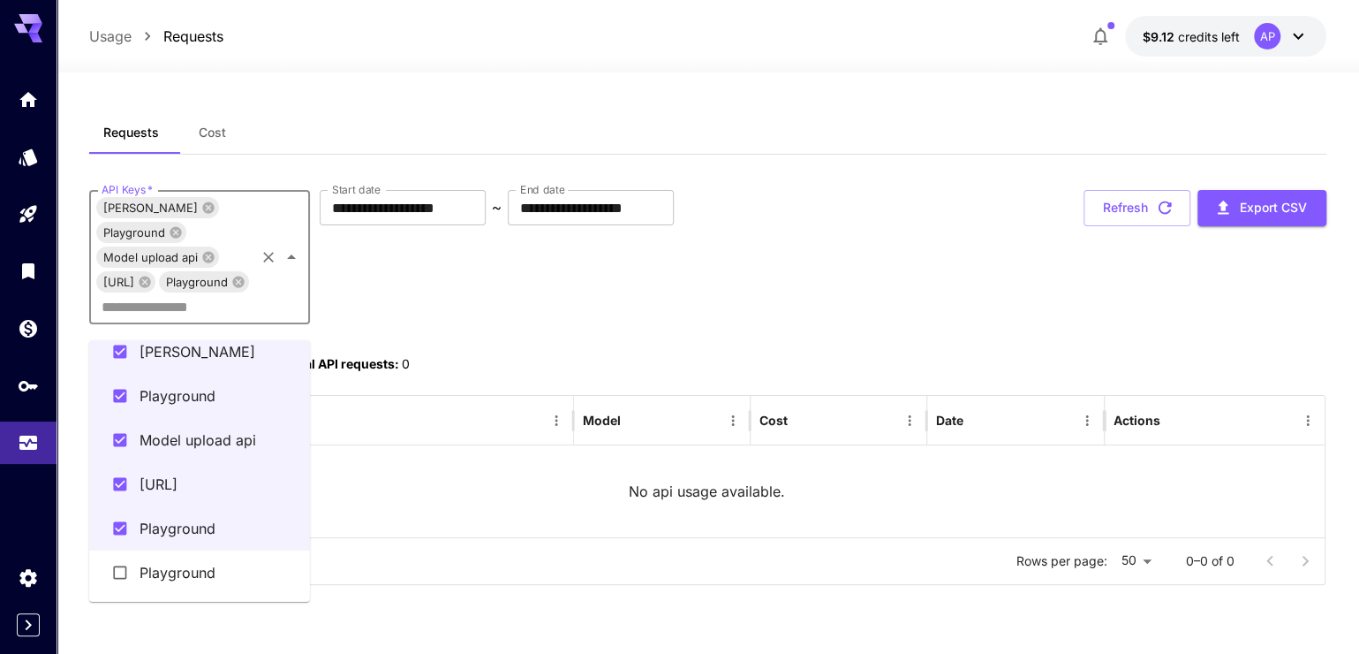
scroll to position [31, 0]
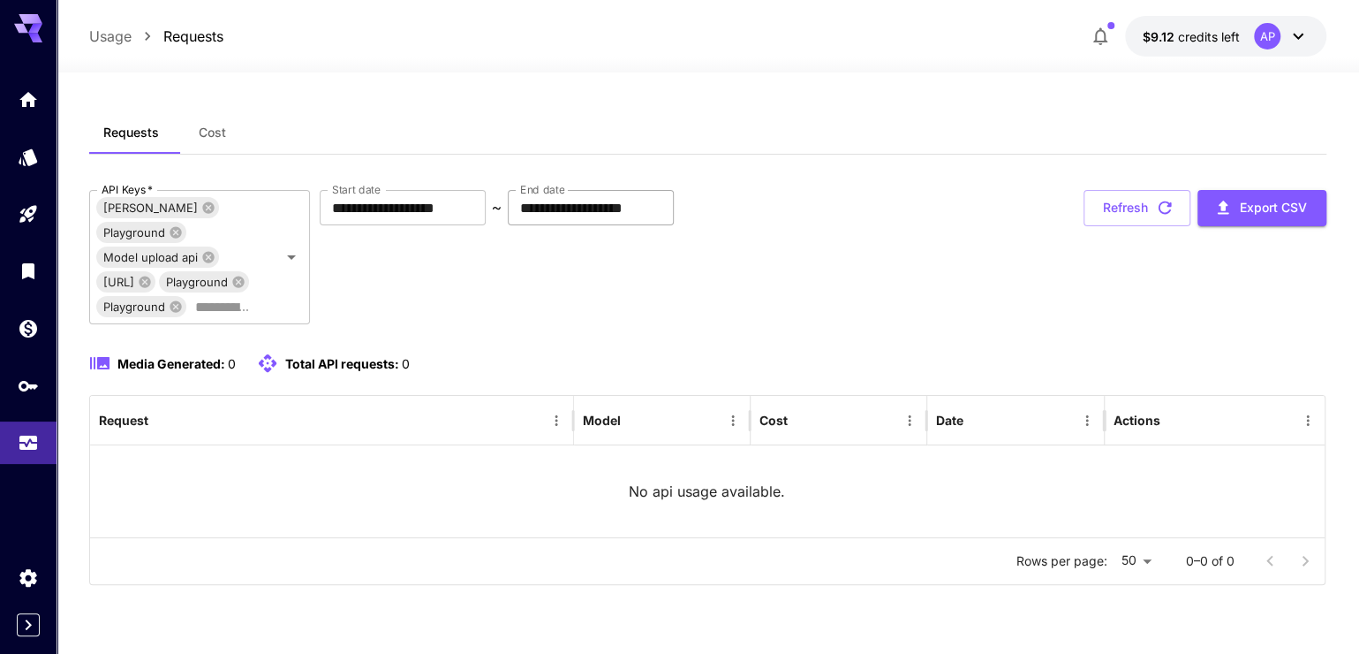
click at [674, 216] on input "**********" at bounding box center [591, 207] width 166 height 35
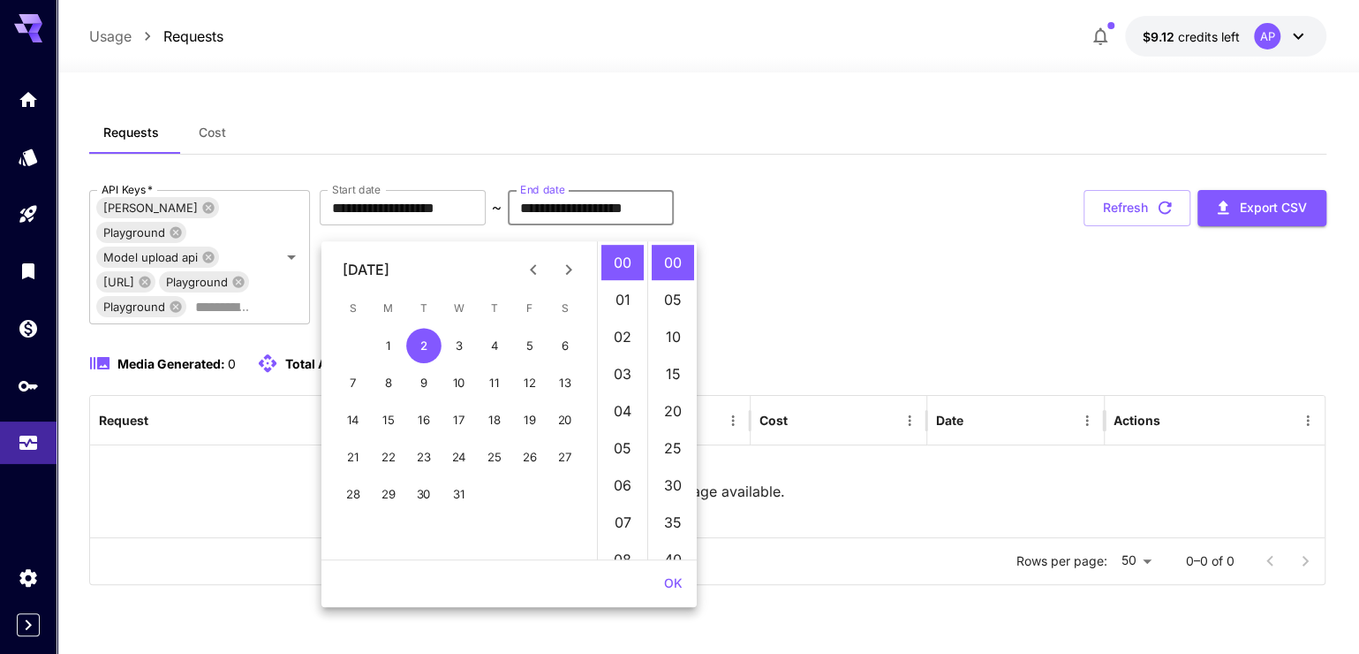
click at [571, 262] on icon "Next month" at bounding box center [568, 269] width 21 height 21
click at [572, 264] on icon "Next month" at bounding box center [568, 269] width 21 height 21
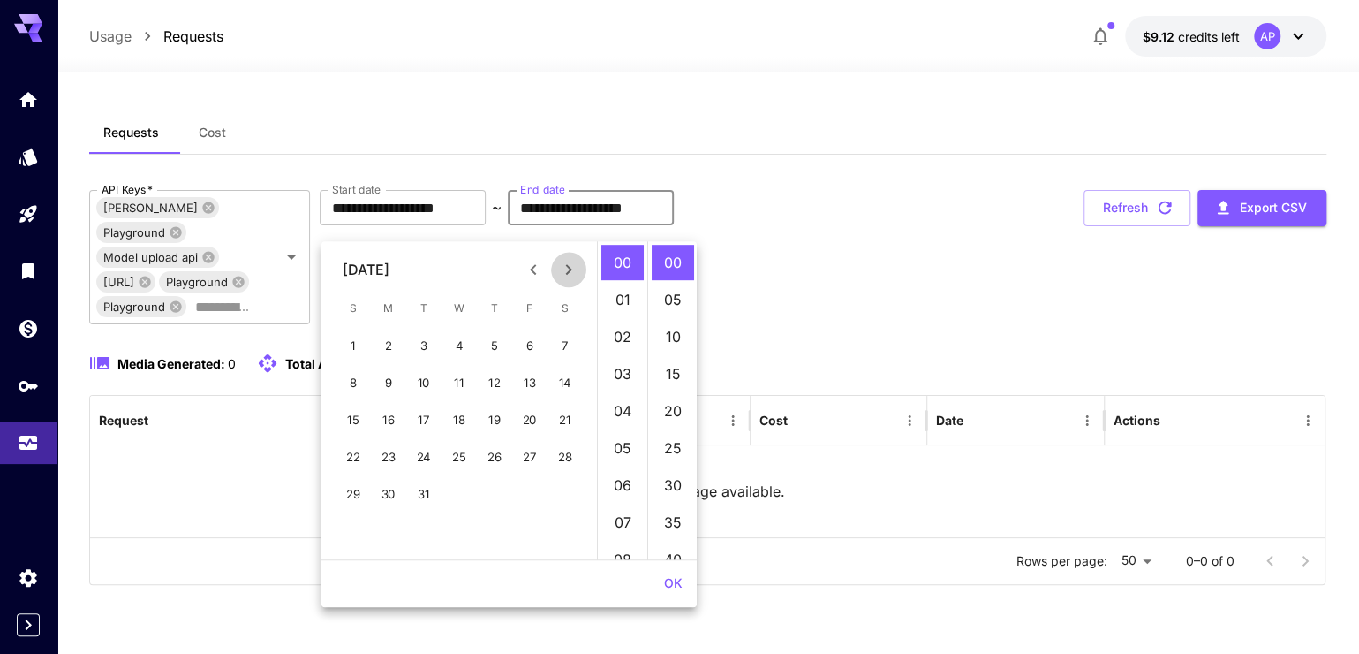
click at [572, 264] on icon "Next month" at bounding box center [568, 269] width 21 height 21
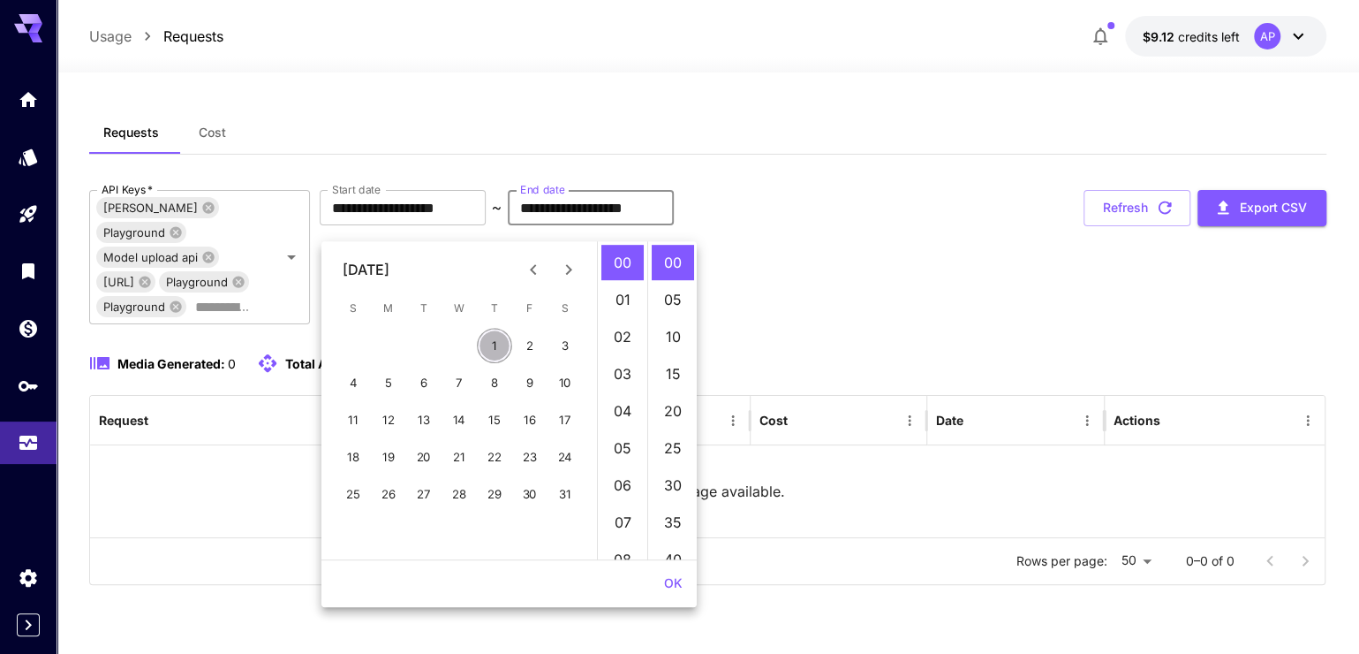
click at [497, 344] on button "1" at bounding box center [494, 345] width 35 height 35
type input "**********"
click at [956, 160] on div "**********" at bounding box center [707, 355] width 1237 height 488
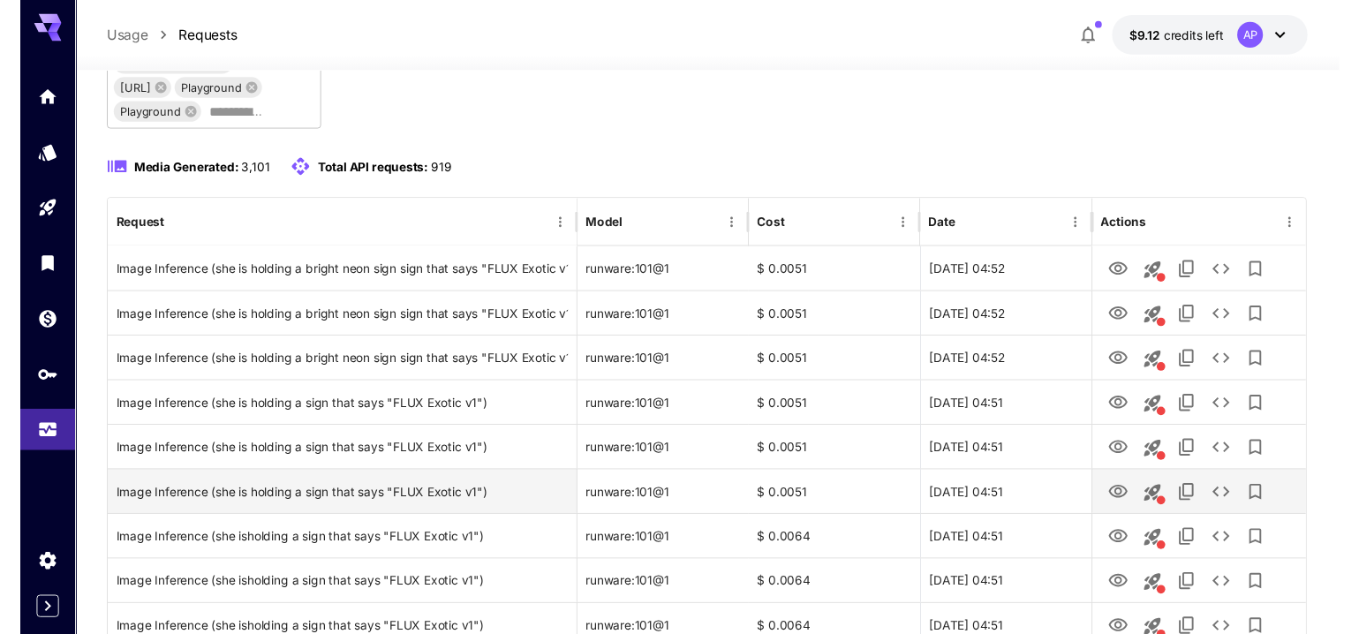
scroll to position [336, 0]
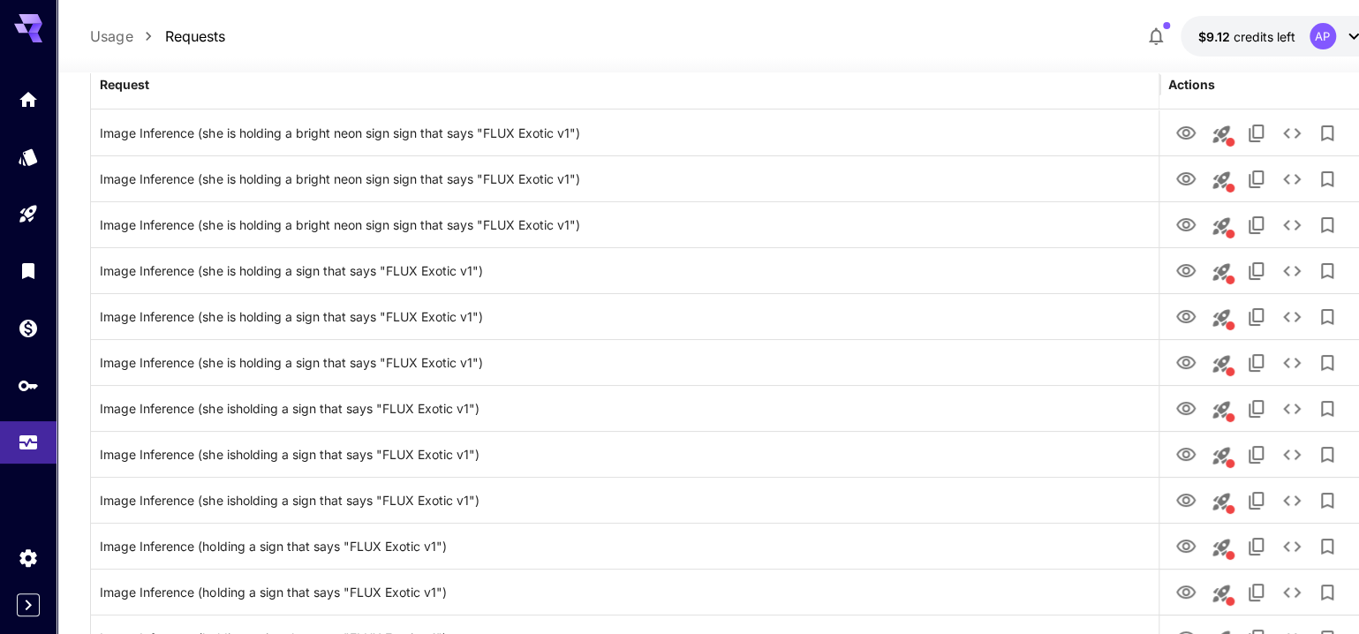
drag, startPoint x: 576, startPoint y: 125, endPoint x: 1193, endPoint y: 156, distance: 618.2
click at [1193, 110] on div "Request Model Cost Date Actions" at bounding box center [1016, 84] width 1851 height 49
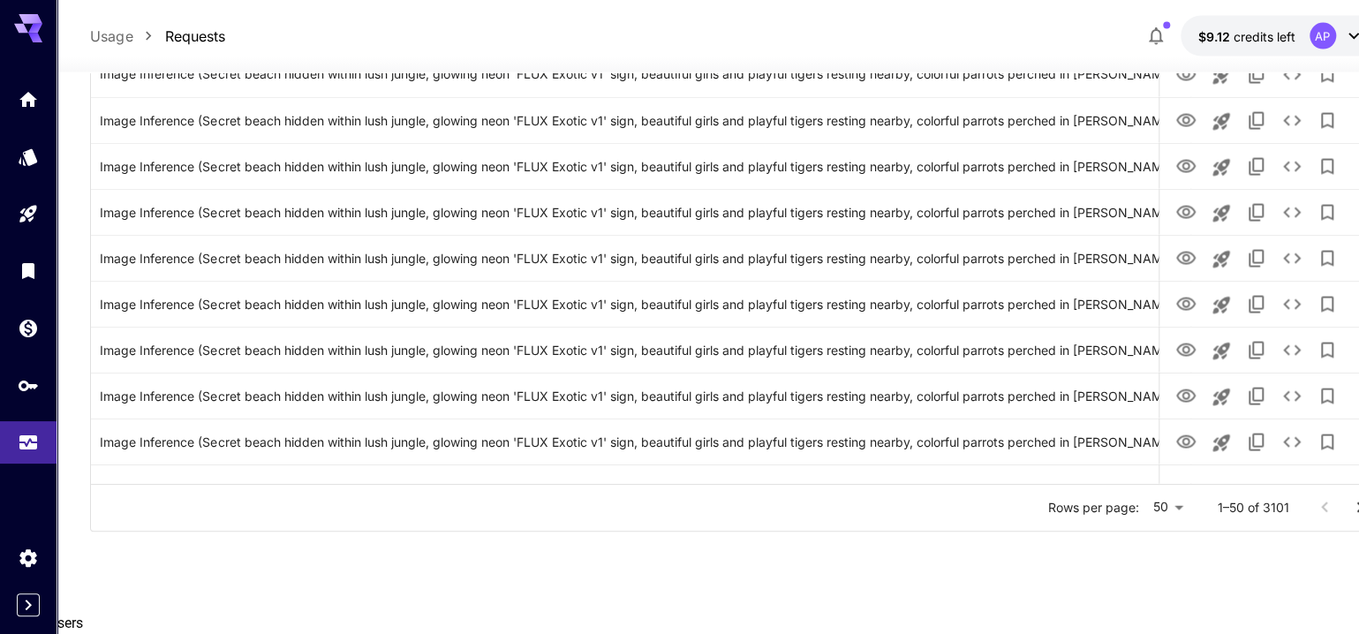
scroll to position [0, 562]
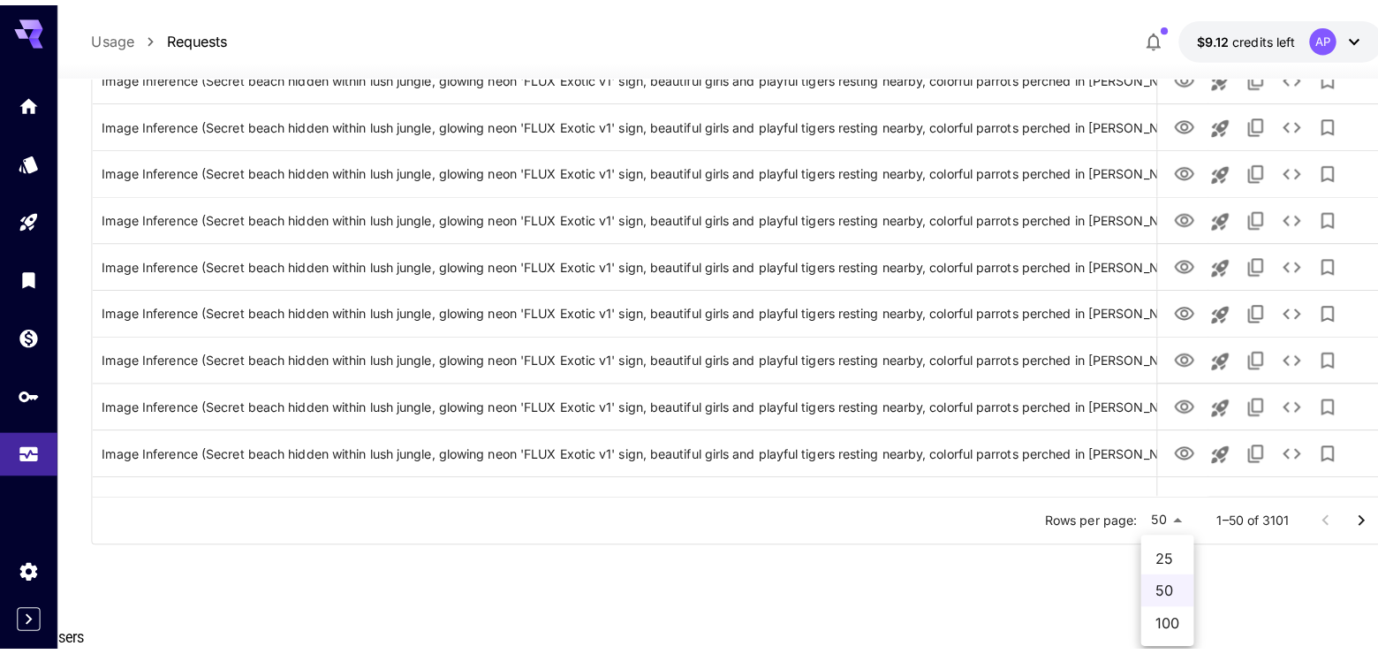
scroll to position [0, 561]
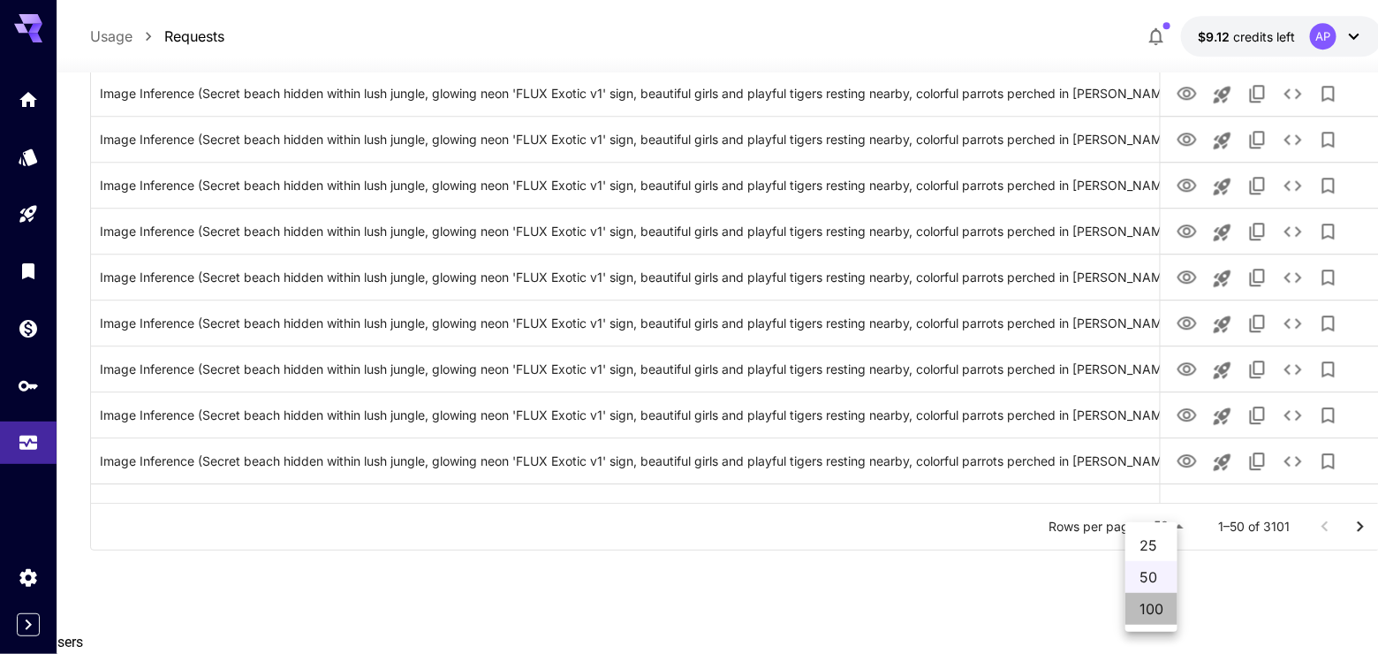
click at [1146, 616] on li "100" at bounding box center [1151, 609] width 52 height 32
type input "***"
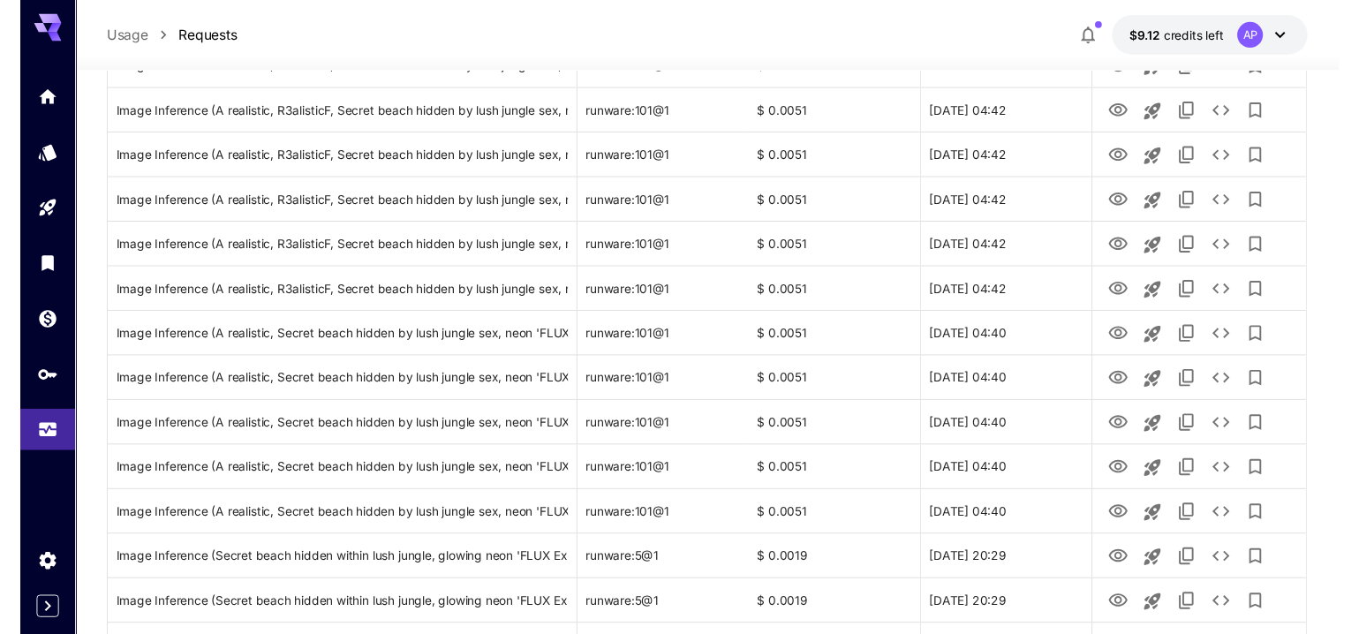
scroll to position [352, 0]
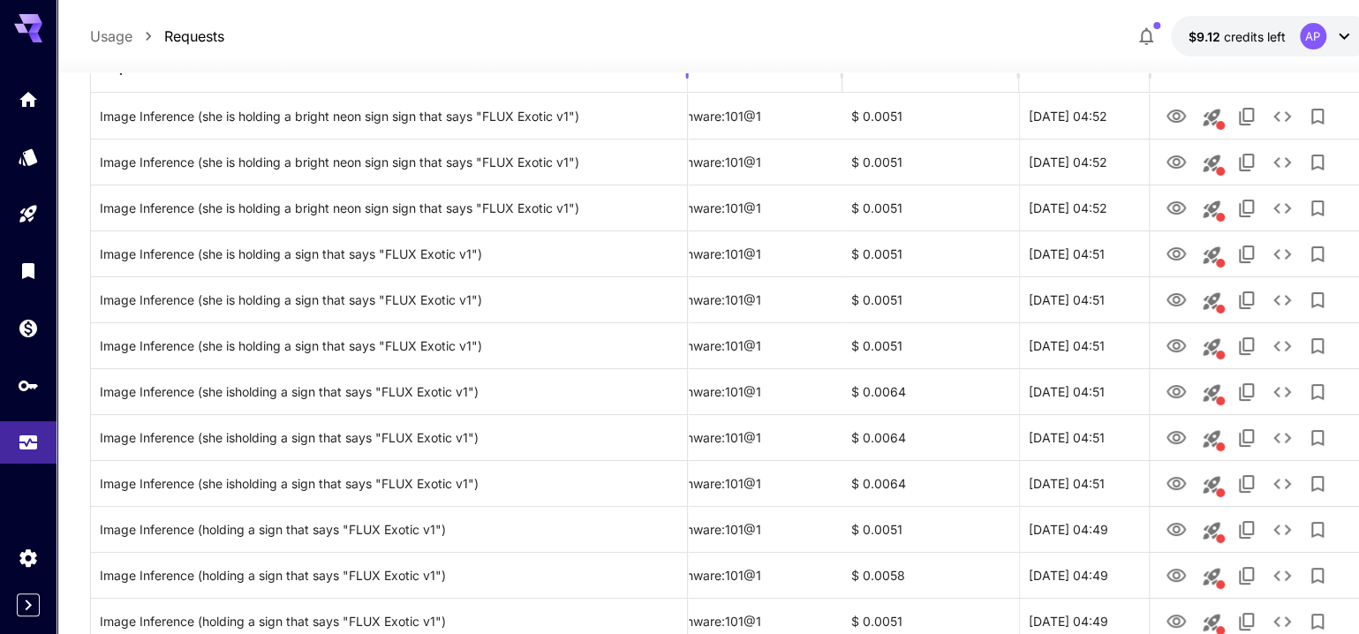
drag, startPoint x: 579, startPoint y: 117, endPoint x: 1256, endPoint y: 128, distance: 676.6
click at [1256, 93] on div "Request Model Cost Date Actions" at bounding box center [743, 67] width 1348 height 49
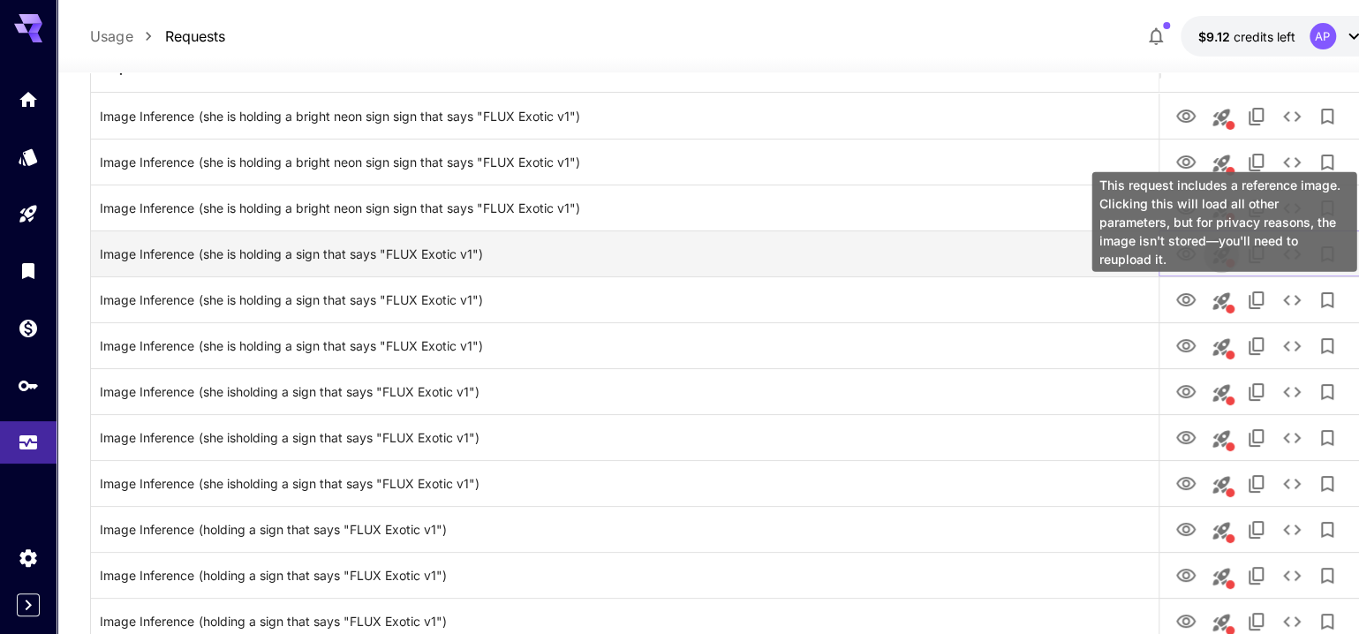
click at [1229, 266] on icon "This request includes a reference image. Clicking this will load all other para…" at bounding box center [1221, 255] width 21 height 21
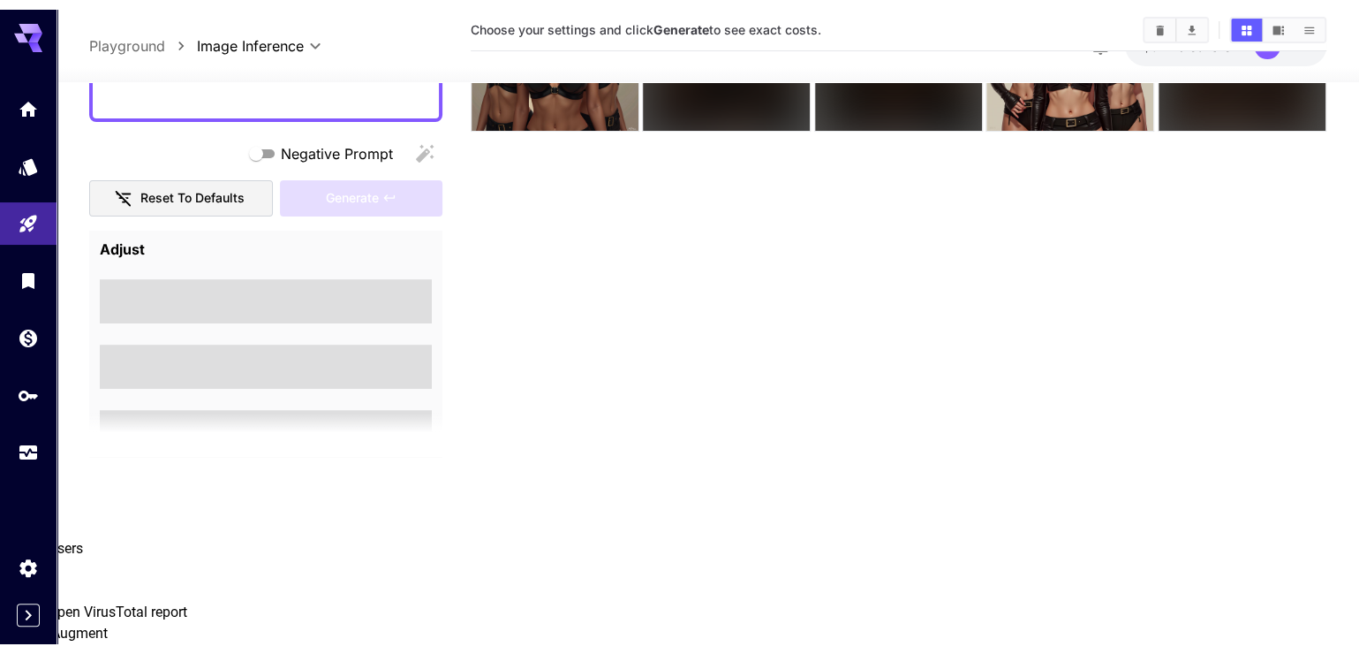
scroll to position [152, 0]
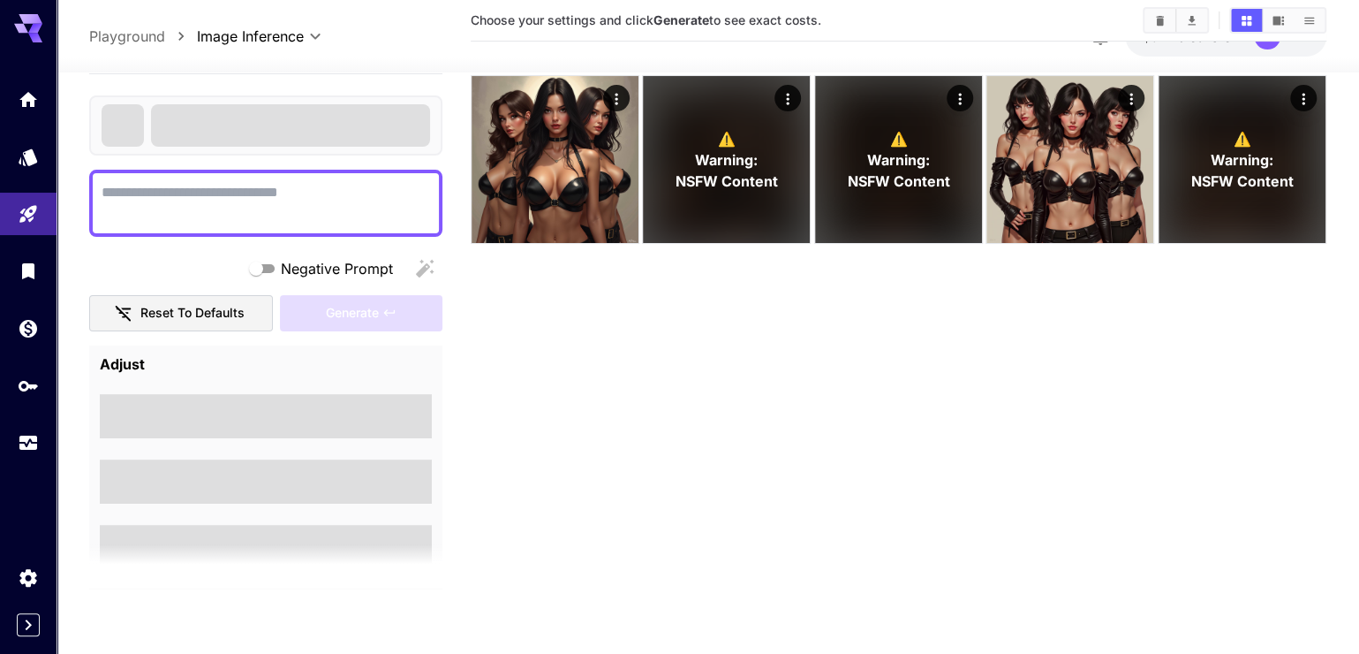
type textarea "**********"
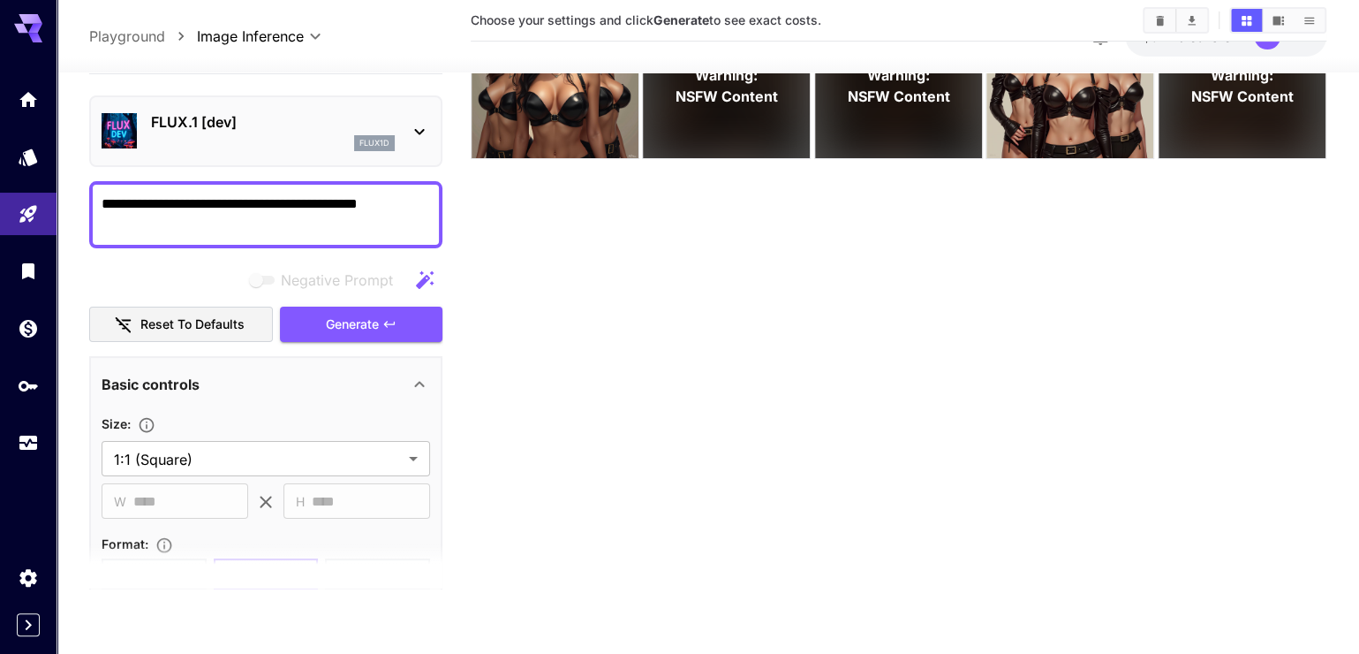
scroll to position [0, 0]
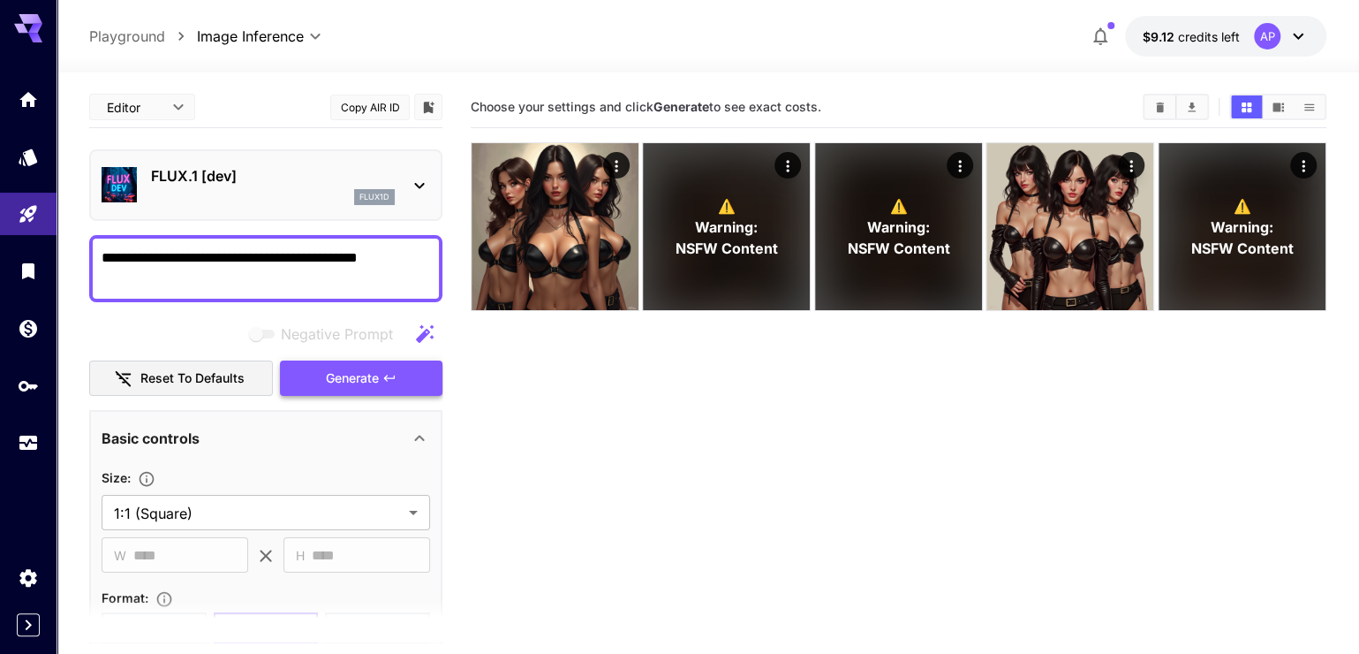
click at [395, 385] on icon "button" at bounding box center [389, 378] width 14 height 14
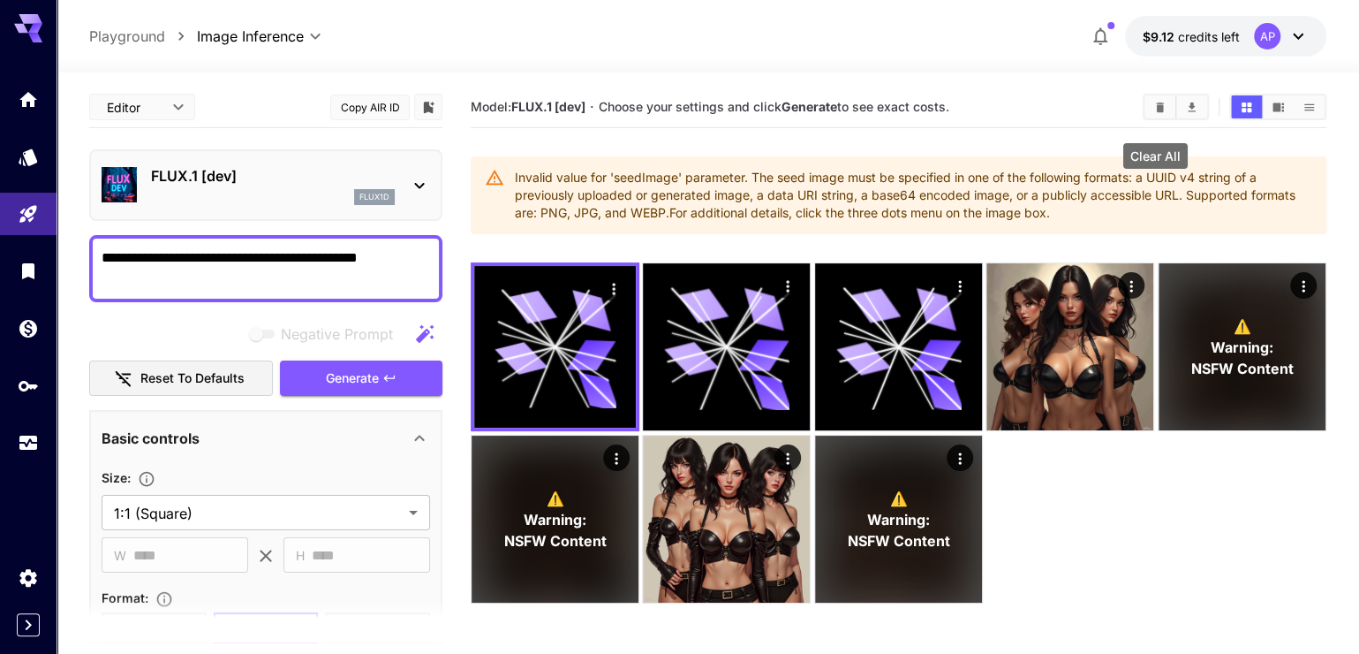
click at [1161, 110] on button "Clear All" at bounding box center [1160, 106] width 31 height 23
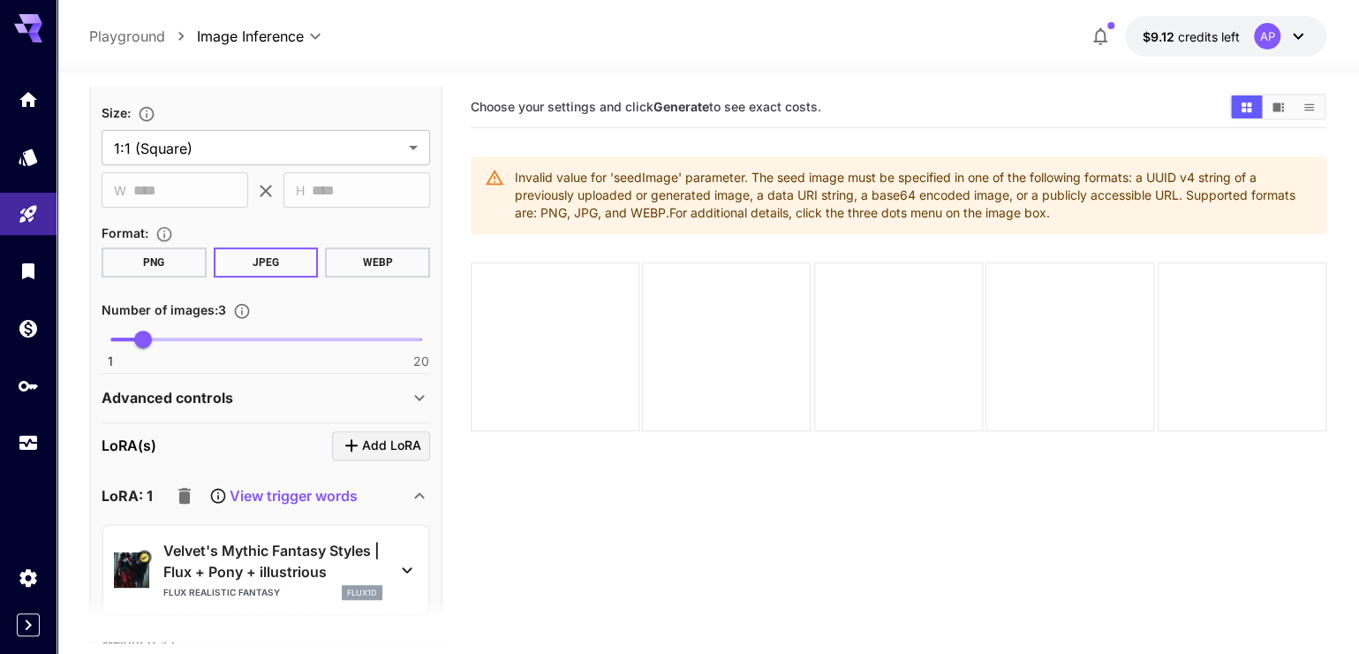
scroll to position [504, 0]
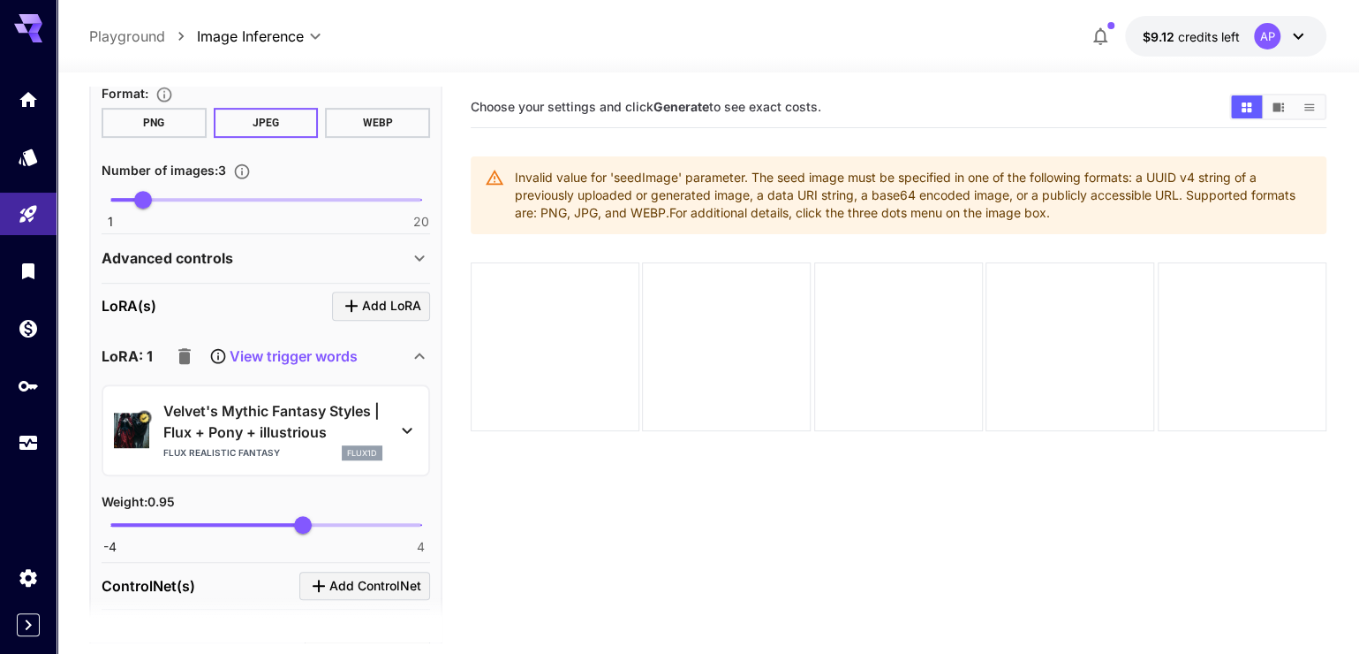
click at [191, 364] on icon "button" at bounding box center [184, 356] width 12 height 16
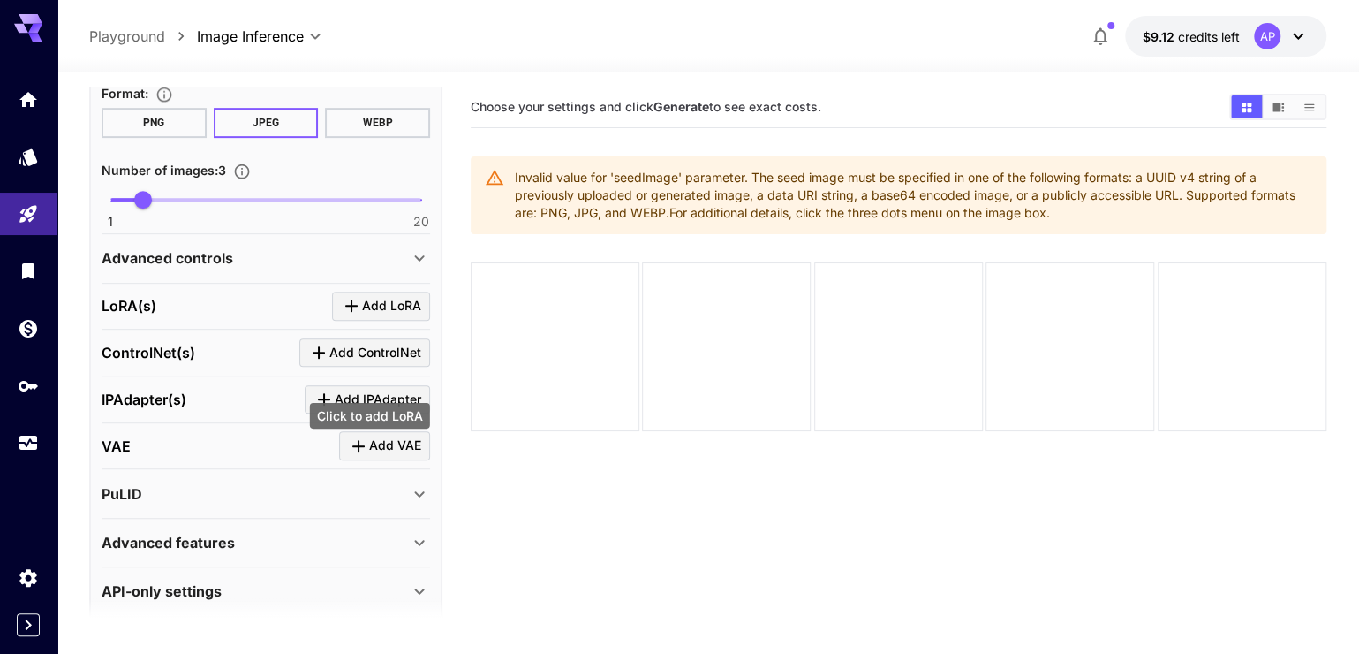
click at [380, 317] on span "Add LoRA" at bounding box center [391, 306] width 59 height 22
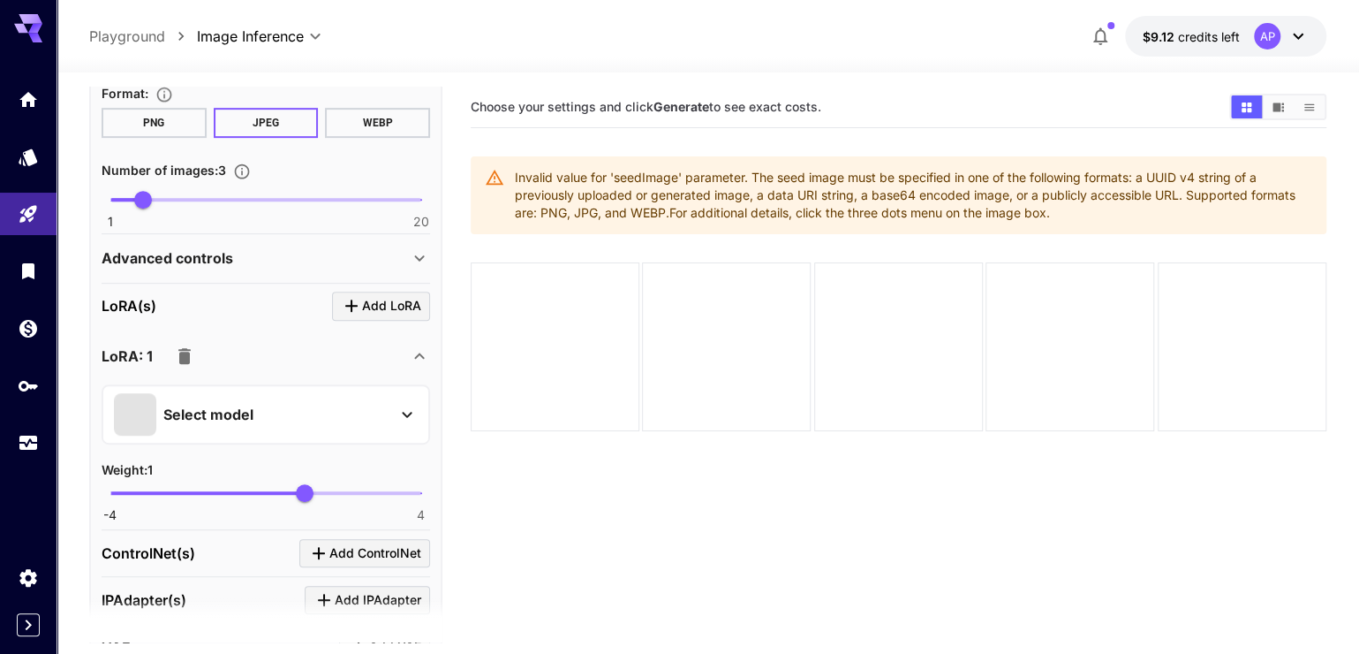
scroll to position [588, 0]
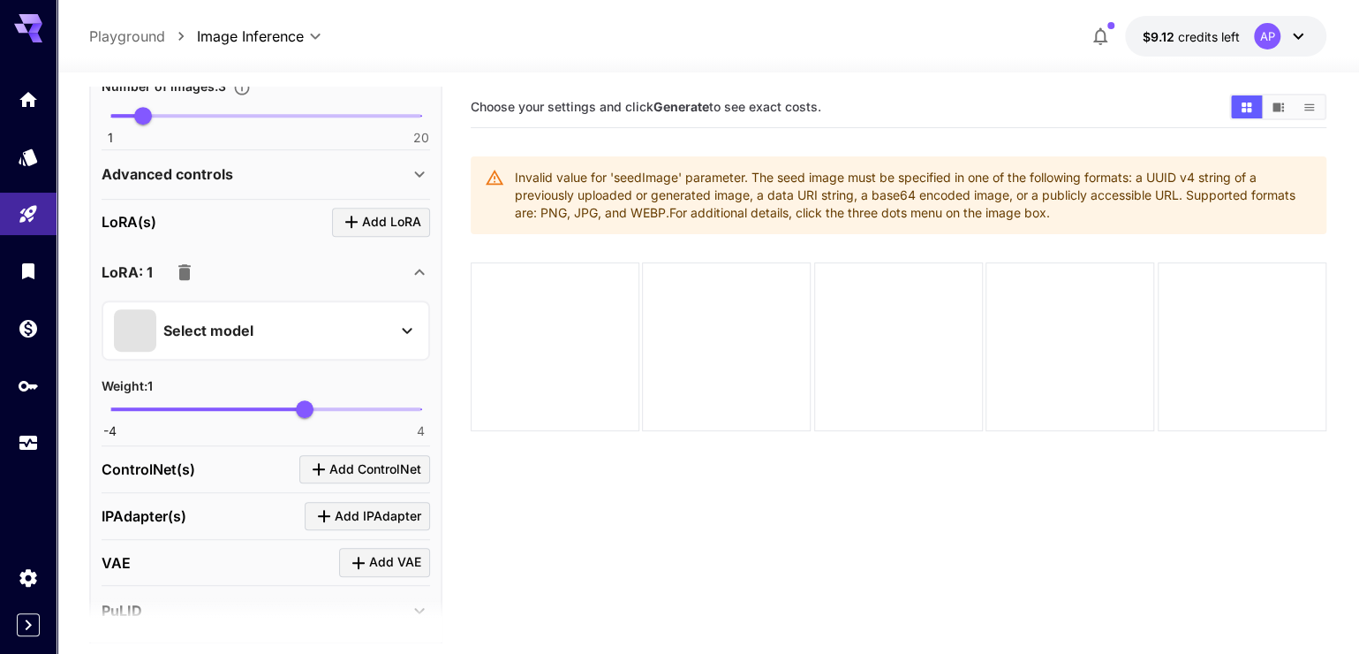
click at [402, 341] on icon at bounding box center [407, 330] width 21 height 21
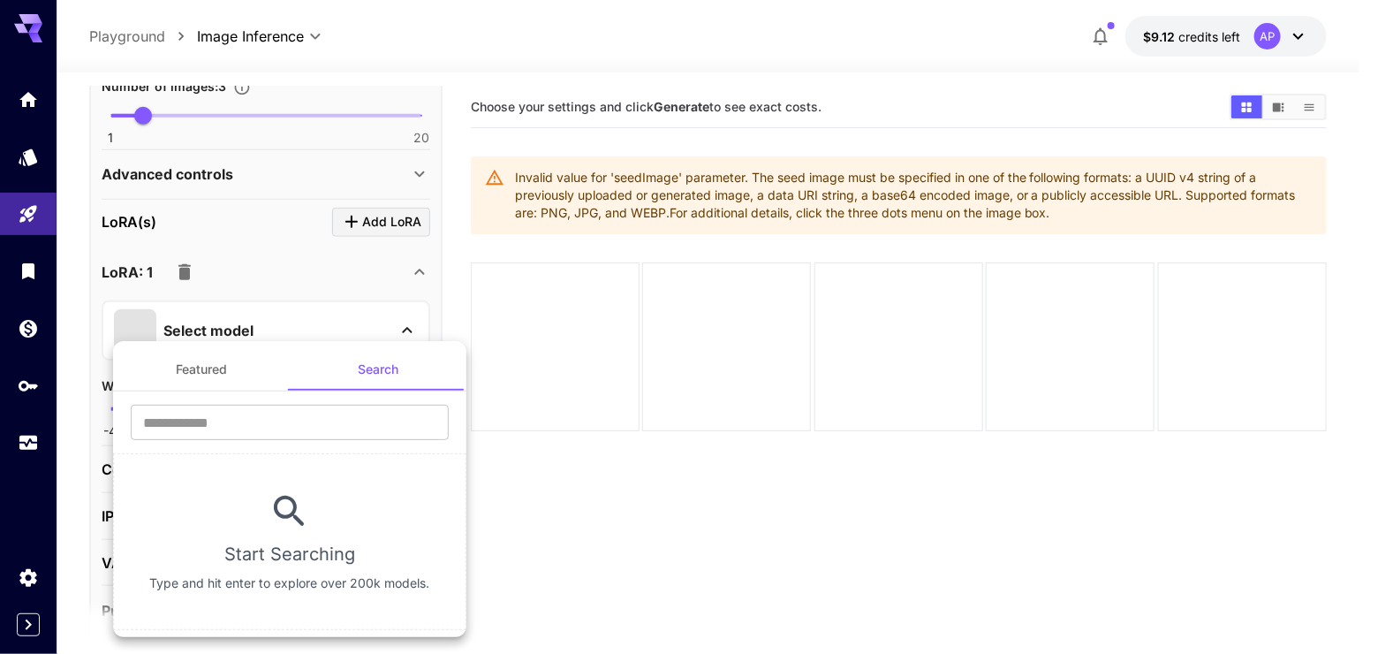
click at [29, 483] on div at bounding box center [689, 327] width 1378 height 654
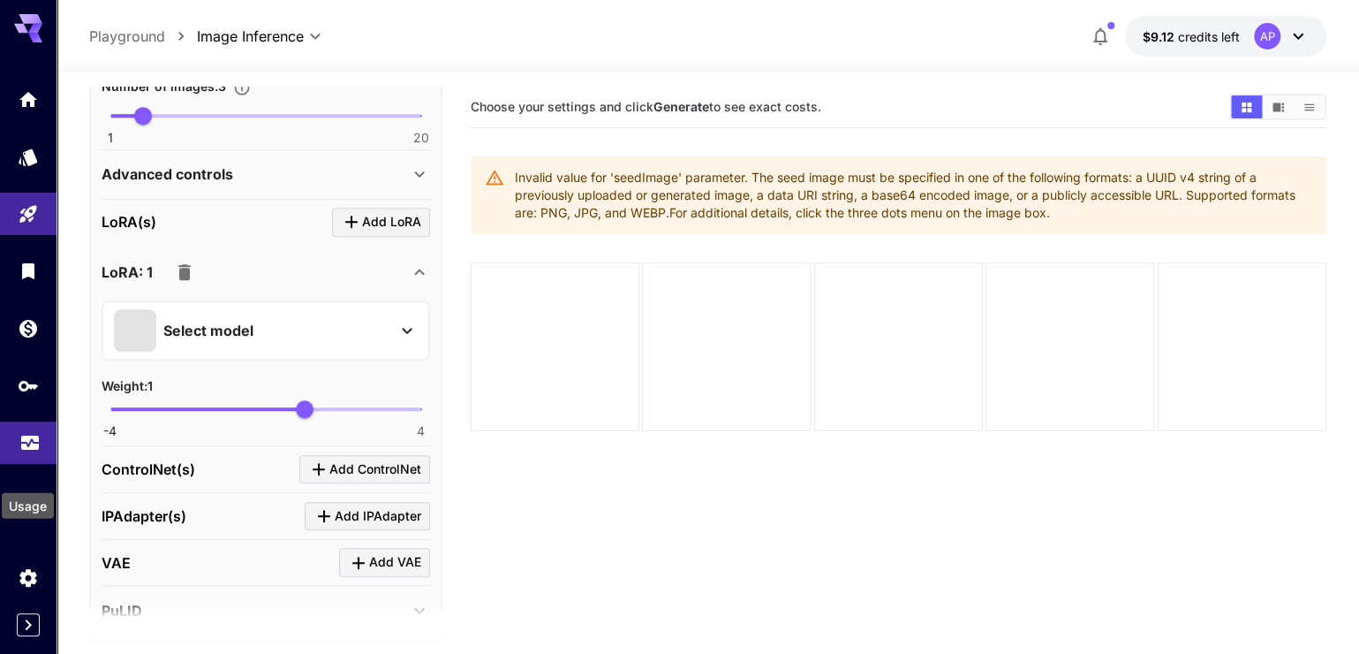
click at [32, 448] on icon "Usage" at bounding box center [29, 437] width 21 height 21
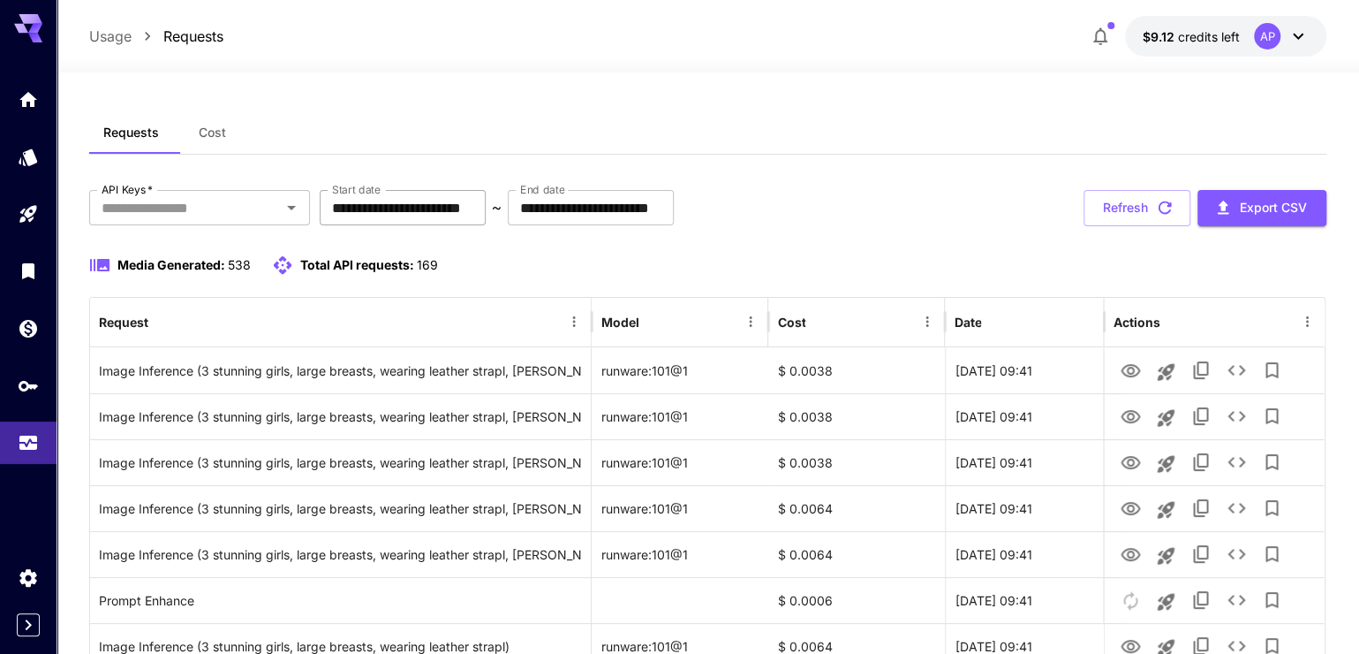
click at [388, 224] on input "**********" at bounding box center [403, 207] width 166 height 35
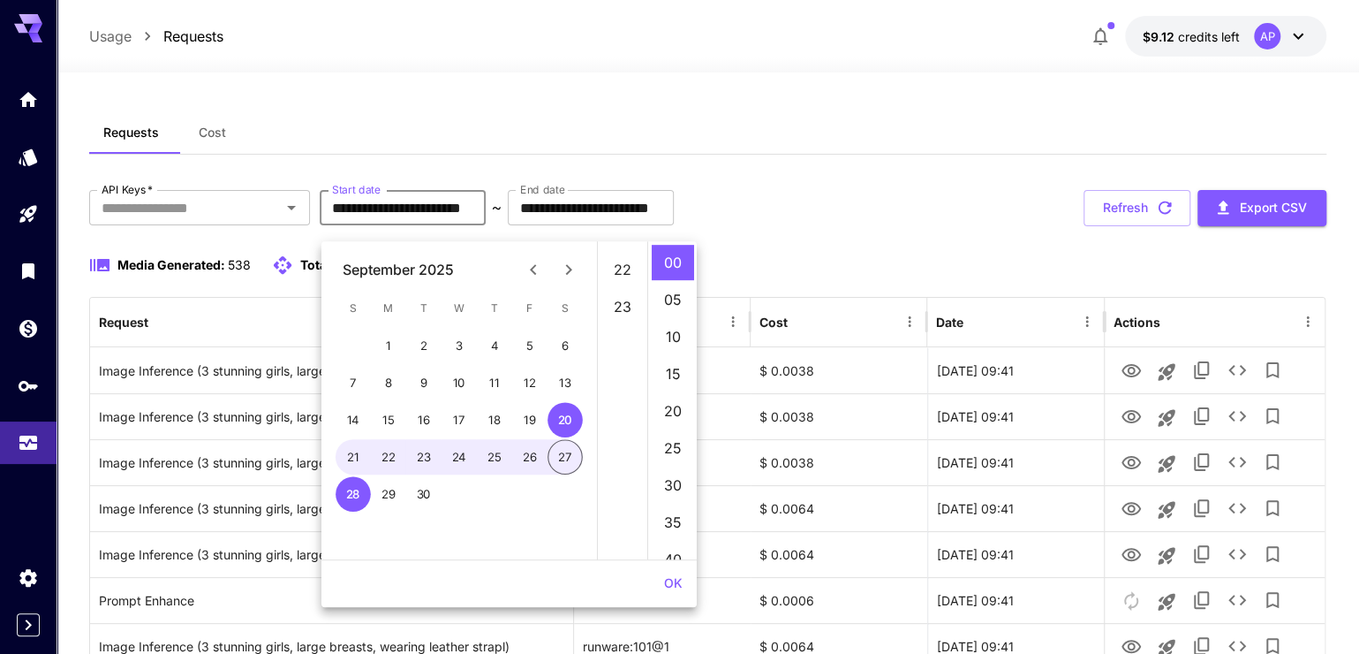
scroll to position [916, 0]
click at [623, 266] on li "23" at bounding box center [622, 262] width 42 height 35
click at [652, 411] on li "55" at bounding box center [673, 392] width 42 height 35
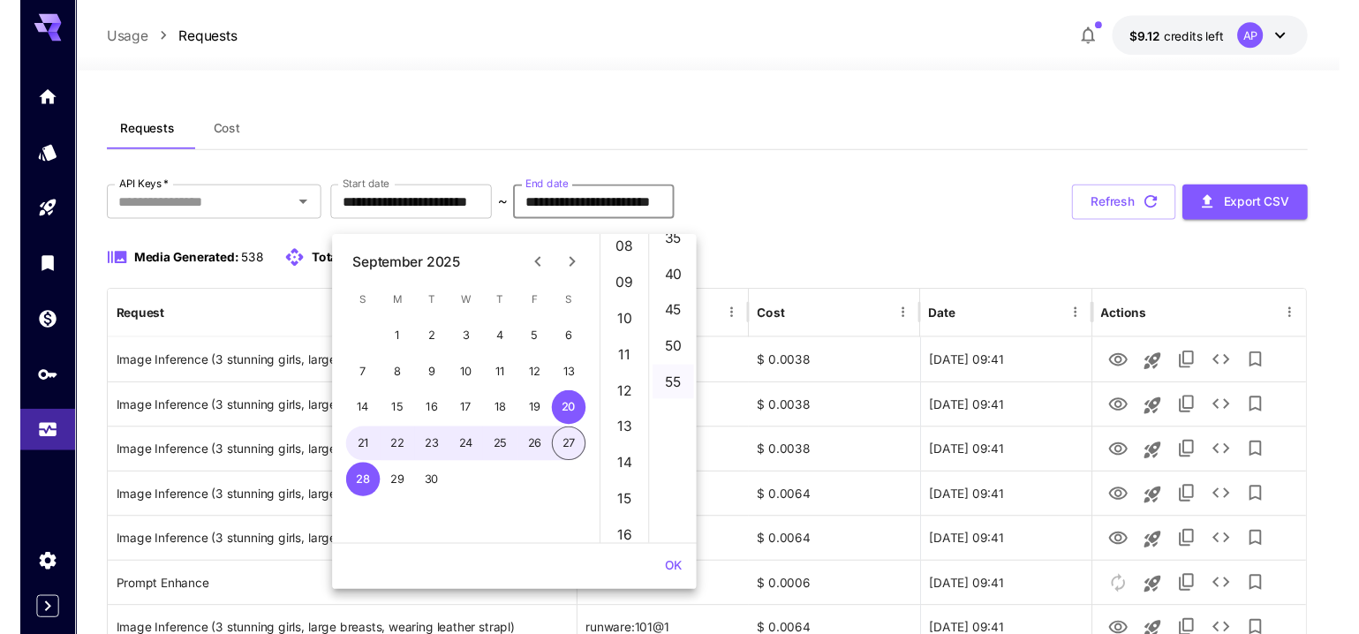
scroll to position [0, 0]
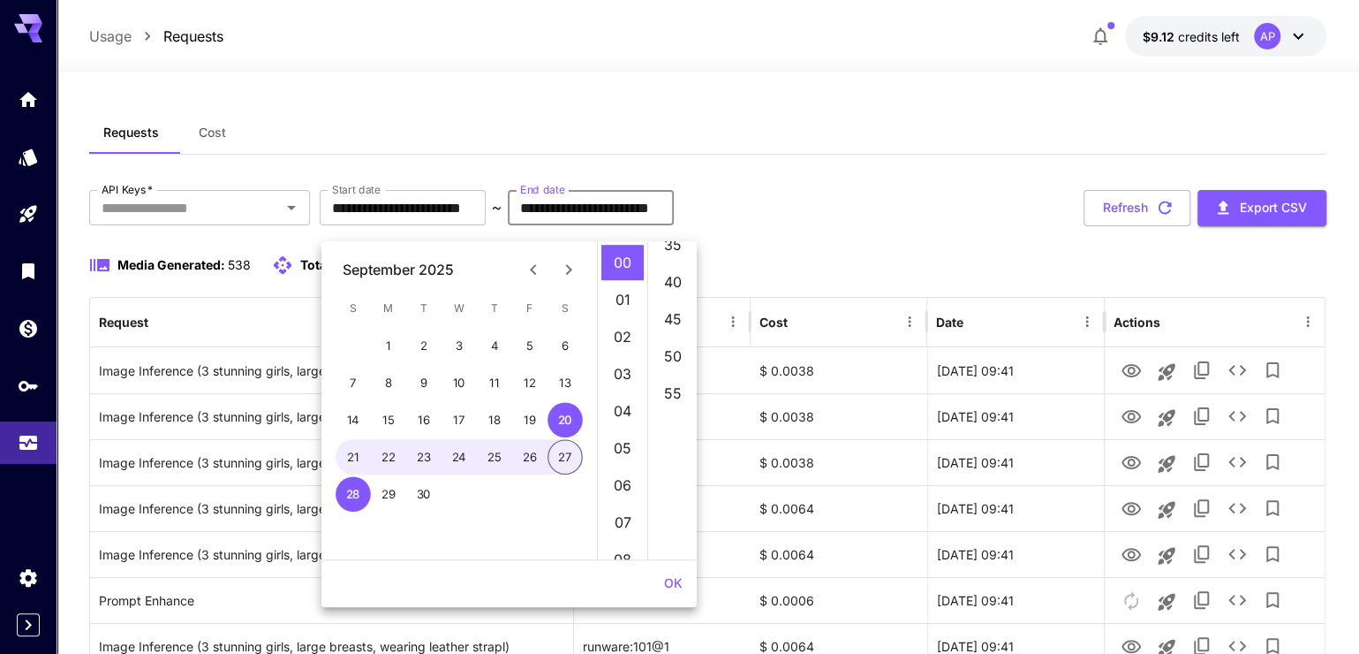
click at [851, 155] on div "Requests Cost" at bounding box center [707, 132] width 1237 height 43
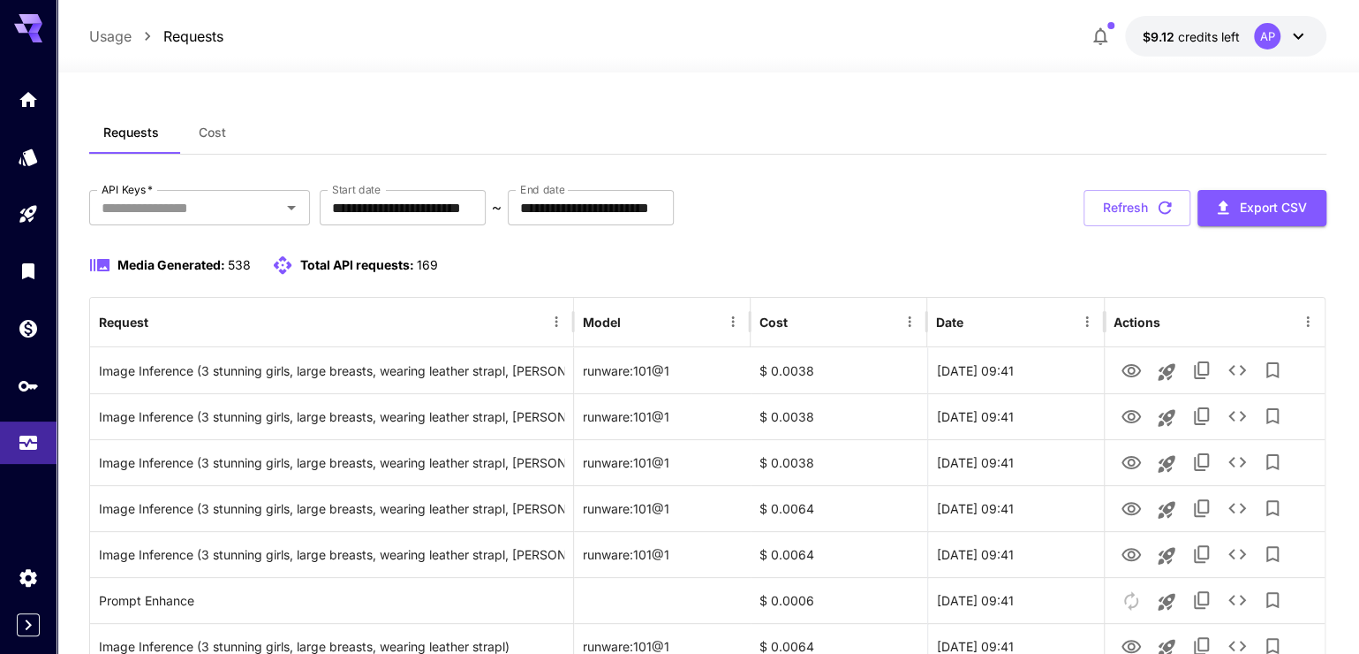
click at [502, 218] on p "~" at bounding box center [497, 207] width 10 height 21
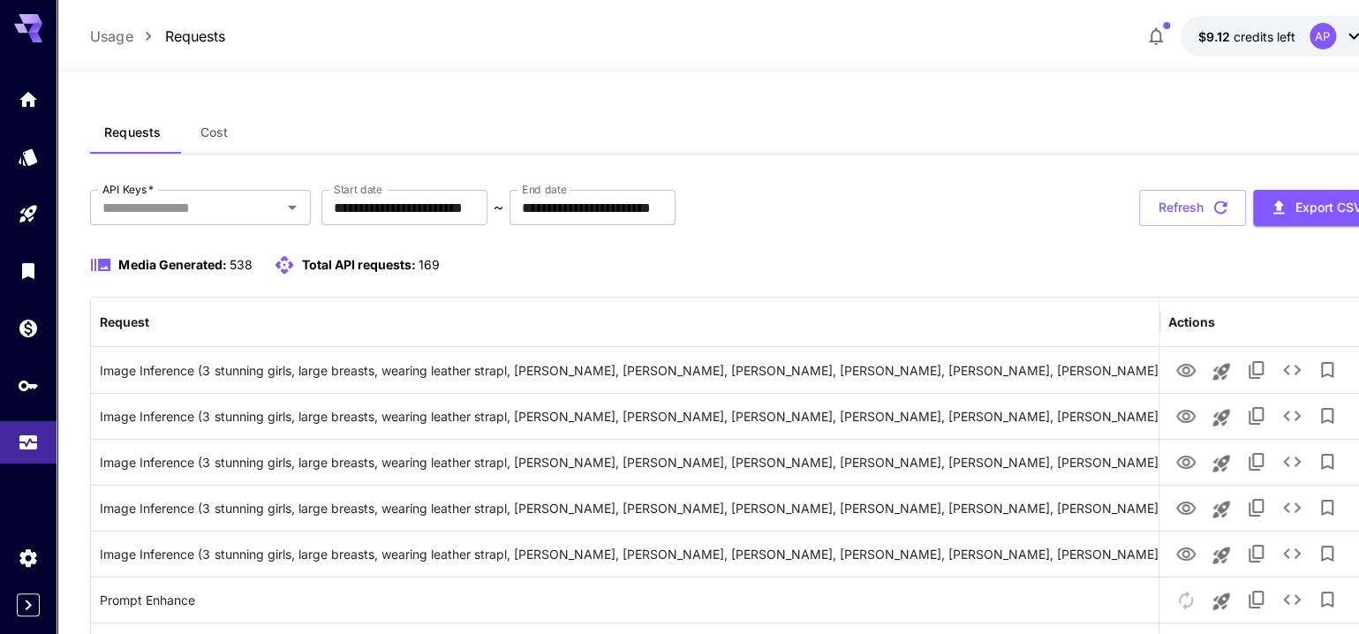
drag, startPoint x: 572, startPoint y: 343, endPoint x: 1375, endPoint y: 382, distance: 803.8
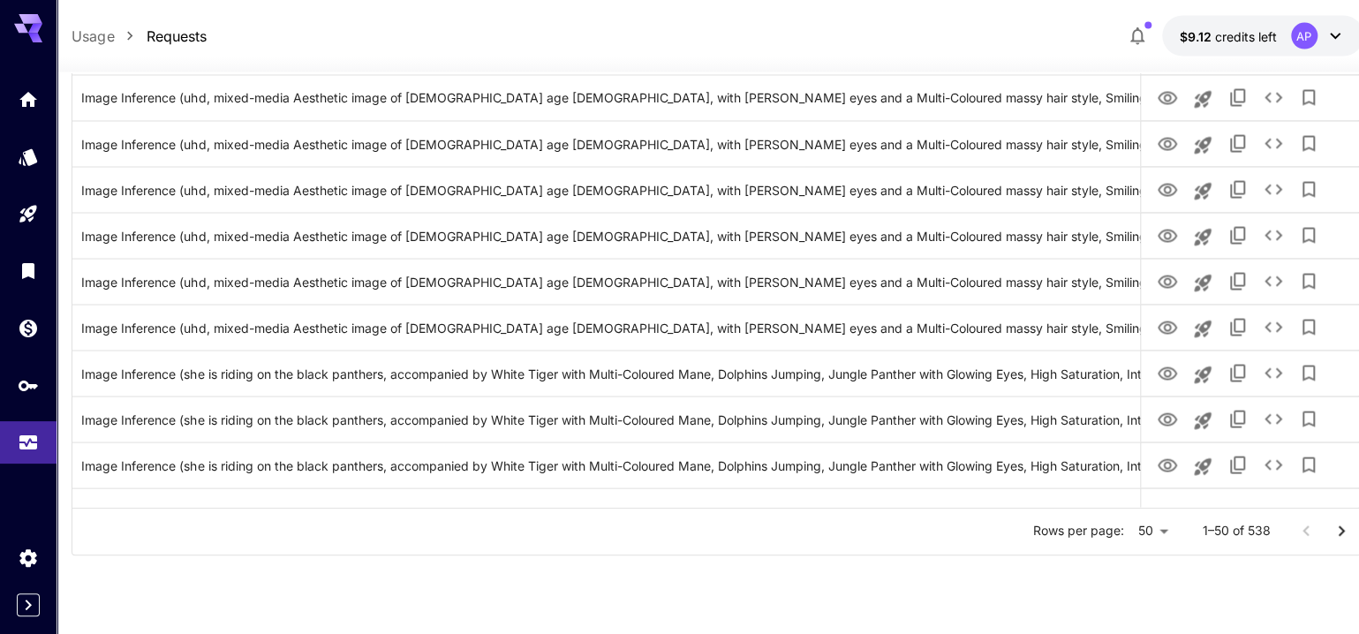
scroll to position [2155, 21]
click at [1333, 542] on icon "Go to next page" at bounding box center [1338, 531] width 21 height 21
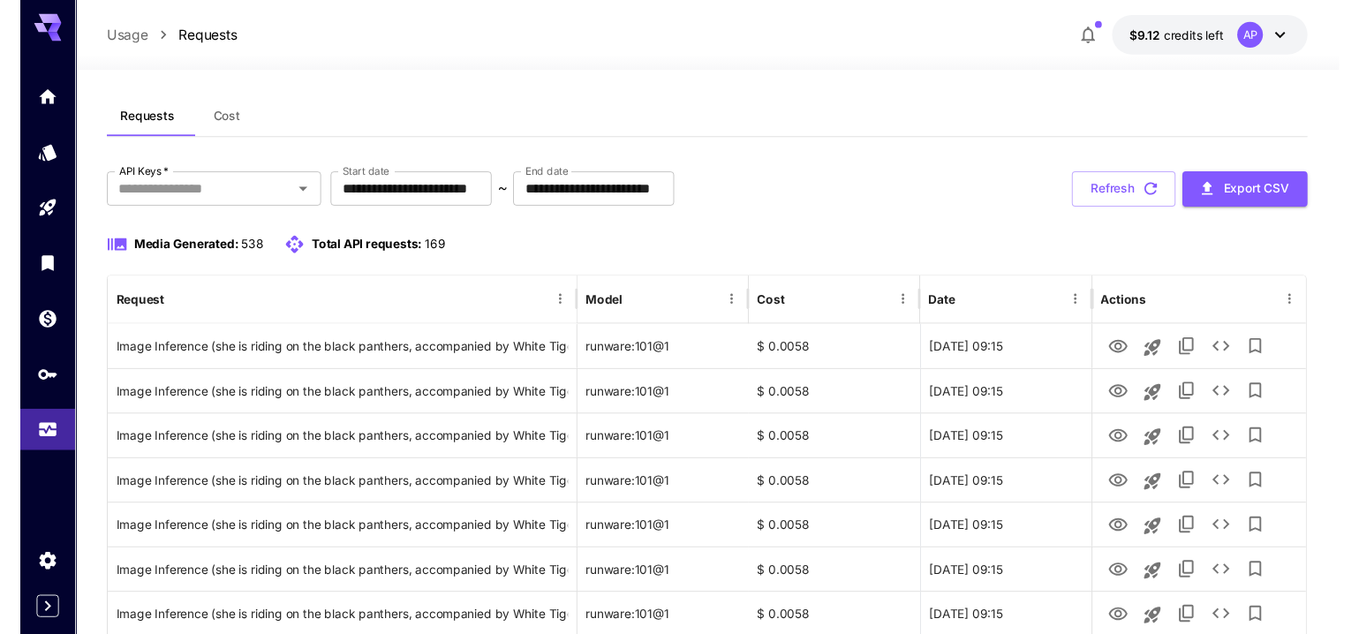
scroll to position [0, 0]
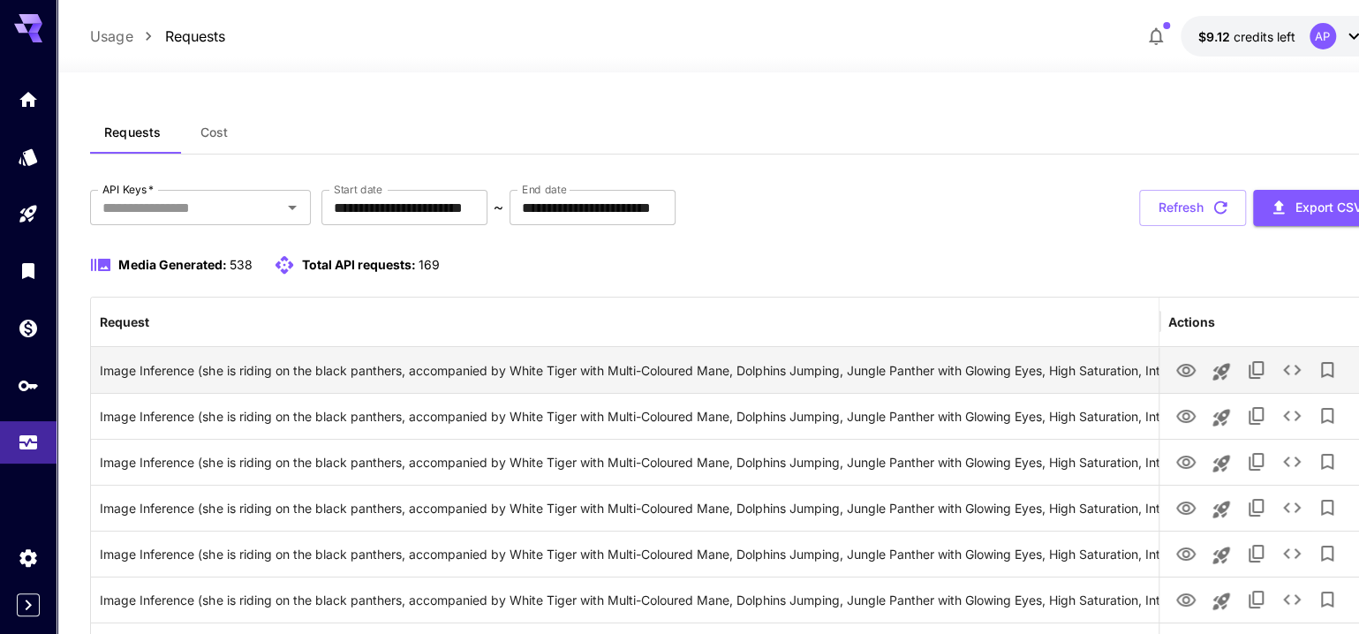
drag, startPoint x: 574, startPoint y: 343, endPoint x: 1319, endPoint y: 401, distance: 746.8
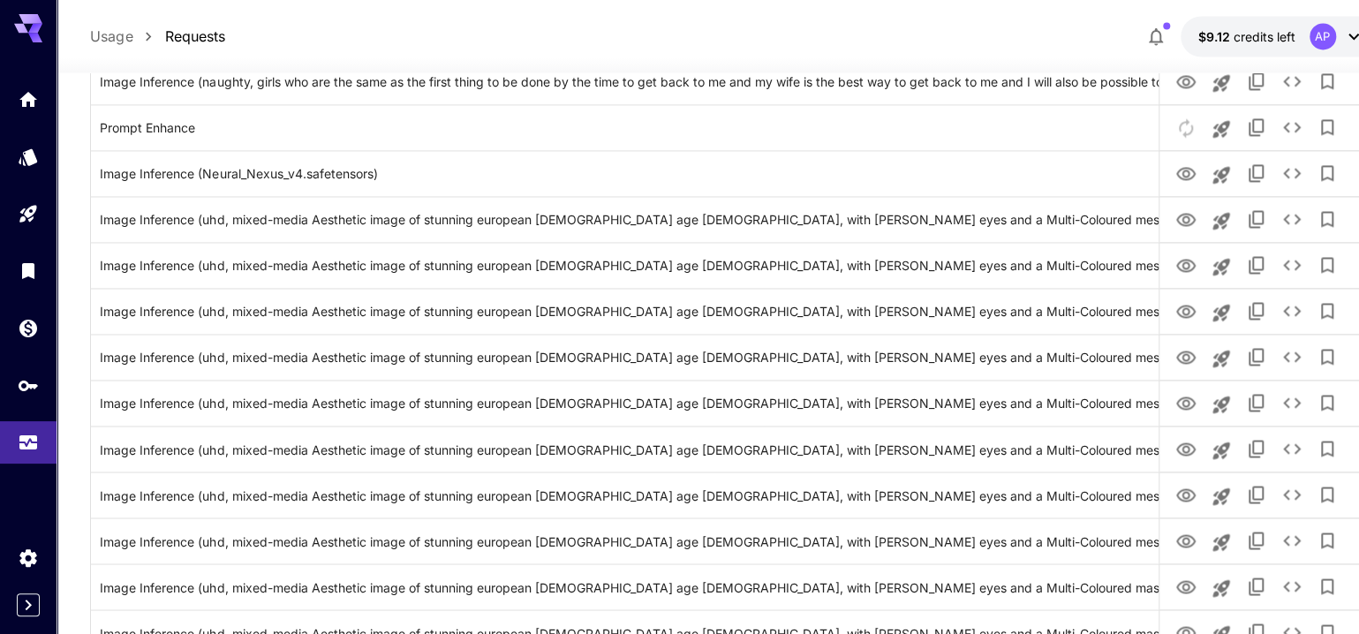
scroll to position [2155, 0]
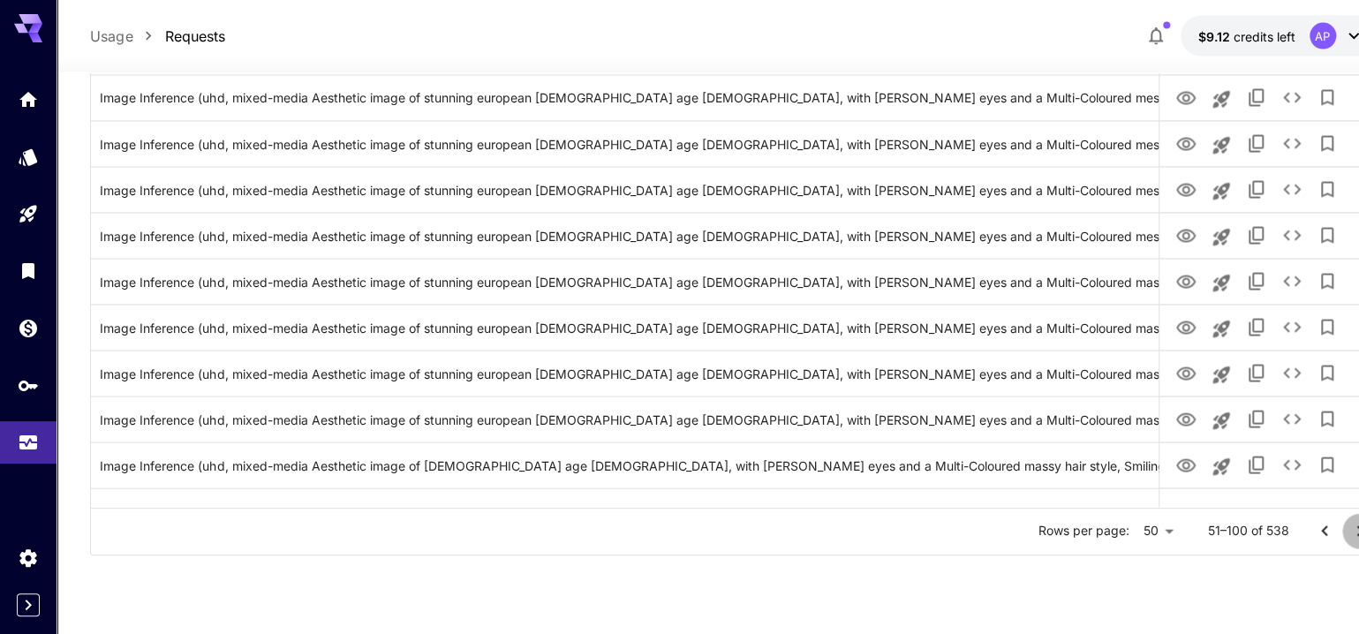
click at [1350, 542] on icon "Go to next page" at bounding box center [1360, 531] width 21 height 21
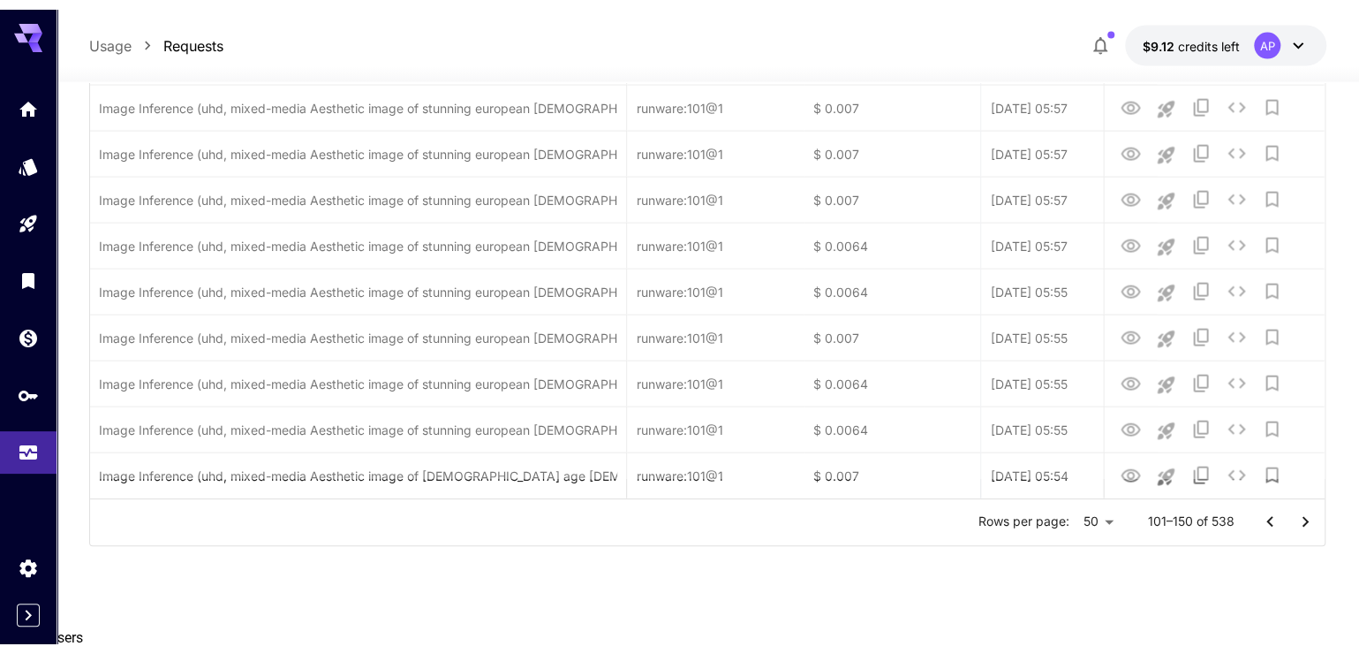
scroll to position [2115, 0]
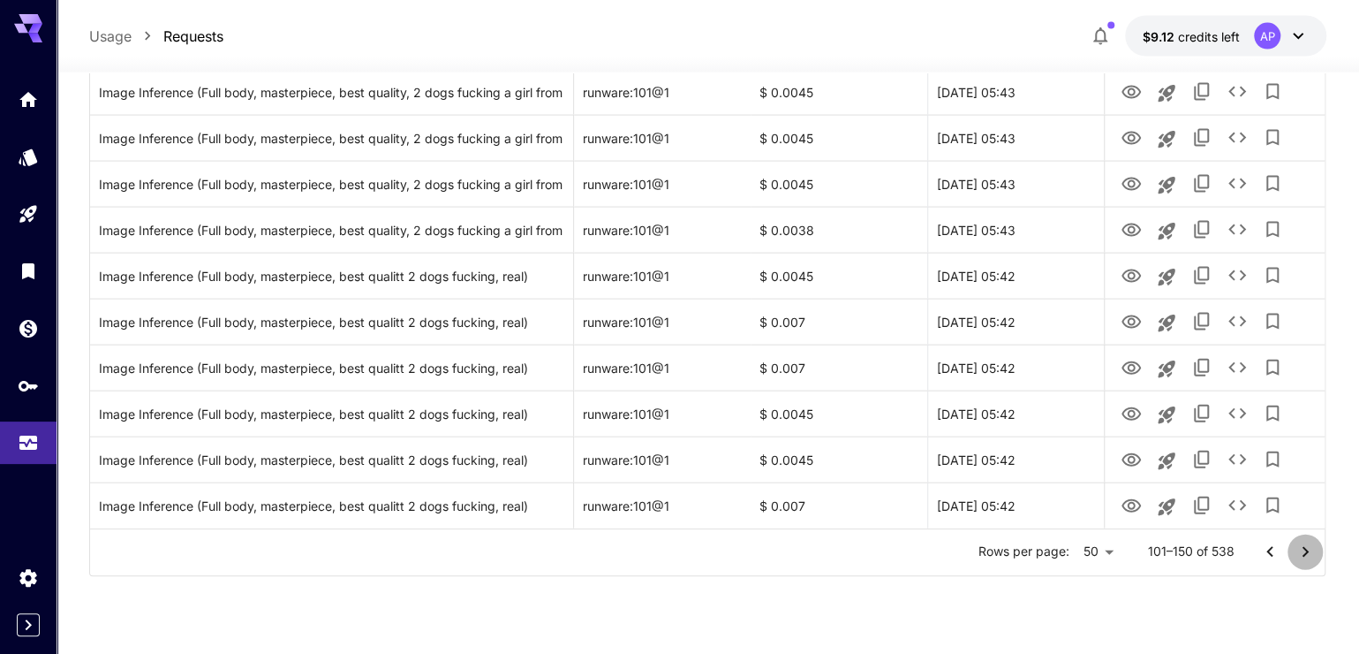
click at [1297, 563] on icon "Go to next page" at bounding box center [1305, 551] width 21 height 21
click at [1299, 563] on icon "Go to next page" at bounding box center [1305, 551] width 21 height 21
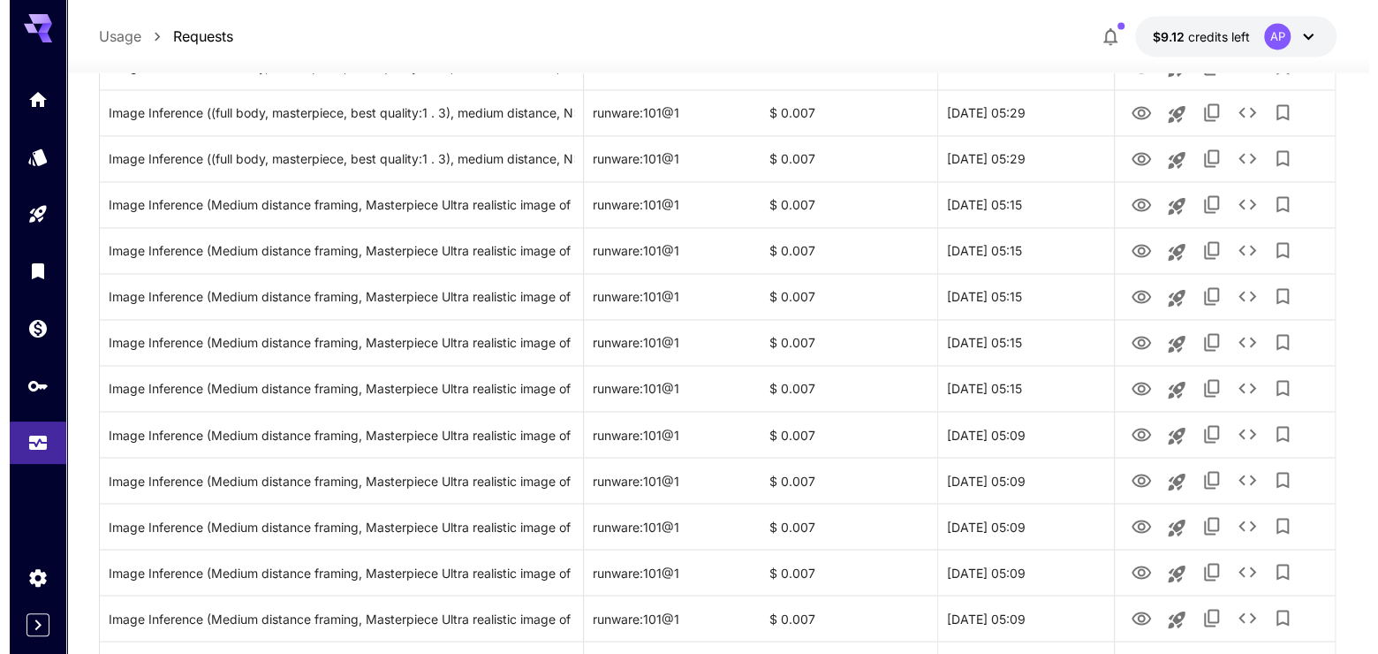
scroll to position [20, 0]
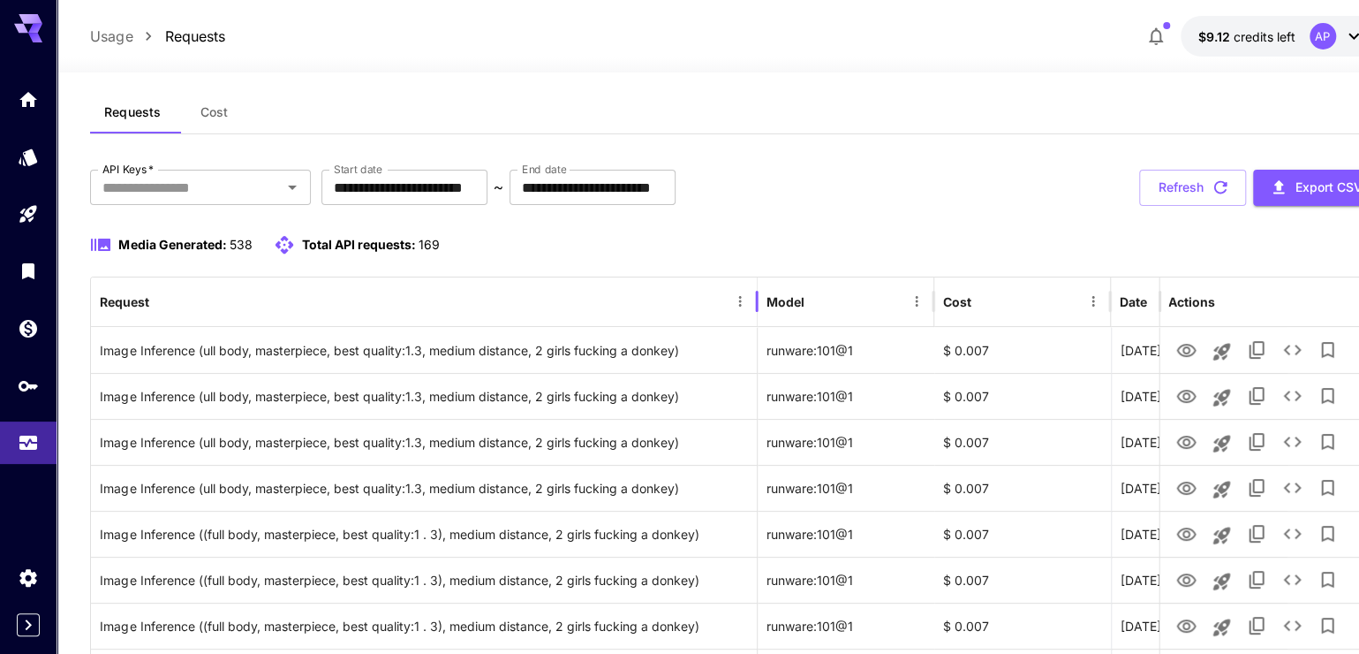
drag, startPoint x: 573, startPoint y: 329, endPoint x: 1375, endPoint y: 321, distance: 802.0
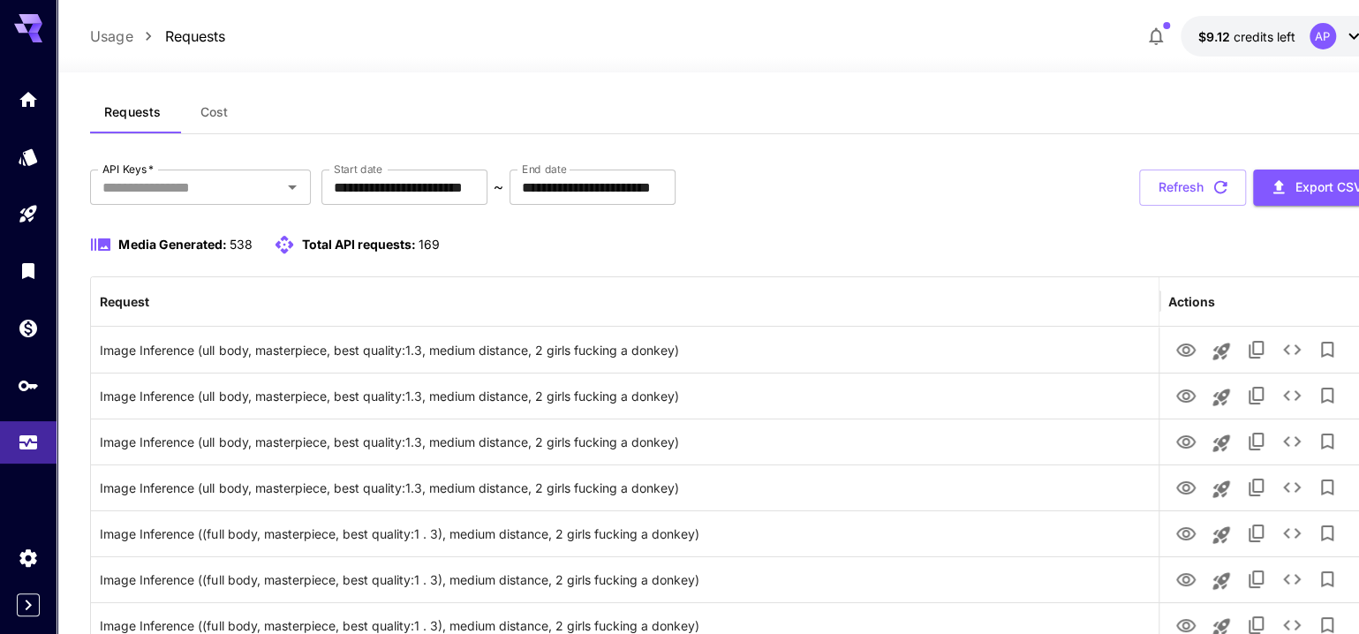
click at [128, 42] on p "Usage" at bounding box center [111, 36] width 42 height 21
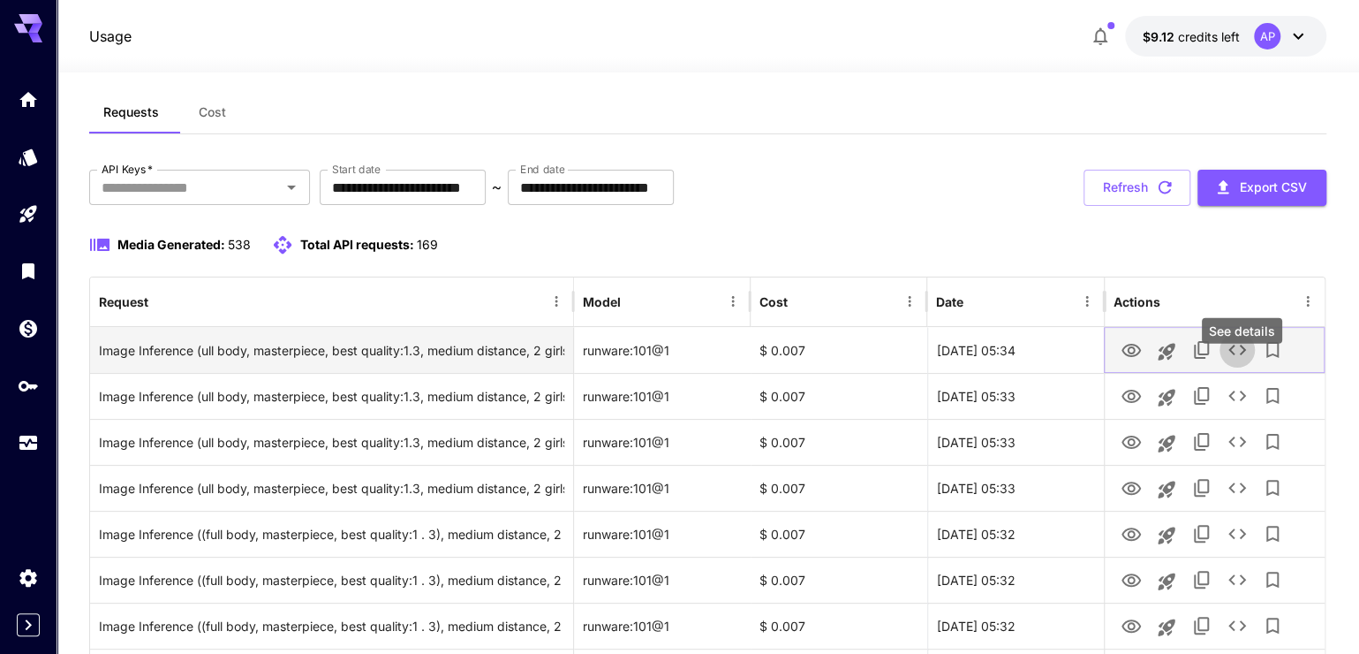
click at [1248, 360] on icon "See details" at bounding box center [1237, 349] width 21 height 21
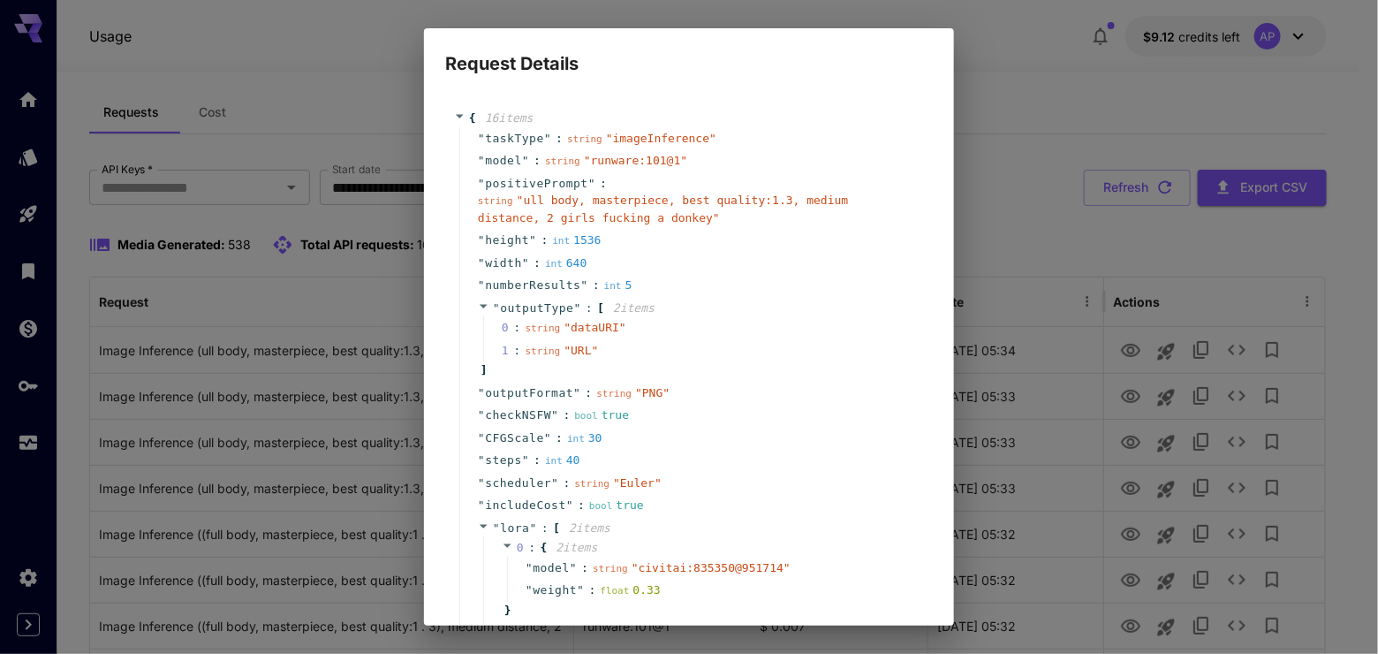
click at [1032, 134] on div "Request Details { 16 item s " taskType " : string " imageInference " " model " …" at bounding box center [689, 327] width 1378 height 654
click at [1003, 170] on div "Request Details { 16 item s " taskType " : string " imageInference " " model " …" at bounding box center [689, 327] width 1378 height 654
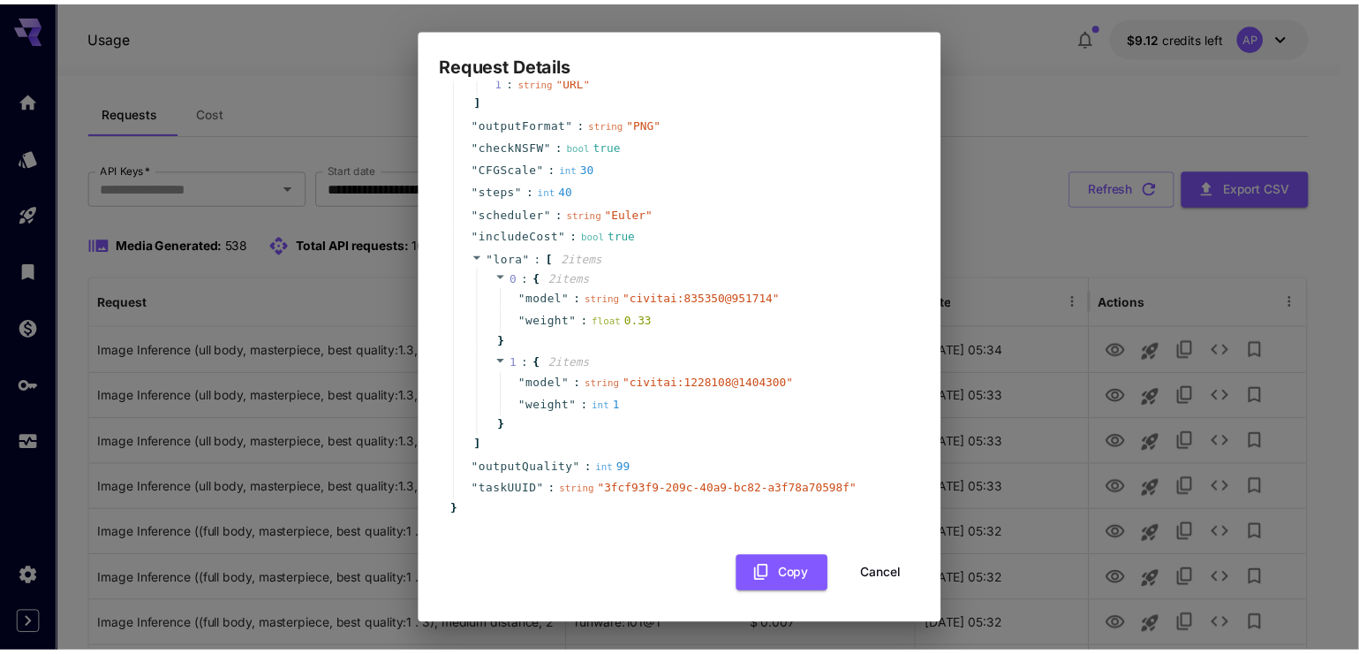
scroll to position [411, 0]
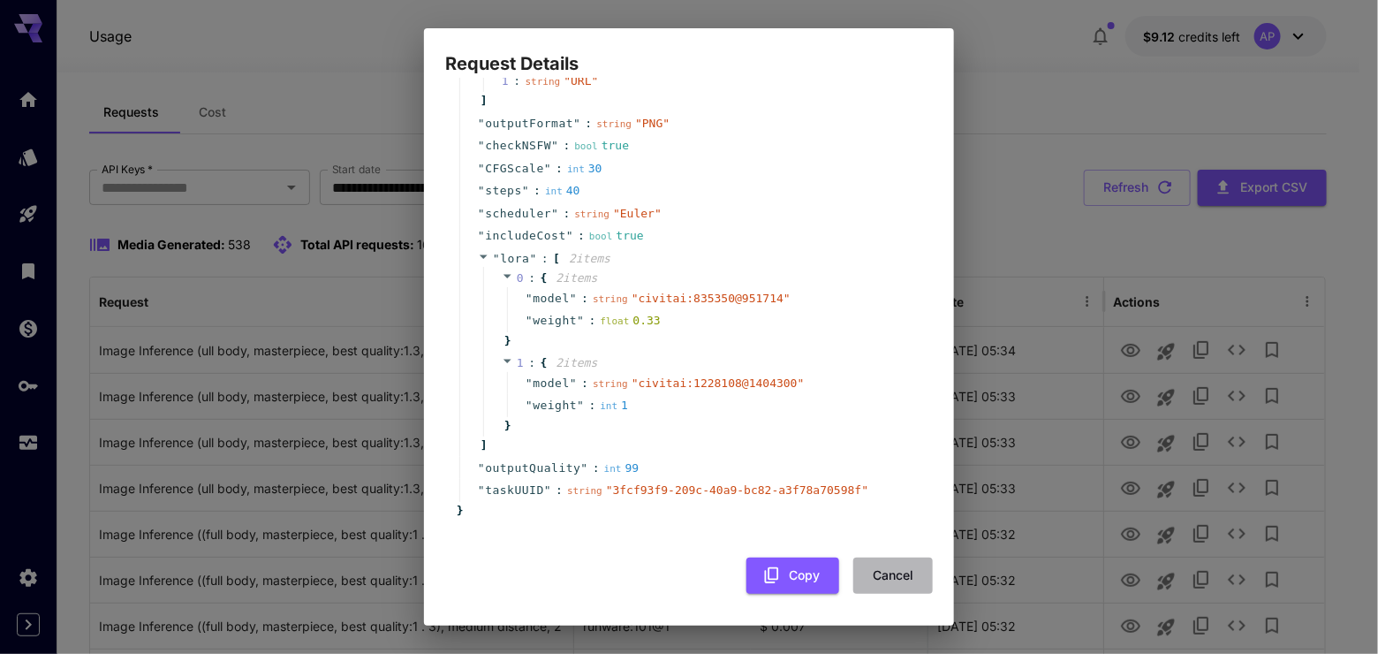
drag, startPoint x: 877, startPoint y: 571, endPoint x: 875, endPoint y: 563, distance: 9.0
click at [877, 566] on button "Cancel" at bounding box center [892, 575] width 79 height 36
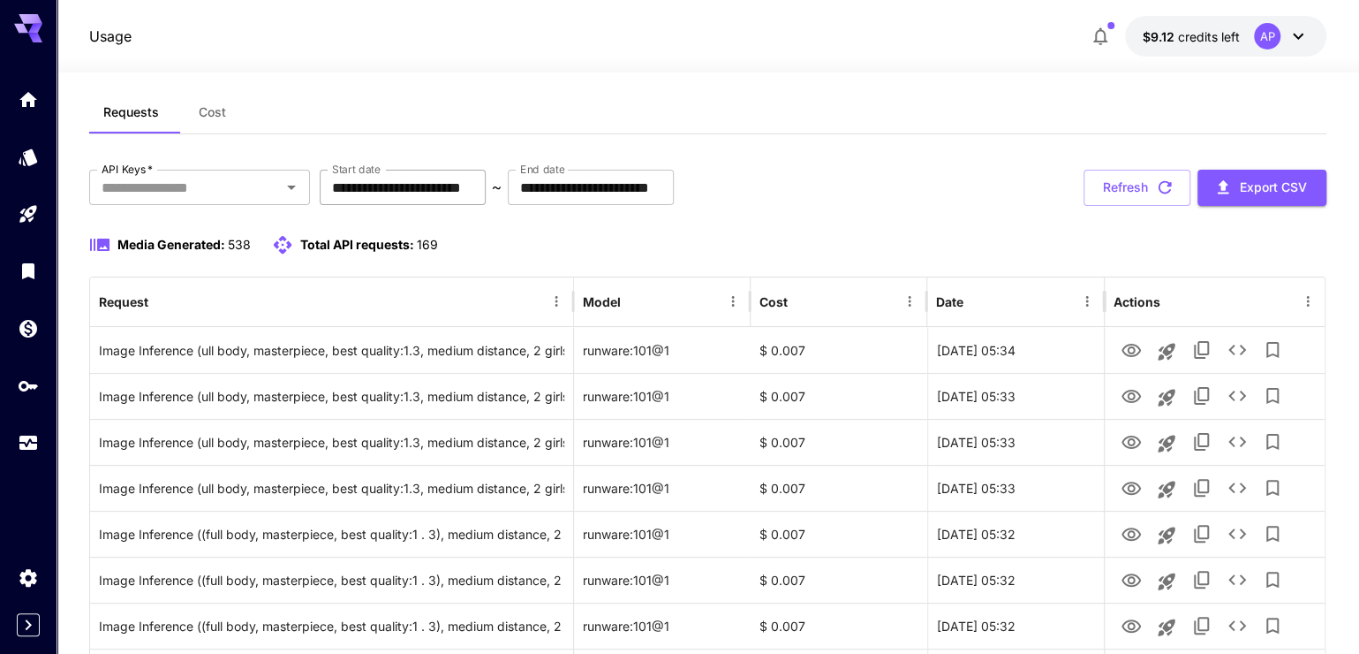
click at [486, 204] on input "**********" at bounding box center [403, 187] width 166 height 35
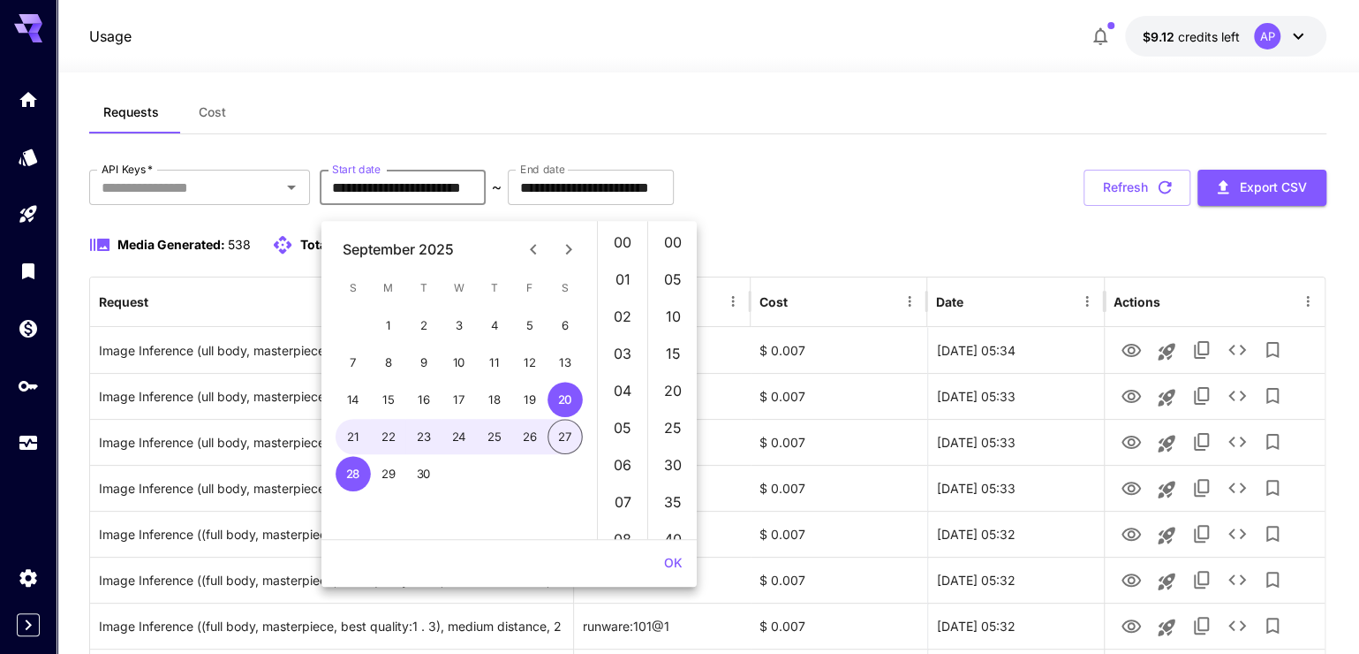
scroll to position [436, 0]
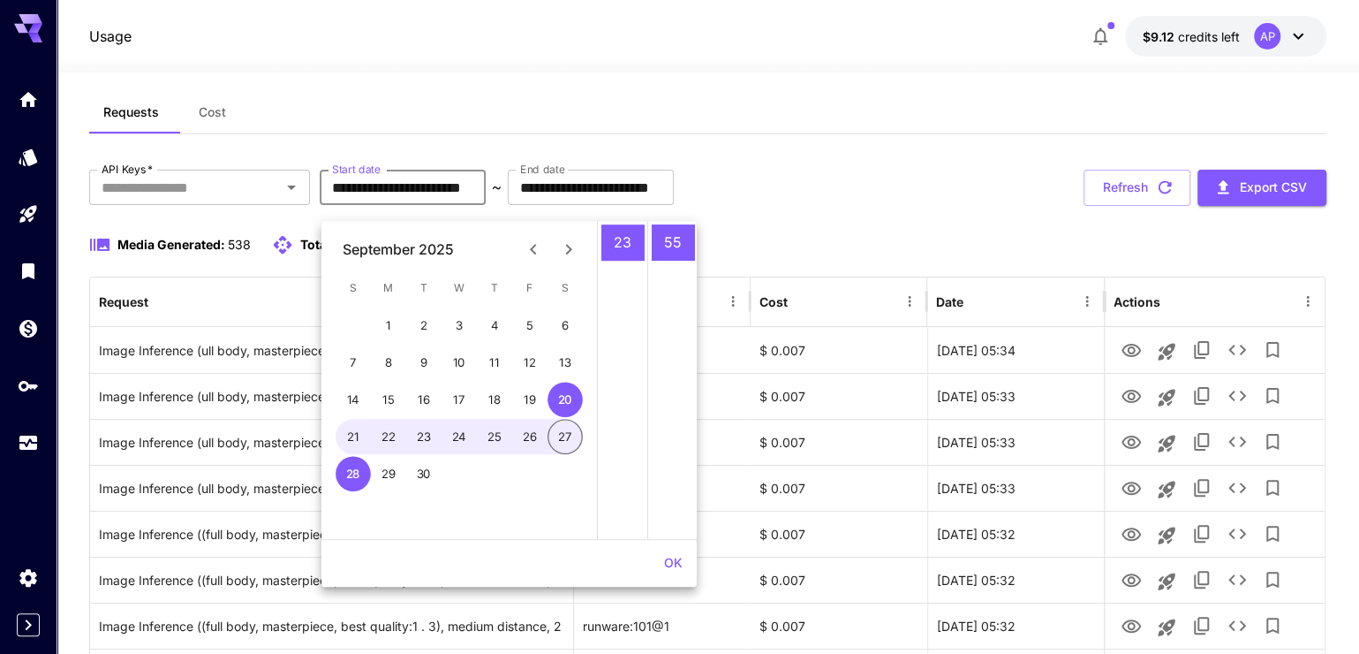
click at [454, 252] on div "September 2025" at bounding box center [398, 248] width 111 height 21
click at [523, 246] on icon "Previous month" at bounding box center [533, 248] width 21 height 21
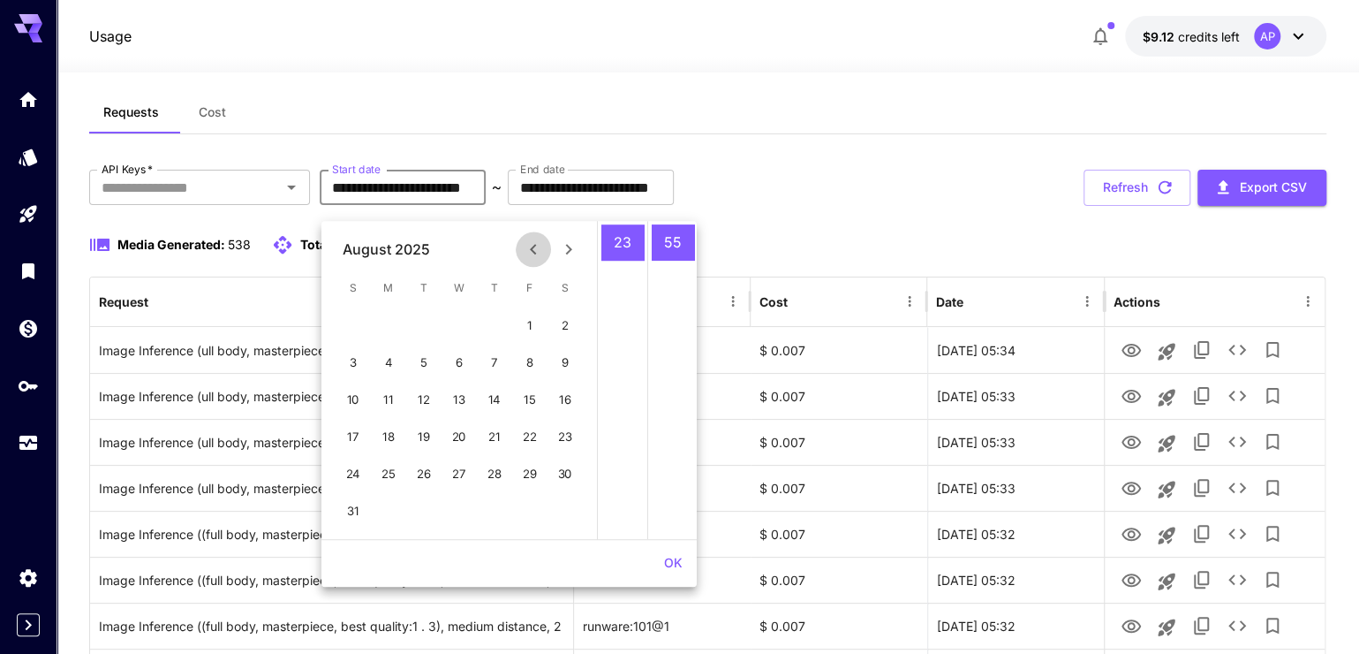
click at [523, 246] on icon "Previous month" at bounding box center [533, 248] width 21 height 21
drag, startPoint x: 522, startPoint y: 246, endPoint x: 534, endPoint y: 247, distance: 12.4
click at [534, 247] on icon "Previous month" at bounding box center [533, 248] width 21 height 21
click at [536, 246] on icon "Previous month" at bounding box center [533, 248] width 21 height 21
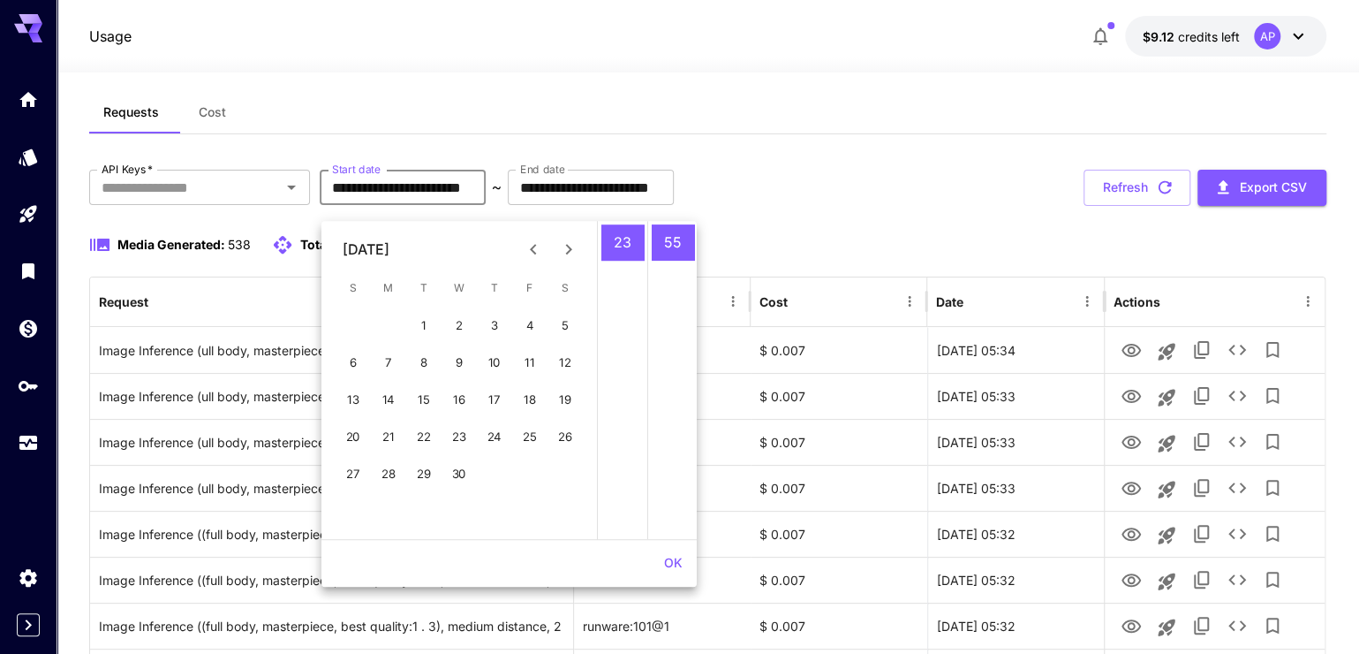
click at [534, 241] on icon "Previous month" at bounding box center [533, 248] width 21 height 21
click at [534, 238] on icon "Previous month" at bounding box center [533, 248] width 21 height 21
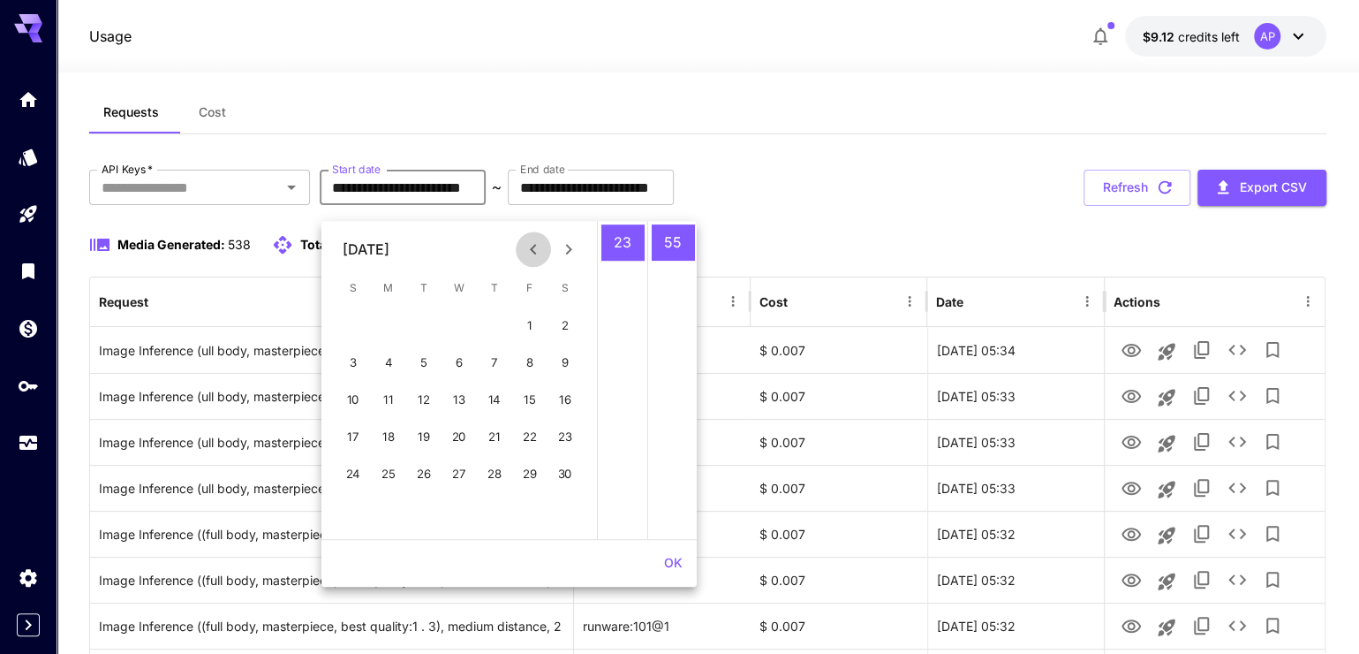
click at [534, 238] on icon "Previous month" at bounding box center [533, 248] width 21 height 21
click at [534, 233] on button "Previous month" at bounding box center [533, 248] width 35 height 35
click at [533, 231] on button "Previous month" at bounding box center [533, 248] width 35 height 35
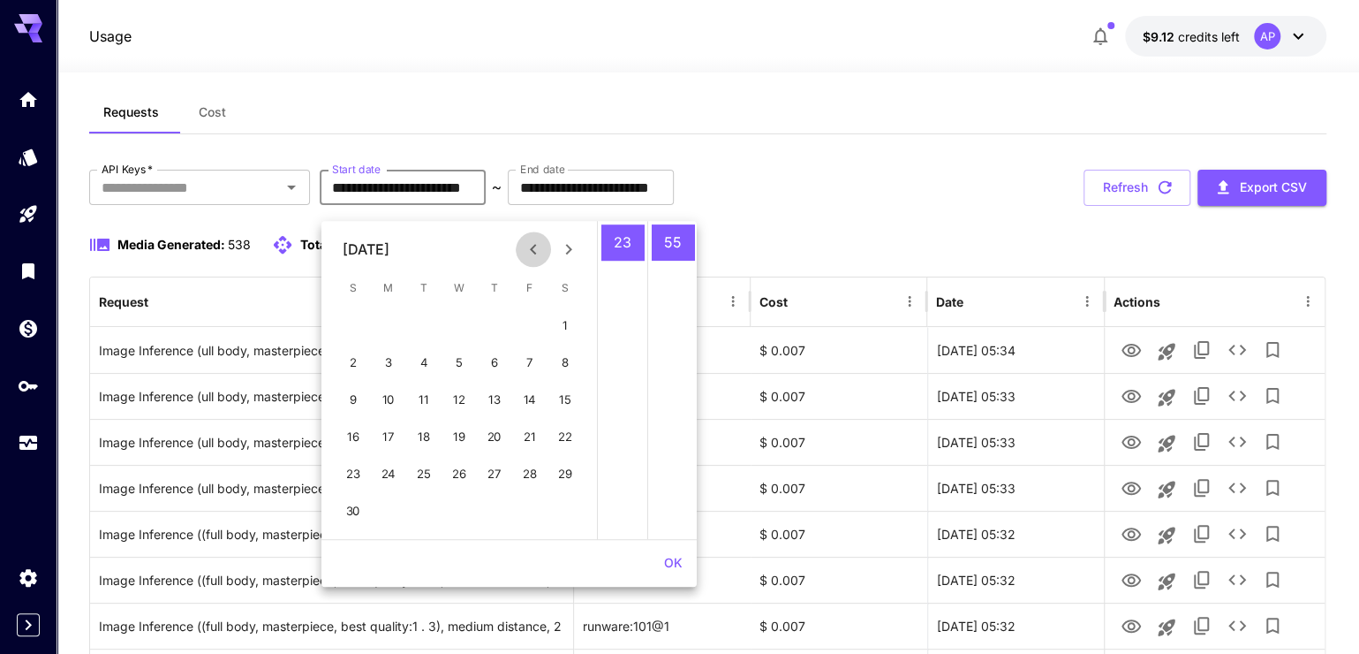
click at [533, 231] on button "Previous month" at bounding box center [533, 248] width 35 height 35
click at [534, 231] on div at bounding box center [551, 248] width 71 height 35
click at [535, 228] on div "May 2024 S M T W T F S 1 2 3 4 5 6 7 8 9 10 11 12 13 14 15 16 17 18 19 20 21 22…" at bounding box center [459, 380] width 276 height 318
click at [536, 228] on div "May 2024 S M T W T F S 1 2 3 4 5 6 7 8 9 10 11 12 13 14 15 16 17 18 19 20 21 22…" at bounding box center [459, 380] width 276 height 318
click at [538, 227] on div "May 2024 S M T W T F S 1 2 3 4 5 6 7 8 9 10 11 12 13 14 15 16 17 18 19 20 21 22…" at bounding box center [459, 380] width 276 height 318
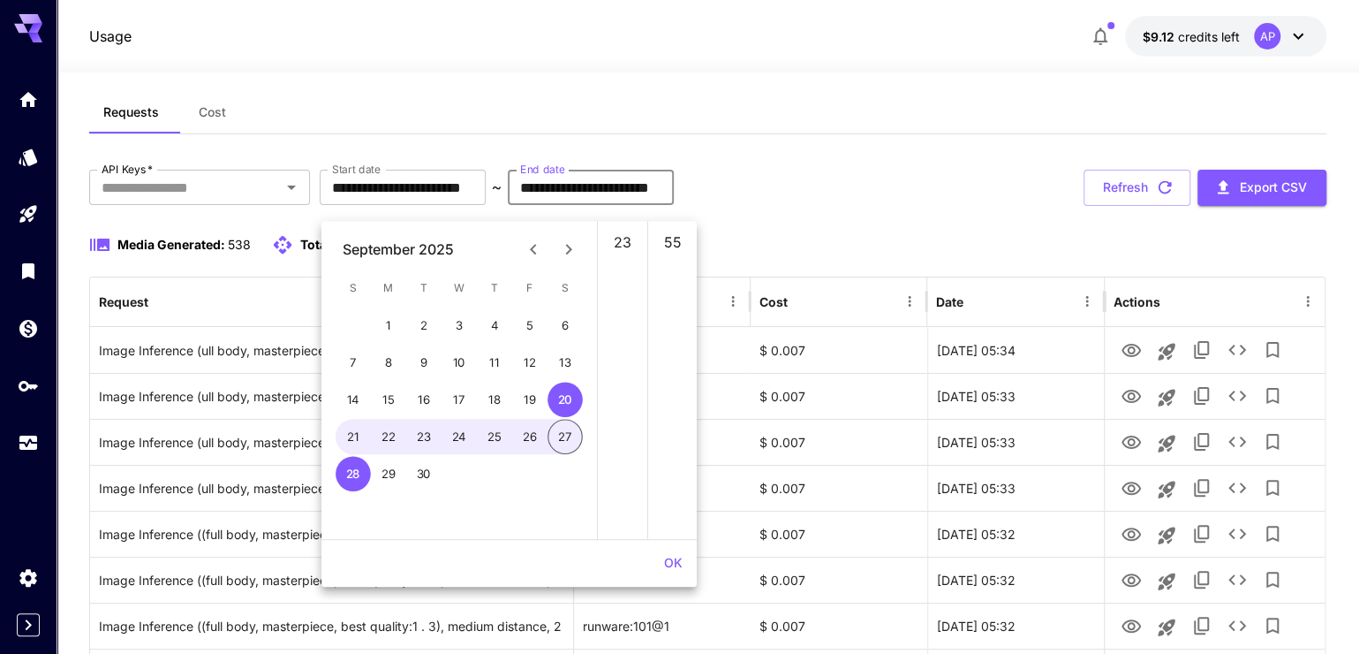
click at [674, 205] on input "**********" at bounding box center [591, 187] width 166 height 35
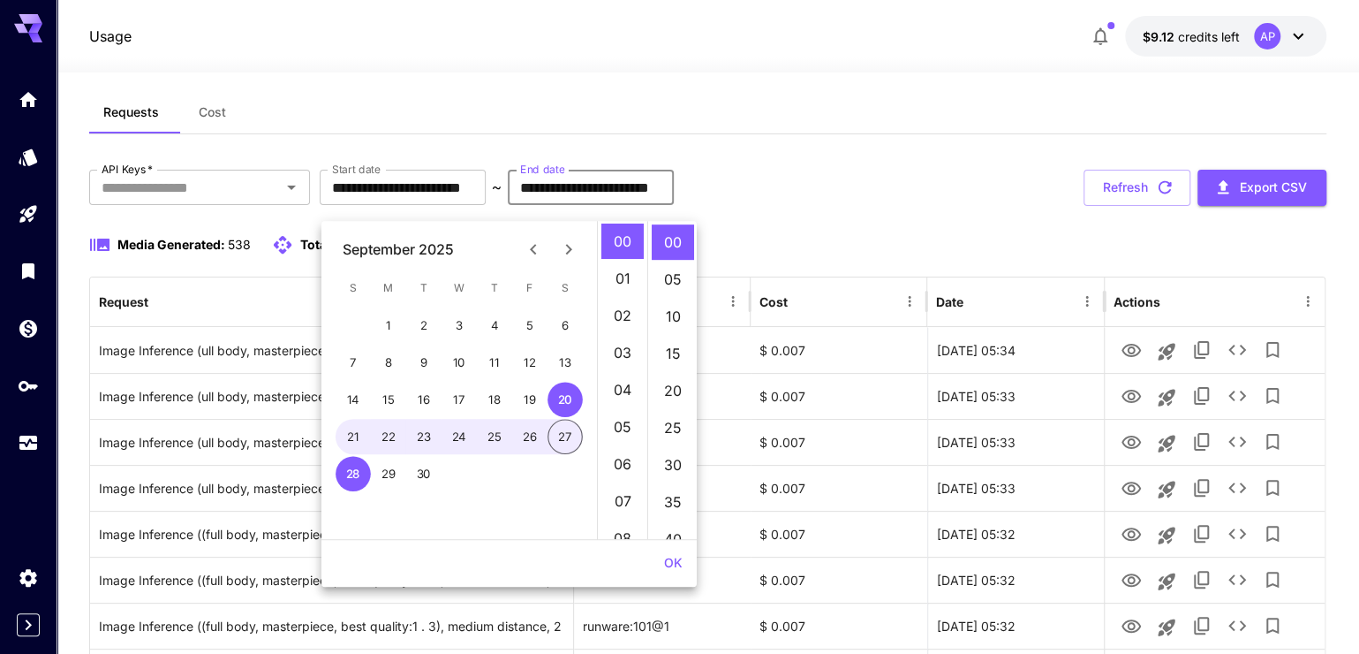
scroll to position [0, 0]
click at [523, 247] on icon "Previous month" at bounding box center [533, 248] width 21 height 21
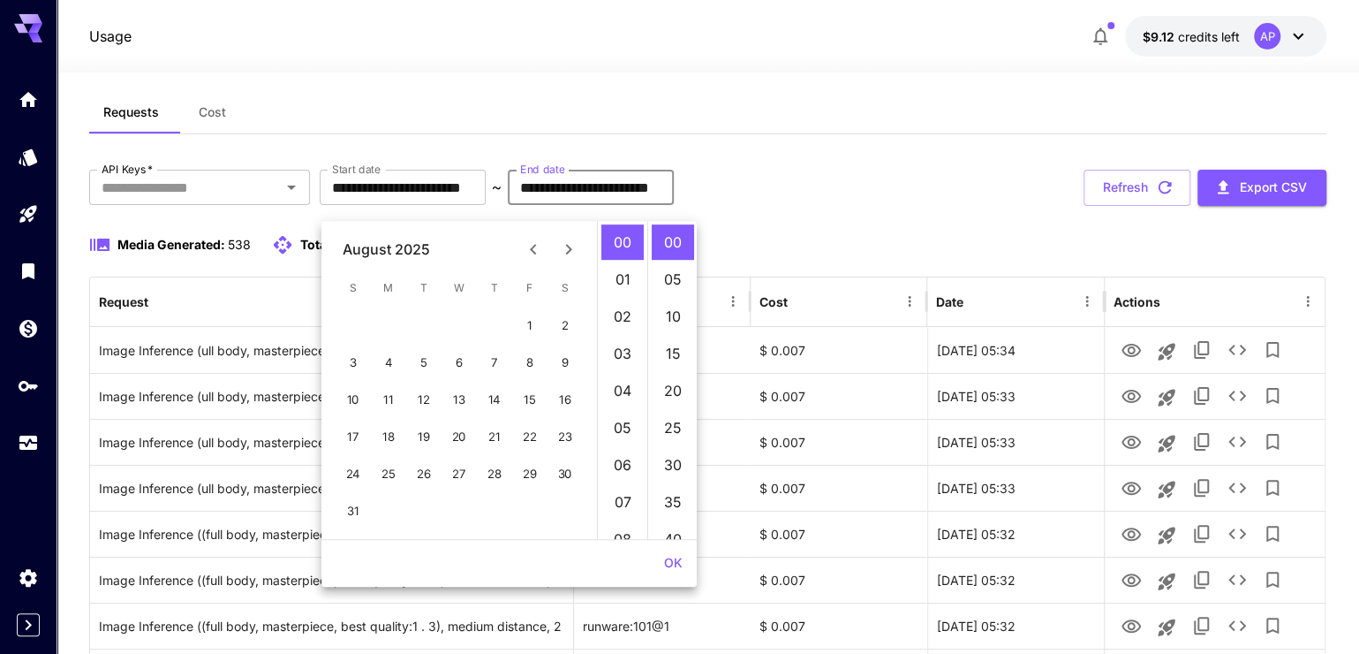
click at [527, 246] on icon "Previous month" at bounding box center [533, 248] width 21 height 21
click at [532, 246] on icon "Previous month" at bounding box center [533, 248] width 21 height 21
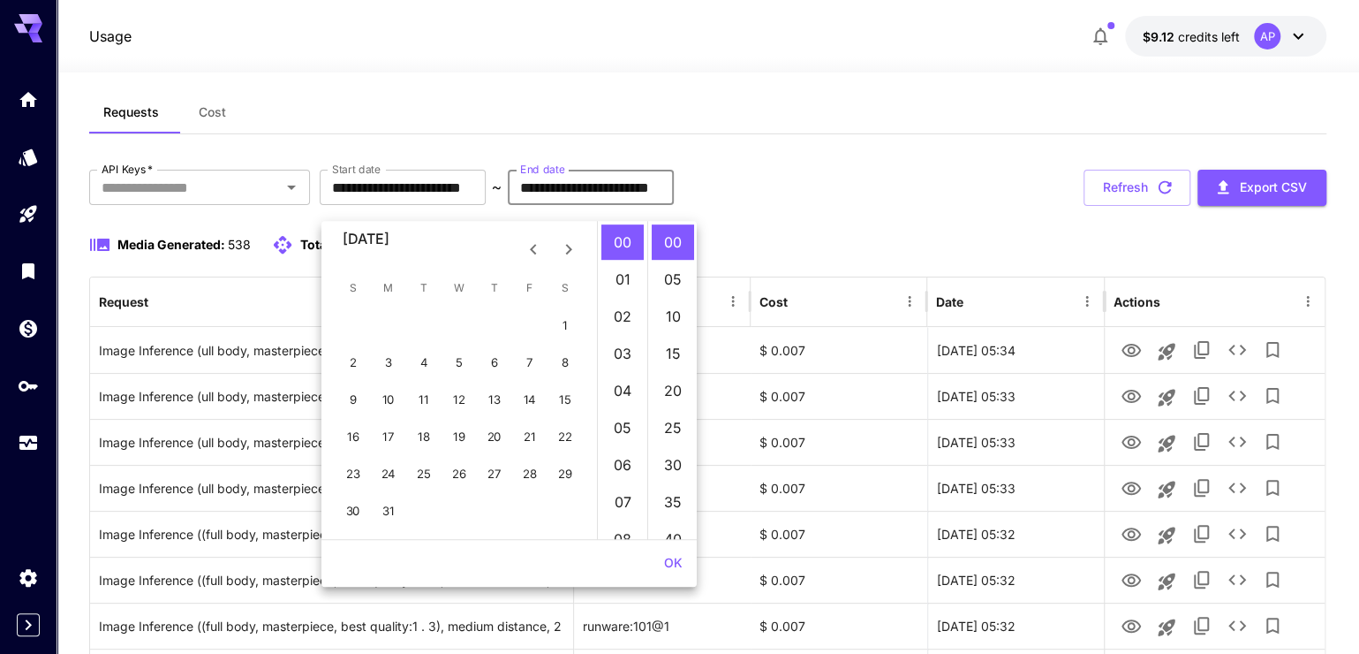
click at [532, 246] on icon "Previous month" at bounding box center [533, 248] width 21 height 21
click at [531, 246] on icon "Previous month" at bounding box center [533, 248] width 21 height 21
click at [996, 206] on div "**********" at bounding box center [707, 188] width 1237 height 36
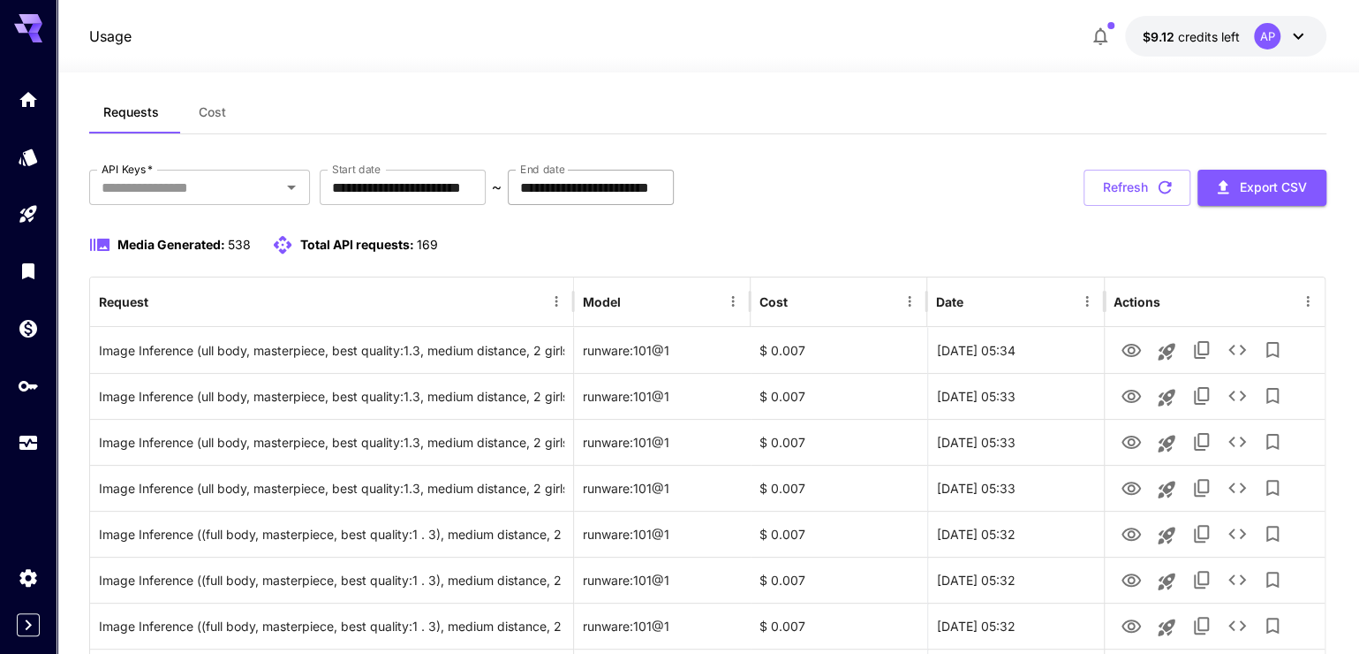
click at [674, 205] on input "**********" at bounding box center [591, 187] width 166 height 35
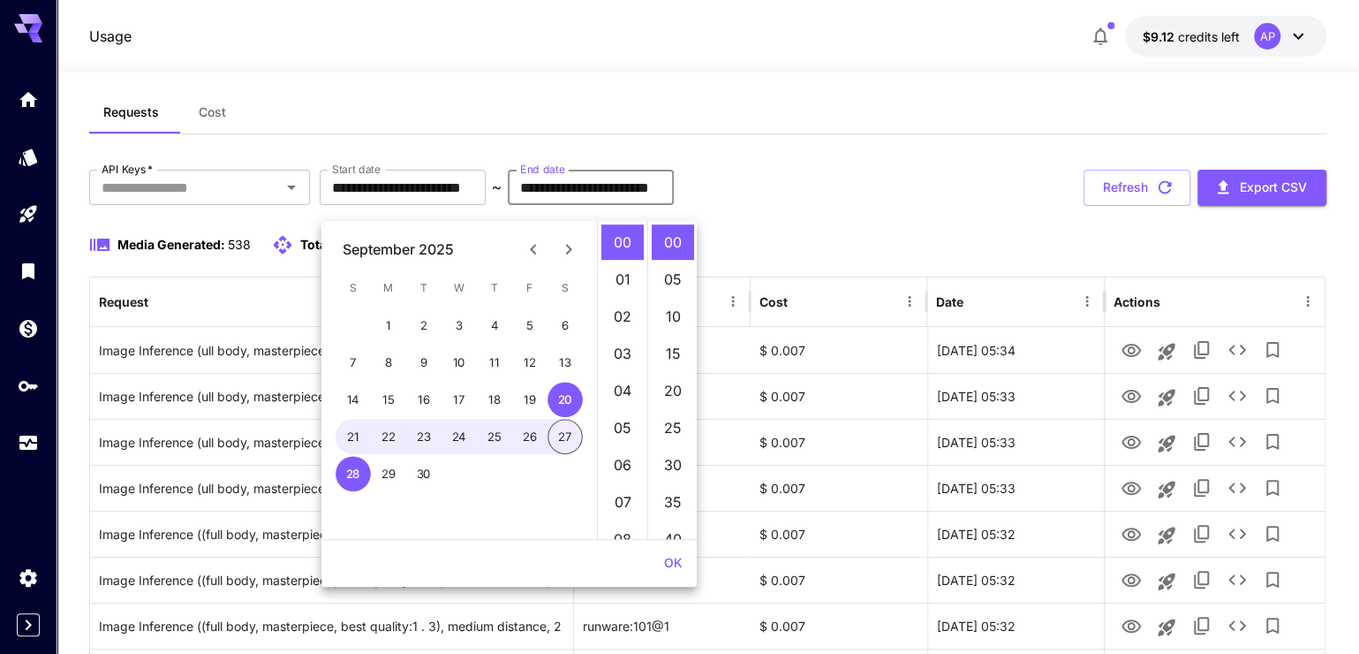
click at [538, 246] on icon "Previous month" at bounding box center [533, 248] width 21 height 21
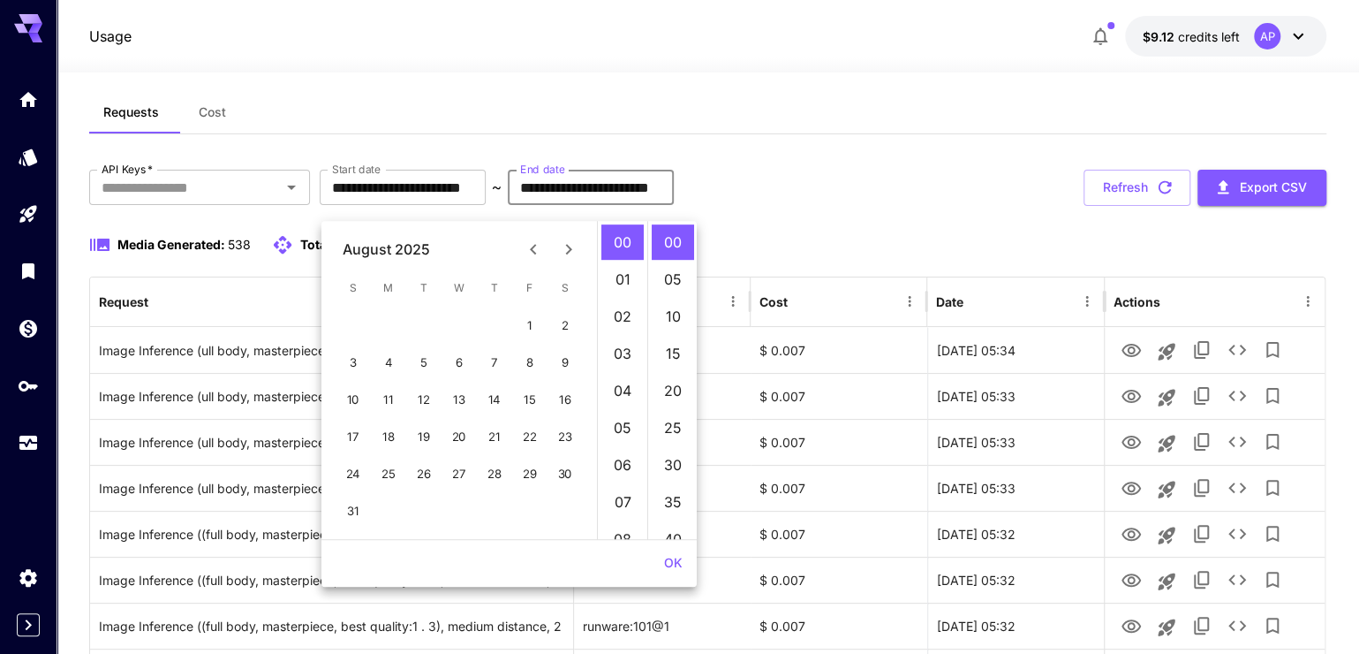
click at [533, 246] on icon "Previous month" at bounding box center [533, 248] width 21 height 21
click at [532, 246] on icon "Previous month" at bounding box center [533, 248] width 21 height 21
click at [531, 246] on icon "Previous month" at bounding box center [533, 248] width 21 height 21
click at [531, 247] on icon "Previous month" at bounding box center [533, 248] width 21 height 21
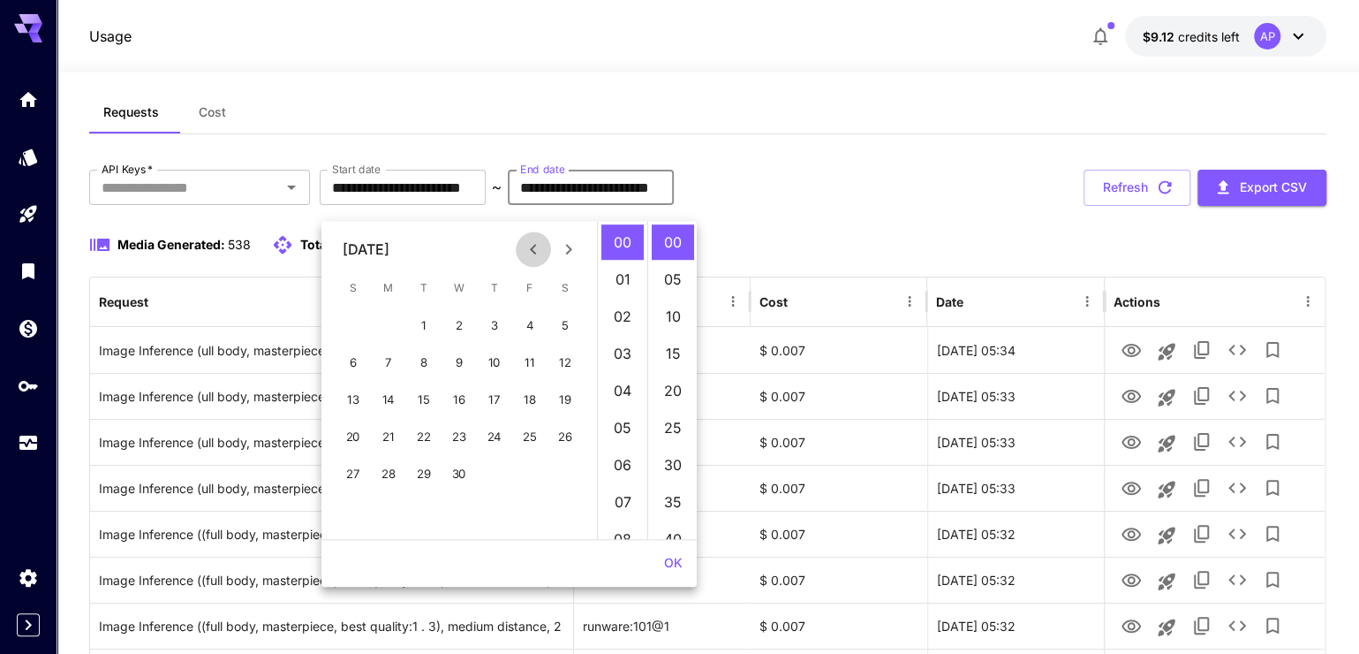
click at [531, 248] on icon "Previous month" at bounding box center [533, 248] width 21 height 21
click at [465, 359] on button "8" at bounding box center [459, 361] width 35 height 35
type input "**********"
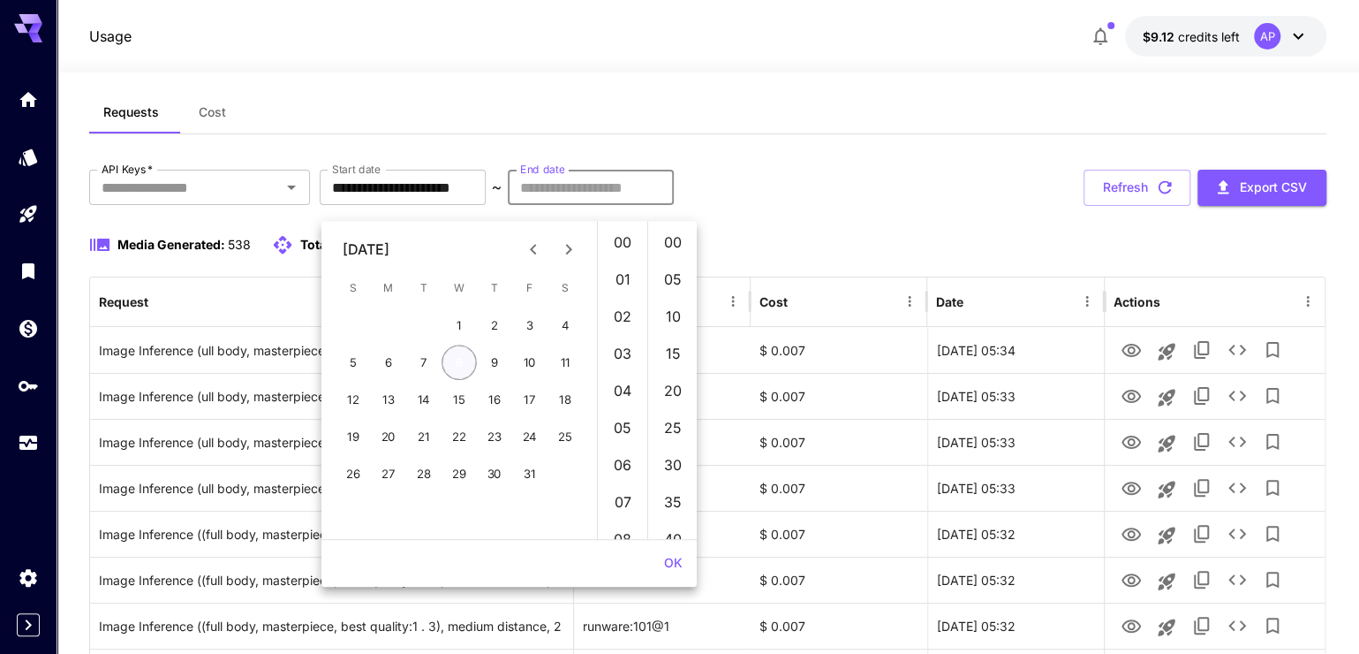
click at [458, 372] on button "8" at bounding box center [459, 361] width 35 height 35
type input "**********"
click at [845, 255] on div "Media Generated: 538 Total API requests: 169" at bounding box center [707, 244] width 1237 height 21
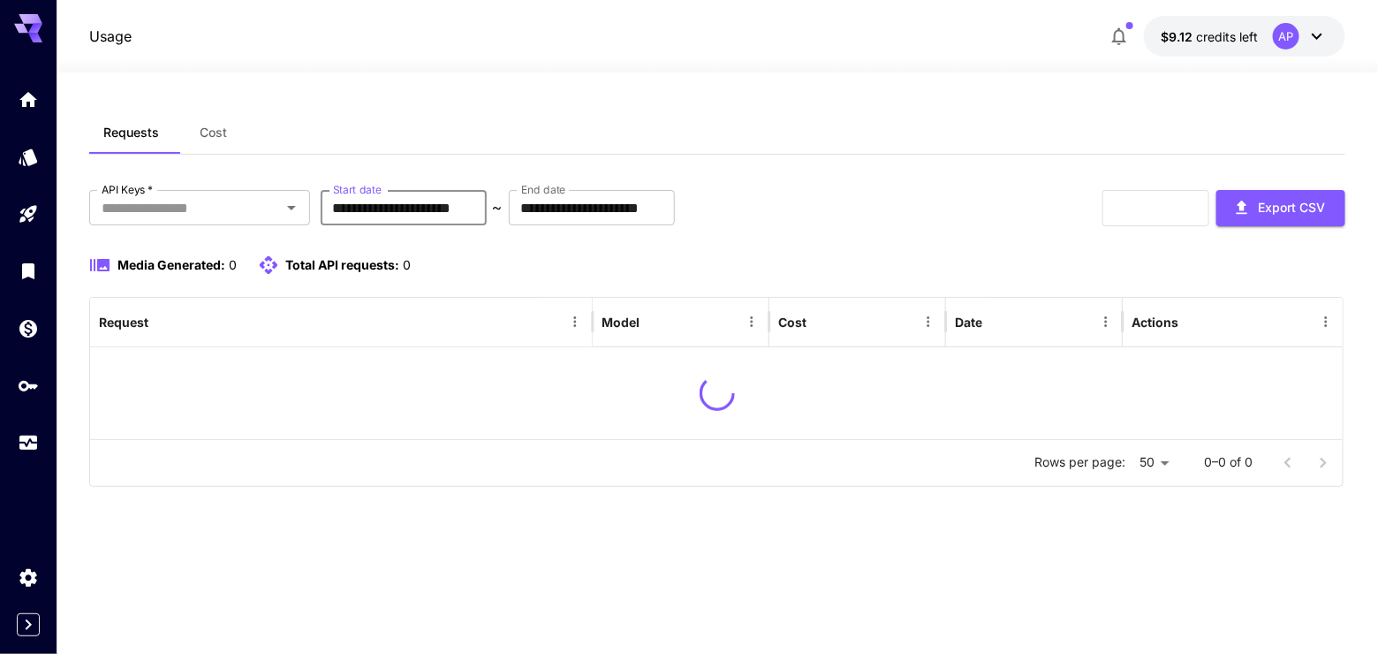
click at [487, 221] on input "**********" at bounding box center [404, 207] width 166 height 35
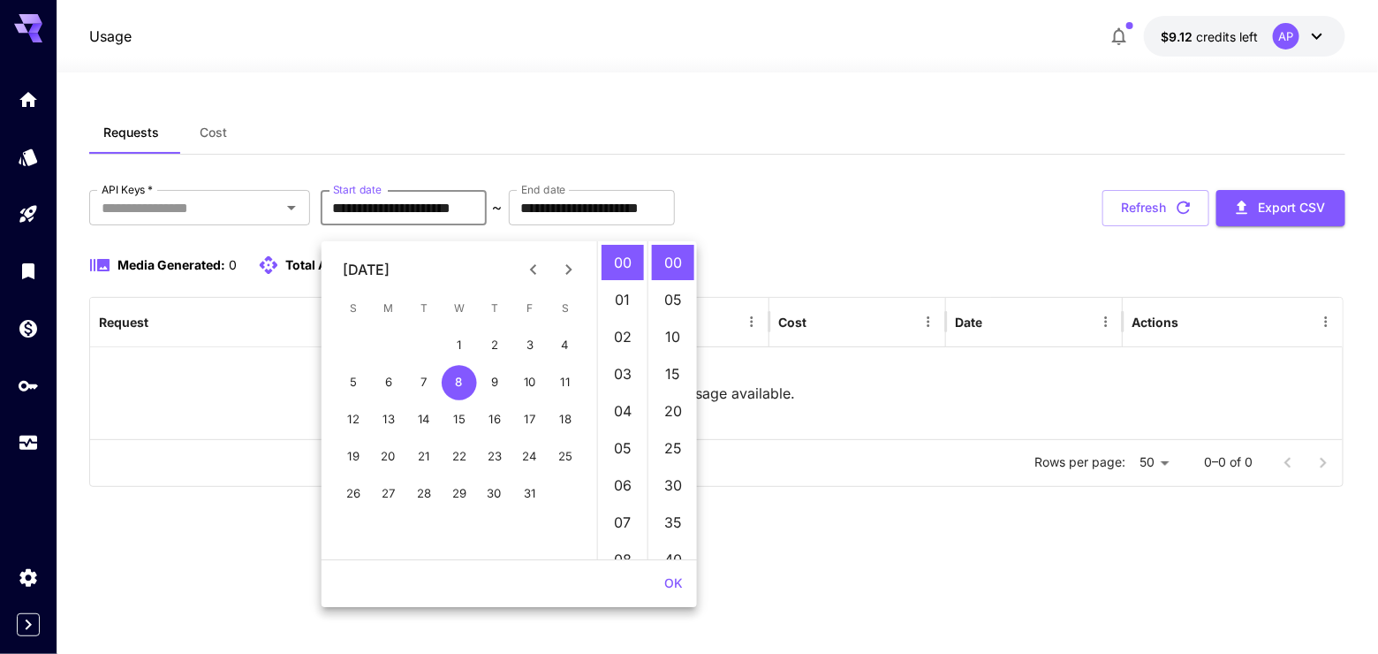
click at [525, 268] on icon "Previous month" at bounding box center [533, 269] width 21 height 21
click at [527, 265] on icon "Previous month" at bounding box center [533, 269] width 21 height 21
click at [528, 265] on icon "Previous month" at bounding box center [533, 269] width 21 height 21
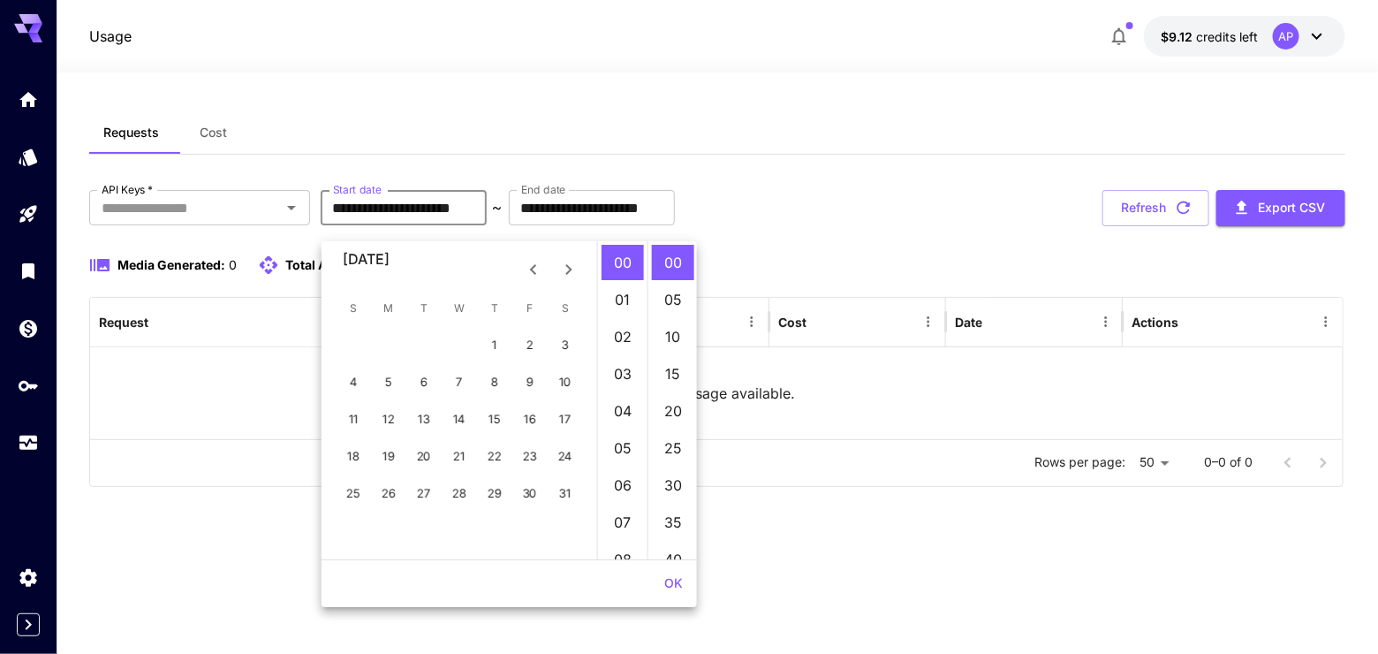
click at [528, 265] on icon "Previous month" at bounding box center [533, 269] width 21 height 21
click at [529, 264] on icon "Previous month" at bounding box center [533, 269] width 21 height 21
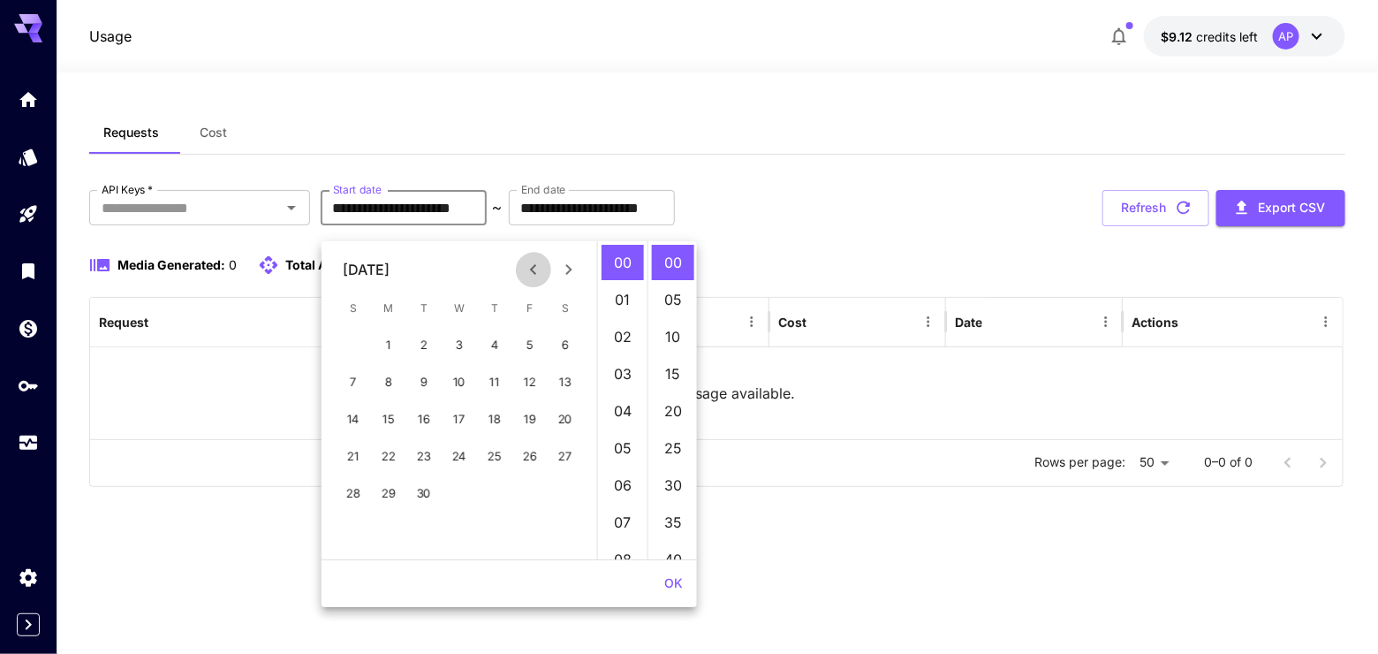
click at [529, 264] on icon "Previous month" at bounding box center [533, 269] width 21 height 21
drag, startPoint x: 528, startPoint y: 265, endPoint x: 511, endPoint y: 323, distance: 60.9
click at [529, 269] on icon "Previous month" at bounding box center [533, 269] width 21 height 21
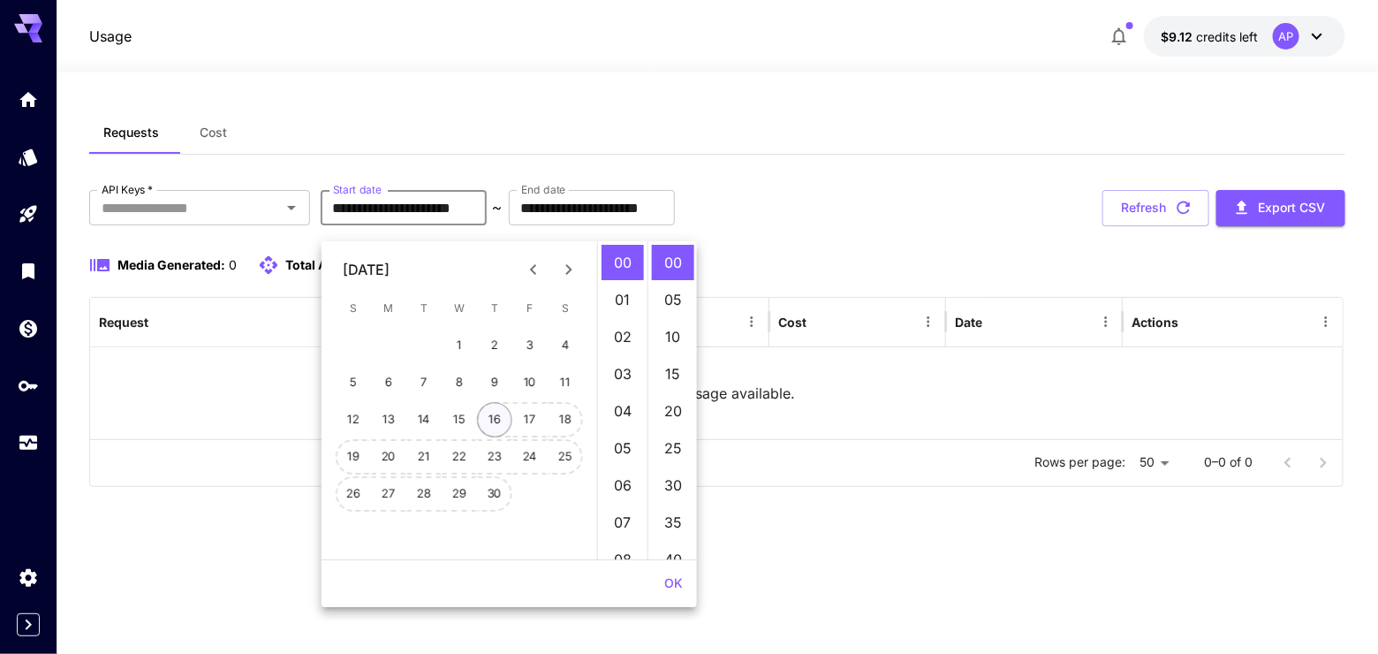
click at [488, 402] on div "16" at bounding box center [494, 419] width 35 height 35
drag, startPoint x: 339, startPoint y: 352, endPoint x: 348, endPoint y: 355, distance: 9.2
click at [344, 355] on div at bounding box center [353, 345] width 35 height 35
click at [463, 374] on button "8" at bounding box center [459, 382] width 35 height 35
type input "**********"
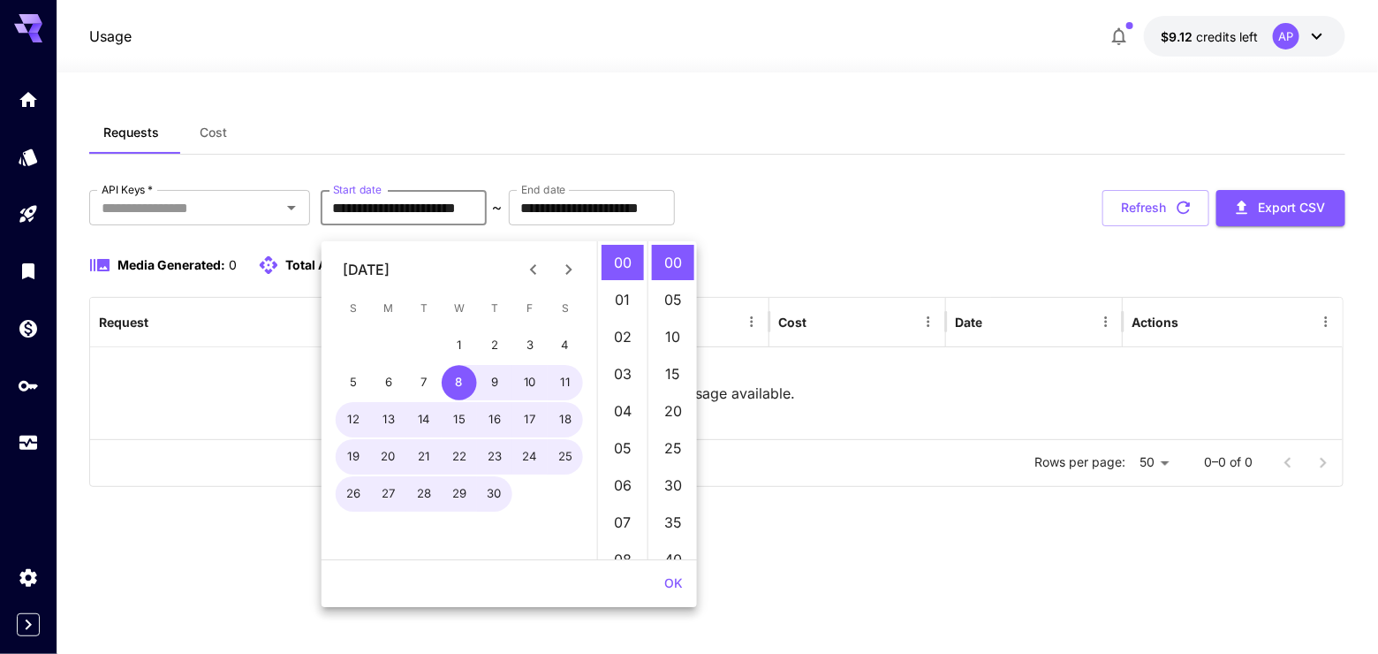
click at [827, 255] on div "**********" at bounding box center [716, 338] width 1255 height 297
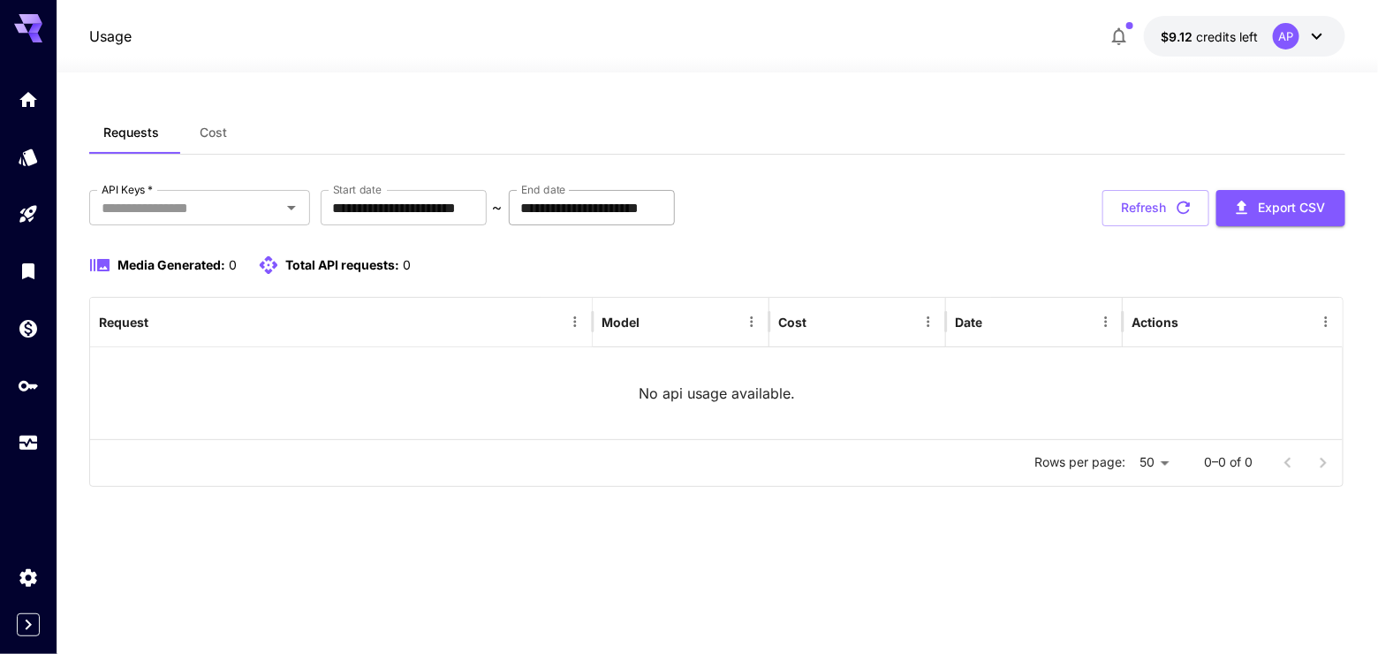
click at [675, 216] on input "**********" at bounding box center [592, 207] width 166 height 35
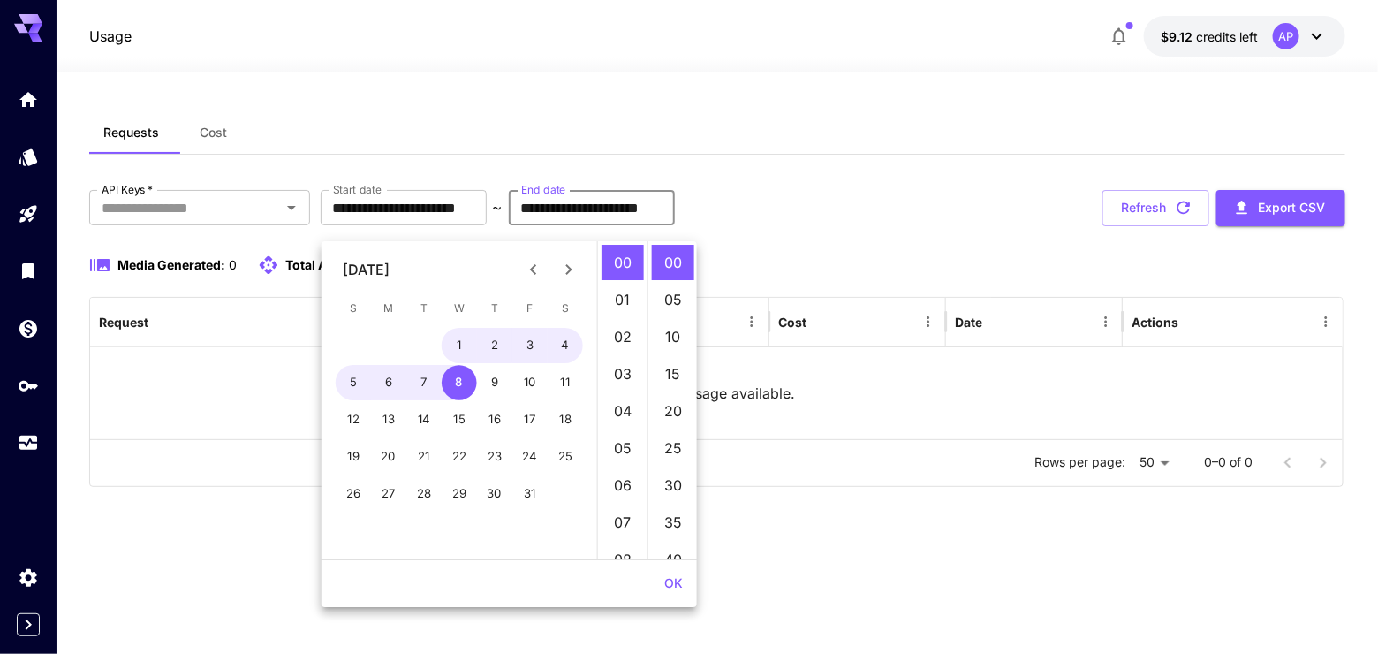
click at [583, 262] on button "Next month" at bounding box center [568, 269] width 35 height 35
click at [566, 267] on icon "Next month" at bounding box center [568, 269] width 21 height 21
click at [566, 267] on icon "Next month" at bounding box center [568, 269] width 6 height 11
click at [566, 266] on icon "Next month" at bounding box center [568, 269] width 6 height 11
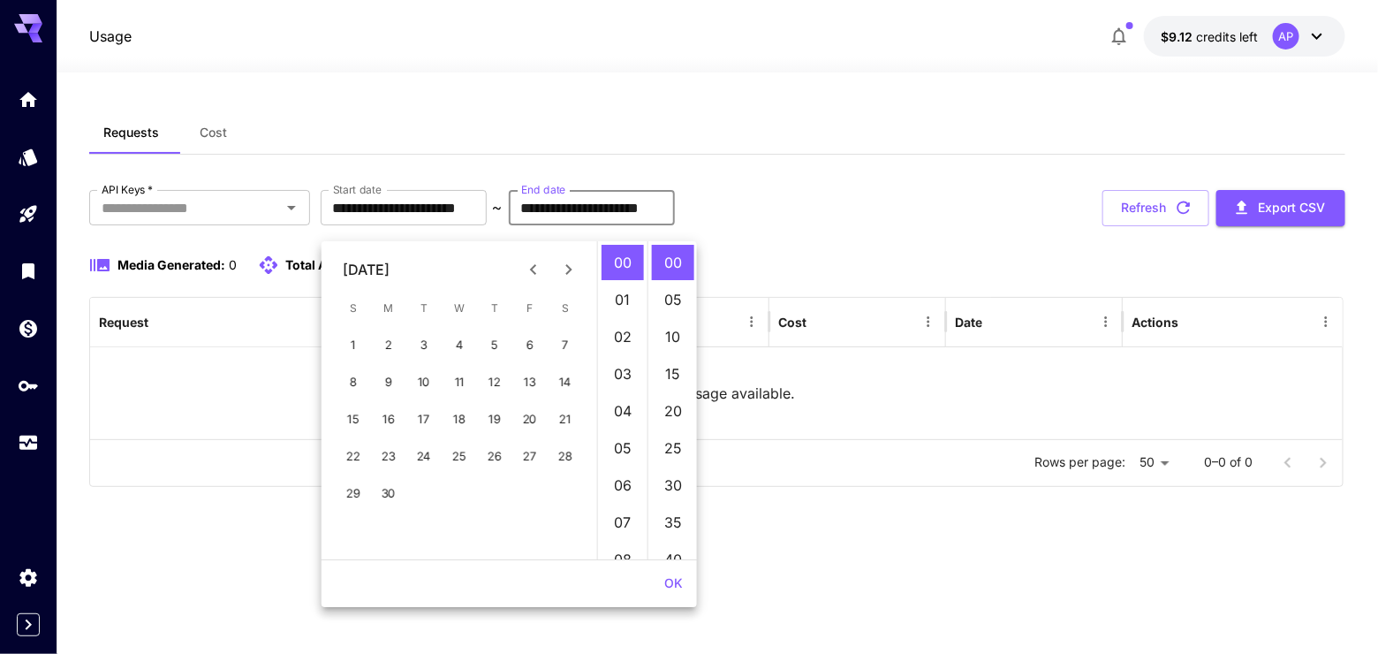
click at [566, 266] on icon "Next month" at bounding box center [568, 269] width 6 height 11
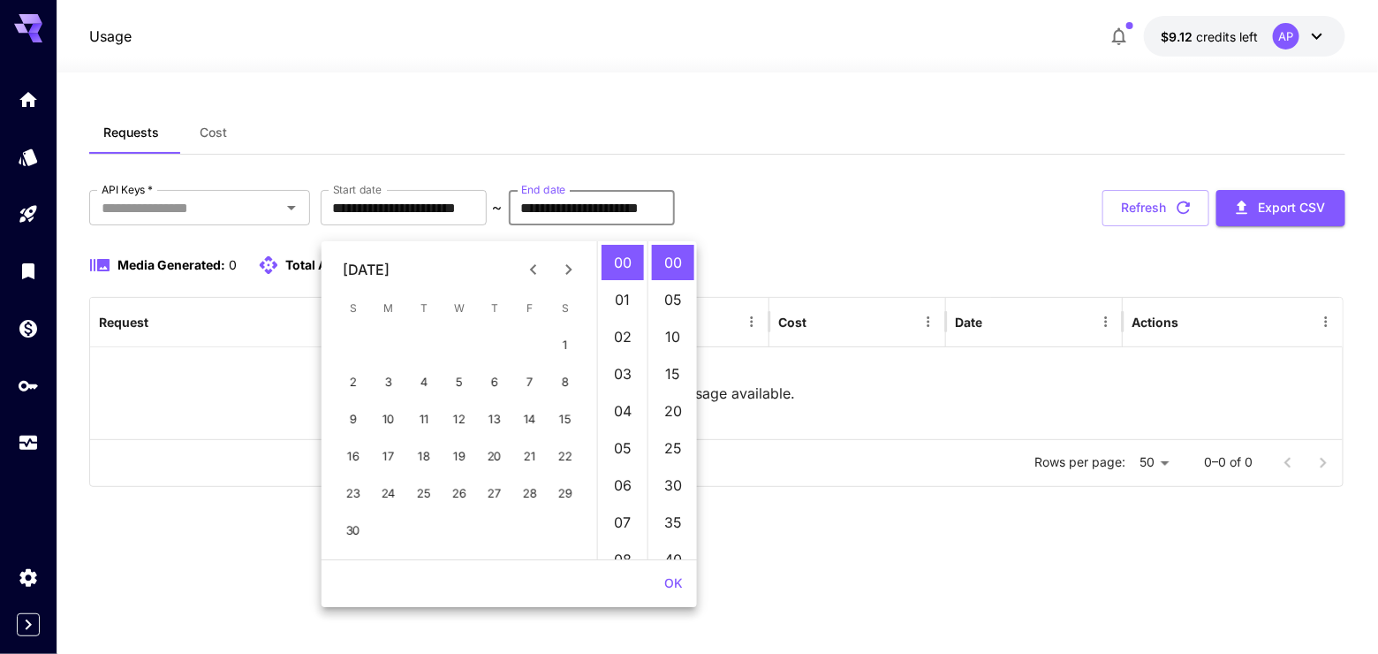
click at [566, 266] on icon "Next month" at bounding box center [568, 269] width 6 height 11
click at [409, 347] on button "2" at bounding box center [423, 345] width 35 height 35
type input "**********"
click at [874, 297] on div "Media Generated: 0 Total API requests: 0" at bounding box center [716, 275] width 1255 height 42
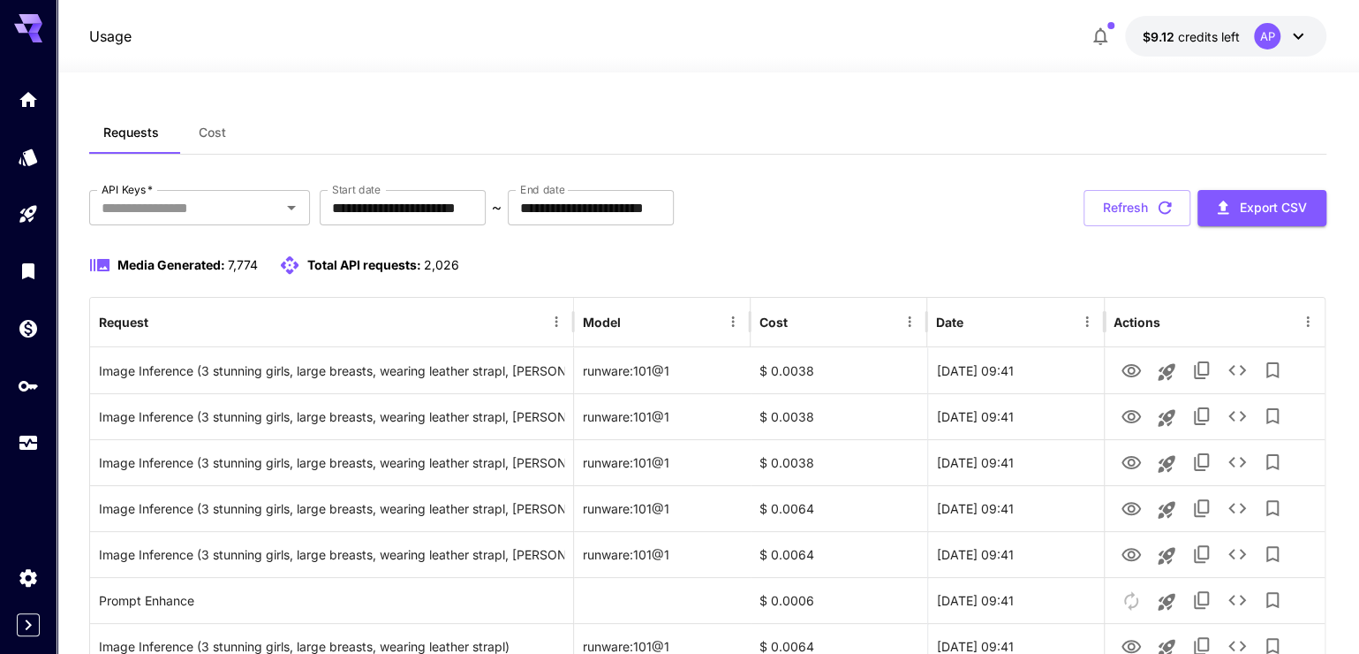
click at [1242, 224] on button "Export CSV" at bounding box center [1262, 208] width 129 height 36
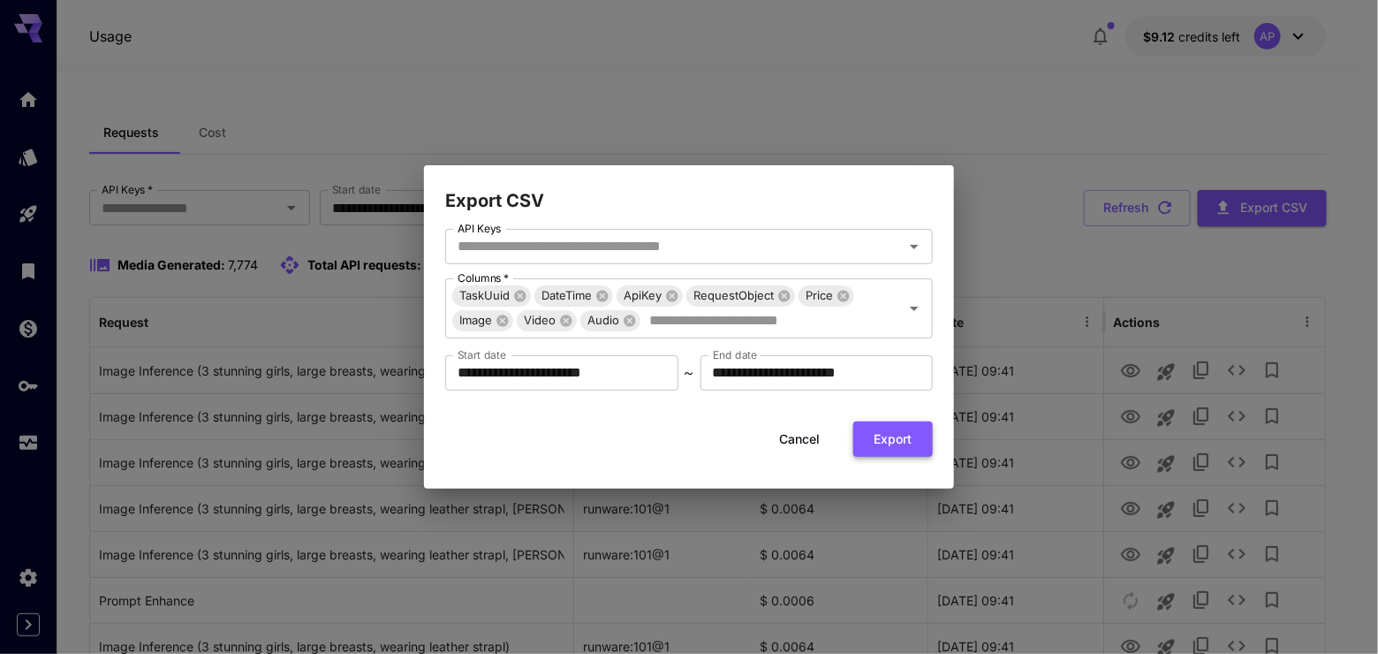
click at [885, 441] on button "Export" at bounding box center [892, 439] width 79 height 36
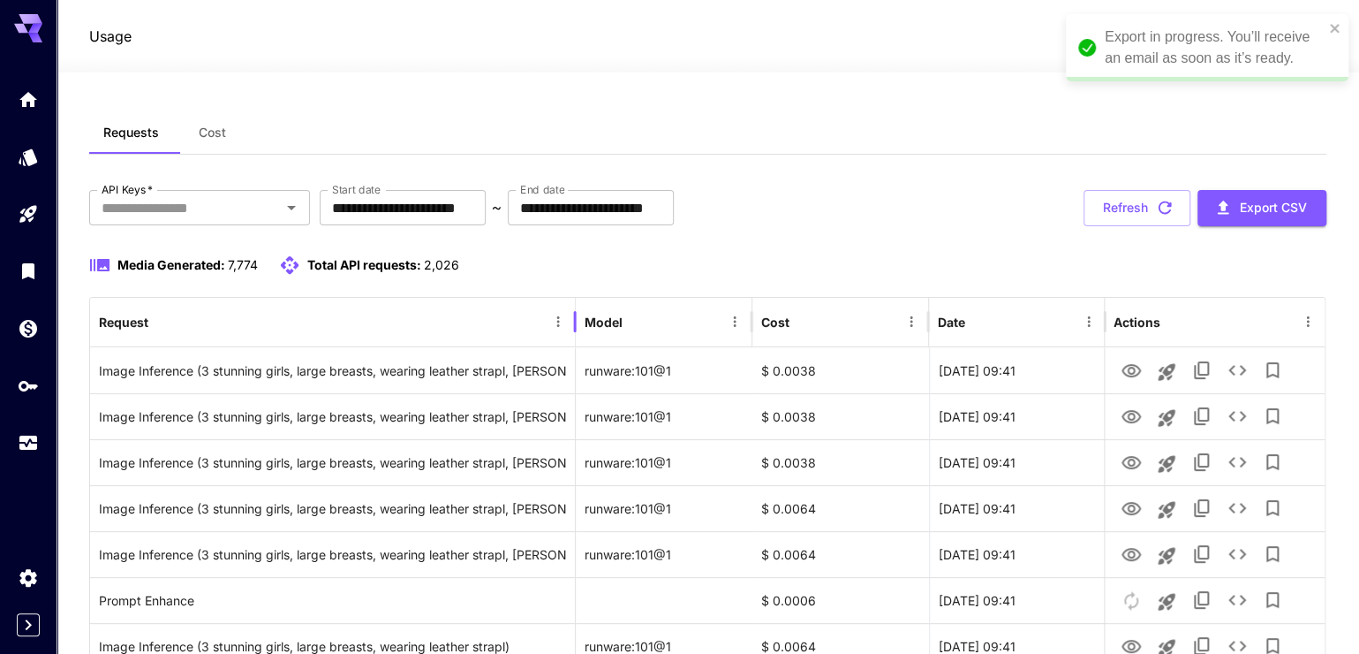
click at [572, 345] on div at bounding box center [575, 321] width 9 height 49
click at [555, 329] on icon "Menu" at bounding box center [559, 322] width 16 height 16
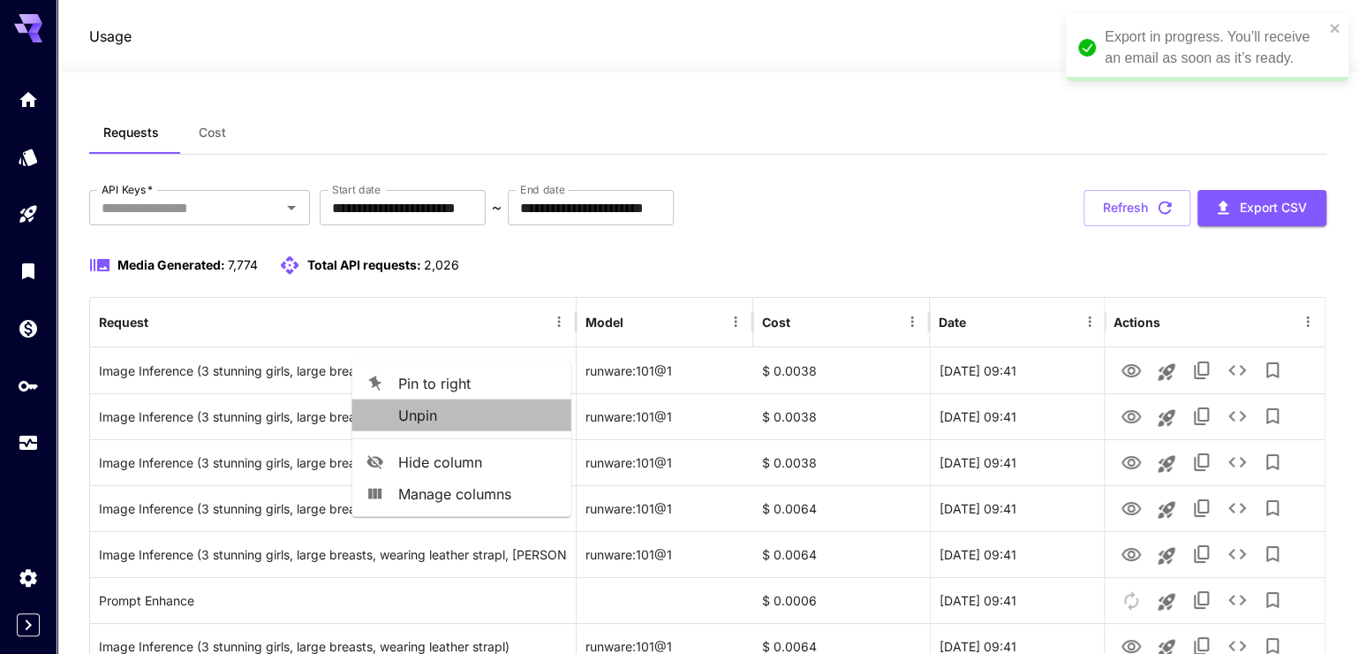
click at [479, 416] on span "Unpin" at bounding box center [477, 415] width 159 height 21
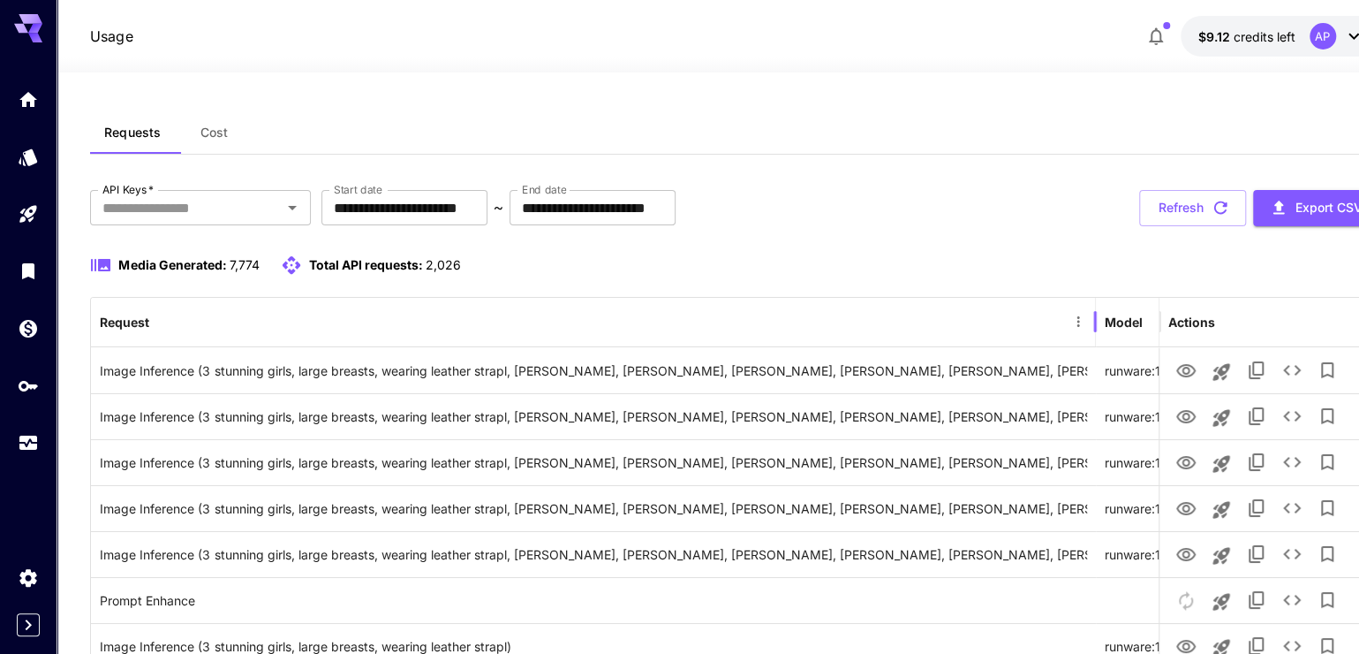
drag, startPoint x: 581, startPoint y: 344, endPoint x: 1216, endPoint y: 359, distance: 635.2
click at [1343, 330] on div "Request Model Cost Date Actions" at bounding box center [968, 322] width 1755 height 49
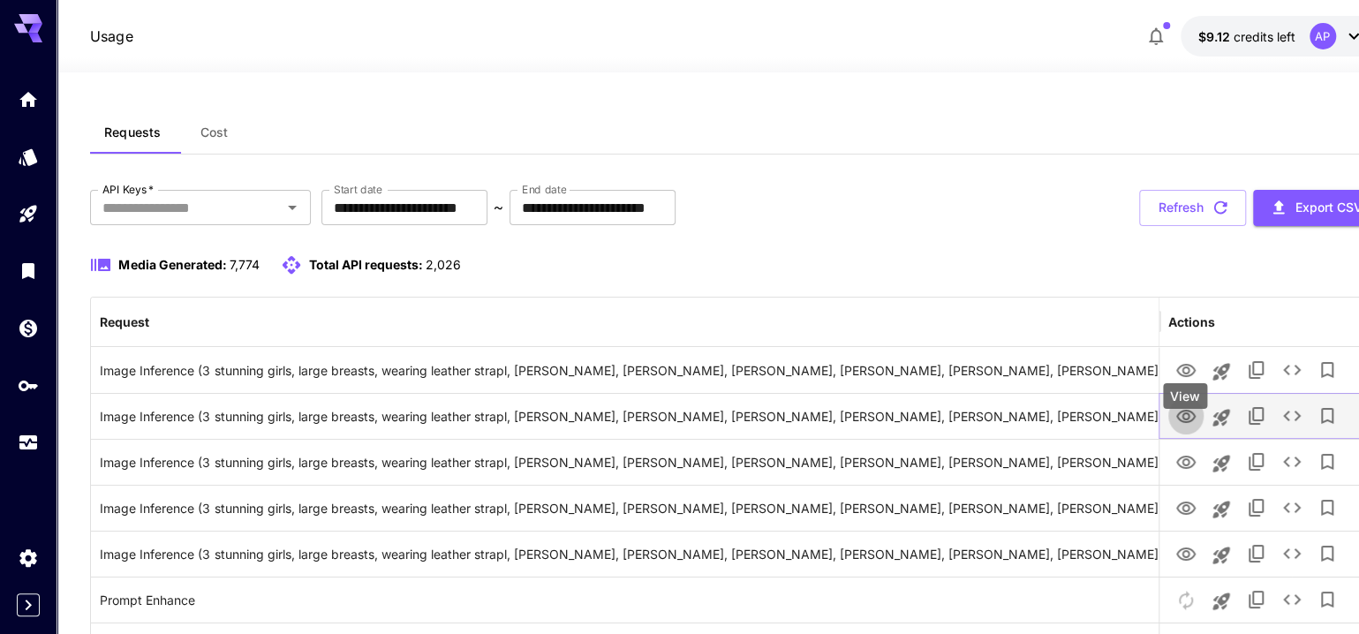
click at [1191, 427] on icon "View" at bounding box center [1186, 416] width 21 height 21
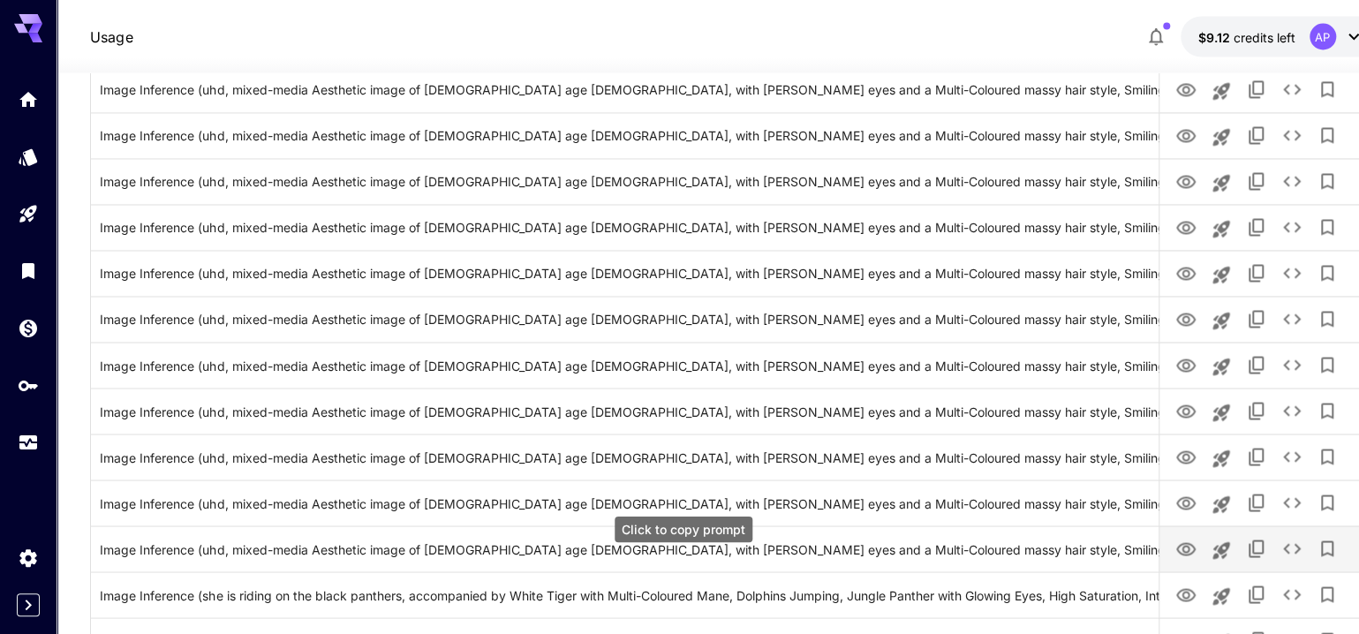
scroll to position [2155, 0]
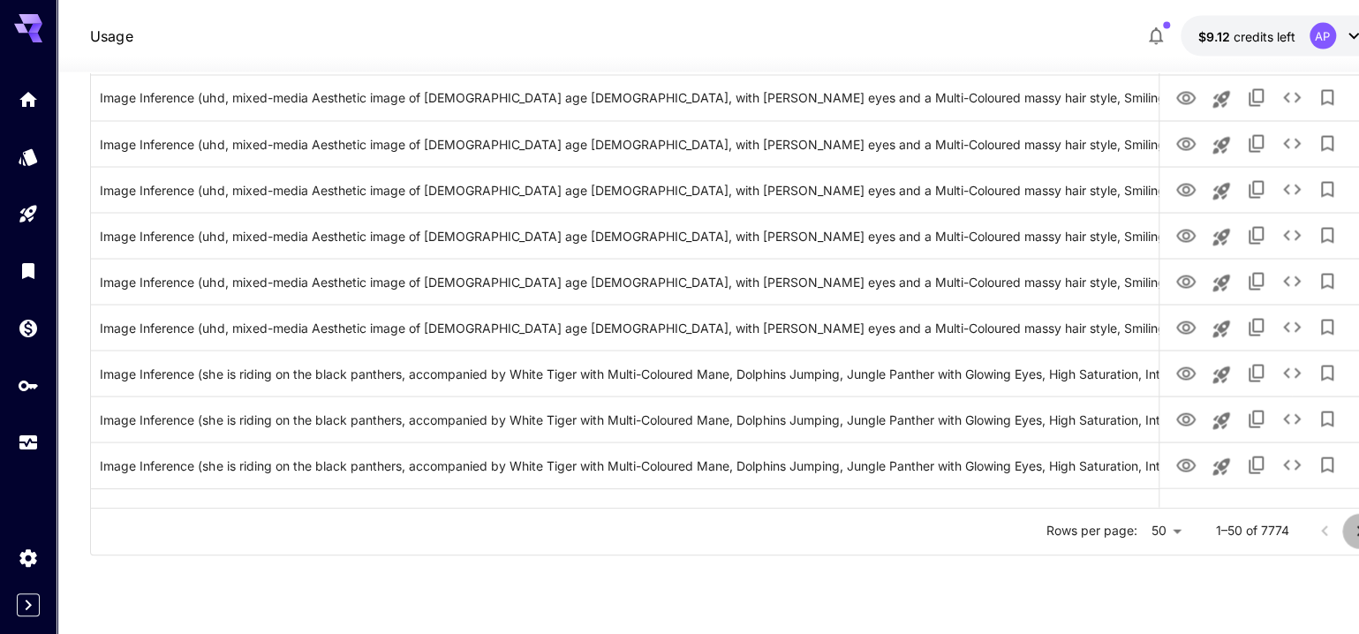
click at [1354, 542] on icon "Go to next page" at bounding box center [1360, 531] width 21 height 21
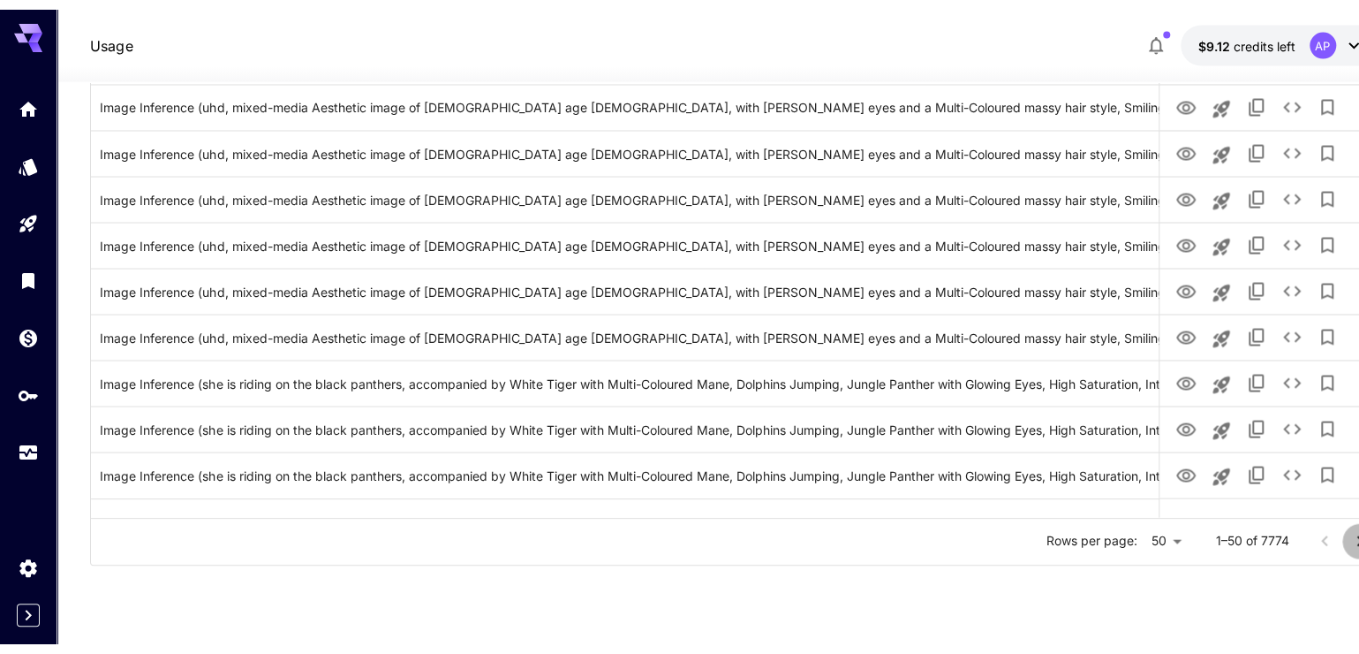
scroll to position [2115, 0]
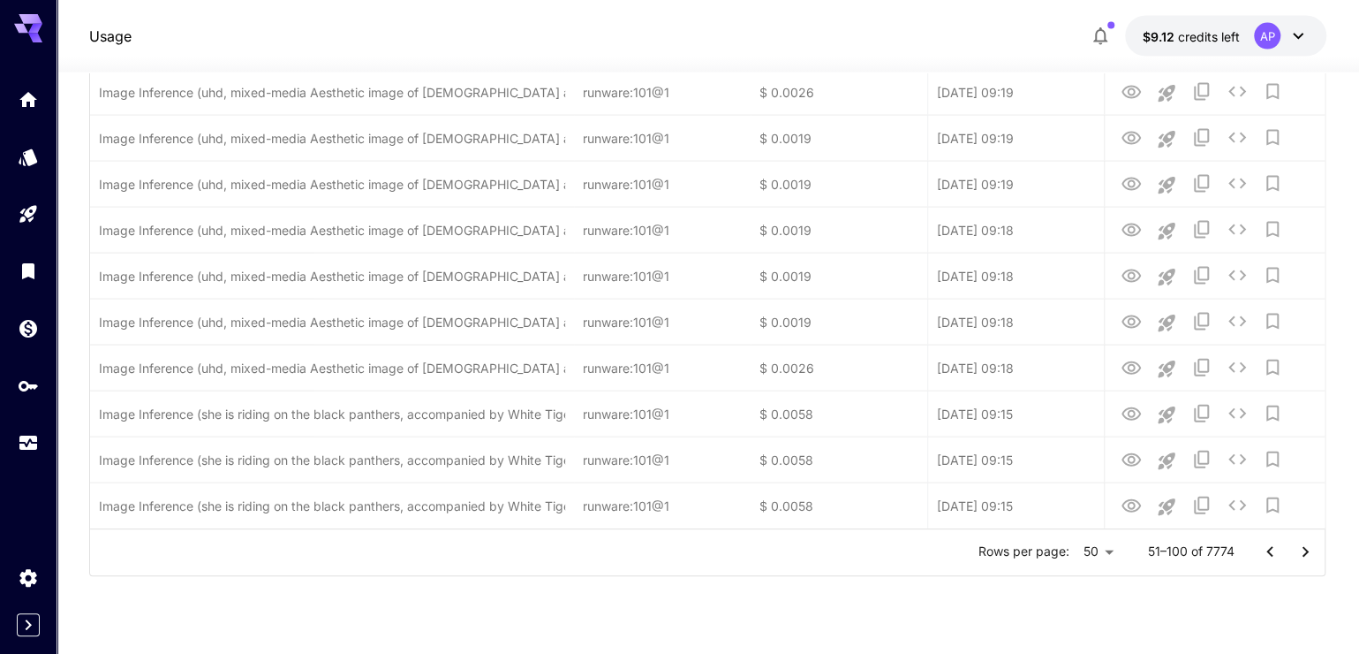
click at [1271, 563] on icon "Go to previous page" at bounding box center [1269, 551] width 21 height 21
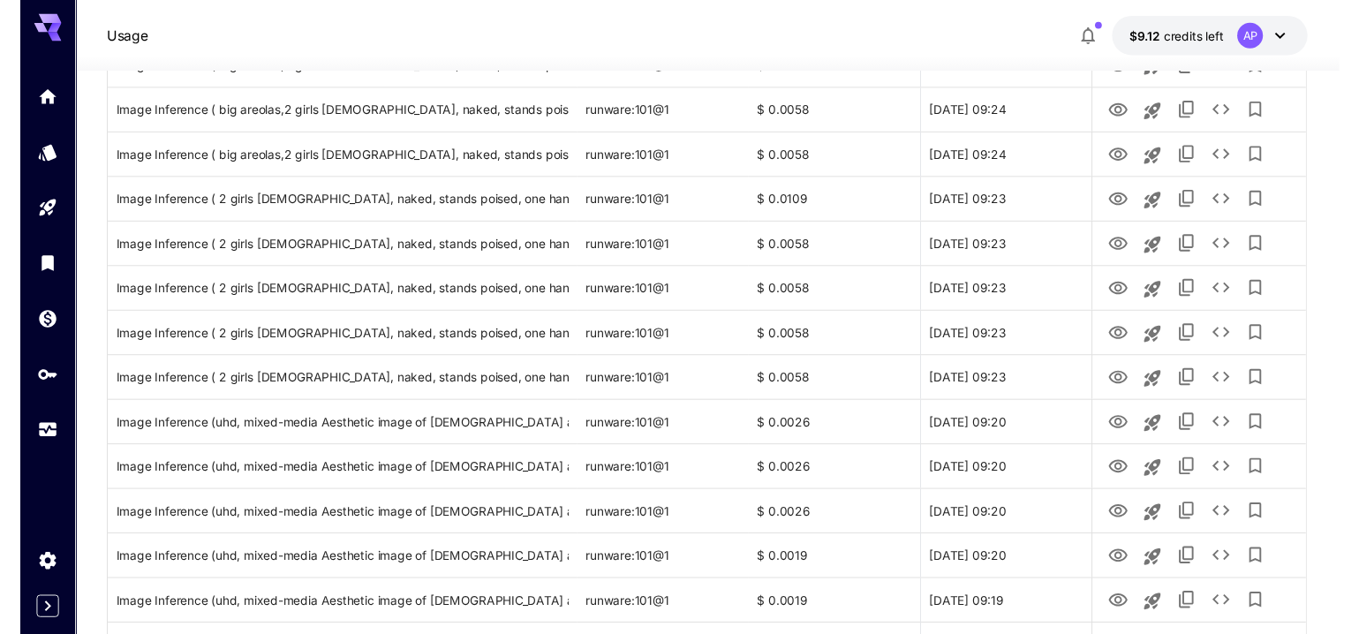
scroll to position [211, 0]
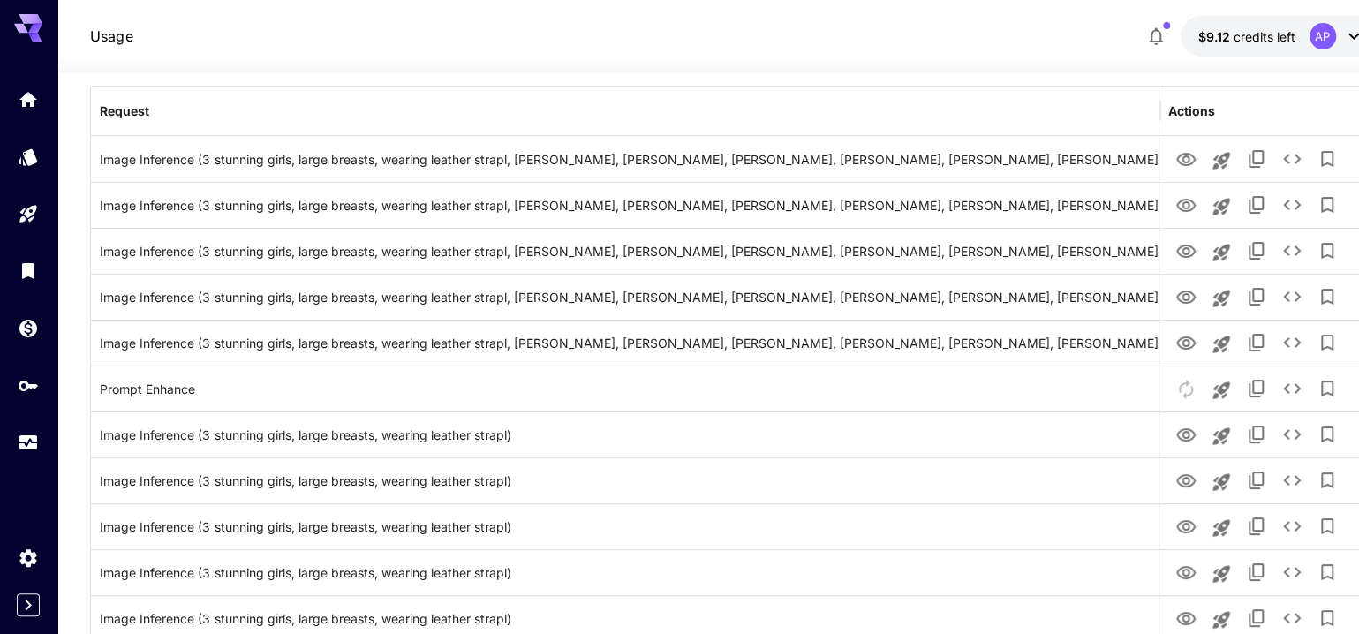
drag, startPoint x: 576, startPoint y: 141, endPoint x: 1375, endPoint y: 223, distance: 803.4
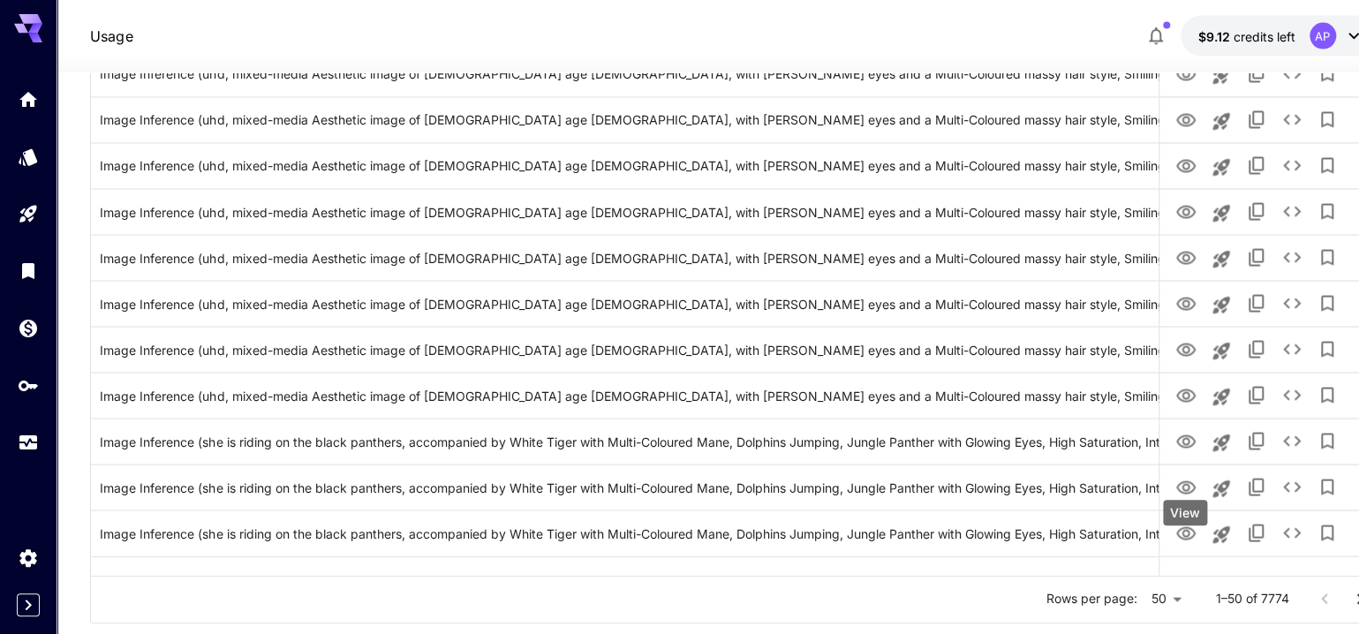
scroll to position [2155, 0]
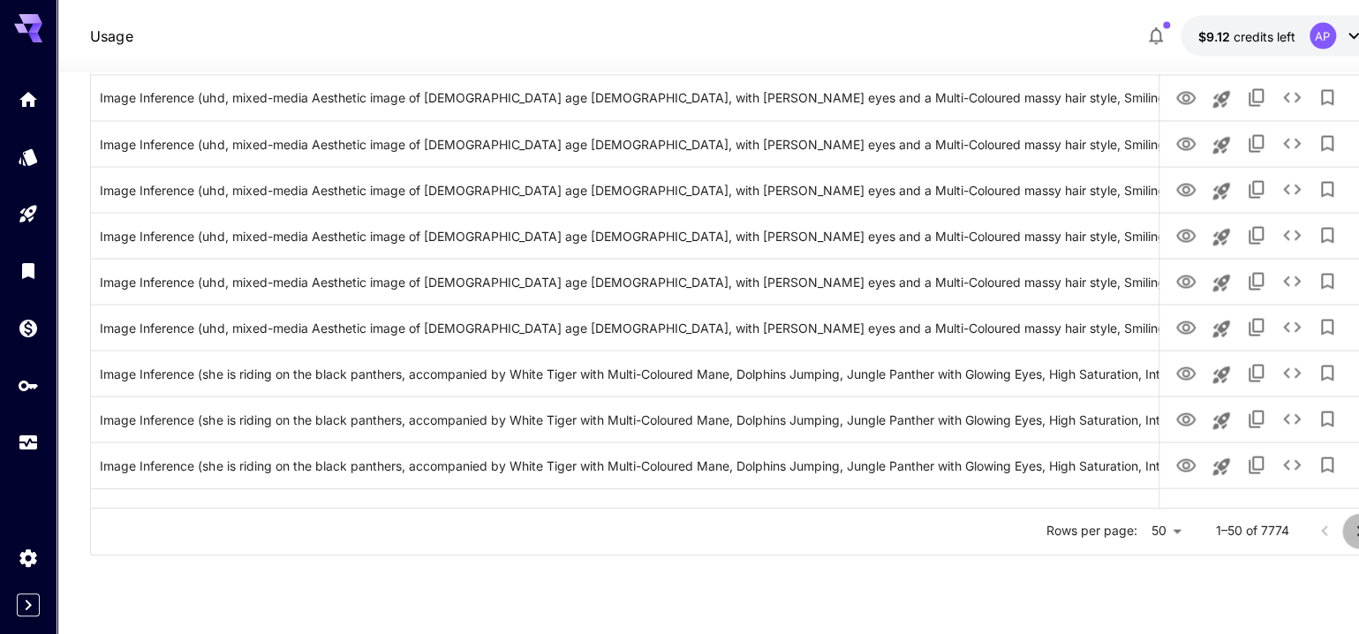
click at [1352, 542] on icon "Go to next page" at bounding box center [1360, 531] width 21 height 21
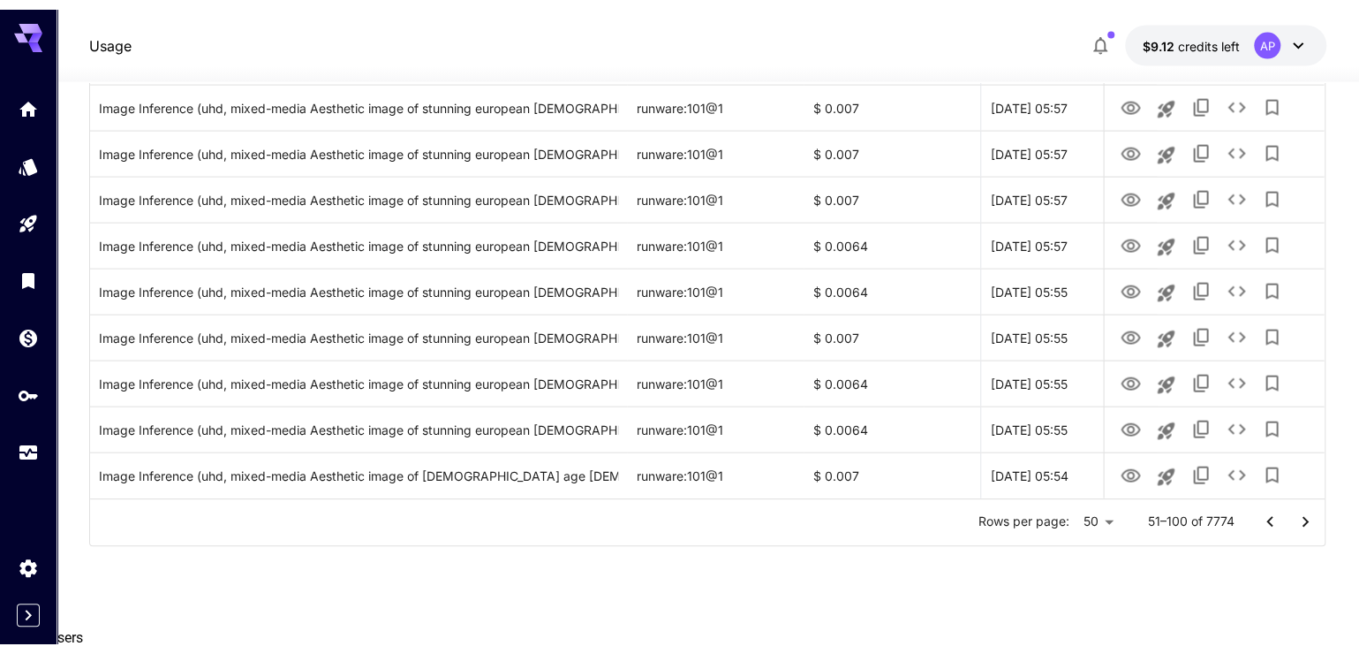
scroll to position [2115, 0]
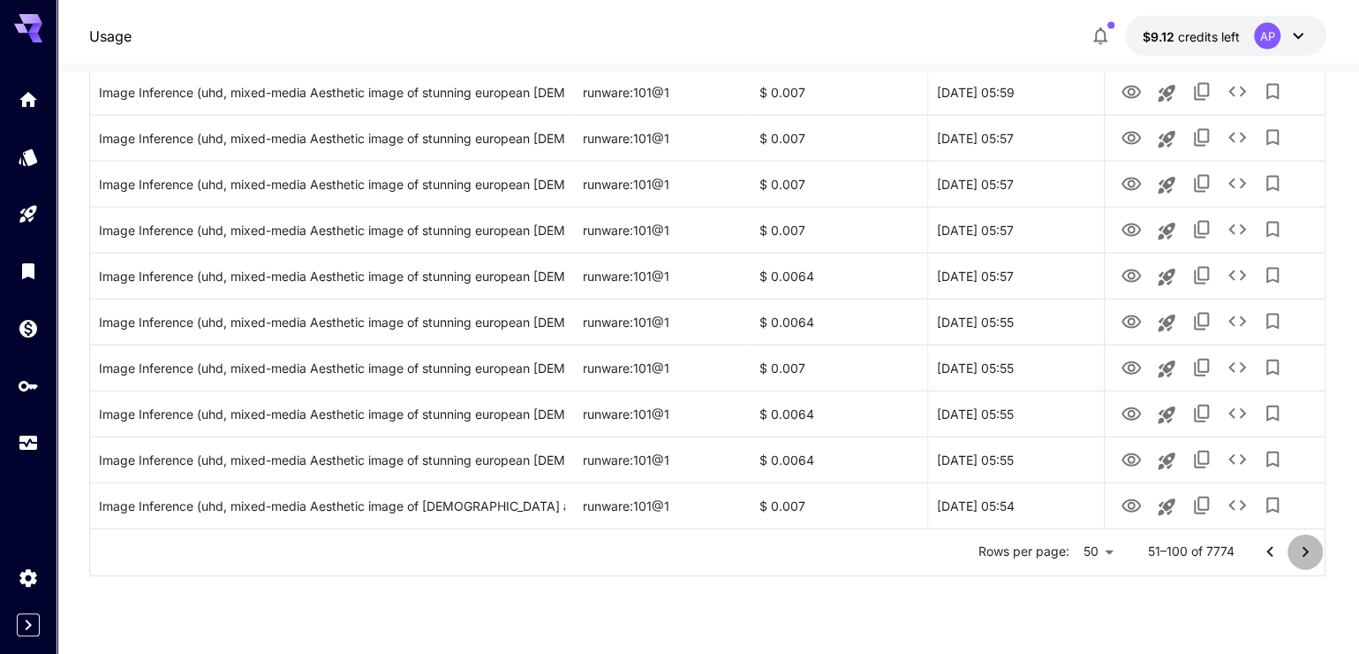
click at [1299, 563] on icon "Go to next page" at bounding box center [1305, 551] width 21 height 21
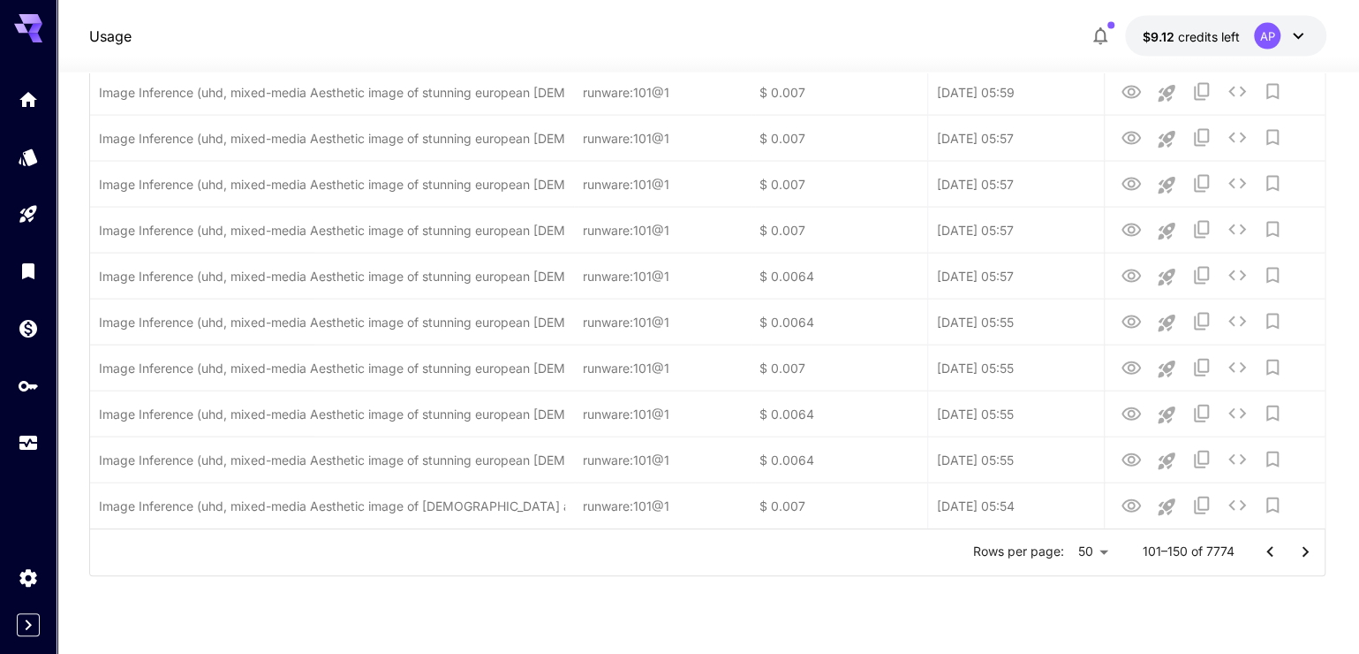
click at [1301, 563] on icon "Go to next page" at bounding box center [1305, 551] width 21 height 21
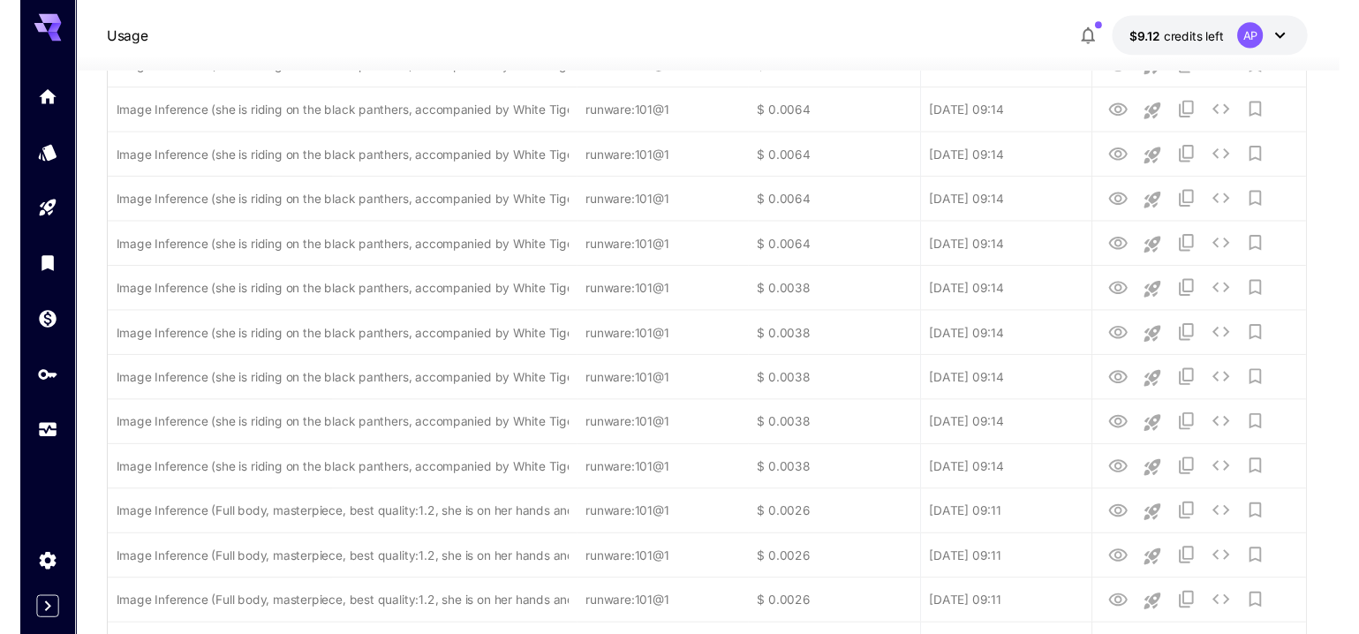
scroll to position [84, 0]
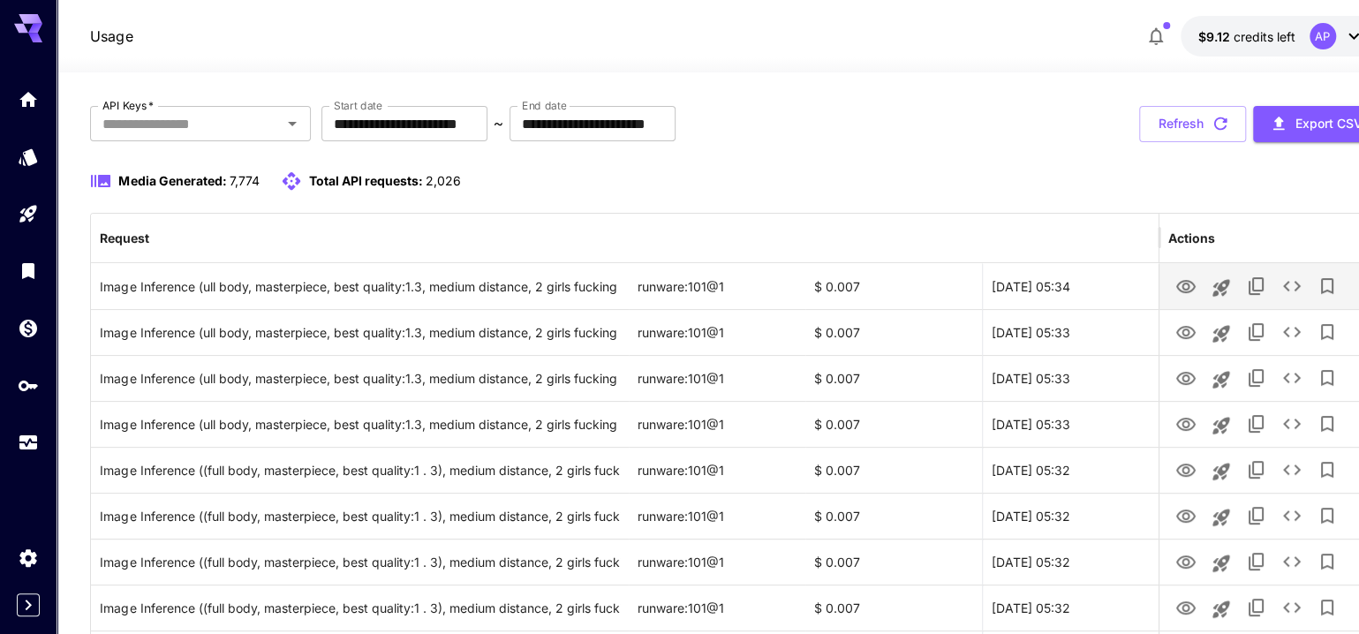
drag, startPoint x: 571, startPoint y: 267, endPoint x: 1235, endPoint y: 321, distance: 665.6
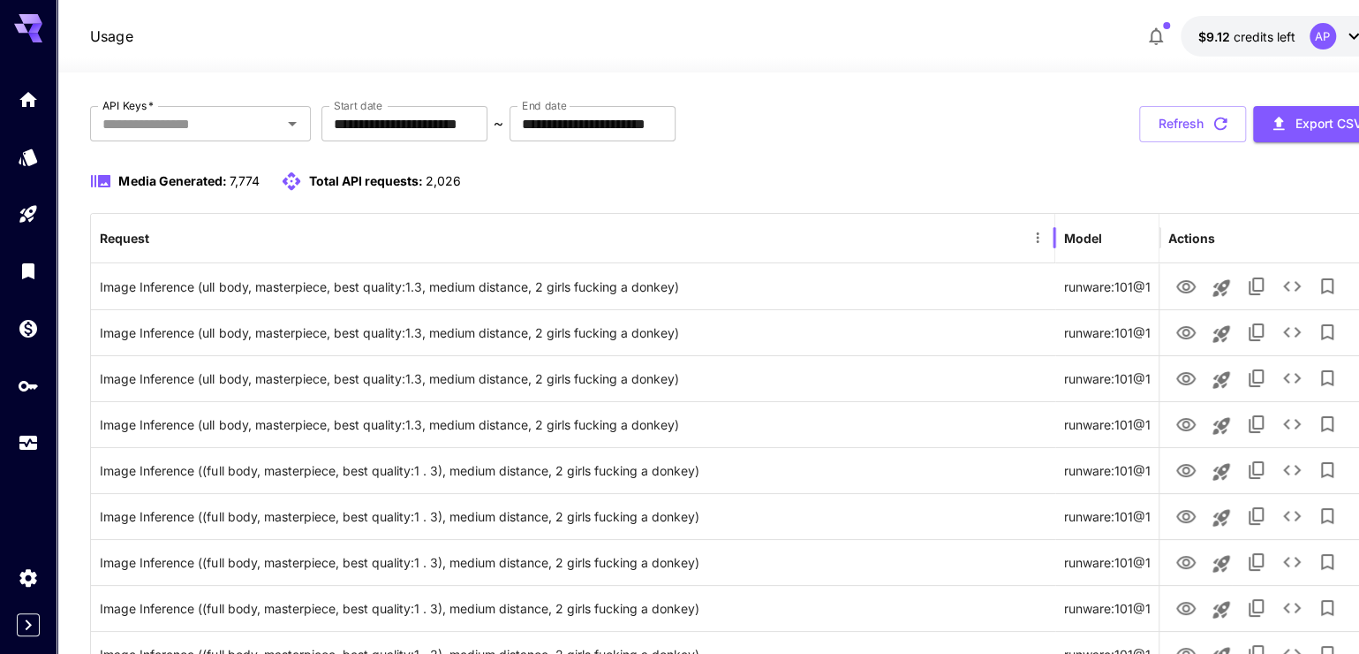
drag, startPoint x: 573, startPoint y: 255, endPoint x: 1338, endPoint y: 268, distance: 765.0
click at [1338, 263] on div "Request Model Cost Date Actions" at bounding box center [948, 238] width 1714 height 49
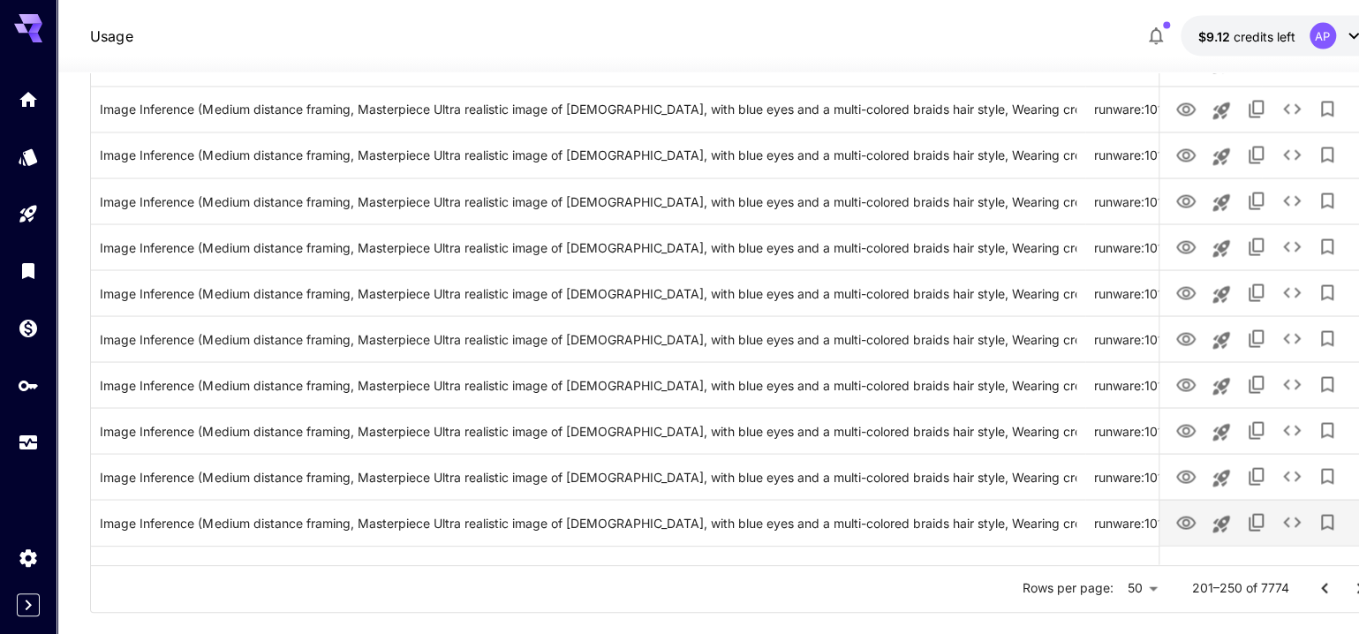
scroll to position [2155, 0]
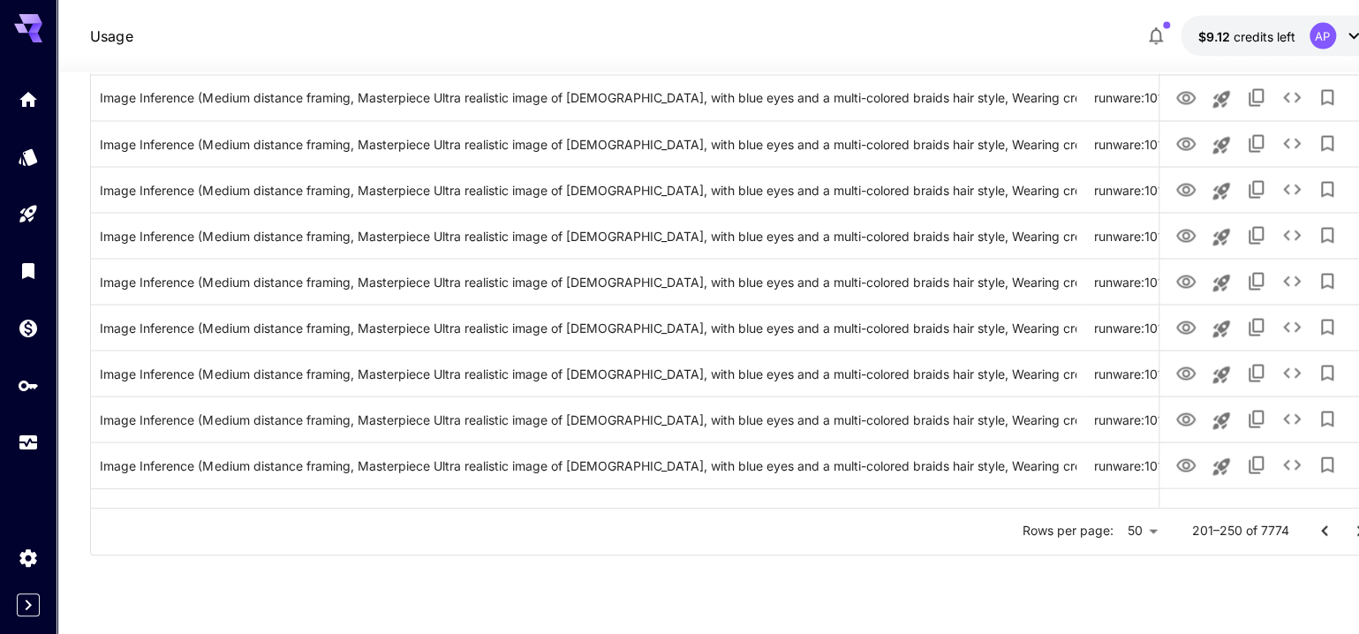
click at [1353, 542] on icon "Go to next page" at bounding box center [1360, 531] width 21 height 21
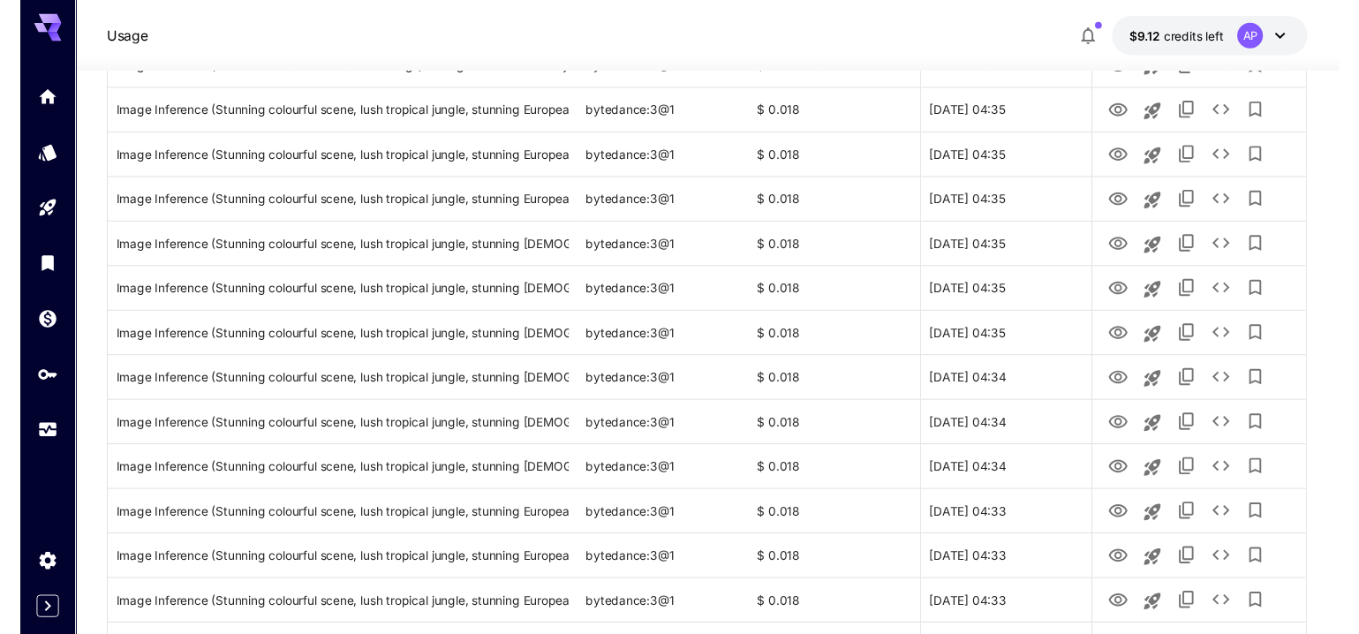
scroll to position [210, 0]
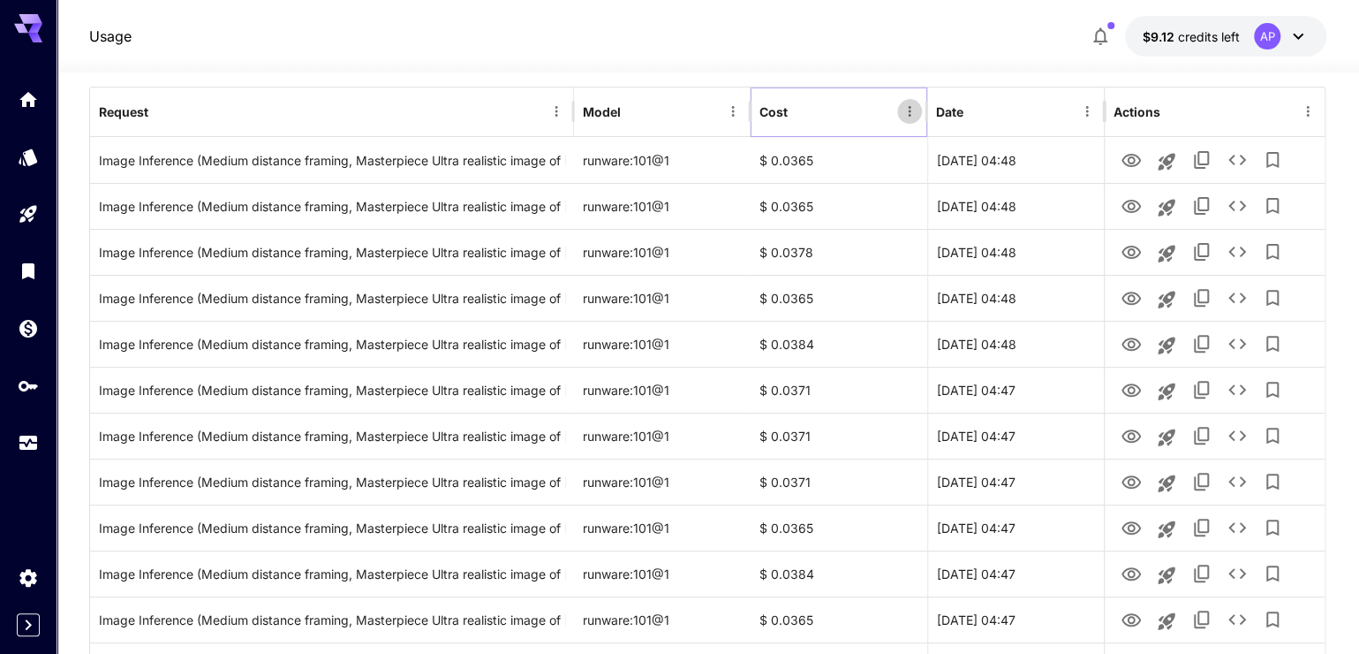
drag, startPoint x: 815, startPoint y: 138, endPoint x: 917, endPoint y: 128, distance: 102.0
click at [917, 119] on icon "Menu" at bounding box center [910, 111] width 16 height 16
click at [908, 117] on icon "Menu" at bounding box center [909, 111] width 3 height 11
click at [902, 119] on icon "Menu" at bounding box center [910, 111] width 16 height 16
click at [864, 174] on span "Pin to left" at bounding box center [828, 173] width 159 height 21
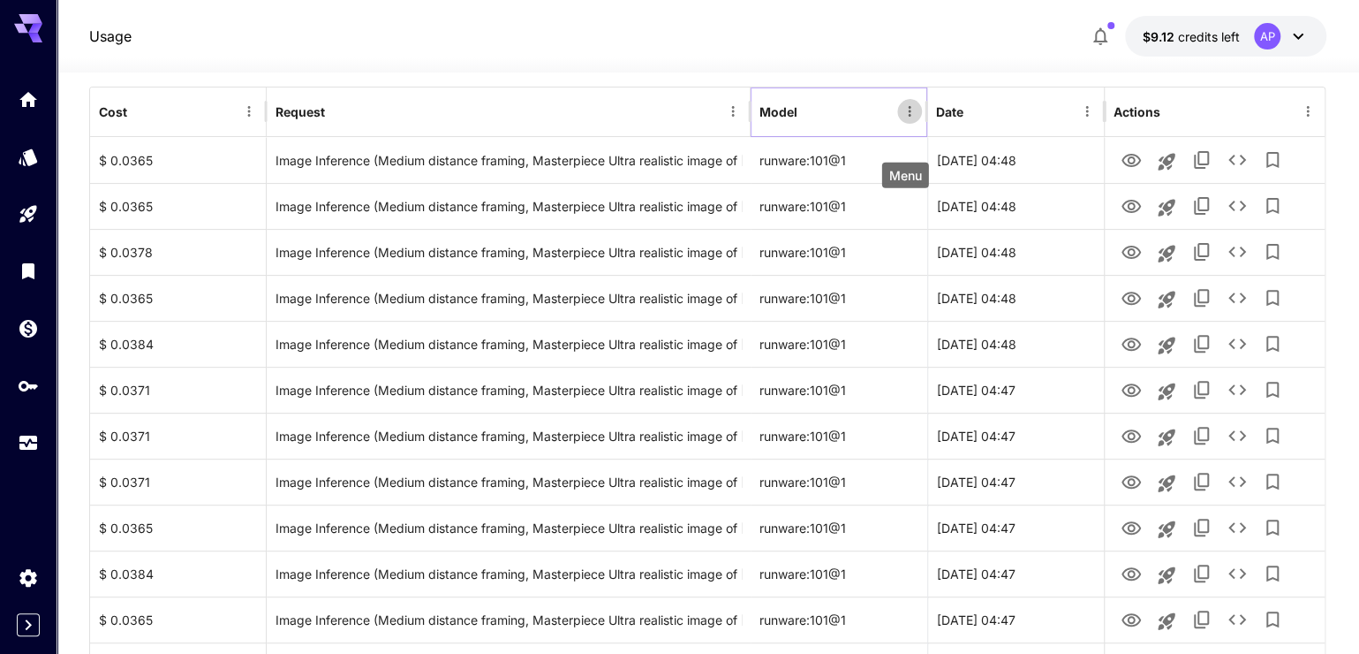
click at [909, 117] on icon "Menu" at bounding box center [909, 111] width 3 height 11
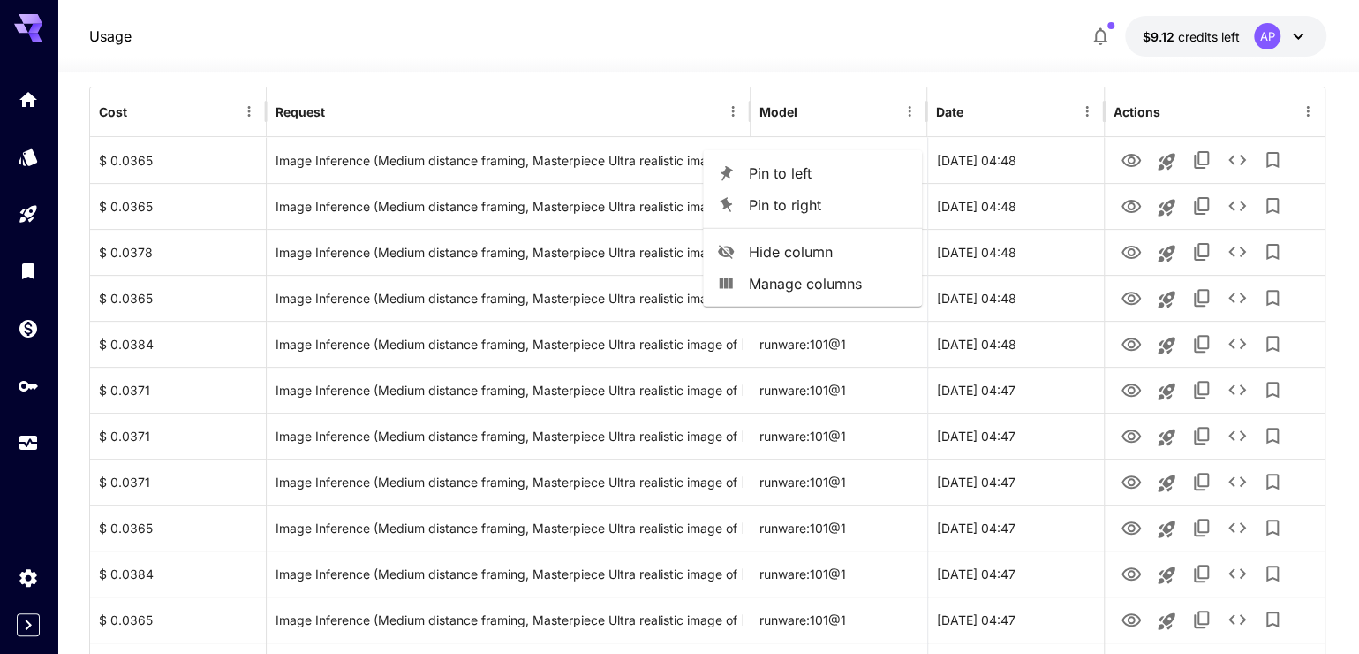
click at [882, 253] on span "Hide column" at bounding box center [828, 251] width 159 height 21
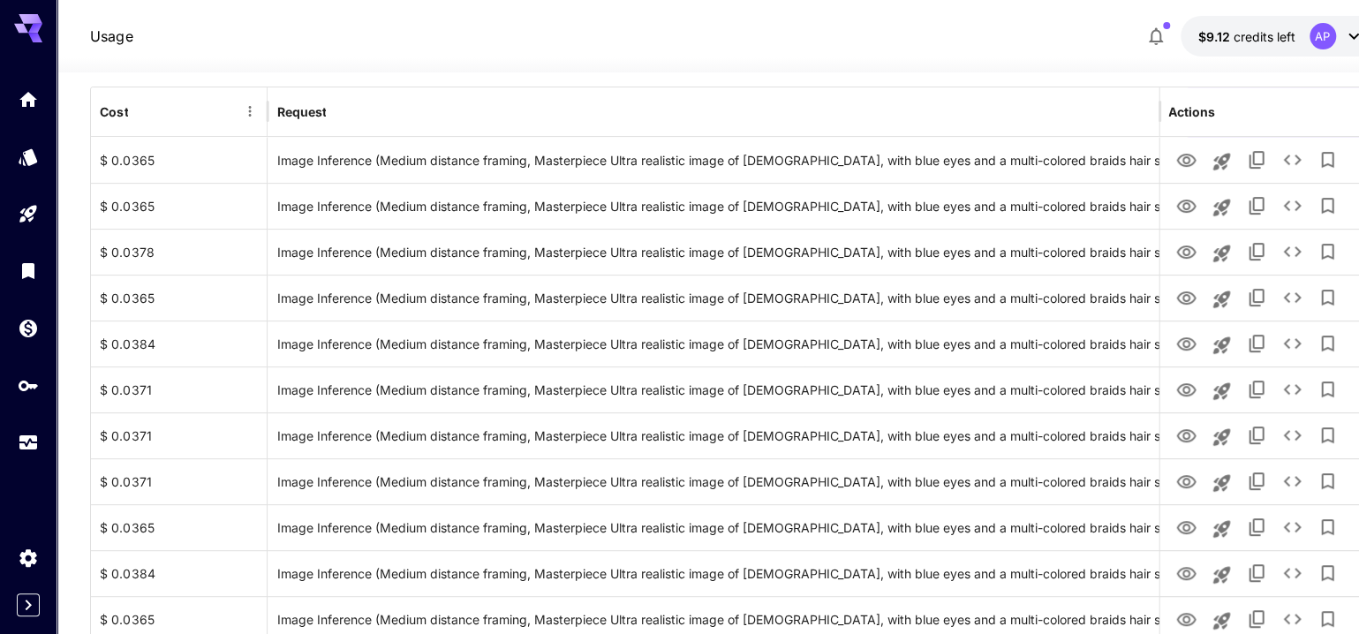
drag, startPoint x: 929, startPoint y: 132, endPoint x: 1310, endPoint y: 87, distance: 383.3
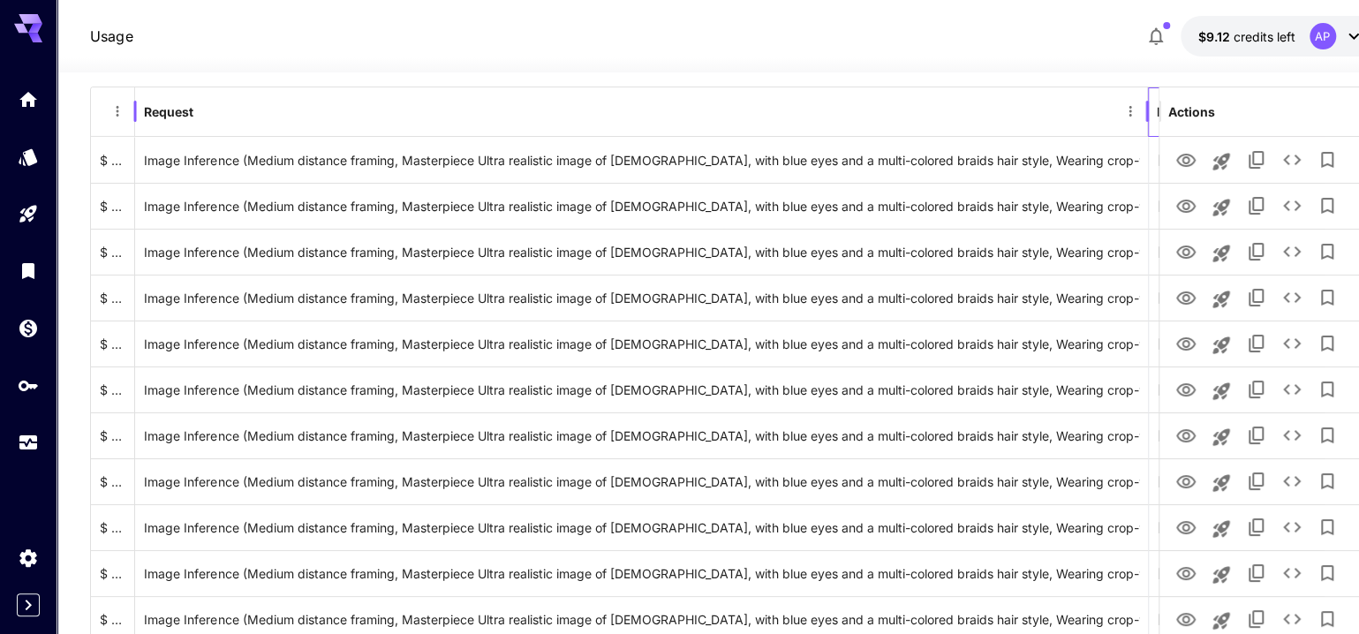
drag, startPoint x: 264, startPoint y: 135, endPoint x: 19, endPoint y: 139, distance: 245.6
click at [117, 117] on icon "Menu" at bounding box center [118, 111] width 3 height 11
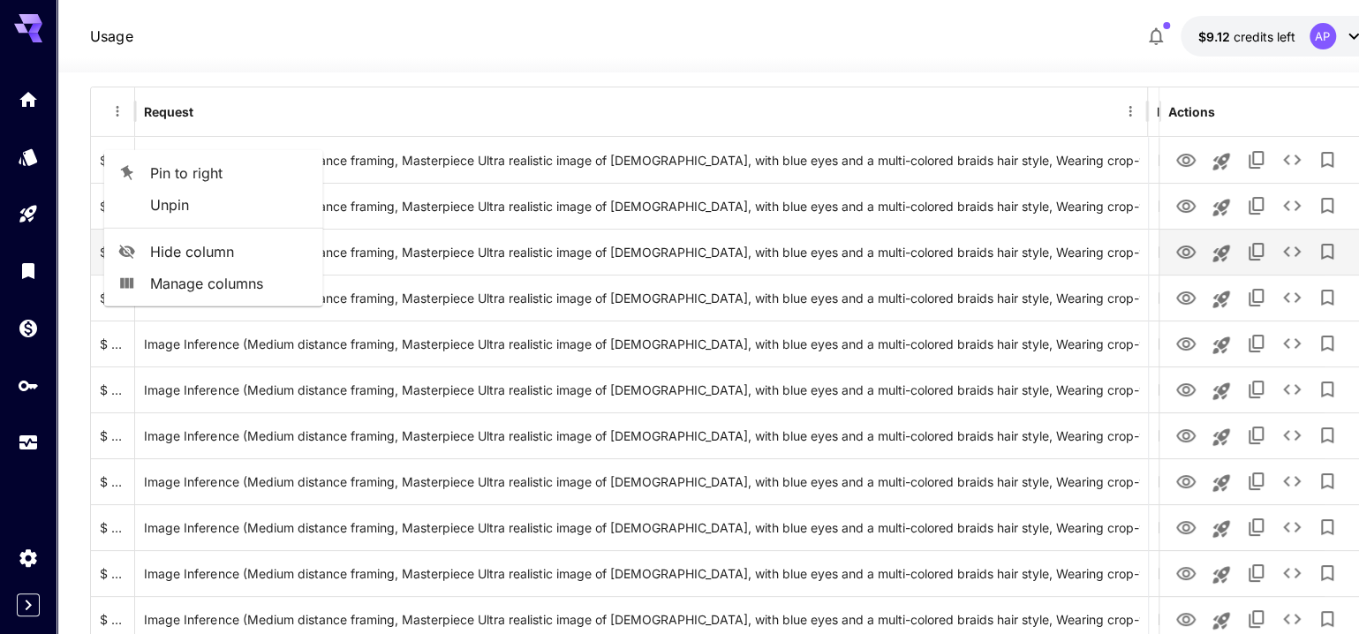
click at [136, 261] on icon at bounding box center [127, 252] width 18 height 18
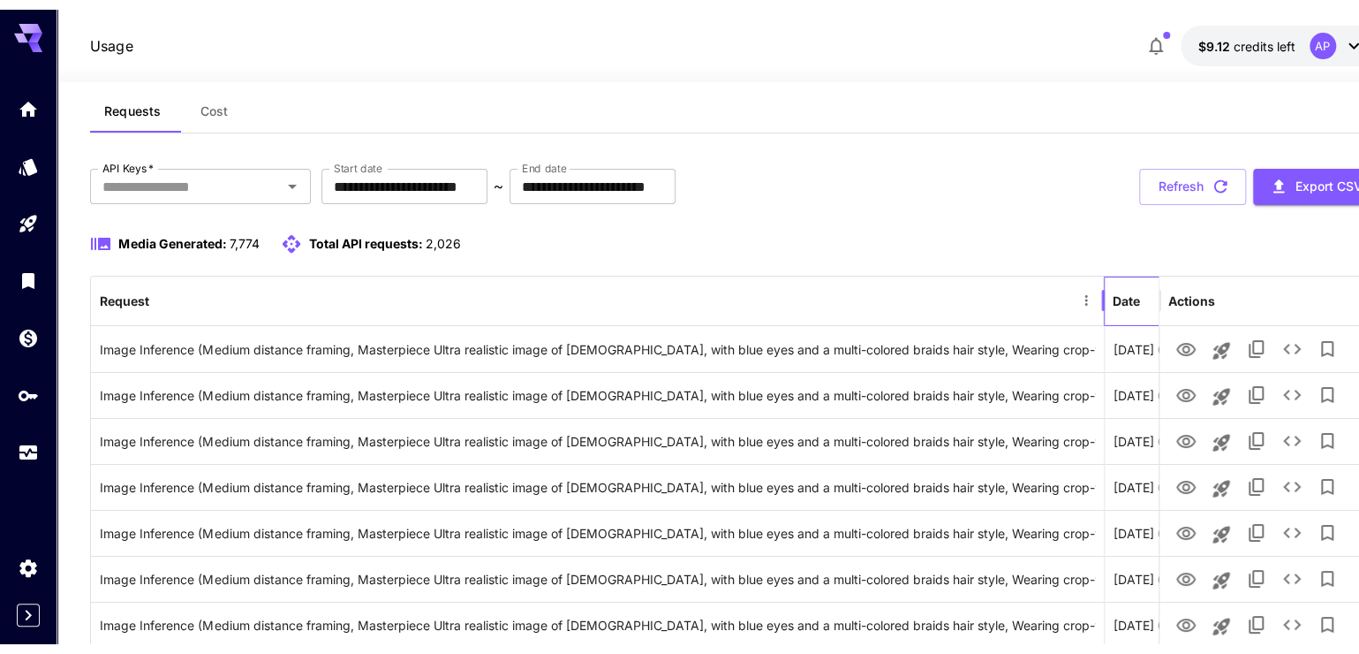
scroll to position [0, 0]
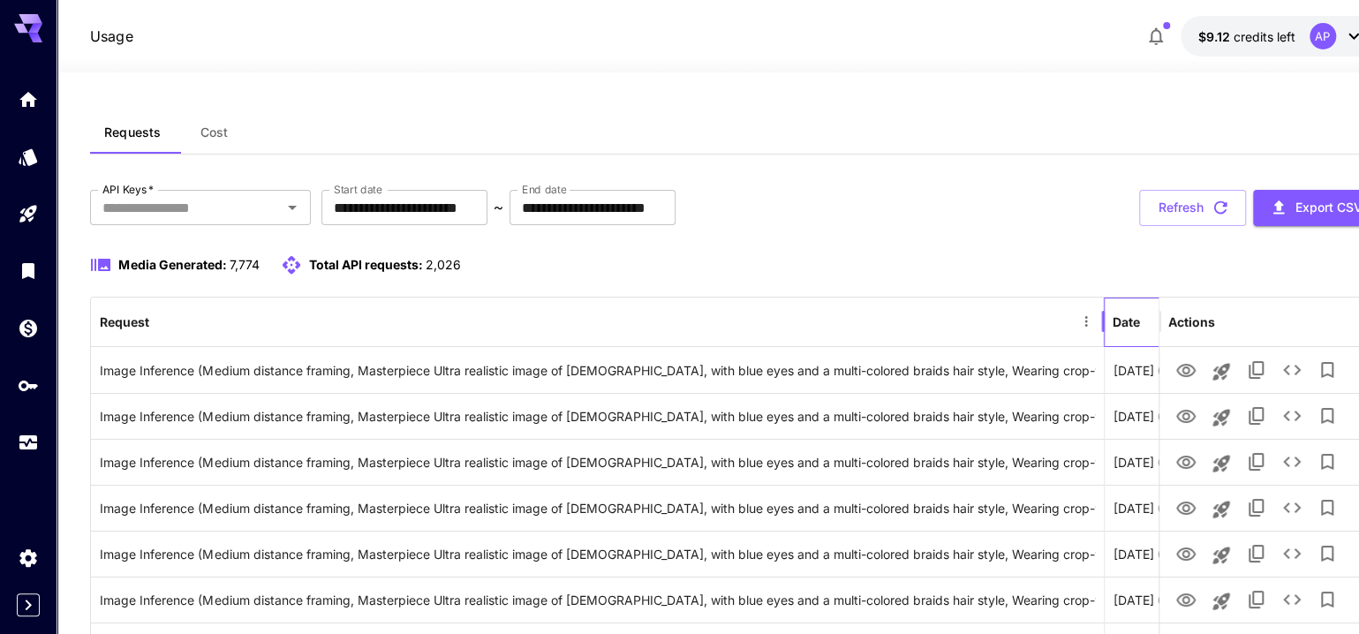
click at [1123, 329] on div "Date" at bounding box center [1126, 321] width 27 height 15
drag, startPoint x: 1103, startPoint y: 352, endPoint x: 1046, endPoint y: 352, distance: 57.4
click at [1085, 346] on div at bounding box center [1089, 321] width 9 height 49
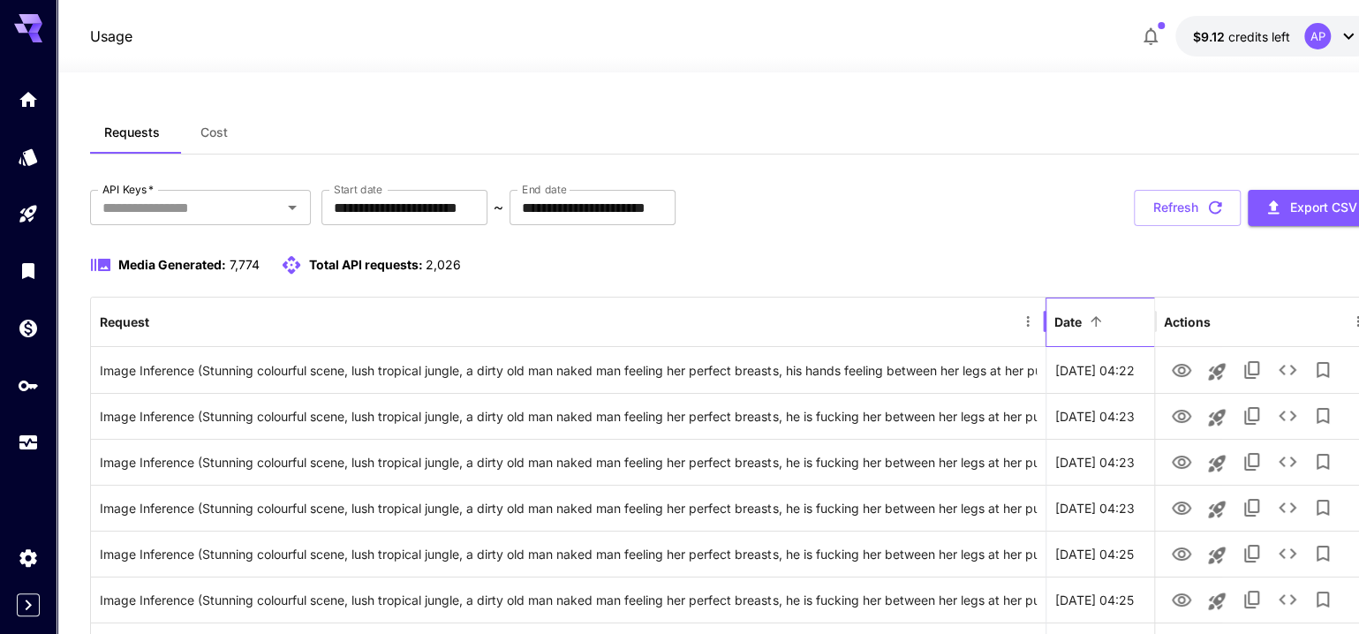
drag, startPoint x: 1046, startPoint y: 349, endPoint x: 857, endPoint y: 343, distance: 189.1
click at [1040, 344] on div at bounding box center [1044, 321] width 9 height 49
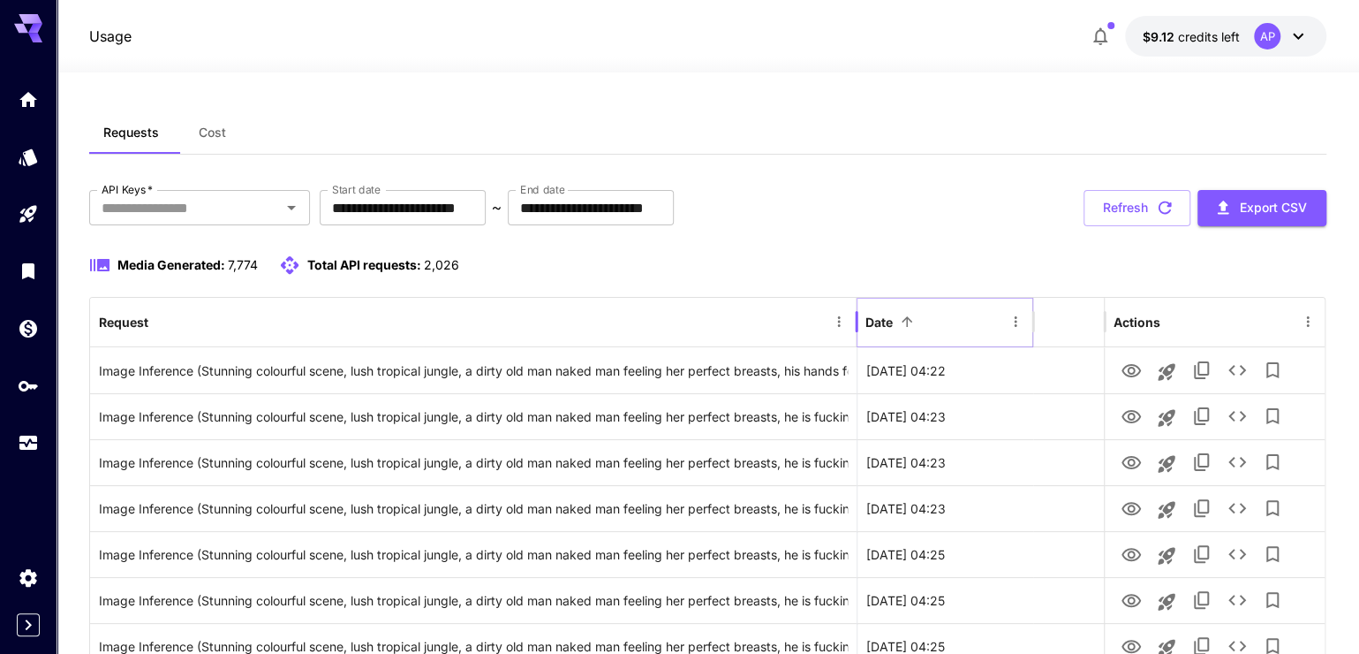
click at [1017, 329] on icon "Menu" at bounding box center [1016, 322] width 16 height 16
click at [966, 448] on ul "Pin to left Pin to right Hide column Manage columns" at bounding box center [918, 438] width 219 height 156
click at [971, 467] on span "Hide column" at bounding box center [934, 461] width 159 height 21
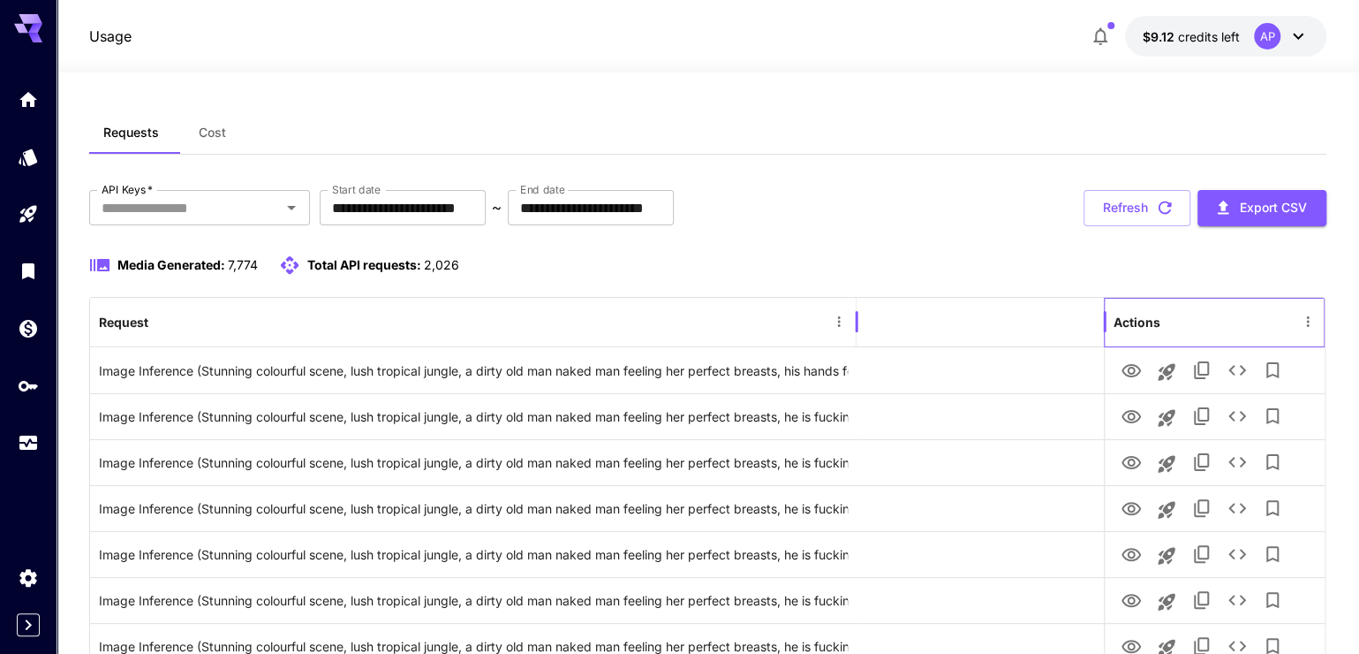
click at [855, 346] on div at bounding box center [856, 321] width 9 height 49
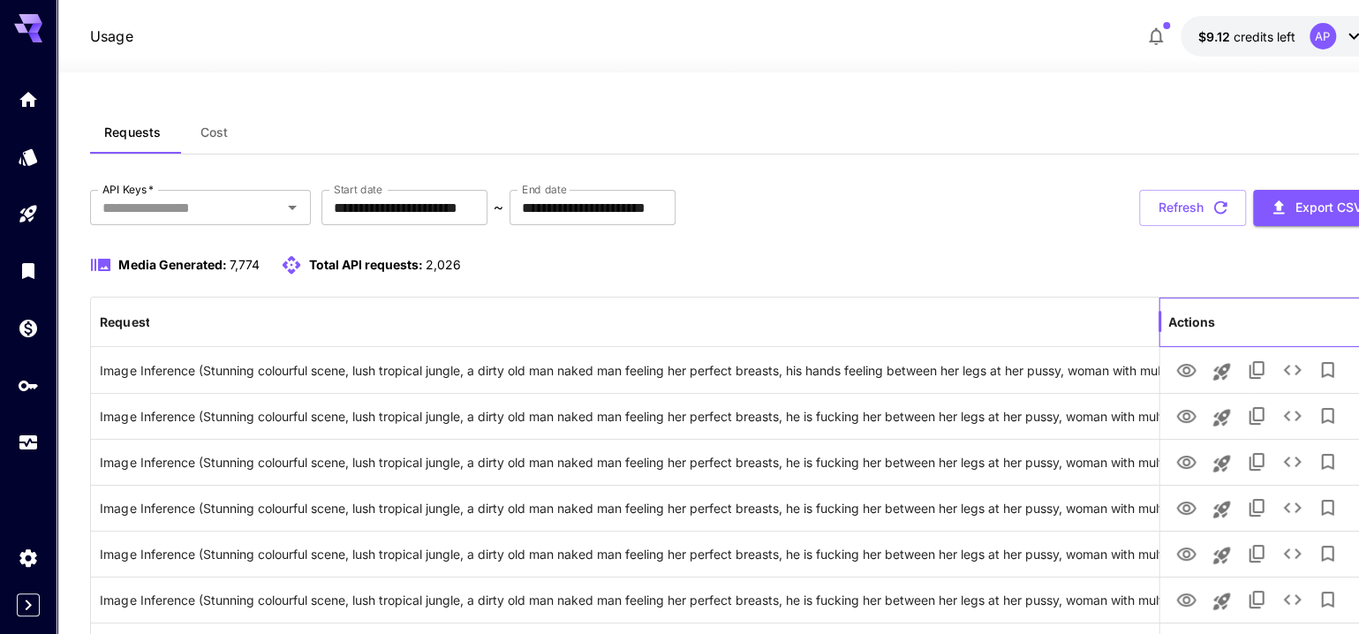
drag, startPoint x: 855, startPoint y: 348, endPoint x: 1253, endPoint y: 344, distance: 398.4
click at [1253, 344] on div "Request Actions" at bounding box center [906, 322] width 1631 height 49
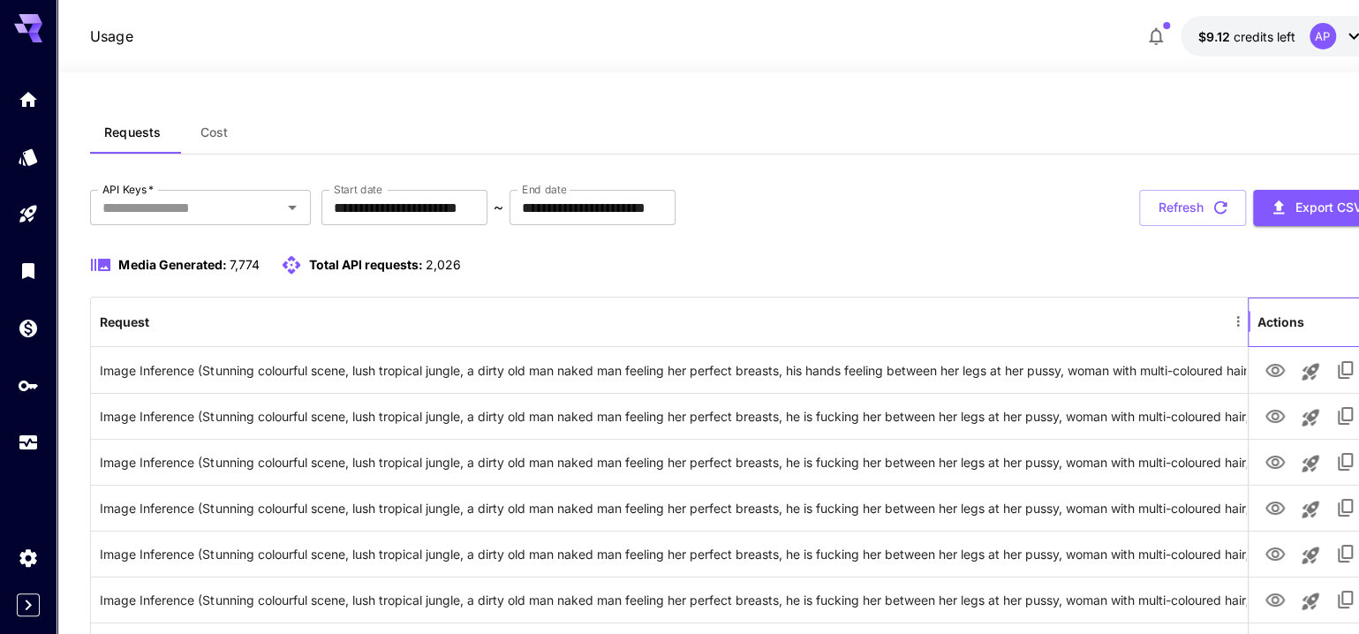
drag, startPoint x: 1201, startPoint y: 352, endPoint x: 1375, endPoint y: 325, distance: 176.0
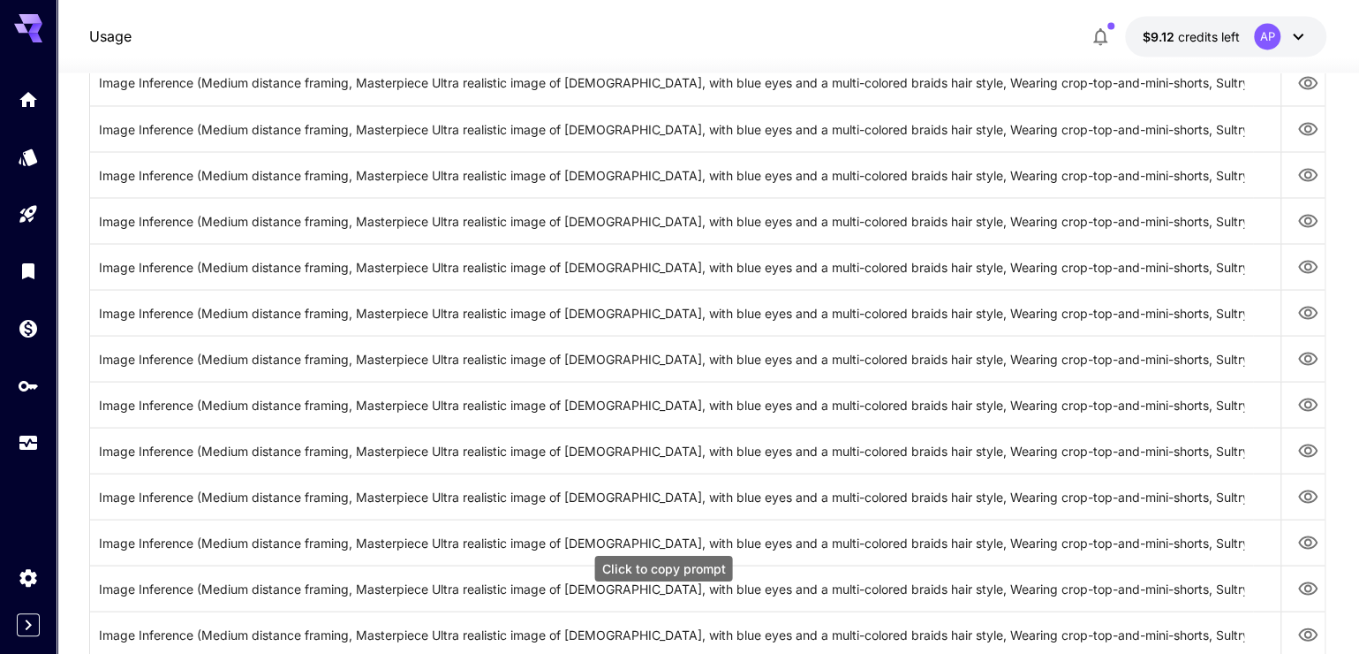
scroll to position [2115, 0]
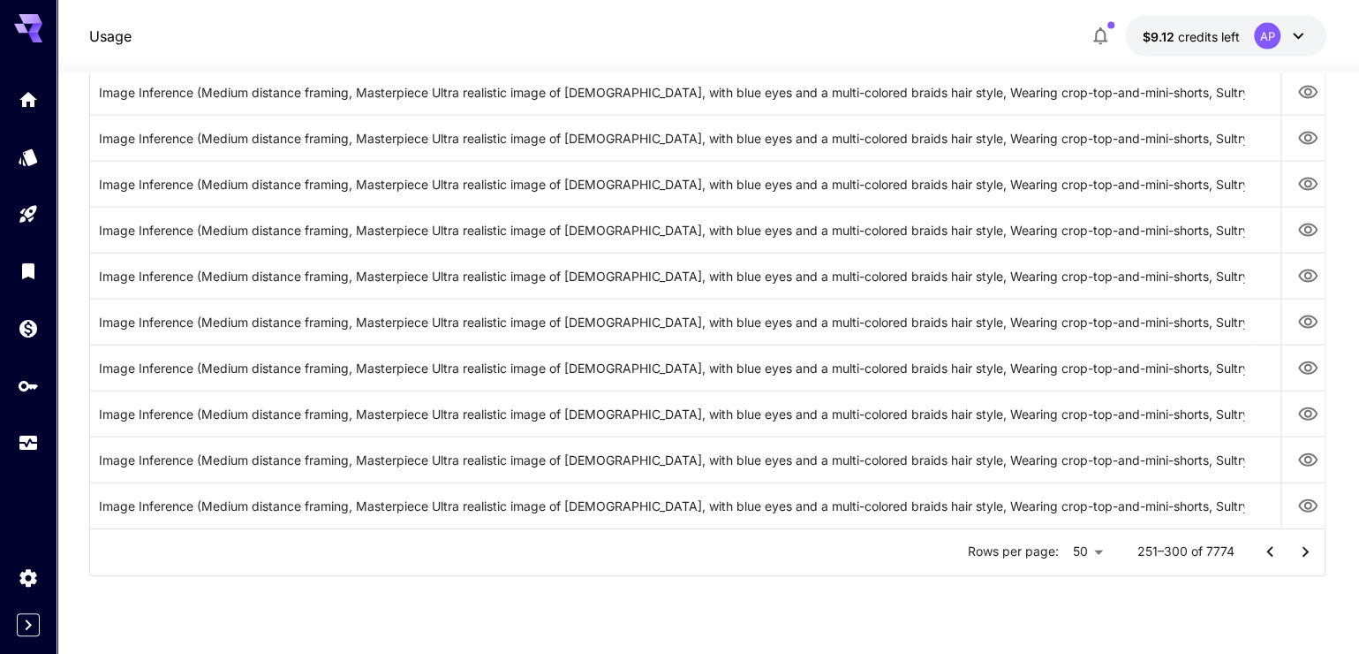
click at [1305, 556] on icon "Go to next page" at bounding box center [1305, 551] width 6 height 11
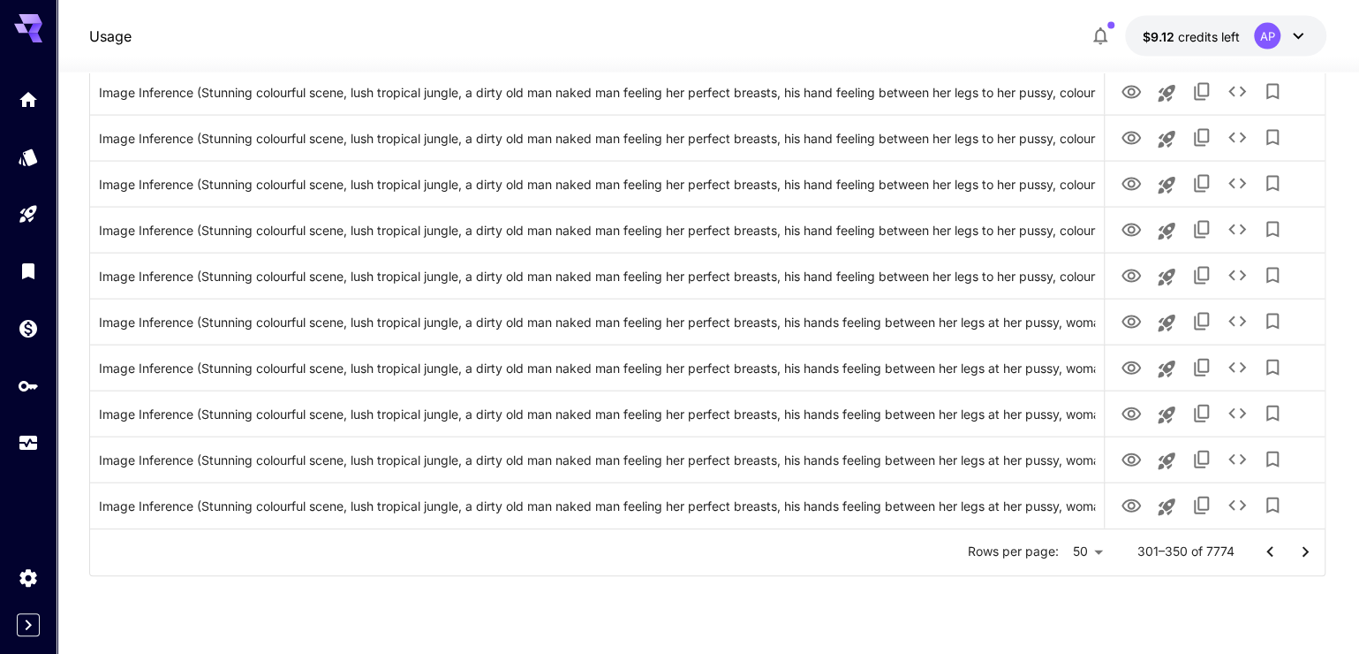
click at [1305, 563] on icon "Go to next page" at bounding box center [1305, 551] width 21 height 21
click at [1306, 563] on icon "Go to next page" at bounding box center [1305, 551] width 21 height 21
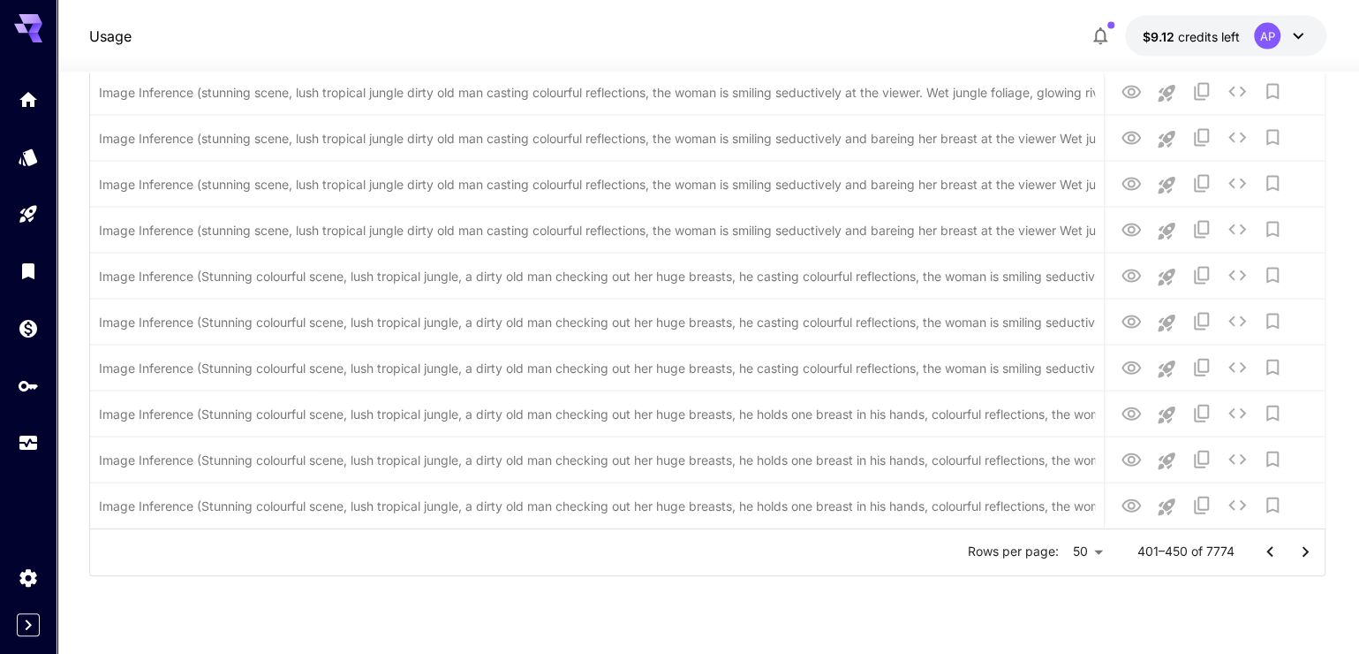
click at [1306, 563] on icon "Go to next page" at bounding box center [1305, 551] width 21 height 21
click at [1306, 556] on icon "Go to next page" at bounding box center [1305, 551] width 6 height 11
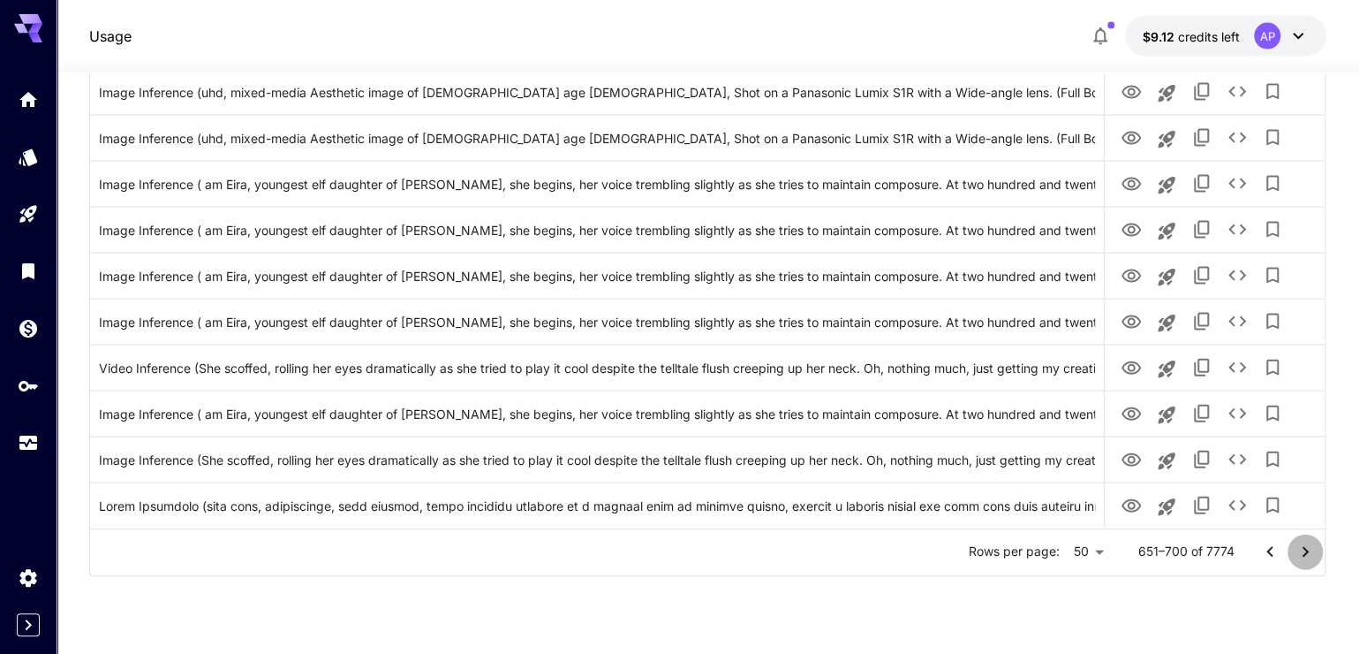
click at [1305, 563] on icon "Go to next page" at bounding box center [1305, 551] width 21 height 21
click at [1306, 563] on icon "Go to next page" at bounding box center [1305, 551] width 21 height 21
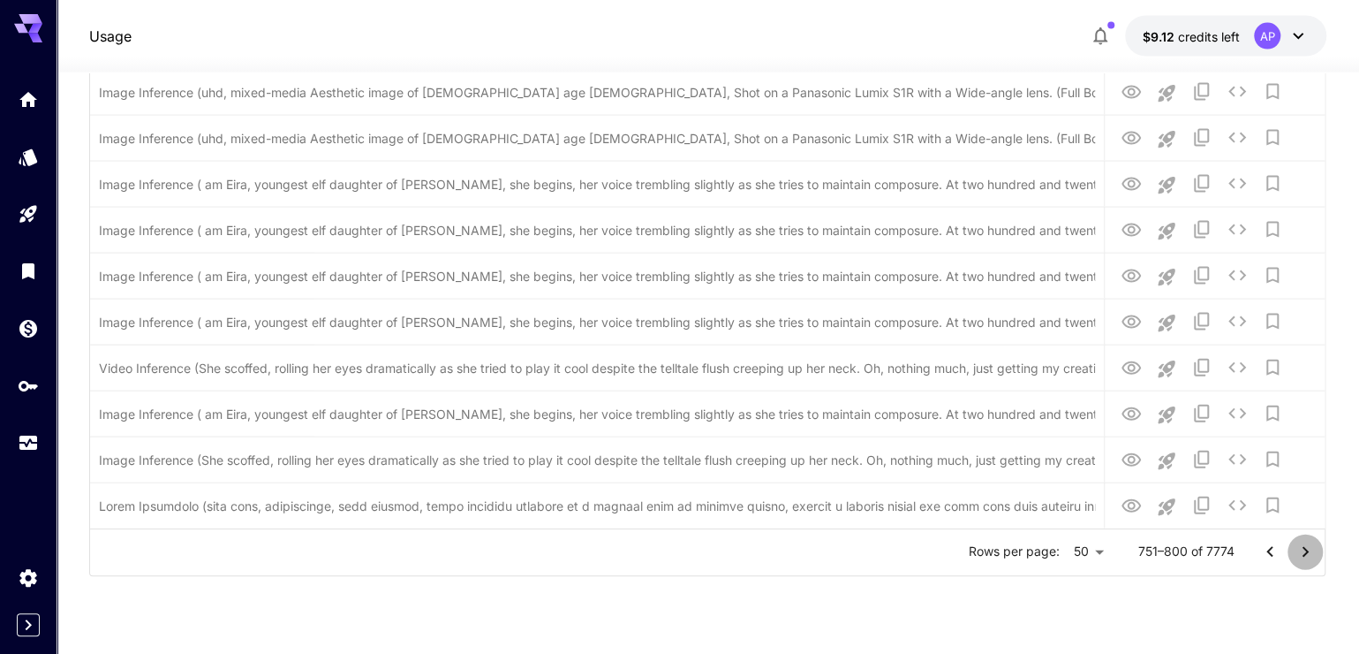
click at [1307, 563] on icon "Go to next page" at bounding box center [1305, 551] width 21 height 21
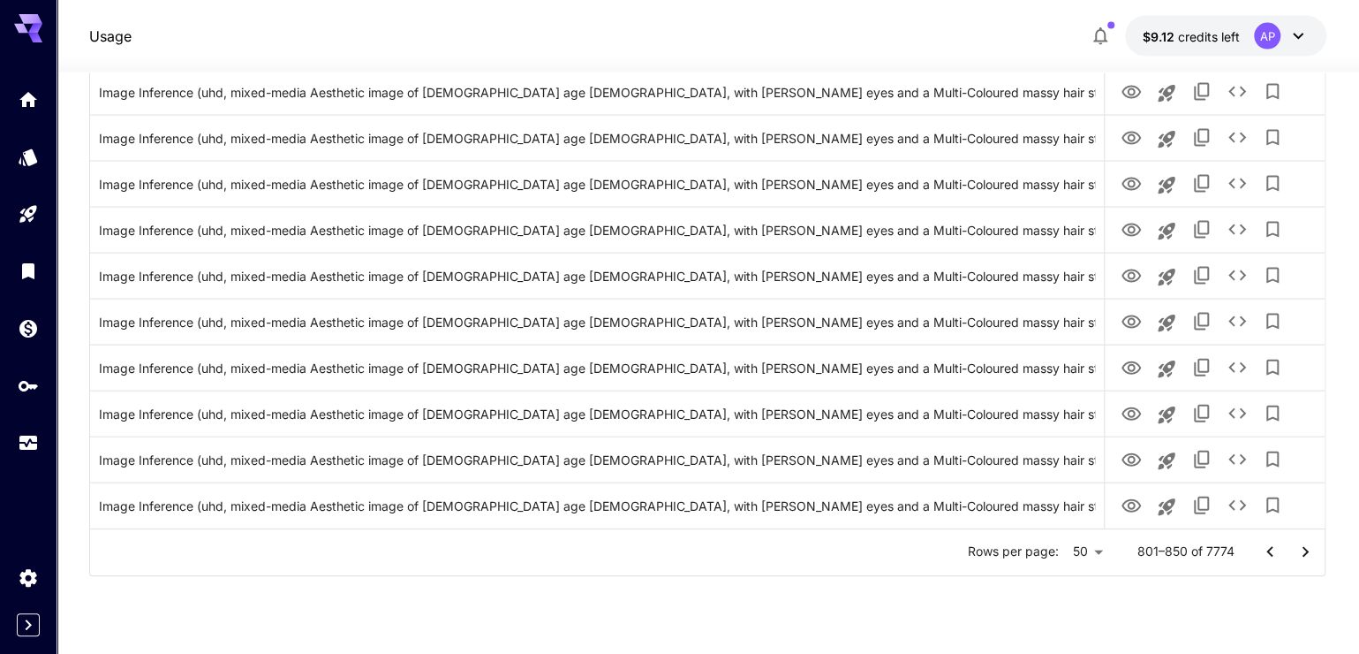
click at [1305, 556] on icon "Go to next page" at bounding box center [1305, 551] width 6 height 11
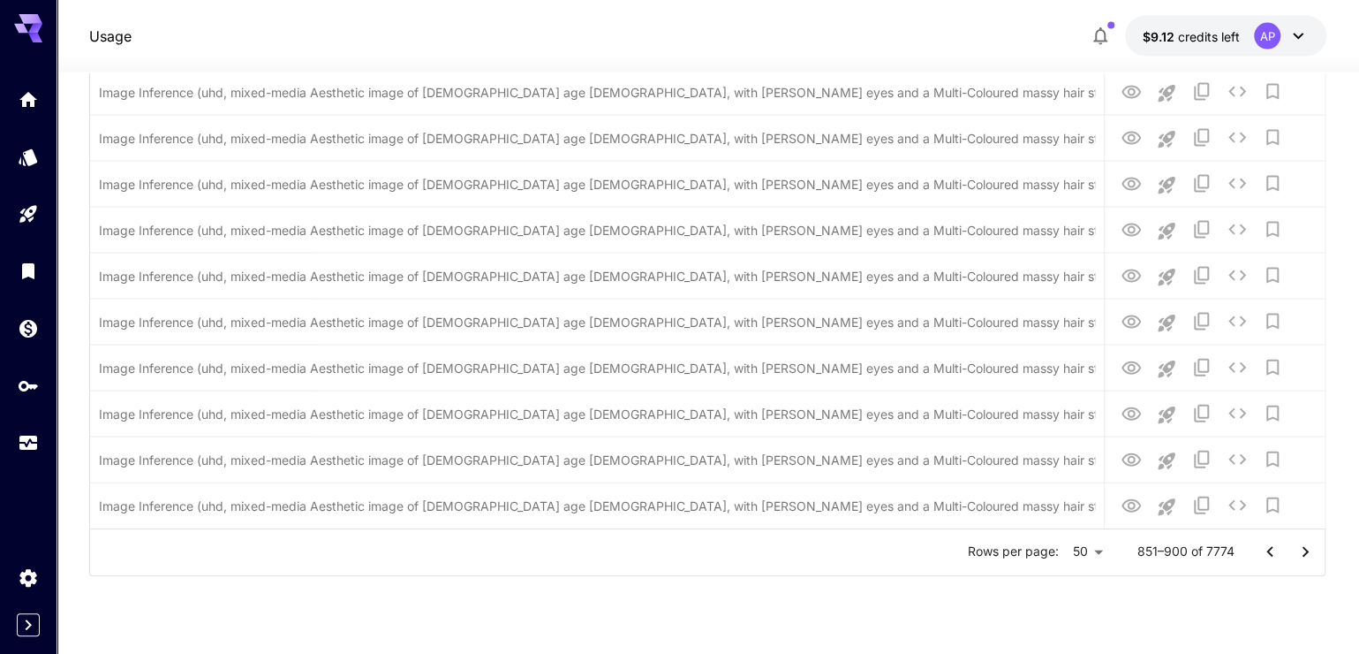
click at [1301, 563] on icon "Go to next page" at bounding box center [1305, 551] width 21 height 21
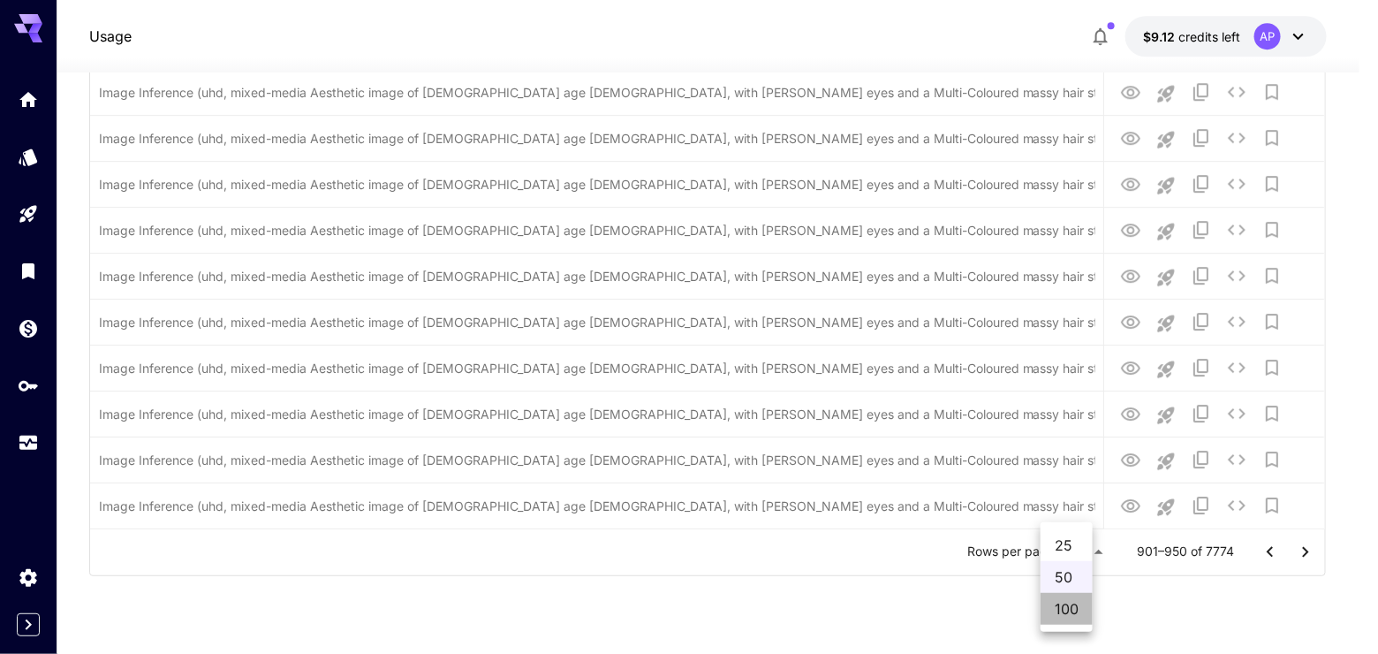
click at [1065, 624] on li "100" at bounding box center [1066, 609] width 52 height 32
type input "***"
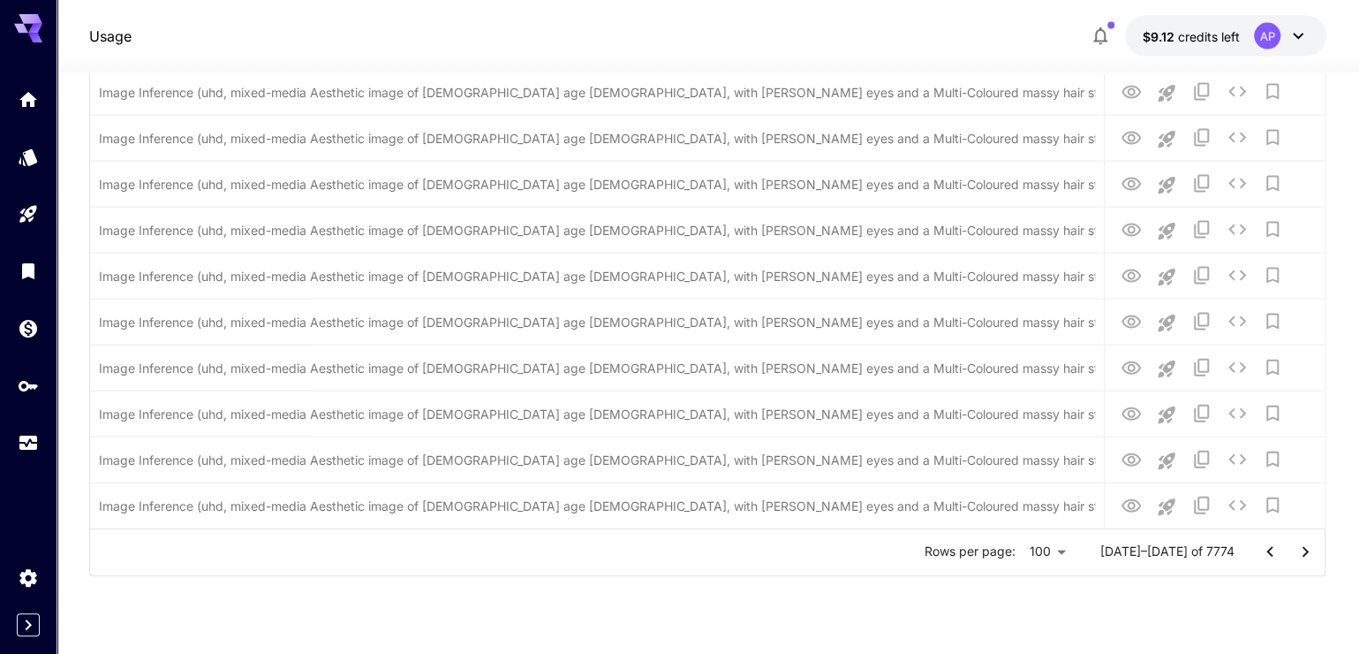
drag, startPoint x: 1289, startPoint y: 585, endPoint x: 1301, endPoint y: 580, distance: 13.1
click at [1301, 563] on icon "Go to next page" at bounding box center [1305, 551] width 21 height 21
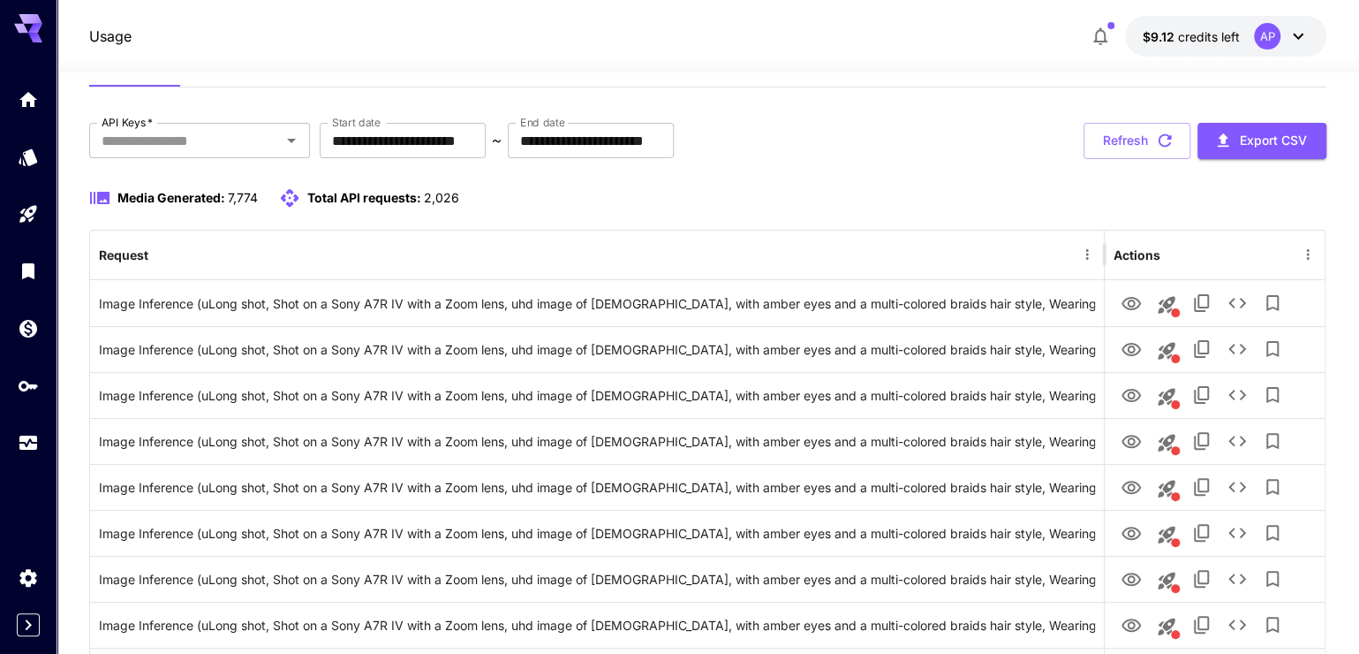
scroll to position [0, 0]
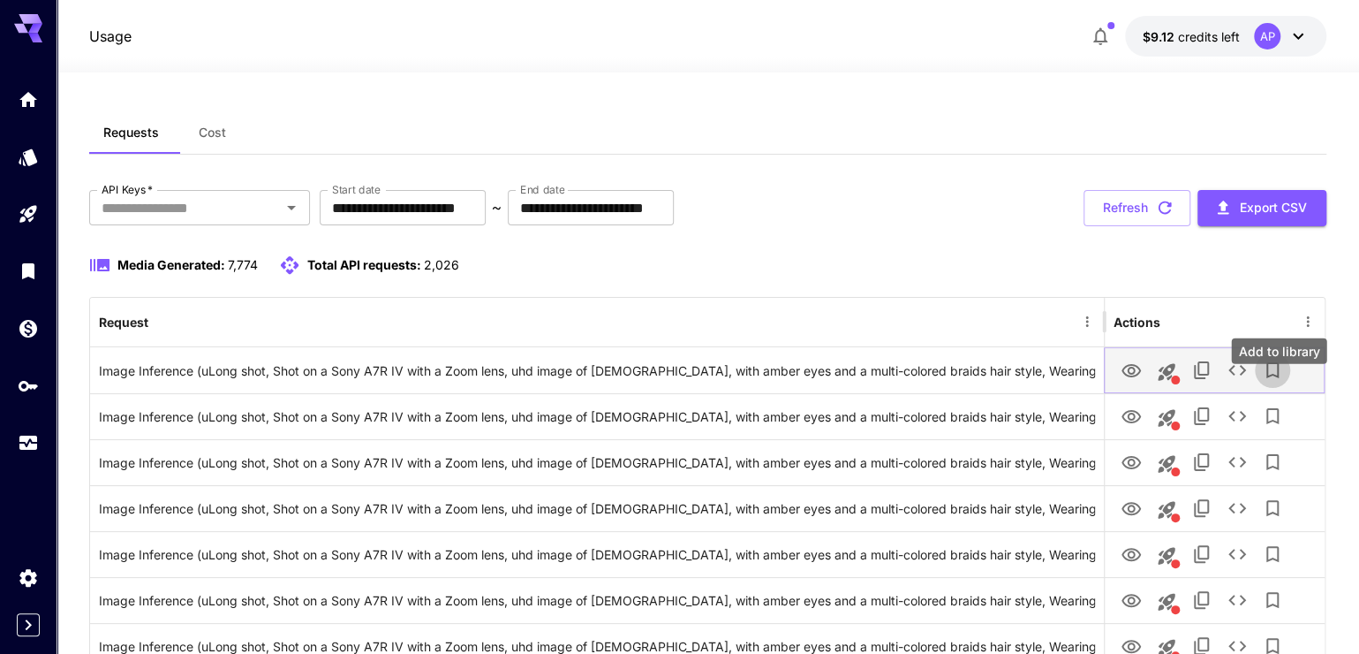
click at [1283, 381] on icon "Add to library" at bounding box center [1272, 369] width 21 height 21
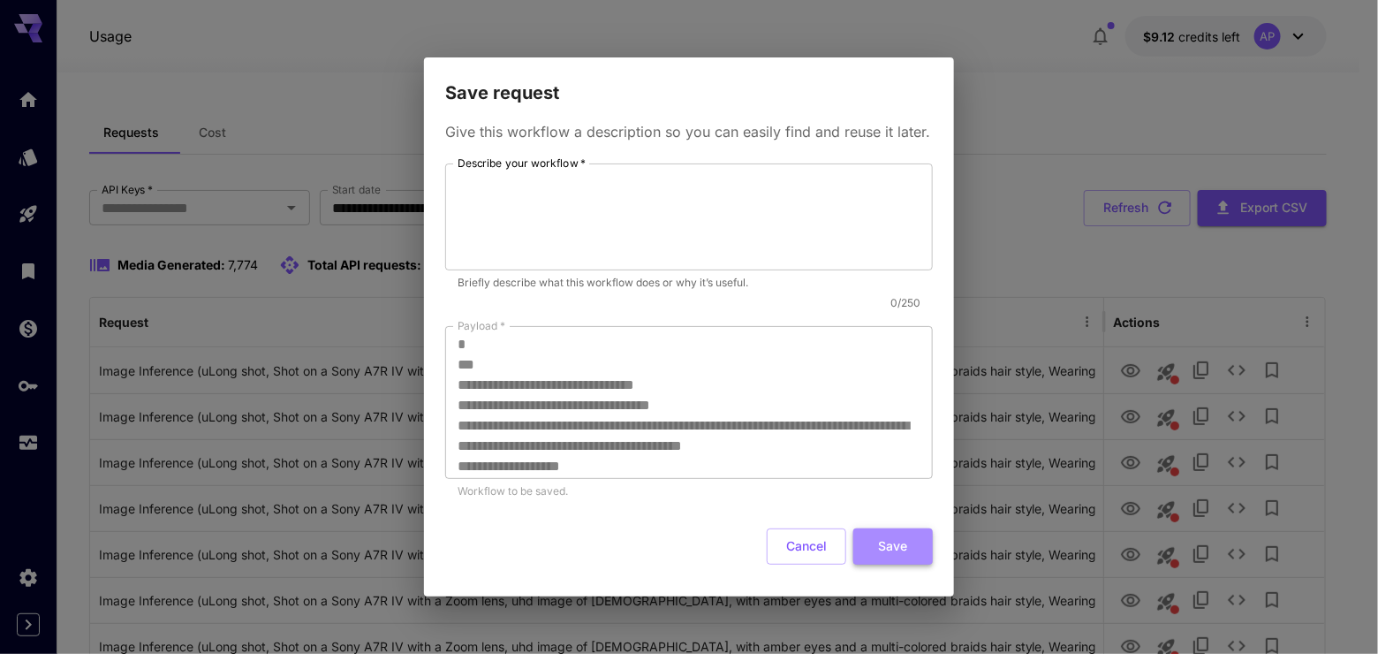
click at [880, 564] on button "Save" at bounding box center [892, 546] width 79 height 36
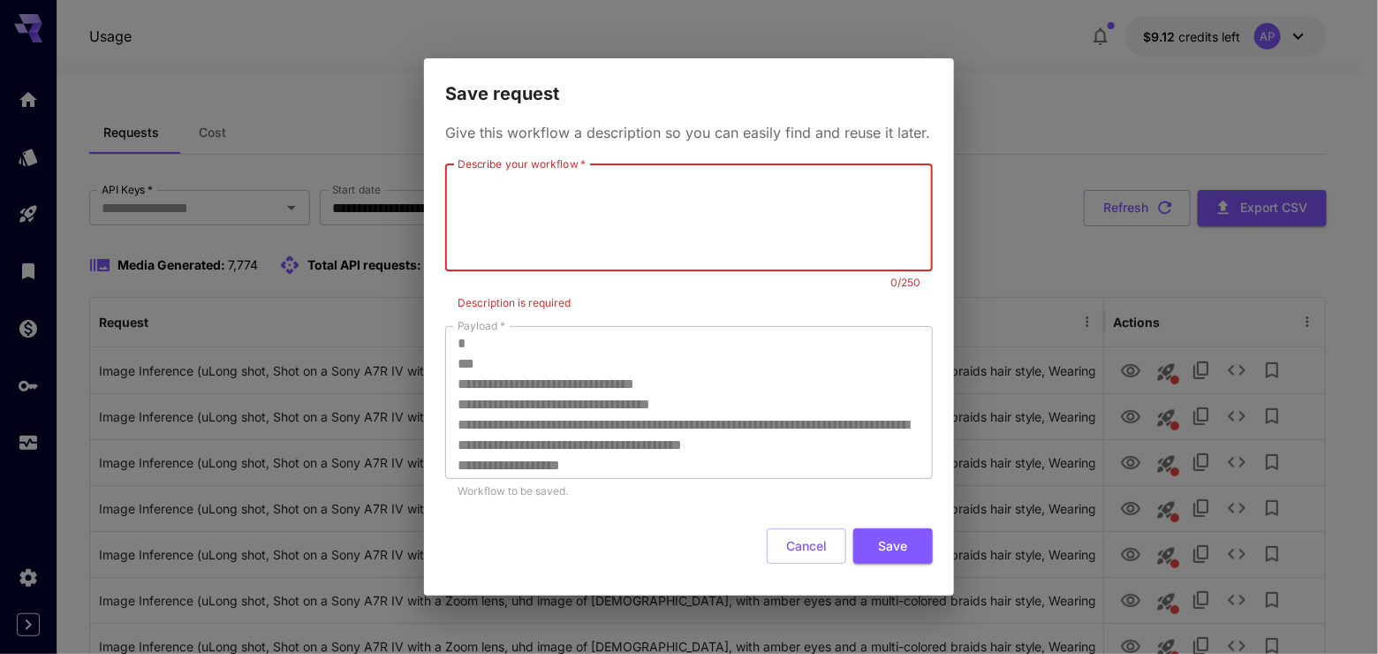
click at [813, 218] on textarea "Describe your workflow   *" at bounding box center [689, 217] width 463 height 92
click at [753, 220] on textarea "Describe your workflow   *" at bounding box center [689, 217] width 463 height 92
type textarea "**********"
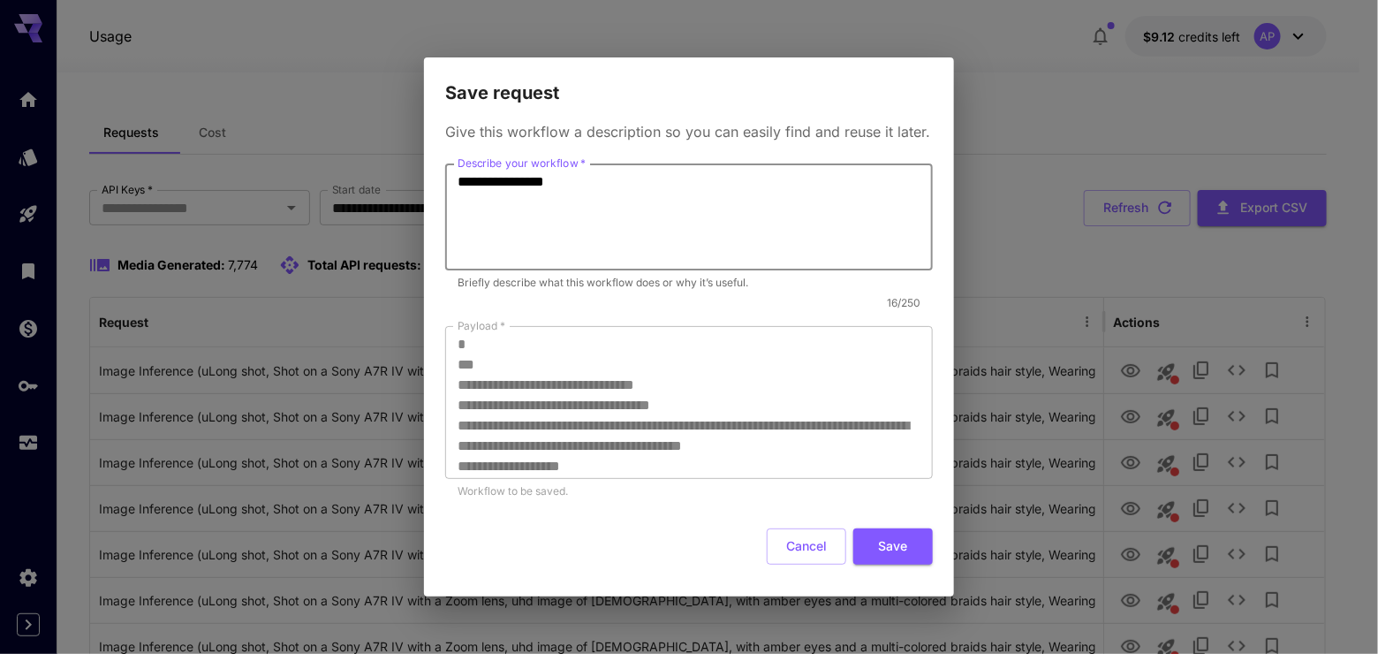
click at [878, 564] on button "Save" at bounding box center [892, 546] width 79 height 36
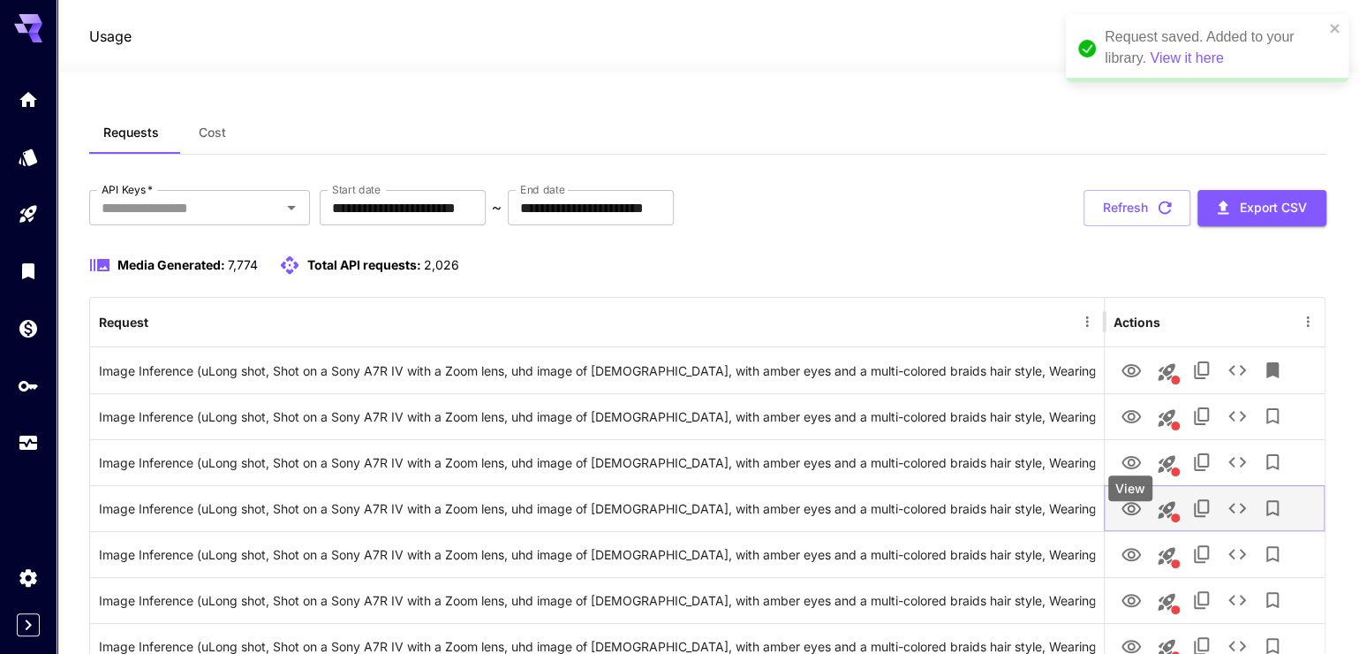
click at [1146, 526] on button "View" at bounding box center [1131, 507] width 35 height 36
click at [1135, 515] on icon "View" at bounding box center [1131, 508] width 19 height 13
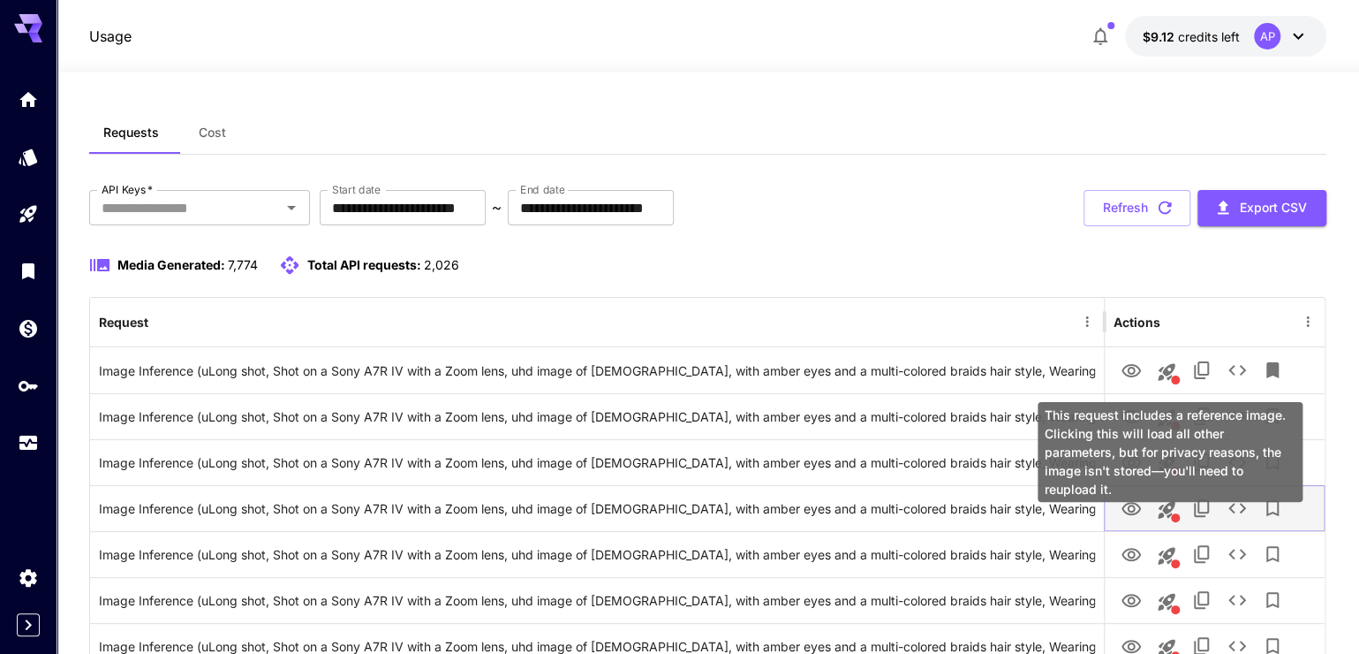
click at [1175, 520] on icon "This request includes a reference image. Clicking this will load all other para…" at bounding box center [1166, 509] width 21 height 21
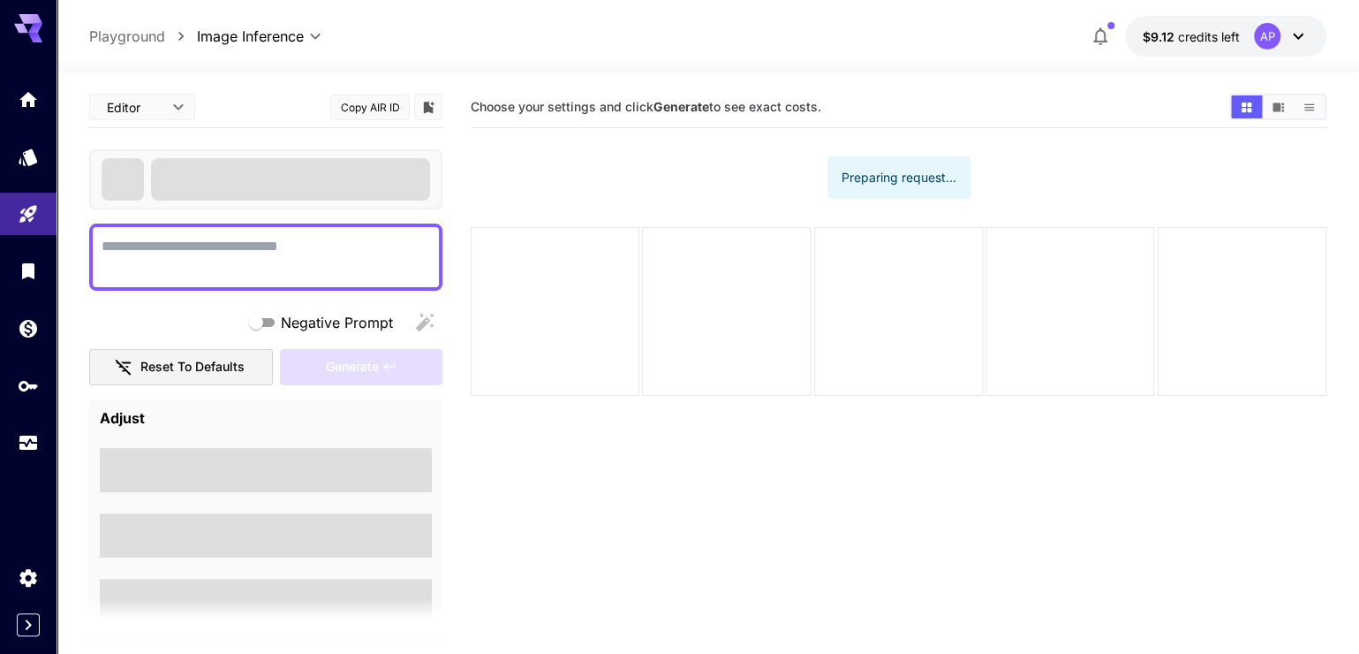
type textarea "**********"
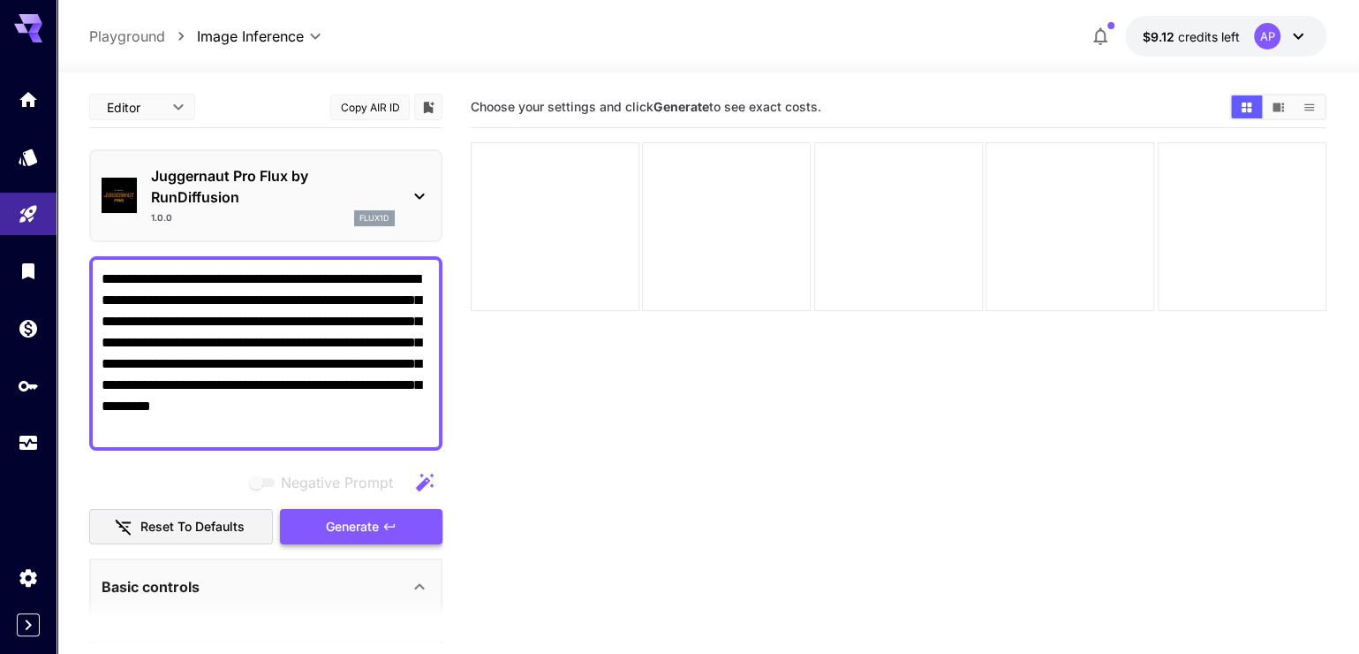
click at [367, 538] on span "Generate" at bounding box center [352, 527] width 53 height 22
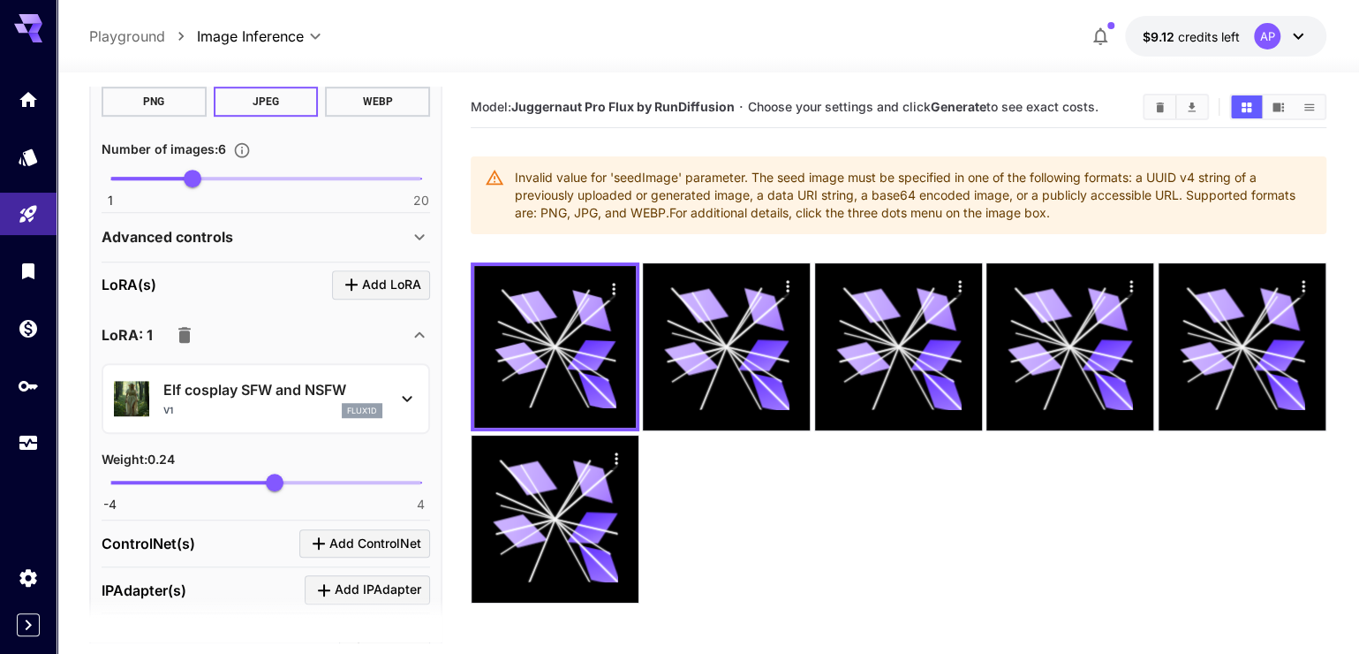
scroll to position [925, 0]
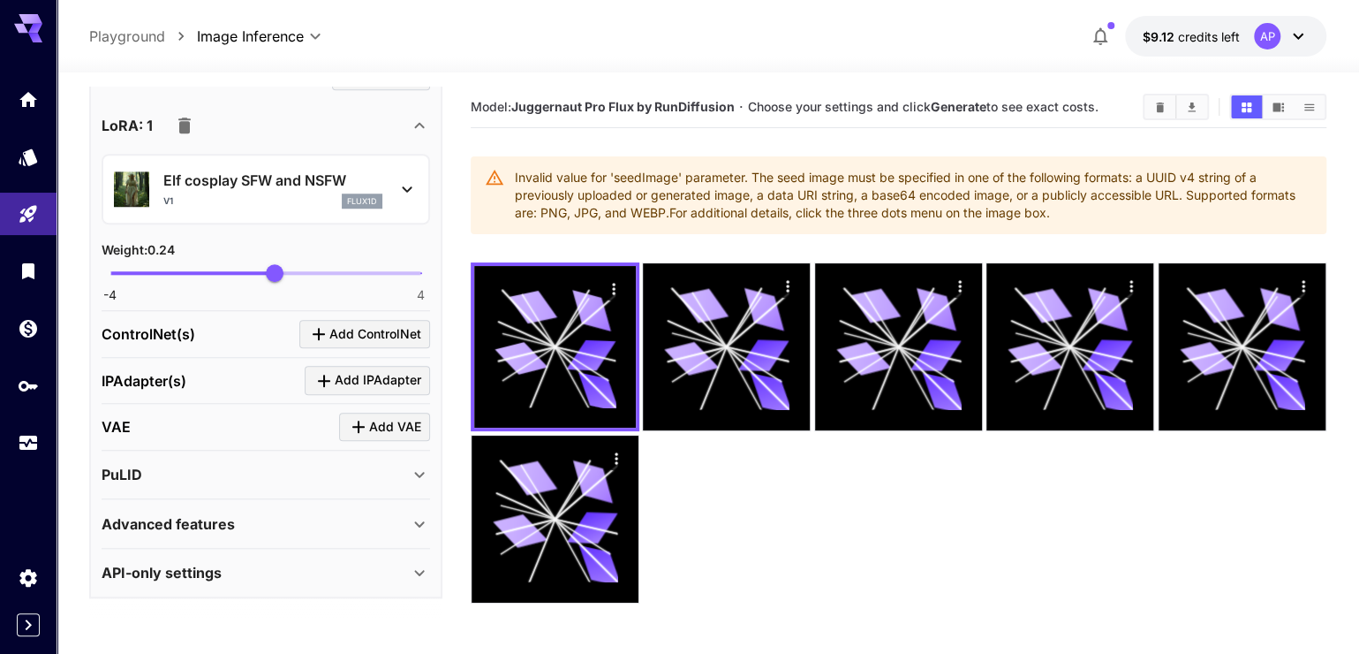
click at [403, 200] on icon at bounding box center [407, 188] width 21 height 21
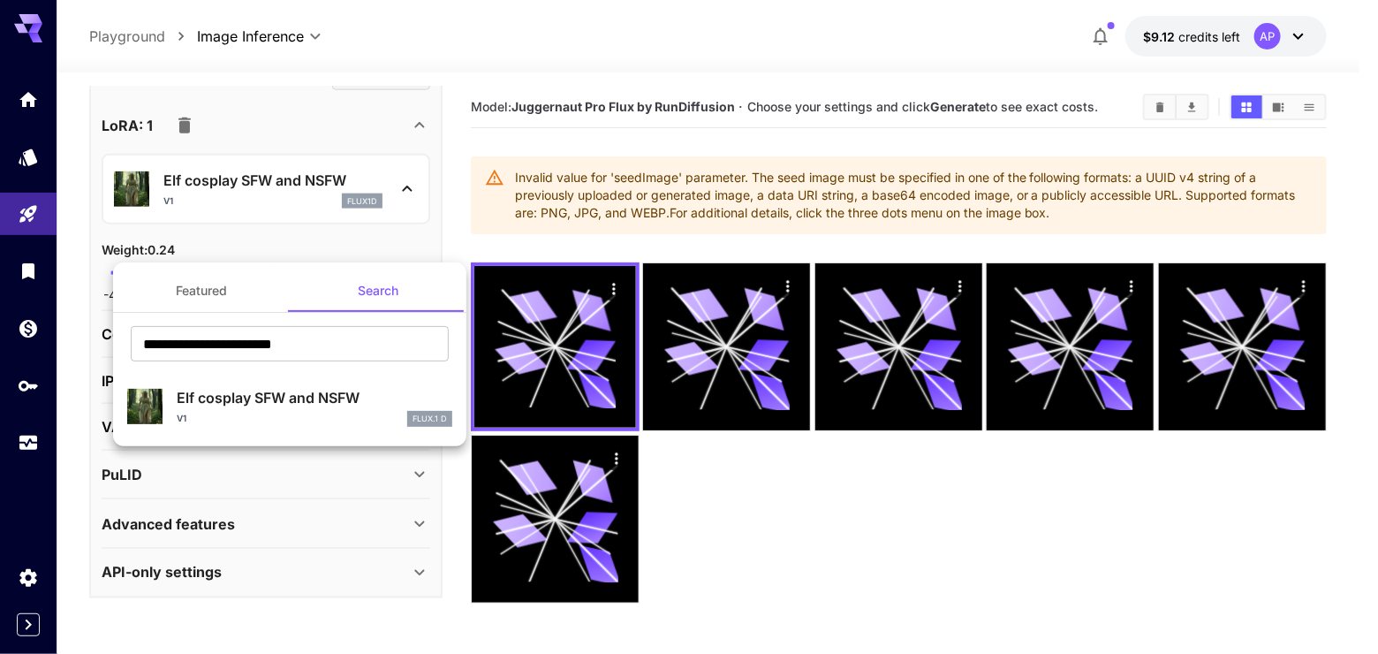
click at [342, 419] on div "V1 FLUX.1 D" at bounding box center [315, 419] width 276 height 16
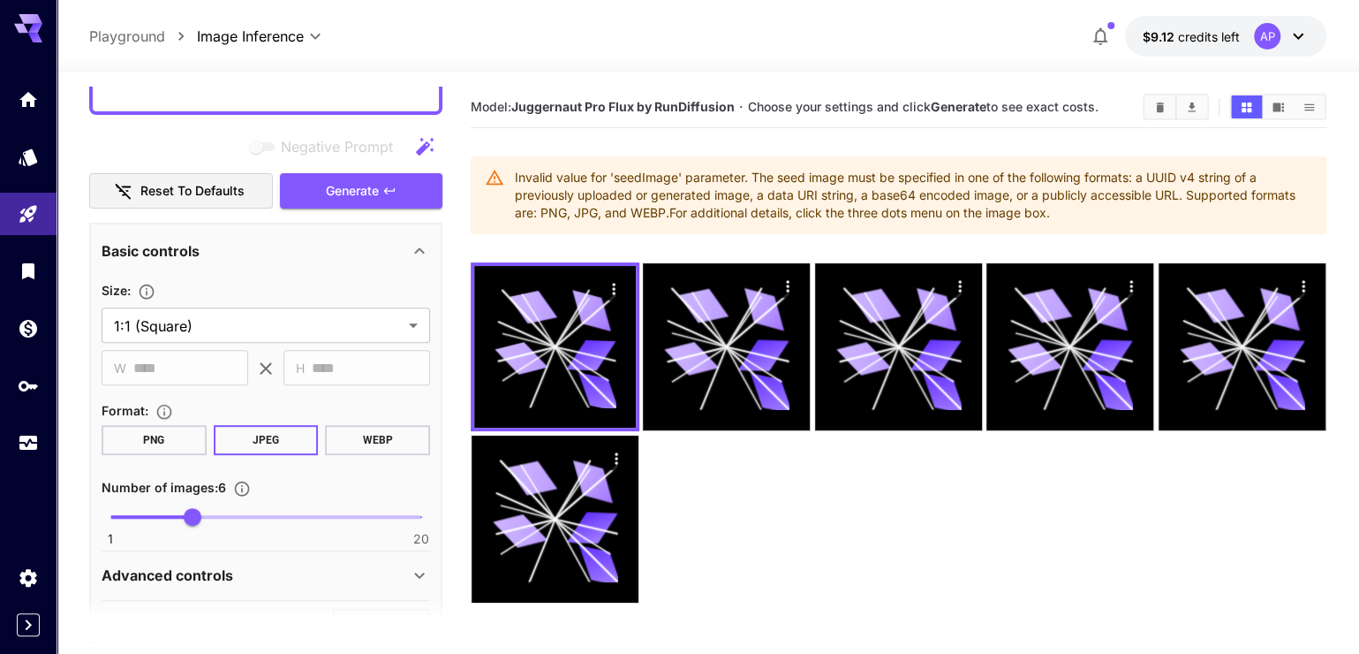
scroll to position [0, 0]
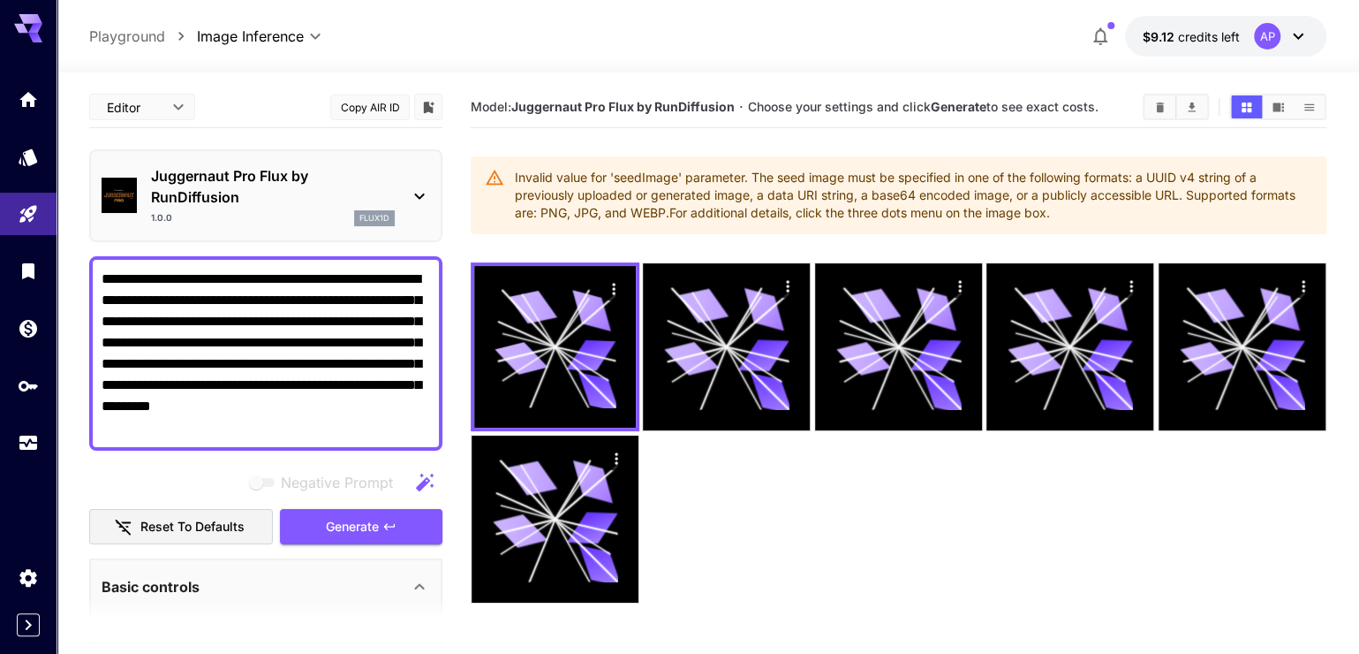
click at [414, 493] on icon "button" at bounding box center [424, 482] width 21 height 21
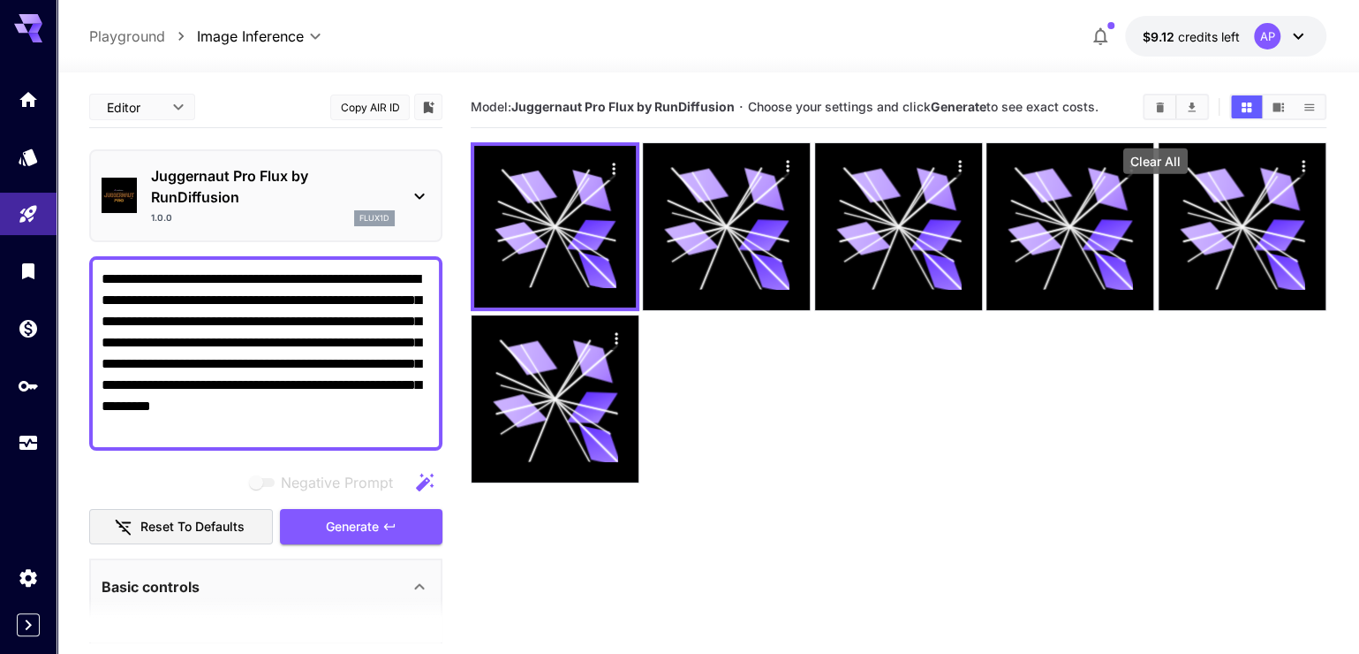
click at [1164, 114] on icon "Clear All" at bounding box center [1159, 107] width 13 height 13
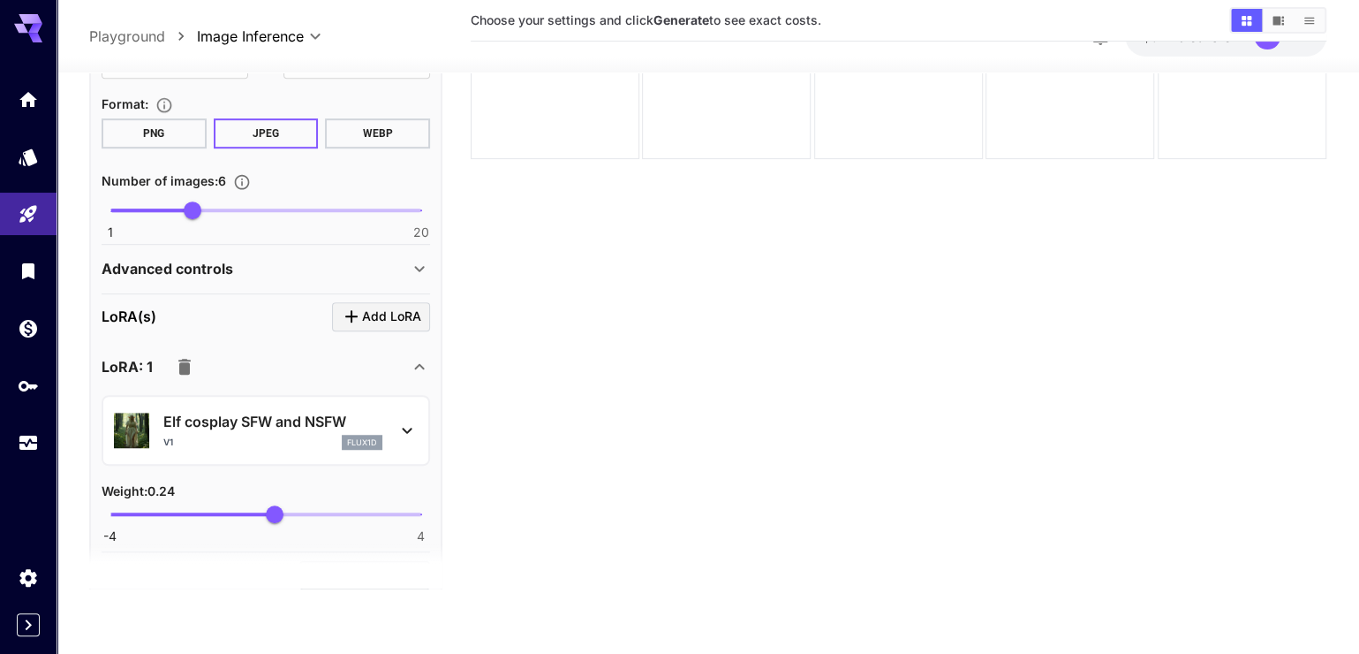
scroll to position [673, 0]
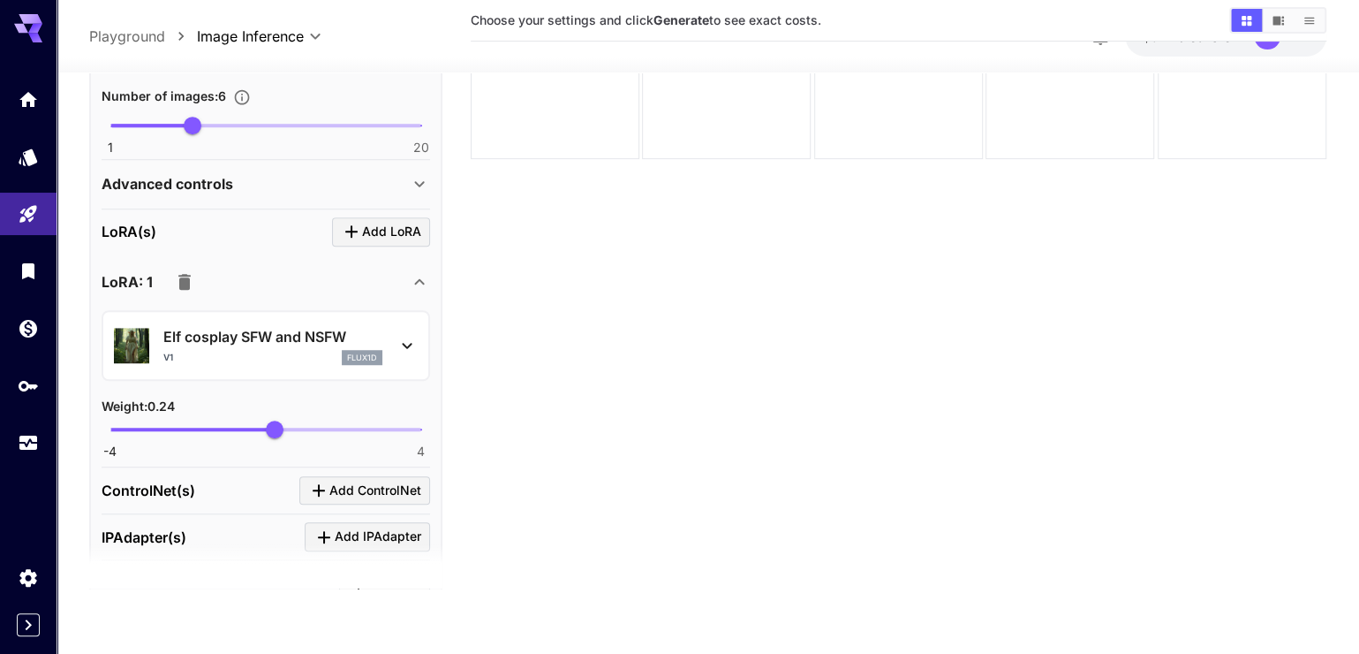
click at [191, 290] on icon "button" at bounding box center [184, 282] width 12 height 16
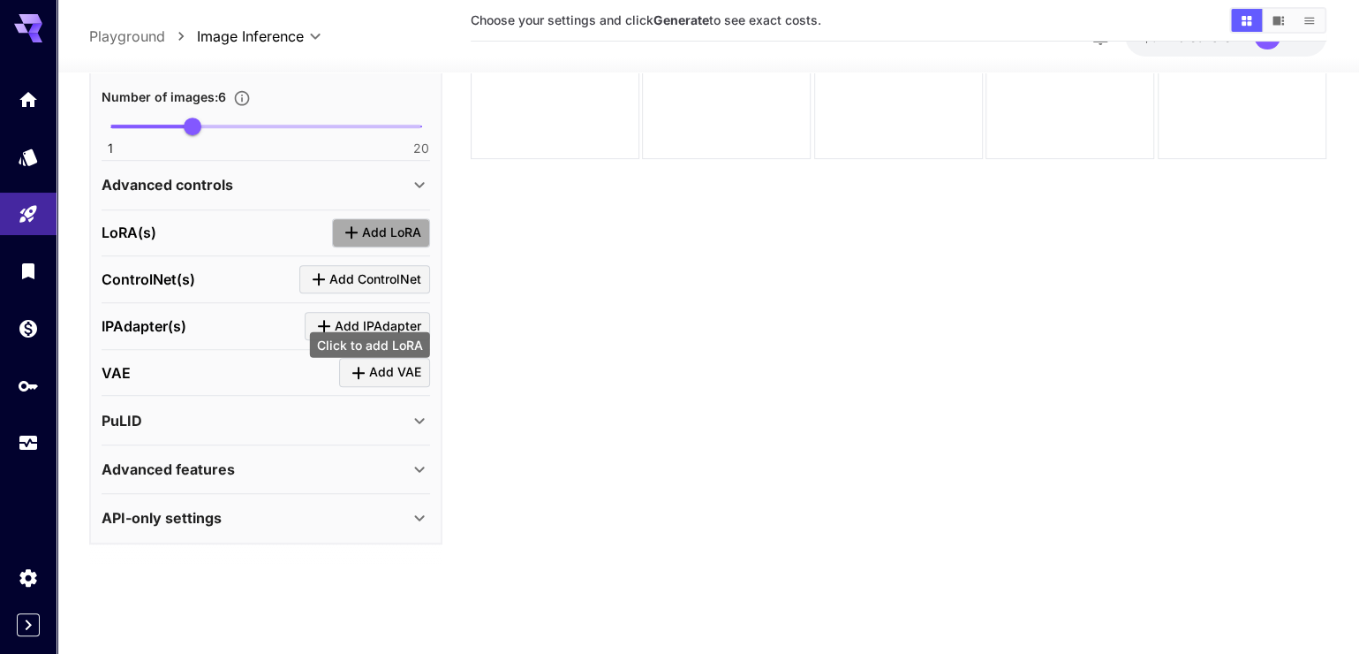
click at [367, 247] on button "Add LoRA" at bounding box center [381, 232] width 98 height 29
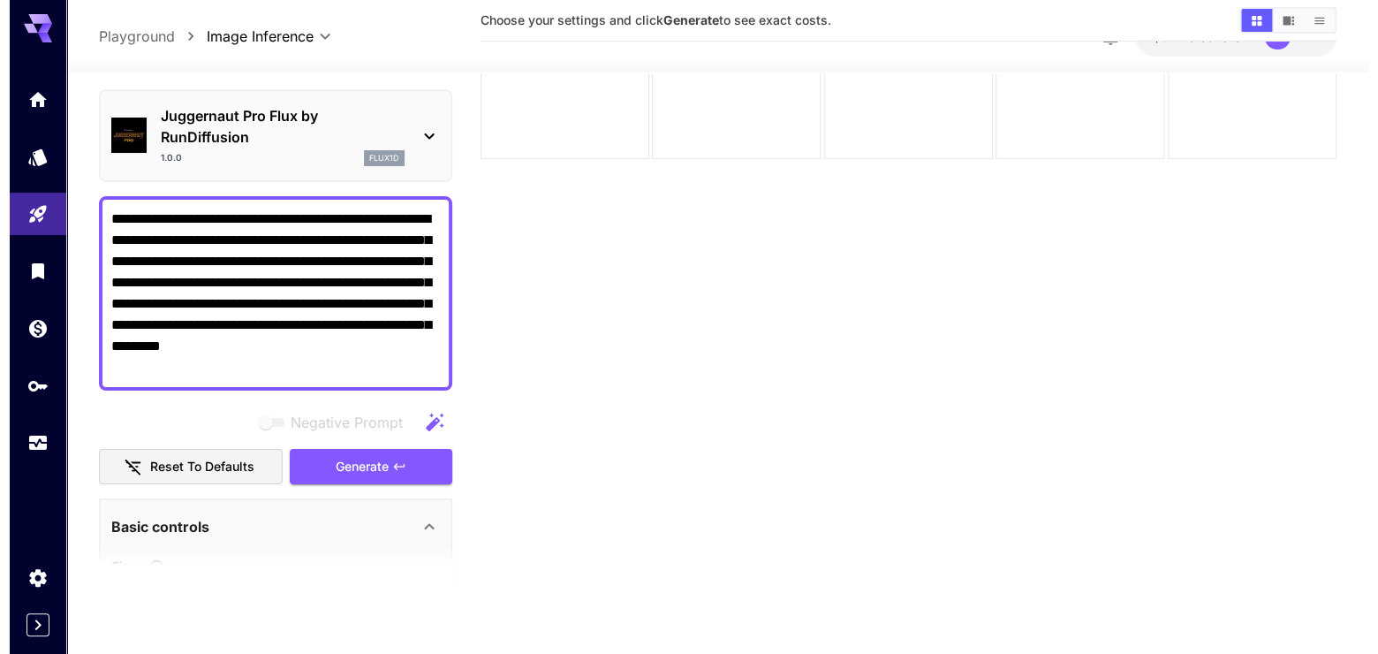
scroll to position [0, 0]
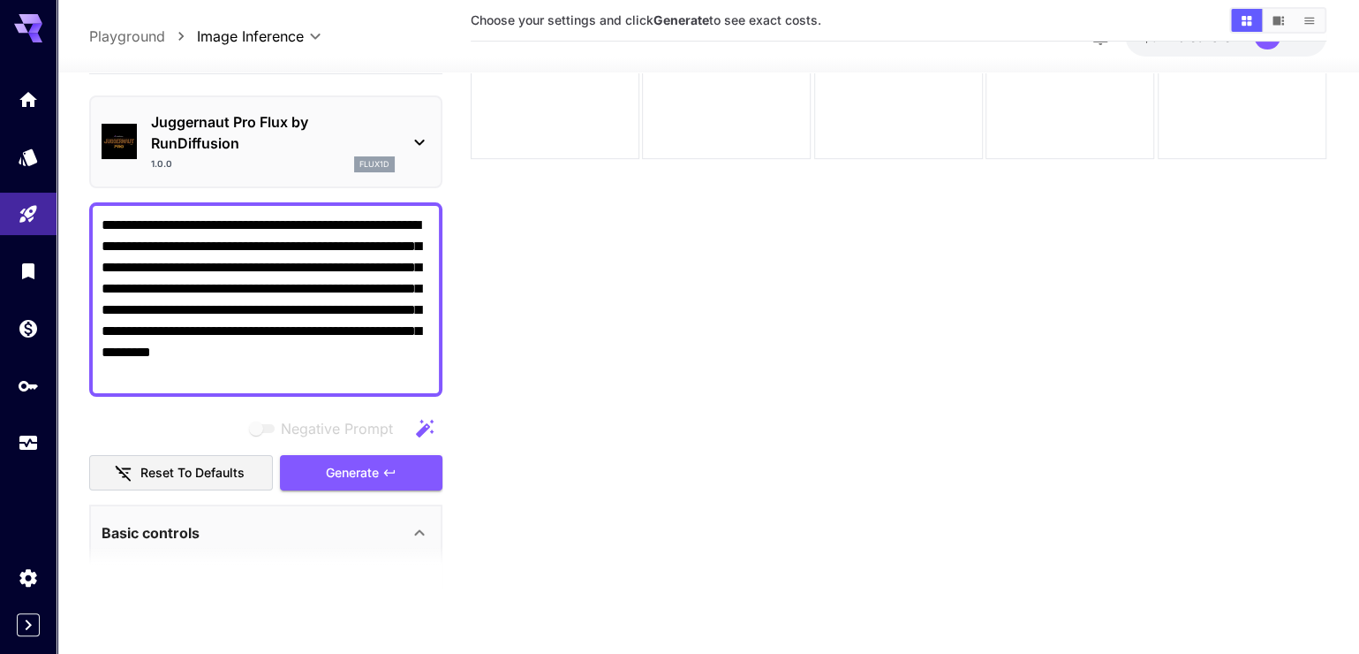
click at [405, 167] on div "Juggernaut Pro Flux by RunDiffusion 1.0.0 flux1d" at bounding box center [266, 141] width 329 height 75
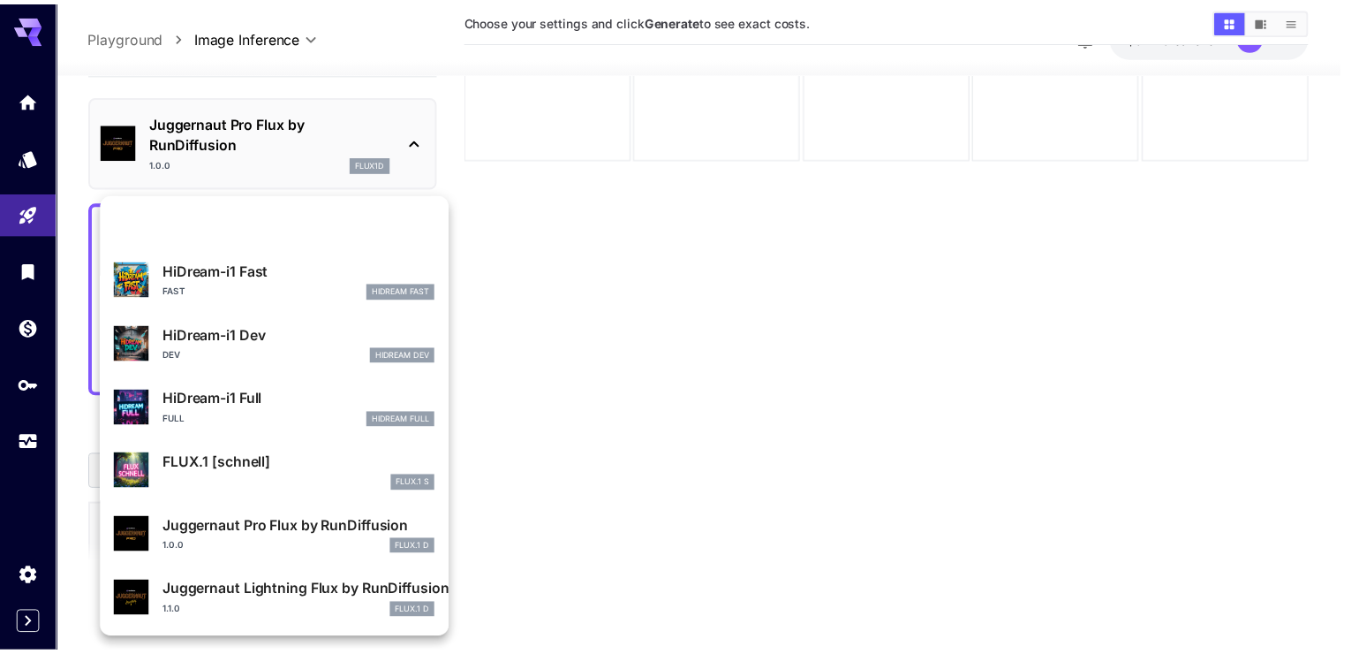
scroll to position [1823, 0]
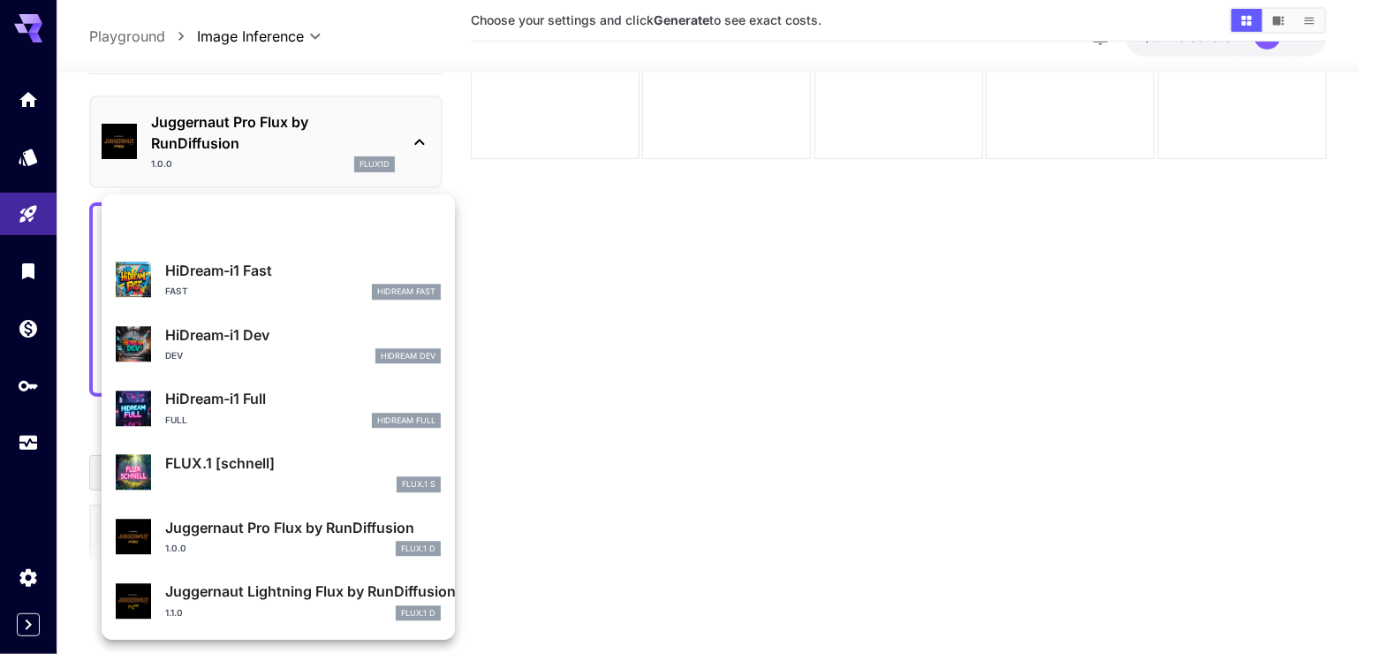
click at [343, 541] on div "1.0.0 FLUX.1 D" at bounding box center [303, 549] width 276 height 16
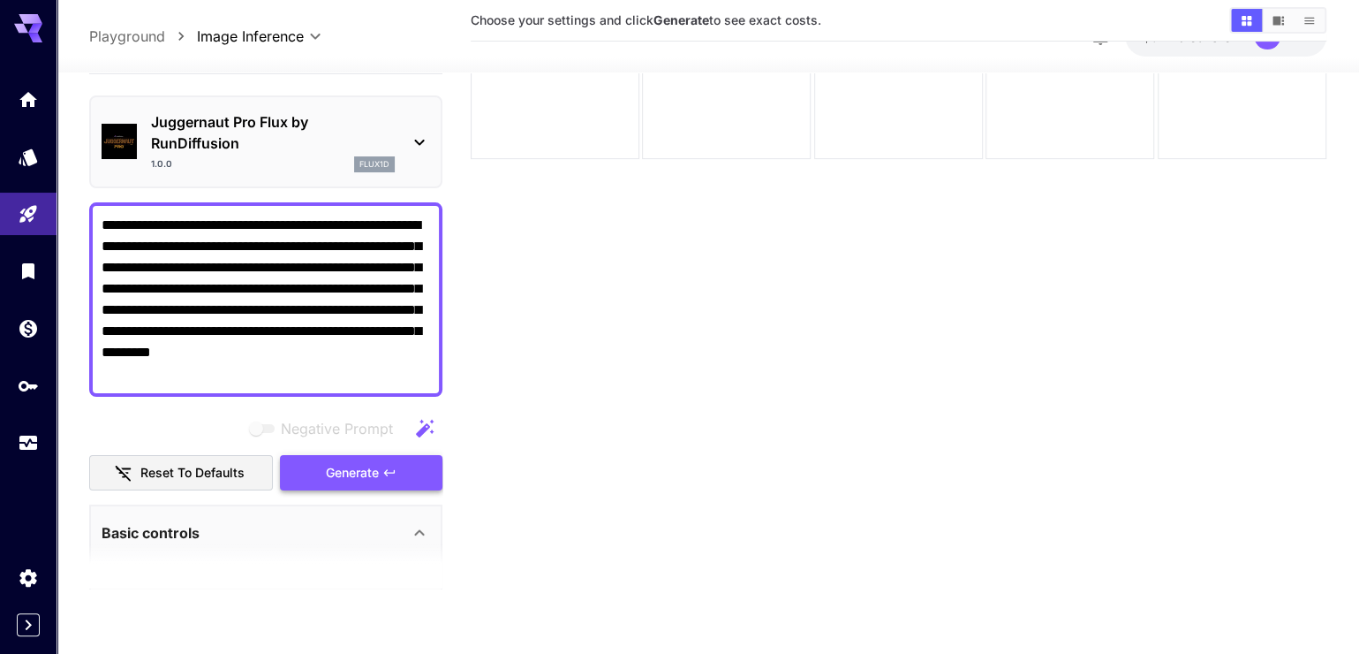
click at [350, 484] on span "Generate" at bounding box center [352, 473] width 53 height 22
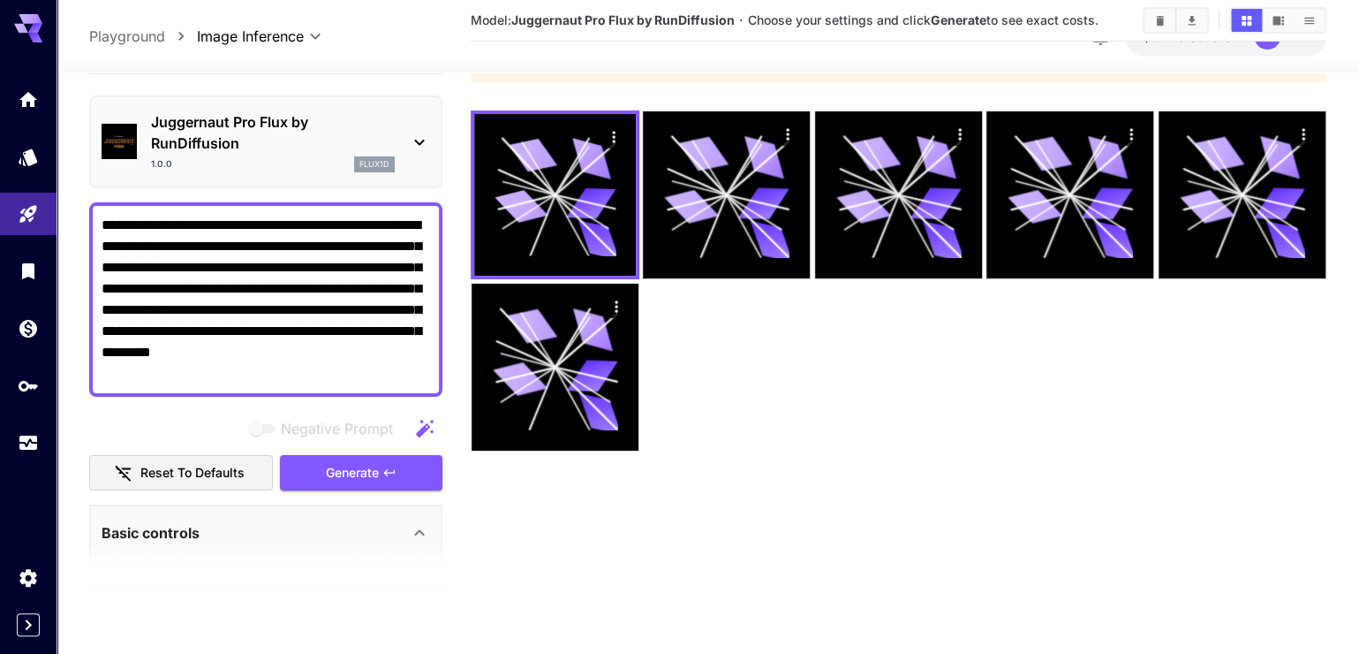
click at [1147, 34] on div at bounding box center [1176, 20] width 66 height 26
click at [1157, 34] on div at bounding box center [1176, 20] width 66 height 26
drag, startPoint x: 1129, startPoint y: 27, endPoint x: 1138, endPoint y: 27, distance: 9.7
click at [1132, 27] on div "Model: Juggernaut Pro Flux by RunDiffusion · Choose your settings and click Gen…" at bounding box center [899, 20] width 856 height 26
click at [1149, 26] on button "Clear All" at bounding box center [1160, 20] width 31 height 23
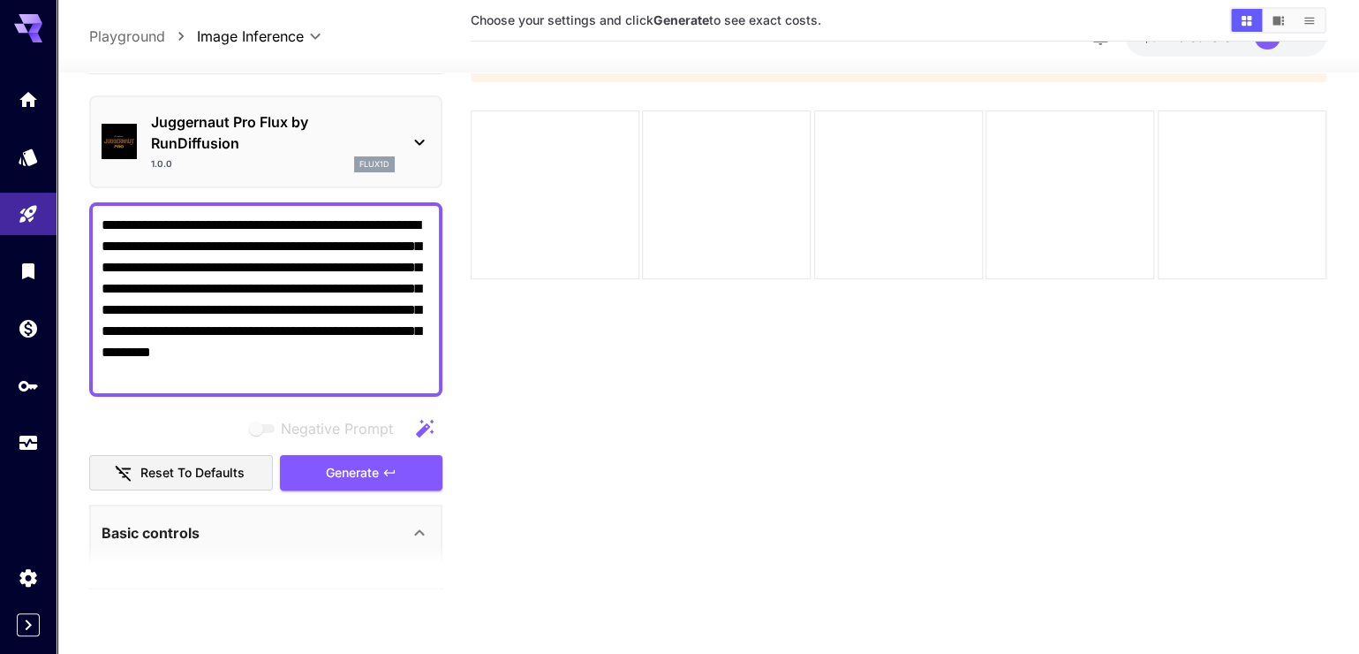
click at [1153, 32] on div "Choose your settings and click Generate to see exact costs." at bounding box center [899, 20] width 856 height 26
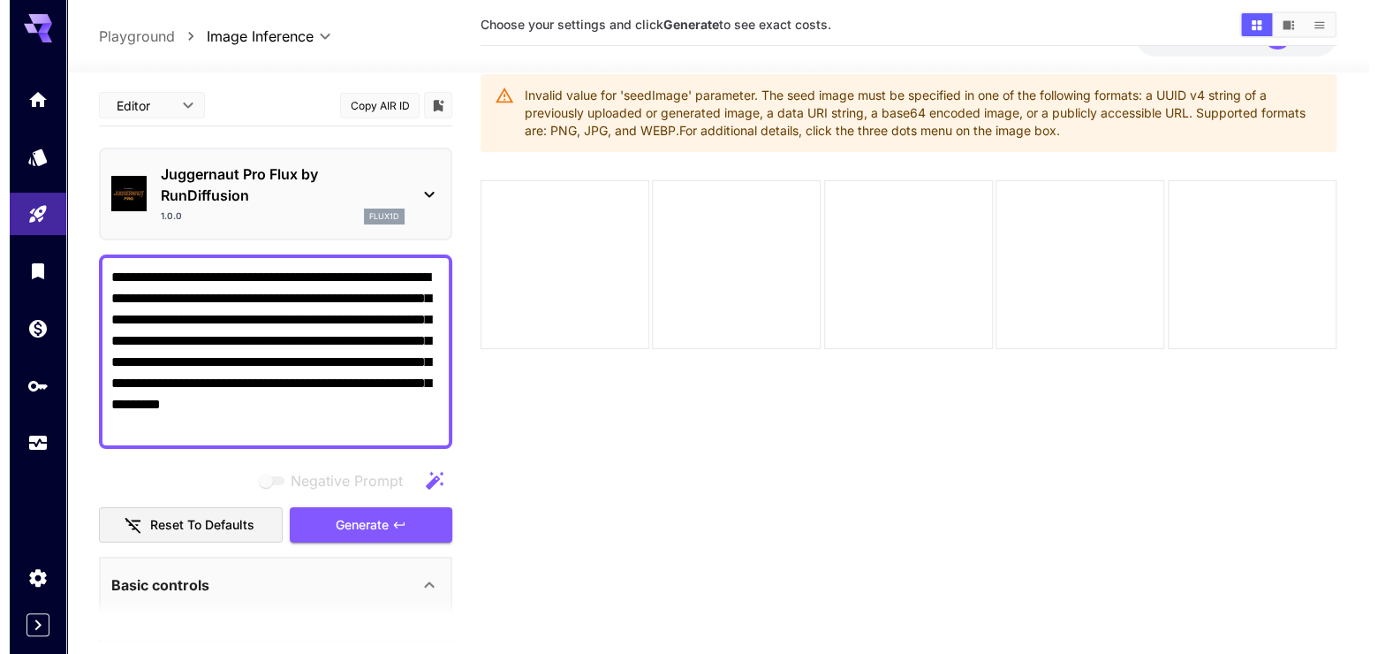
scroll to position [0, 0]
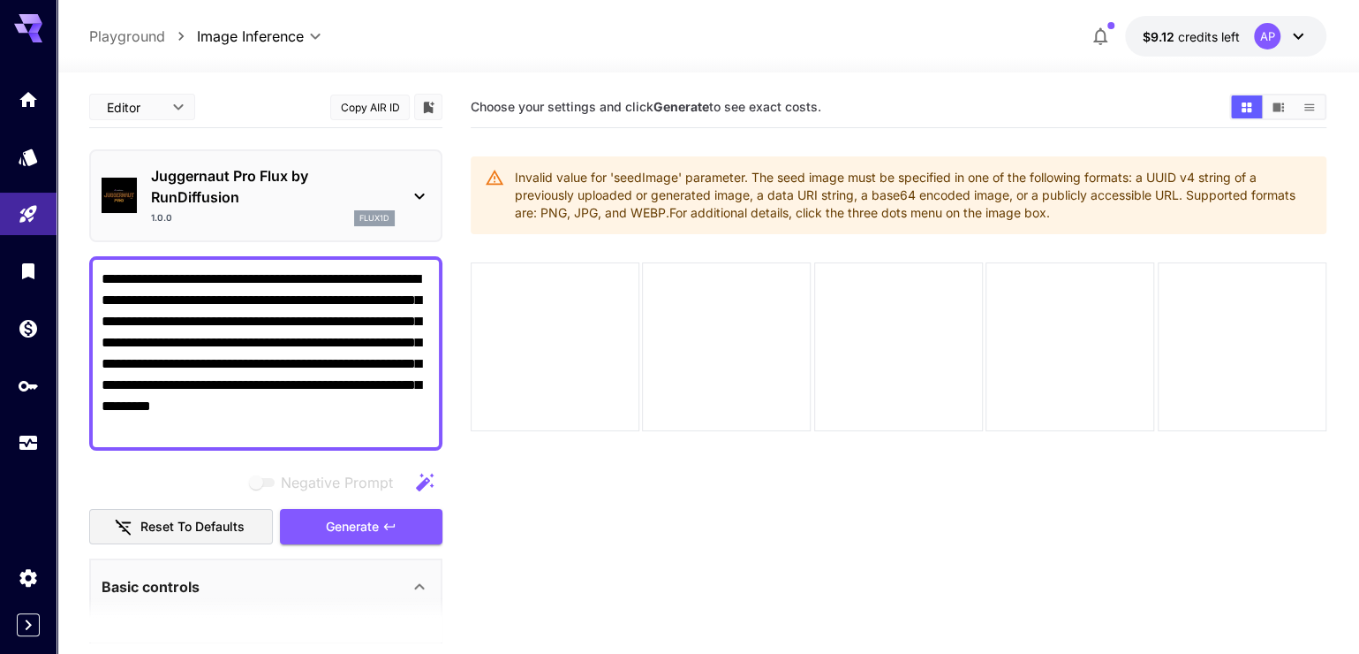
click at [432, 493] on icon "button" at bounding box center [424, 482] width 21 height 21
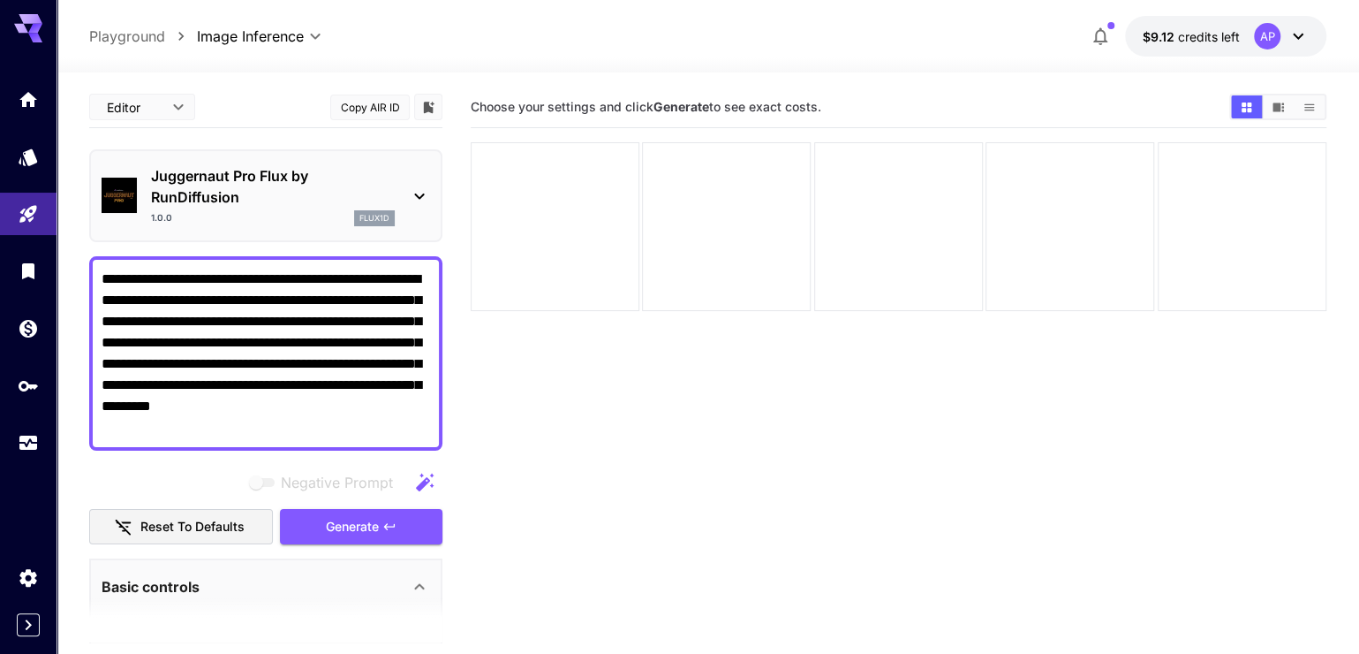
click at [414, 207] on icon at bounding box center [419, 195] width 21 height 21
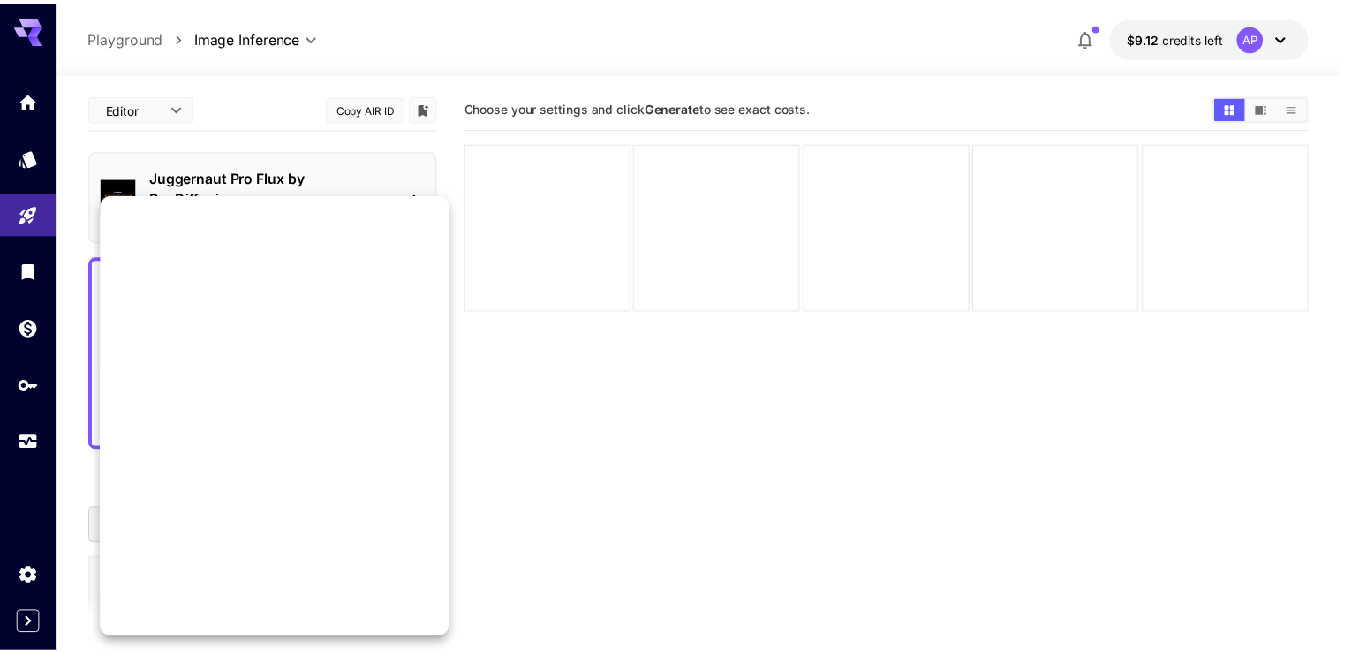
scroll to position [844, 0]
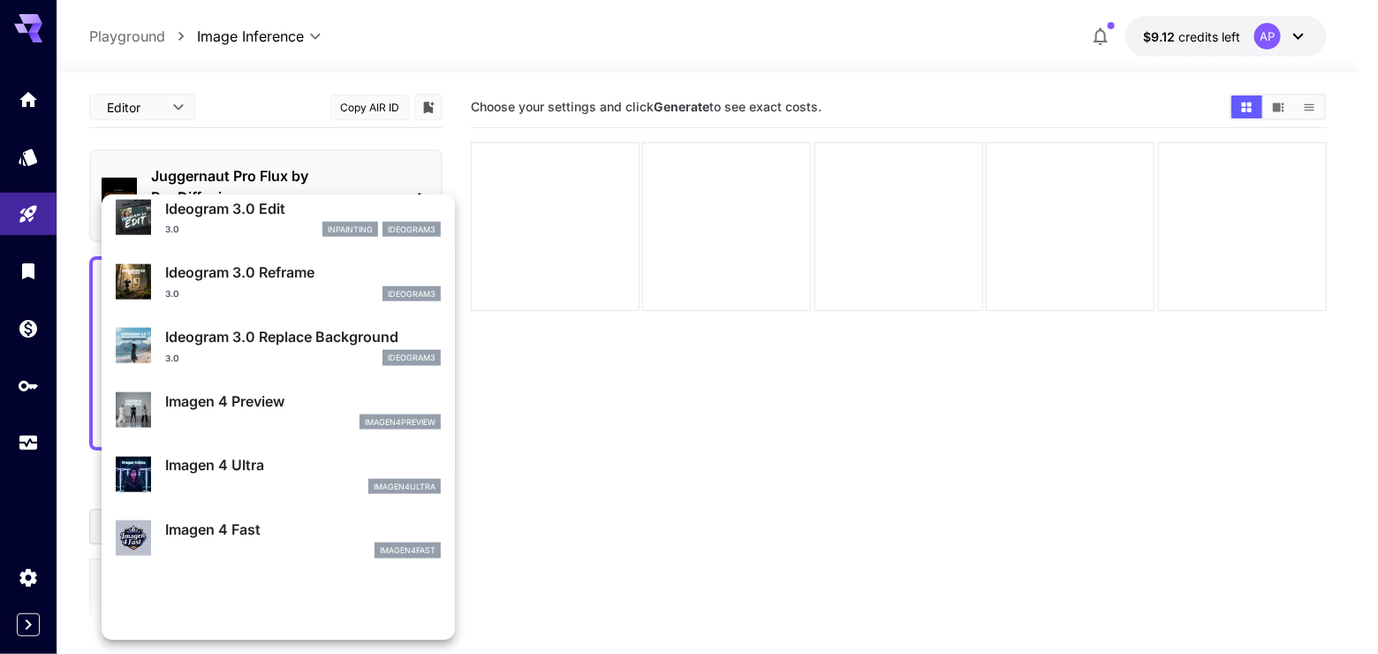
click at [352, 475] on p "Imagen 4 Ultra" at bounding box center [303, 464] width 276 height 21
type input "*"
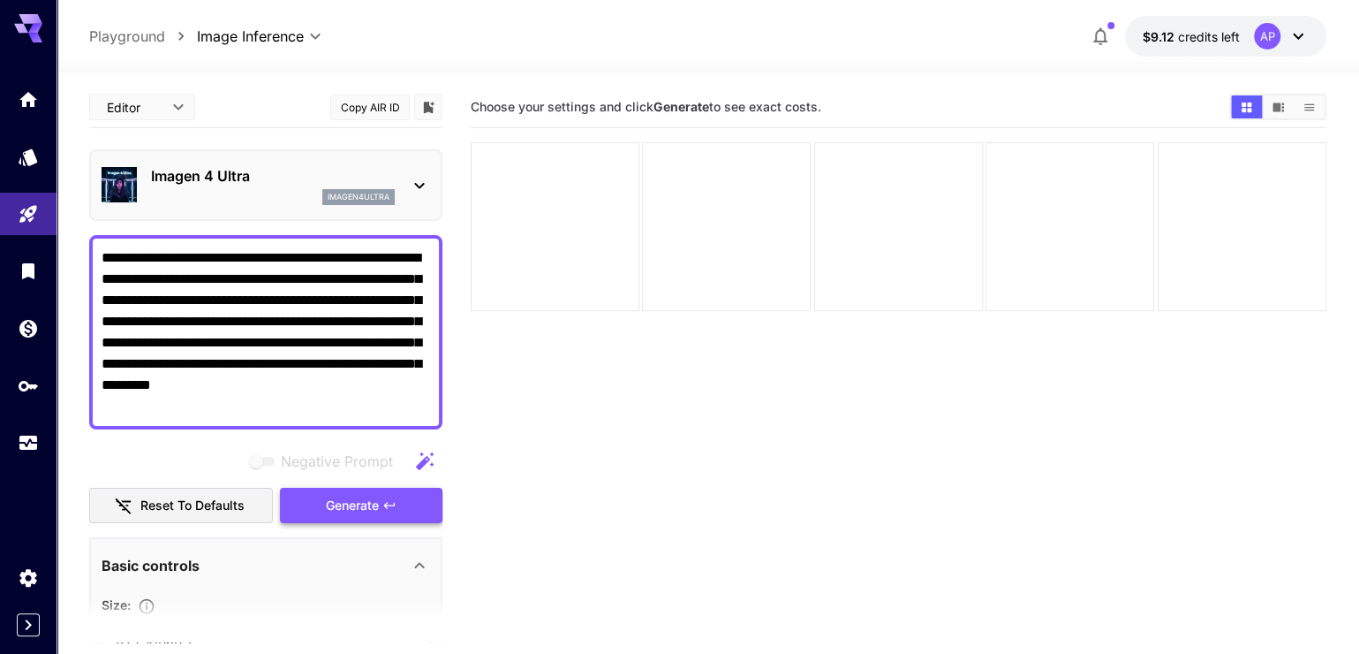
click at [372, 517] on span "Generate" at bounding box center [352, 506] width 53 height 22
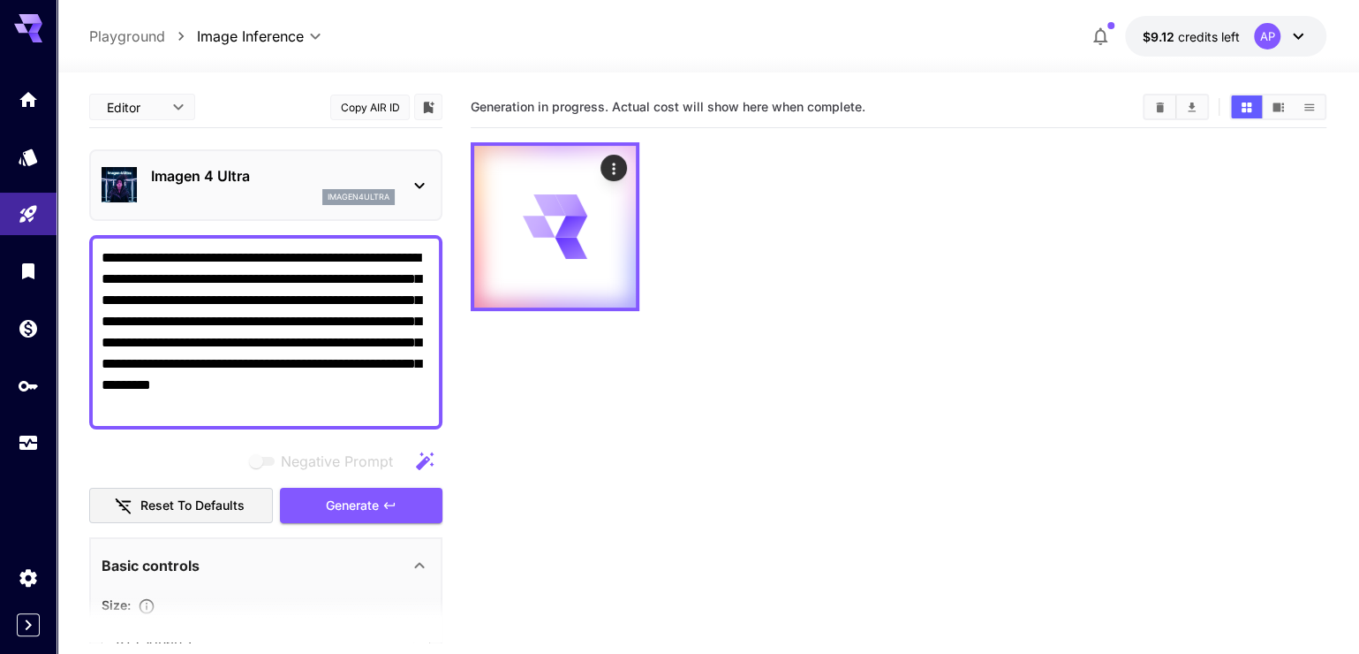
click at [108, 291] on textarea "**********" at bounding box center [266, 332] width 329 height 170
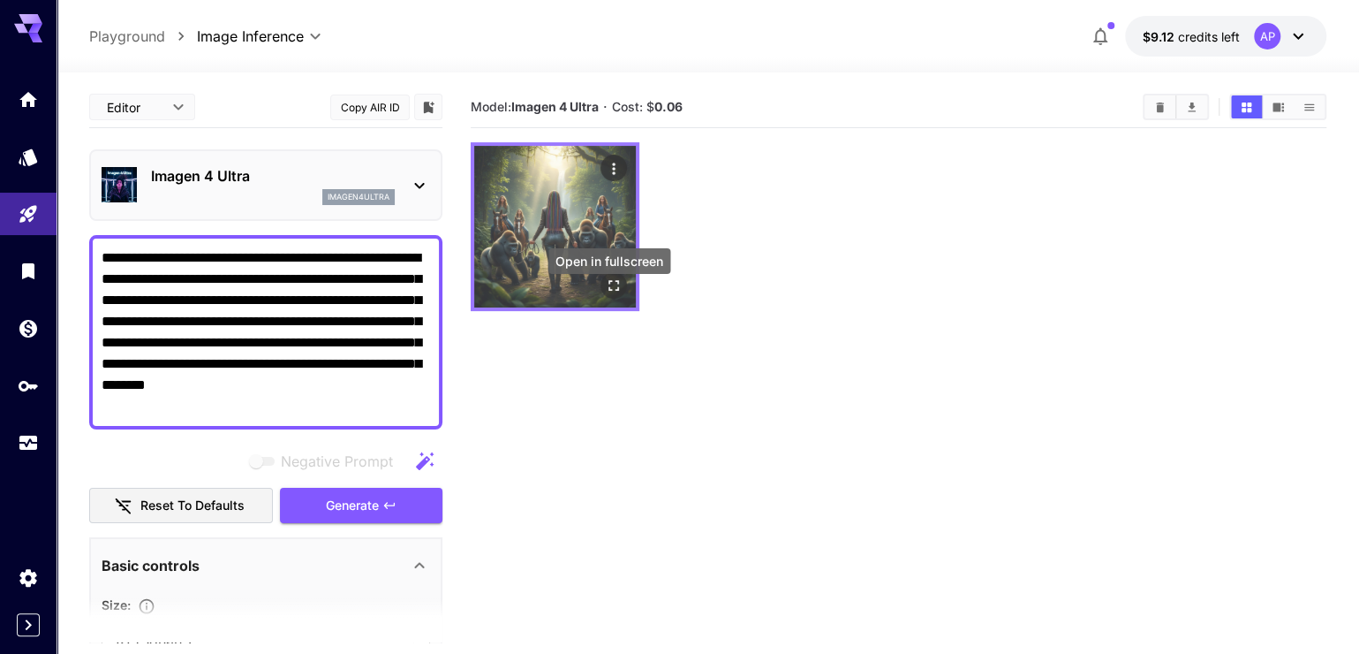
type textarea "**********"
click at [614, 293] on icon "Open in fullscreen" at bounding box center [614, 285] width 18 height 18
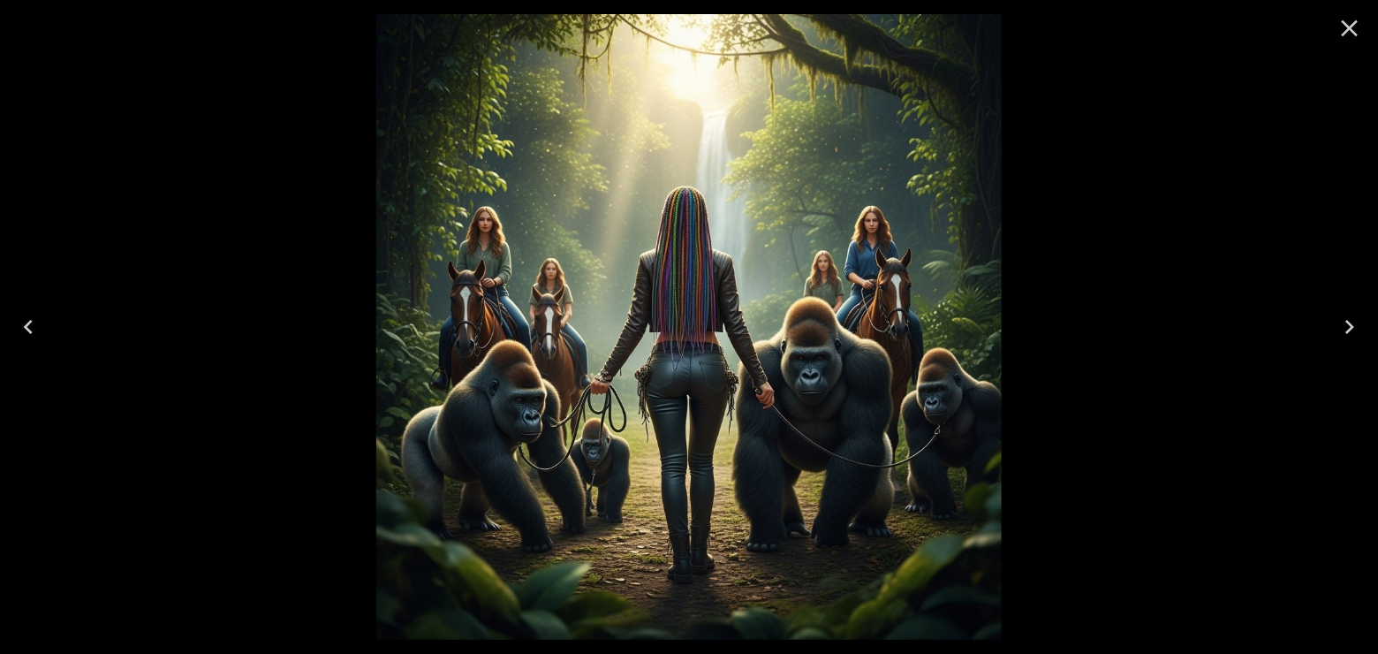
click at [1351, 36] on icon "Close" at bounding box center [1349, 28] width 28 height 28
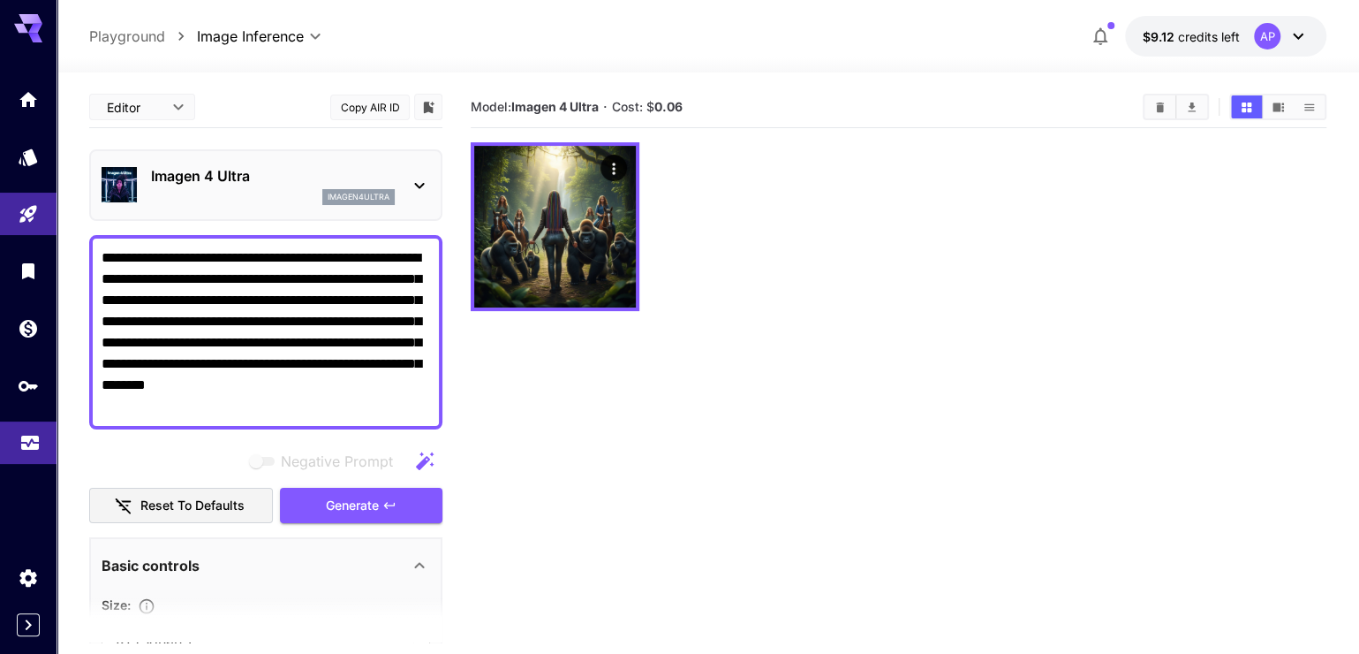
click at [17, 463] on link at bounding box center [28, 442] width 57 height 43
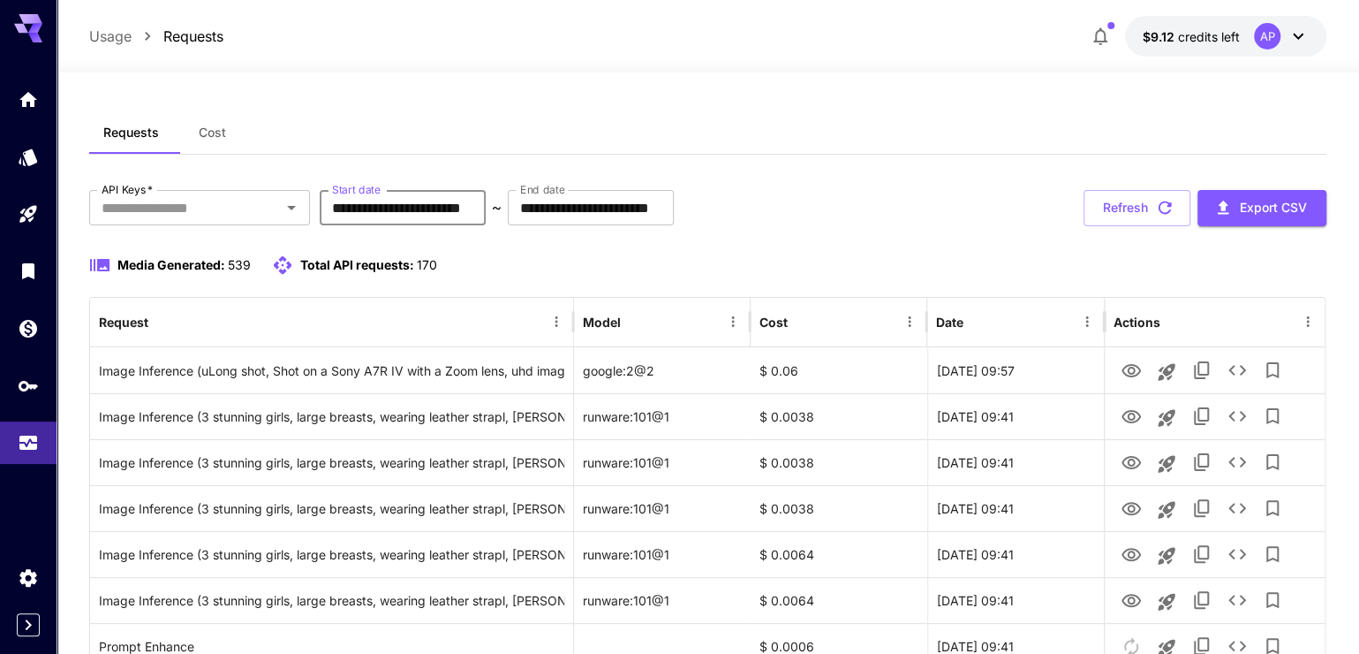
click at [486, 218] on input "**********" at bounding box center [403, 207] width 166 height 35
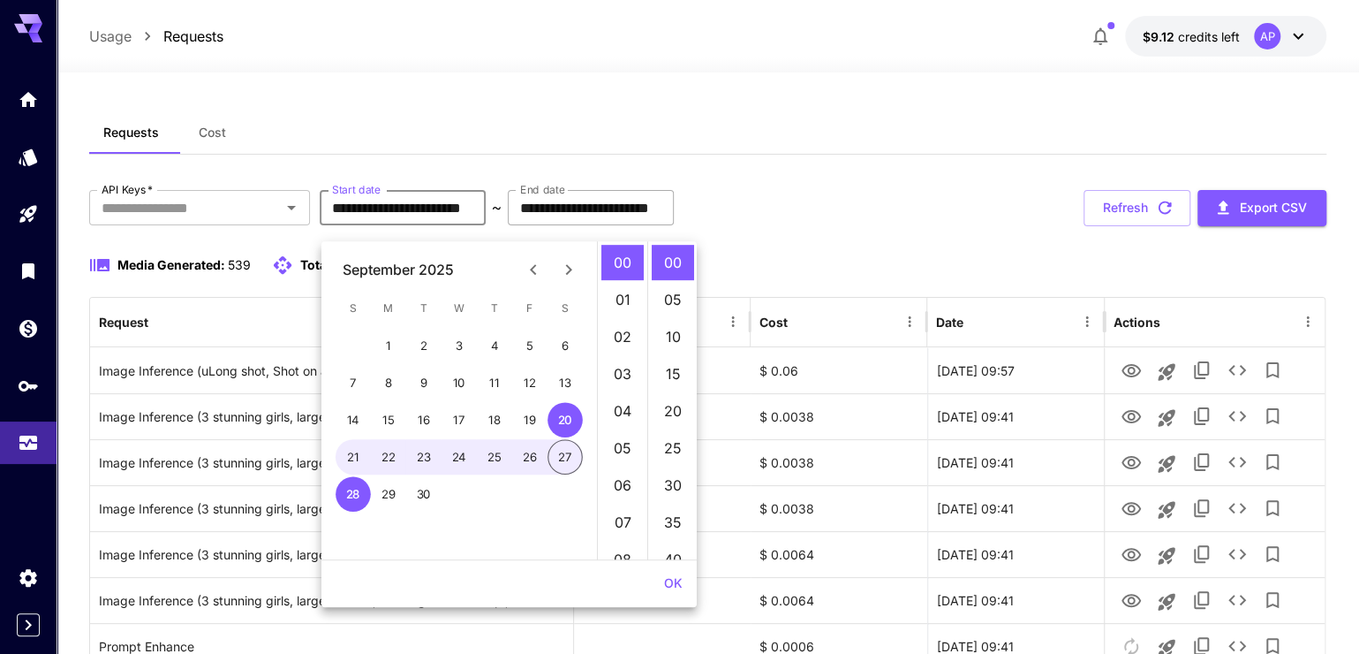
click at [644, 219] on input "**********" at bounding box center [591, 207] width 166 height 35
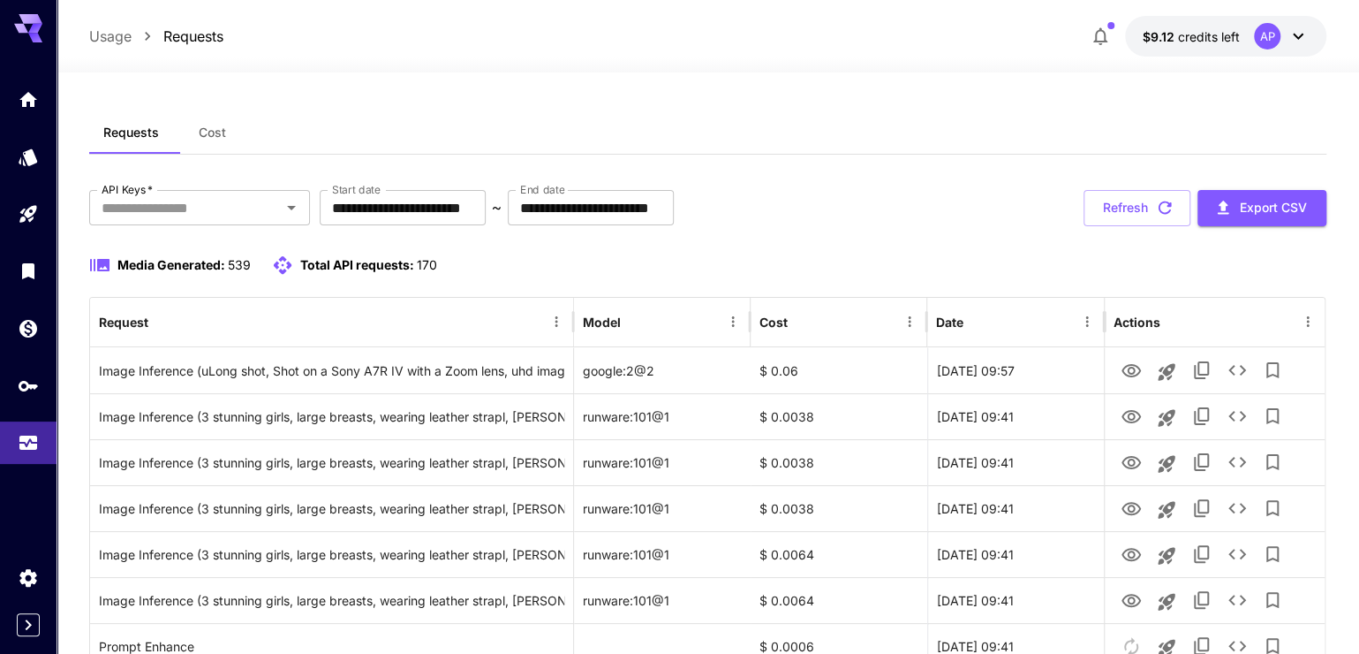
click at [674, 225] on input "**********" at bounding box center [591, 207] width 166 height 35
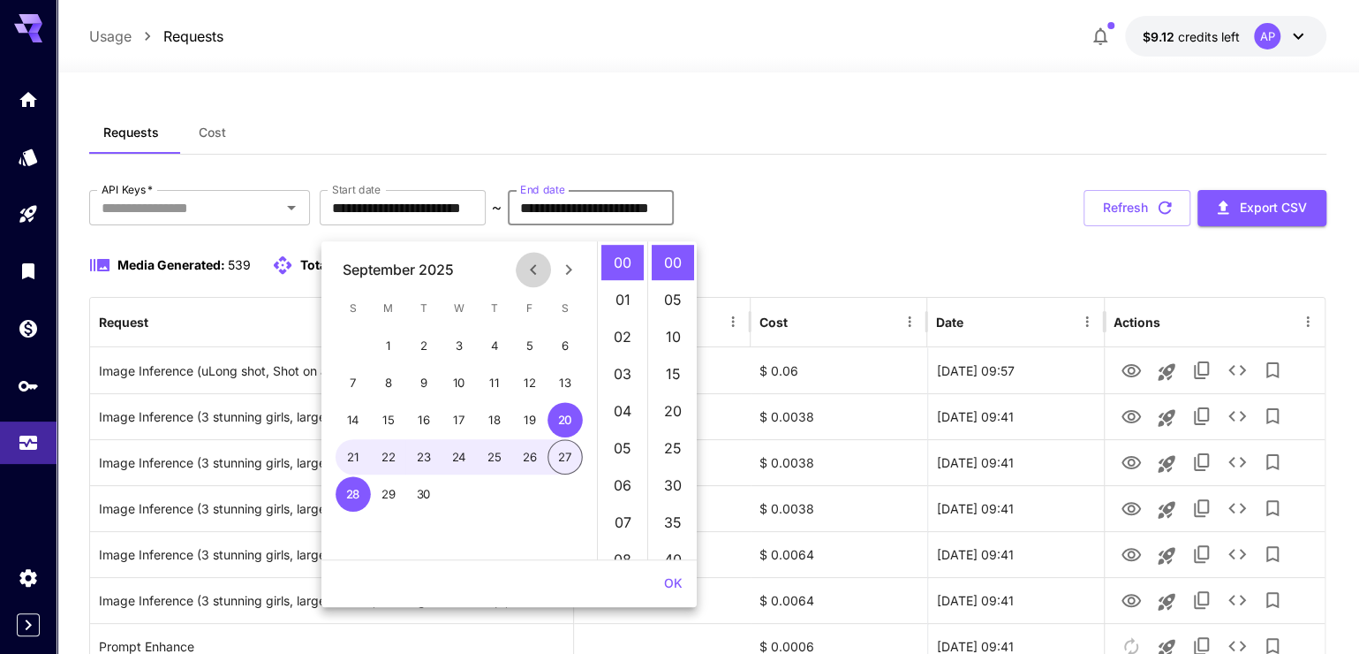
click at [526, 265] on icon "Previous month" at bounding box center [533, 269] width 21 height 21
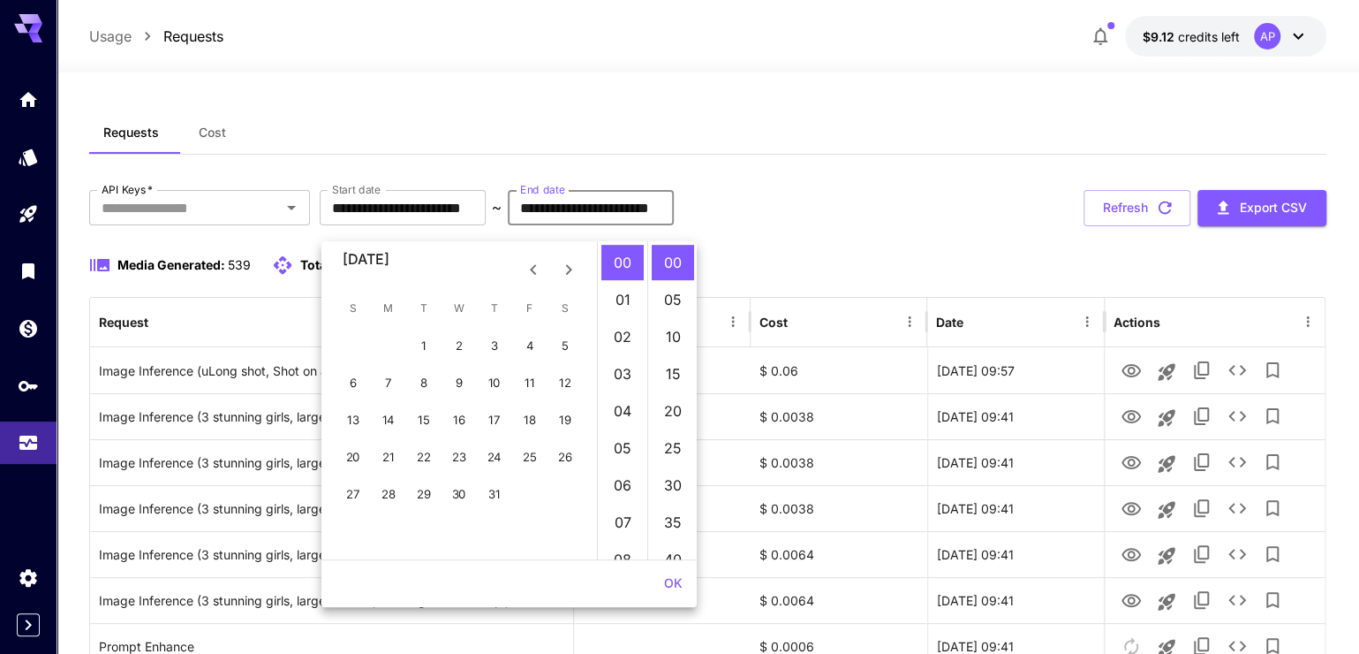
click at [526, 265] on icon "Previous month" at bounding box center [533, 269] width 21 height 21
click at [526, 267] on icon "Previous month" at bounding box center [533, 269] width 21 height 21
click at [530, 269] on icon "Previous month" at bounding box center [533, 269] width 6 height 11
click at [530, 270] on icon "Previous month" at bounding box center [533, 269] width 6 height 11
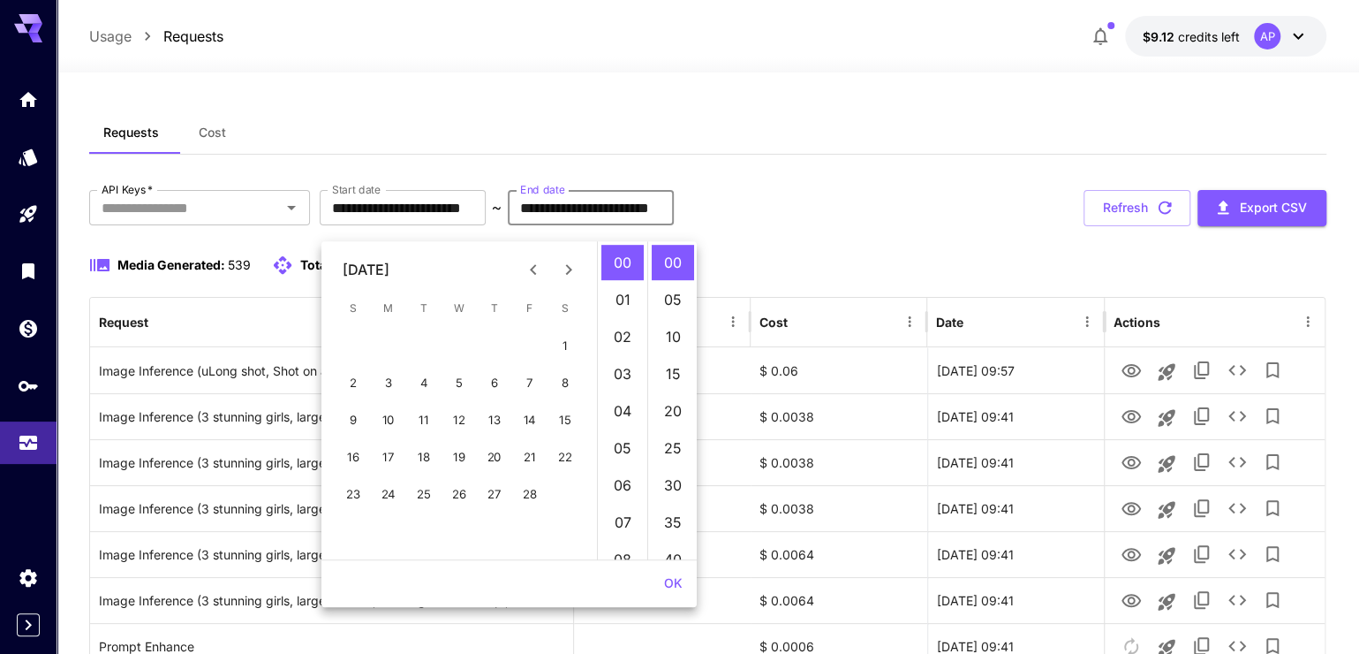
click at [530, 270] on icon "Previous month" at bounding box center [533, 269] width 6 height 11
click at [562, 275] on icon "Next month" at bounding box center [568, 269] width 21 height 21
click at [562, 276] on icon "Next month" at bounding box center [568, 269] width 21 height 21
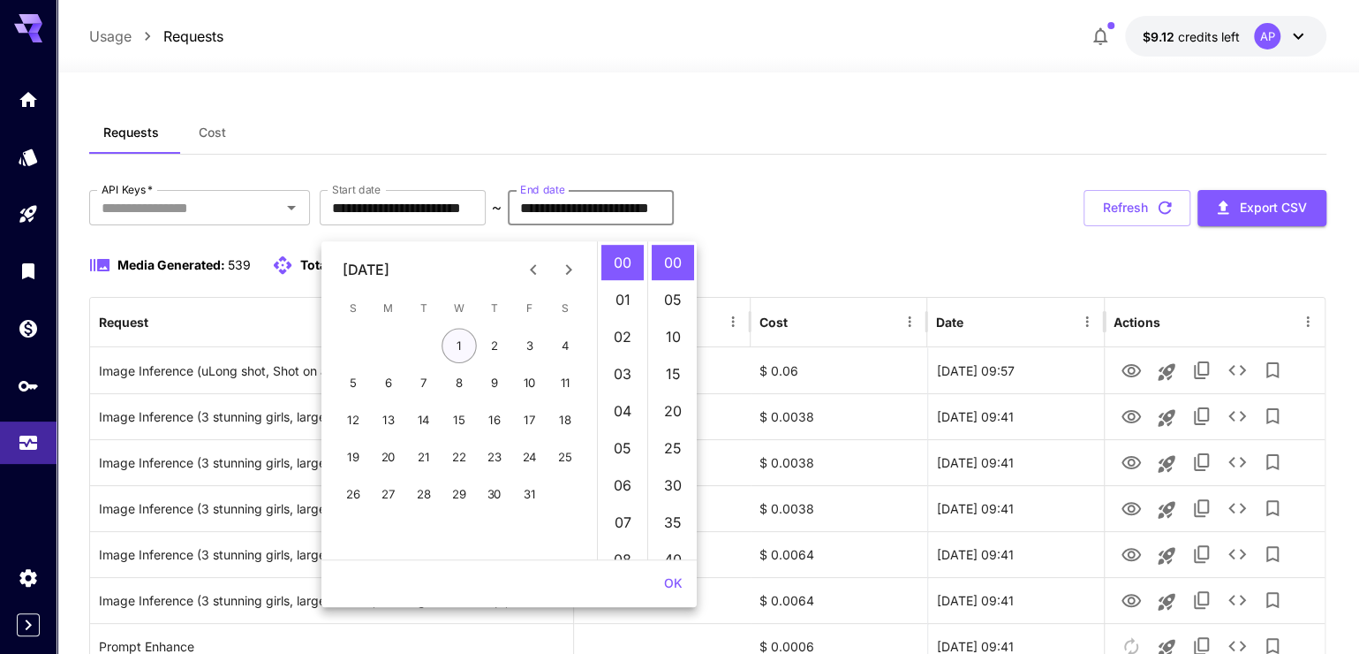
click at [460, 336] on button "1" at bounding box center [459, 345] width 35 height 35
type input "**********"
click at [438, 225] on input "**********" at bounding box center [403, 207] width 166 height 35
click at [383, 225] on input "**********" at bounding box center [403, 207] width 166 height 35
click at [530, 270] on icon "Previous month" at bounding box center [533, 269] width 6 height 11
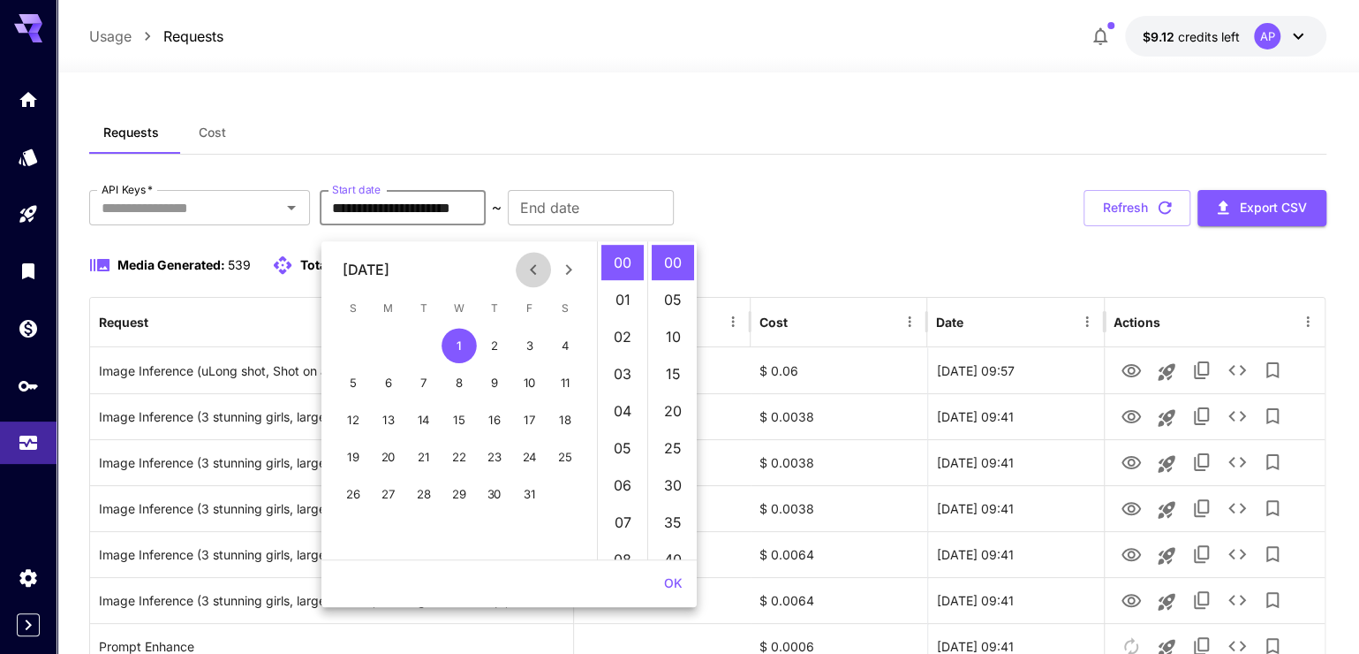
click at [530, 270] on icon "Previous month" at bounding box center [533, 269] width 6 height 11
click at [530, 271] on icon "Previous month" at bounding box center [533, 269] width 6 height 11
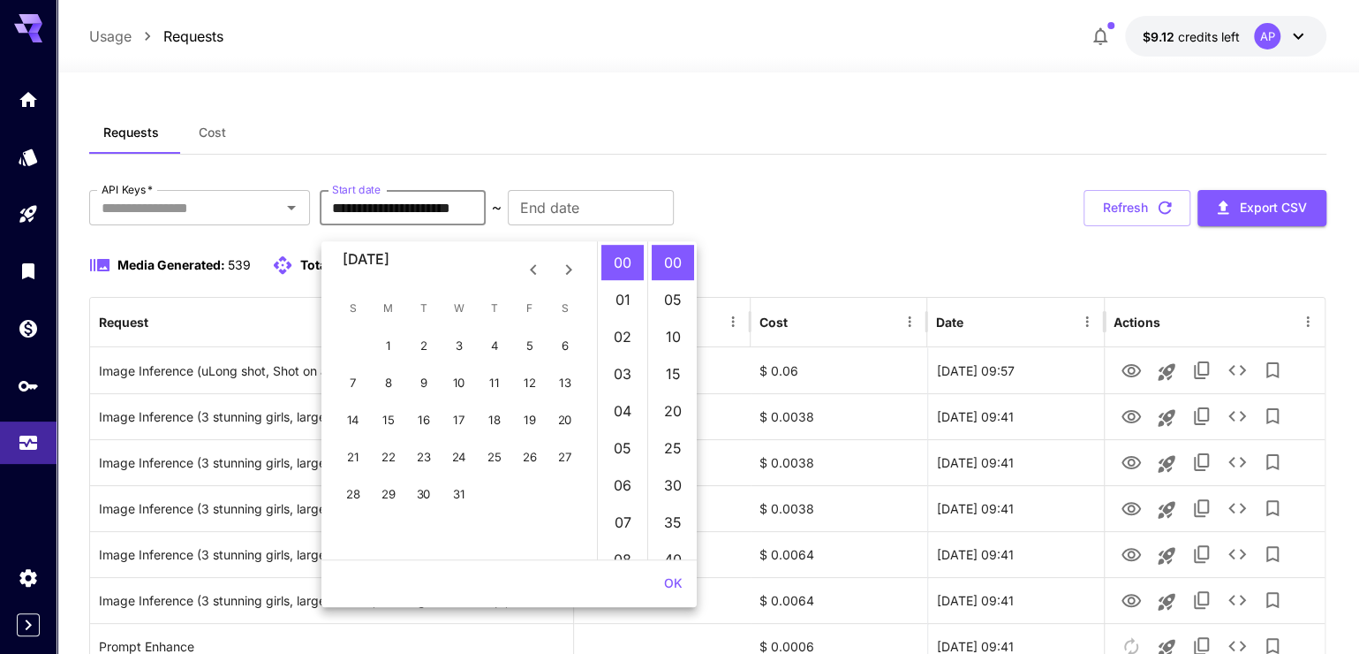
click at [530, 271] on icon "Previous month" at bounding box center [533, 269] width 6 height 11
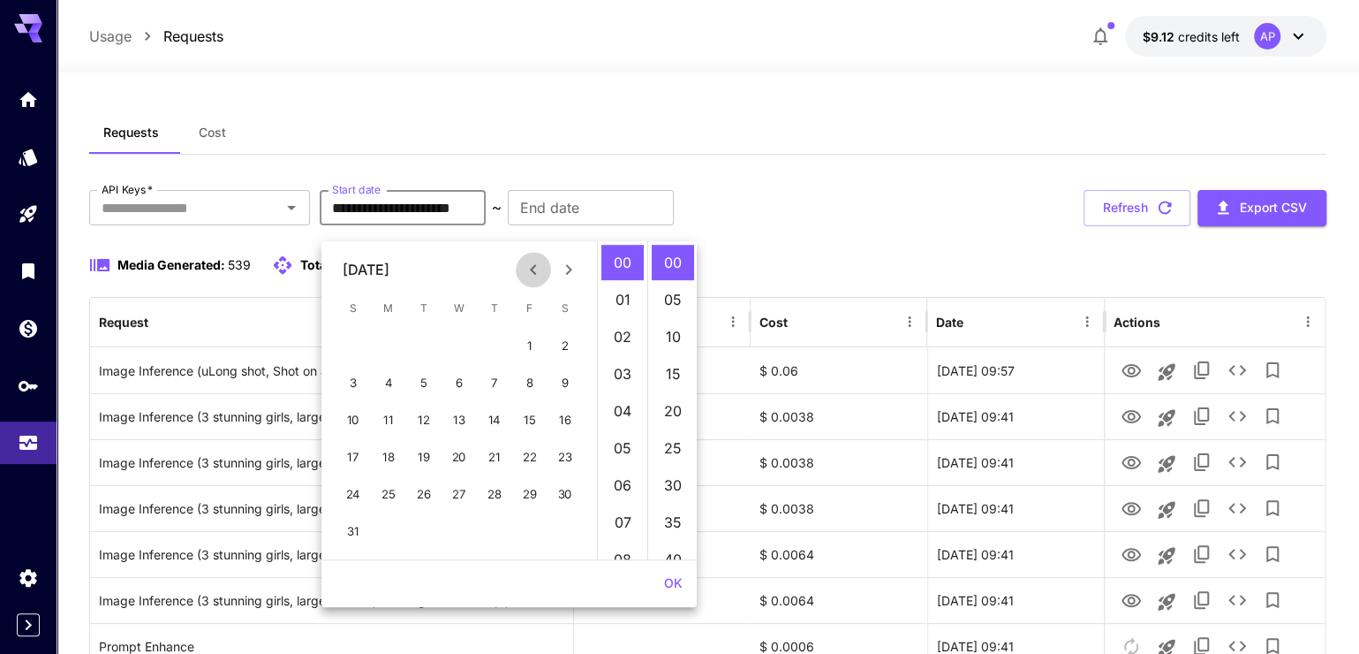
click at [530, 271] on icon "Previous month" at bounding box center [533, 269] width 6 height 11
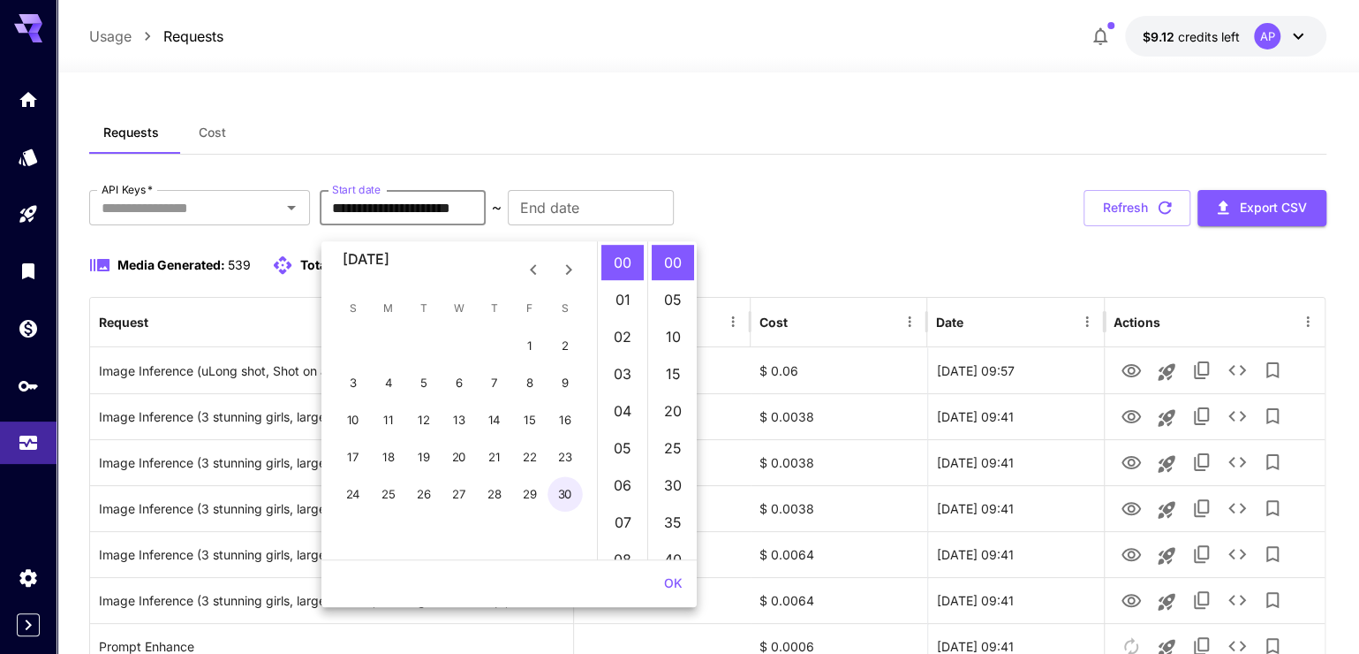
click at [530, 271] on icon "Previous month" at bounding box center [533, 269] width 6 height 11
click at [480, 360] on div "4" at bounding box center [494, 345] width 35 height 35
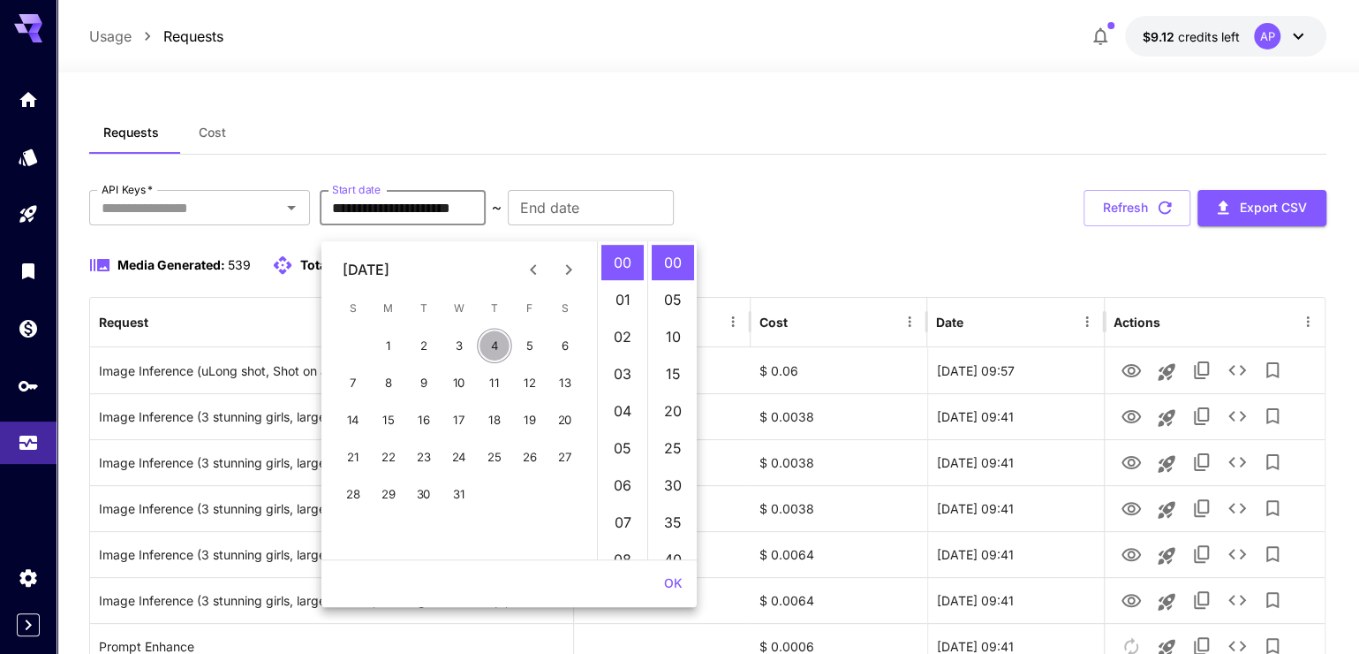
click at [491, 347] on button "4" at bounding box center [494, 345] width 35 height 35
type input "**********"
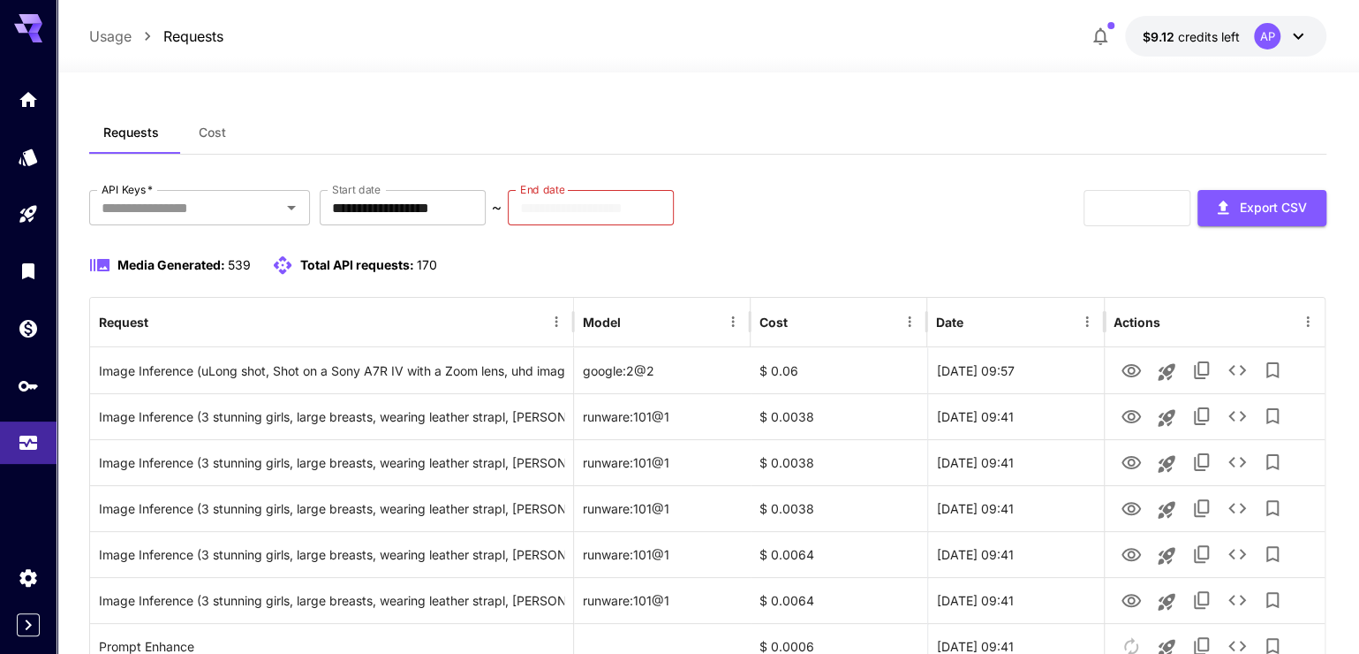
type input "**********"
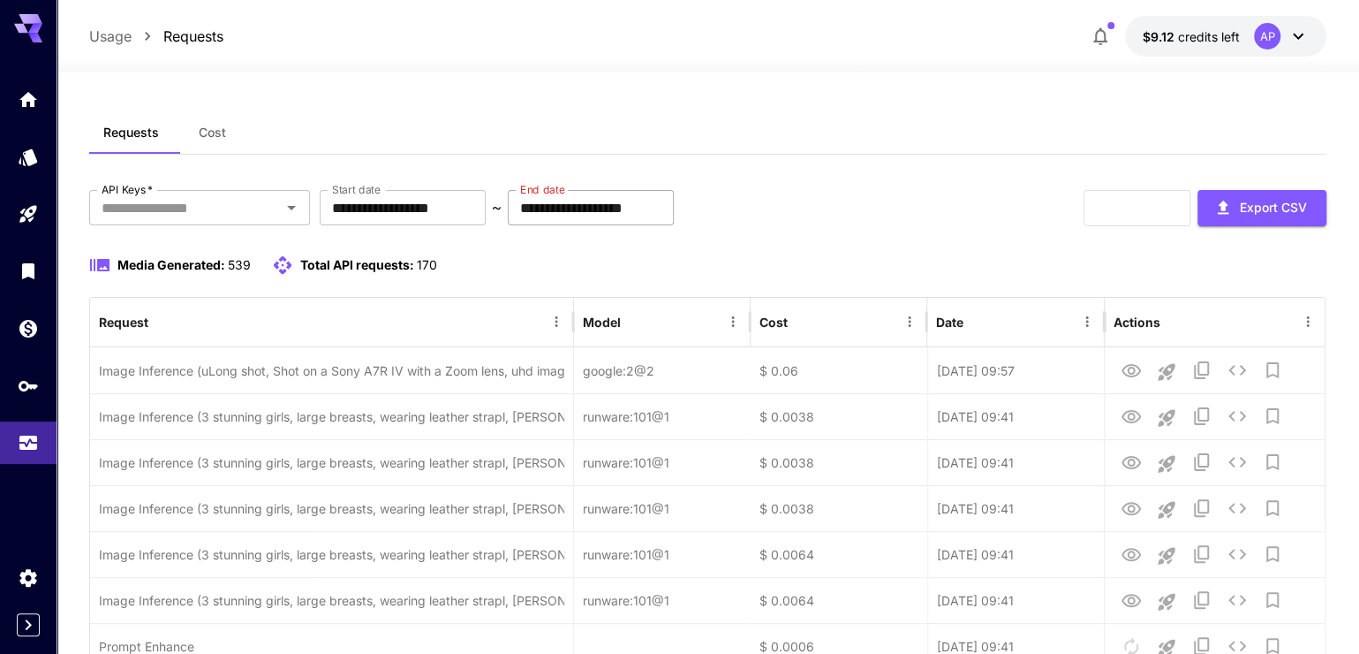
click at [674, 225] on input "**********" at bounding box center [591, 207] width 166 height 35
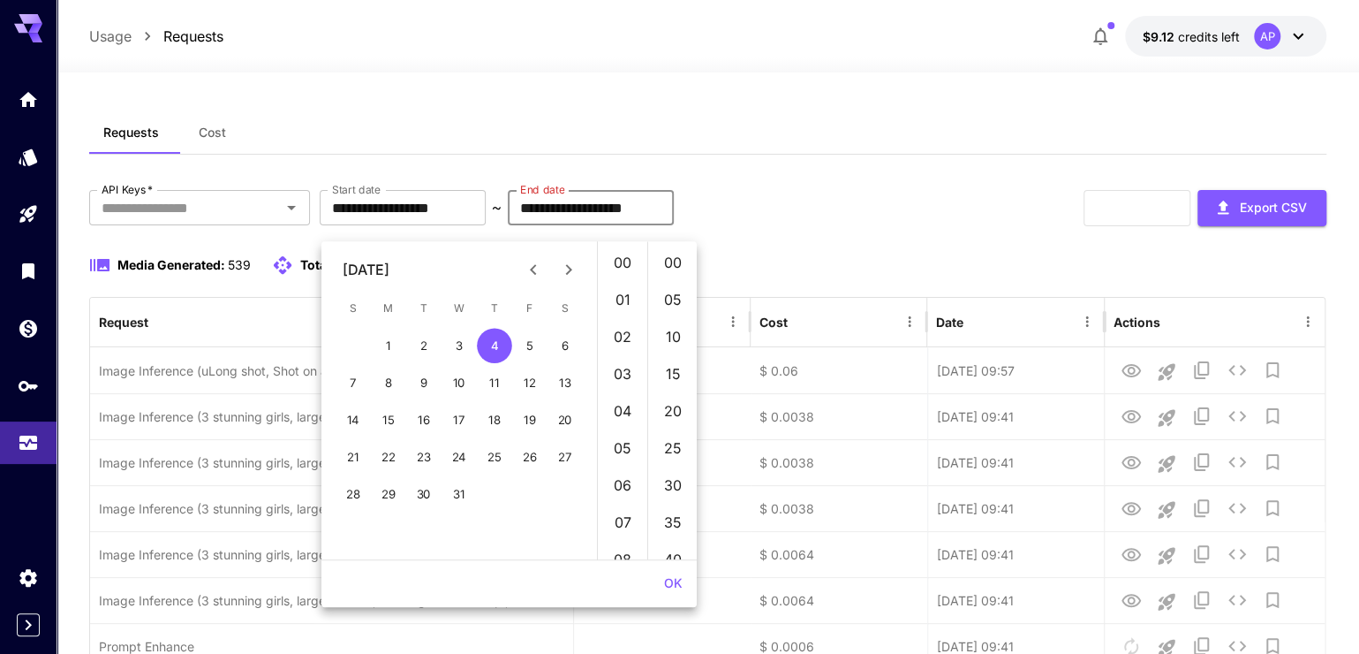
click at [563, 276] on icon "Next month" at bounding box center [568, 269] width 21 height 21
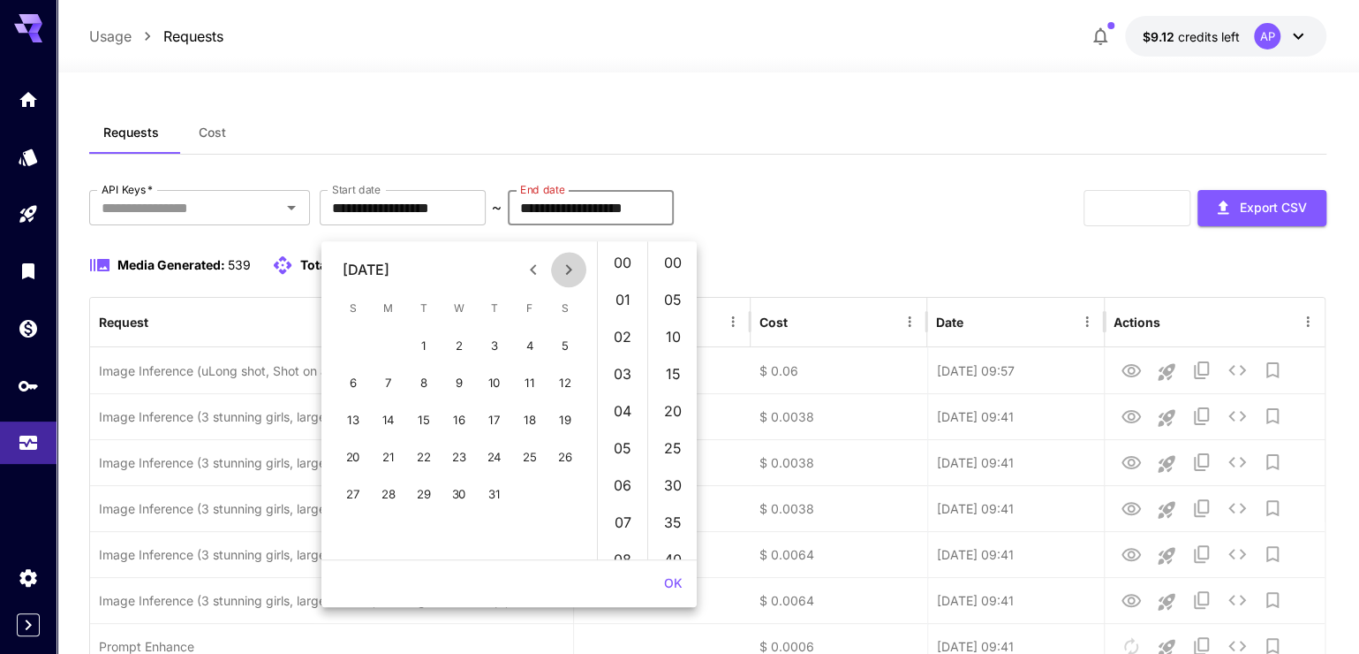
click at [564, 276] on icon "Next month" at bounding box center [568, 269] width 21 height 21
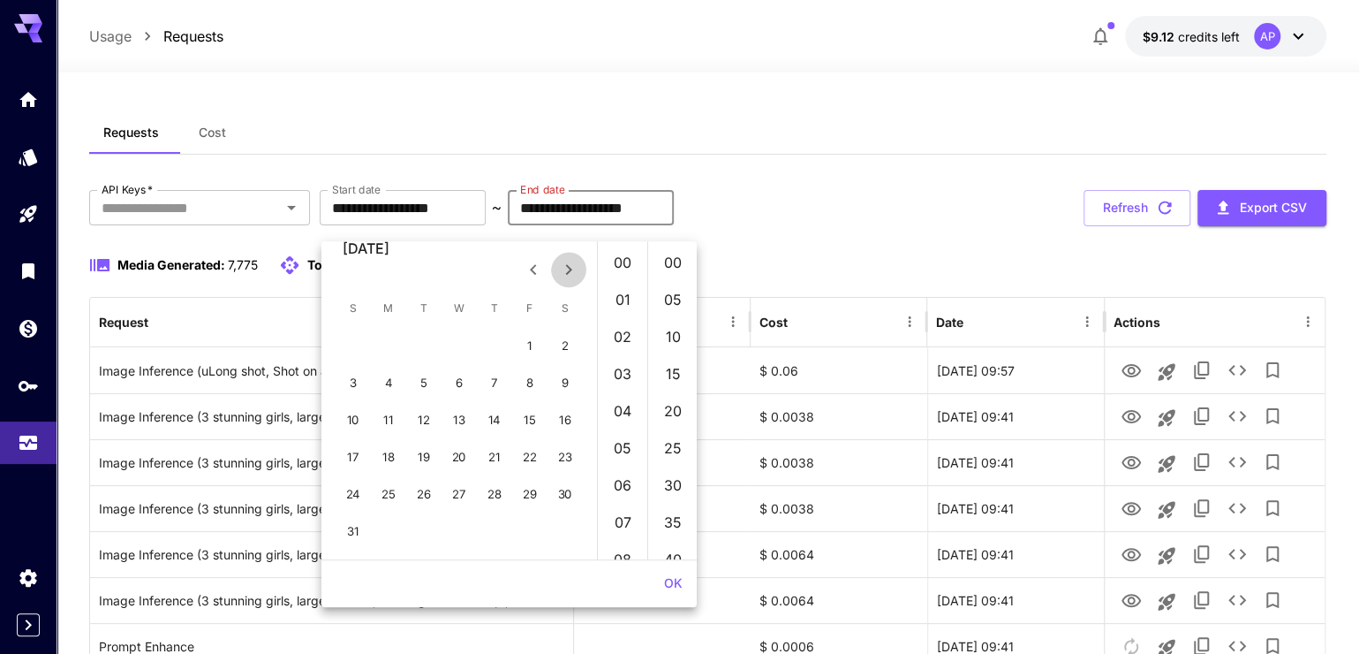
click at [564, 276] on icon "Next month" at bounding box center [568, 269] width 21 height 21
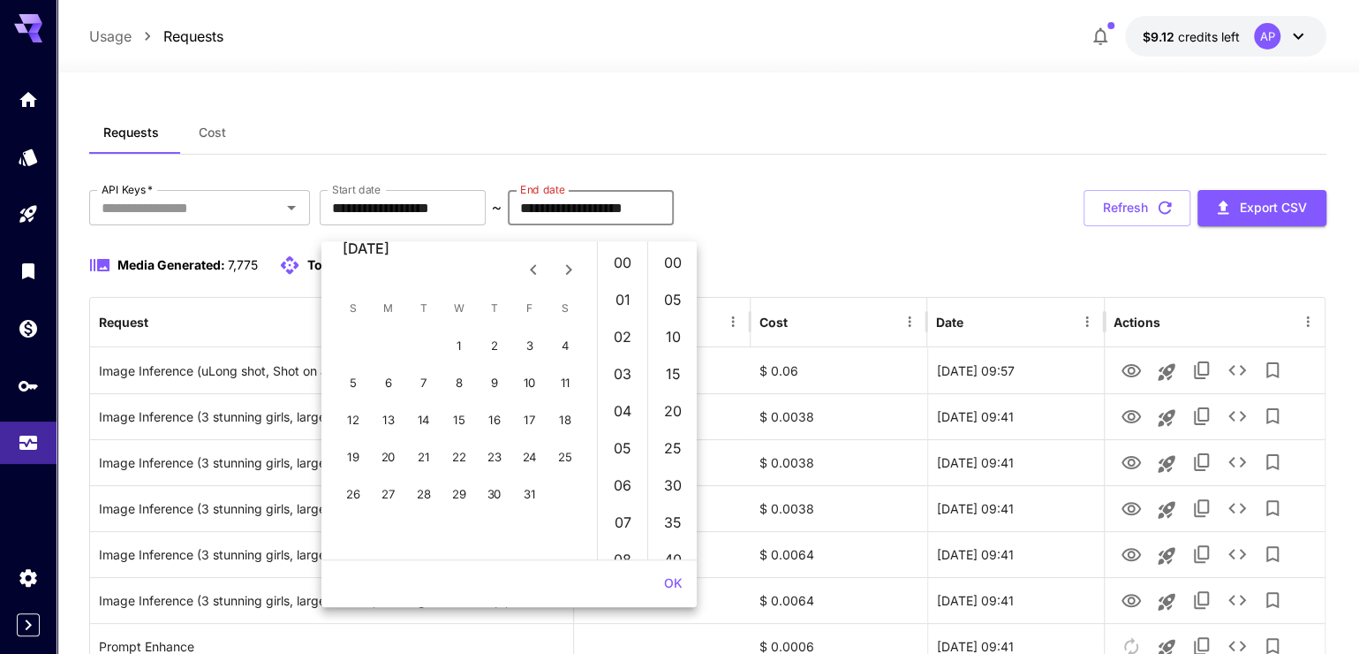
click at [564, 276] on icon "Next month" at bounding box center [568, 269] width 21 height 21
click at [565, 276] on icon "Next month" at bounding box center [568, 269] width 21 height 21
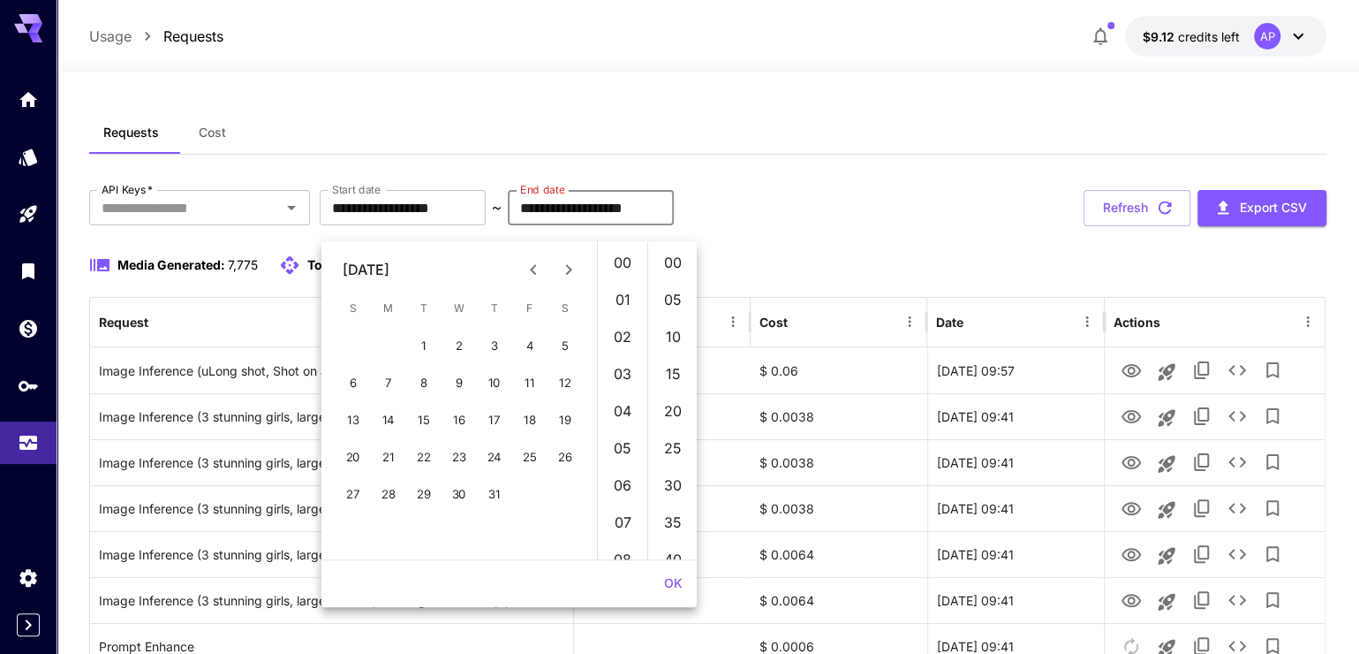
click at [565, 275] on icon "Next month" at bounding box center [568, 269] width 21 height 21
click at [531, 261] on icon "Previous month" at bounding box center [533, 269] width 21 height 21
click at [531, 262] on icon "Previous month" at bounding box center [533, 269] width 21 height 21
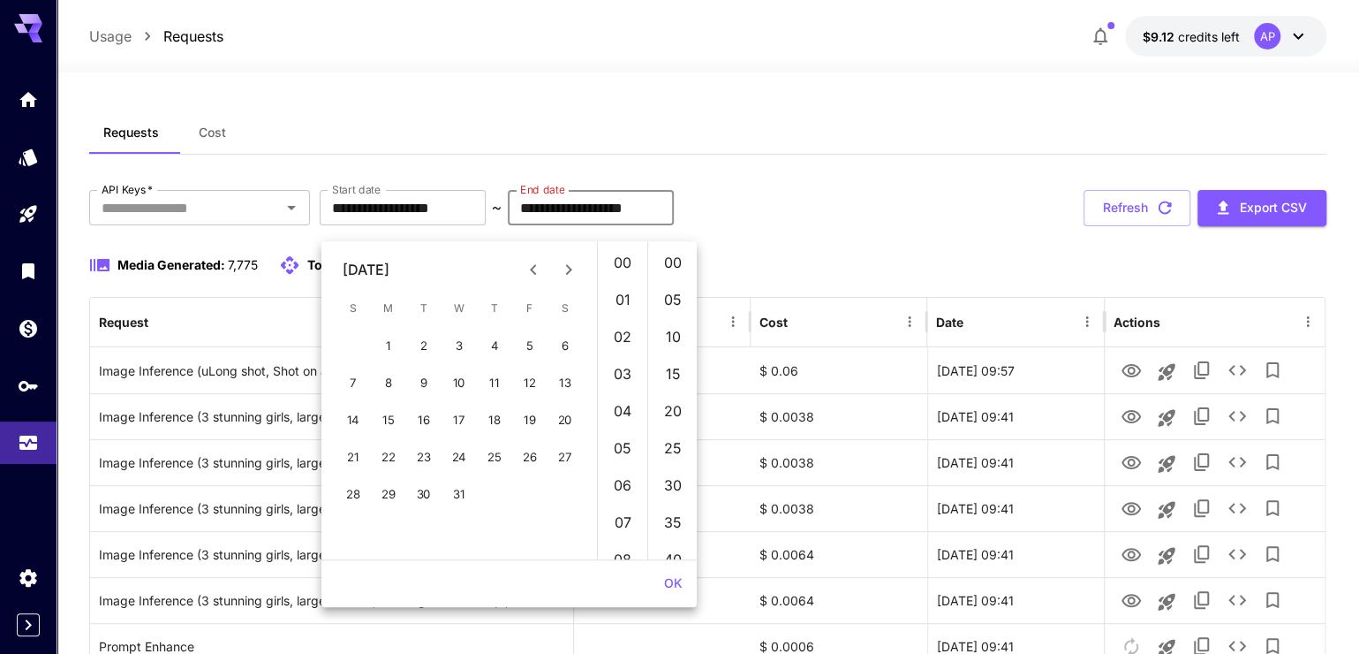
click at [899, 226] on div "**********" at bounding box center [707, 208] width 1237 height 36
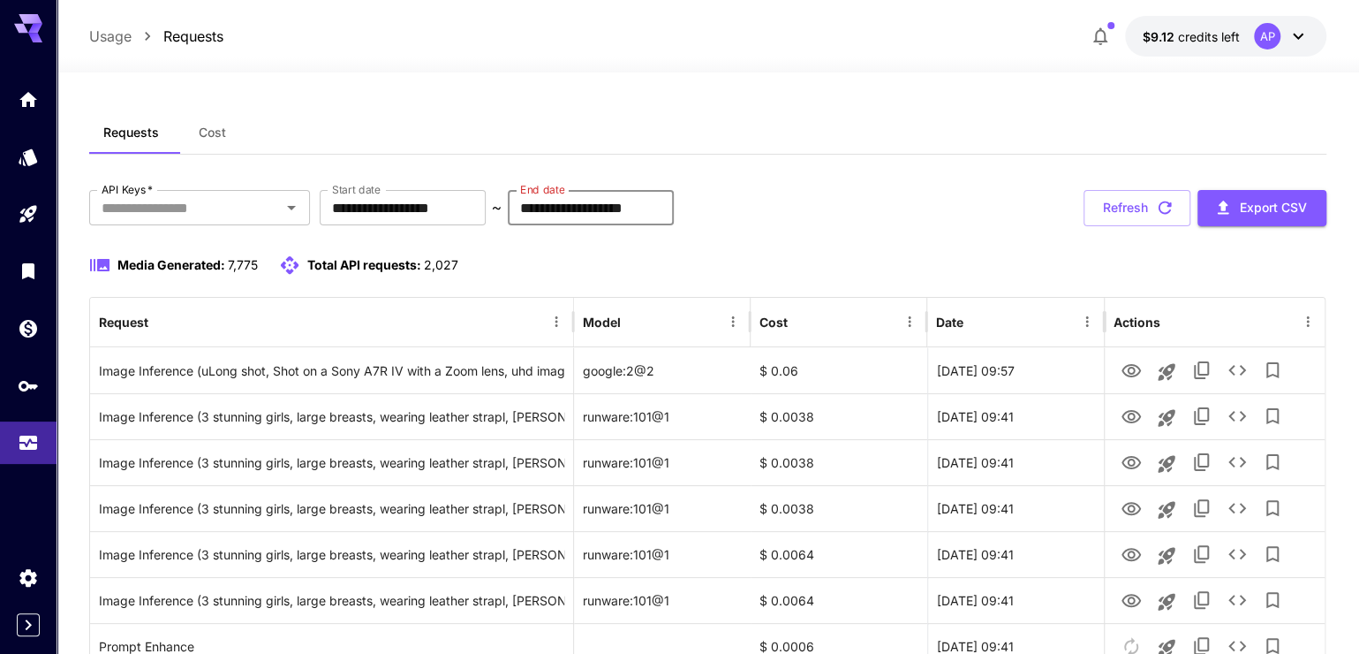
click at [632, 219] on input "**********" at bounding box center [591, 207] width 166 height 35
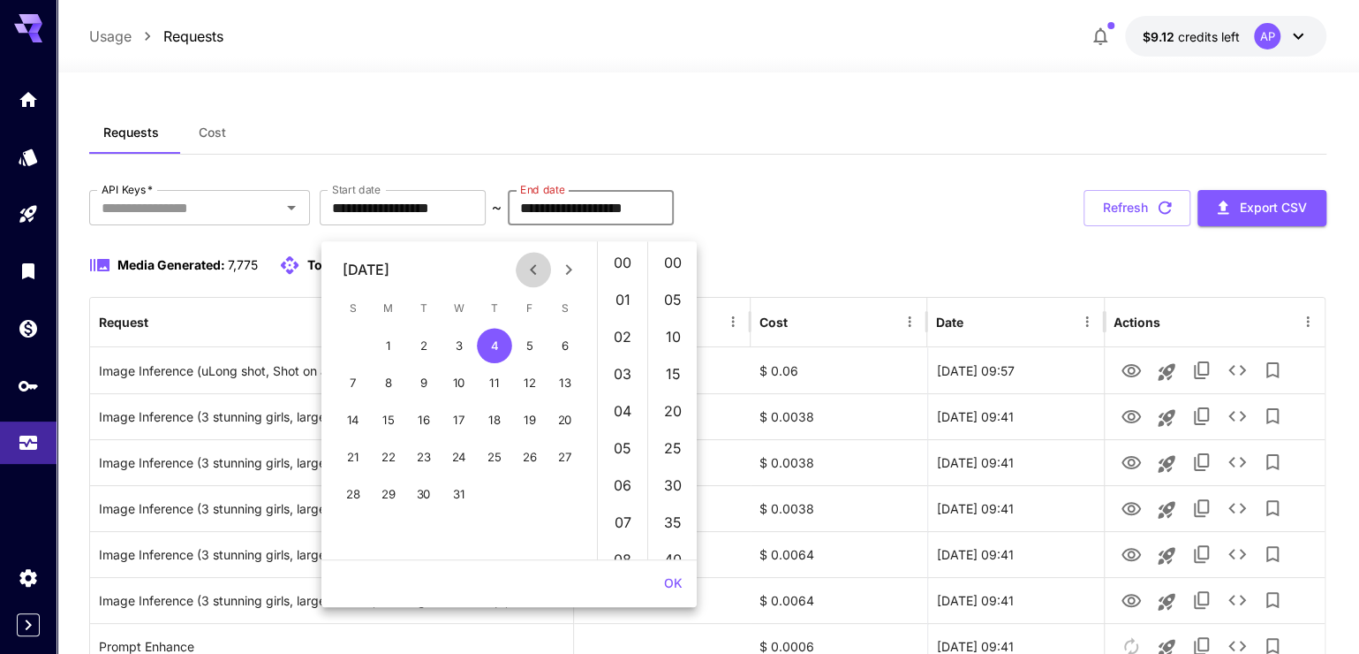
click at [524, 280] on icon "Previous month" at bounding box center [533, 269] width 21 height 21
click at [516, 316] on span "F" at bounding box center [530, 308] width 32 height 35
click at [509, 384] on button "6" at bounding box center [494, 382] width 35 height 35
type input "**********"
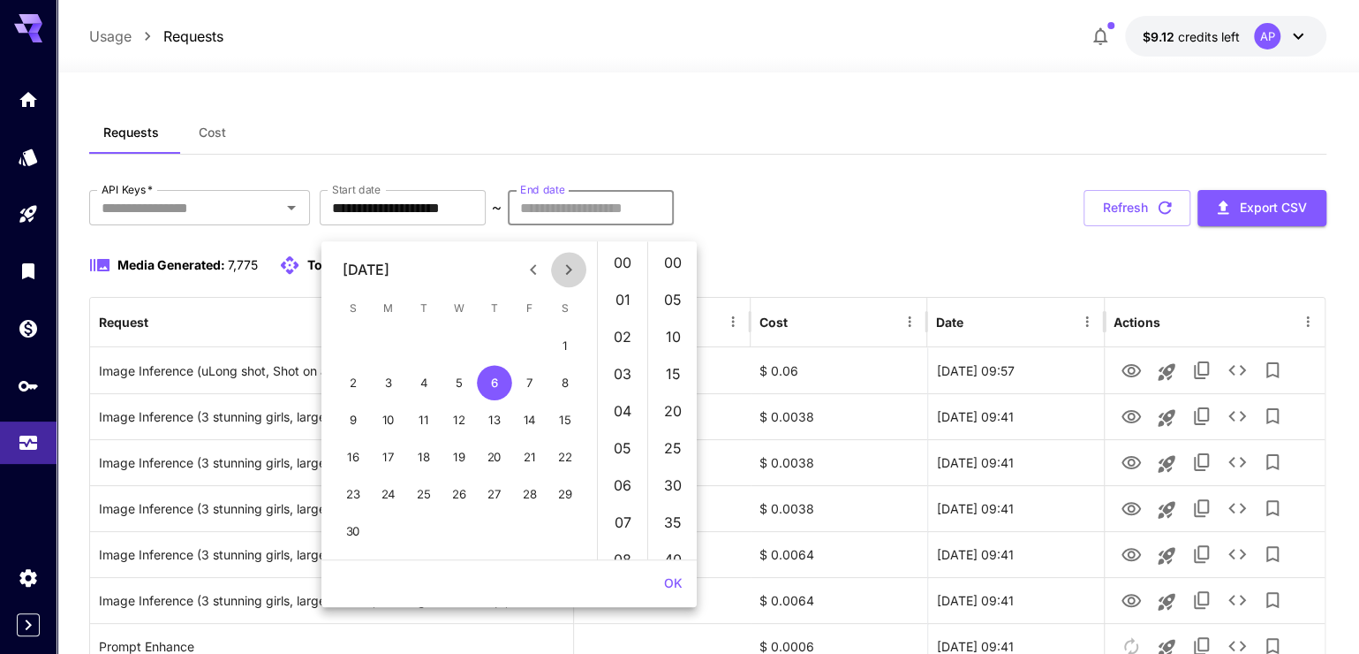
drag, startPoint x: 556, startPoint y: 264, endPoint x: 547, endPoint y: 269, distance: 9.9
click at [558, 263] on icon "Next month" at bounding box center [568, 269] width 21 height 21
click at [539, 269] on icon "Previous month" at bounding box center [533, 269] width 21 height 21
click at [538, 269] on icon "Previous month" at bounding box center [533, 269] width 21 height 21
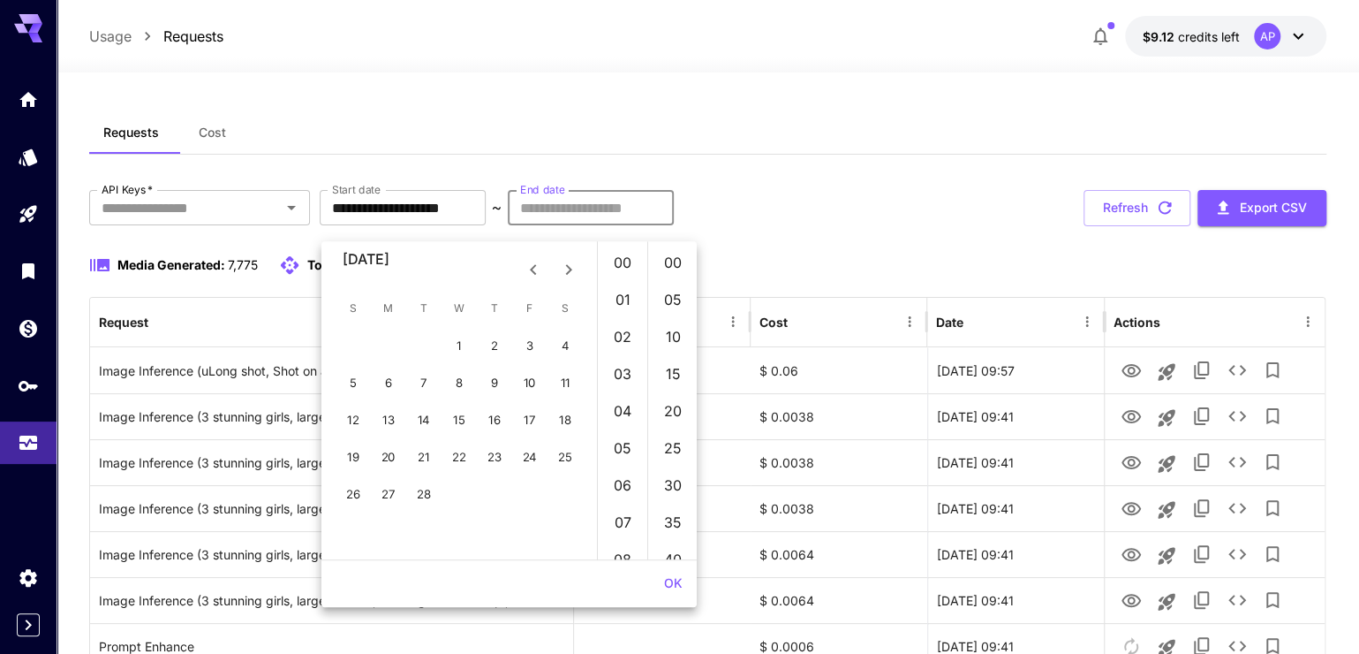
click at [538, 269] on icon "Previous month" at bounding box center [533, 269] width 21 height 21
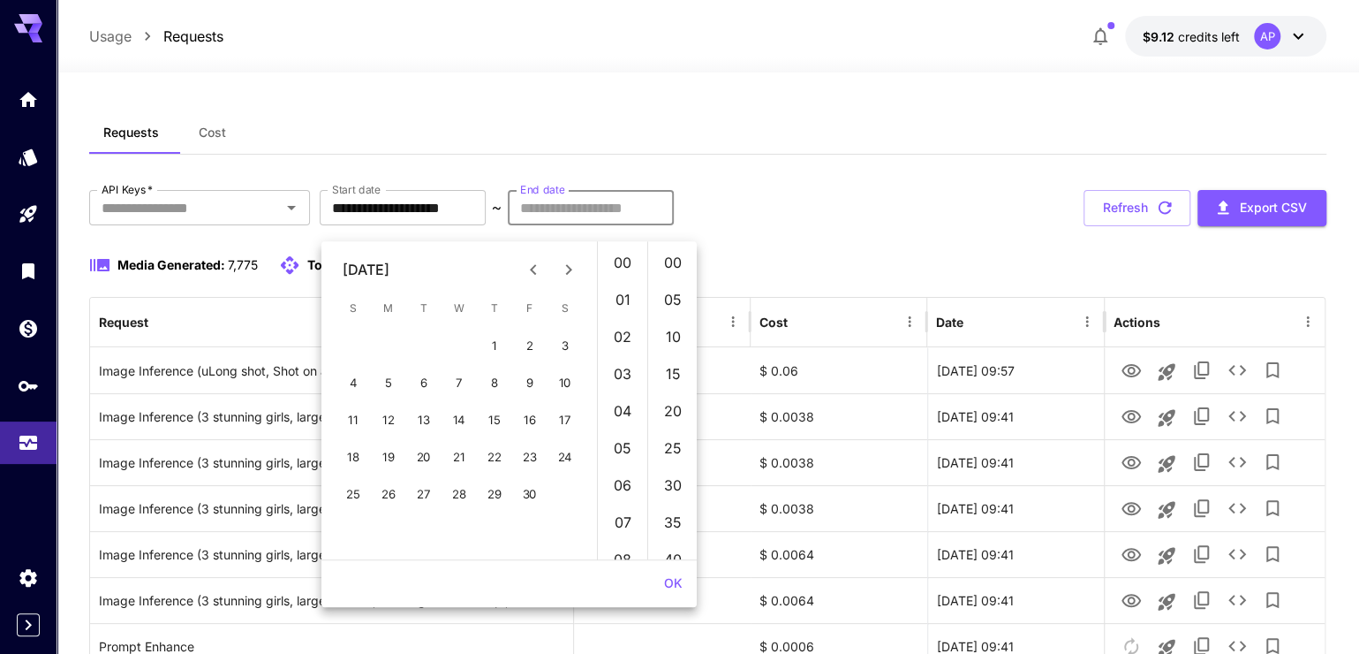
click at [537, 269] on icon "Previous month" at bounding box center [533, 269] width 21 height 21
click at [457, 337] on button "4" at bounding box center [459, 345] width 35 height 35
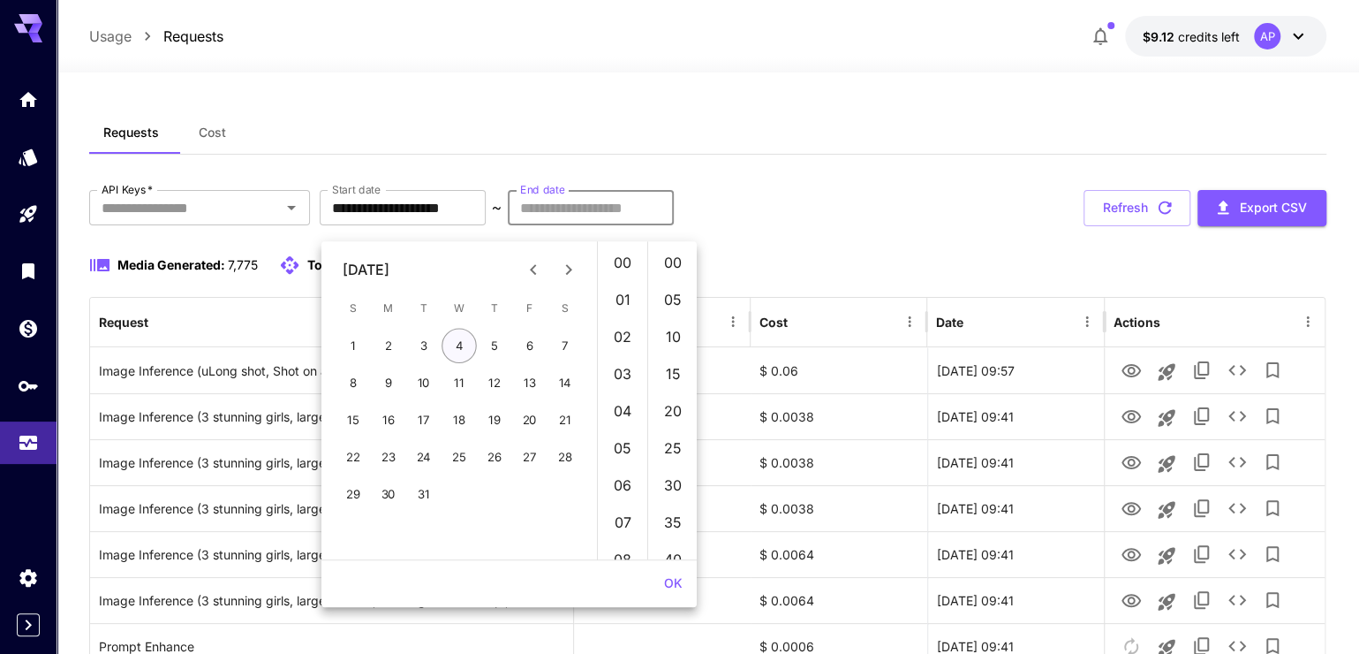
type input "**********"
click at [674, 225] on input "**********" at bounding box center [591, 207] width 166 height 35
click at [577, 274] on icon "Next month" at bounding box center [568, 269] width 21 height 21
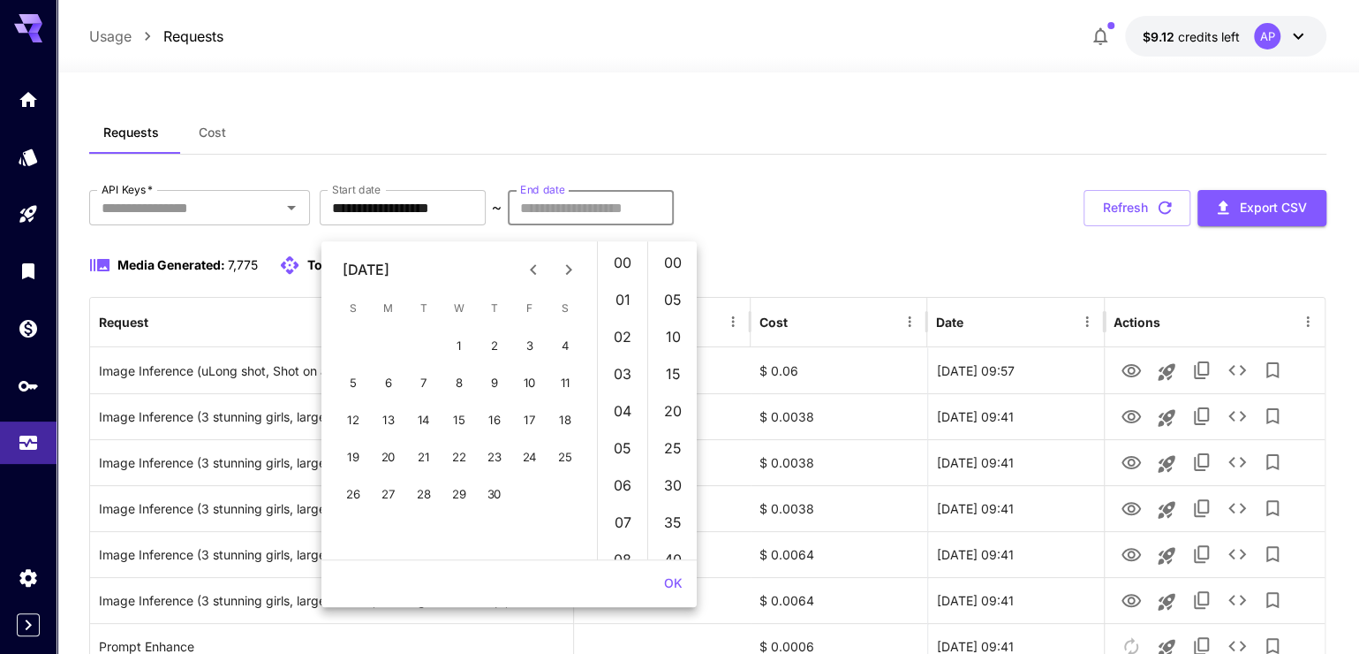
click at [577, 274] on icon "Next month" at bounding box center [568, 269] width 21 height 21
click at [578, 274] on icon "Next month" at bounding box center [568, 269] width 21 height 21
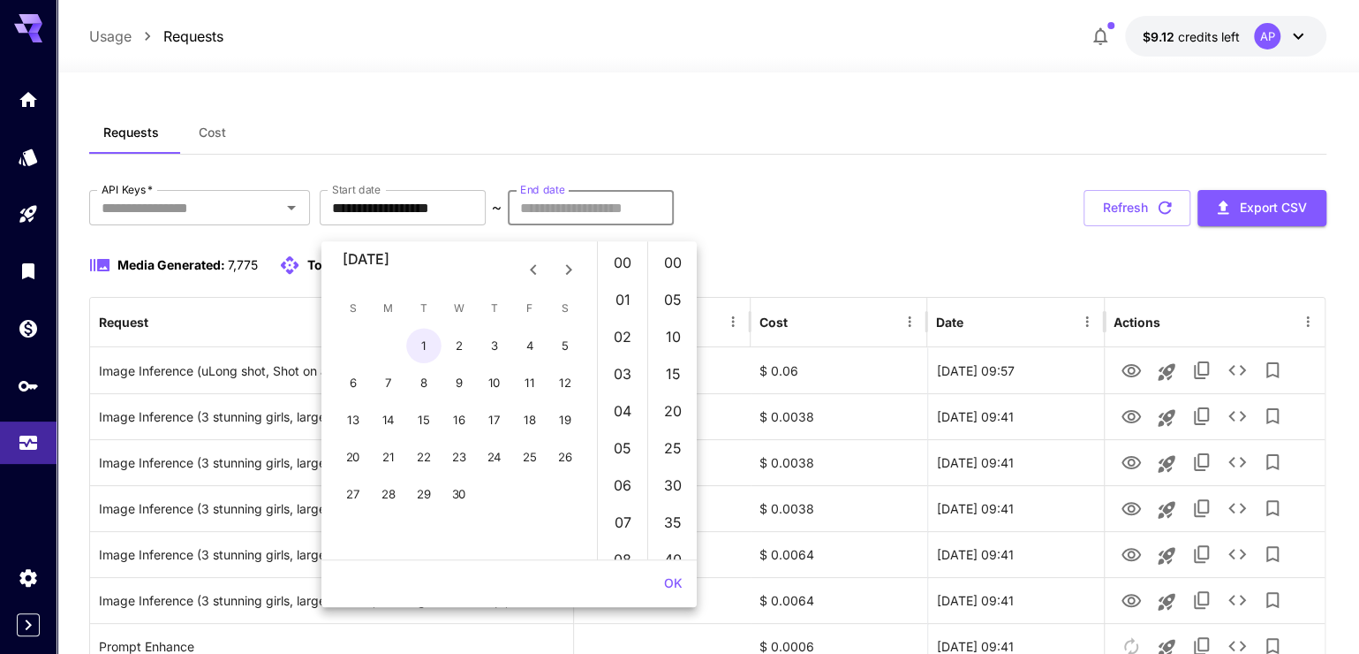
click at [578, 274] on icon "Next month" at bounding box center [568, 269] width 21 height 21
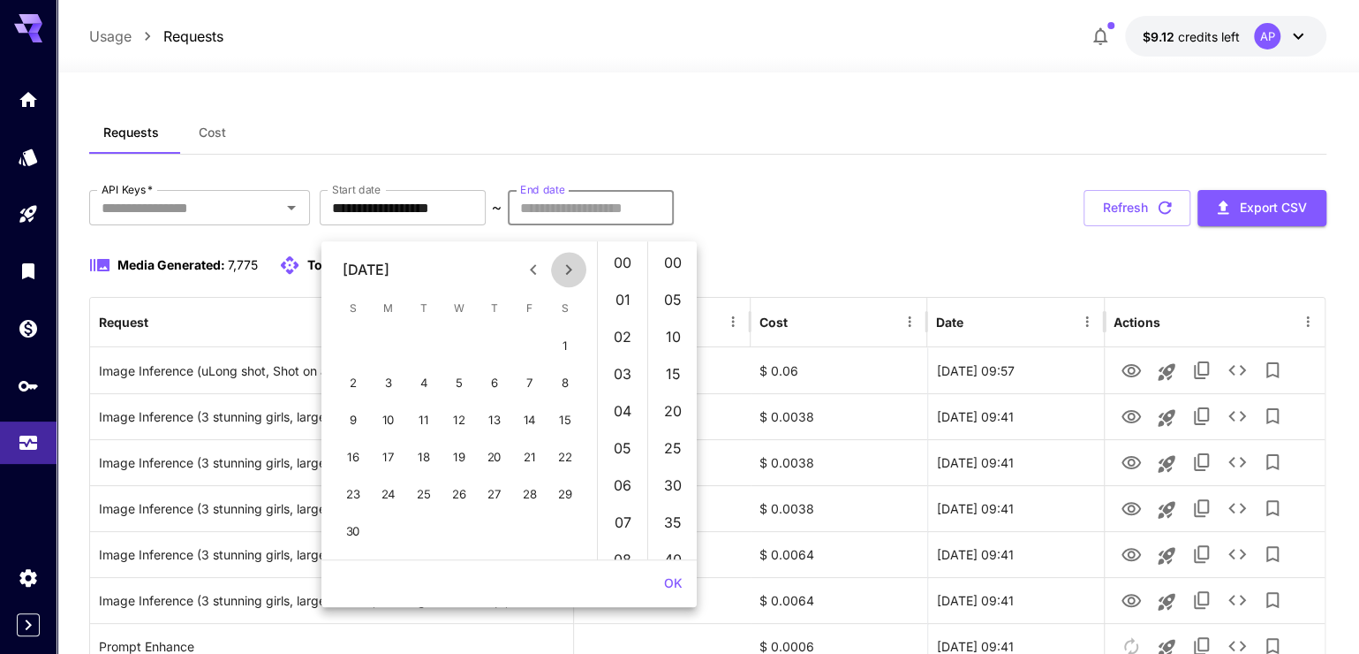
click at [578, 274] on icon "Next month" at bounding box center [568, 269] width 21 height 21
click at [579, 274] on icon "Next month" at bounding box center [568, 269] width 21 height 21
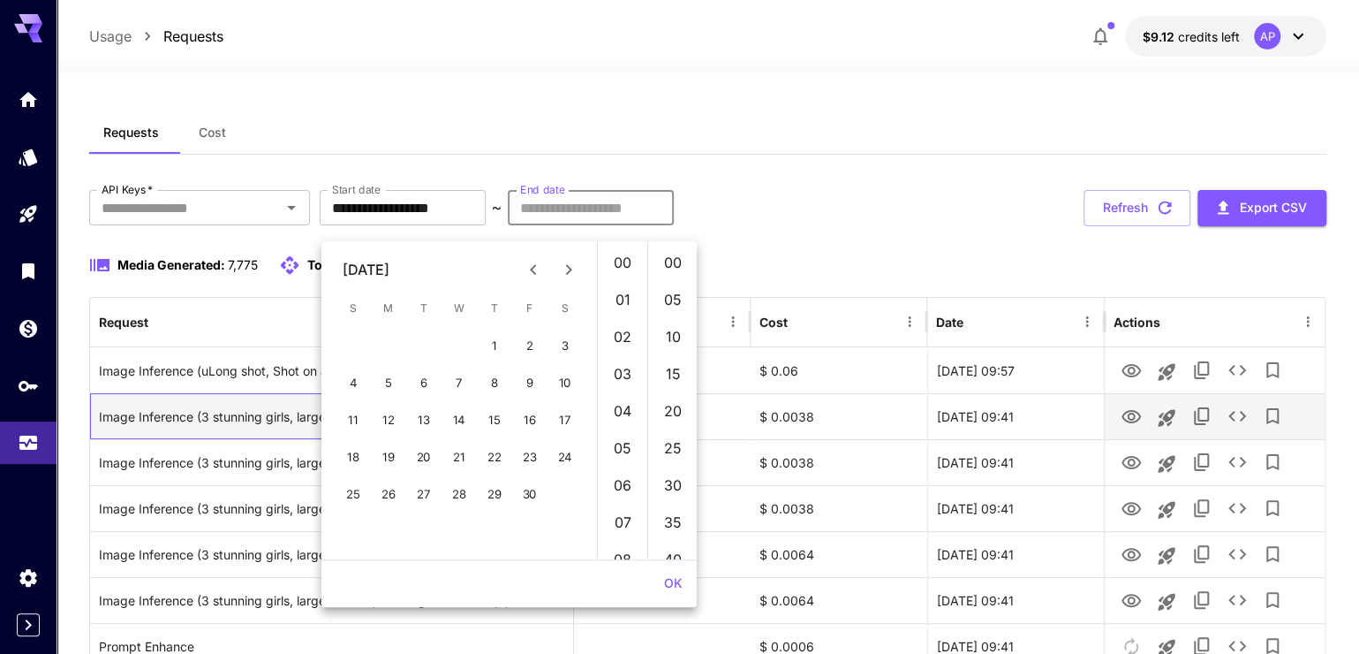
scroll to position [0, 9]
click at [231, 438] on div "Image Inference (3 stunning girls, large breasts, wearing leather strapl, ilya …" at bounding box center [331, 416] width 465 height 45
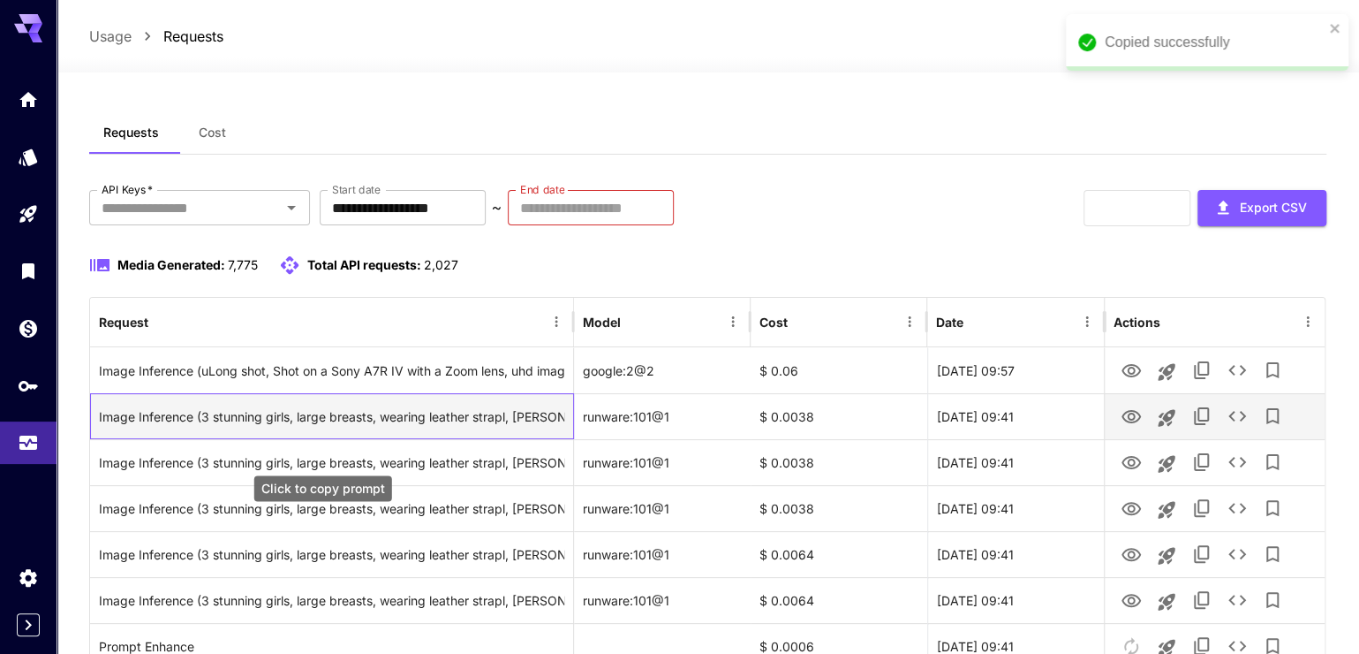
type input "**********"
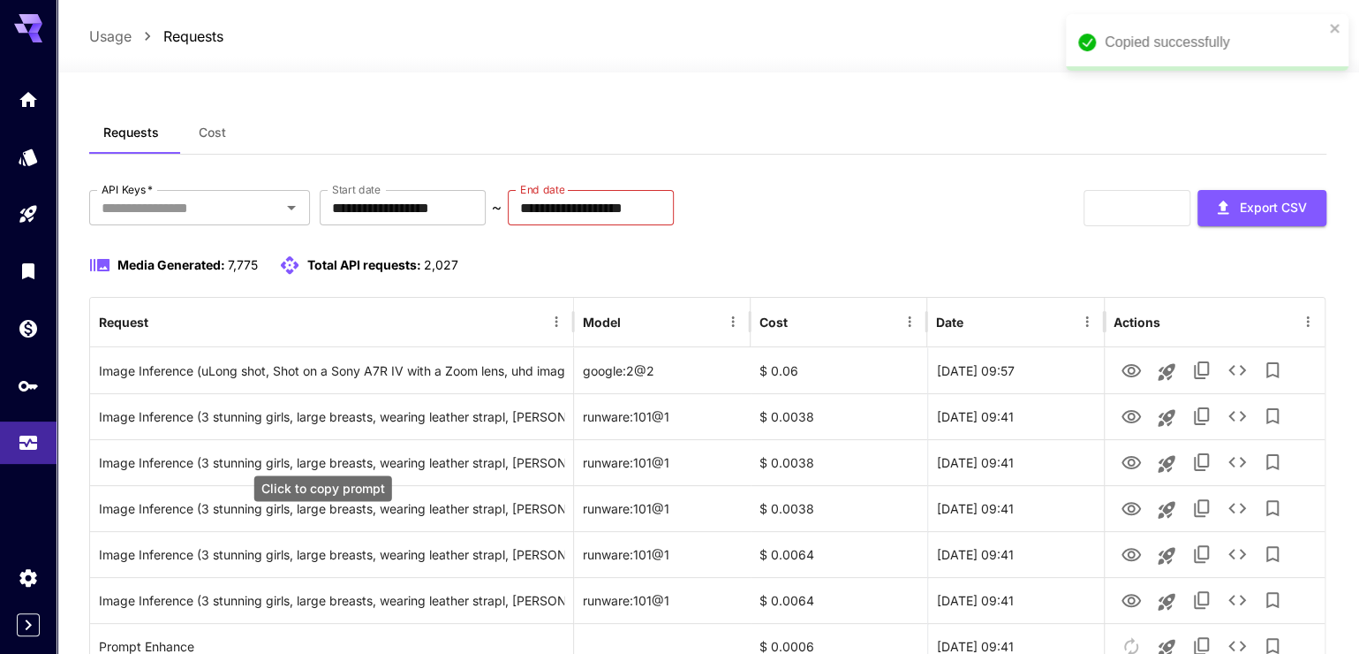
scroll to position [0, 0]
click at [431, 421] on div "OK" at bounding box center [509, 433] width 282 height 26
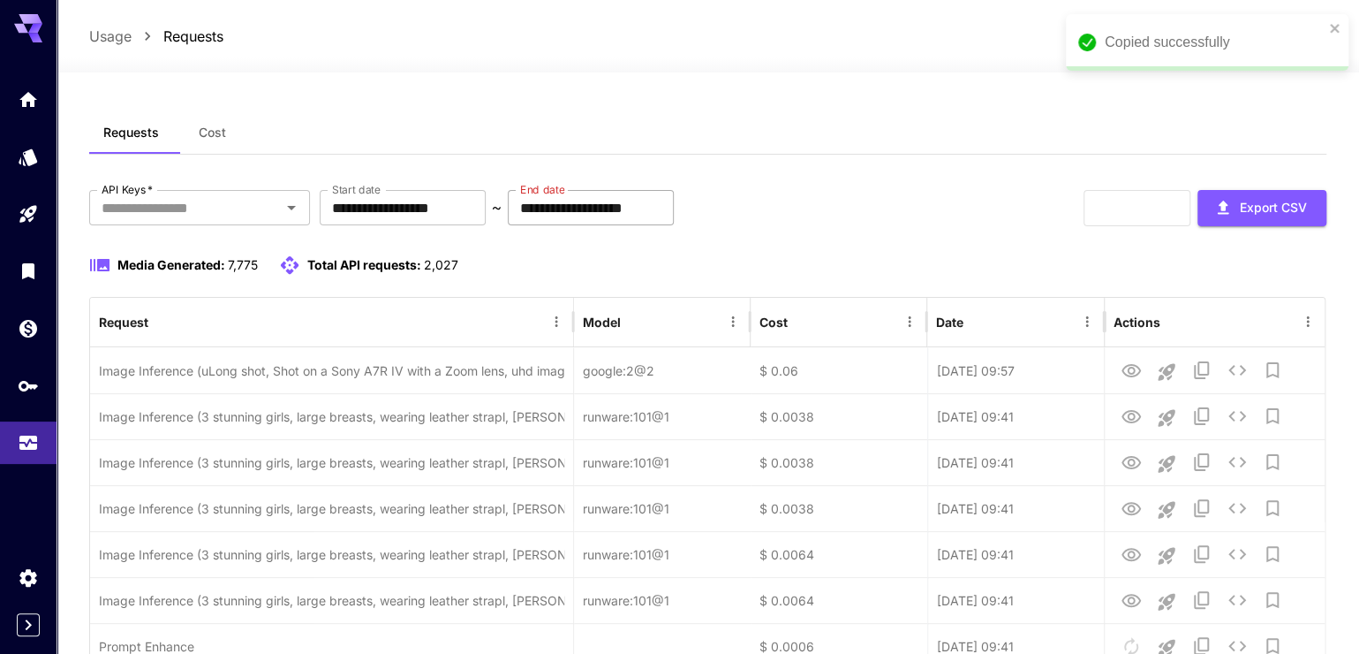
click at [670, 209] on input "**********" at bounding box center [591, 207] width 166 height 35
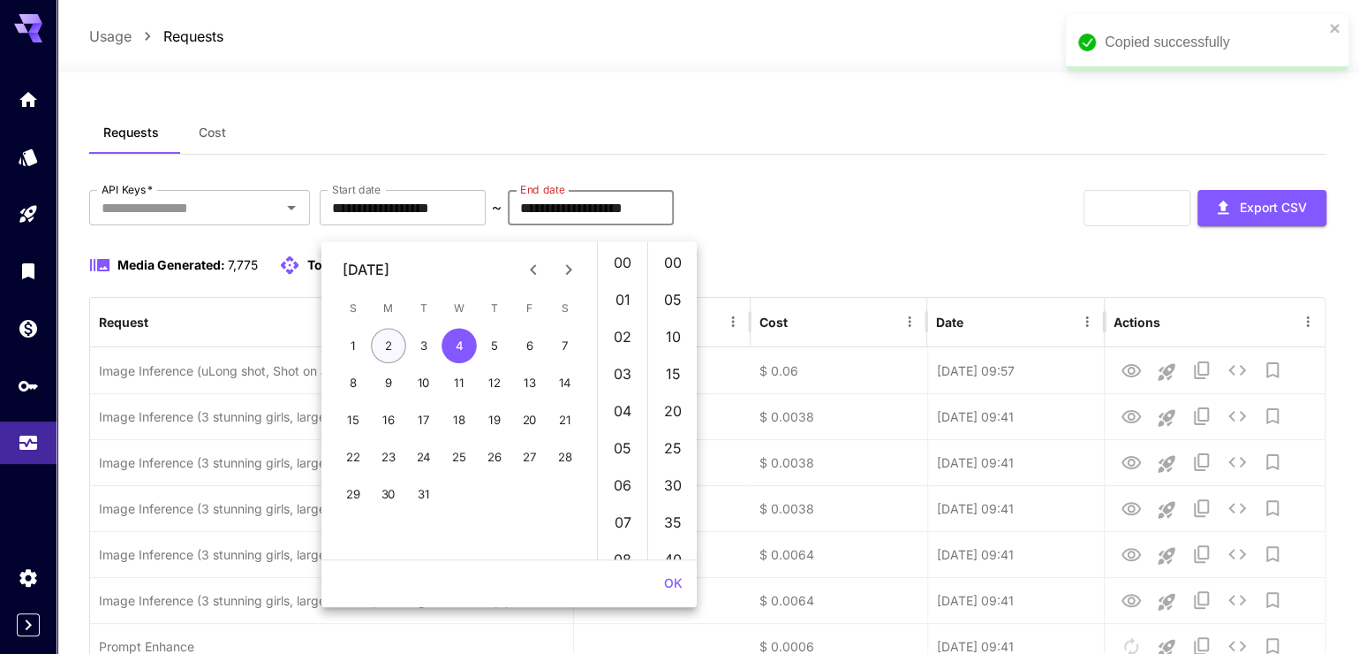
click at [400, 352] on button "2" at bounding box center [388, 345] width 35 height 35
type input "**********"
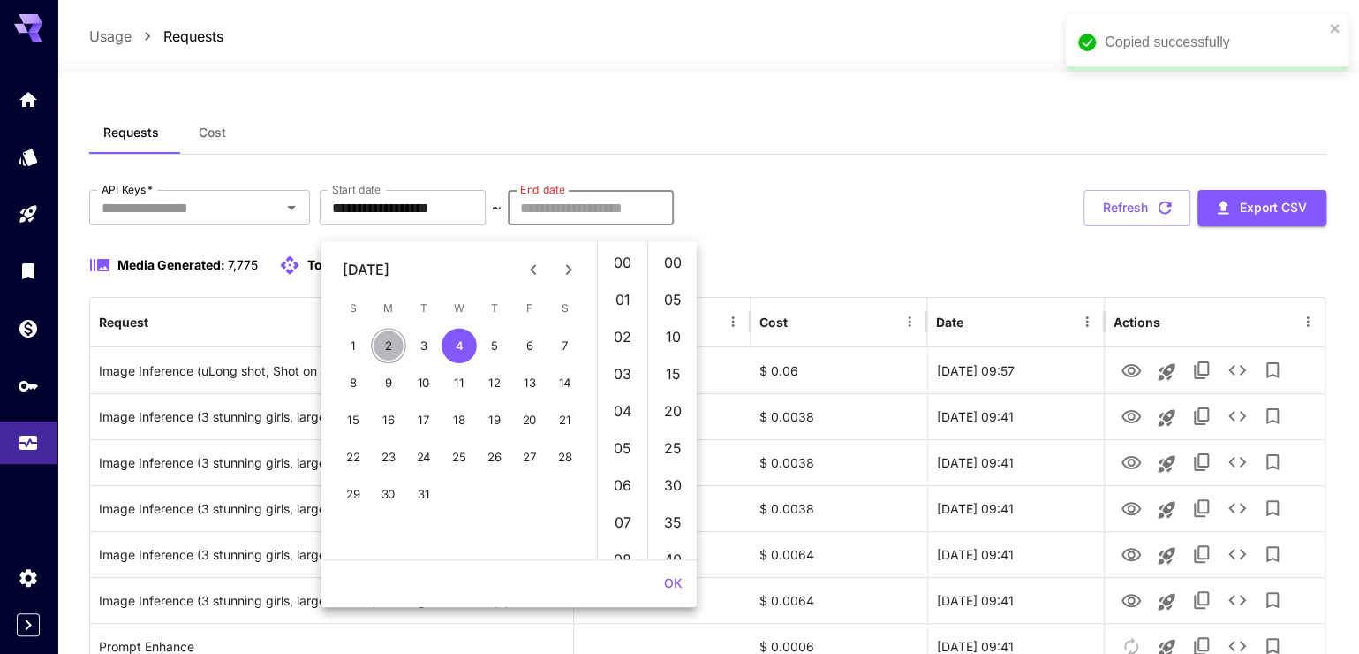
type input "**********"
click at [400, 351] on button "2" at bounding box center [388, 345] width 35 height 35
type input "**********"
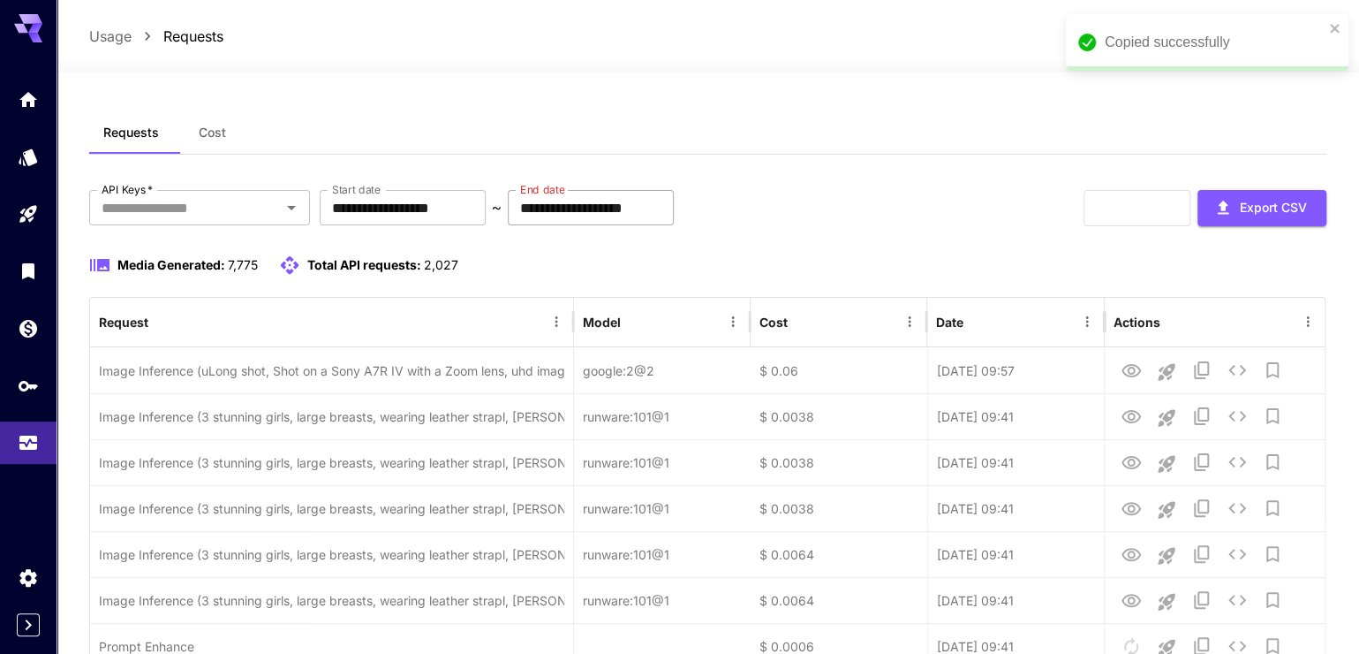
click at [674, 225] on input "**********" at bounding box center [591, 207] width 166 height 35
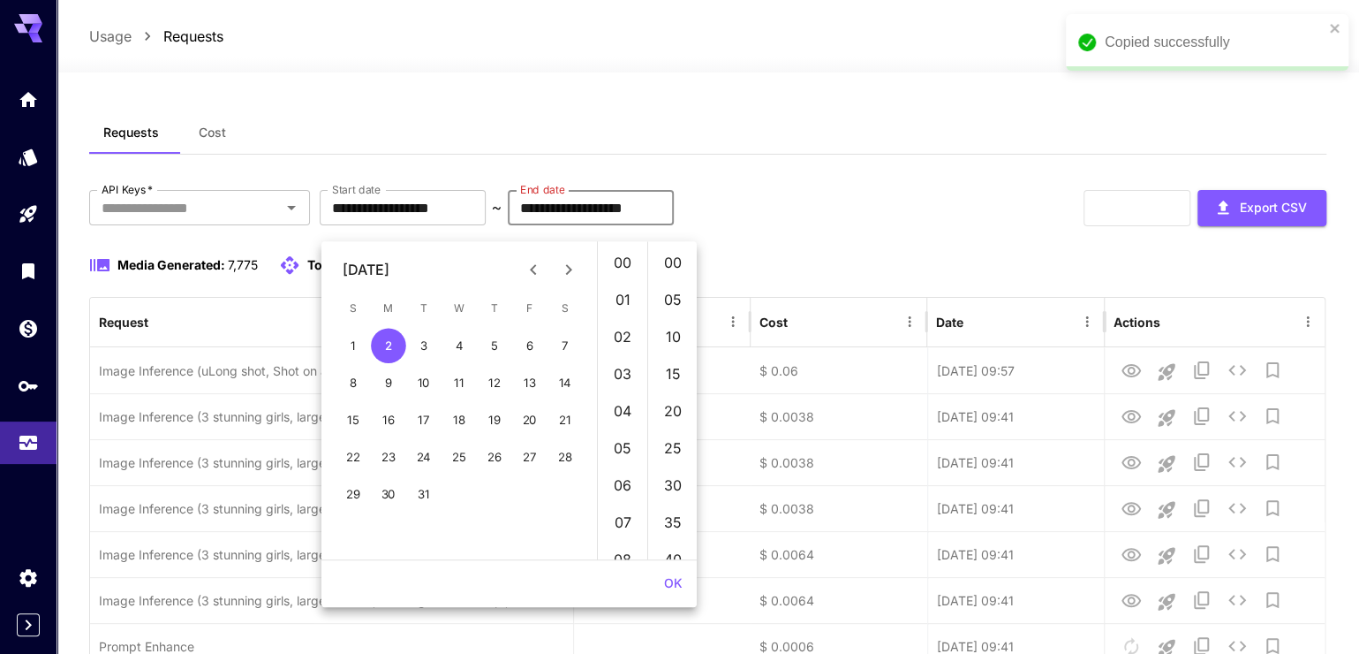
click at [536, 269] on icon "Previous month" at bounding box center [533, 269] width 21 height 21
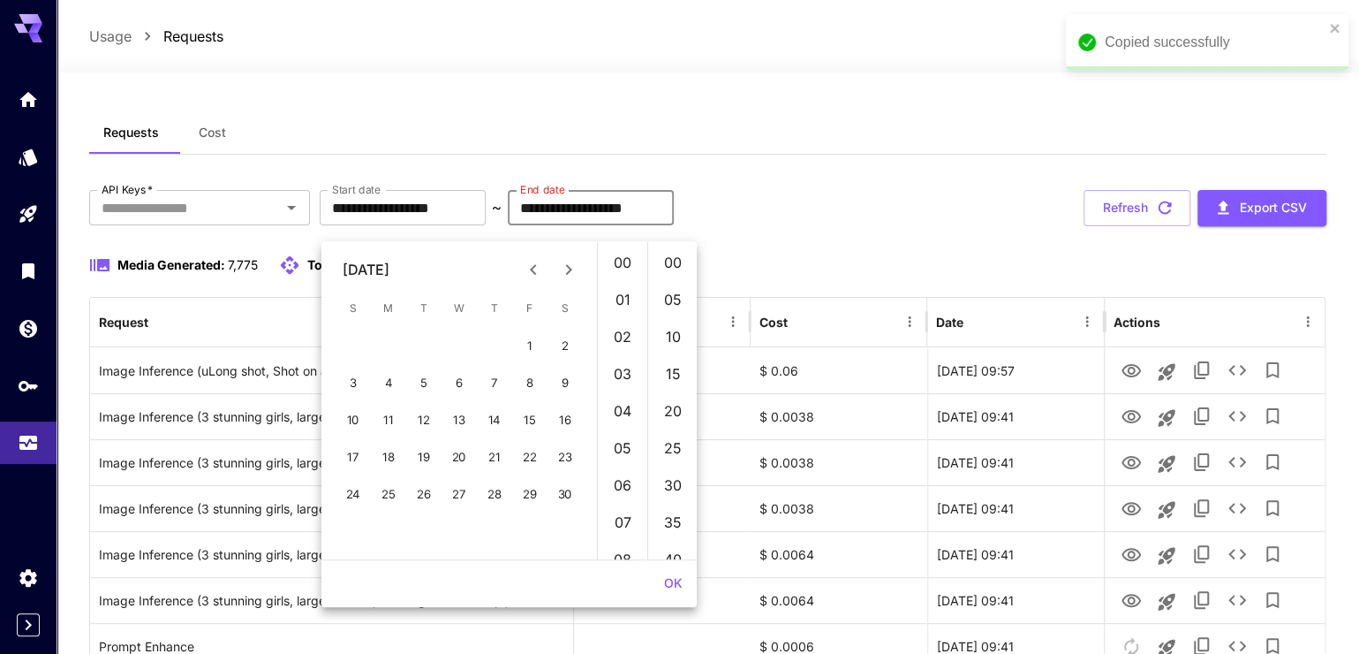
drag, startPoint x: 533, startPoint y: 269, endPoint x: 414, endPoint y: 267, distance: 119.3
click at [390, 267] on div "April 2022" at bounding box center [366, 269] width 47 height 21
click at [375, 273] on div "April 2022" at bounding box center [366, 269] width 47 height 21
click at [1155, 217] on icon "button" at bounding box center [1164, 207] width 19 height 19
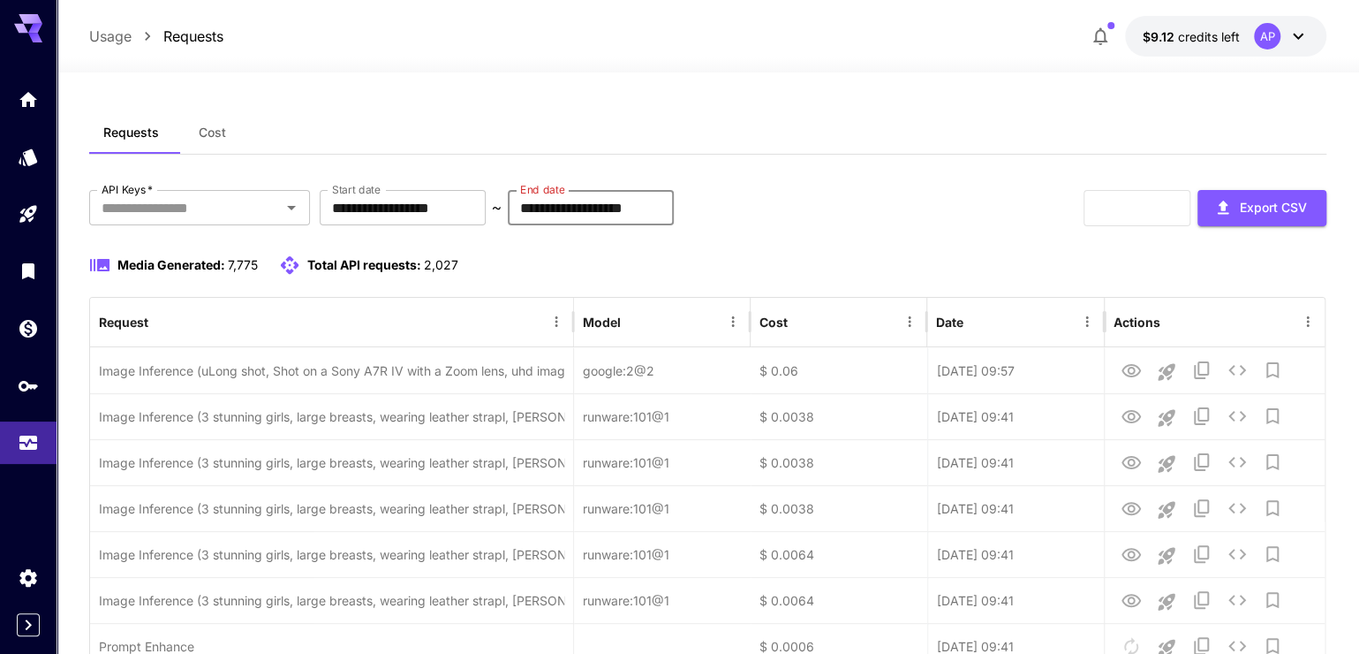
click at [669, 225] on input "**********" at bounding box center [591, 207] width 166 height 35
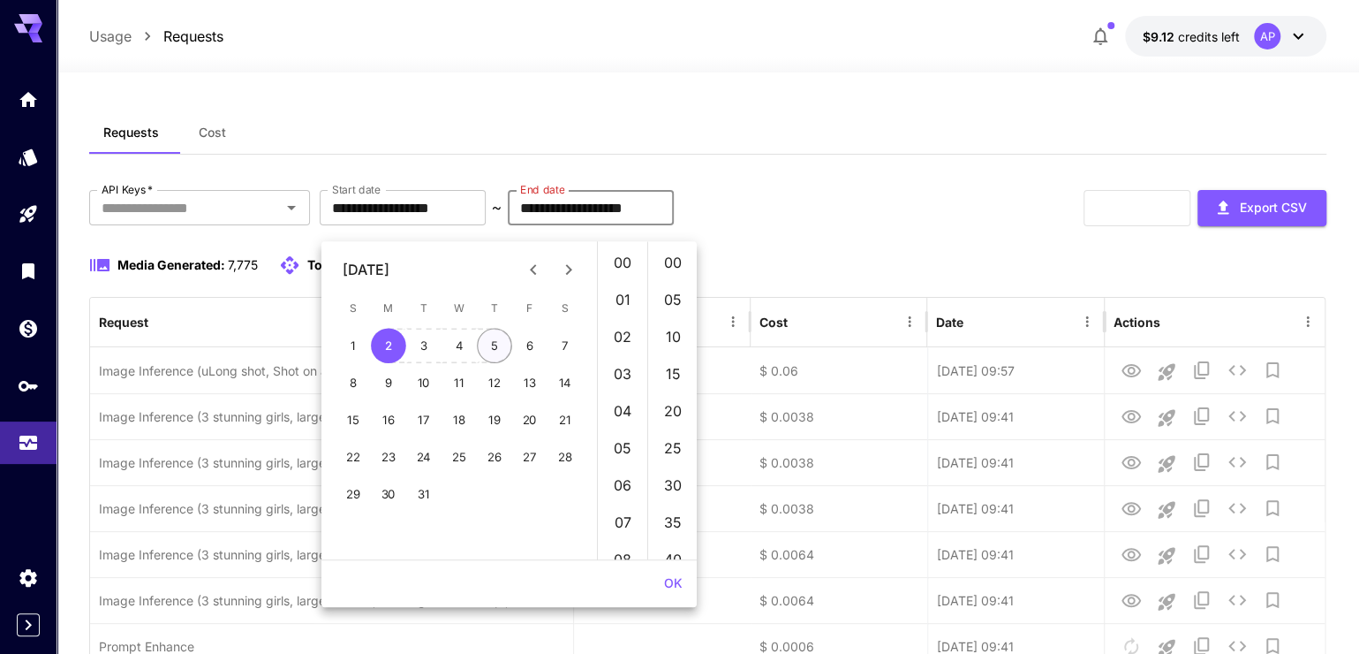
click at [506, 352] on button "5" at bounding box center [494, 345] width 35 height 35
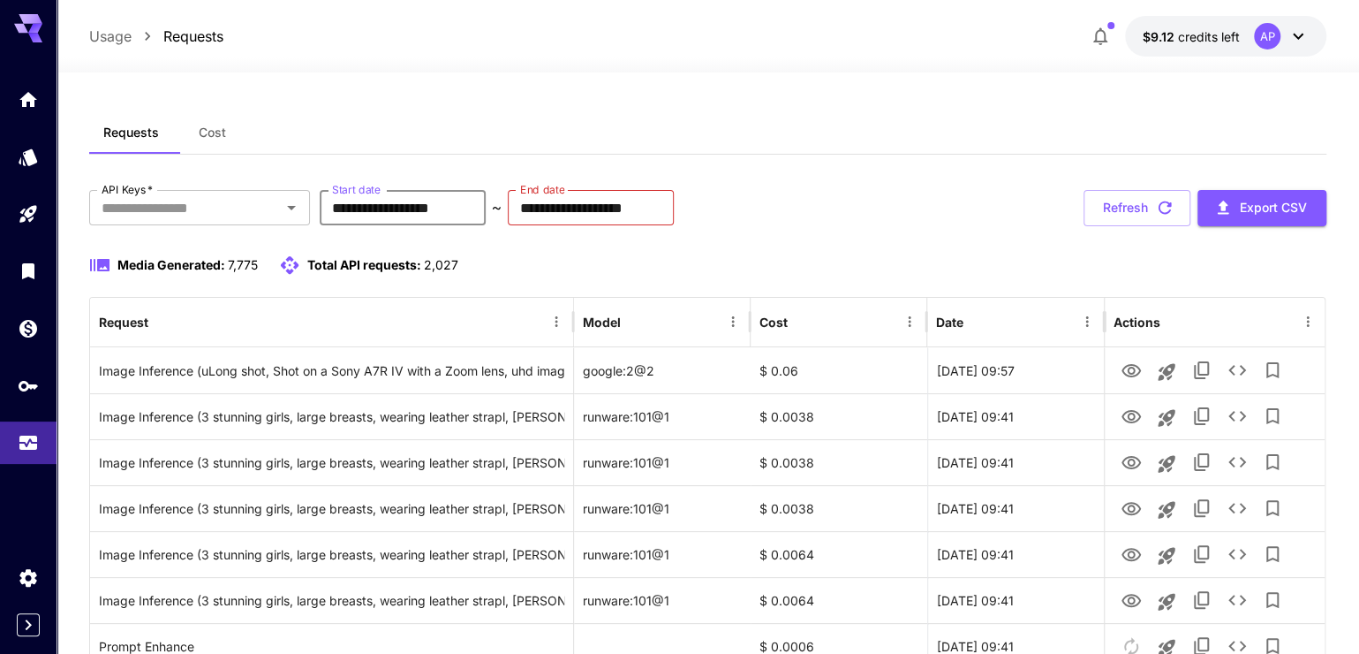
click at [476, 225] on input "**********" at bounding box center [403, 207] width 166 height 35
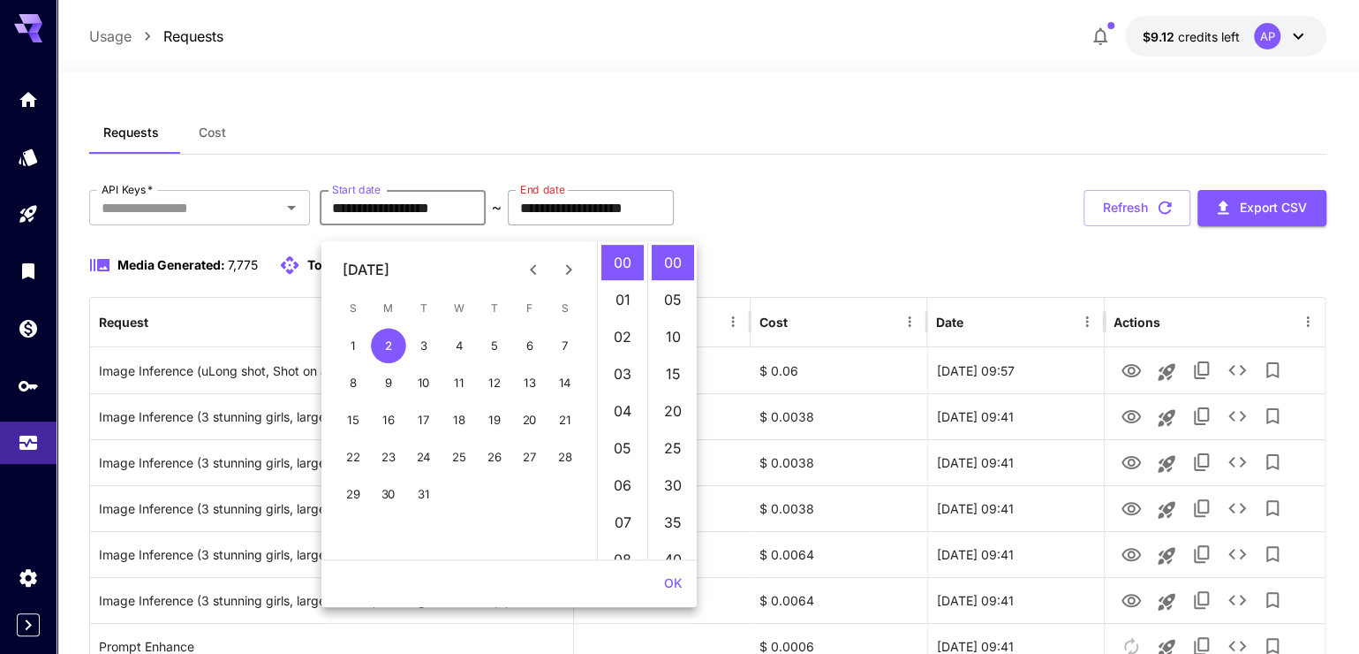
click at [674, 222] on input "**********" at bounding box center [591, 207] width 166 height 35
click at [674, 223] on input "**********" at bounding box center [591, 207] width 166 height 35
click at [488, 351] on button "5" at bounding box center [494, 345] width 35 height 35
drag, startPoint x: 789, startPoint y: 234, endPoint x: 741, endPoint y: 253, distance: 51.5
click at [674, 225] on input "**********" at bounding box center [591, 207] width 166 height 35
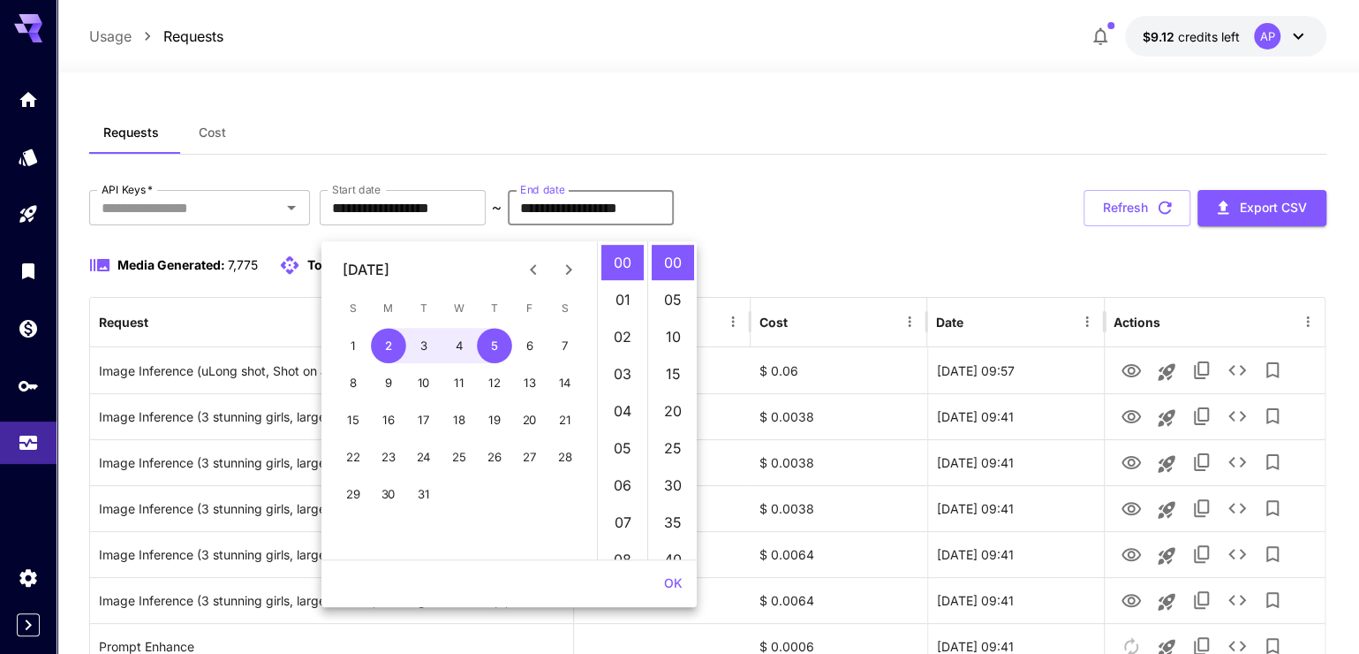
click at [563, 274] on icon "Next month" at bounding box center [568, 269] width 21 height 21
click at [563, 273] on icon "Next month" at bounding box center [568, 269] width 21 height 21
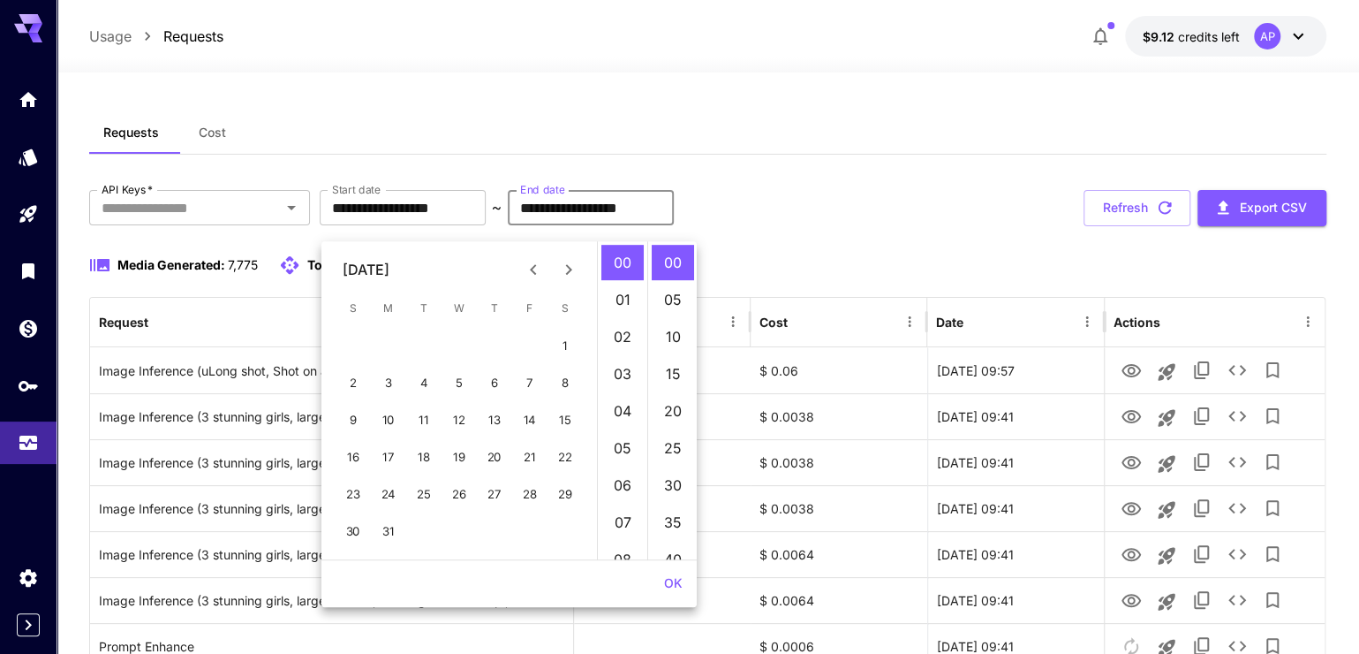
click at [563, 273] on icon "Next month" at bounding box center [568, 269] width 21 height 21
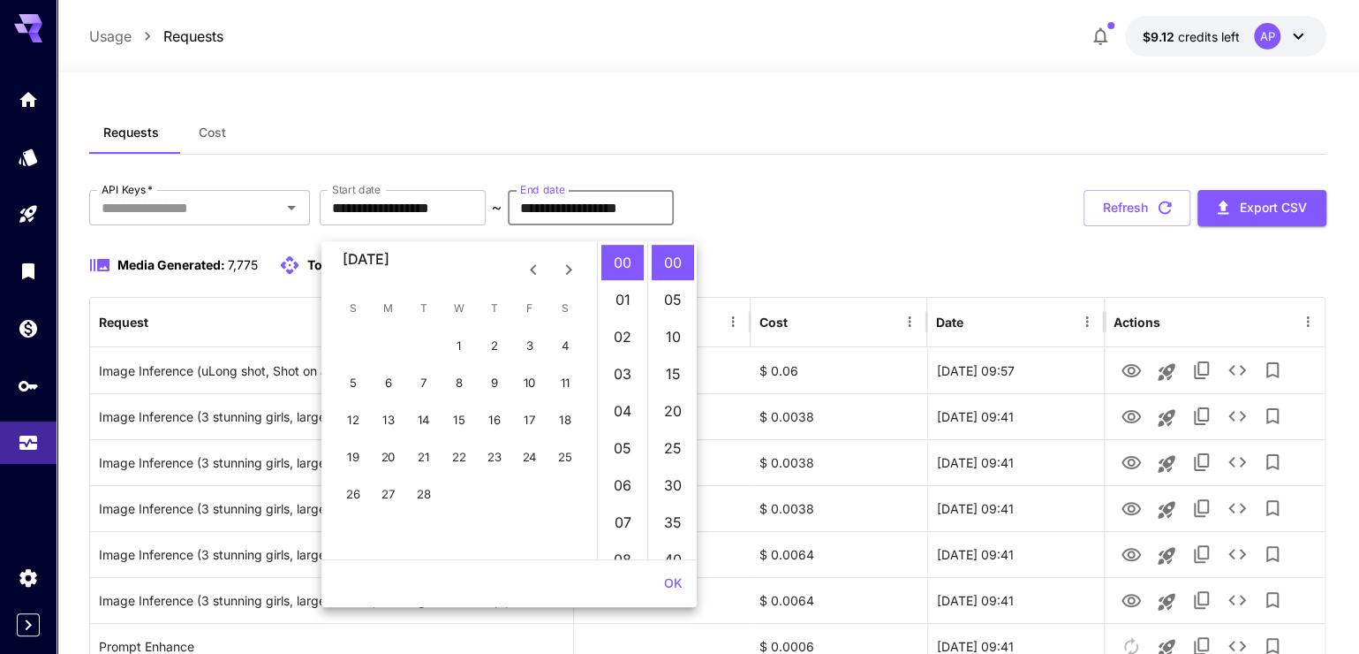
click at [563, 273] on icon "Next month" at bounding box center [568, 269] width 21 height 21
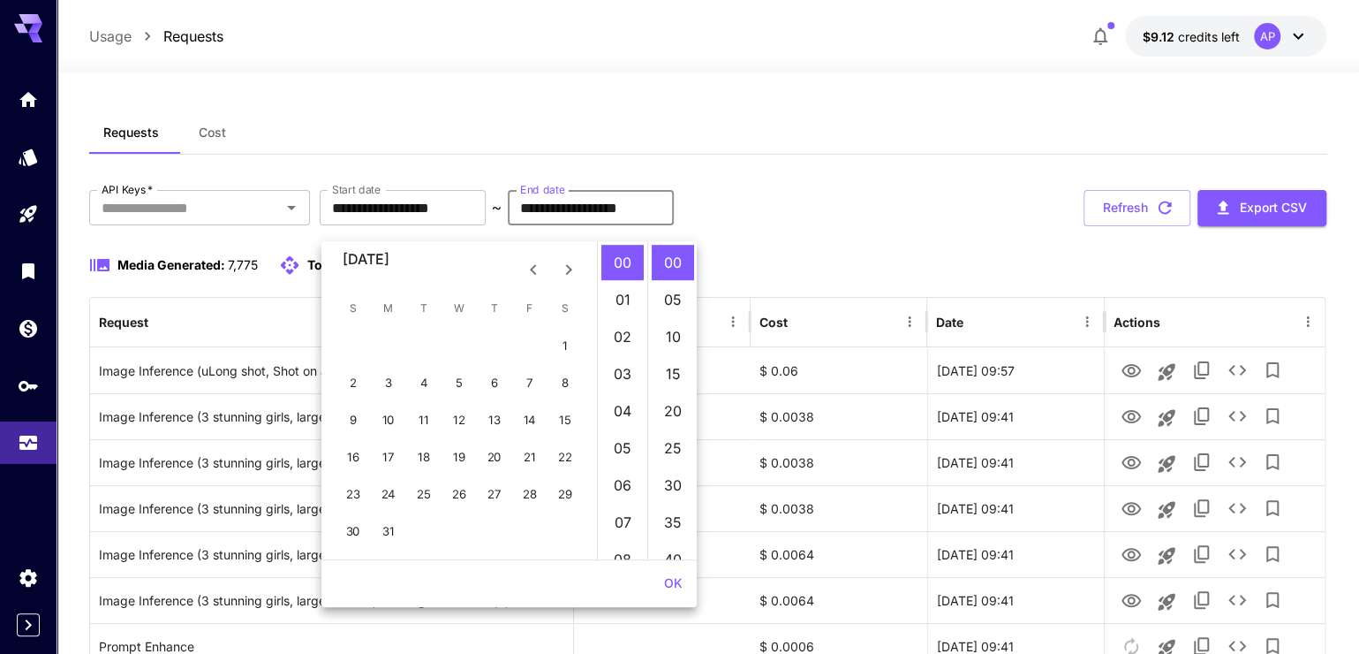
click at [563, 273] on icon "Next month" at bounding box center [568, 269] width 21 height 21
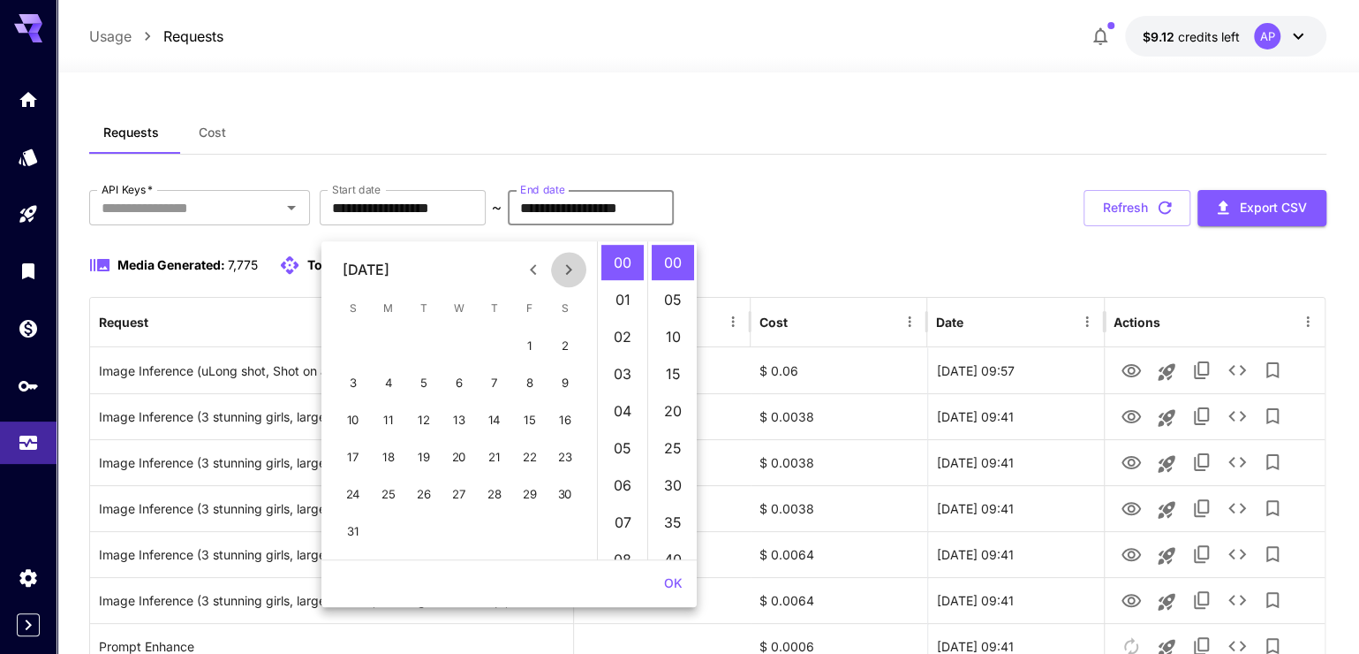
click at [564, 273] on icon "Next month" at bounding box center [568, 269] width 21 height 21
click at [502, 343] on button "1" at bounding box center [494, 345] width 35 height 35
type input "**********"
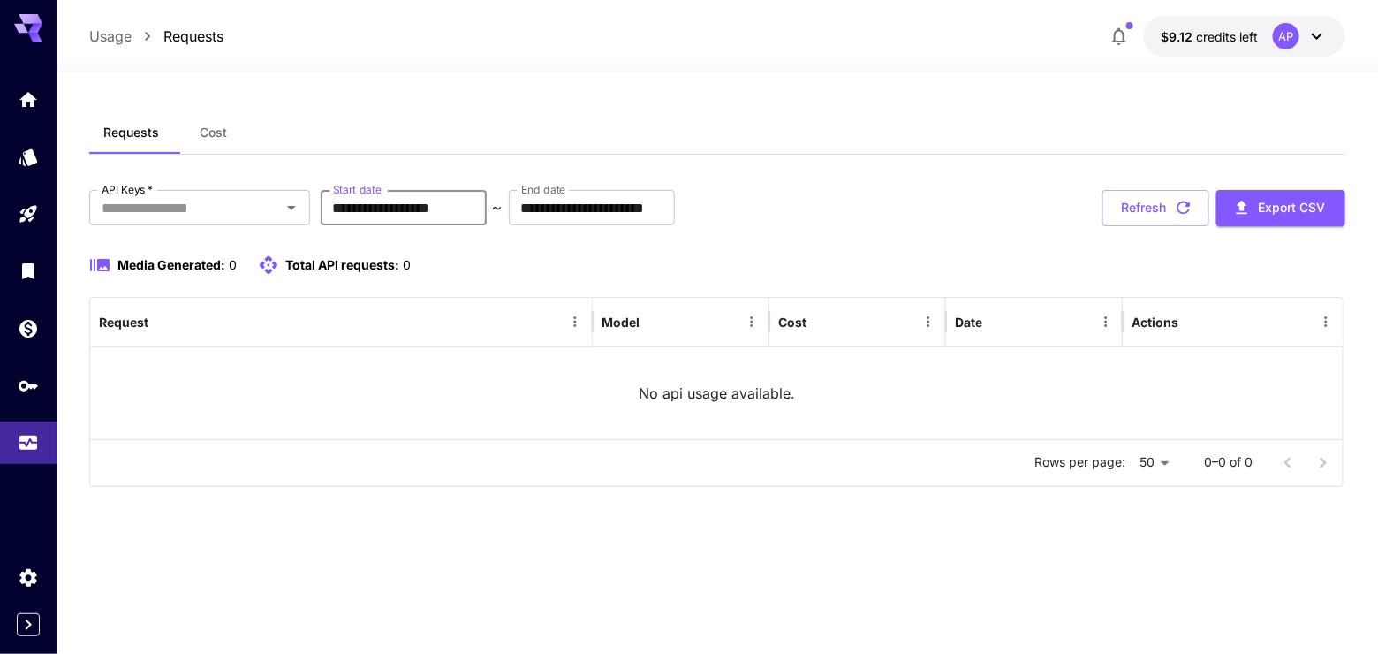
click at [379, 223] on input "**********" at bounding box center [404, 207] width 166 height 35
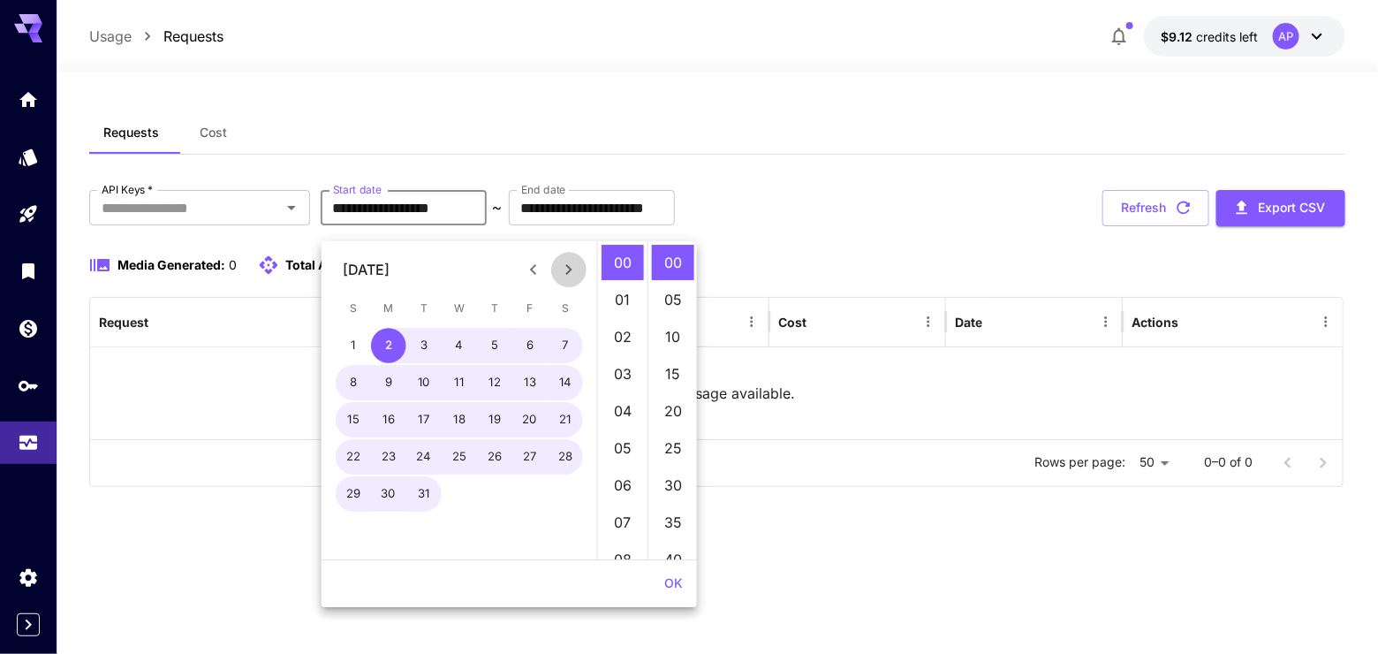
click at [575, 270] on icon "Next month" at bounding box center [568, 269] width 21 height 21
click at [574, 270] on icon "Next month" at bounding box center [568, 269] width 21 height 21
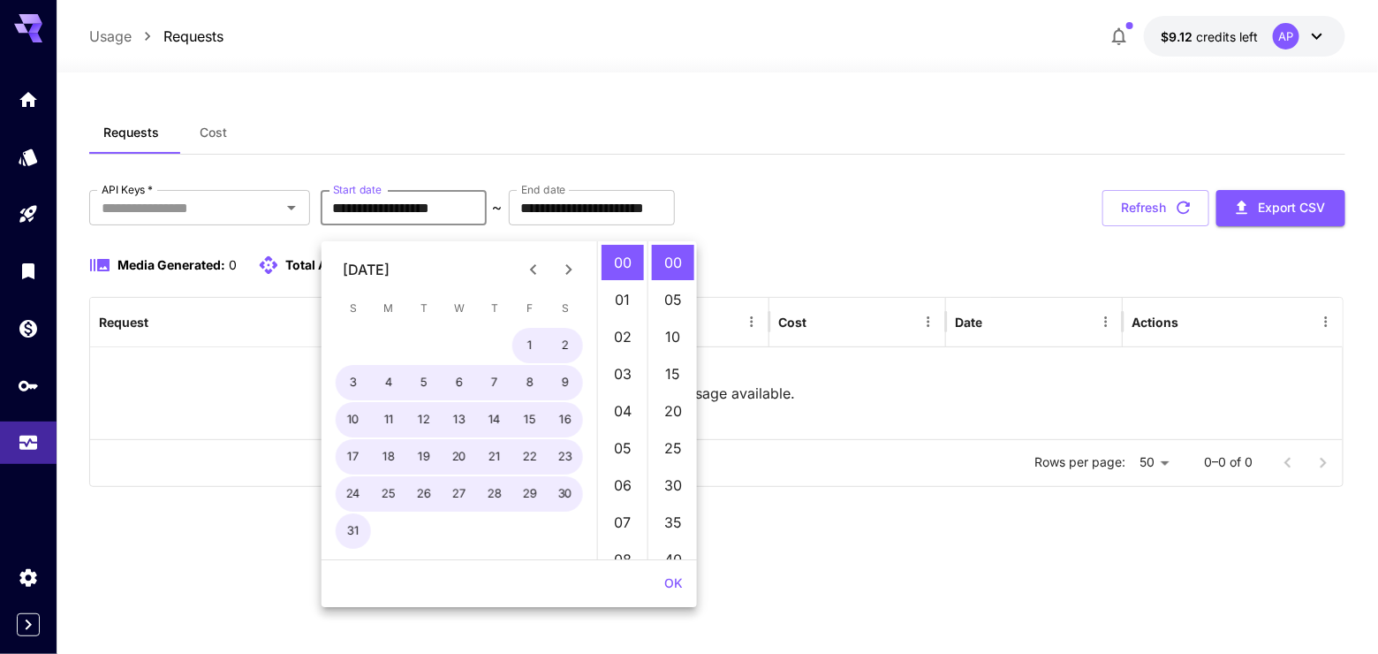
click at [574, 270] on icon "Next month" at bounding box center [568, 269] width 21 height 21
click at [576, 270] on icon "Next month" at bounding box center [568, 269] width 21 height 21
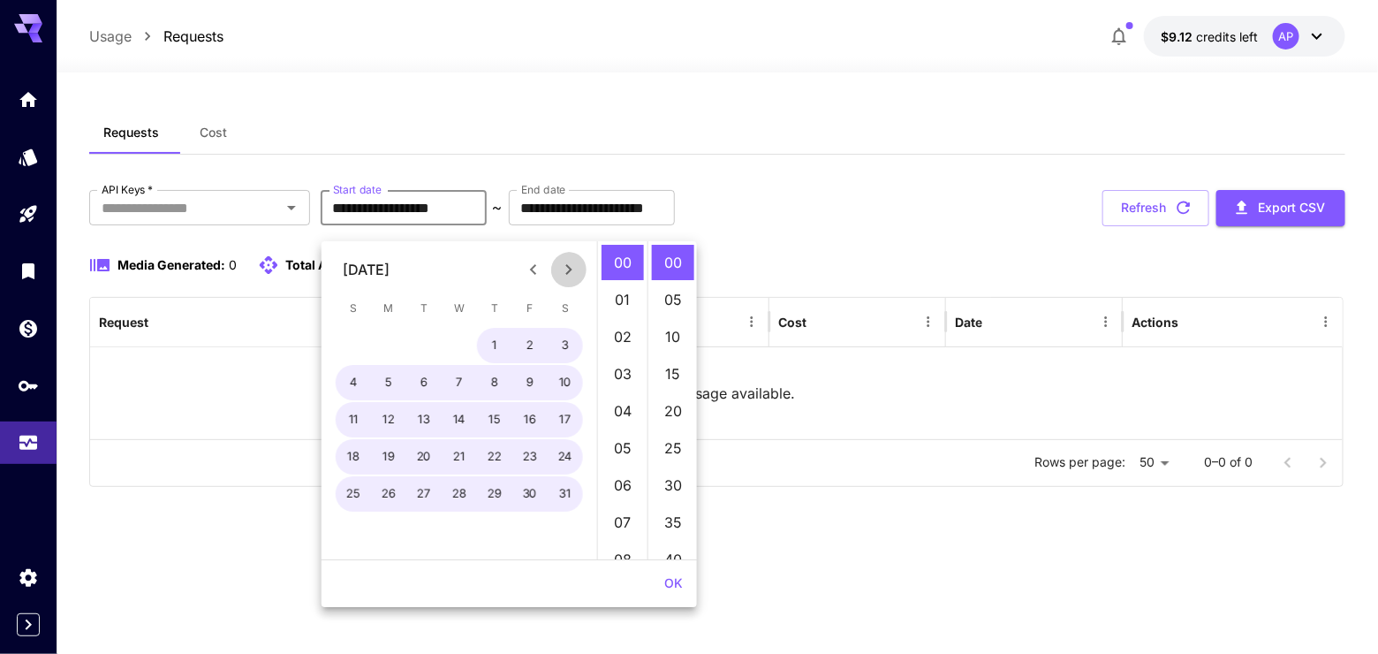
click at [575, 270] on icon "Next month" at bounding box center [568, 269] width 21 height 21
click at [574, 272] on icon "Next month" at bounding box center [568, 269] width 21 height 21
click at [572, 273] on icon "Next month" at bounding box center [568, 269] width 21 height 21
click at [571, 273] on icon "Next month" at bounding box center [568, 269] width 21 height 21
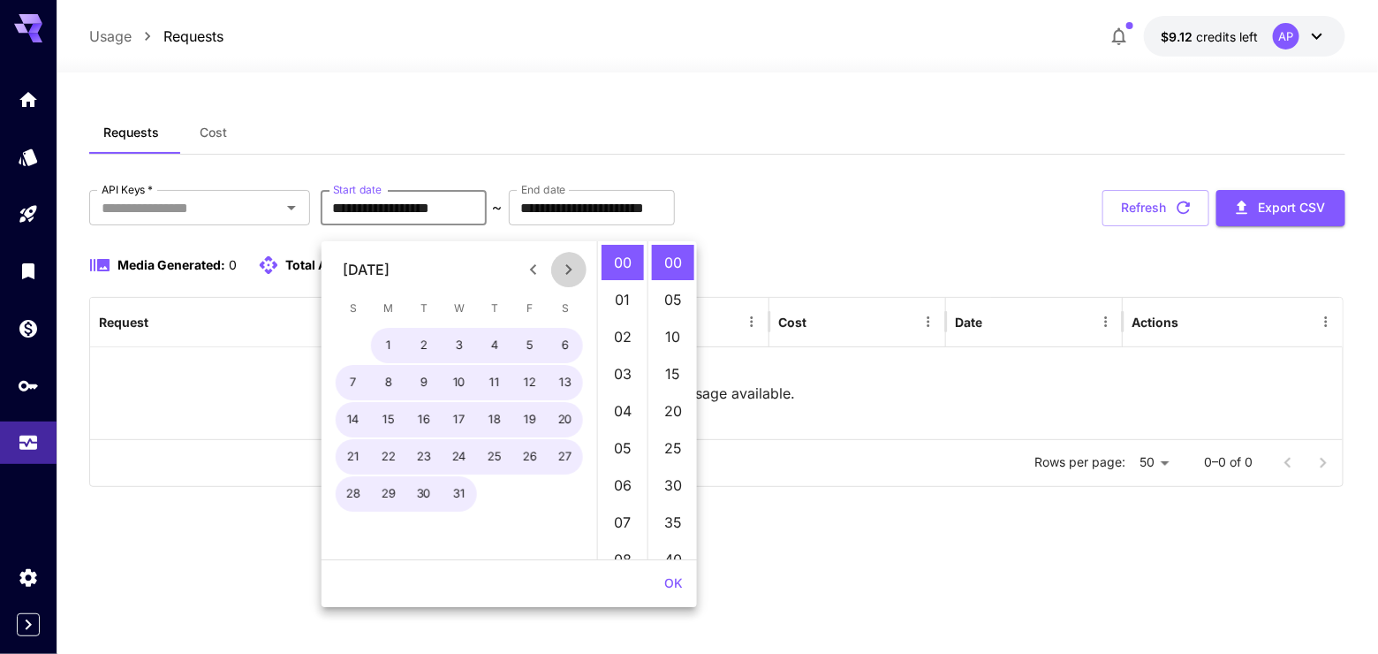
click at [574, 273] on icon "Next month" at bounding box center [568, 269] width 21 height 21
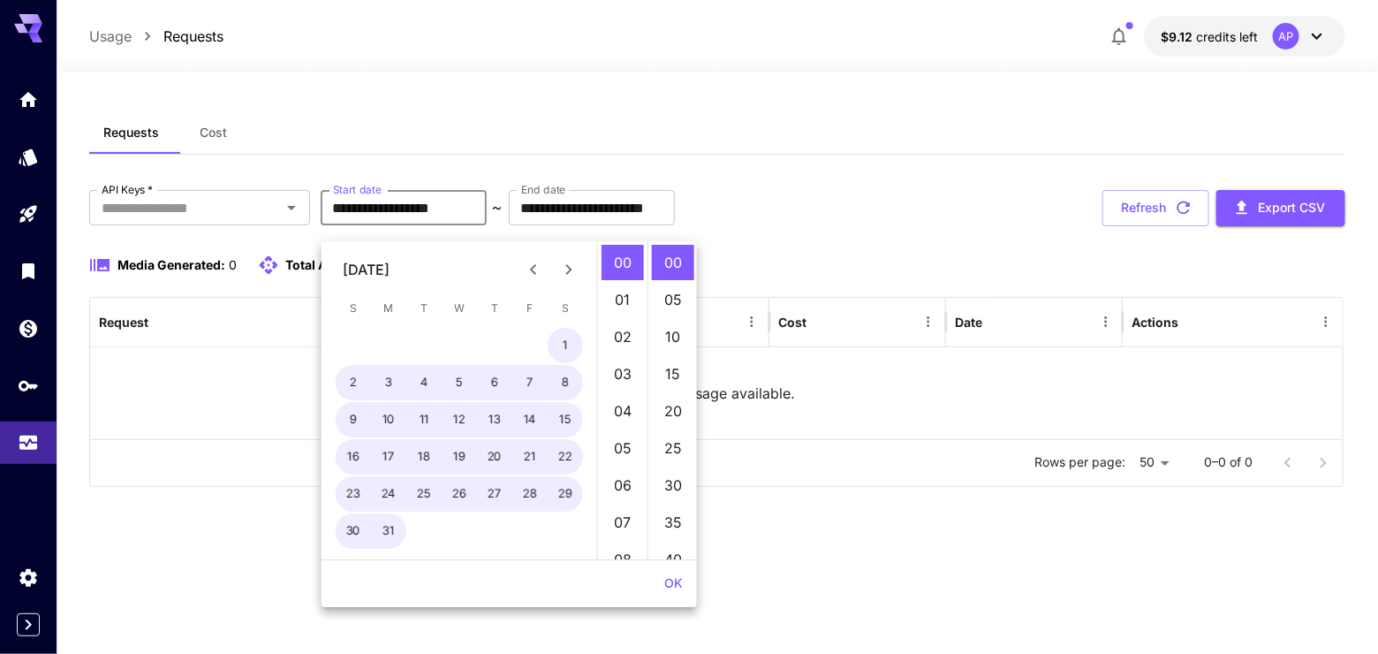
click at [572, 273] on icon "Next month" at bounding box center [568, 269] width 21 height 21
click at [571, 274] on icon "Next month" at bounding box center [568, 269] width 21 height 21
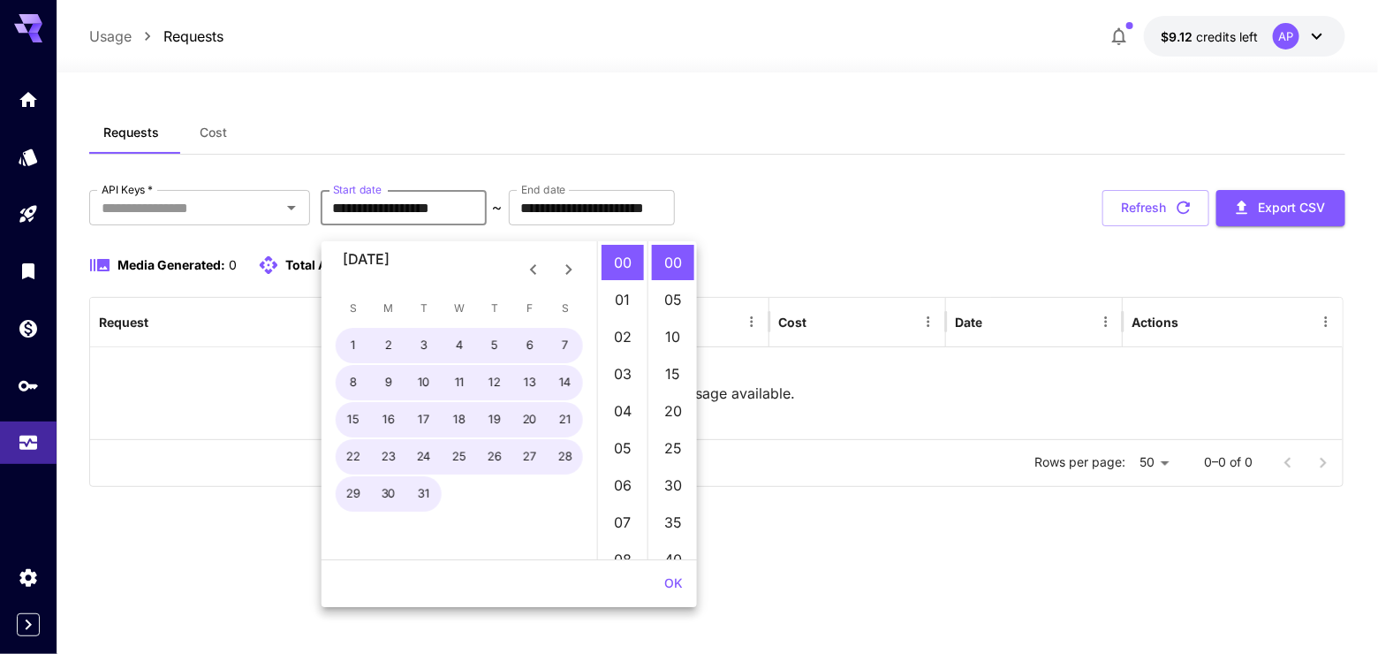
click at [570, 274] on icon "Next month" at bounding box center [568, 269] width 21 height 21
drag, startPoint x: 570, startPoint y: 274, endPoint x: 568, endPoint y: 284, distance: 9.9
click at [569, 272] on icon "Next month" at bounding box center [568, 269] width 21 height 21
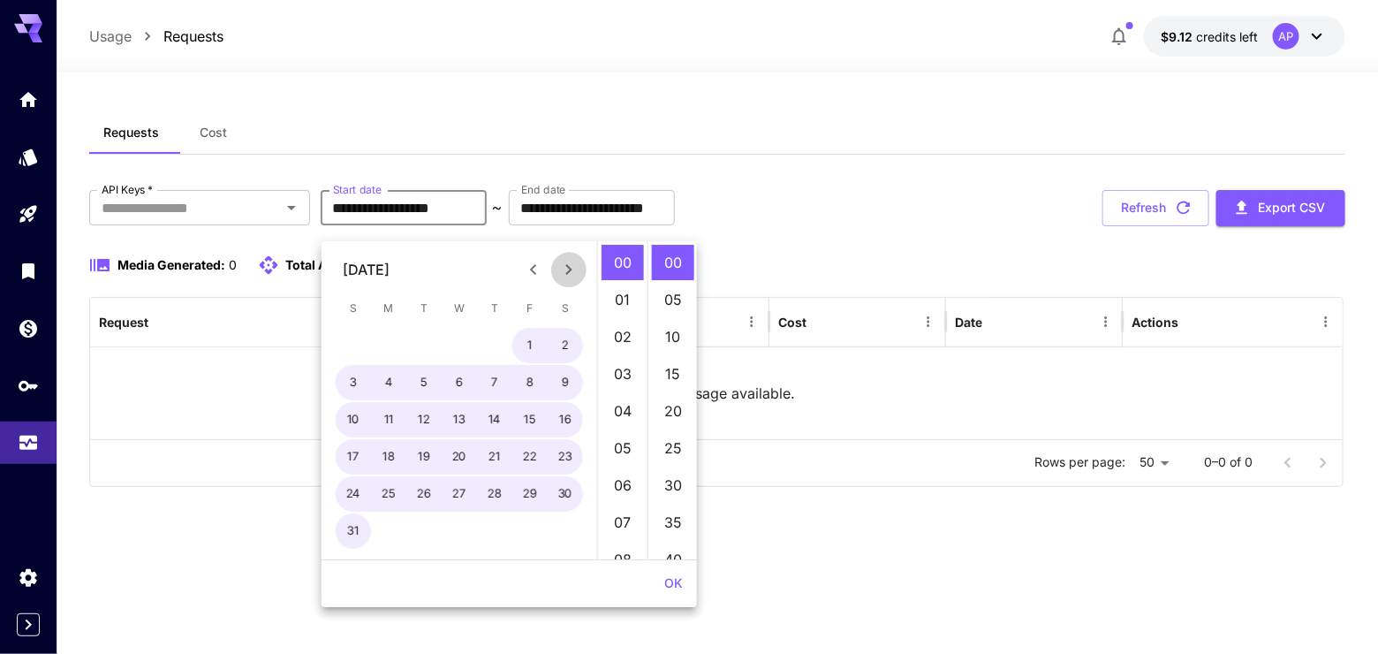
click at [570, 284] on button "Next month" at bounding box center [568, 269] width 35 height 35
click at [570, 285] on button "Next month" at bounding box center [568, 269] width 35 height 35
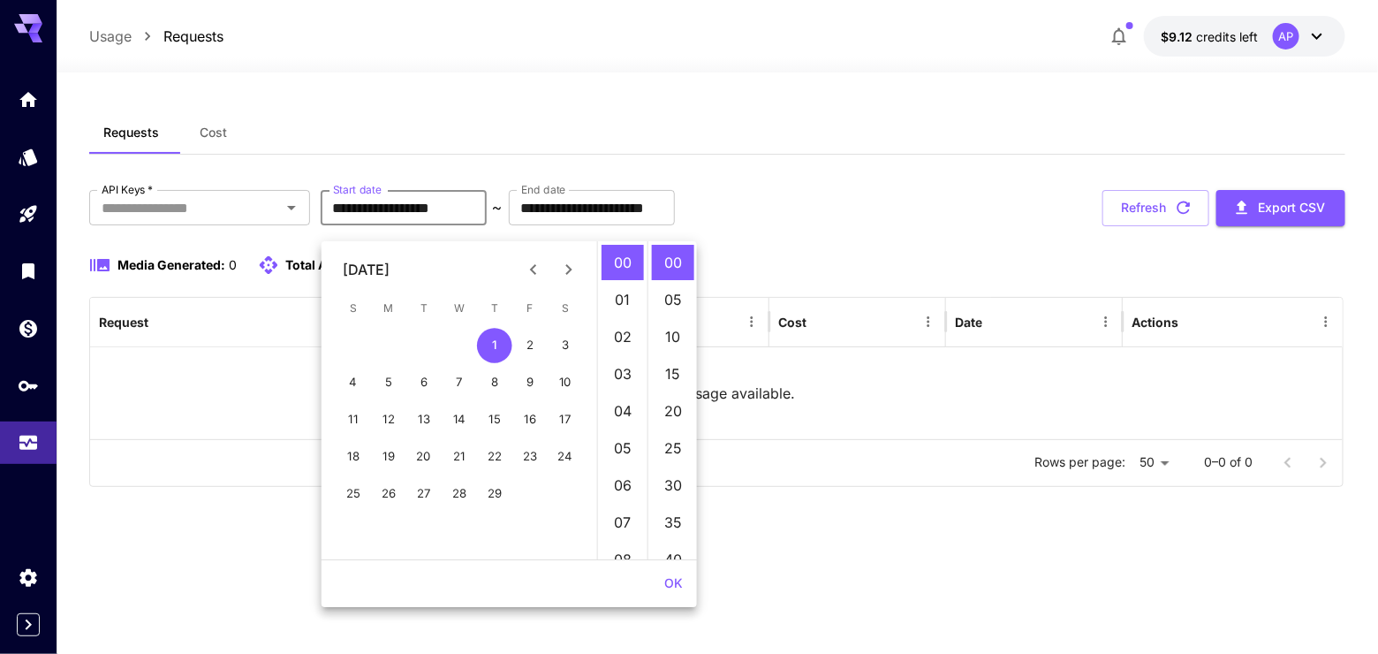
click at [819, 269] on div "**********" at bounding box center [716, 338] width 1255 height 297
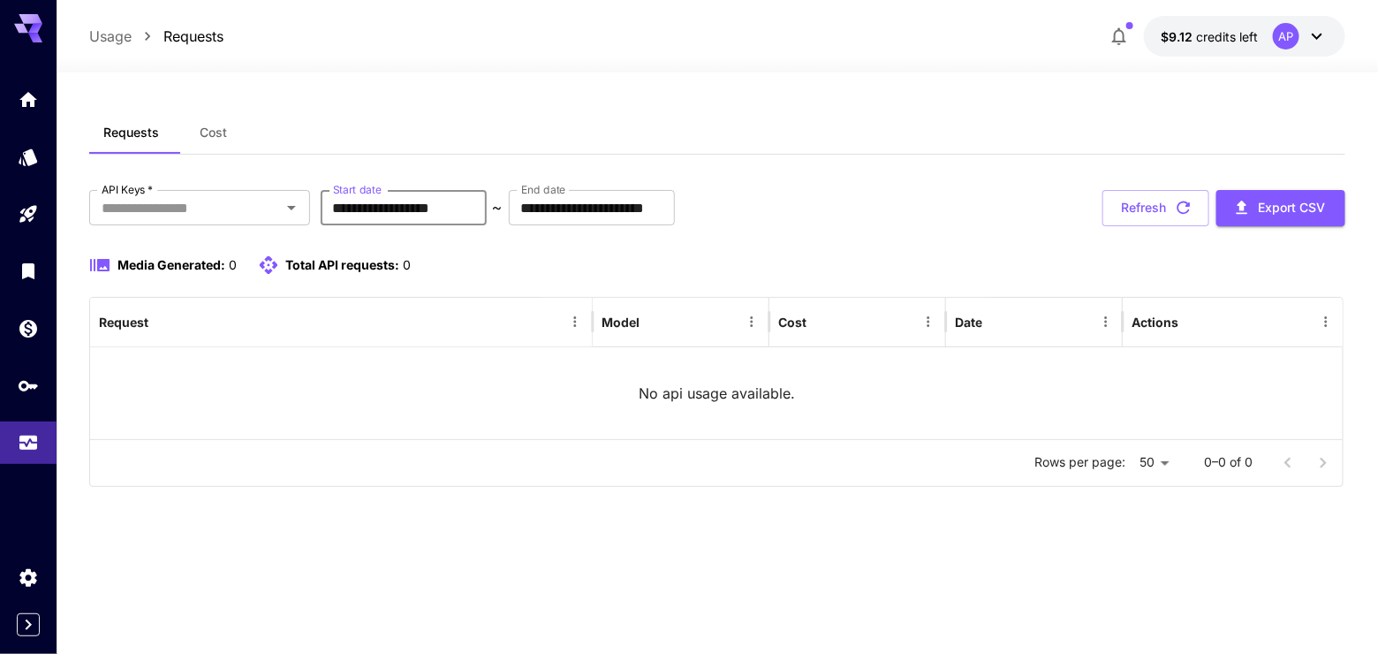
click at [343, 218] on input "**********" at bounding box center [404, 207] width 166 height 35
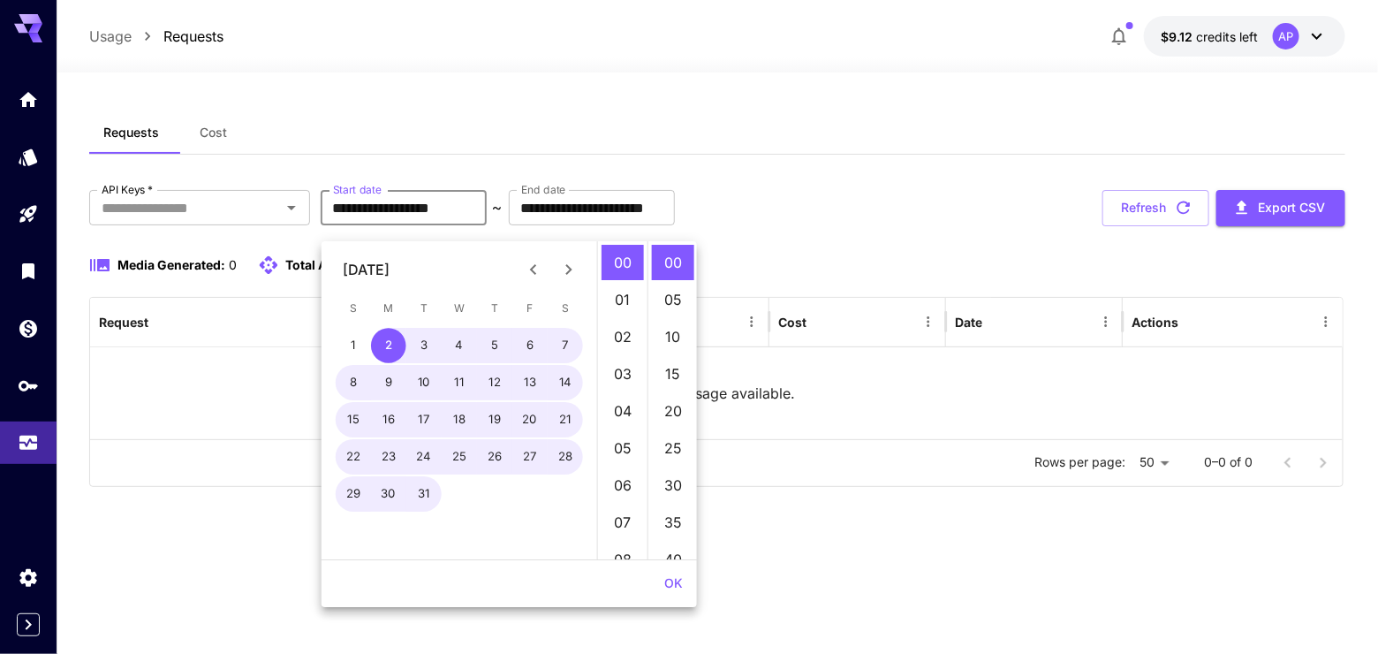
click at [575, 270] on icon "Next month" at bounding box center [568, 269] width 21 height 21
click at [573, 270] on icon "Next month" at bounding box center [568, 269] width 21 height 21
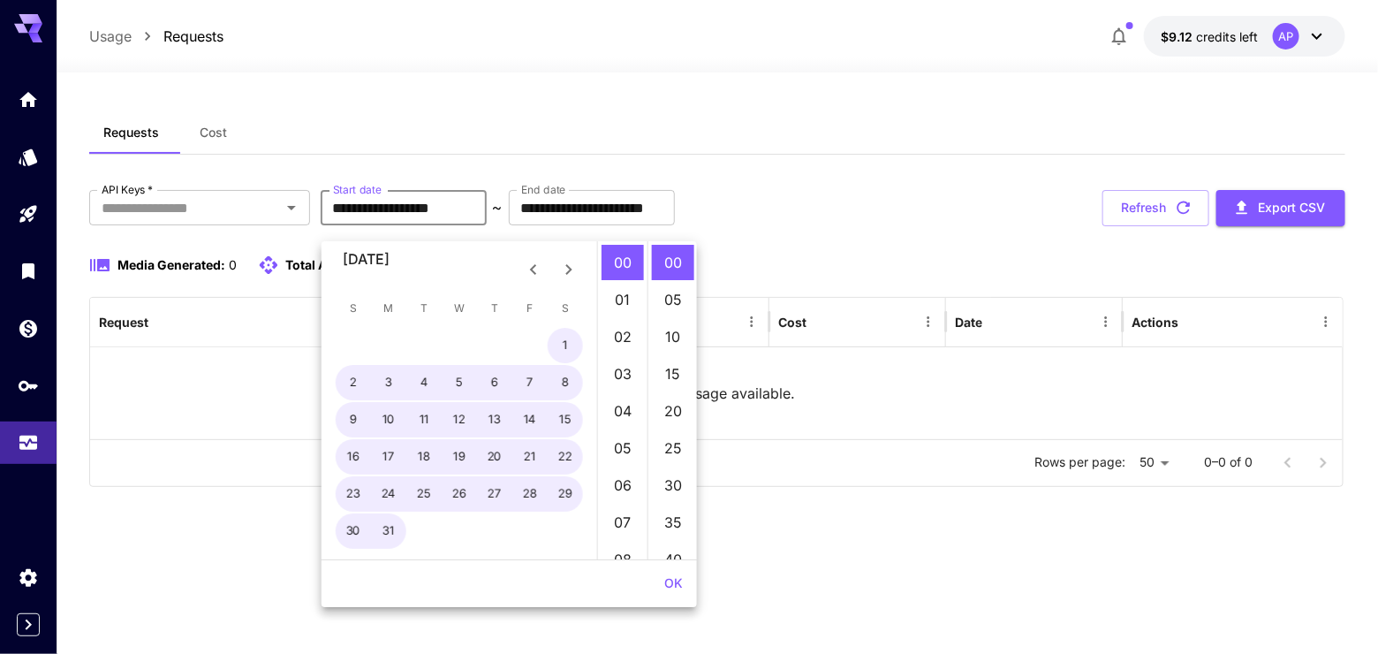
click at [571, 269] on icon "Next month" at bounding box center [568, 269] width 21 height 21
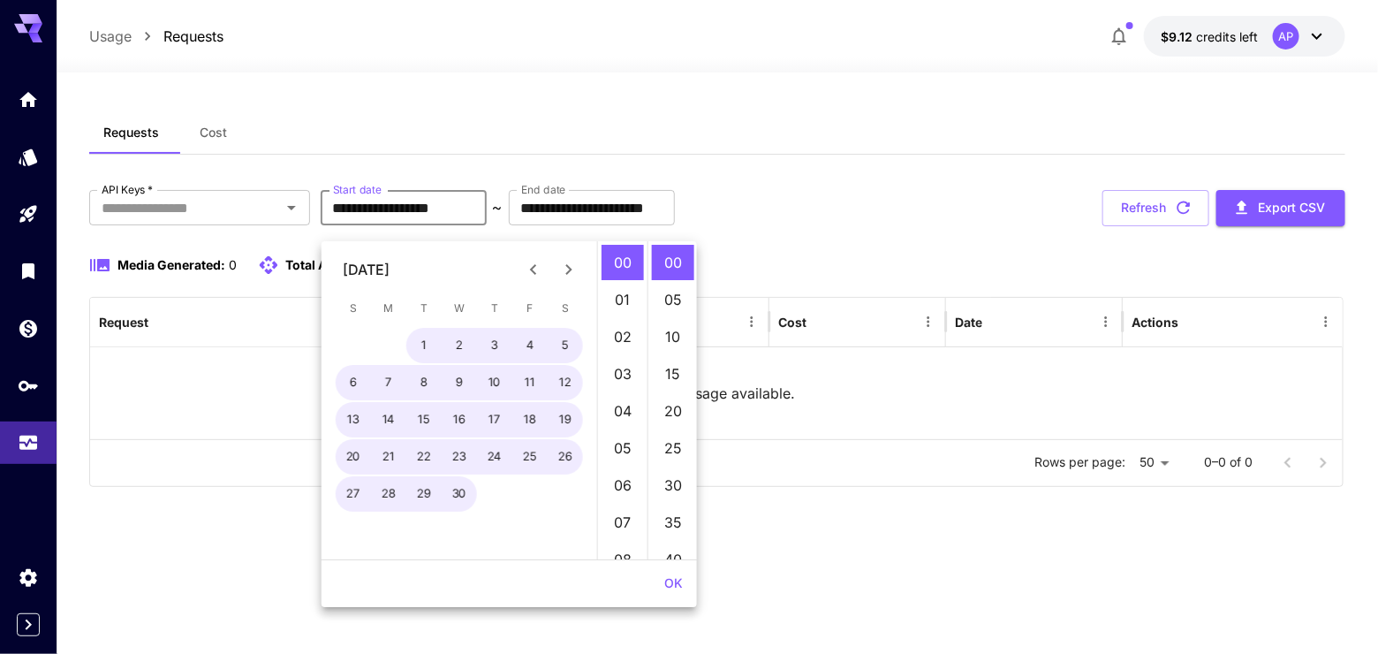
click at [572, 272] on icon "Next month" at bounding box center [568, 269] width 21 height 21
click at [572, 273] on icon "Next month" at bounding box center [568, 269] width 21 height 21
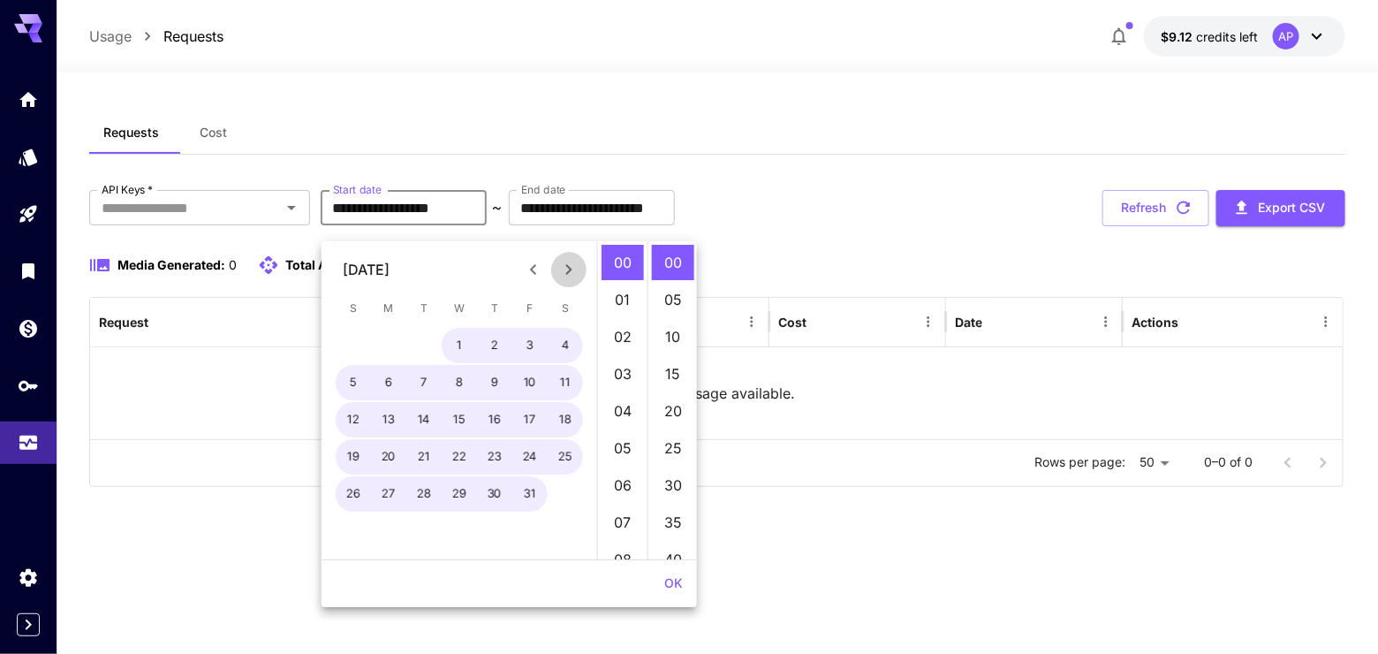
click at [572, 273] on icon "Next month" at bounding box center [568, 269] width 21 height 21
click at [573, 275] on icon "Next month" at bounding box center [568, 269] width 21 height 21
click at [574, 275] on icon "Next month" at bounding box center [568, 269] width 21 height 21
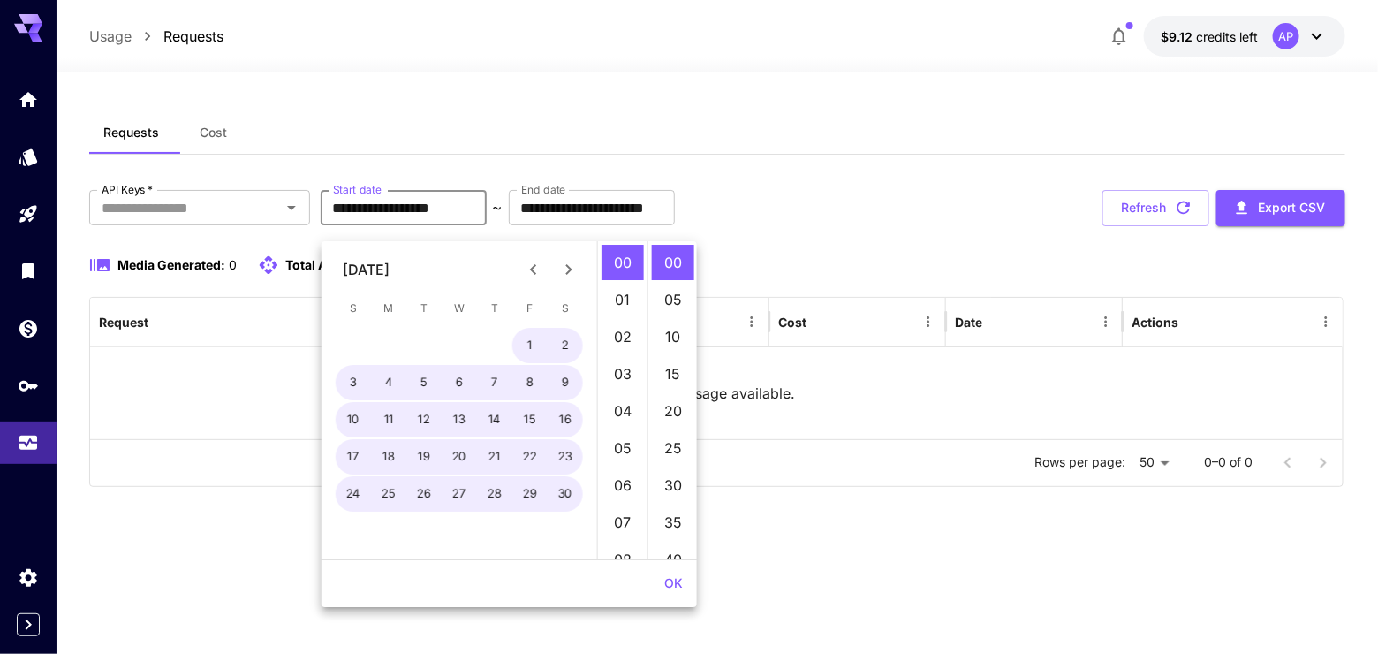
click at [576, 275] on icon "Next month" at bounding box center [568, 269] width 21 height 21
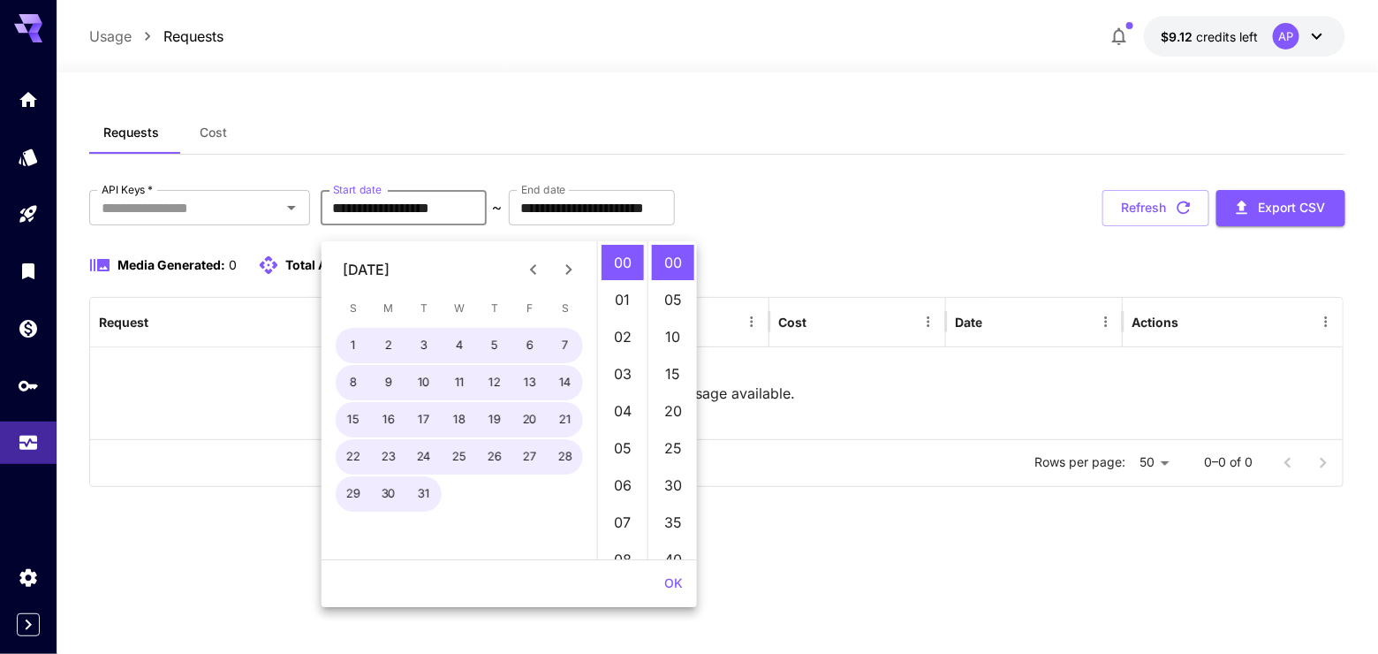
click at [576, 274] on icon "Next month" at bounding box center [568, 269] width 21 height 21
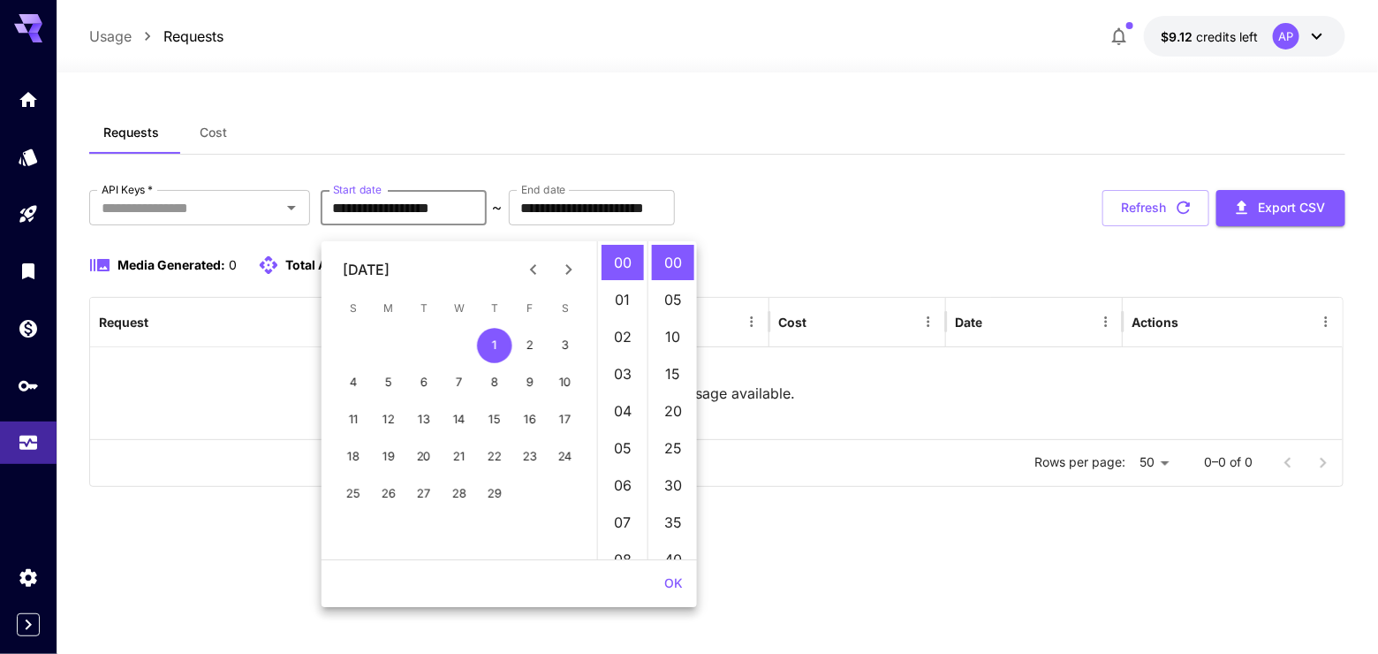
click at [576, 274] on icon "Next month" at bounding box center [568, 269] width 21 height 21
click at [529, 274] on icon "Previous month" at bounding box center [533, 269] width 21 height 21
drag, startPoint x: 496, startPoint y: 330, endPoint x: 497, endPoint y: 342, distance: 11.5
click at [497, 331] on button "1" at bounding box center [494, 345] width 35 height 35
click at [494, 368] on button "8" at bounding box center [494, 382] width 35 height 35
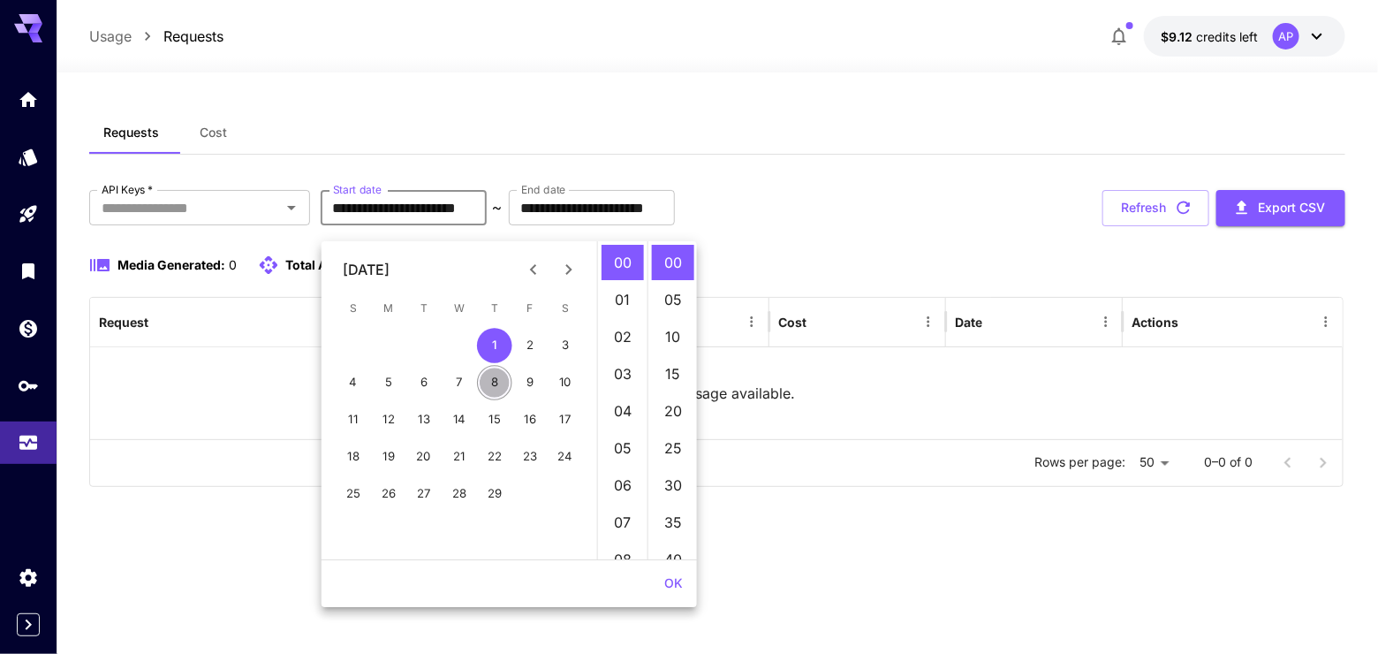
type input "**********"
click at [675, 222] on input "**********" at bounding box center [592, 207] width 166 height 35
click at [675, 225] on input "**********" at bounding box center [592, 207] width 166 height 35
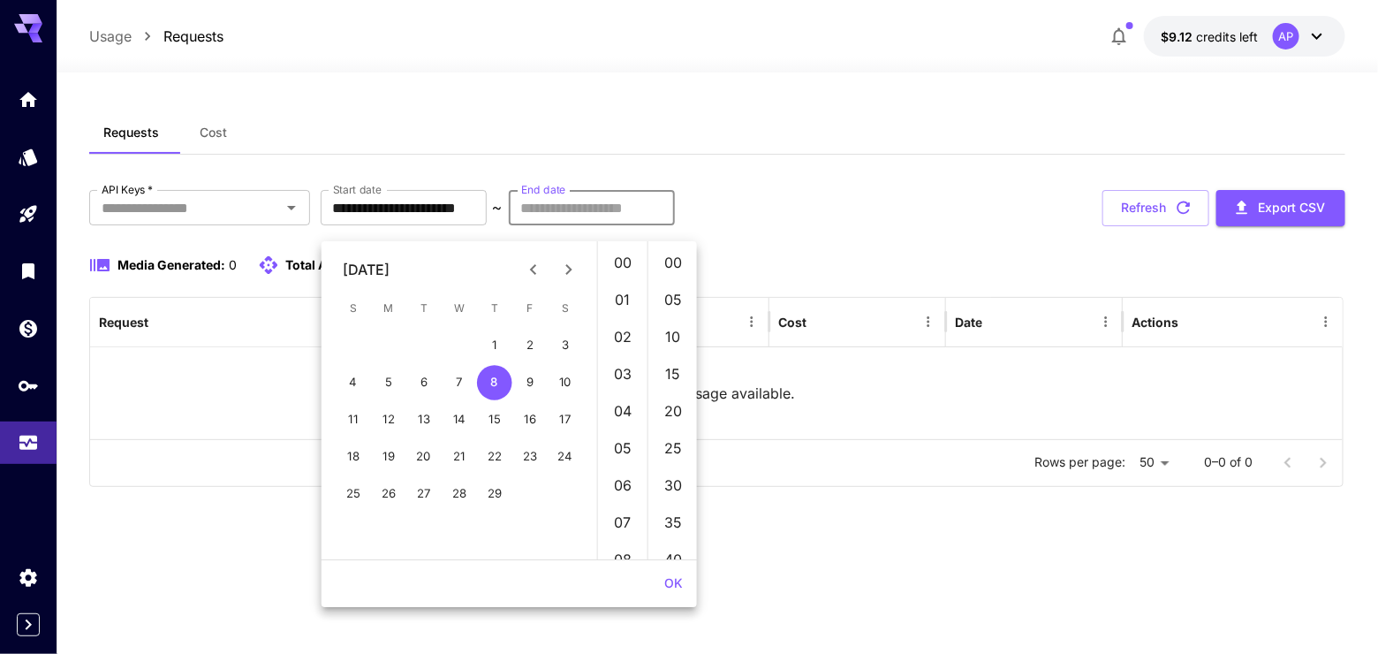
click at [866, 257] on div "**********" at bounding box center [716, 338] width 1255 height 297
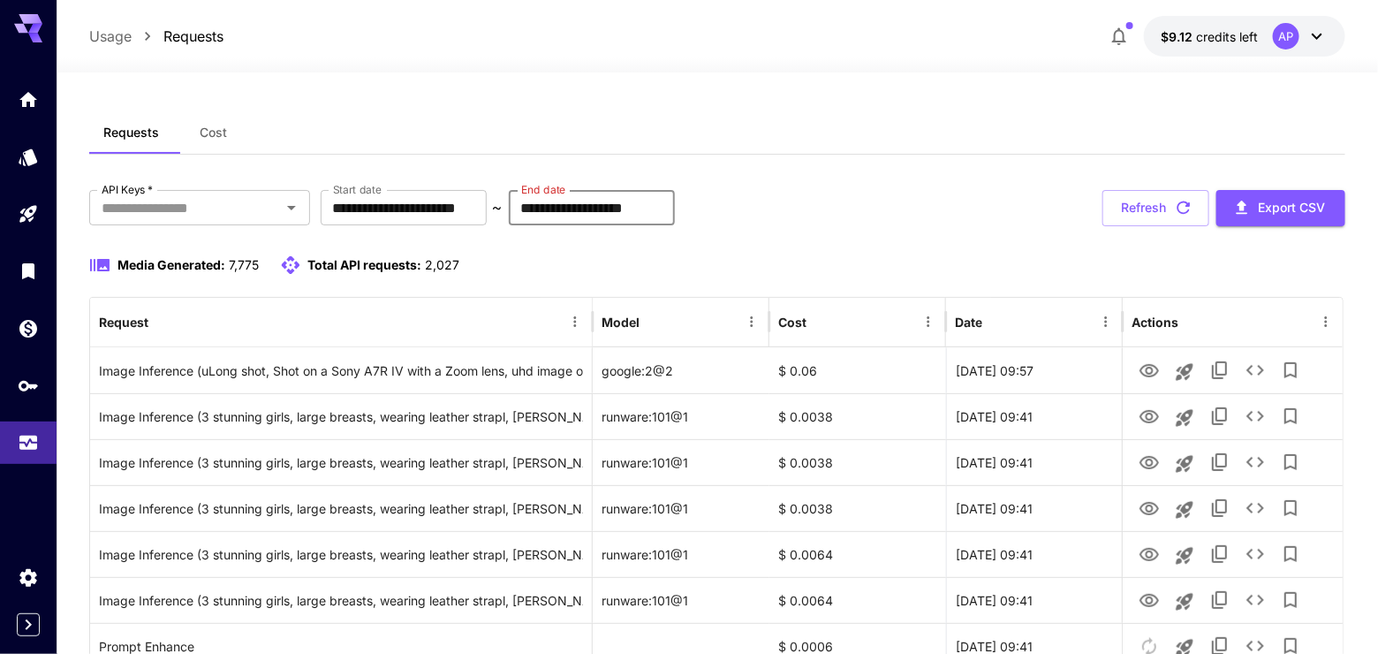
click at [646, 211] on input "**********" at bounding box center [592, 207] width 166 height 35
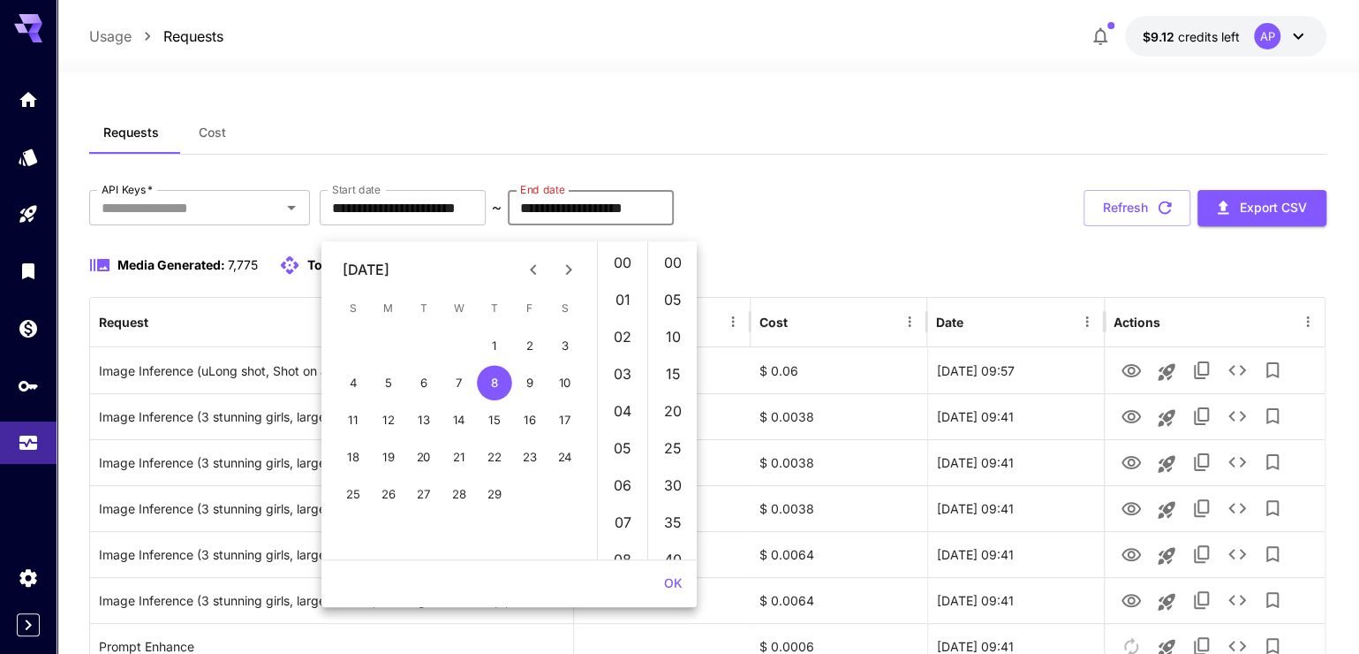
click at [560, 274] on icon "Next month" at bounding box center [568, 269] width 21 height 21
click at [561, 274] on icon "Next month" at bounding box center [568, 269] width 21 height 21
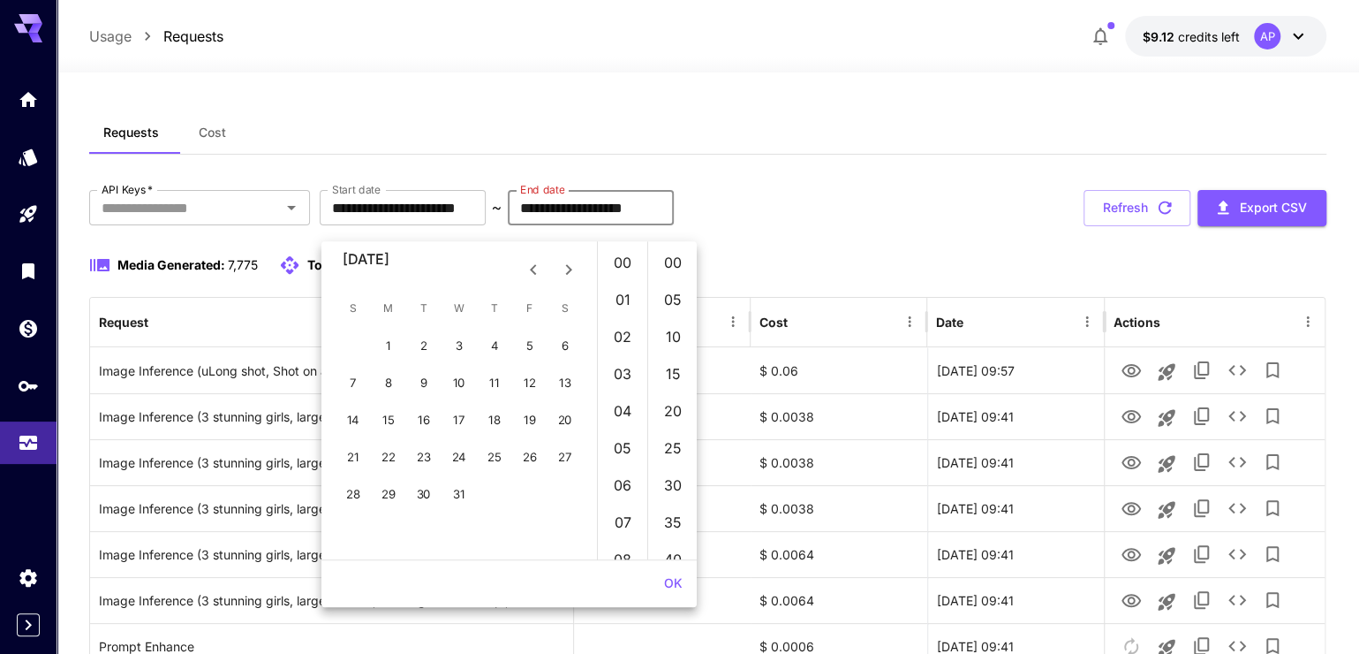
click at [561, 274] on icon "Next month" at bounding box center [568, 269] width 21 height 21
click at [561, 275] on icon "Next month" at bounding box center [568, 269] width 21 height 21
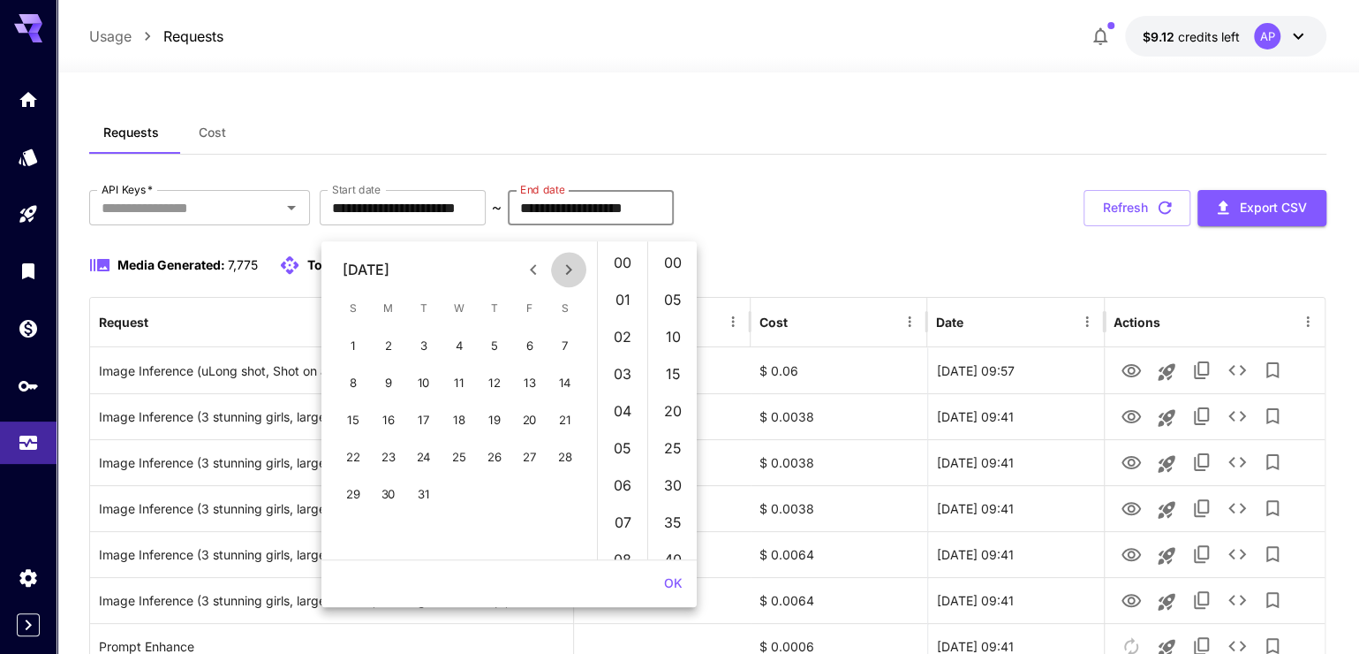
click at [561, 276] on icon "Next month" at bounding box center [568, 269] width 21 height 21
click at [471, 351] on button "1" at bounding box center [459, 345] width 35 height 35
type input "**********"
click at [930, 226] on div "**********" at bounding box center [707, 208] width 1237 height 36
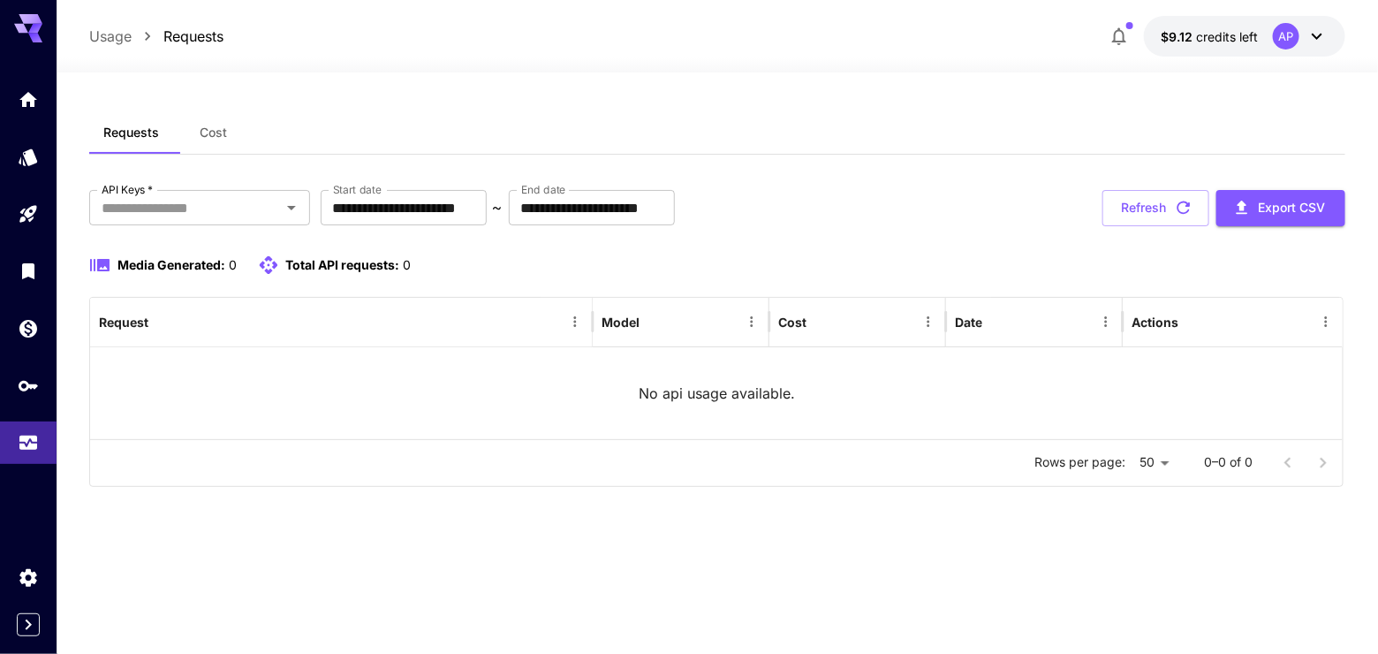
click at [215, 135] on span "Cost" at bounding box center [213, 133] width 27 height 16
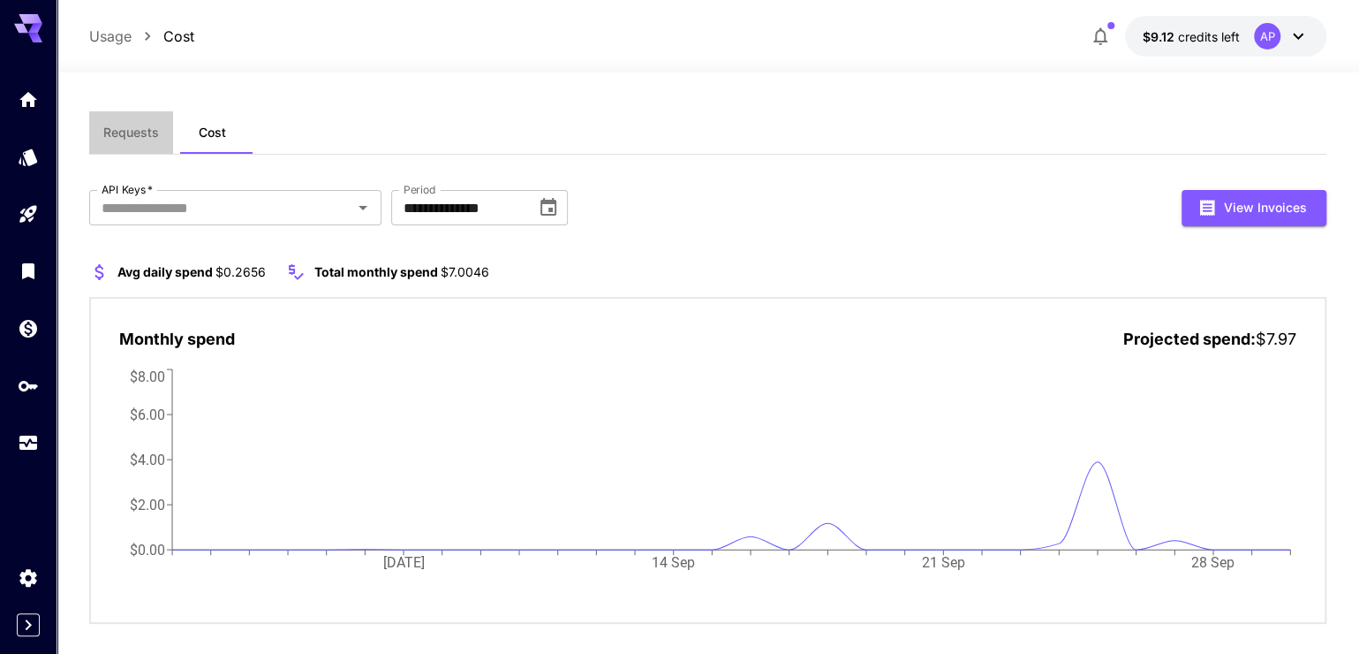
click at [148, 154] on button "Requests" at bounding box center [131, 132] width 84 height 42
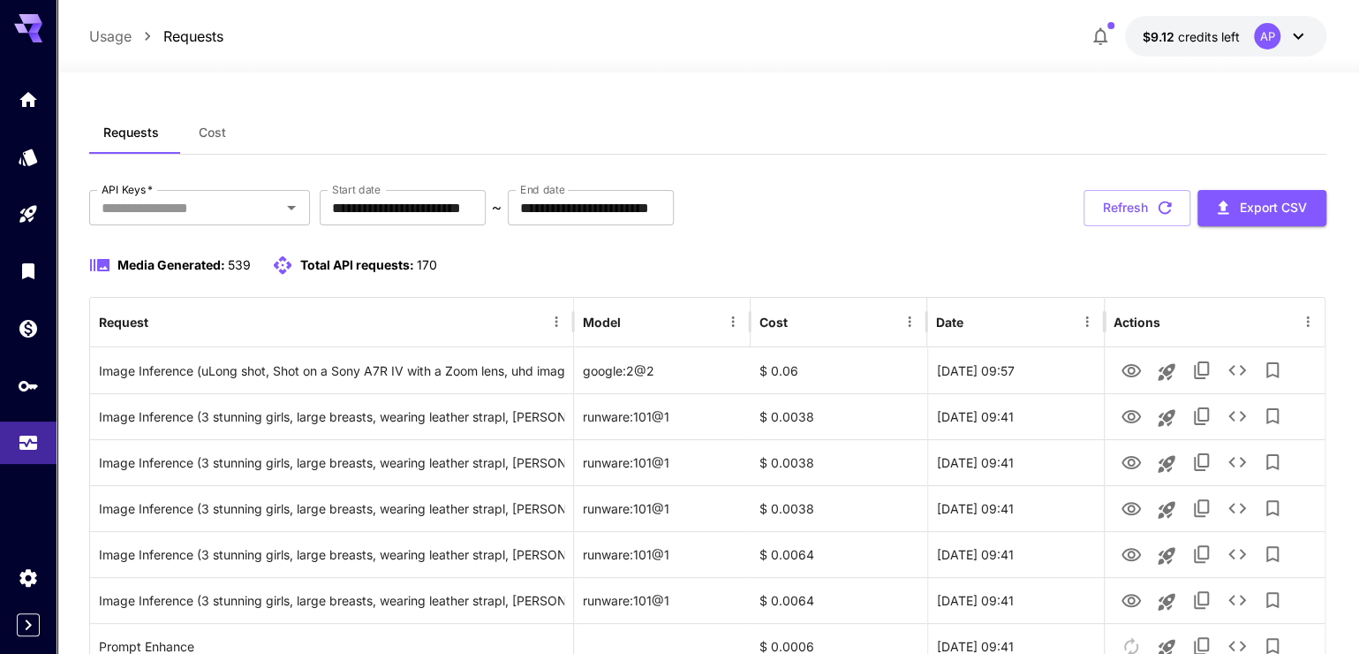
click at [242, 150] on button "Cost" at bounding box center [212, 132] width 79 height 42
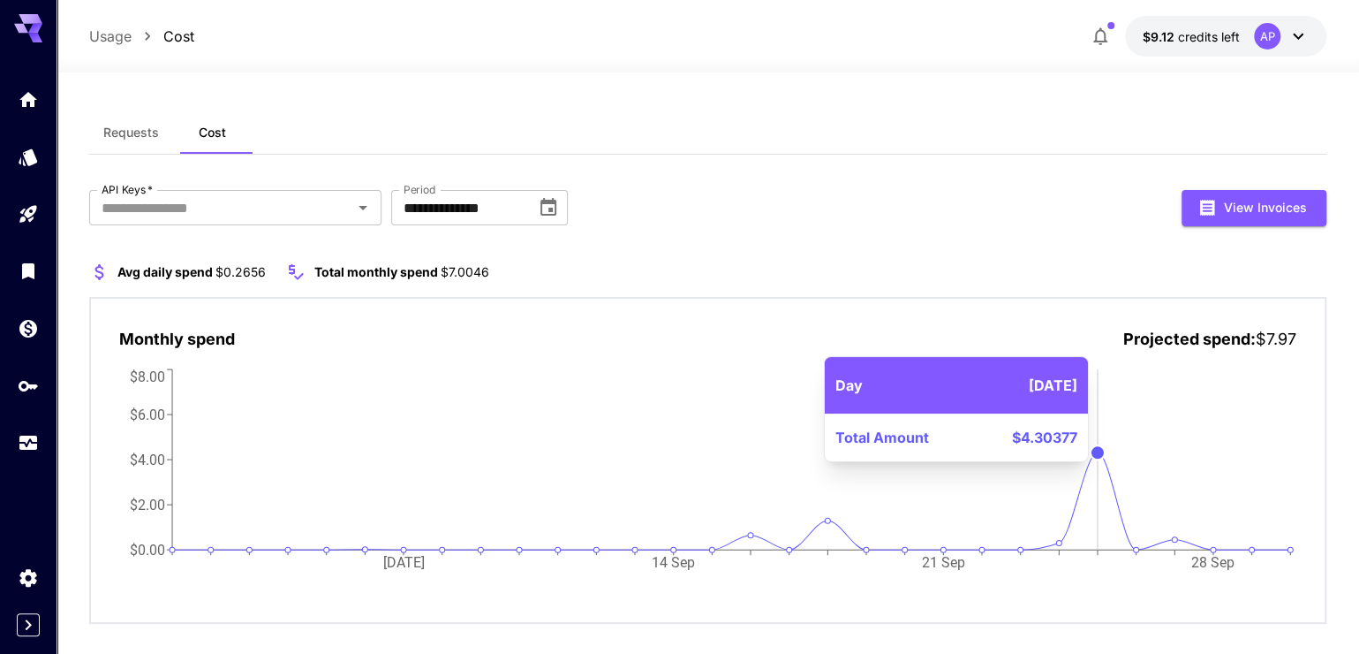
click at [1105, 546] on icon "07 Sep 14 Sep 21 Sep 28 Sep $0.00 $2.00 $4.00 $6.00 $8.00" at bounding box center [704, 479] width 1171 height 229
click at [1103, 547] on icon "07 Sep 14 Sep 21 Sep 28 Sep $0.00 $2.00 $4.00 $6.00 $8.00" at bounding box center [704, 479] width 1171 height 229
click at [1094, 491] on icon "07 Sep 14 Sep 21 Sep 28 Sep $0.00 $2.00 $4.00 $6.00 $8.00" at bounding box center [704, 479] width 1171 height 229
click at [1095, 493] on icon "07 Sep 14 Sep 21 Sep 28 Sep $0.00 $2.00 $4.00 $6.00 $8.00" at bounding box center [704, 479] width 1171 height 229
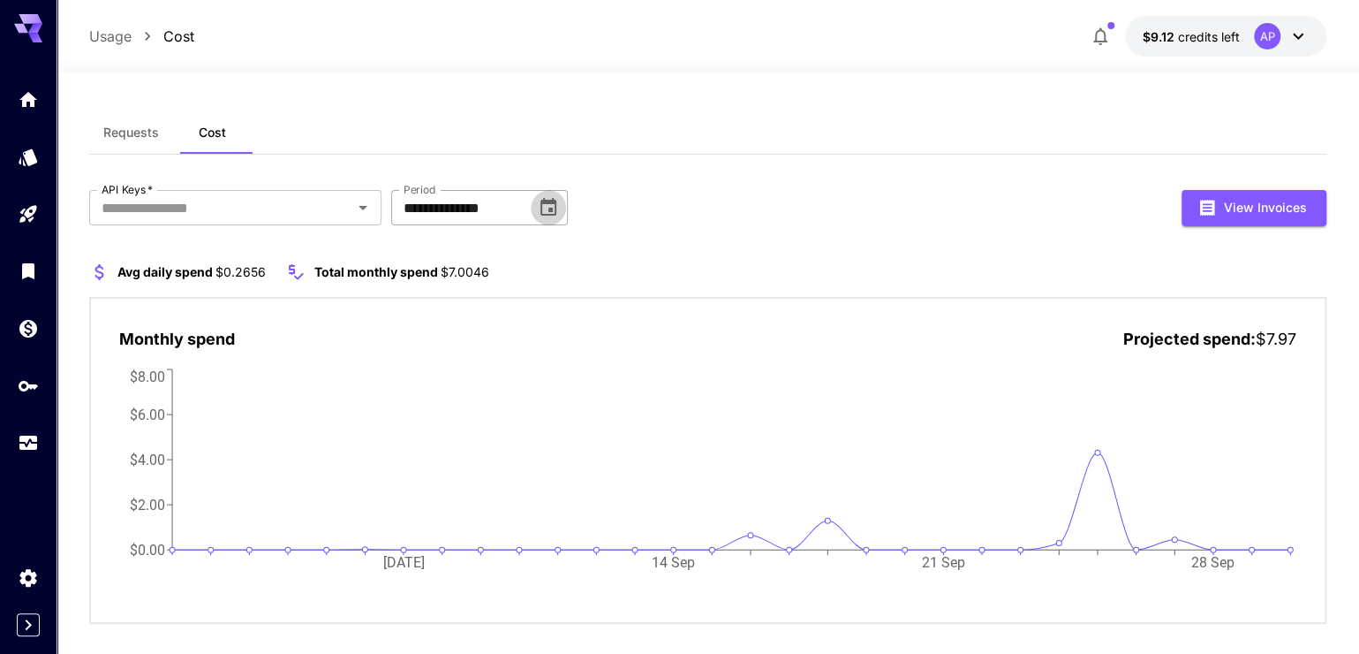
click at [539, 217] on icon "Choose date, selected date is Sep 1, 2025" at bounding box center [548, 207] width 21 height 21
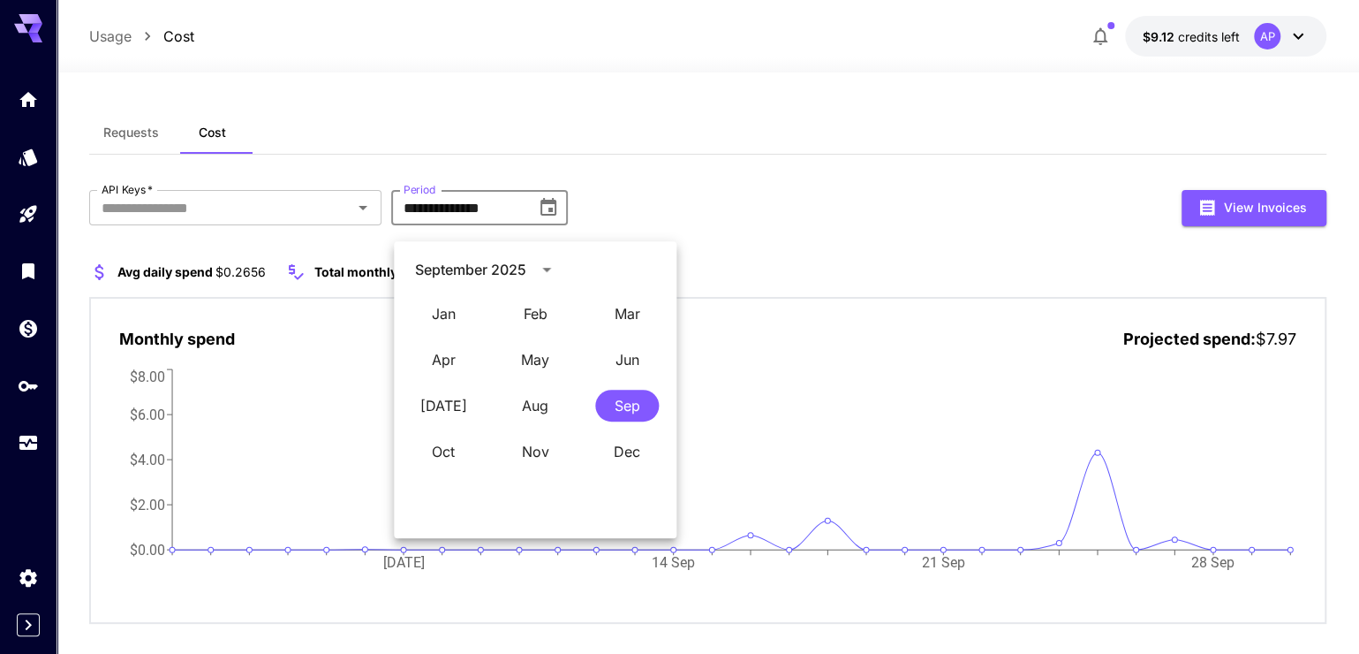
click at [532, 276] on div "September 2025" at bounding box center [473, 269] width 117 height 21
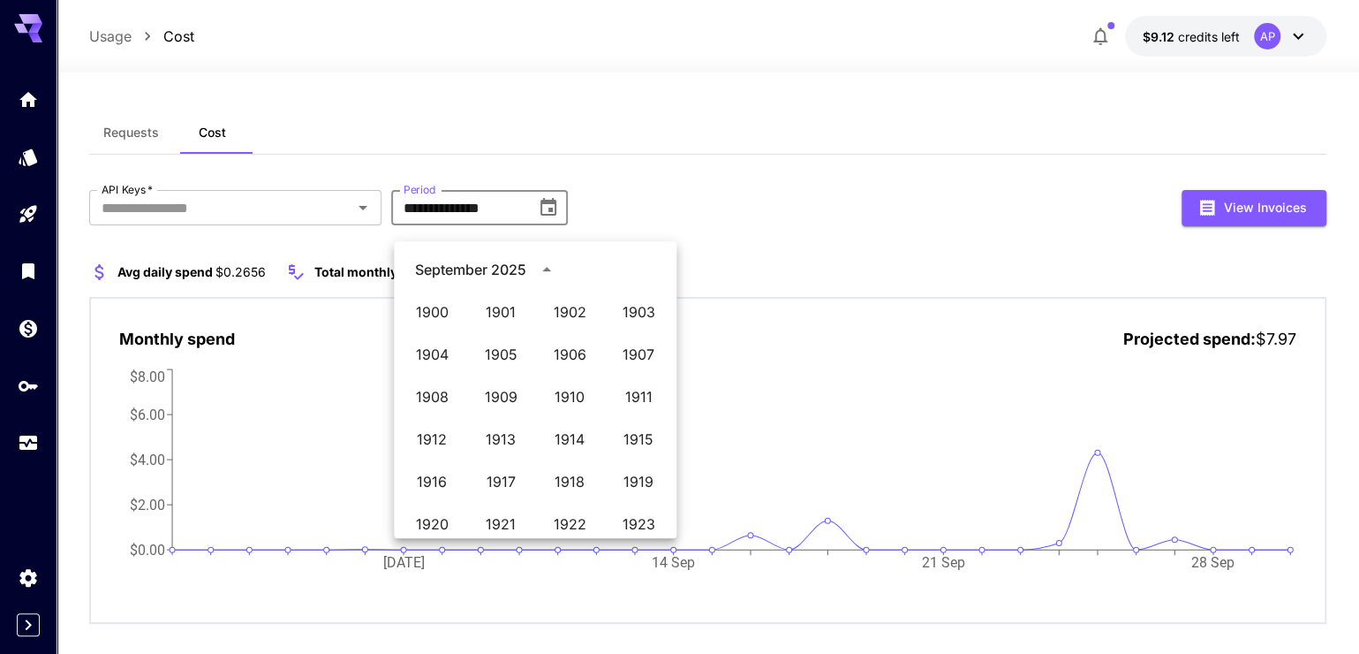
scroll to position [1210, 0]
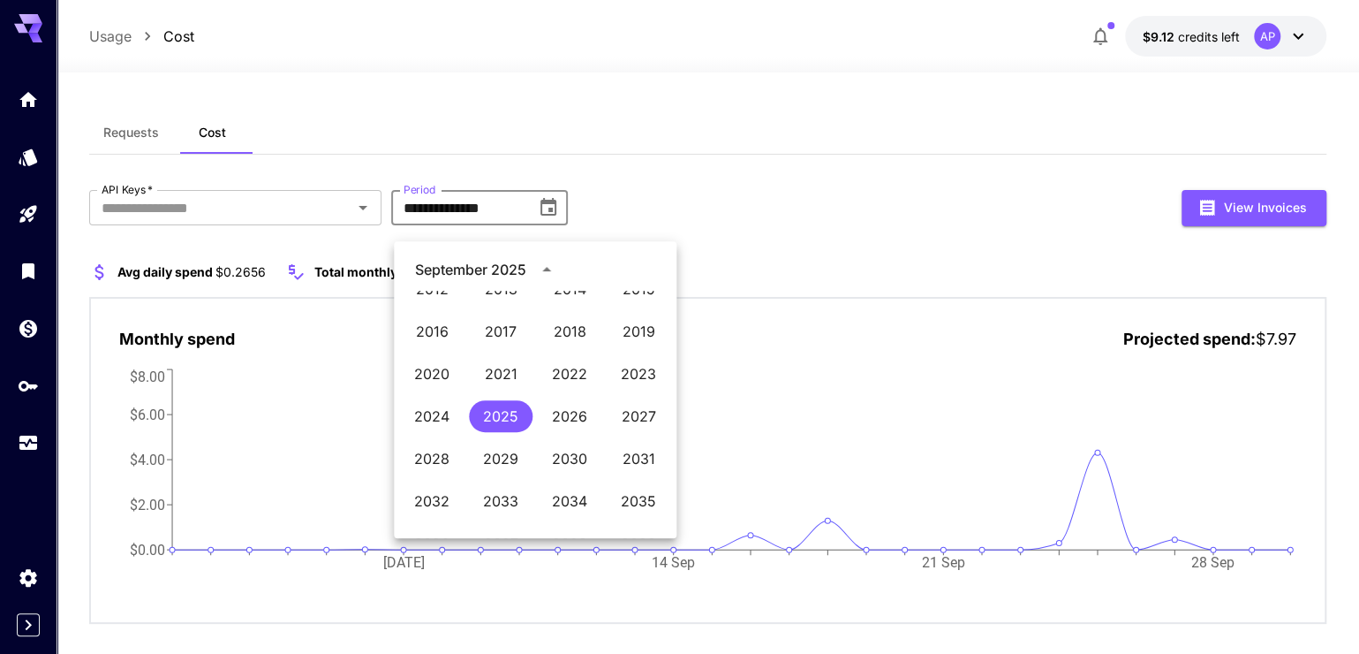
click at [532, 259] on div "September 2025" at bounding box center [473, 269] width 117 height 21
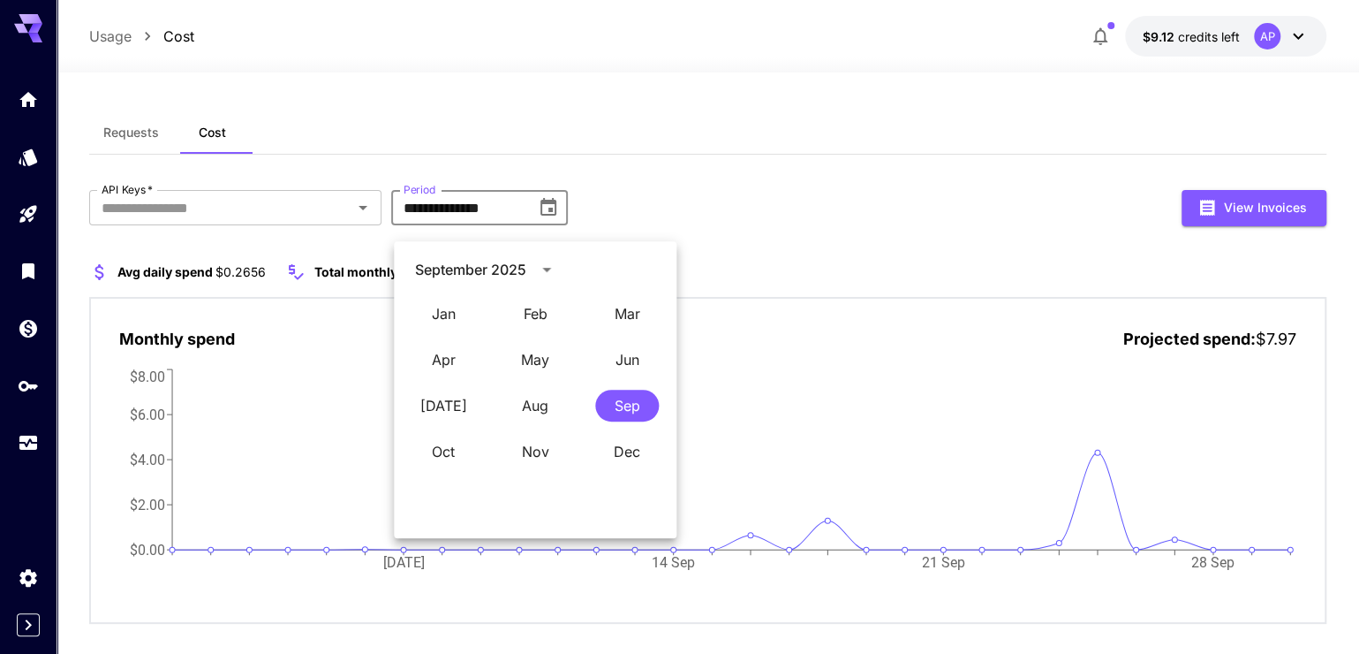
click at [550, 270] on button "calendar view is open, switch to year view" at bounding box center [547, 269] width 30 height 30
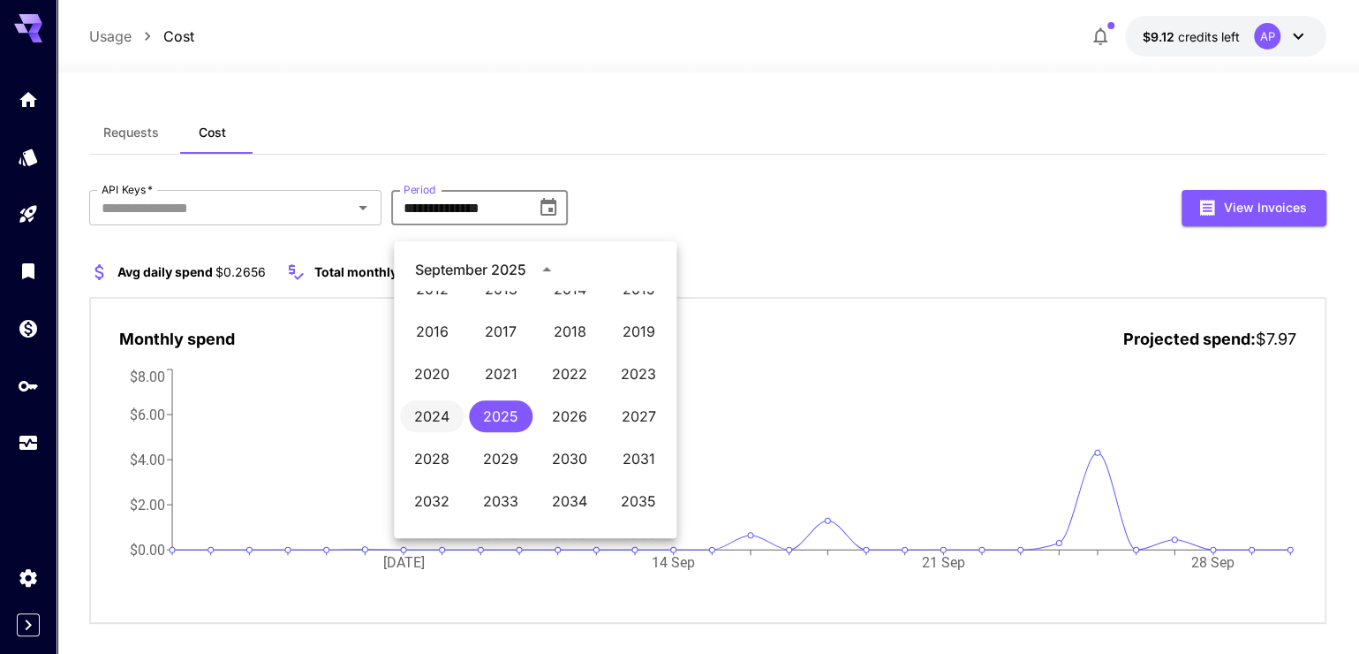
click at [425, 413] on button "2024" at bounding box center [432, 416] width 64 height 32
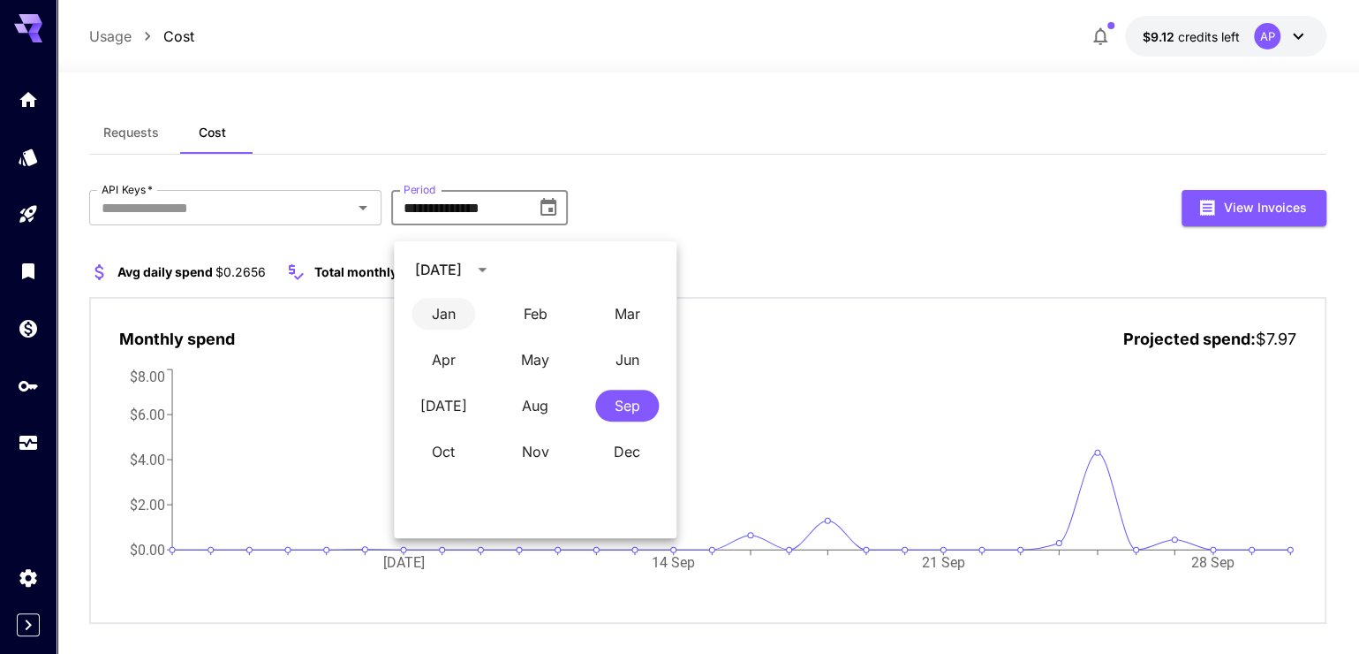
click at [424, 312] on button "Jan" at bounding box center [444, 314] width 64 height 32
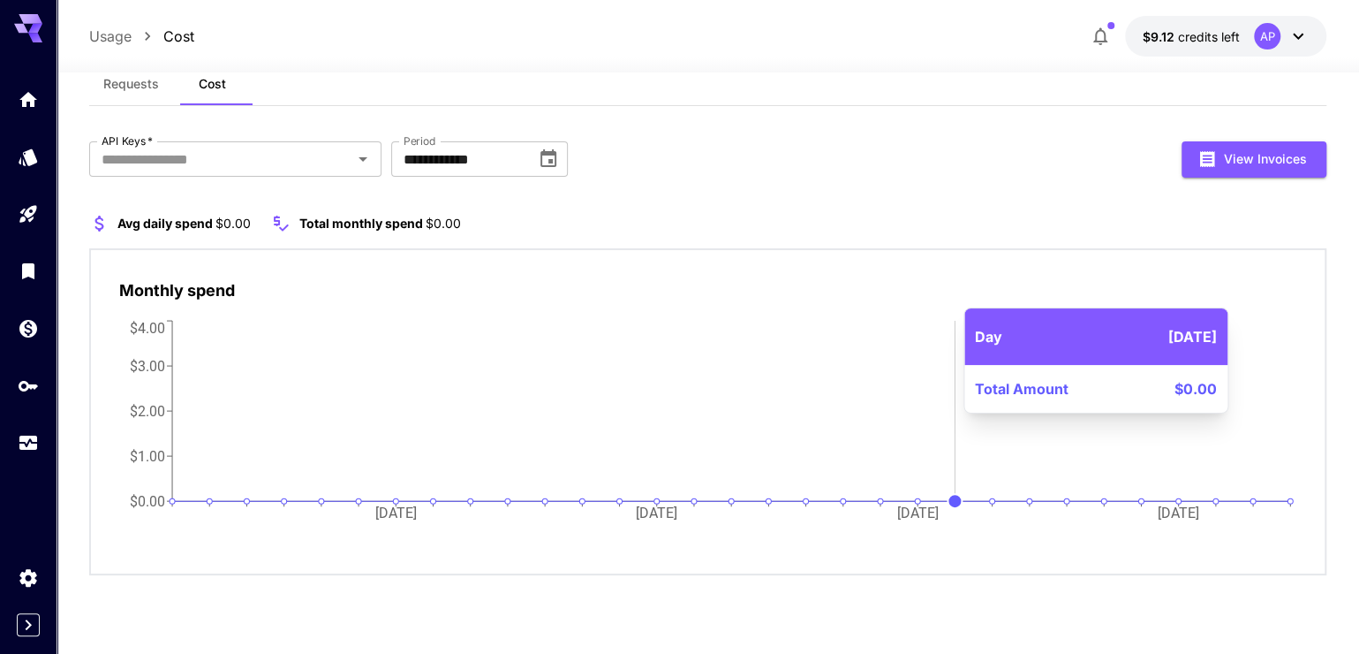
scroll to position [0, 0]
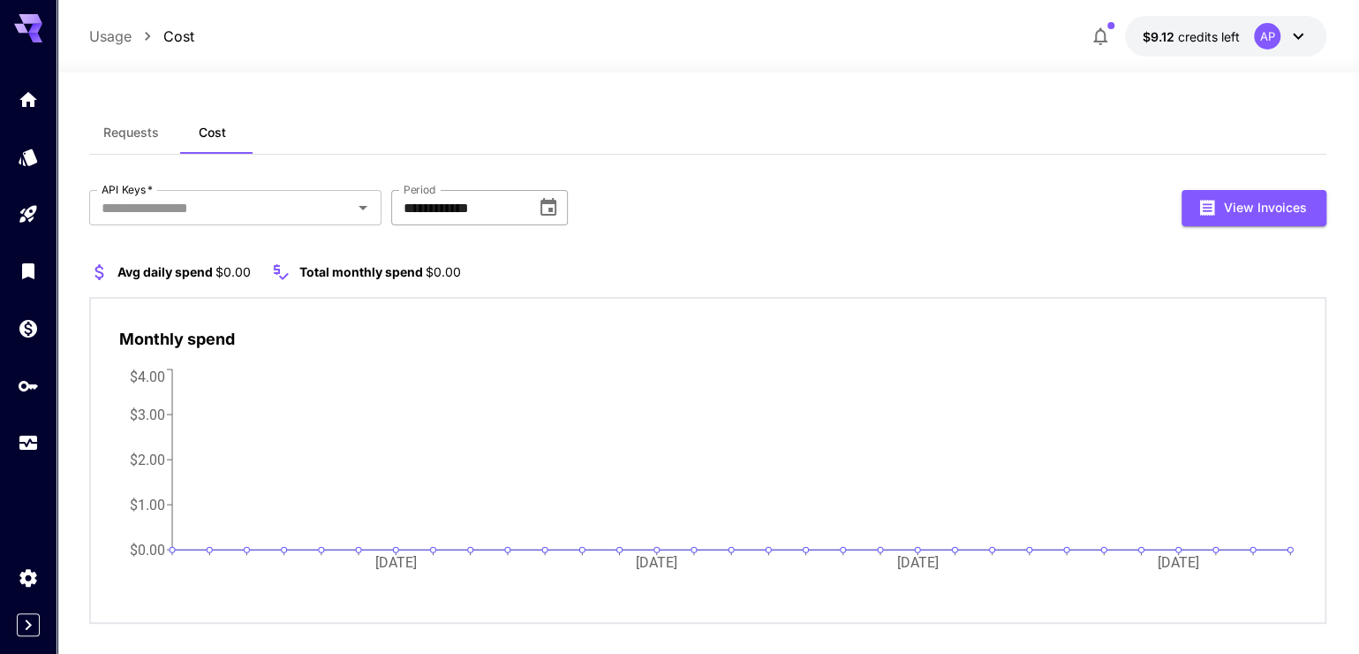
click at [543, 218] on icon "Choose date, selected date is Jan 1, 2024" at bounding box center [548, 207] width 21 height 21
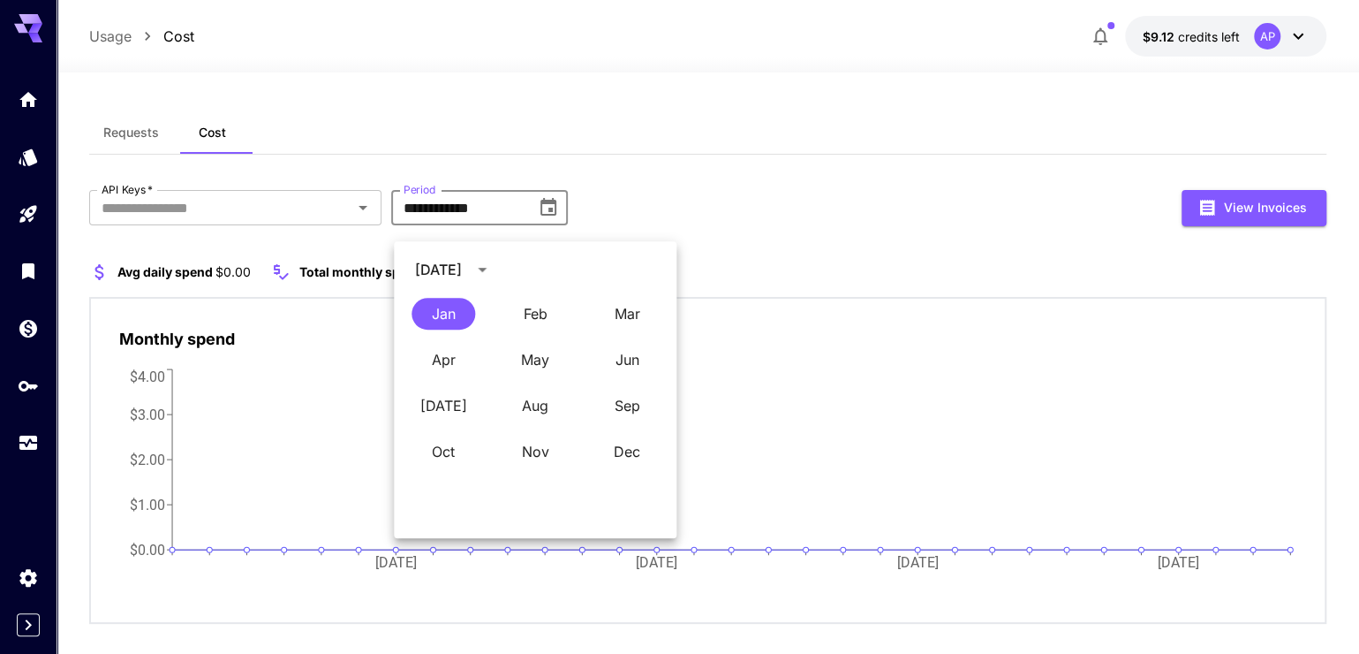
click at [497, 275] on button "calendar view is open, switch to year view" at bounding box center [482, 269] width 30 height 30
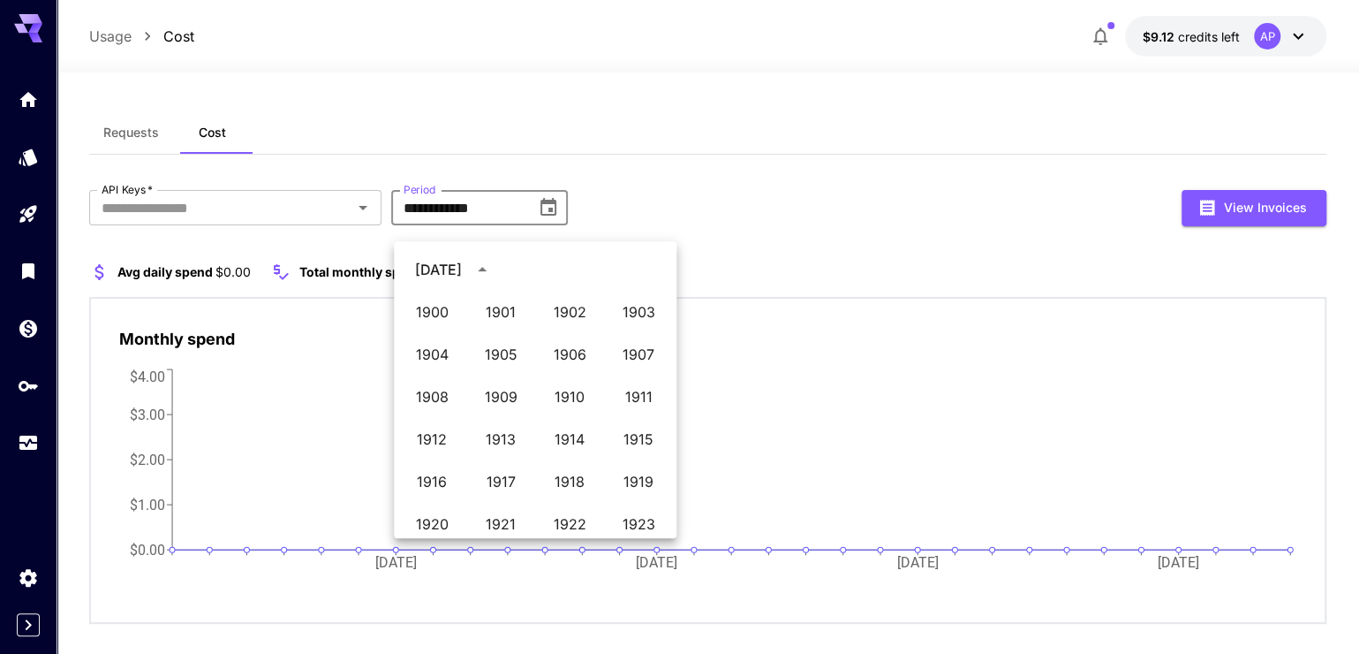
scroll to position [1210, 0]
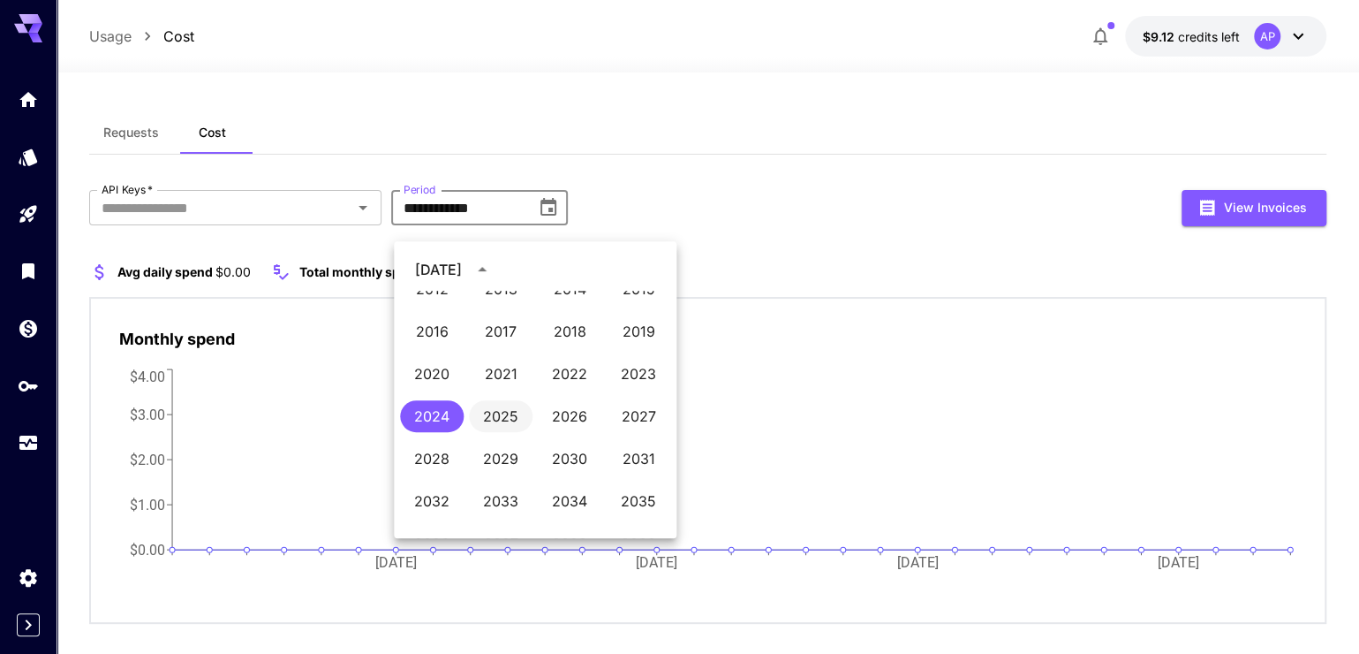
click at [498, 413] on button "2025" at bounding box center [501, 416] width 64 height 32
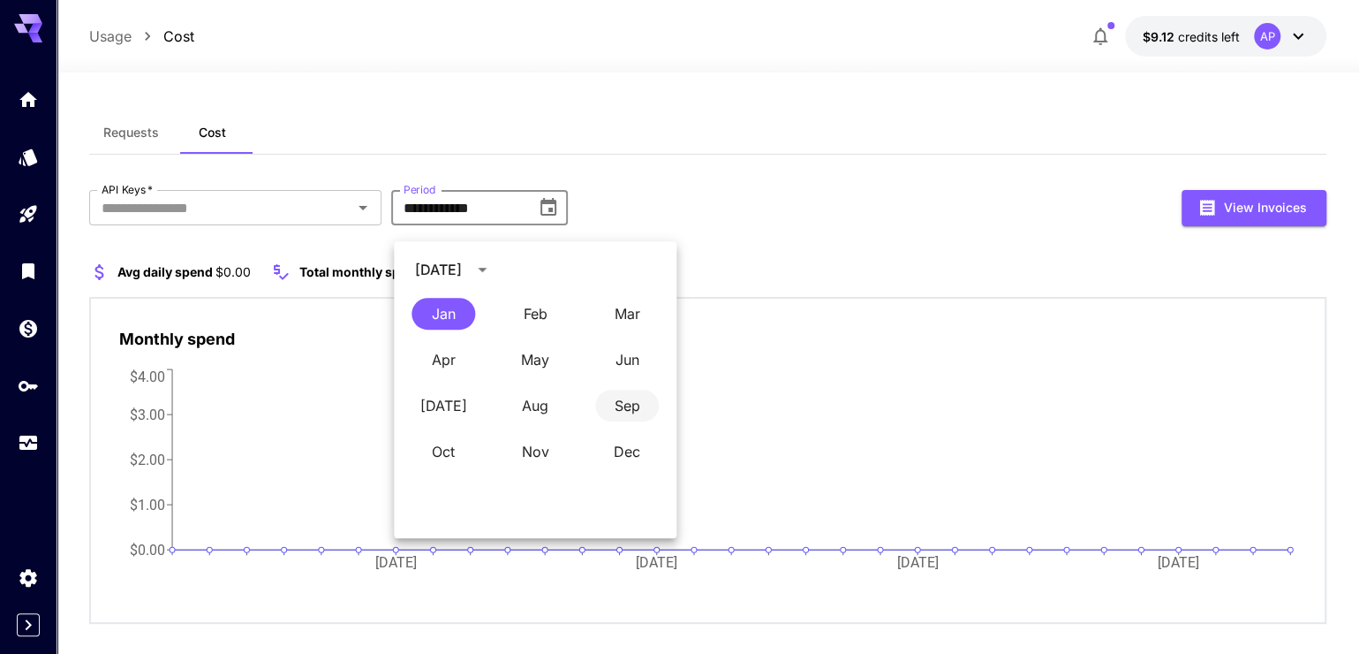
click at [636, 403] on button "Sep" at bounding box center [627, 406] width 64 height 32
type input "**********"
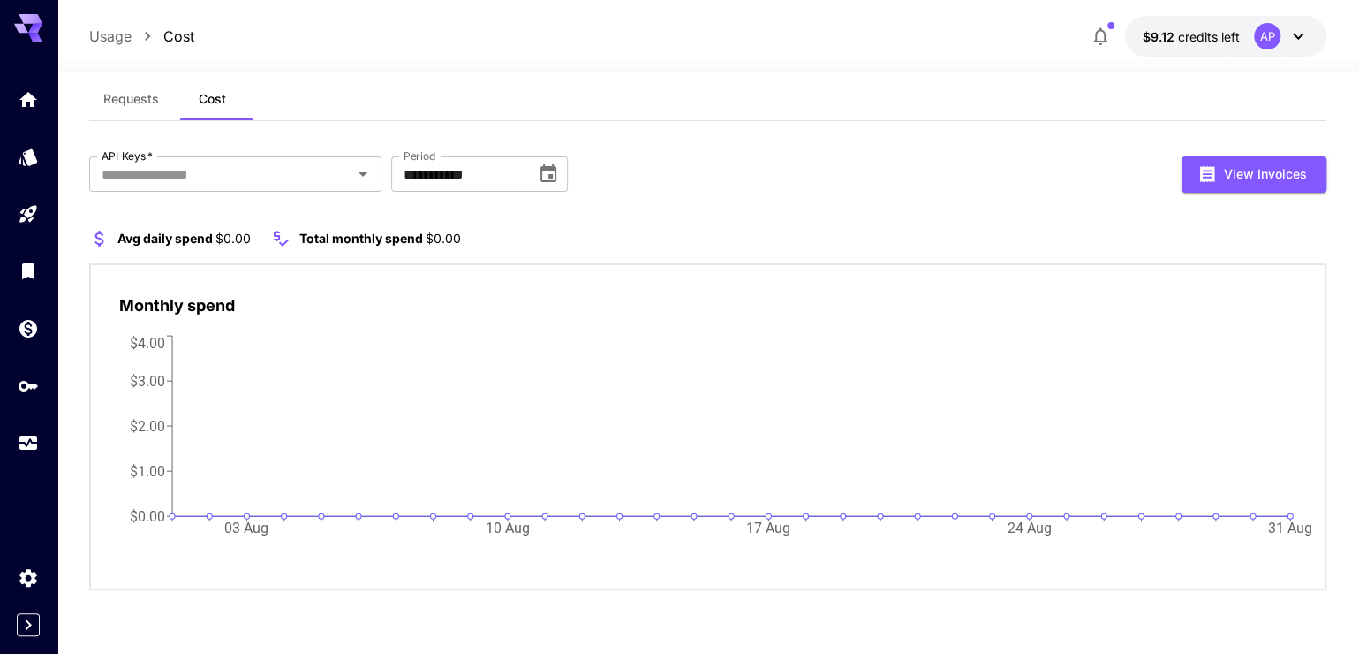
scroll to position [49, 0]
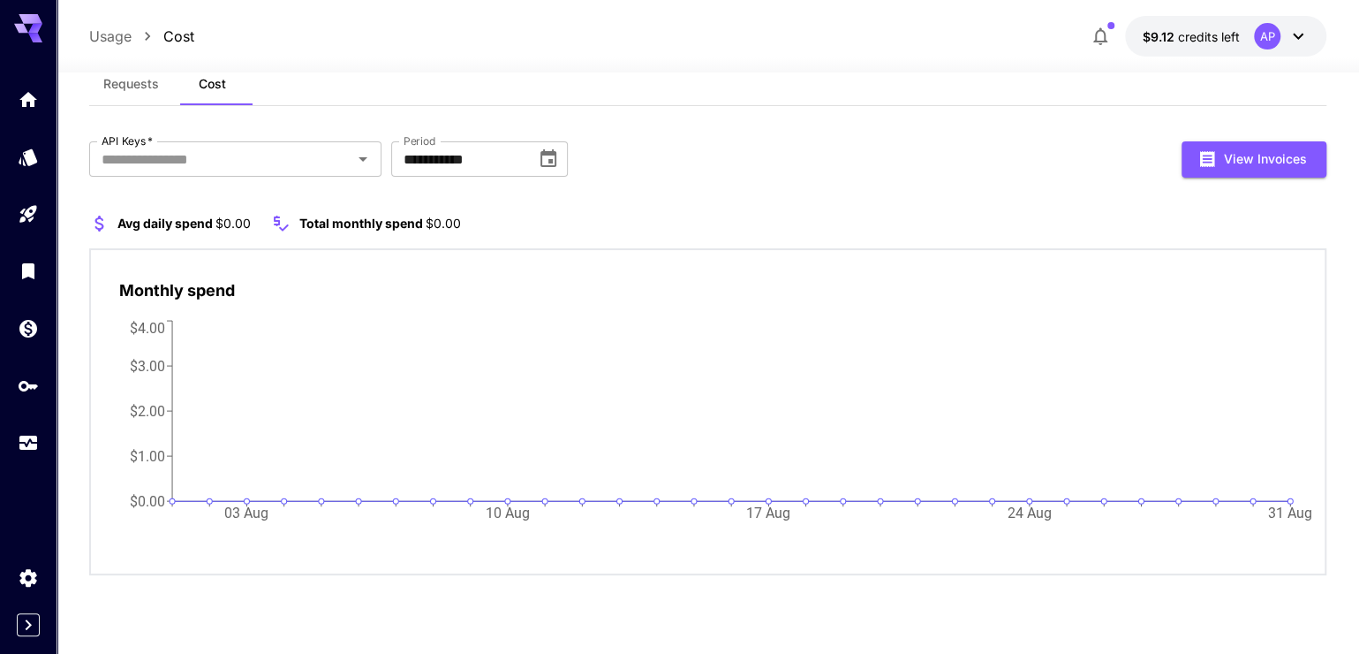
click at [130, 92] on span "Requests" at bounding box center [131, 84] width 56 height 16
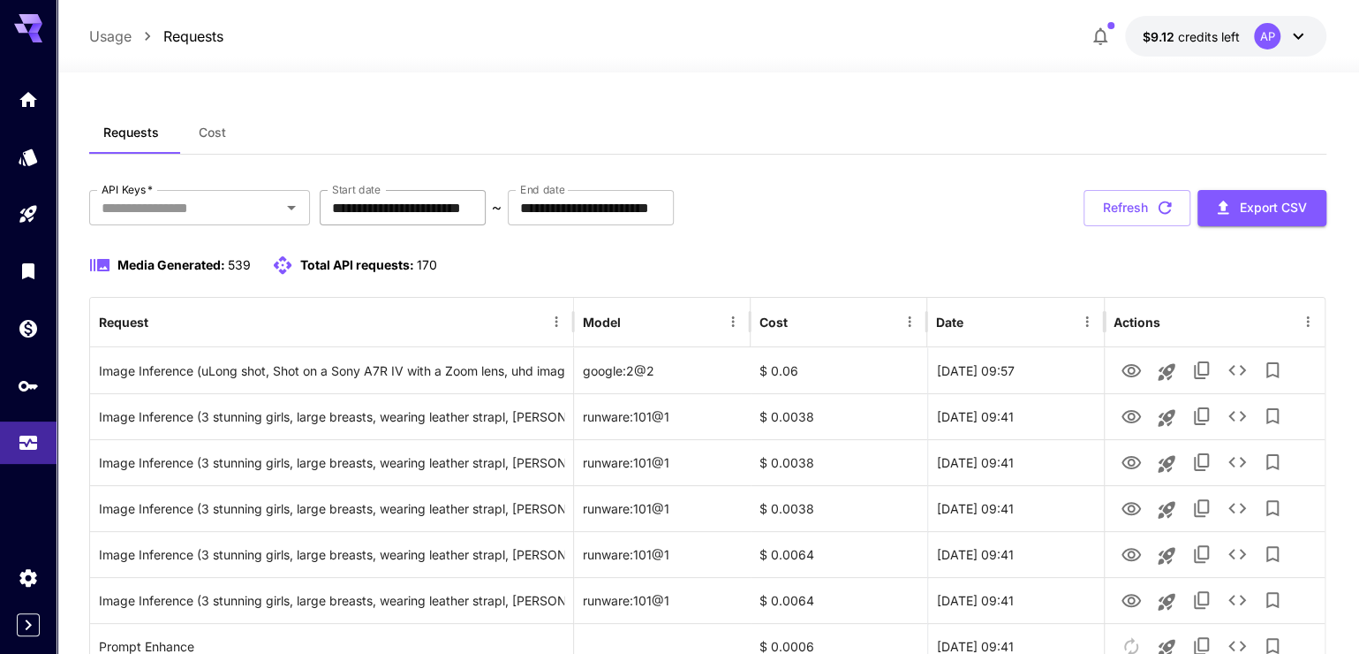
click at [486, 219] on input "**********" at bounding box center [403, 207] width 166 height 35
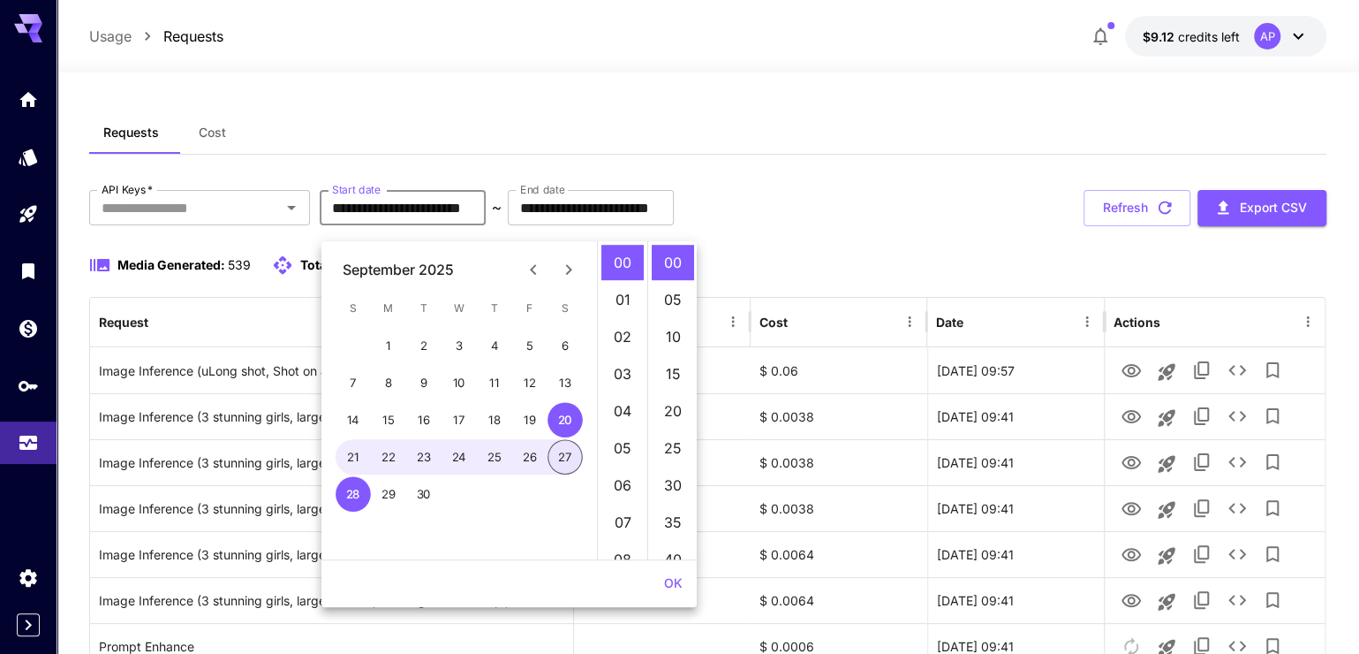
click at [572, 450] on button "27" at bounding box center [565, 456] width 35 height 35
click at [443, 274] on div "September 2025" at bounding box center [398, 269] width 111 height 21
click at [444, 274] on div "September 2025" at bounding box center [398, 269] width 111 height 21
click at [415, 219] on input "**********" at bounding box center [403, 207] width 166 height 35
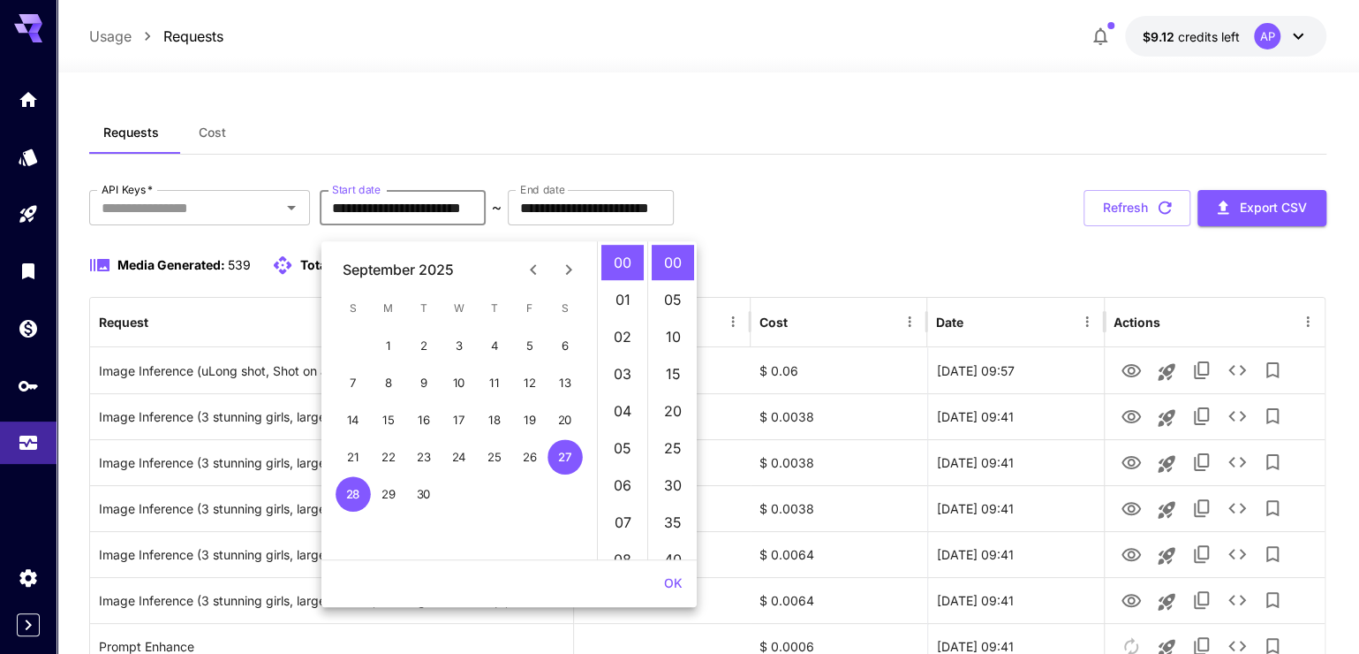
click at [473, 224] on input "**********" at bounding box center [403, 207] width 166 height 35
type input "**********"
click at [486, 225] on input "**********" at bounding box center [403, 207] width 166 height 35
click at [482, 225] on input "**********" at bounding box center [403, 207] width 166 height 35
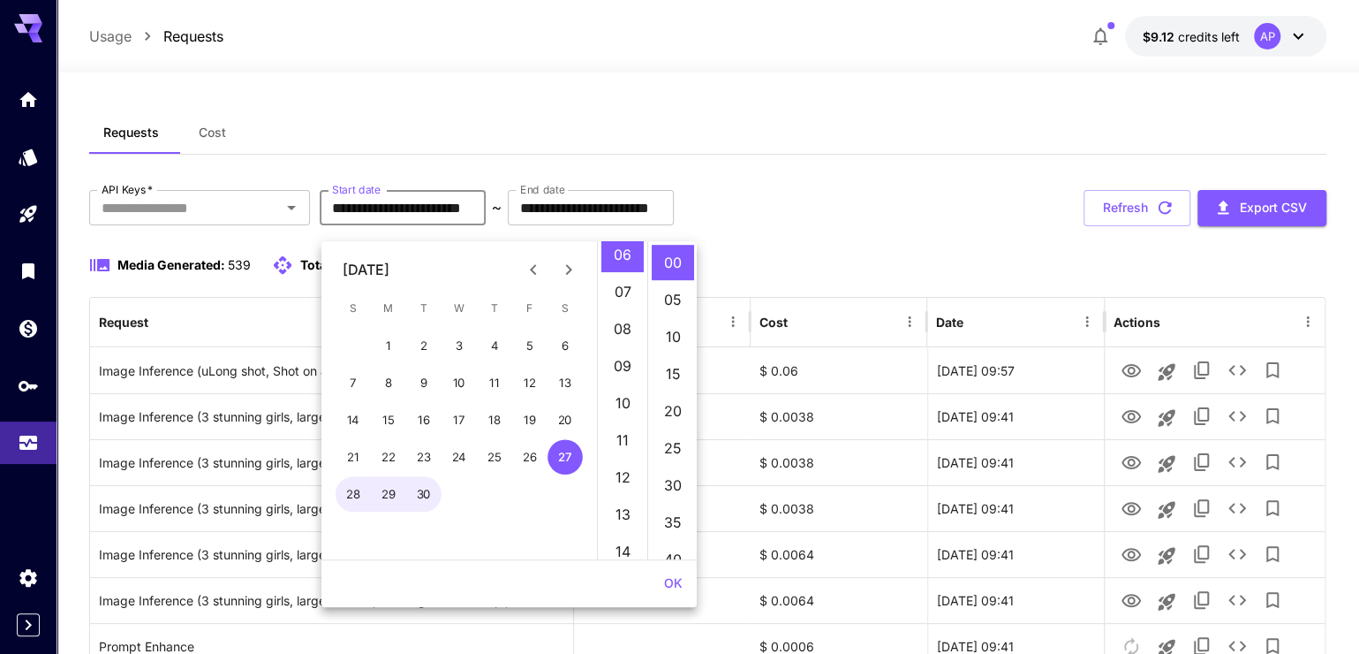
scroll to position [238, 0]
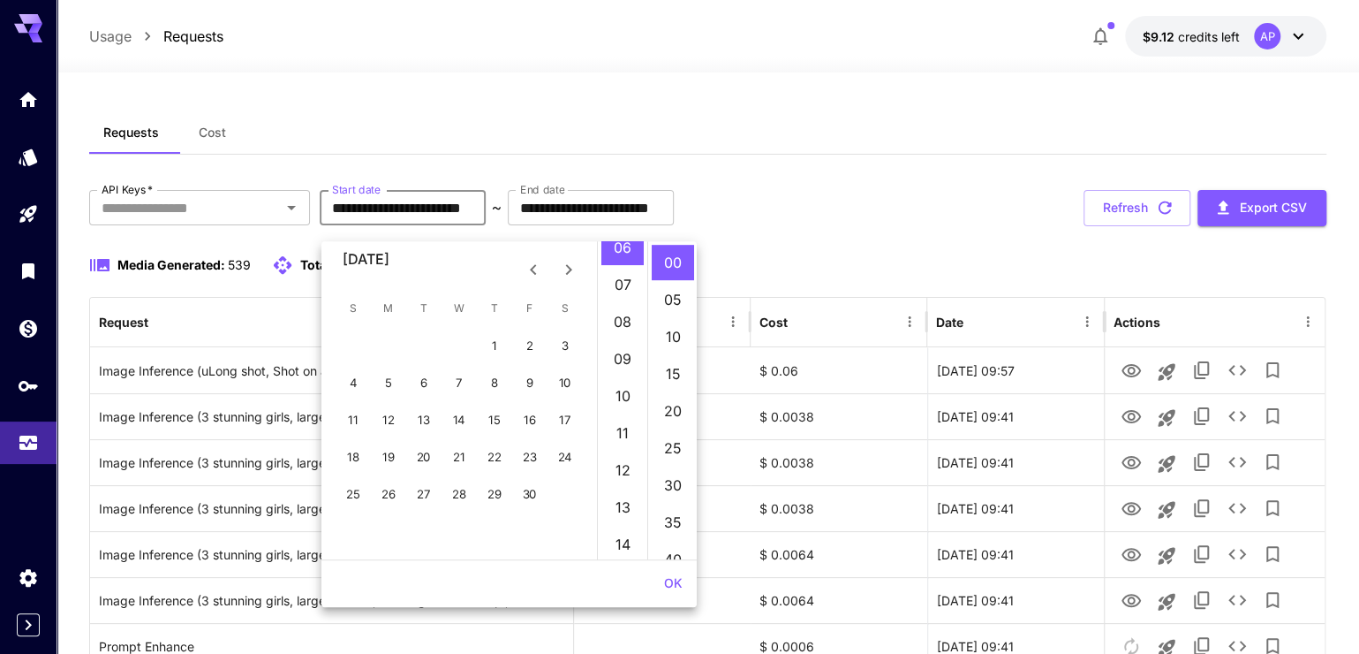
type input "**********"
click at [479, 225] on input "**********" at bounding box center [403, 207] width 166 height 35
click at [468, 243] on div "September 2026 S M T W T F S 1 2 3 4 5 6 7 8 9 10 11 12 13 14 15 16 17 18 19 20…" at bounding box center [459, 400] width 276 height 318
click at [475, 225] on input "**********" at bounding box center [403, 207] width 166 height 35
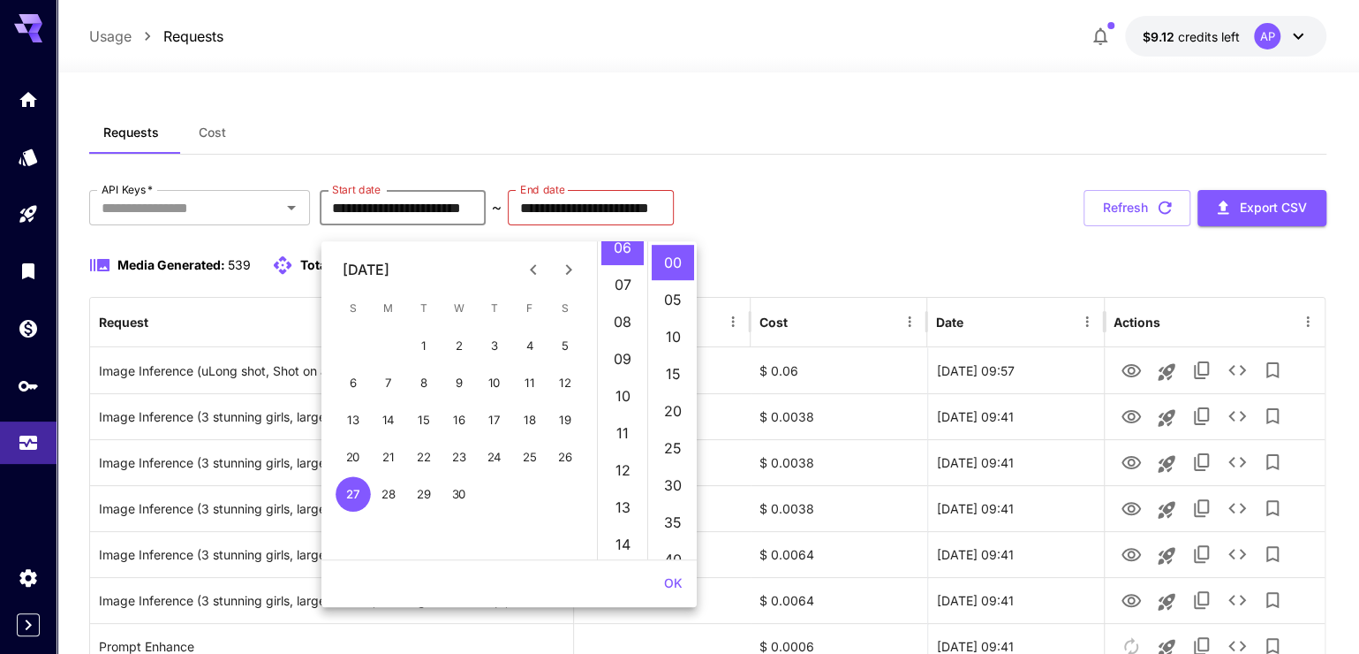
type input "**********"
click at [470, 225] on input "**********" at bounding box center [403, 207] width 166 height 35
type input "**********"
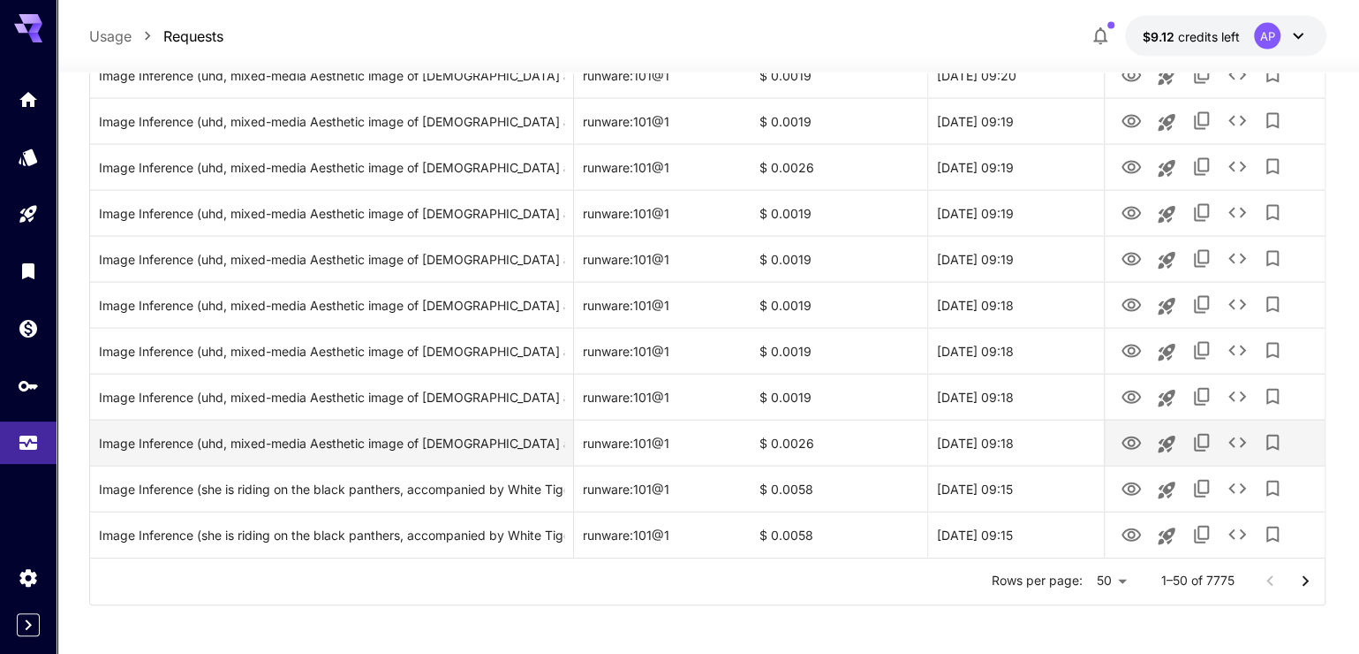
scroll to position [2115, 0]
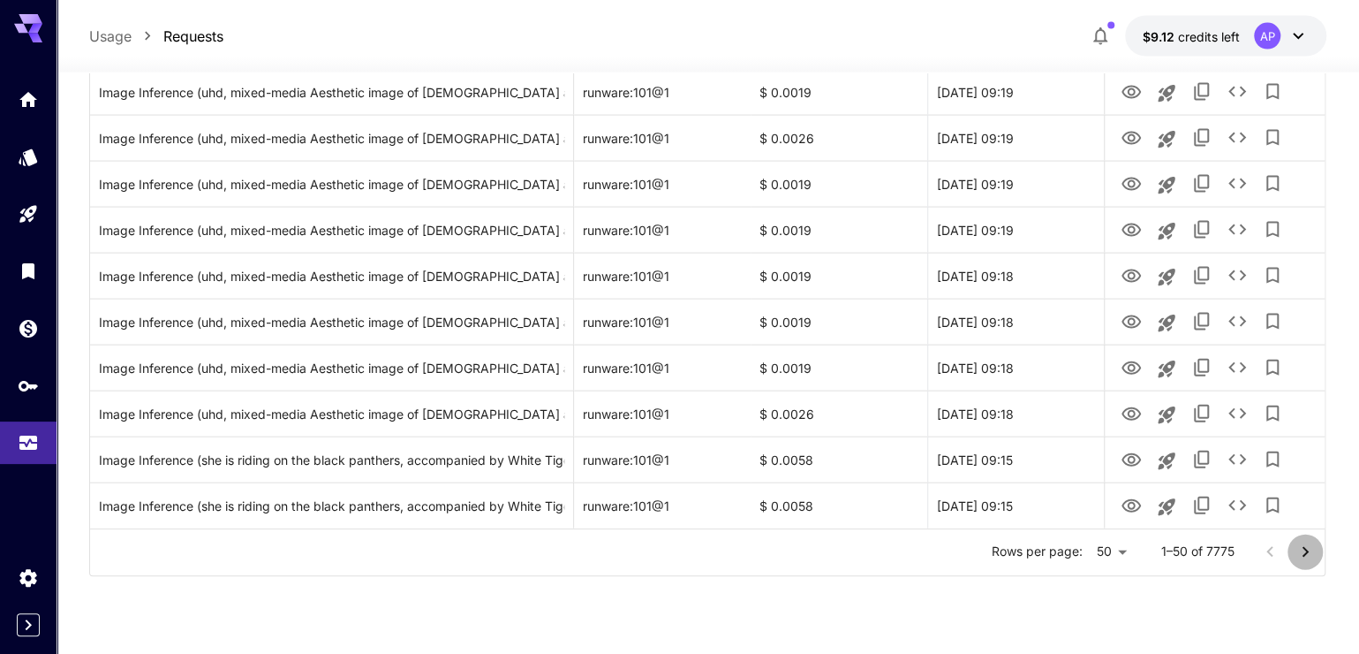
click at [1297, 563] on icon "Go to next page" at bounding box center [1305, 551] width 21 height 21
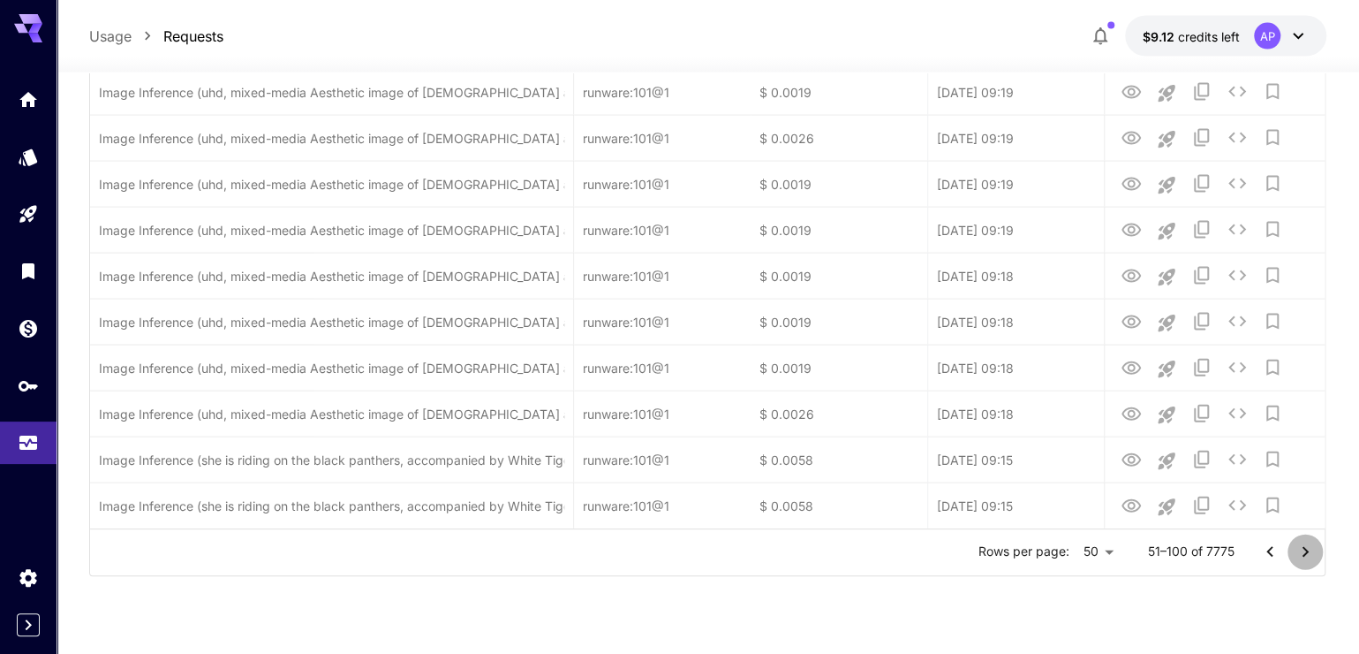
click at [1298, 563] on icon "Go to next page" at bounding box center [1305, 551] width 21 height 21
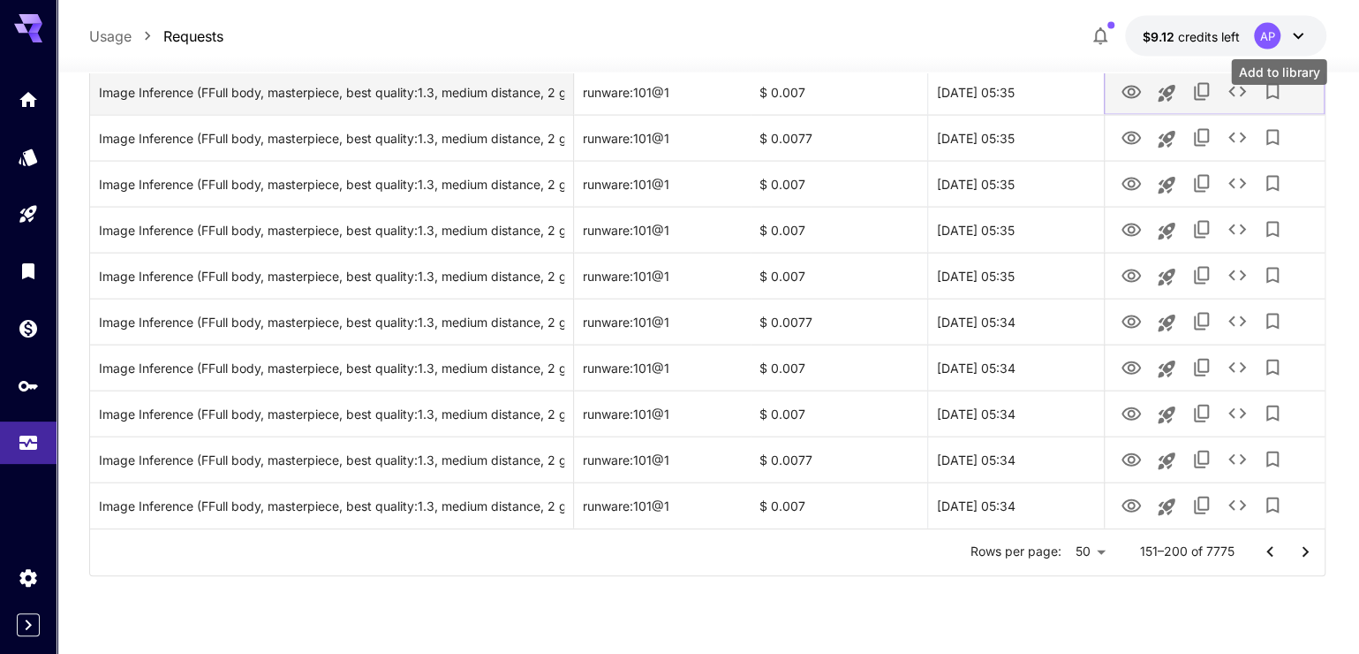
click at [1279, 100] on icon "Add to library" at bounding box center [1273, 92] width 12 height 16
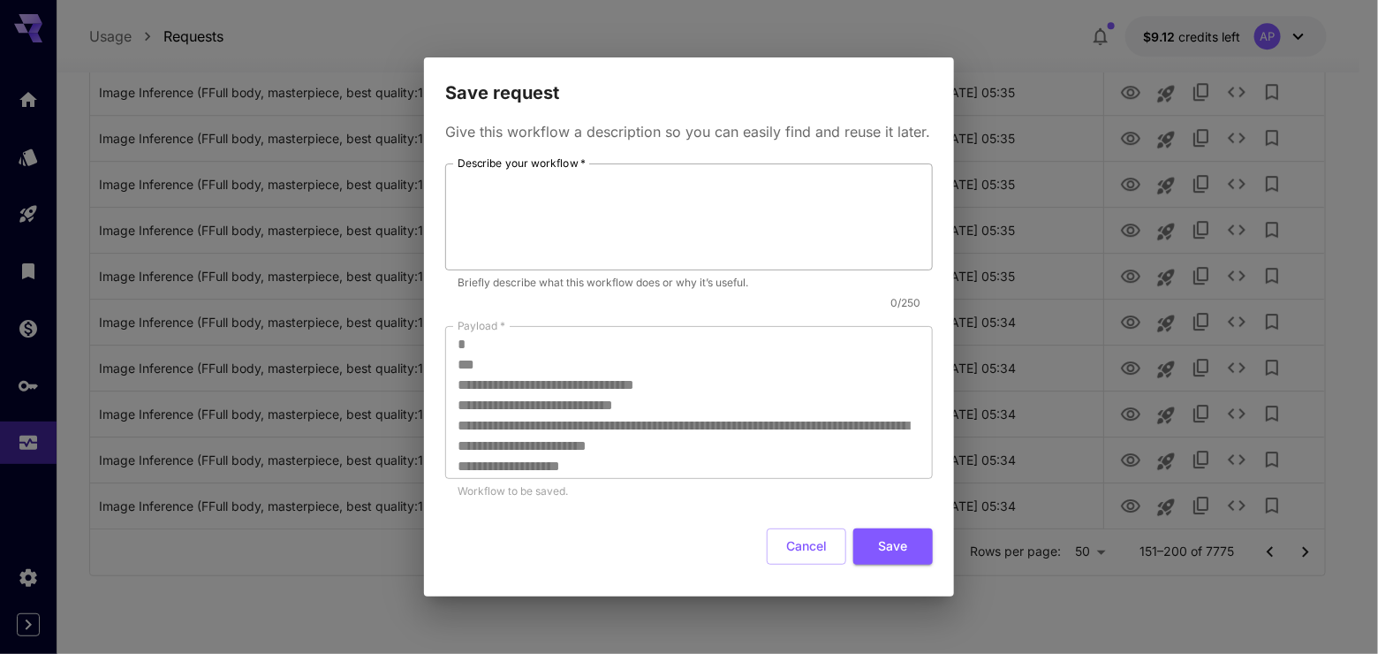
click at [735, 246] on textarea "Describe your workflow   *" at bounding box center [689, 217] width 463 height 92
type textarea "**********"
click at [866, 564] on button "Save" at bounding box center [892, 546] width 79 height 36
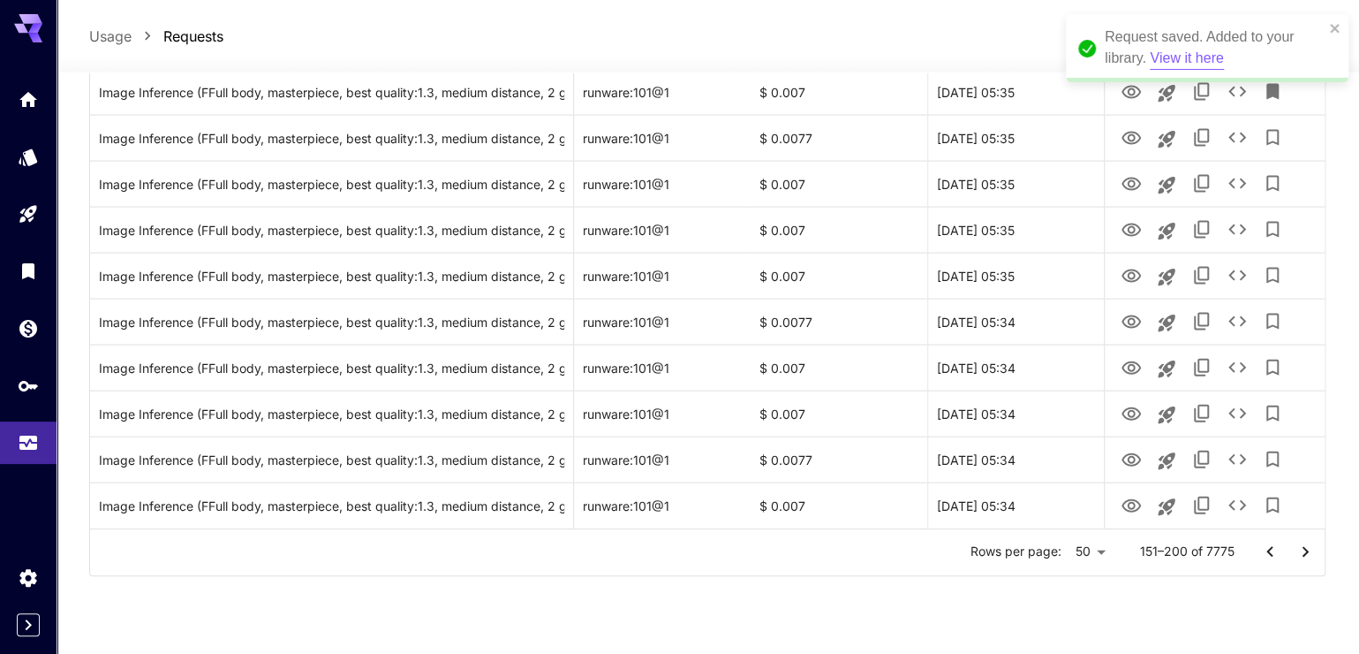
click at [1190, 60] on button "View it here" at bounding box center [1186, 59] width 73 height 22
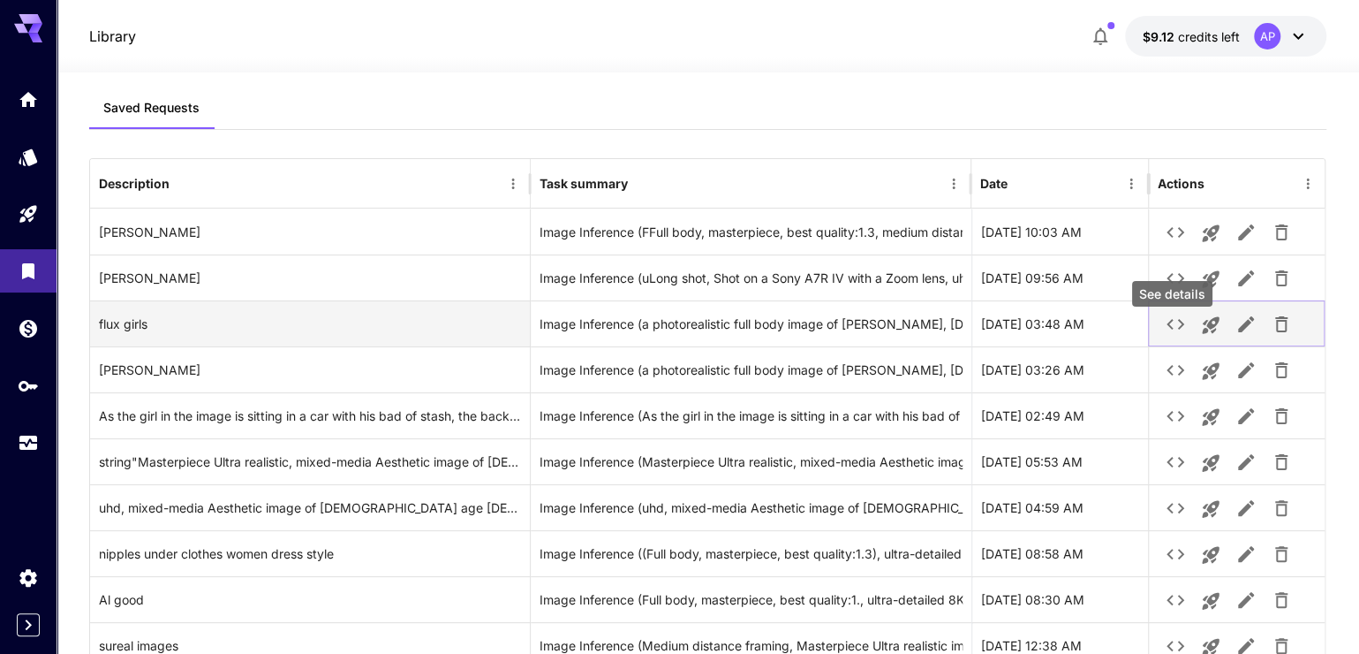
click at [1171, 335] on icon "See details" at bounding box center [1175, 324] width 21 height 21
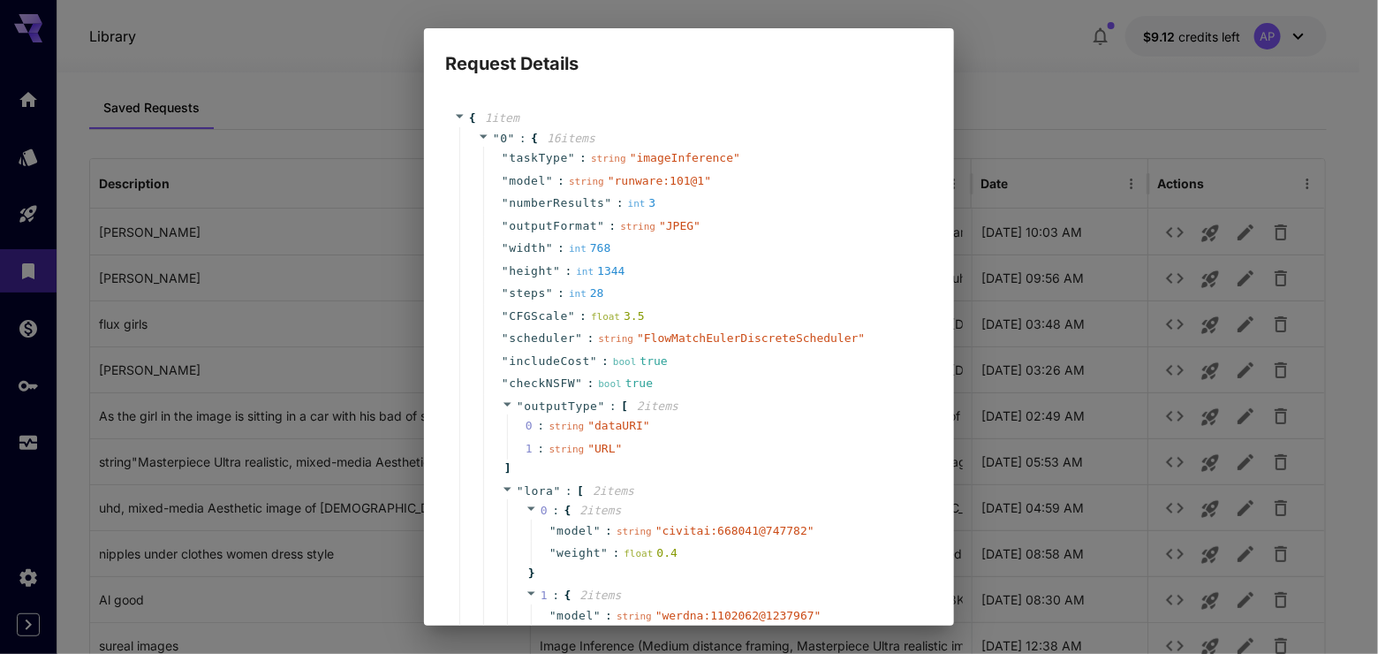
click at [1083, 199] on div "Request Details { 1 item " 0 " : { 16 item s " taskType " : string " imageInfer…" at bounding box center [689, 327] width 1378 height 654
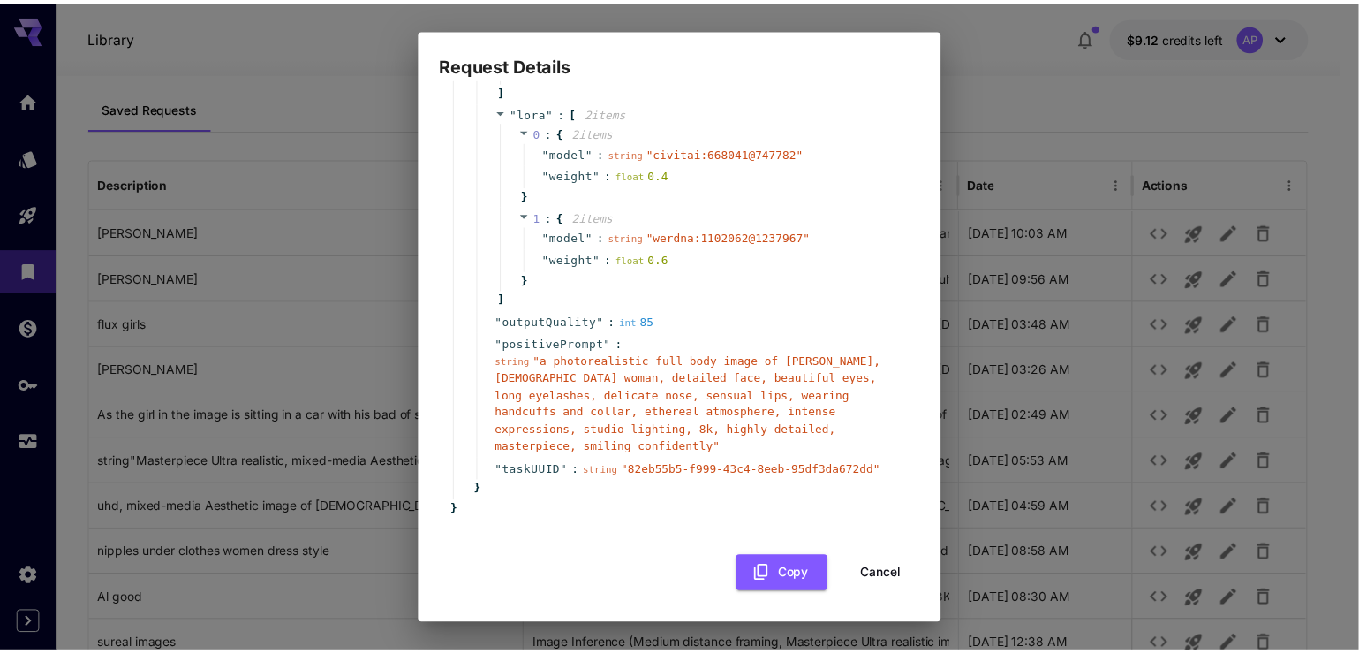
scroll to position [543, 0]
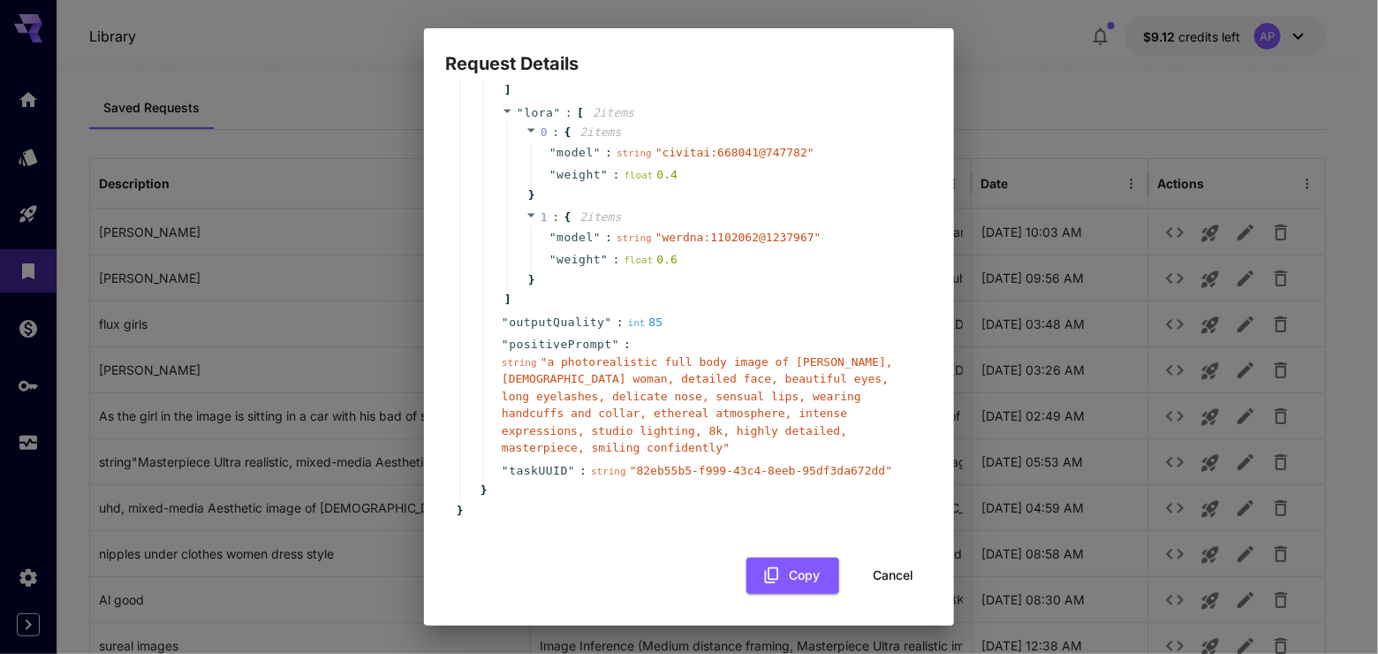
click at [857, 565] on button "Cancel" at bounding box center [892, 575] width 79 height 36
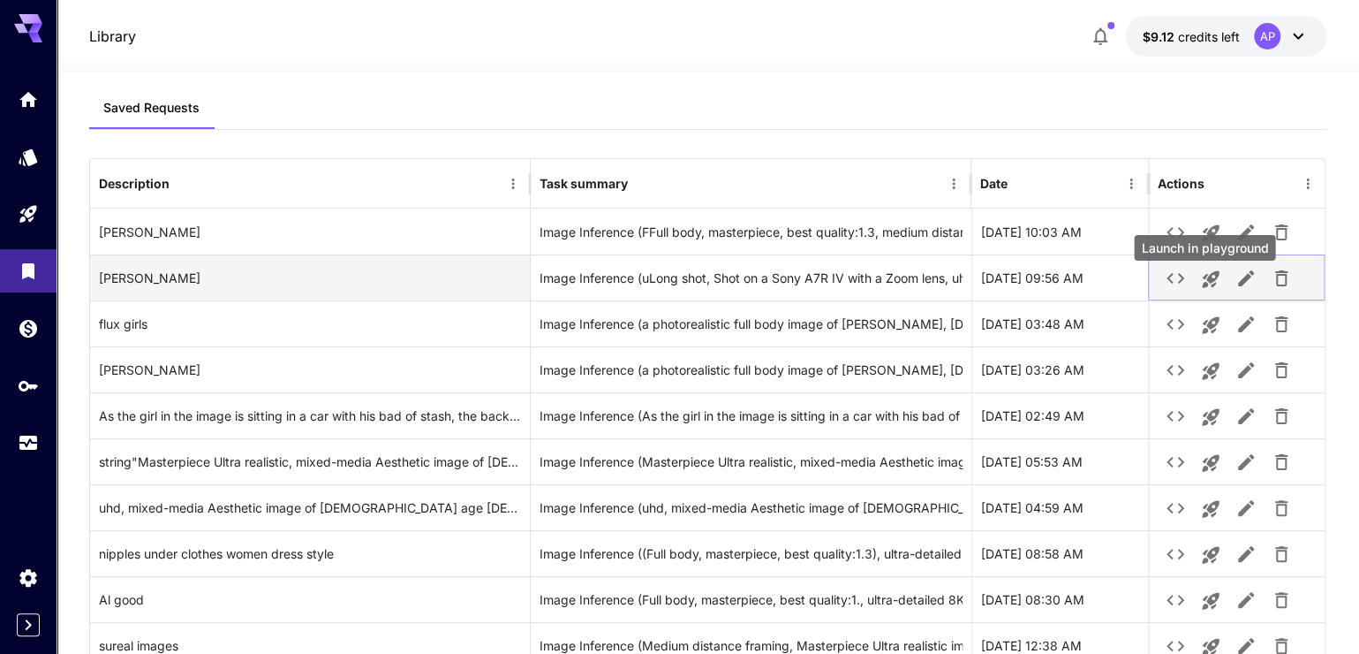
click at [1227, 290] on button "Launch in playground" at bounding box center [1210, 278] width 35 height 35
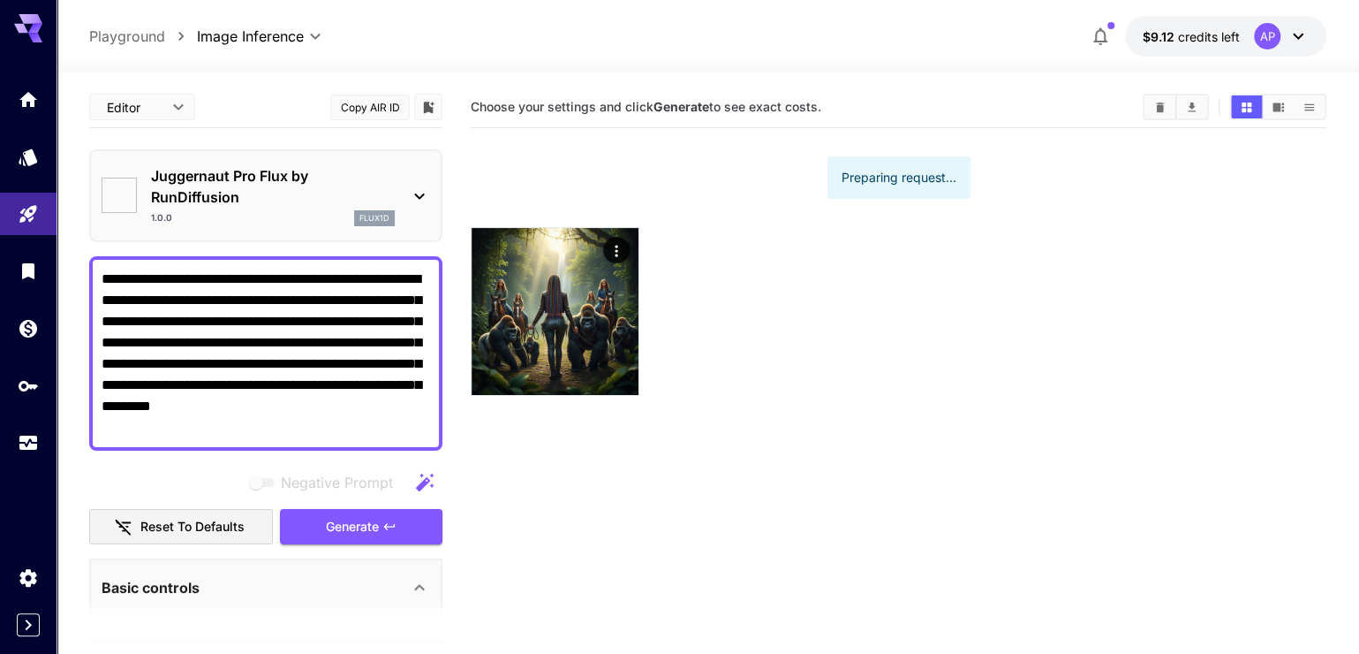
type input "********"
